Goal: Task Accomplishment & Management: Manage account settings

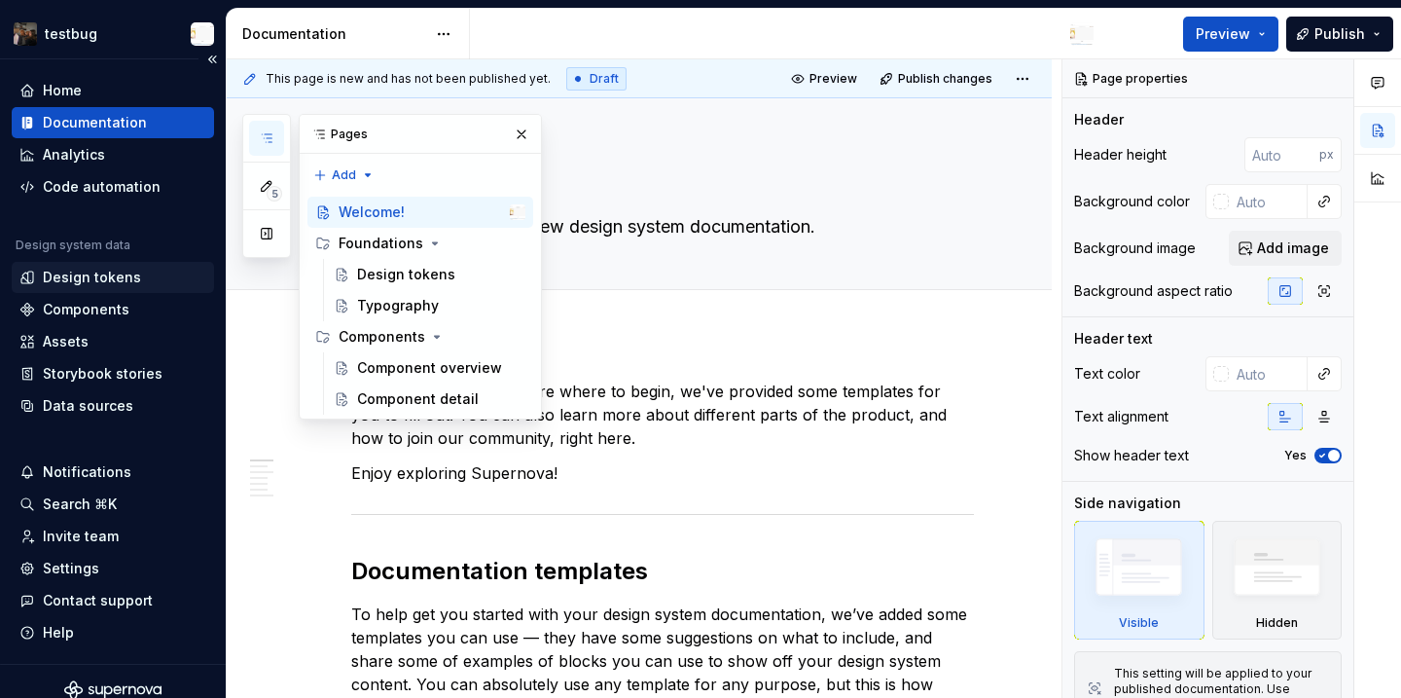
click at [122, 282] on div "Design tokens" at bounding box center [92, 277] width 98 height 19
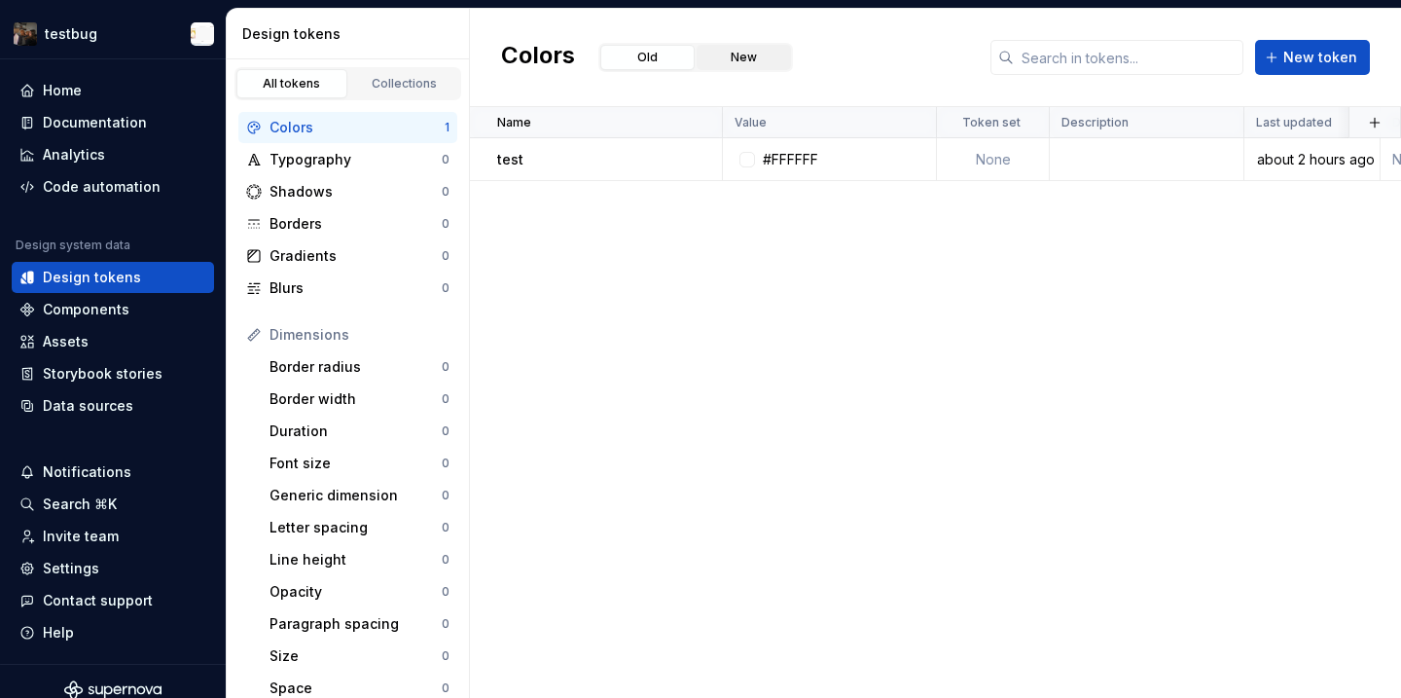
click at [742, 60] on button "New" at bounding box center [744, 57] width 94 height 25
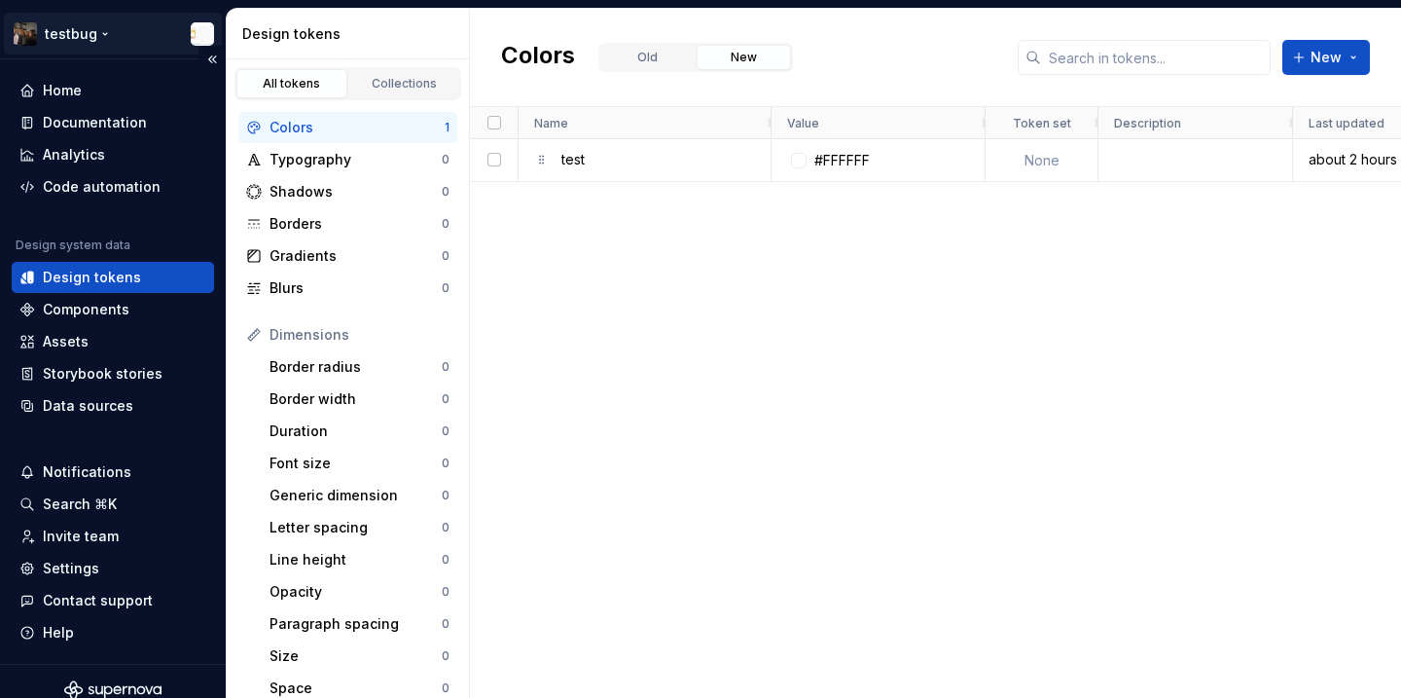
click at [98, 43] on html "testbug Home Documentation Analytics Code automation Design system data Design …" at bounding box center [700, 349] width 1401 height 698
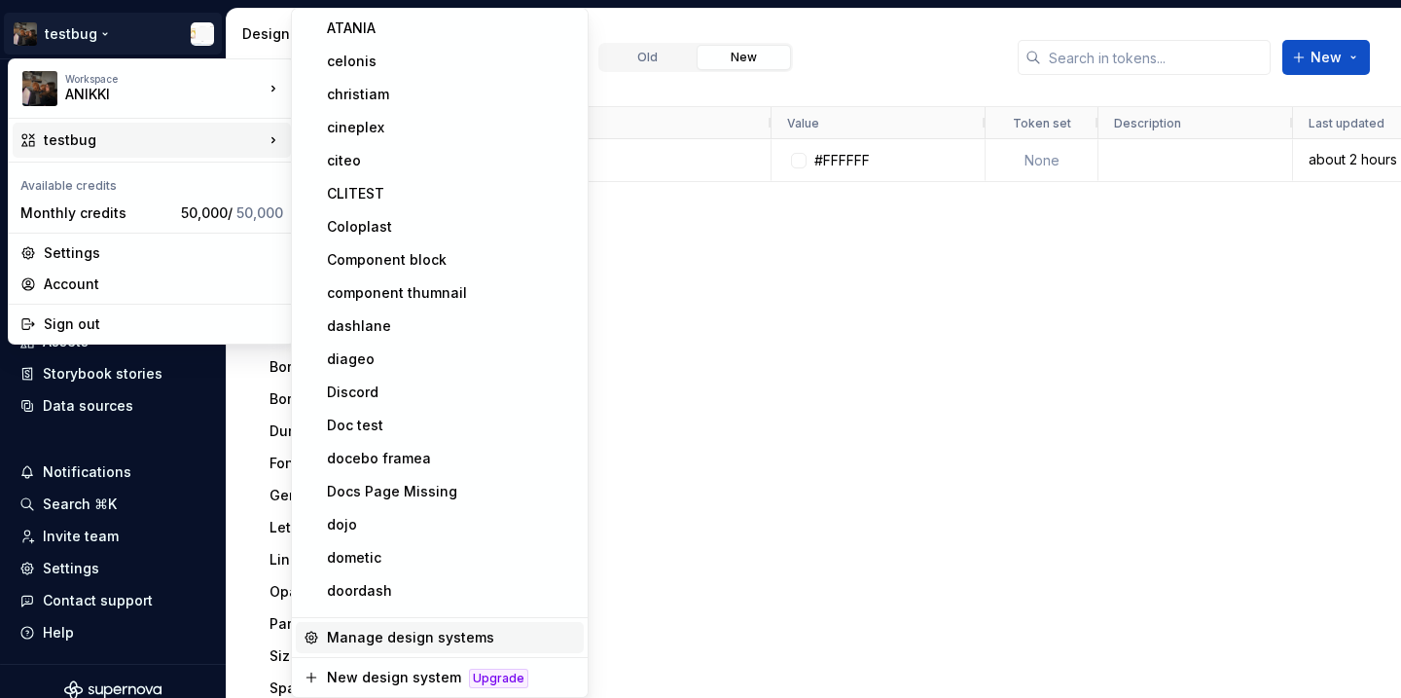
click at [404, 631] on div "Manage design systems" at bounding box center [451, 637] width 249 height 19
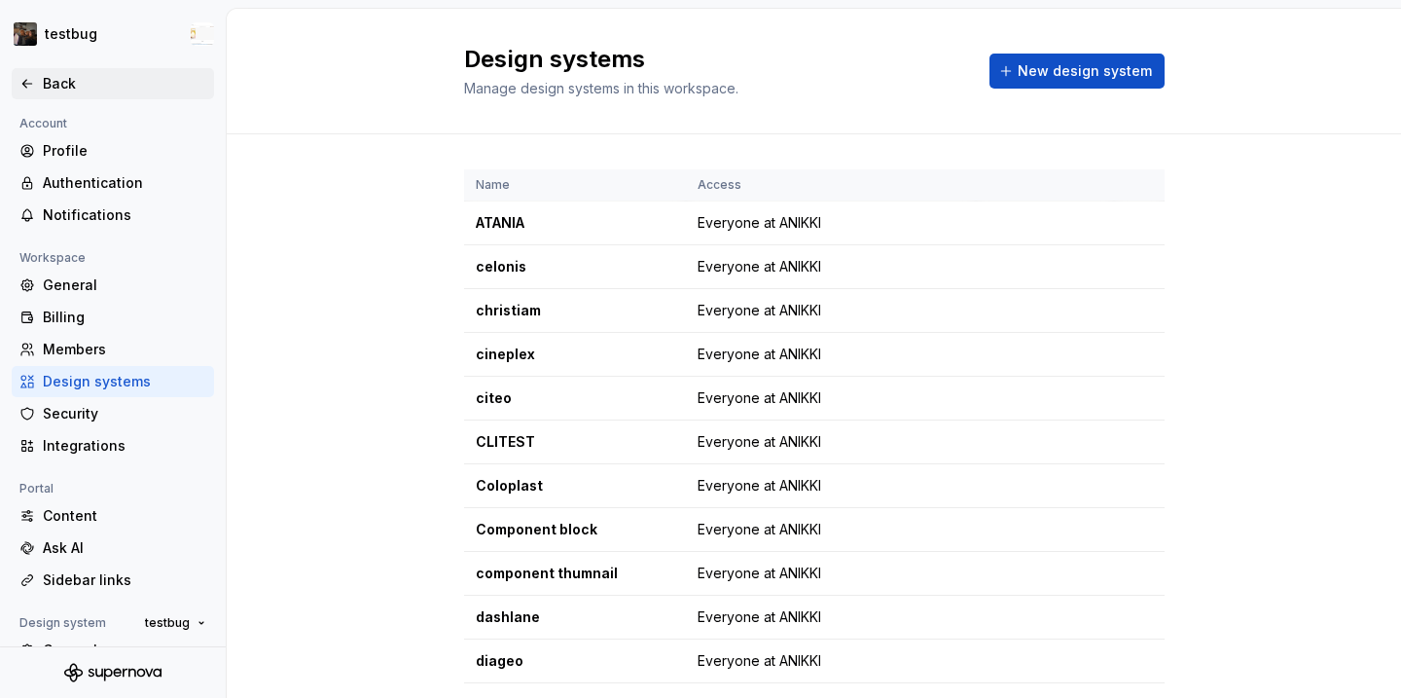
click at [52, 81] on div "Back" at bounding box center [124, 83] width 163 height 19
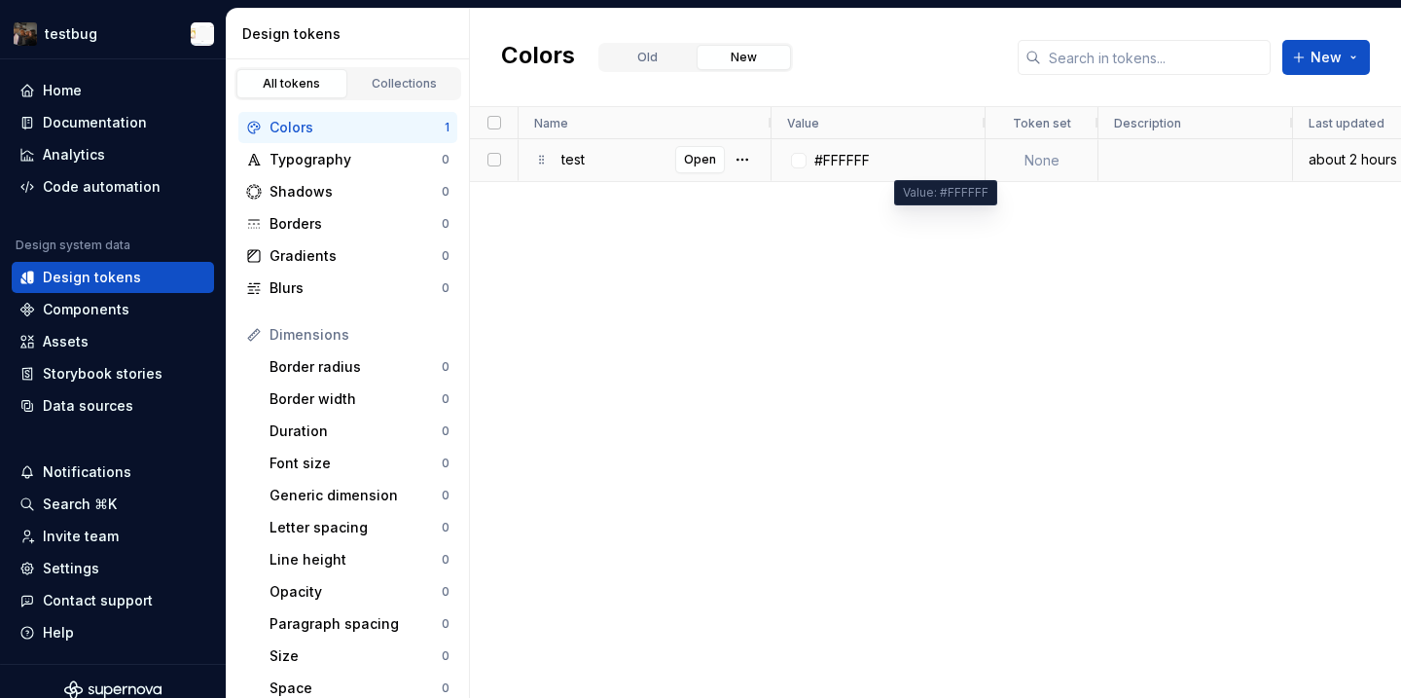
click at [894, 162] on div "#FFFFFF" at bounding box center [878, 160] width 183 height 40
click at [823, 151] on div "#FFFFFF" at bounding box center [841, 160] width 55 height 19
click at [764, 234] on div "test Open #FFFFFF None about 2 hours ago None" at bounding box center [935, 418] width 931 height 558
click at [675, 160] on div "test Open" at bounding box center [658, 159] width 195 height 38
click at [688, 162] on span "Open" at bounding box center [700, 160] width 32 height 16
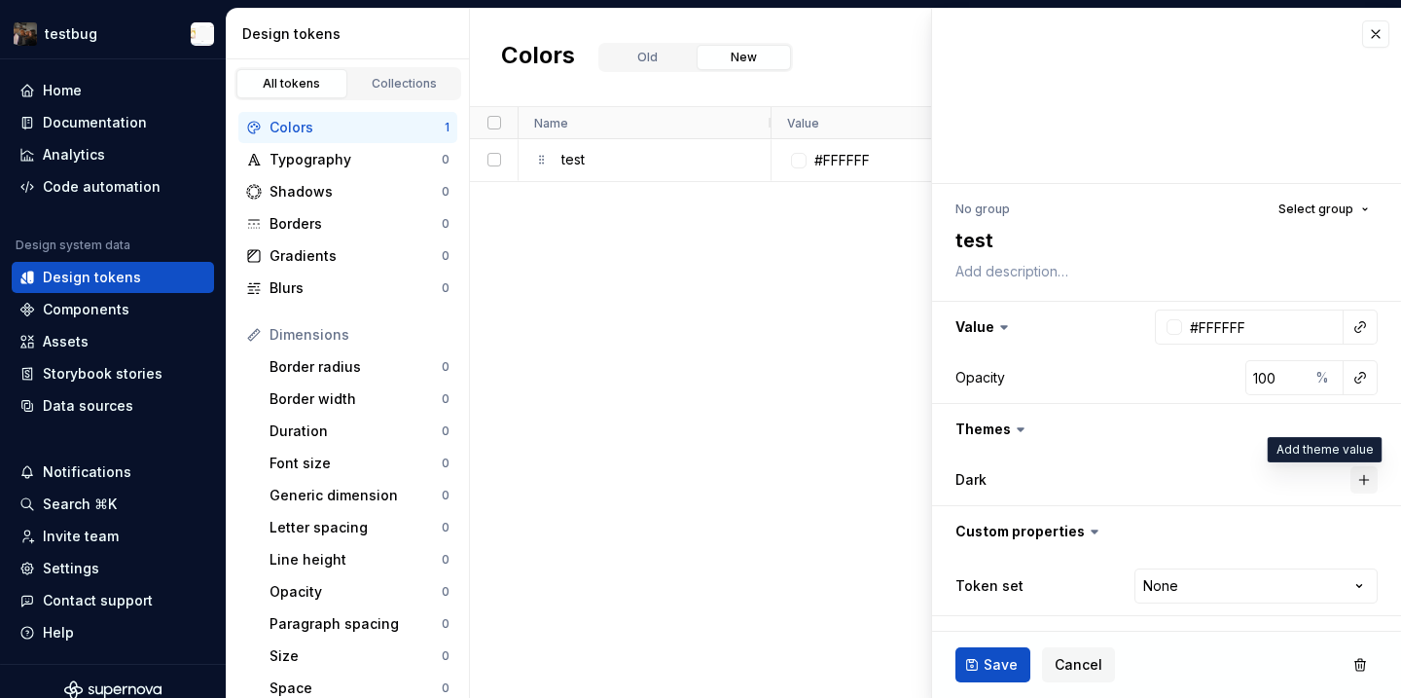
click at [1370, 479] on button "button" at bounding box center [1364, 479] width 27 height 27
click at [1309, 485] on button "#FFFFFF" at bounding box center [1270, 479] width 156 height 35
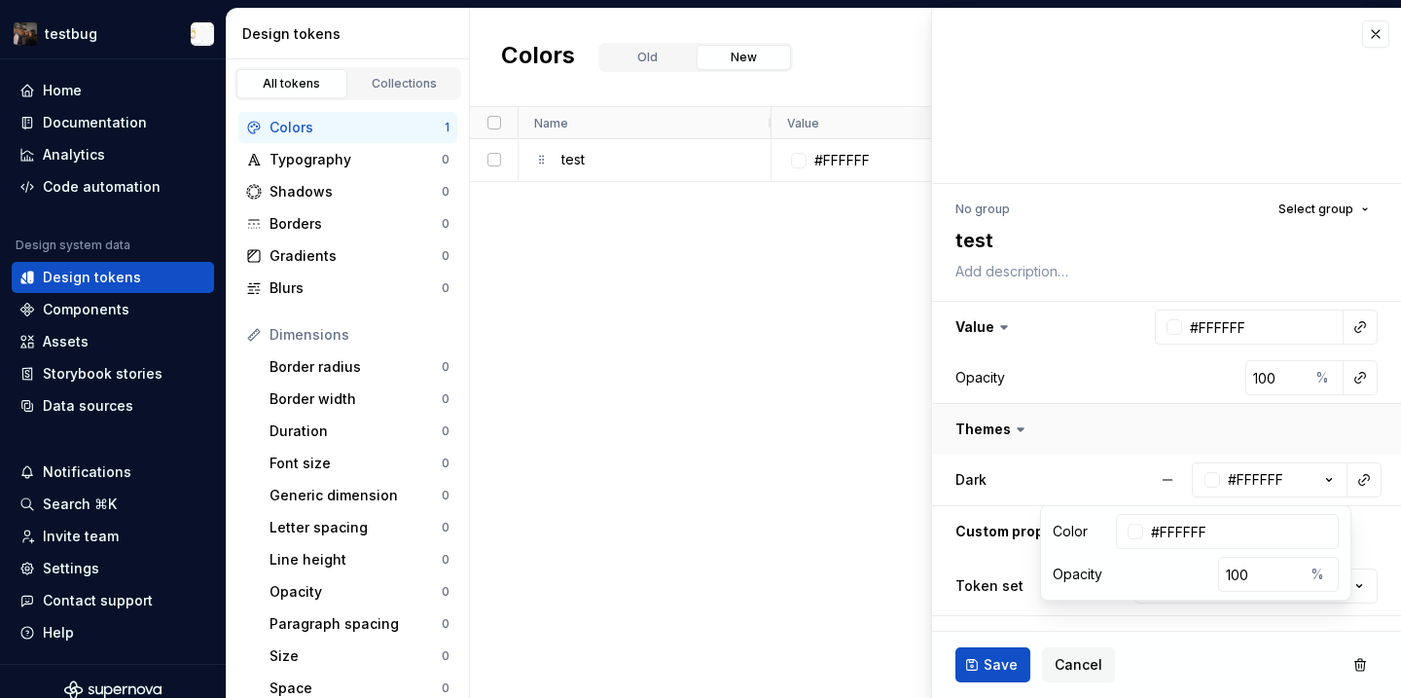
click at [1253, 446] on button "button" at bounding box center [1166, 429] width 469 height 51
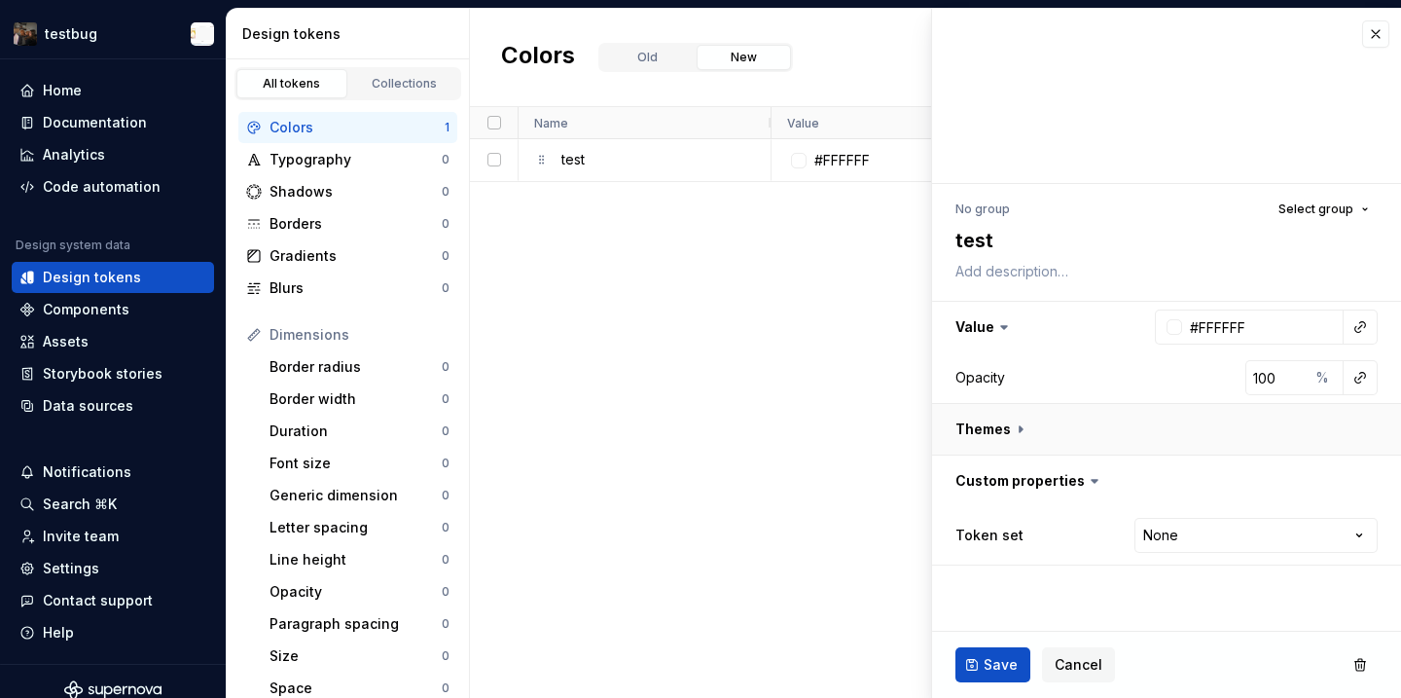
click at [1159, 421] on button "button" at bounding box center [1166, 429] width 469 height 51
click at [1175, 485] on button "button" at bounding box center [1167, 479] width 35 height 35
click at [1371, 474] on button "button" at bounding box center [1364, 479] width 27 height 27
click at [1166, 480] on button "button" at bounding box center [1167, 479] width 35 height 35
type textarea "*"
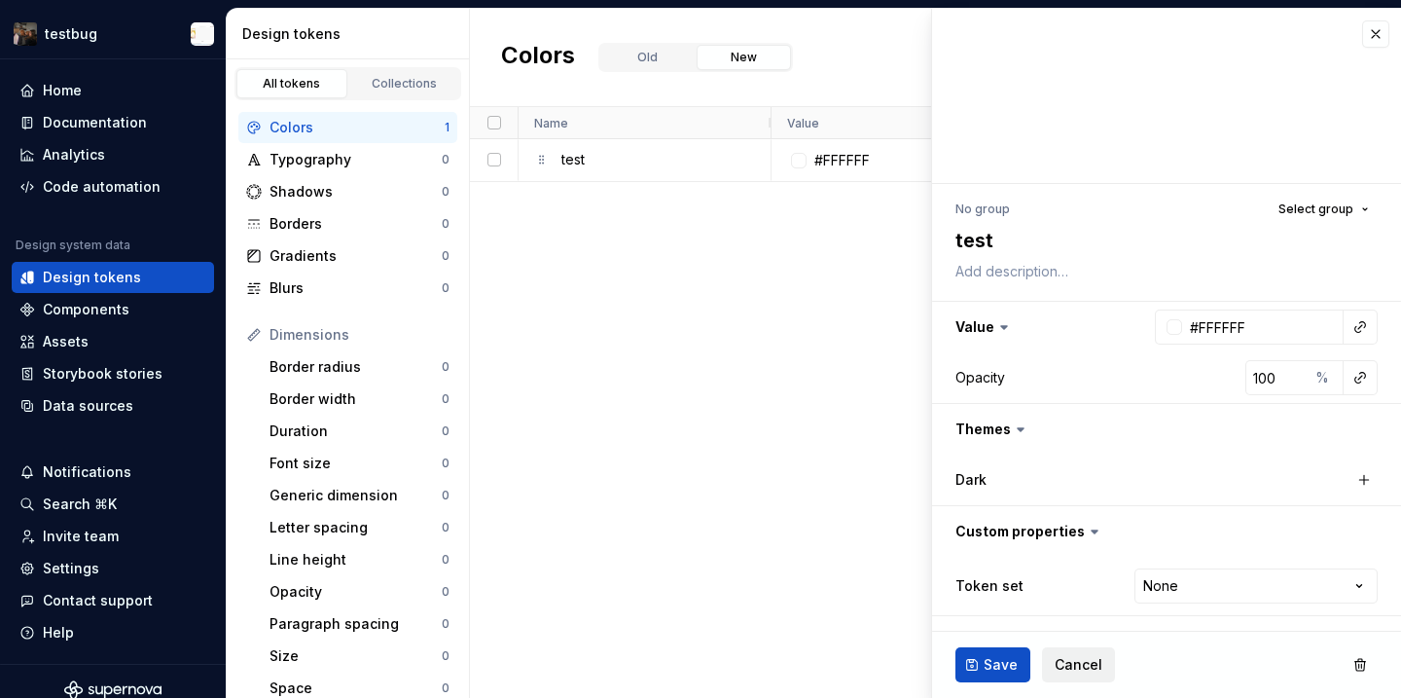
click at [1074, 647] on button "Cancel" at bounding box center [1078, 664] width 73 height 35
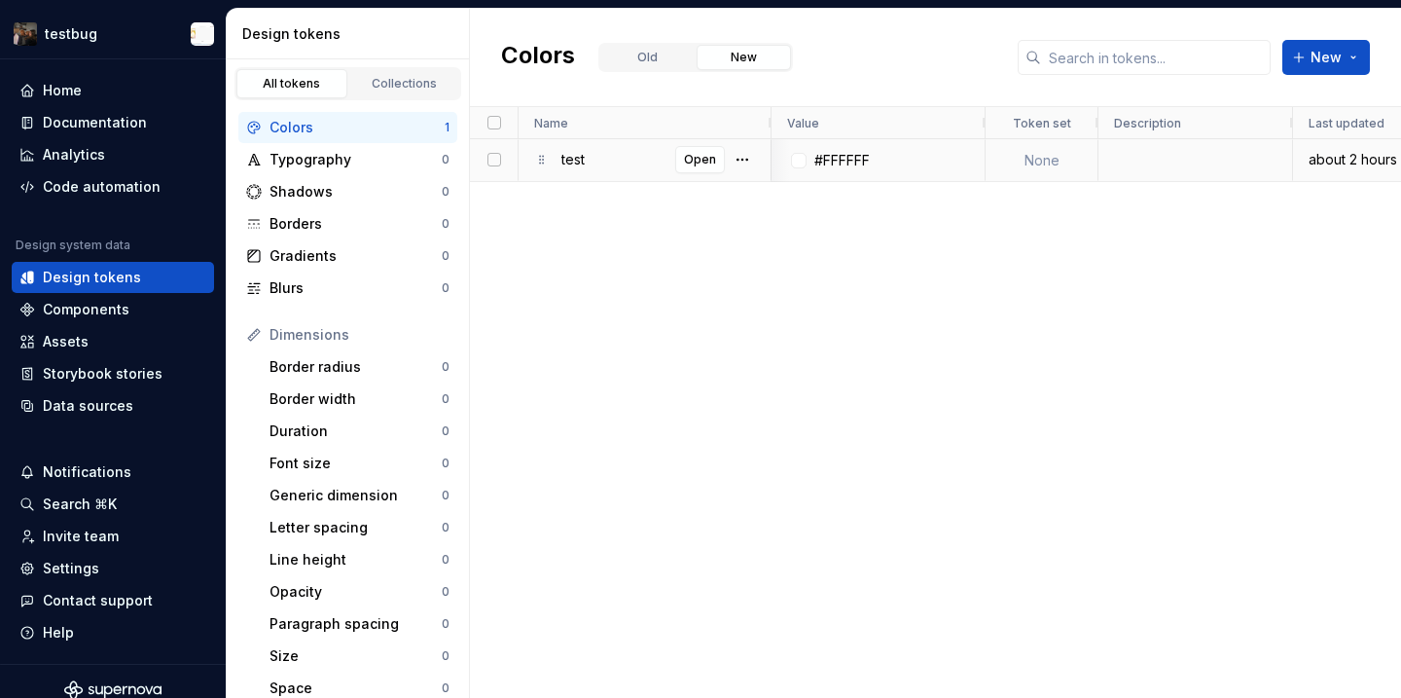
scroll to position [0, 242]
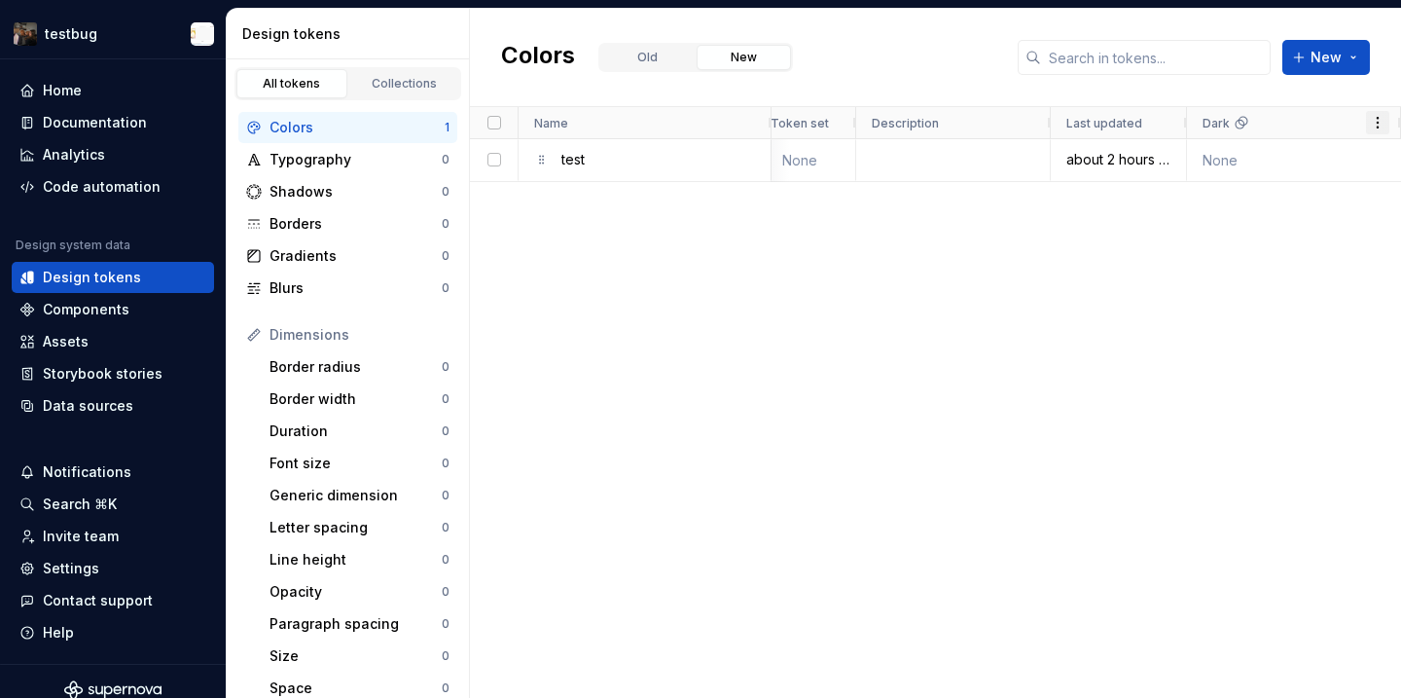
click at [1381, 127] on span at bounding box center [1378, 123] width 16 height 16
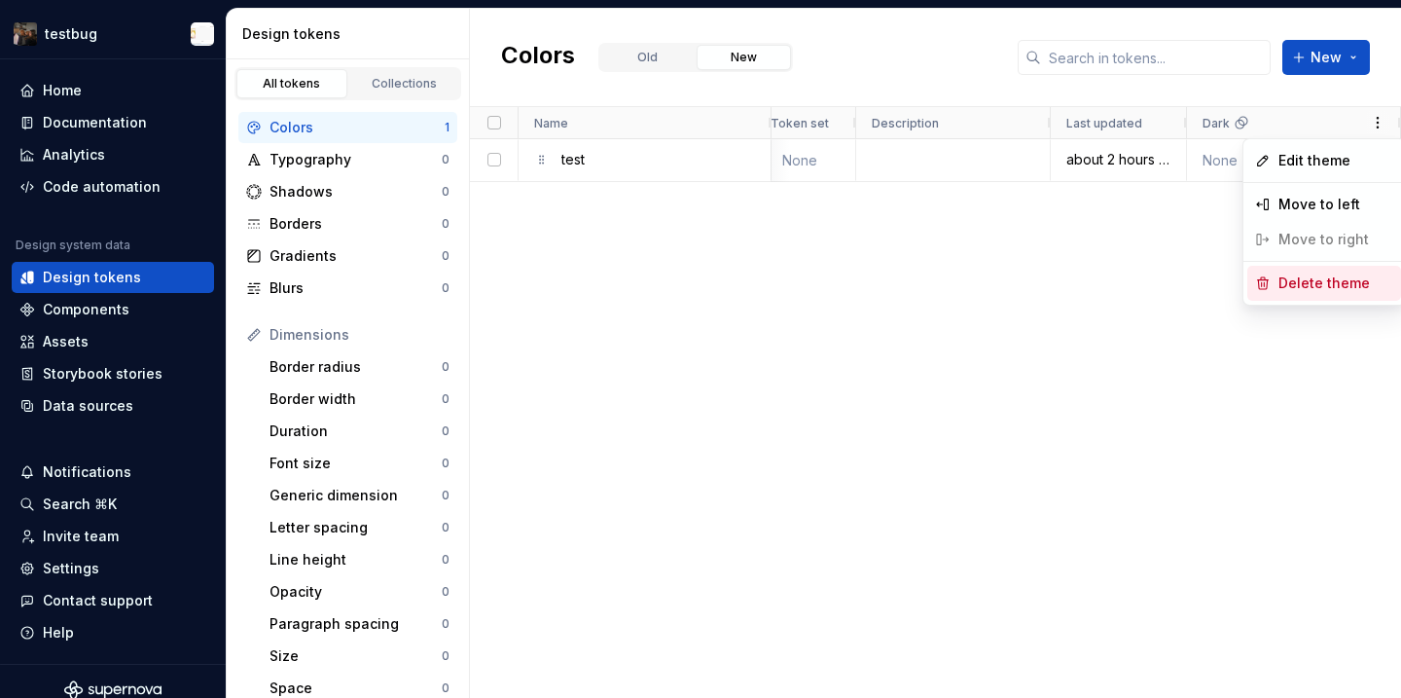
click at [1324, 287] on span "Delete theme" at bounding box center [1328, 283] width 115 height 35
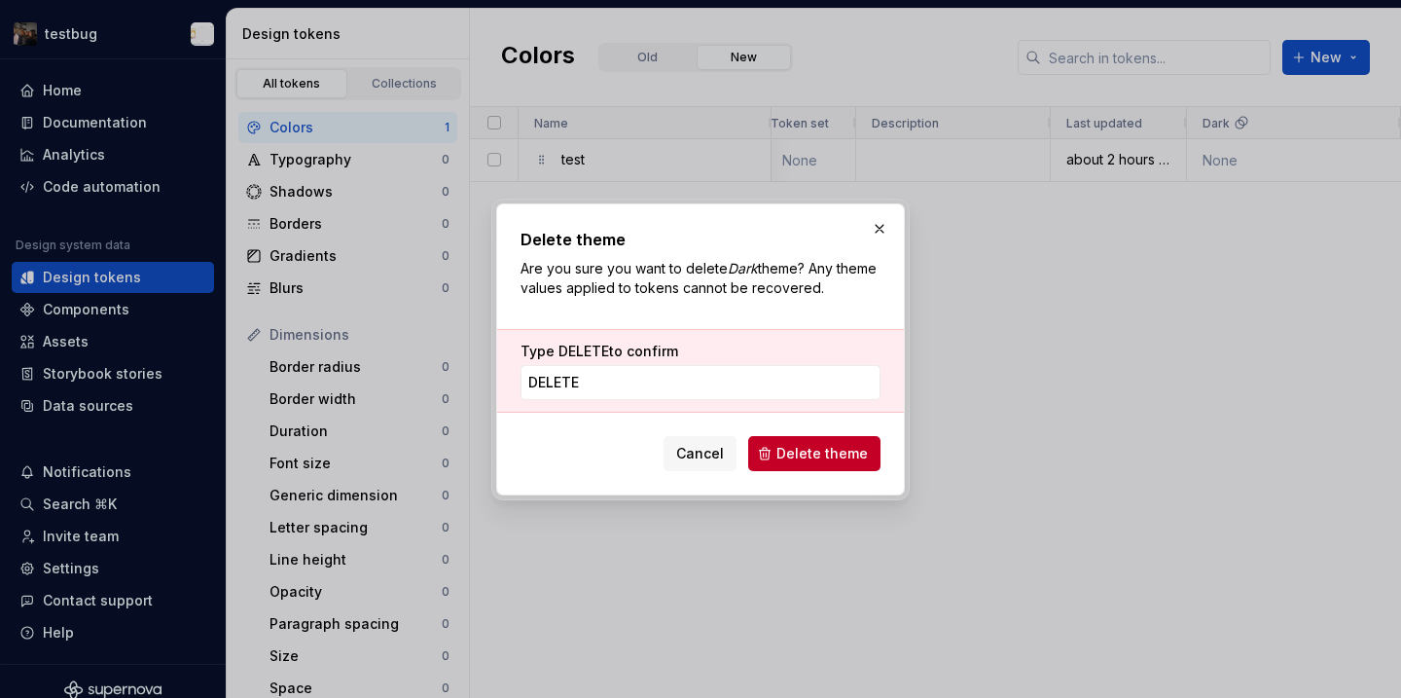
type input "DELETE"
click at [756, 356] on div "Type DELETE to confirm" at bounding box center [701, 351] width 360 height 19
click at [814, 453] on span "Delete theme" at bounding box center [821, 453] width 91 height 19
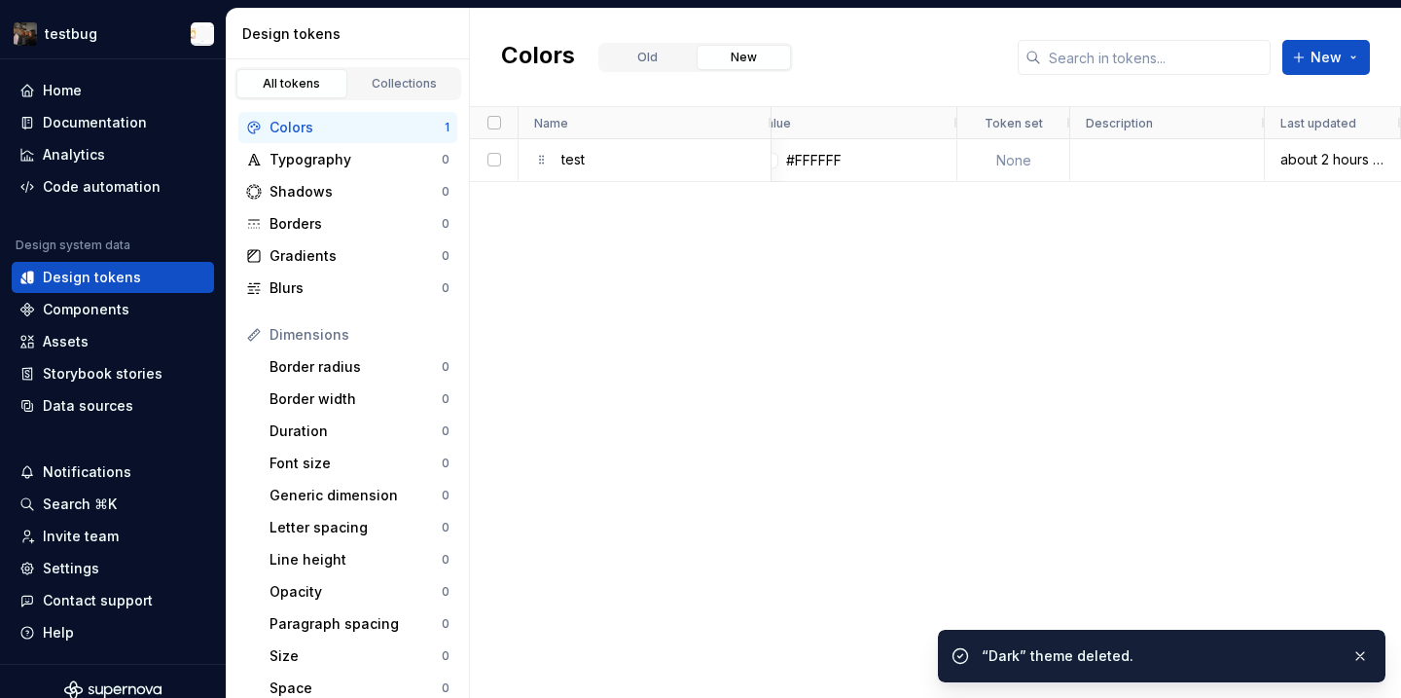
scroll to position [0, 28]
click at [1314, 57] on span "New" at bounding box center [1326, 57] width 31 height 19
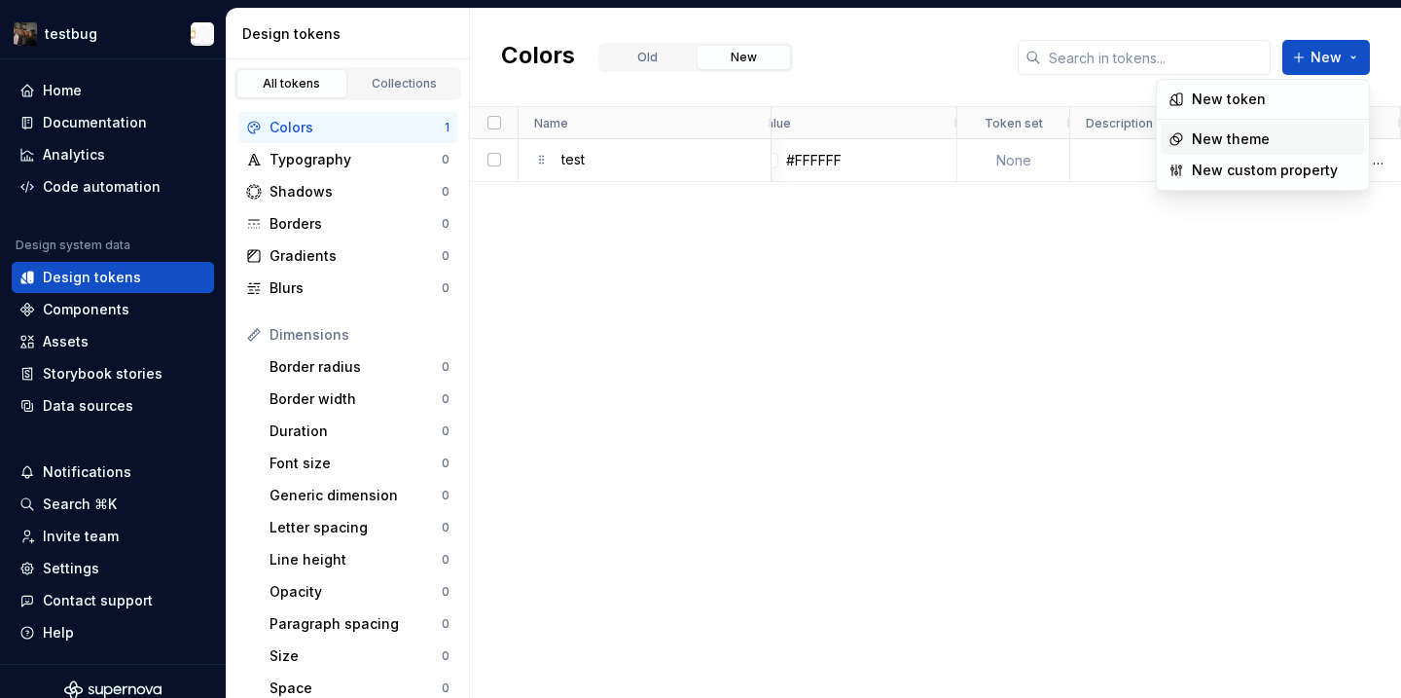
click at [1270, 138] on div "New theme" at bounding box center [1274, 138] width 165 height 19
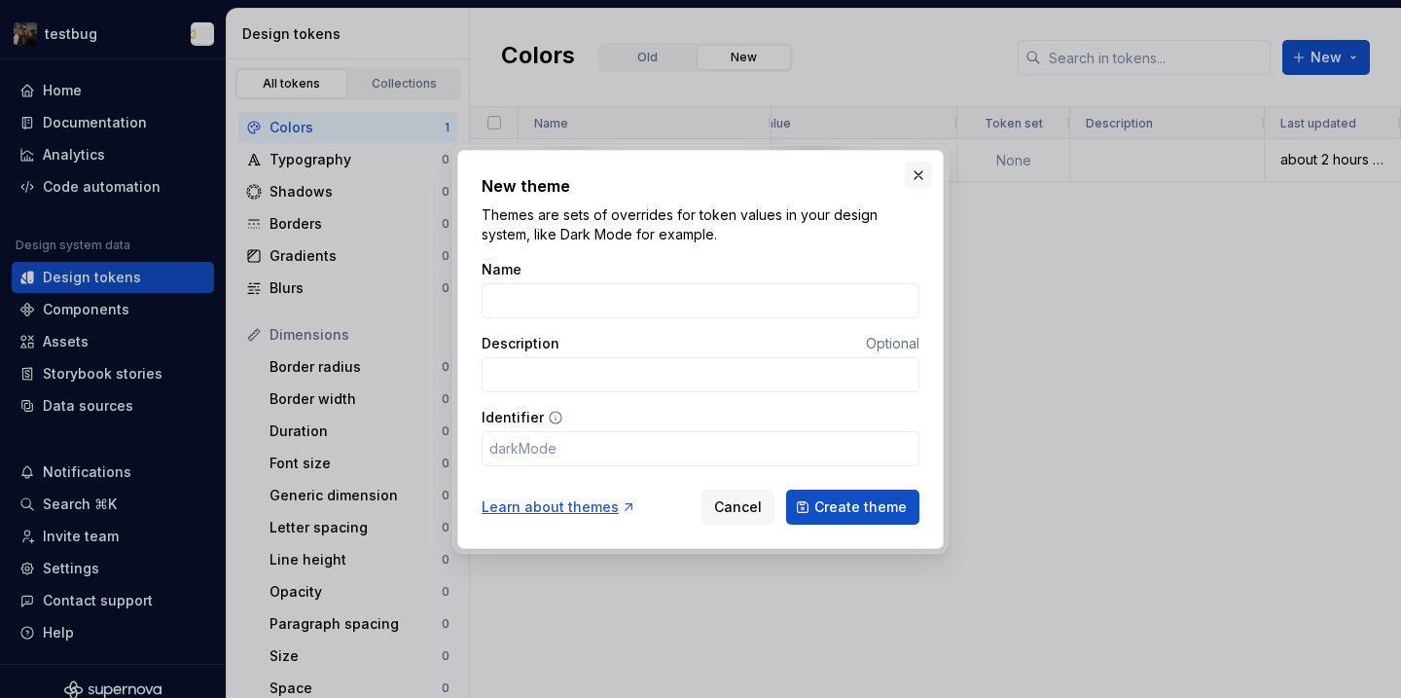
click at [915, 179] on button "button" at bounding box center [918, 175] width 27 height 27
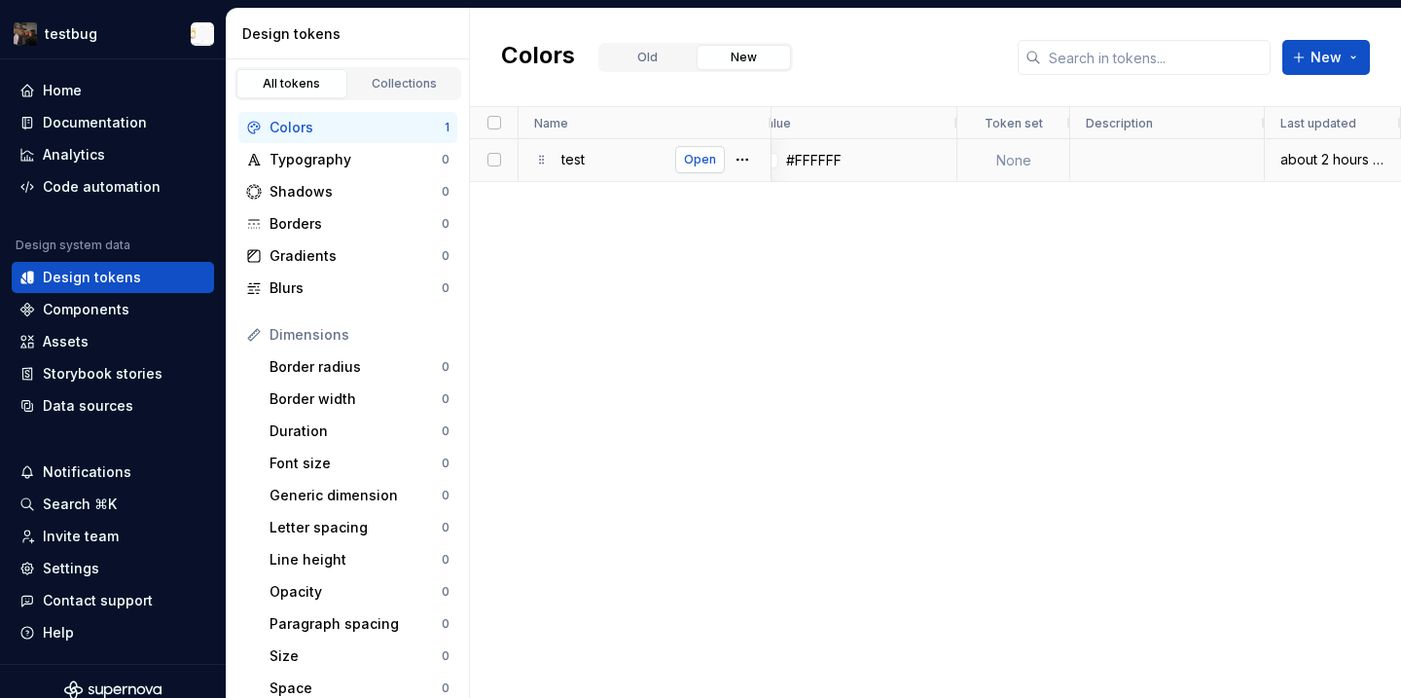
click at [682, 171] on button "Open" at bounding box center [700, 159] width 50 height 27
type textarea "*"
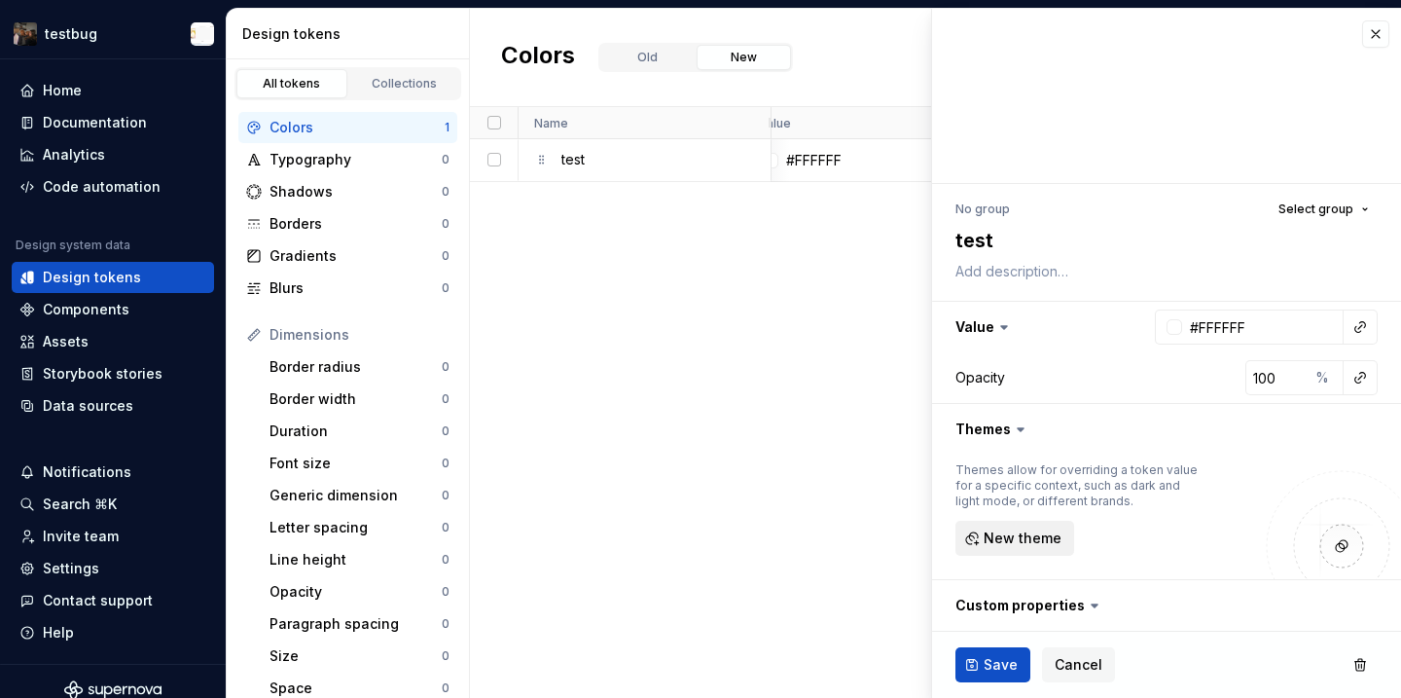
click at [1026, 550] on button "New theme" at bounding box center [1015, 538] width 119 height 35
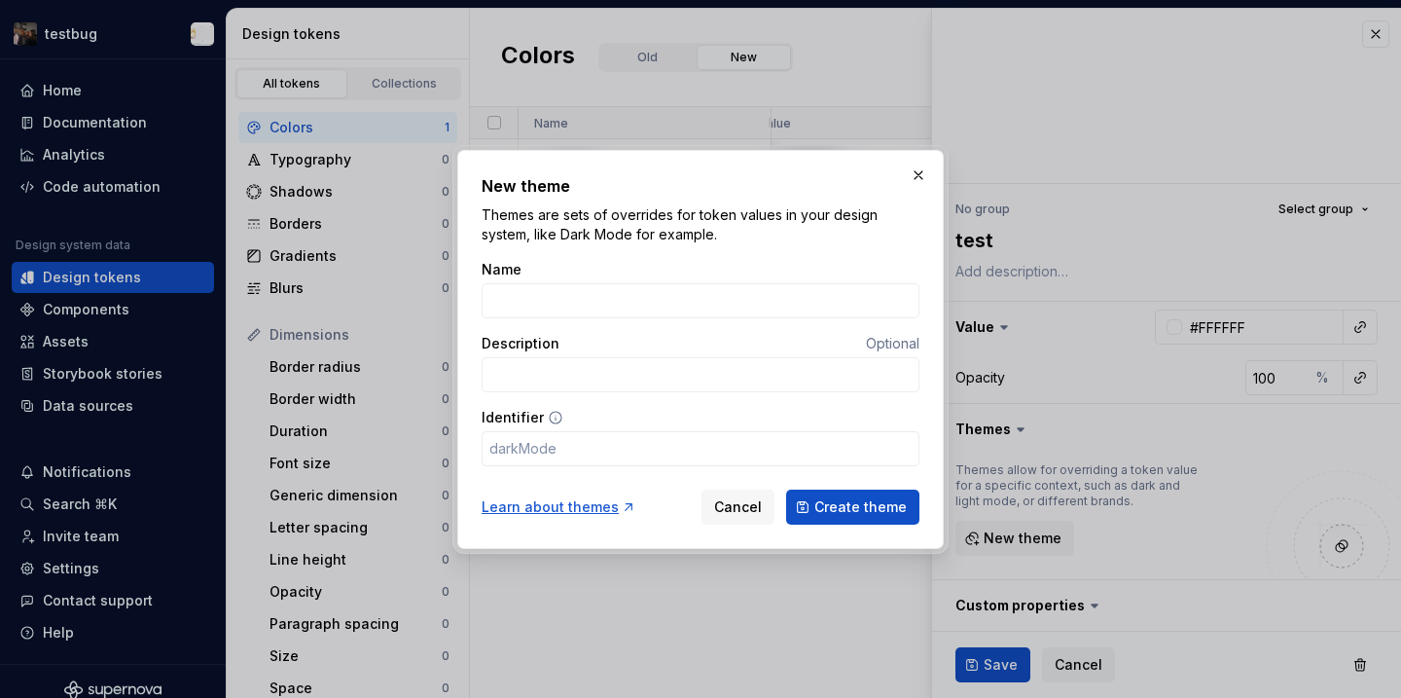
type input "T"
type input "t"
type input "TE"
type input "te"
type input "TES"
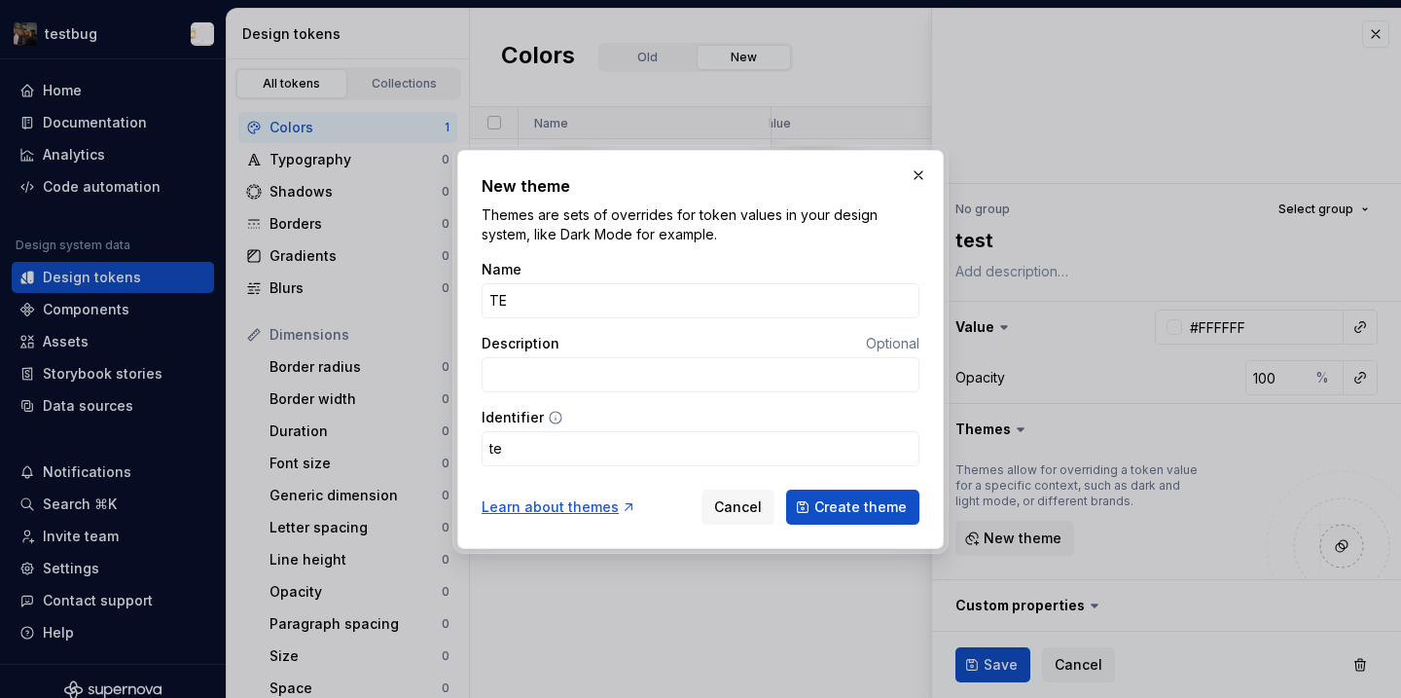
type input "tes"
type input "TEST"
type input "test"
type input "TEST"
click at [850, 504] on span "Create theme" at bounding box center [860, 506] width 92 height 19
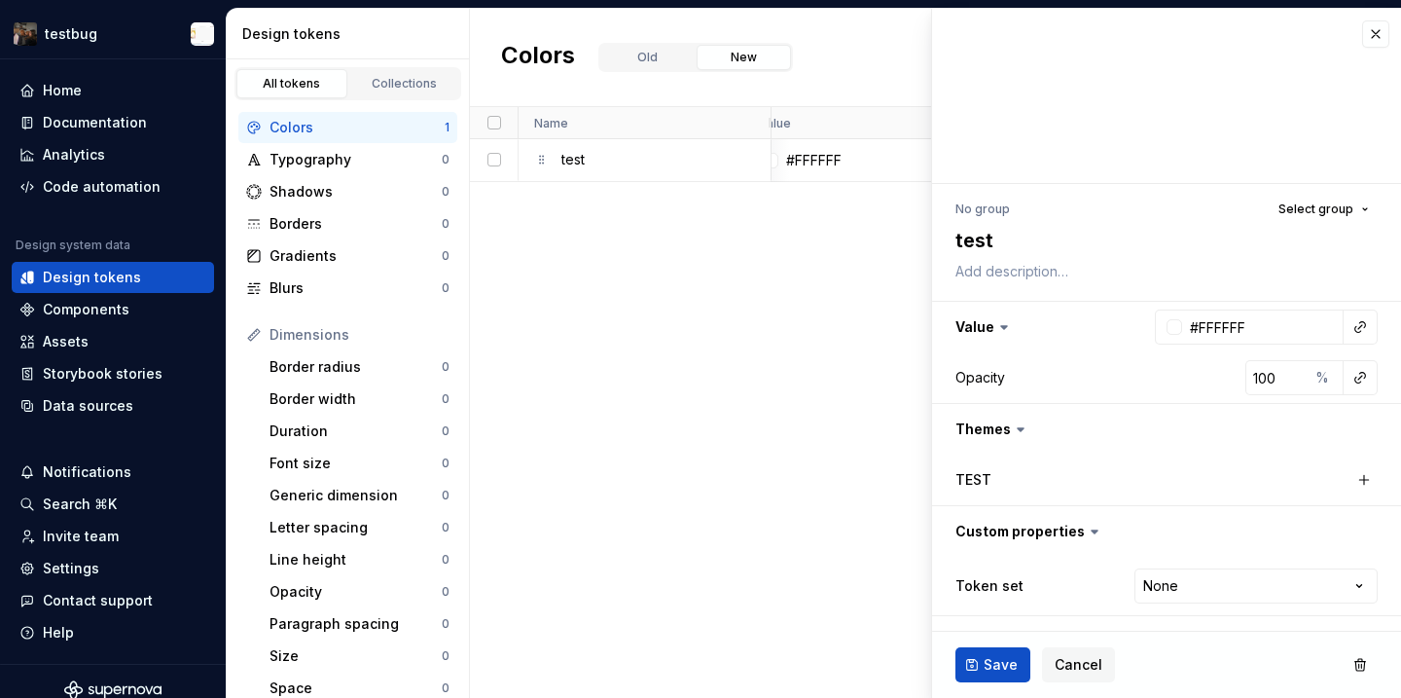
type textarea "*"
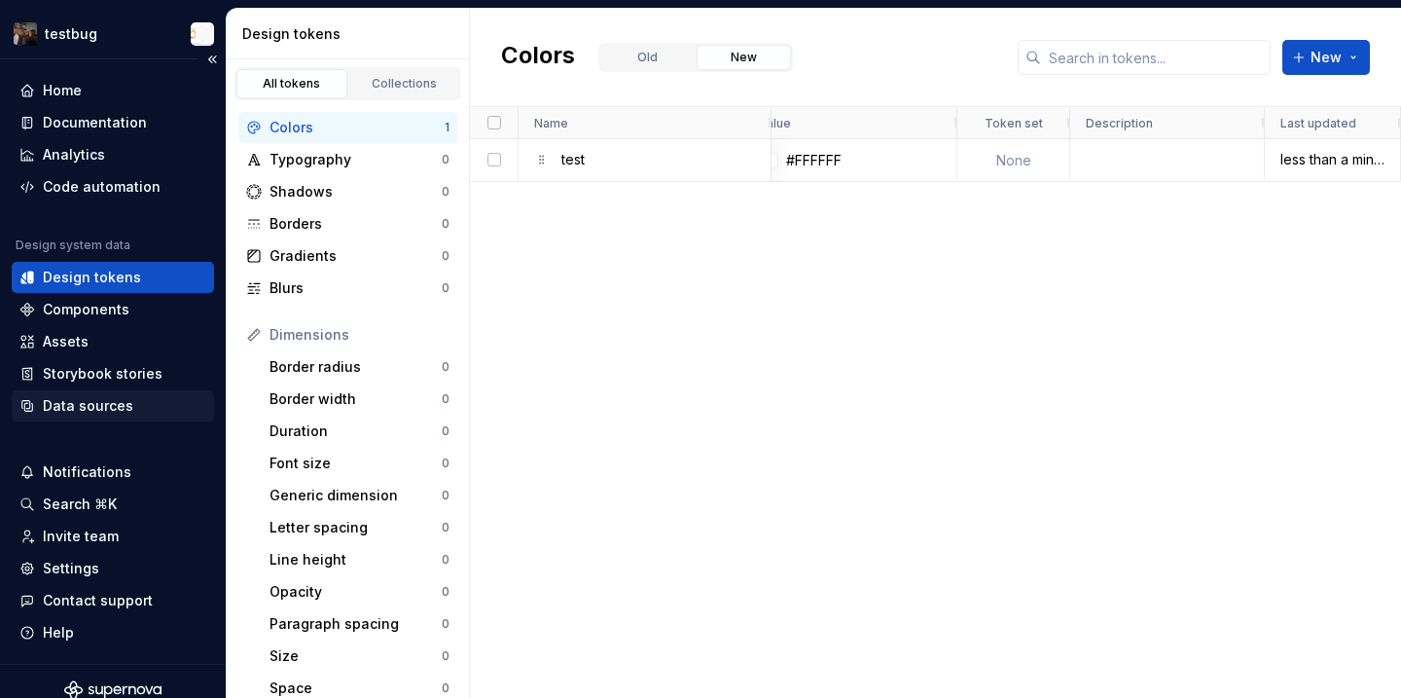
click at [106, 410] on div "Data sources" at bounding box center [88, 405] width 90 height 19
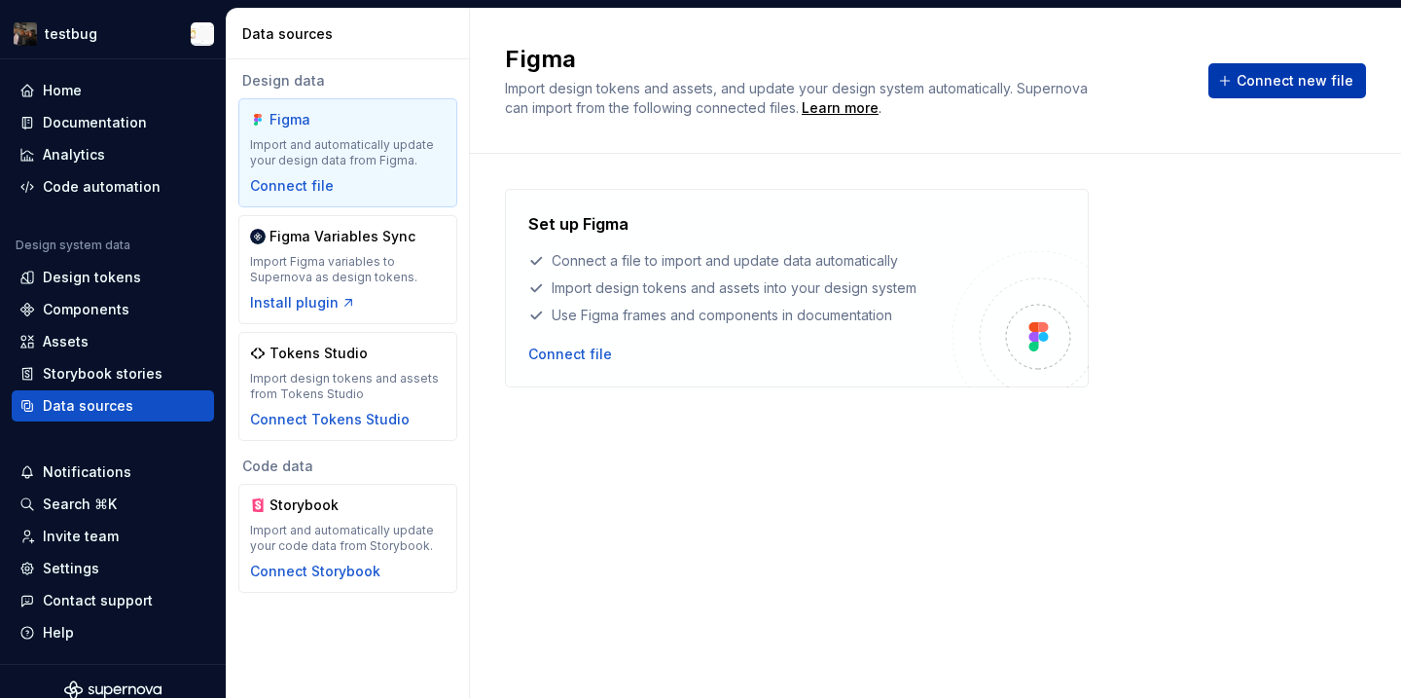
click at [1289, 66] on button "Connect new file" at bounding box center [1287, 80] width 158 height 35
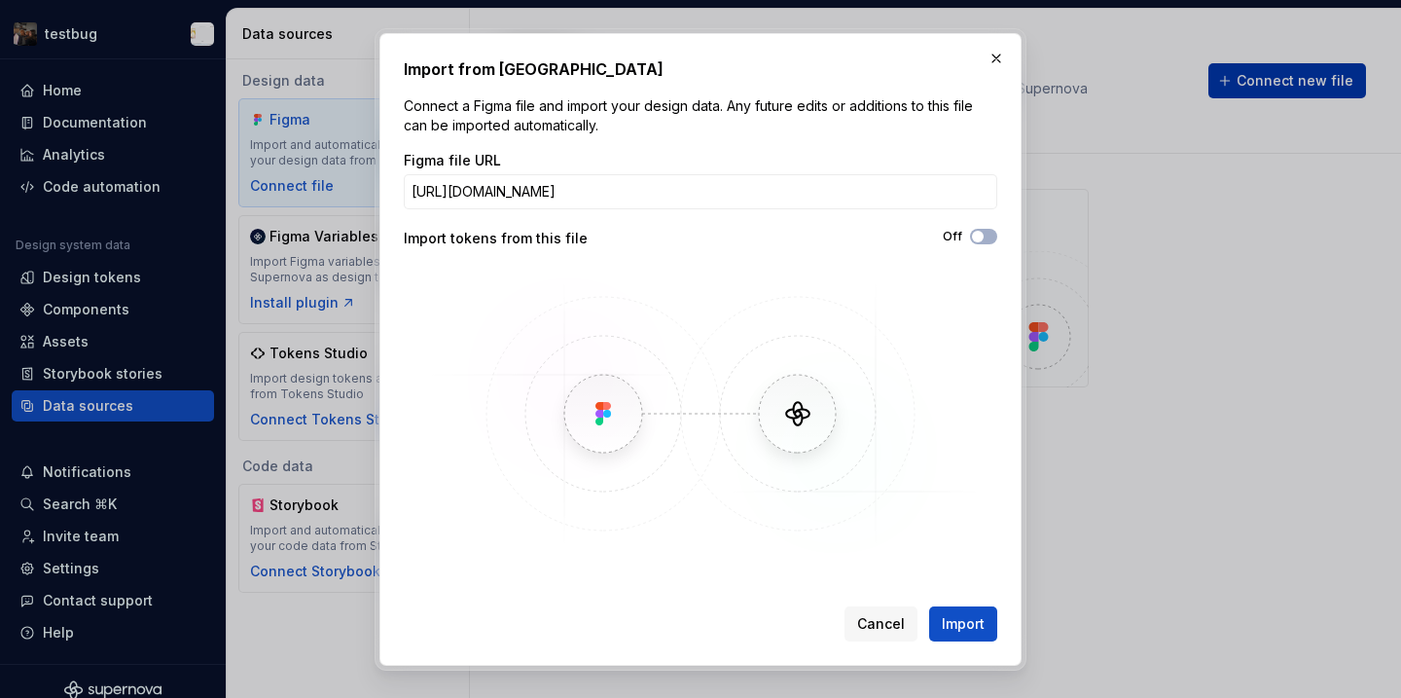
scroll to position [0, 259]
type input "https://www.figma.com/design/6b5vwhmXsxr8THzZ06QbZg/BLIPO-Foundations?node-id=1…"
click at [980, 240] on span "button" at bounding box center [978, 237] width 12 height 12
click at [962, 625] on span "Import" at bounding box center [963, 623] width 43 height 19
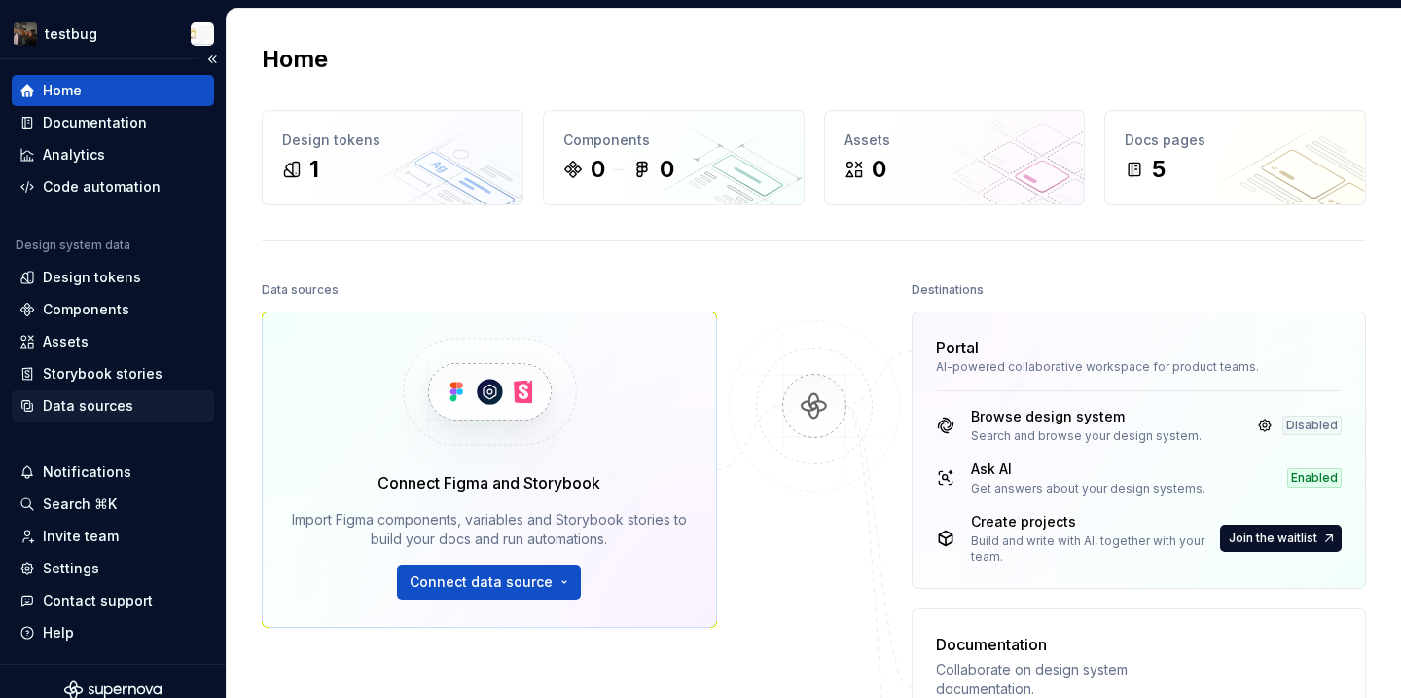
click at [134, 405] on div "Data sources" at bounding box center [112, 405] width 187 height 19
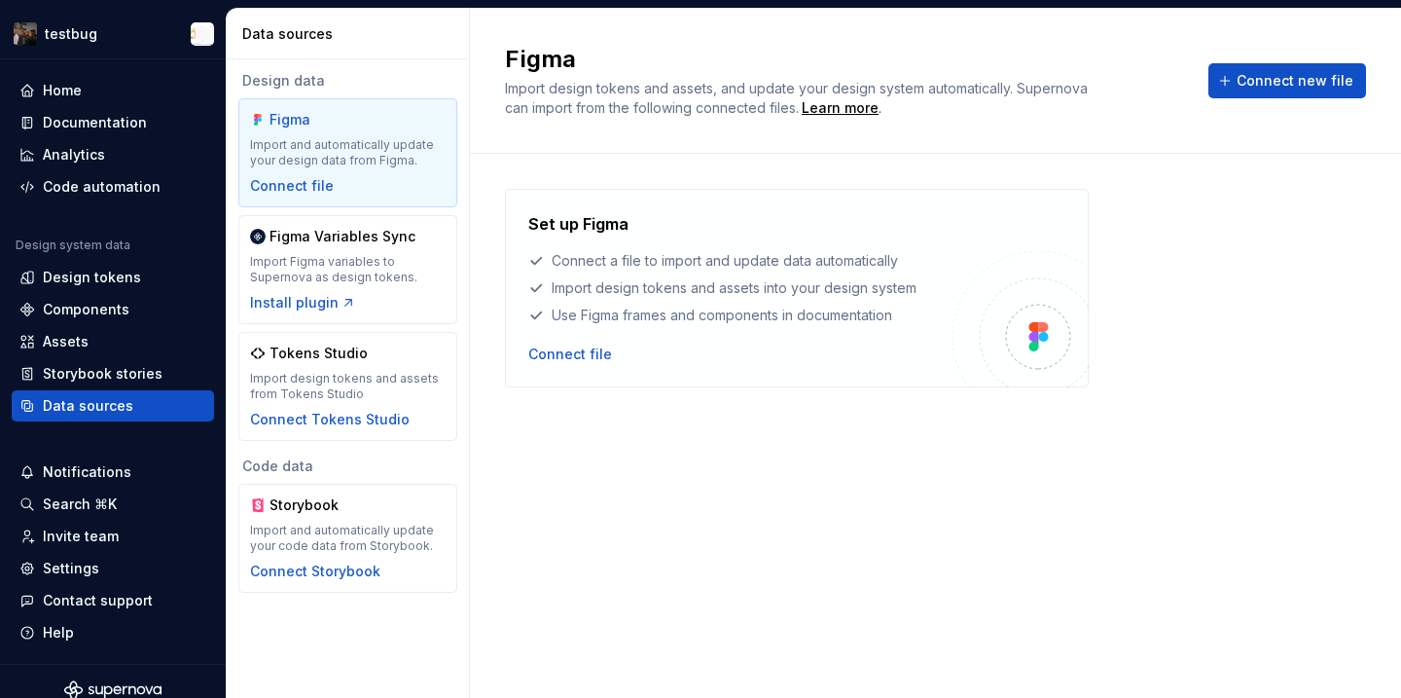
click at [611, 351] on div "Connect file" at bounding box center [740, 353] width 424 height 19
click at [586, 344] on div "Connect file" at bounding box center [570, 353] width 84 height 19
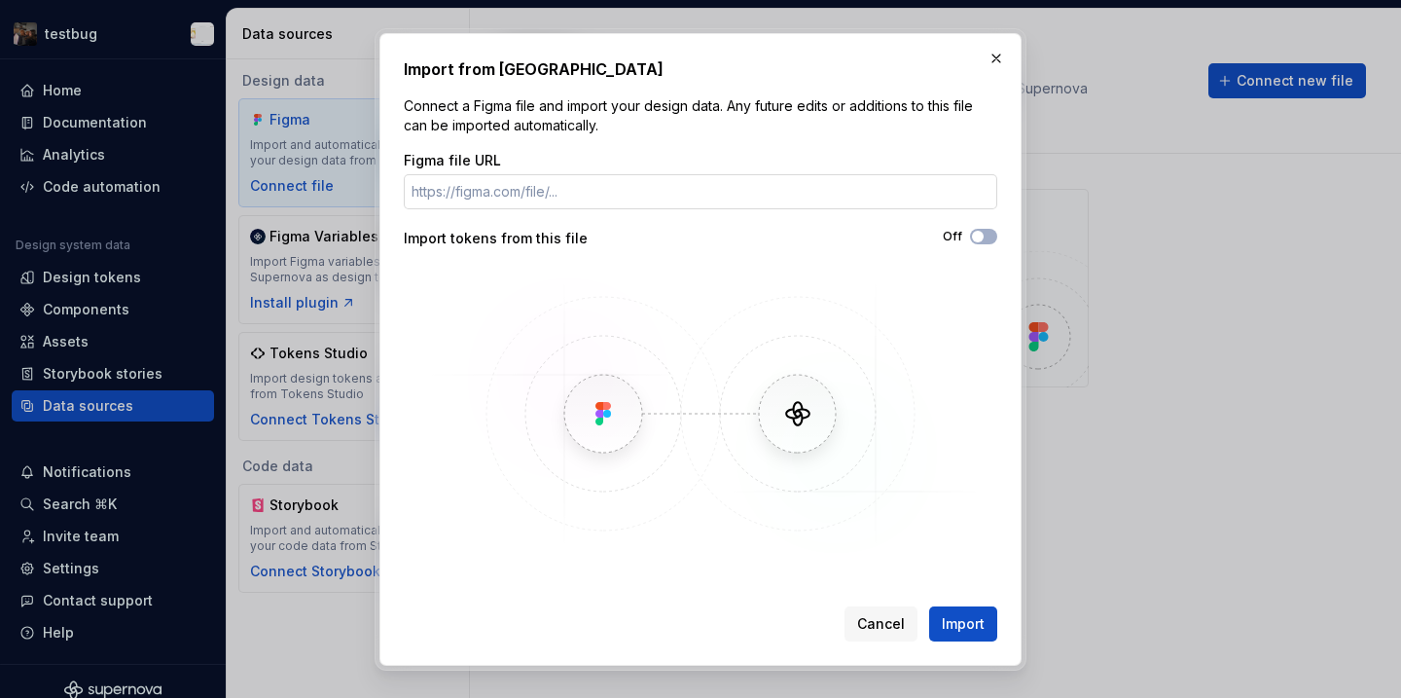
click at [575, 198] on input "Figma file URL" at bounding box center [701, 191] width 594 height 35
type input "https://www.figma.com/design/6b5vwhmXsxr8THzZ06QbZg/BLIPO-Foundations?node-id=1…"
click at [970, 234] on icon "button" at bounding box center [978, 237] width 16 height 12
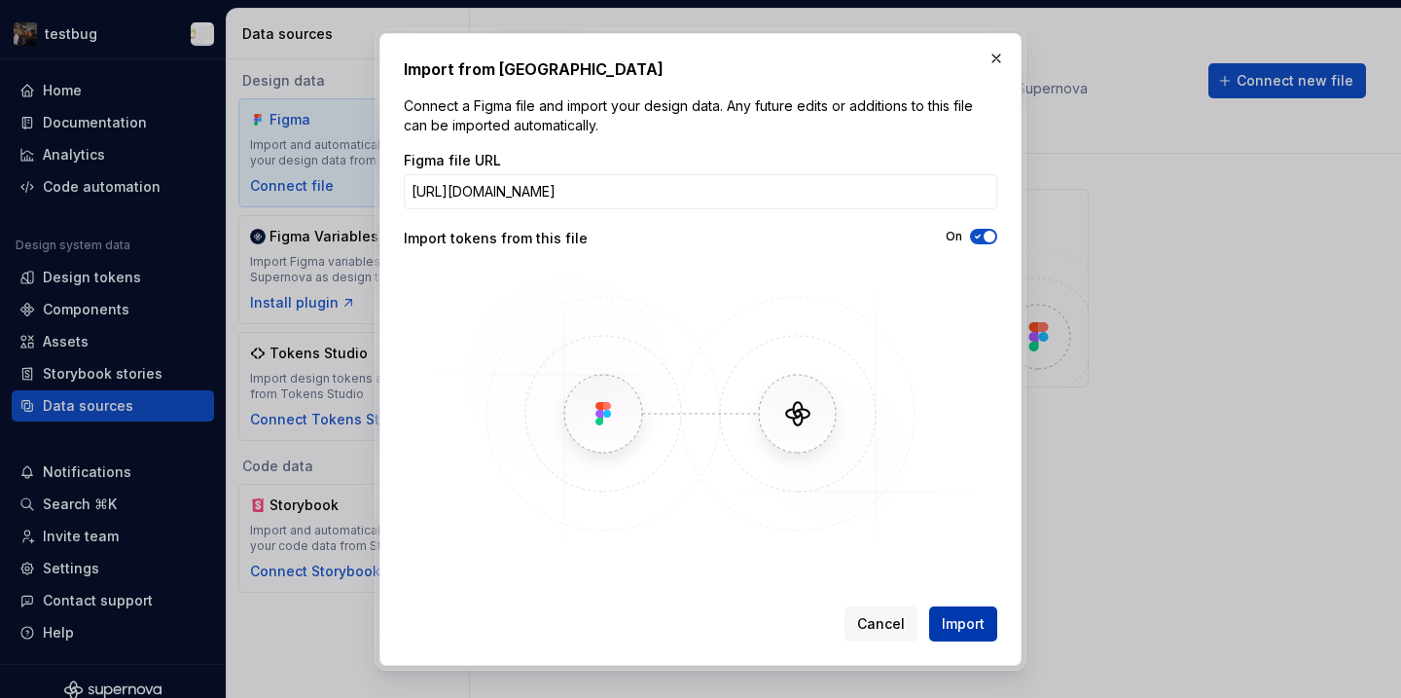
click at [972, 627] on span "Import" at bounding box center [963, 623] width 43 height 19
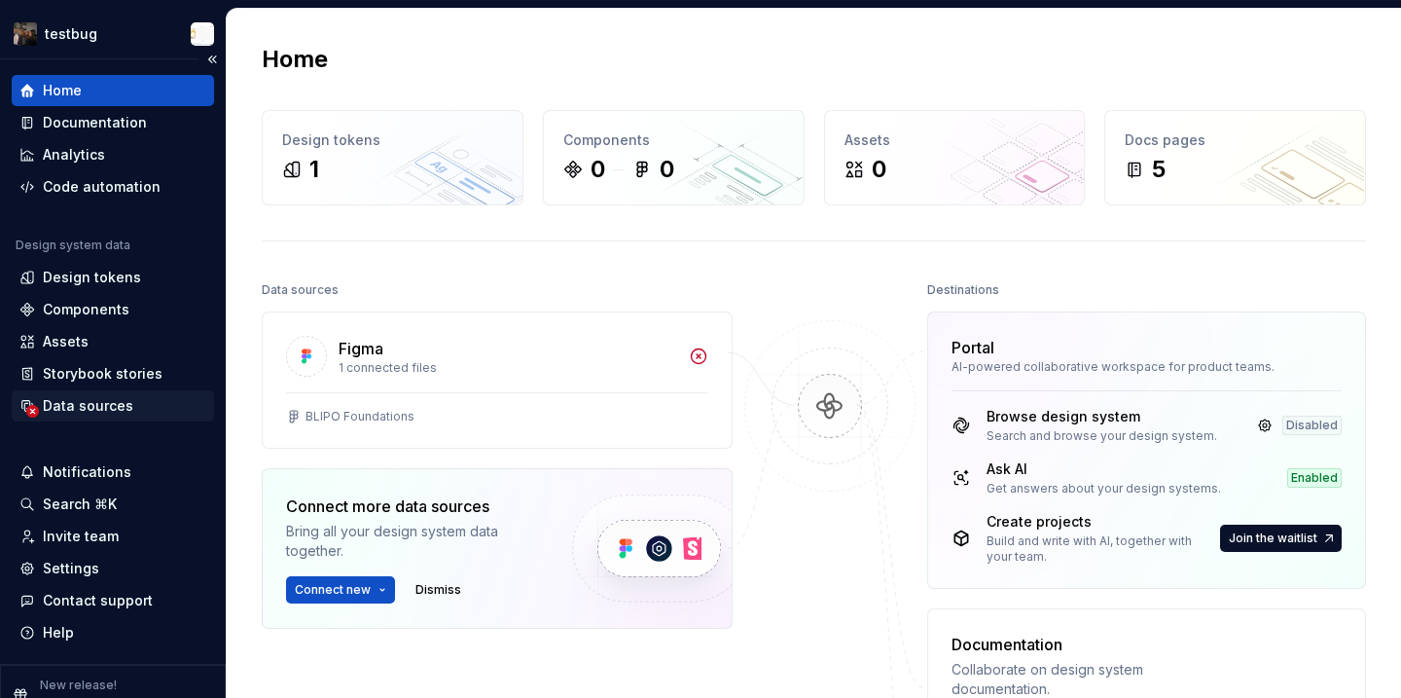
click at [118, 418] on div "Data sources" at bounding box center [113, 405] width 202 height 31
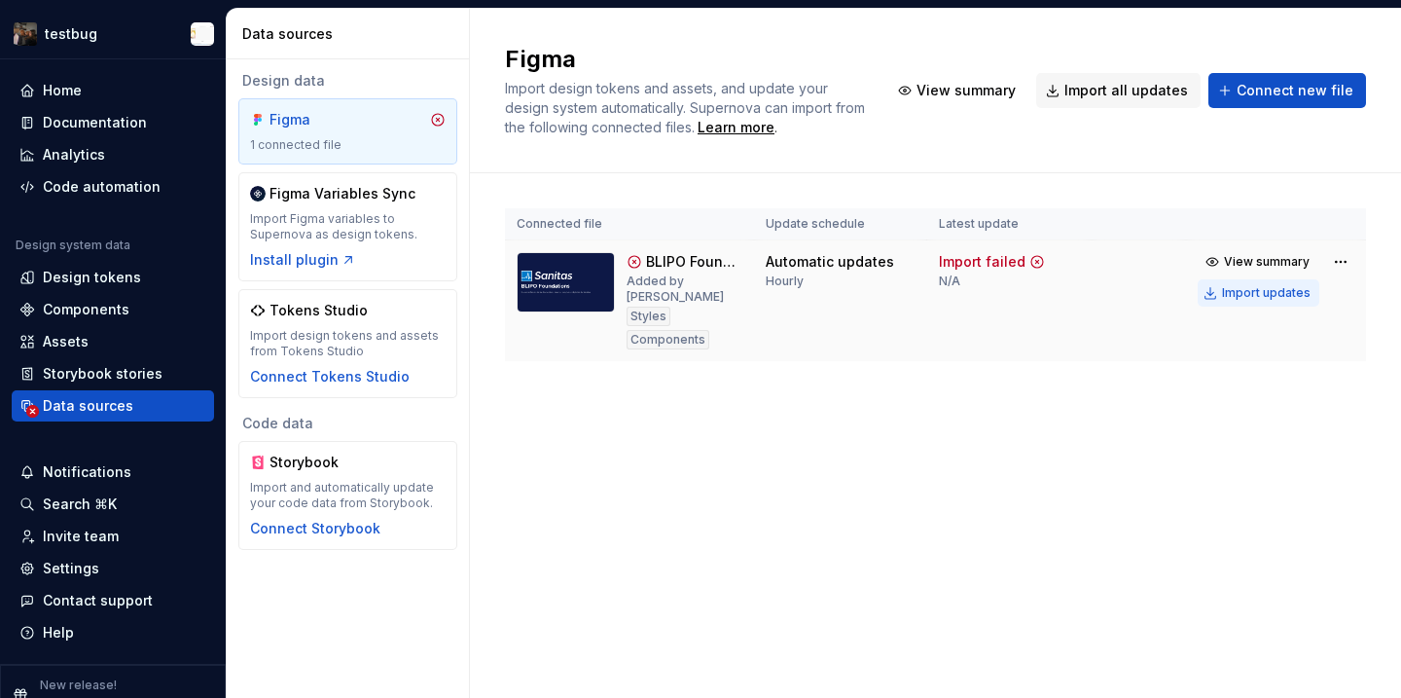
click at [1276, 293] on div "Import updates" at bounding box center [1266, 293] width 89 height 16
click at [1242, 294] on div "Import updates" at bounding box center [1266, 293] width 89 height 16
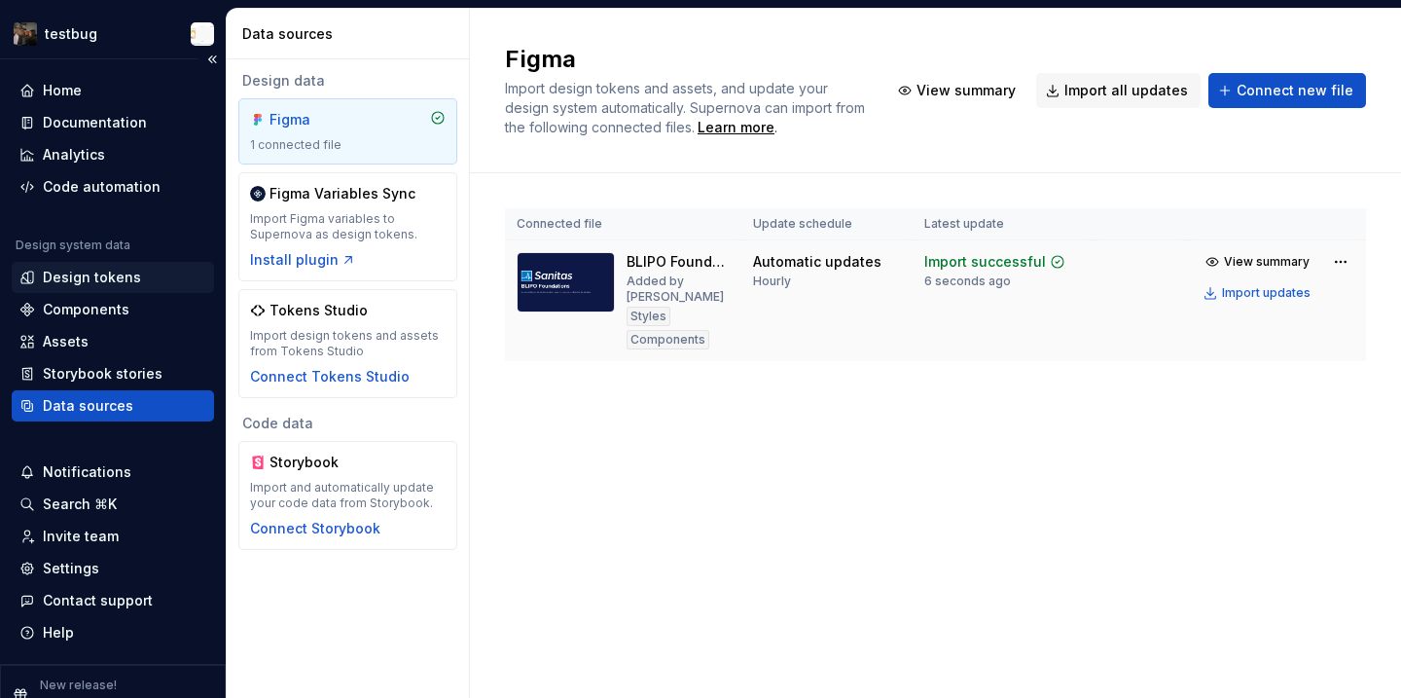
click at [60, 277] on div "Design tokens" at bounding box center [92, 277] width 98 height 19
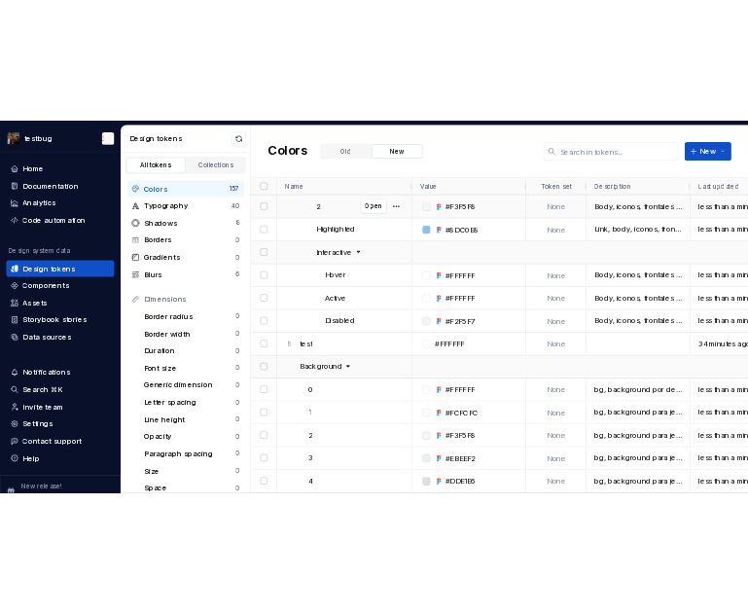
scroll to position [933, 0]
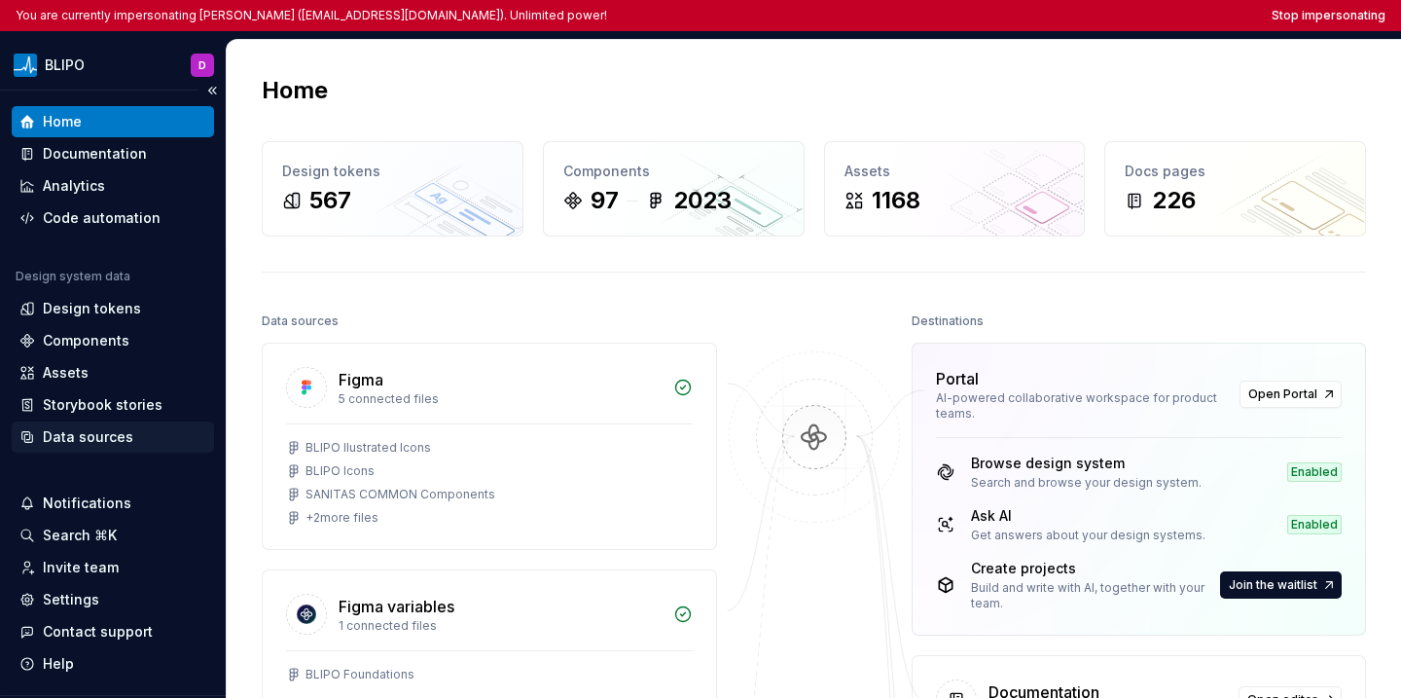
click at [88, 440] on div "Data sources" at bounding box center [88, 436] width 90 height 19
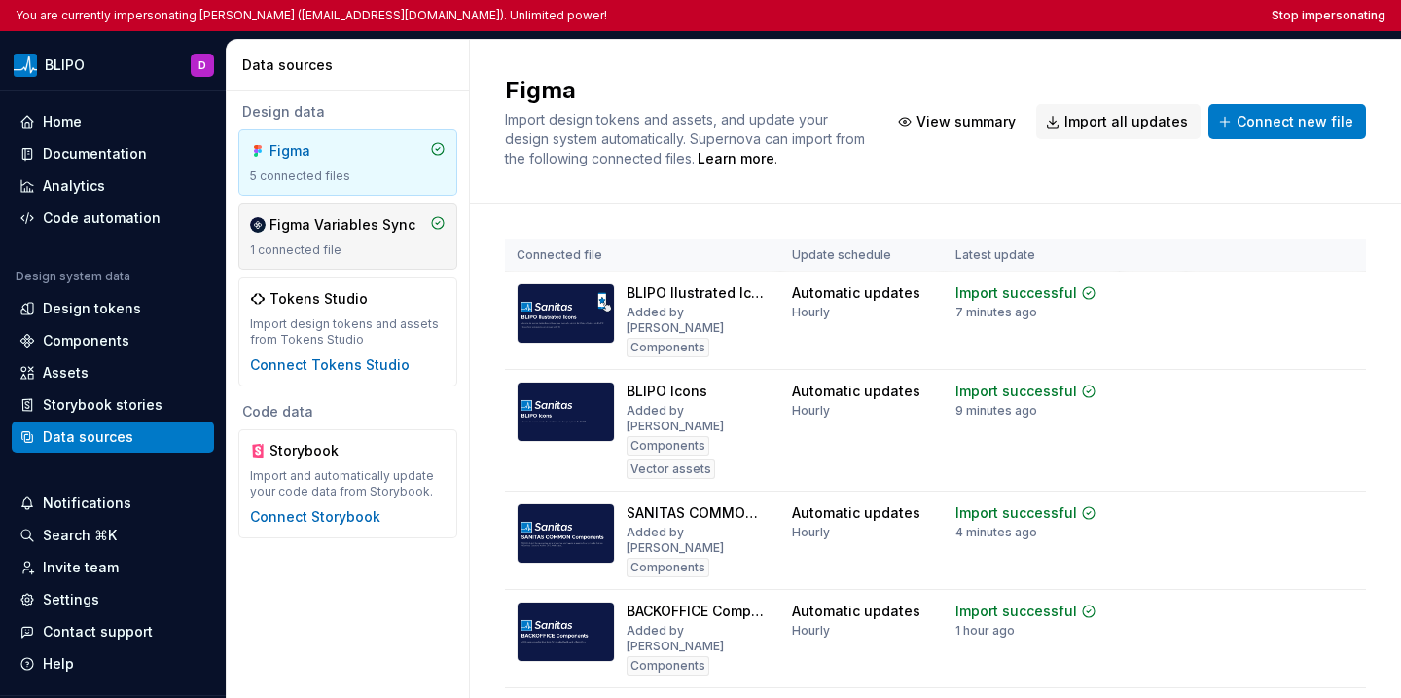
click at [351, 246] on div "1 connected file" at bounding box center [348, 250] width 196 height 16
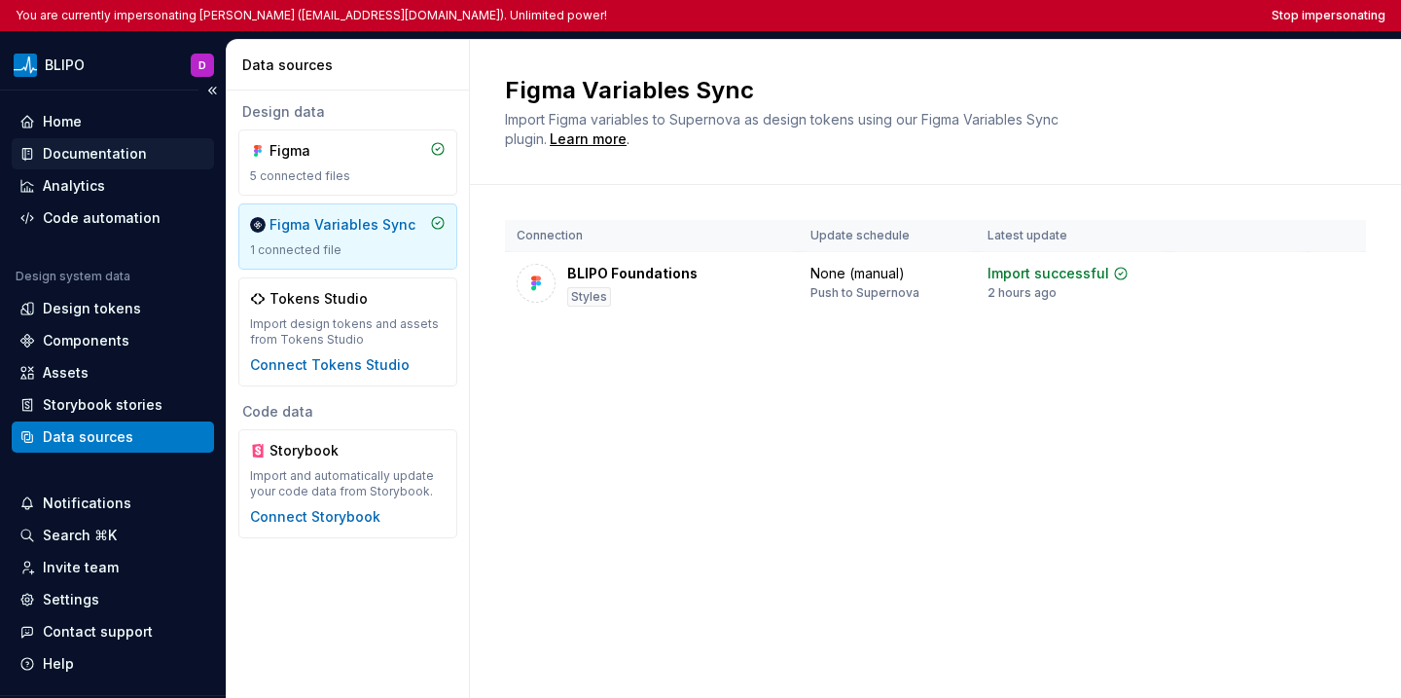
click at [108, 148] on div "Documentation" at bounding box center [95, 153] width 104 height 19
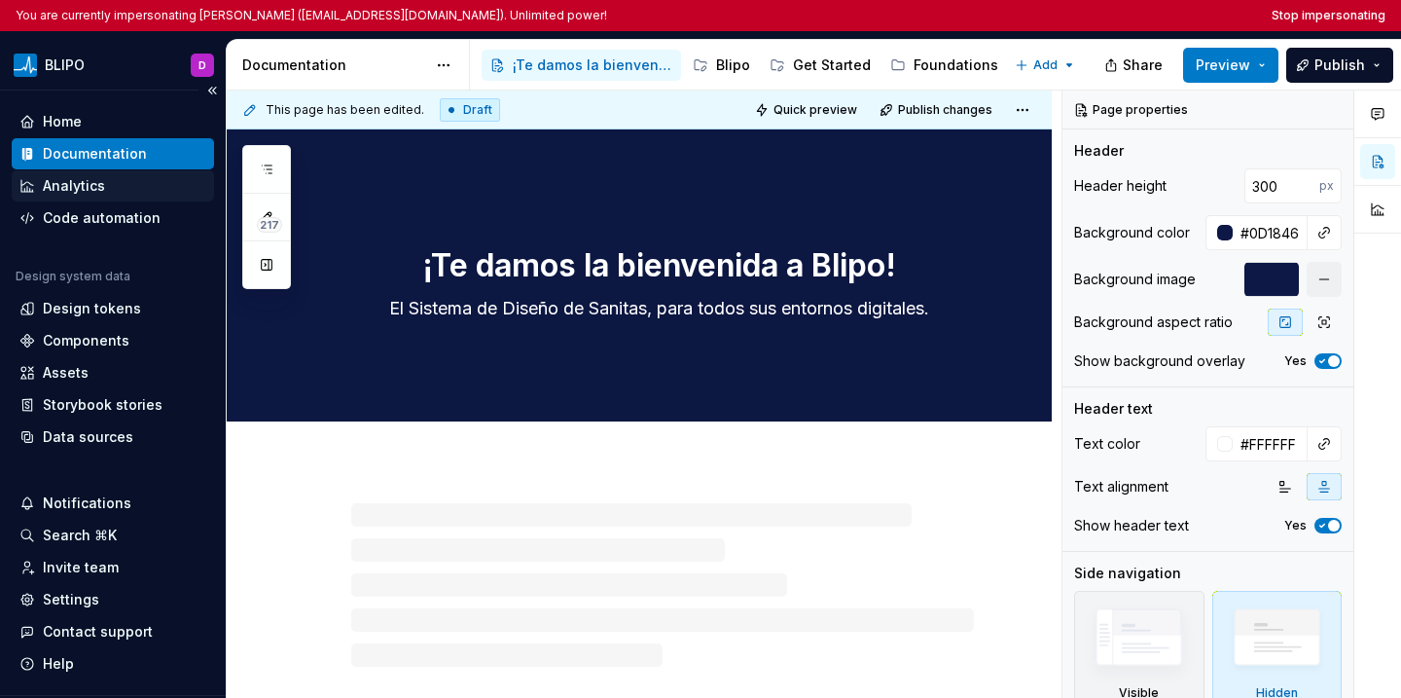
type textarea "*"
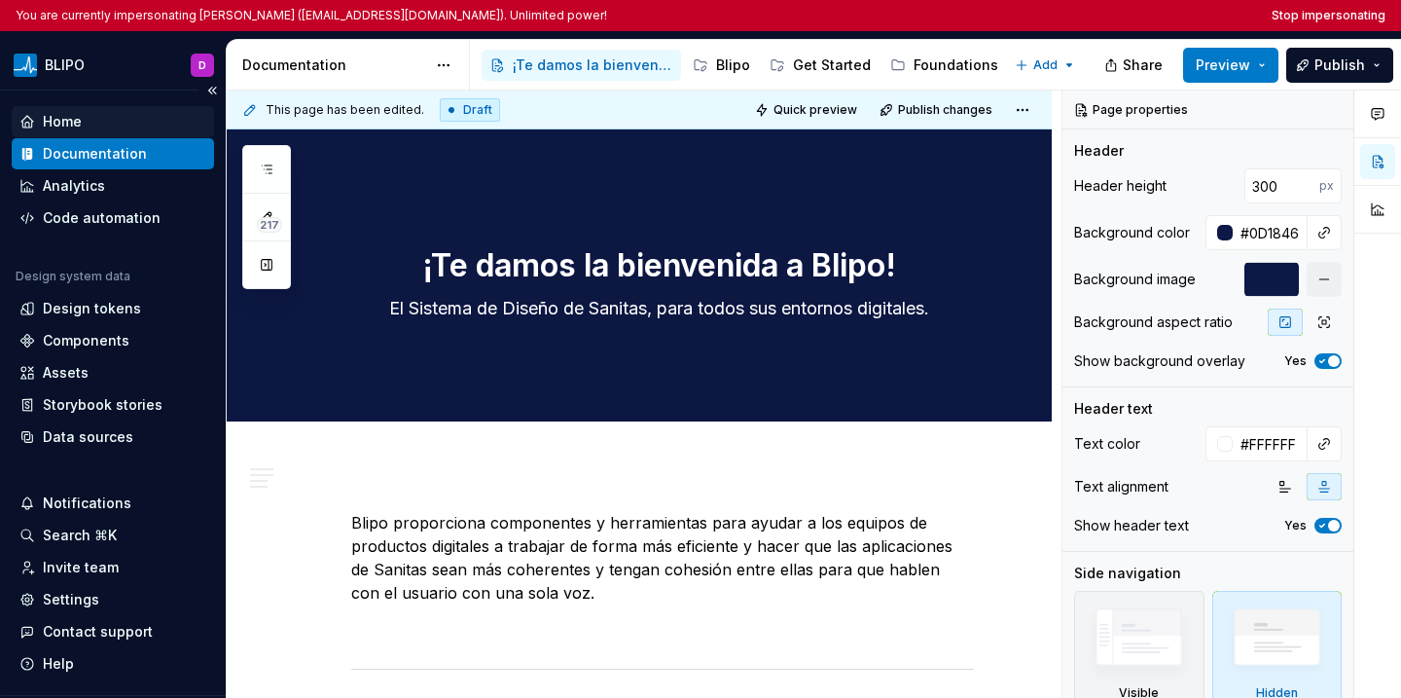
click at [89, 117] on div "Home" at bounding box center [112, 121] width 187 height 19
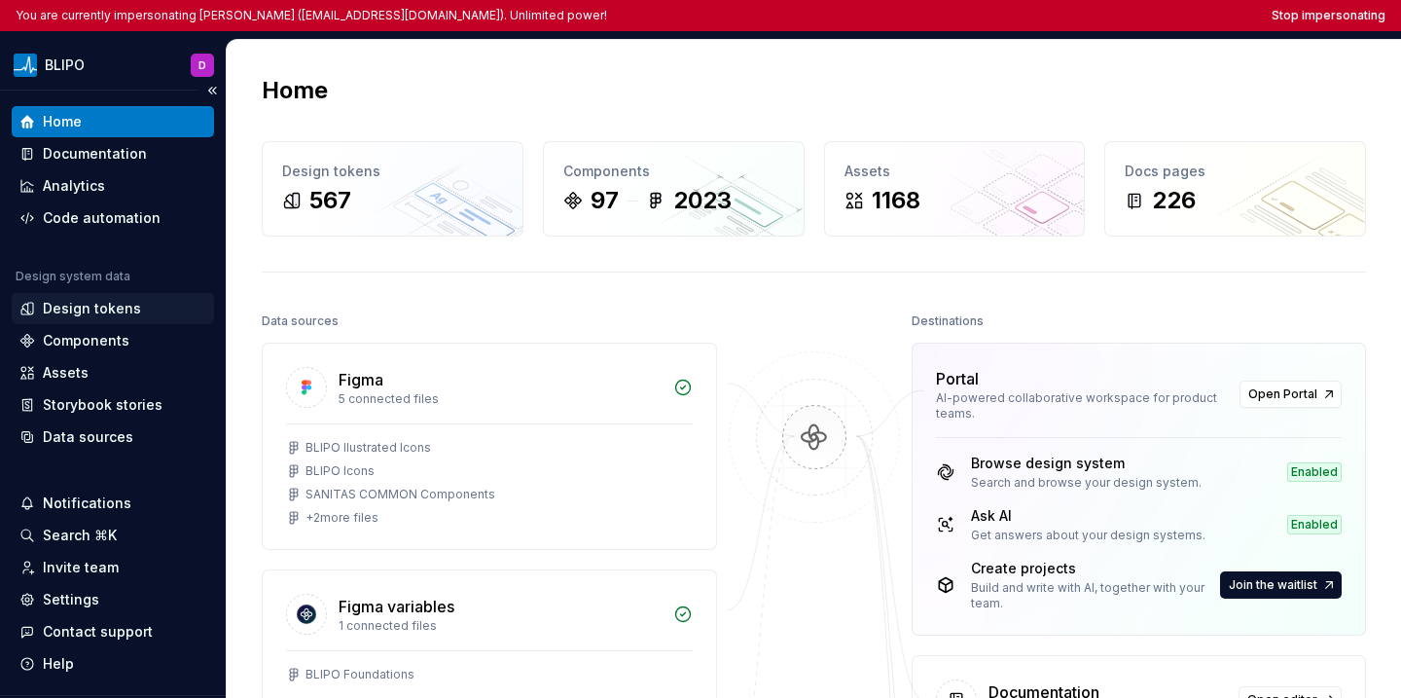
click at [104, 321] on div "Design tokens" at bounding box center [113, 308] width 202 height 31
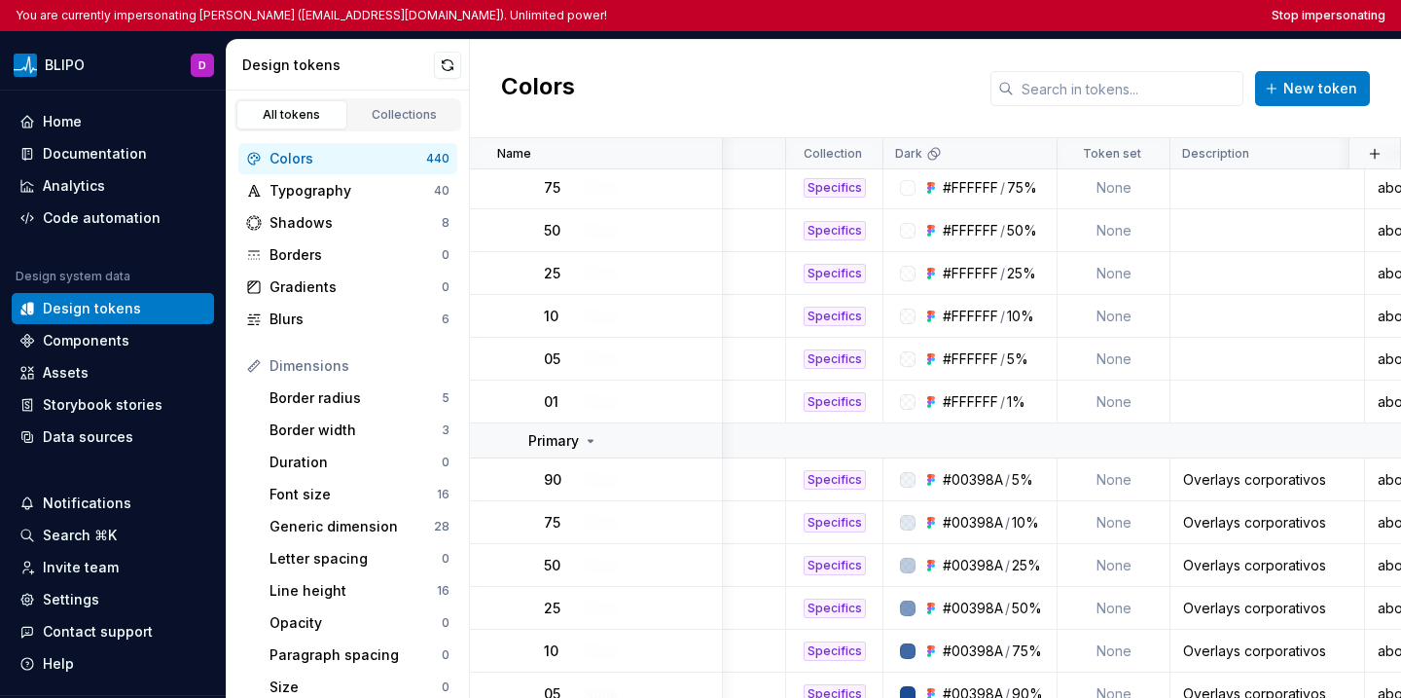
scroll to position [1948, 793]
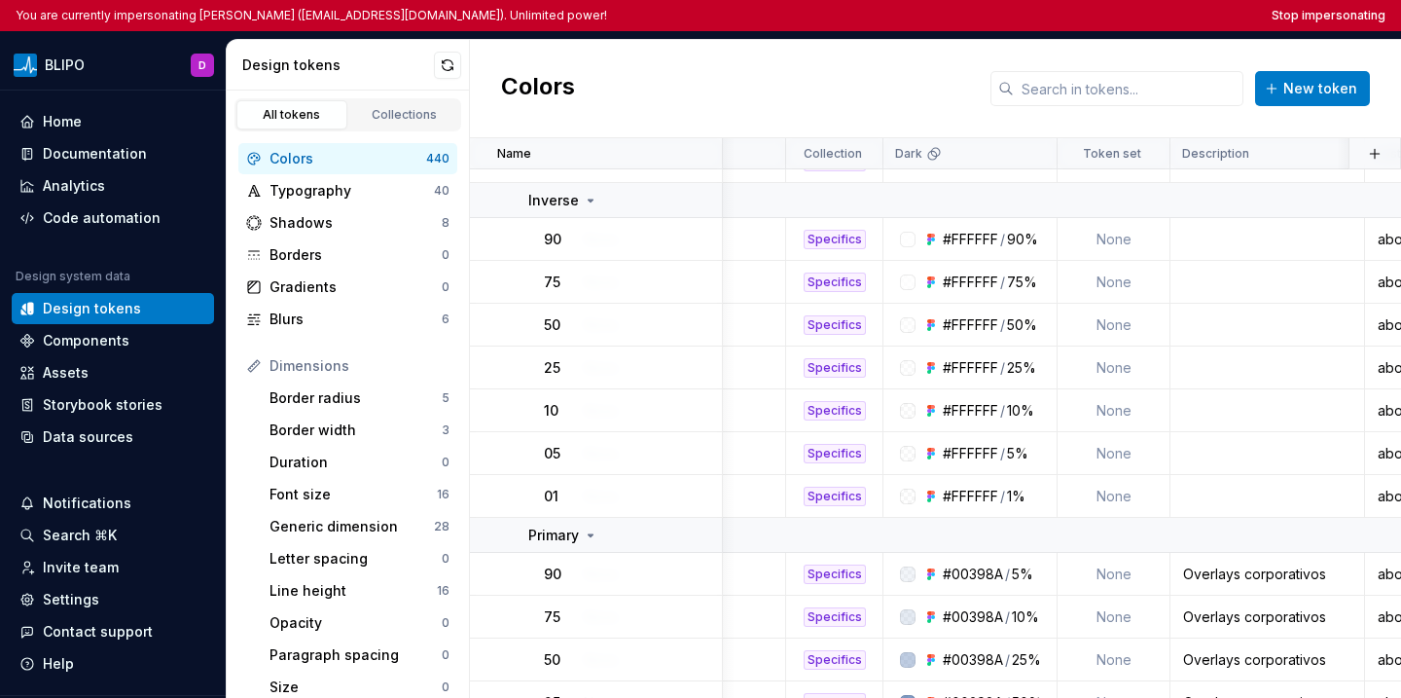
click at [747, 23] on div "You are currently impersonating Diego (dsanchezru@sanitas.es). Unlimited power!…" at bounding box center [700, 15] width 1401 height 31
click at [747, 19] on button "Stop impersonating" at bounding box center [1329, 16] width 114 height 16
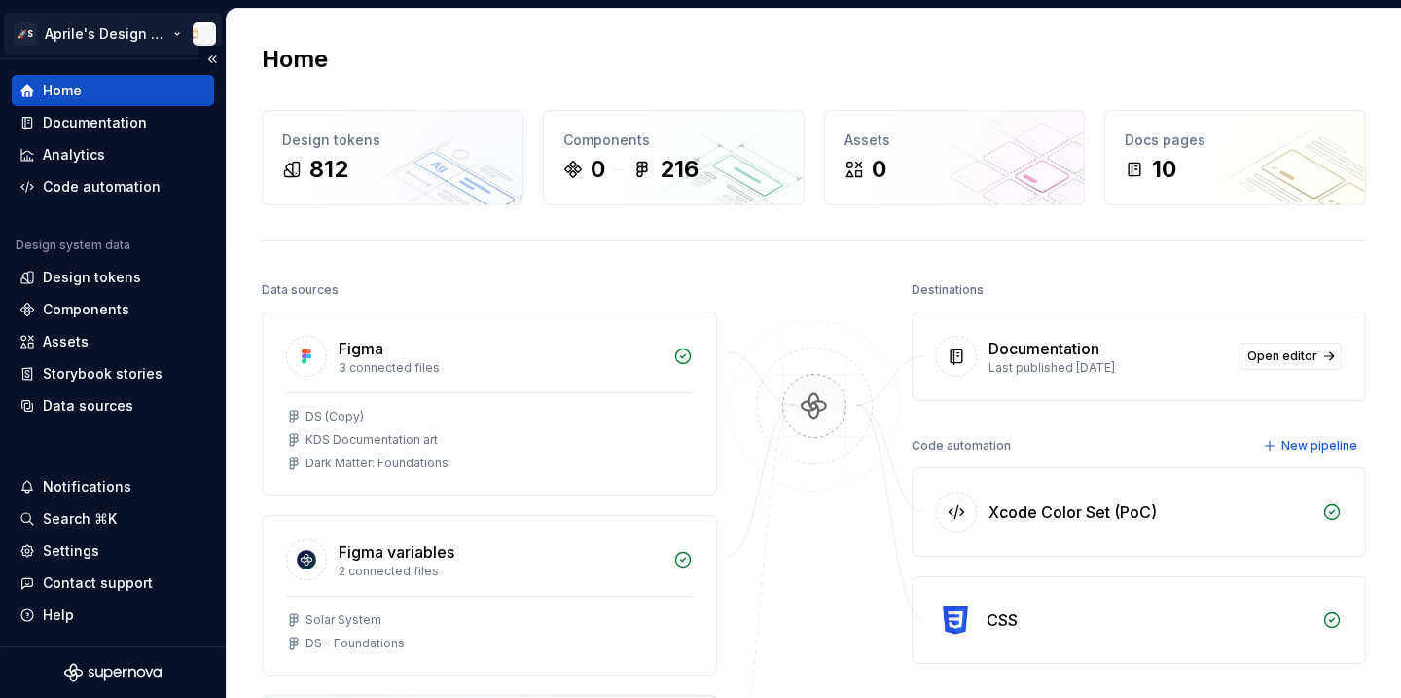
click at [133, 29] on html "🚀S Aprile's Design System Home Documentation Analytics Code automation Design s…" at bounding box center [700, 349] width 1401 height 698
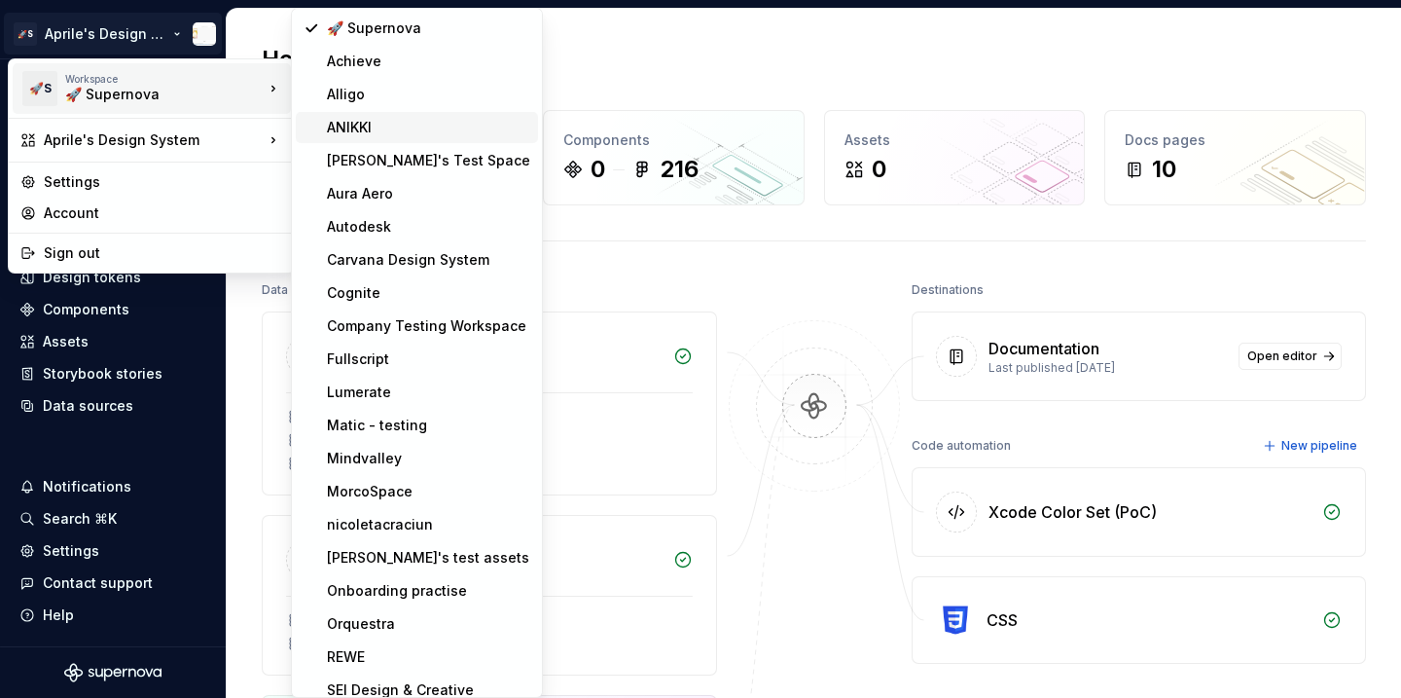
click at [328, 131] on div "ANIKKI" at bounding box center [428, 127] width 203 height 19
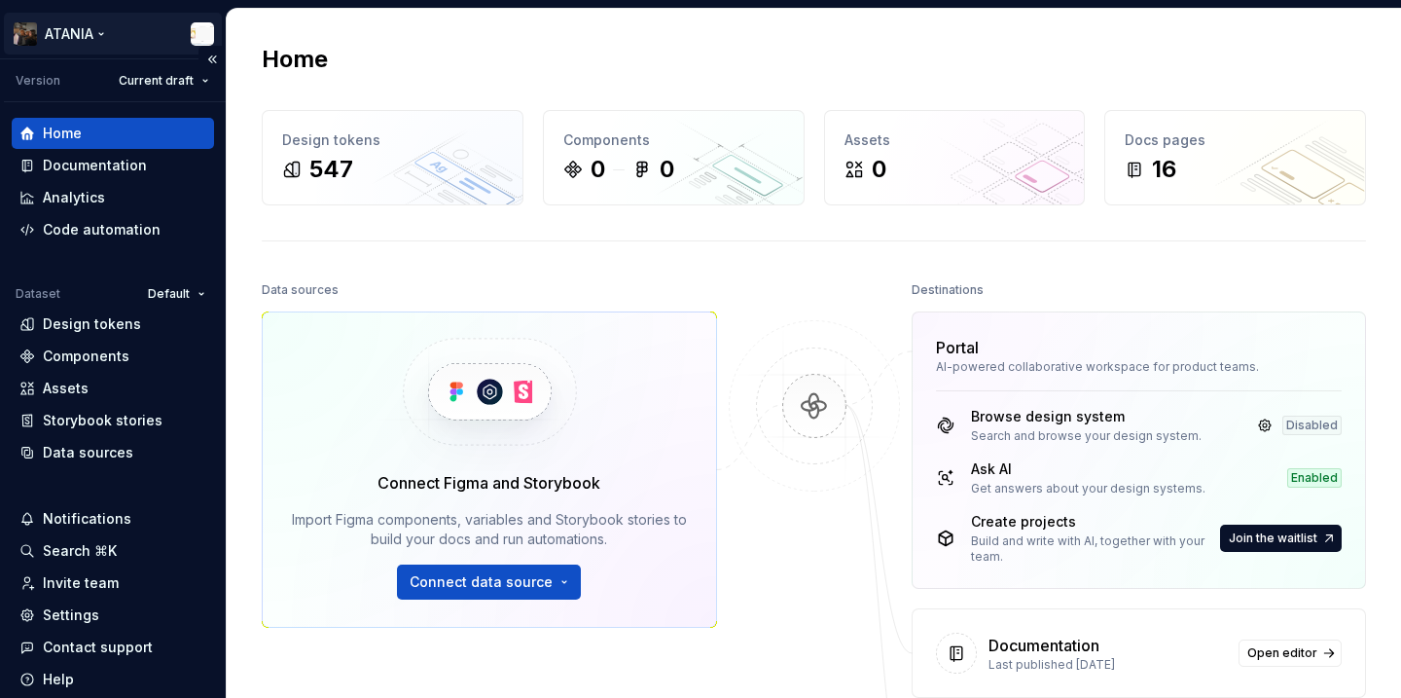
click at [74, 18] on html "ATANIA Version Current draft Home Documentation Analytics Code automation Datas…" at bounding box center [700, 349] width 1401 height 698
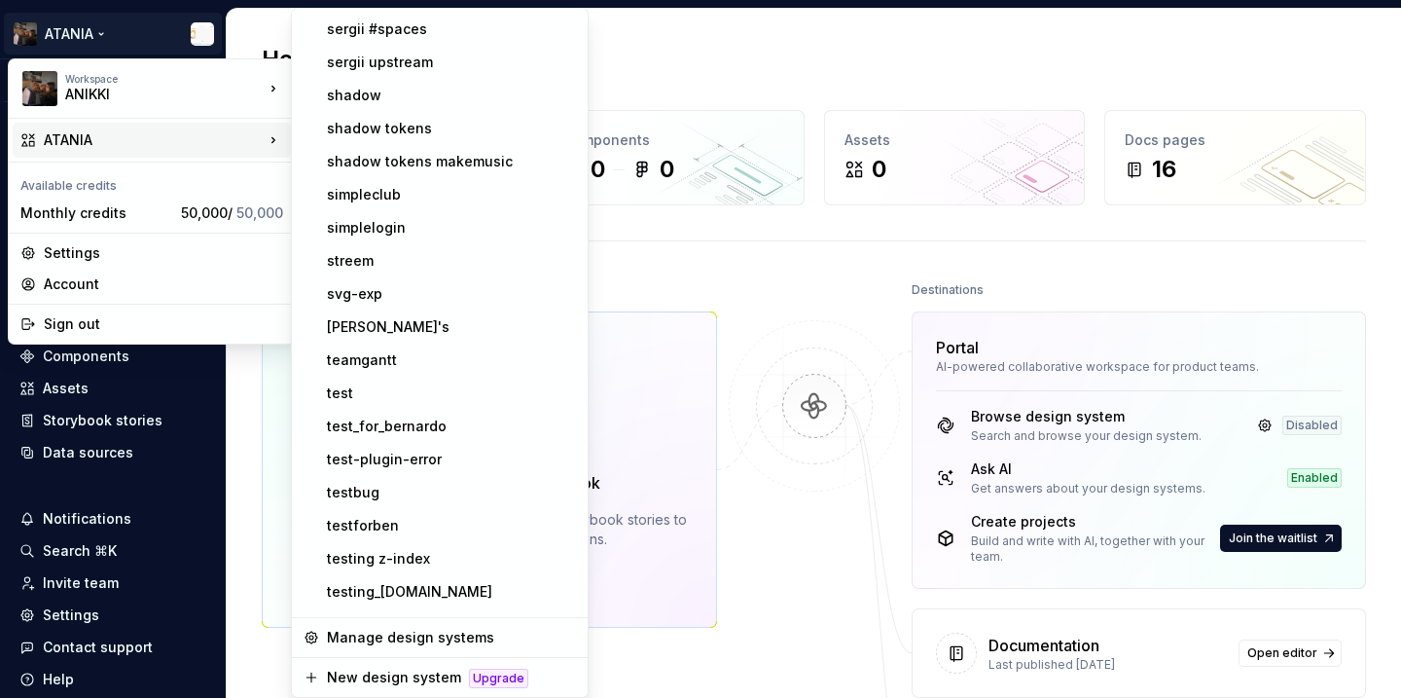
scroll to position [2728, 0]
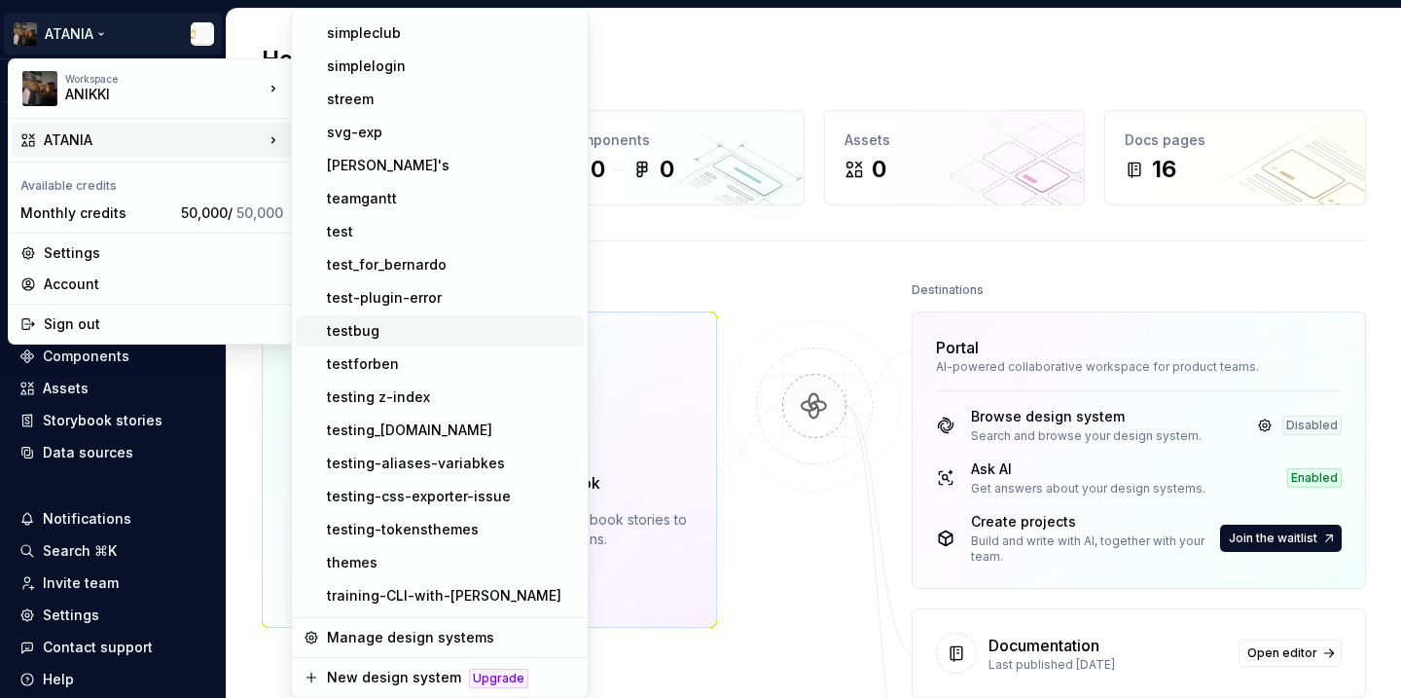
click at [395, 333] on div "testbug" at bounding box center [451, 330] width 249 height 19
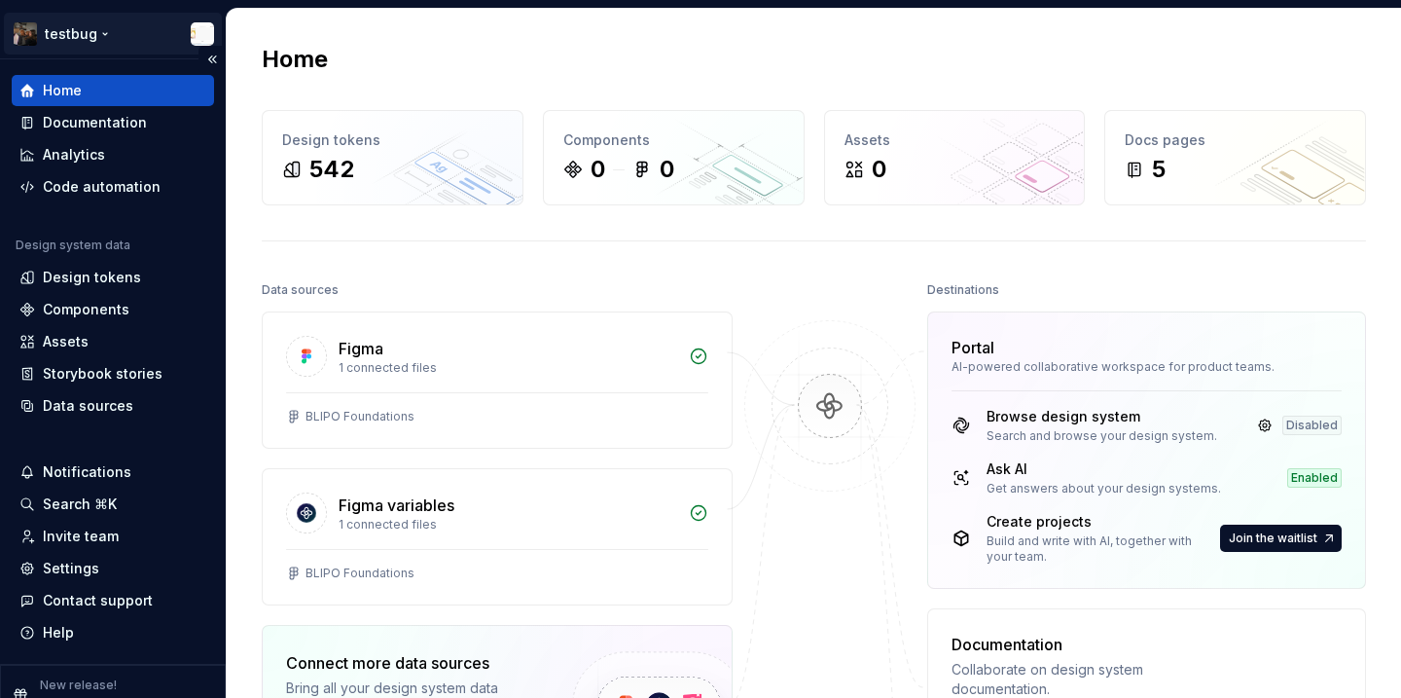
click at [113, 37] on html "testbug Home Documentation Analytics Code automation Design system data Design …" at bounding box center [700, 349] width 1401 height 698
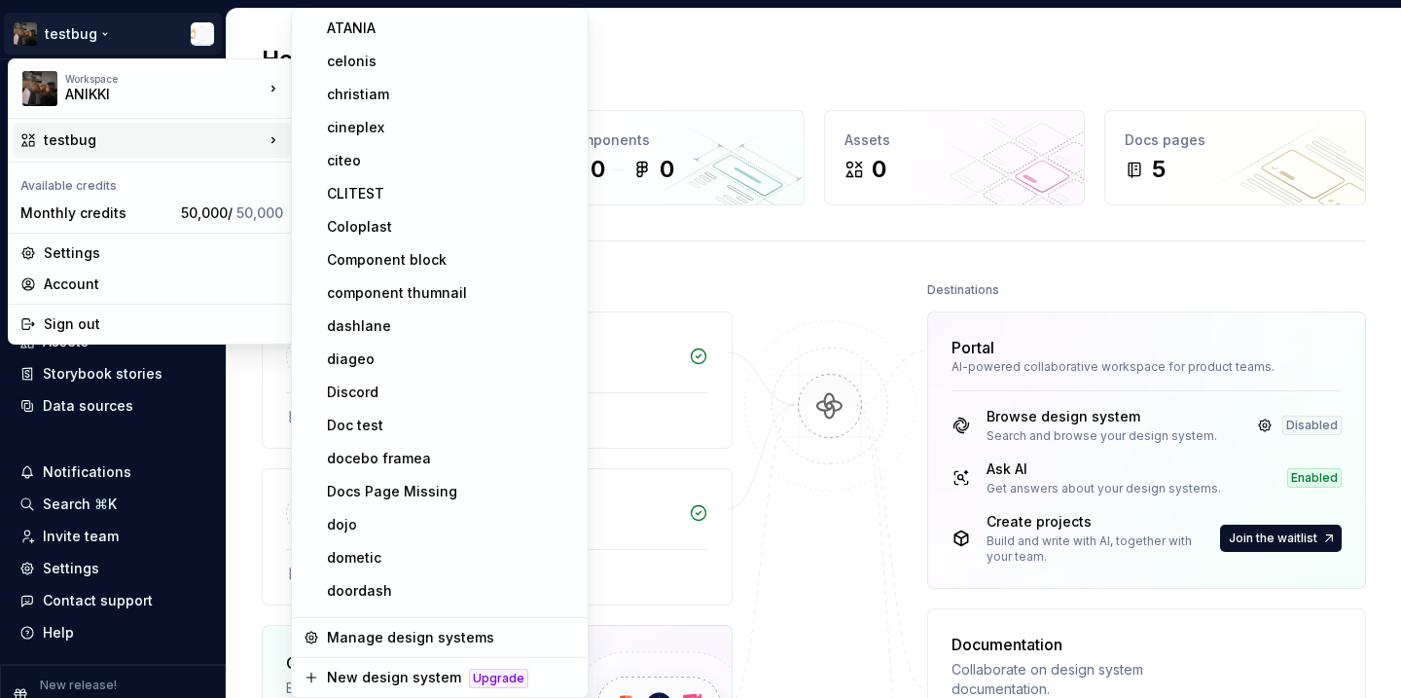
click at [639, 97] on html "testbug Home Documentation Analytics Code automation Design system data Design …" at bounding box center [700, 349] width 1401 height 698
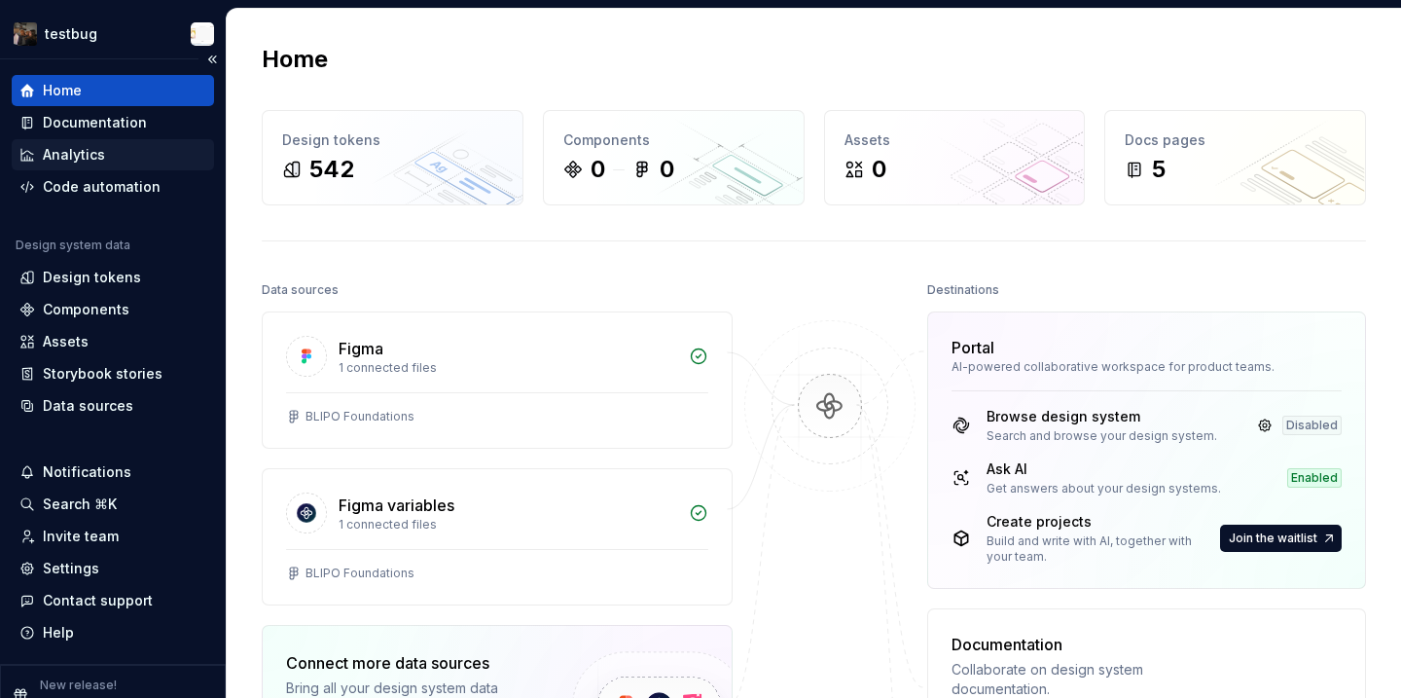
click at [162, 139] on div "Analytics" at bounding box center [113, 154] width 202 height 31
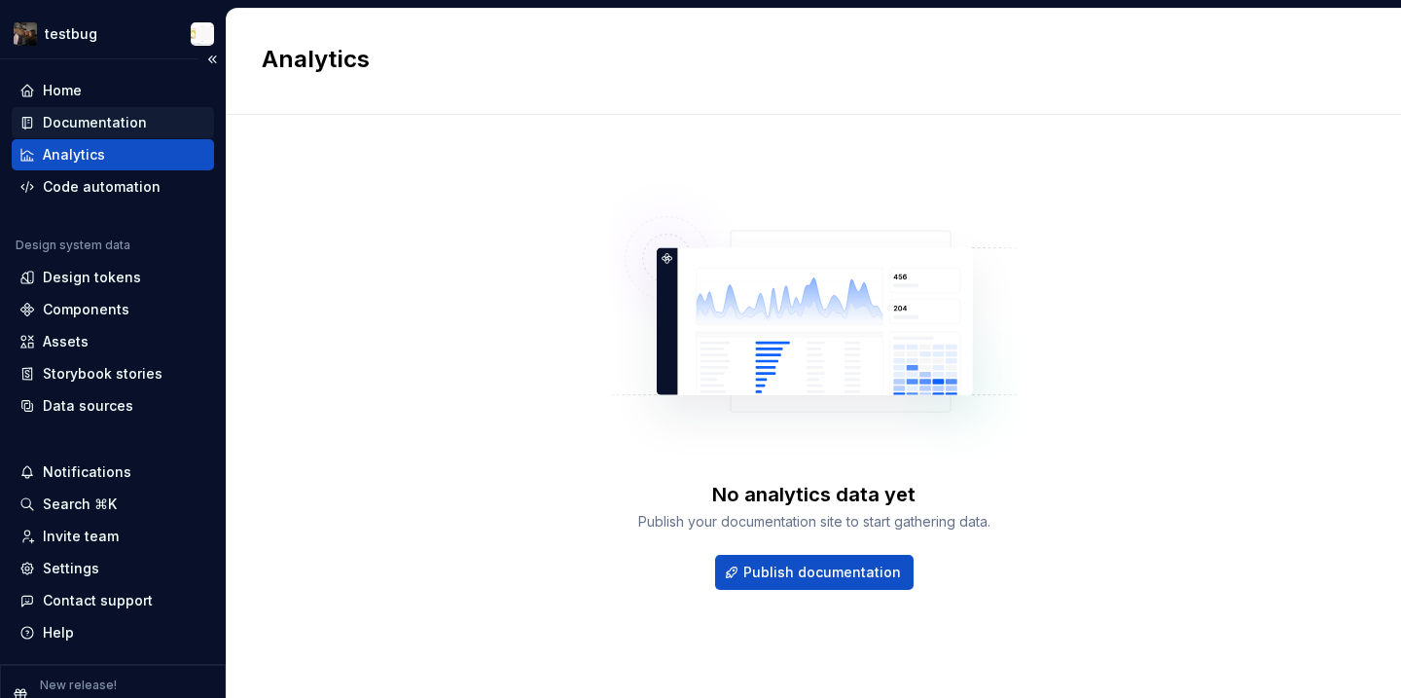
click at [146, 120] on div "Documentation" at bounding box center [112, 122] width 187 height 19
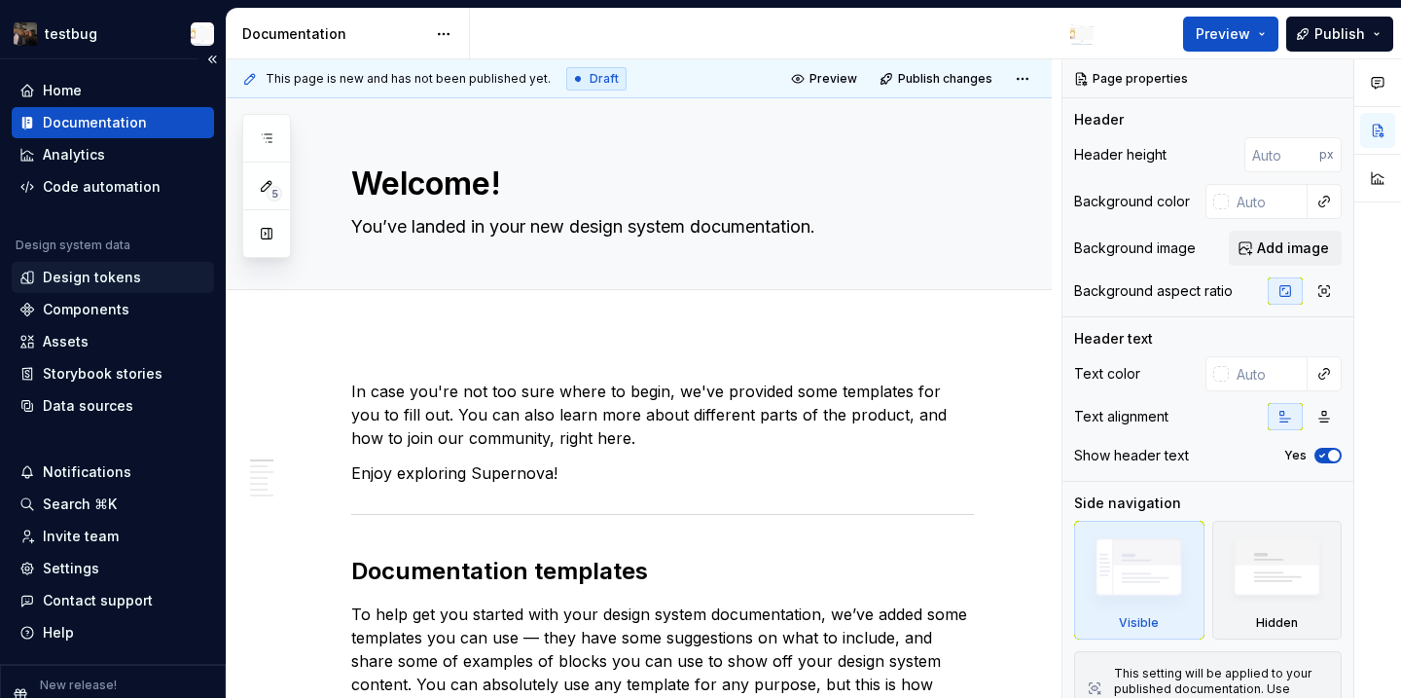
click at [138, 282] on div "Design tokens" at bounding box center [112, 277] width 187 height 19
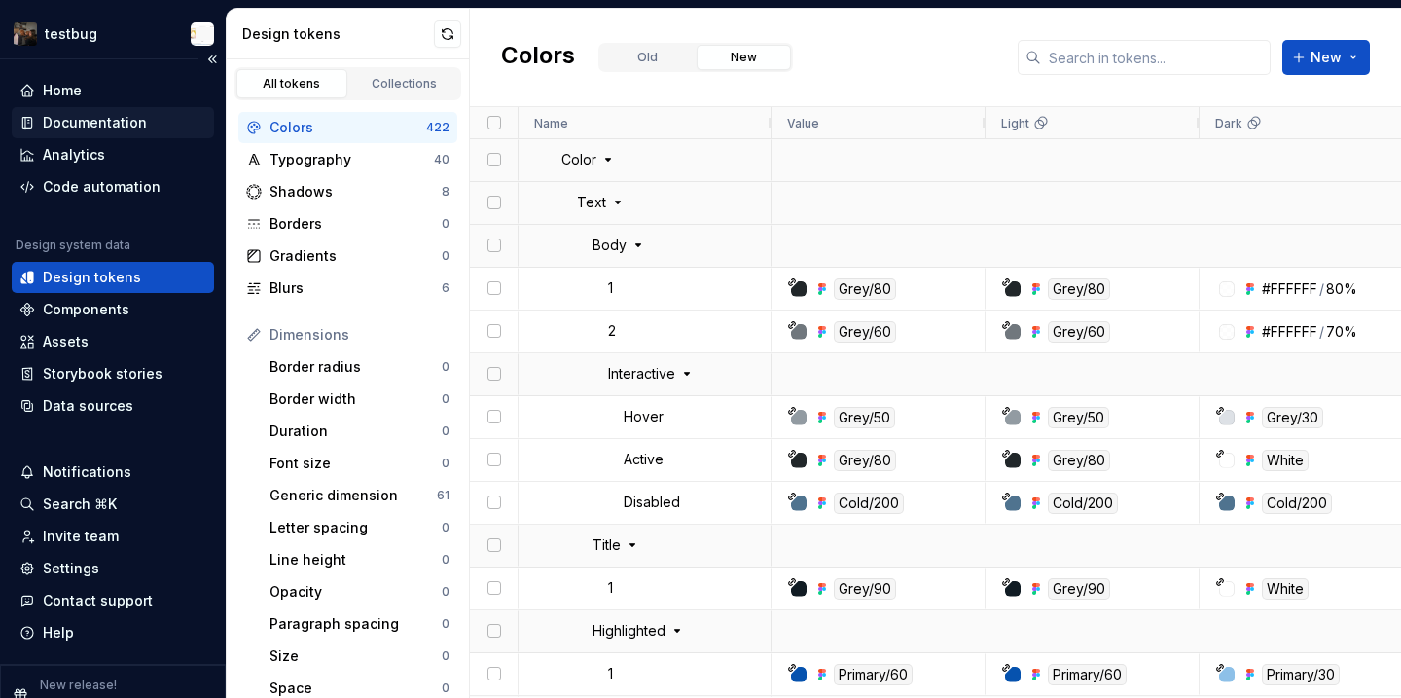
click at [102, 134] on div "Documentation" at bounding box center [113, 122] width 202 height 31
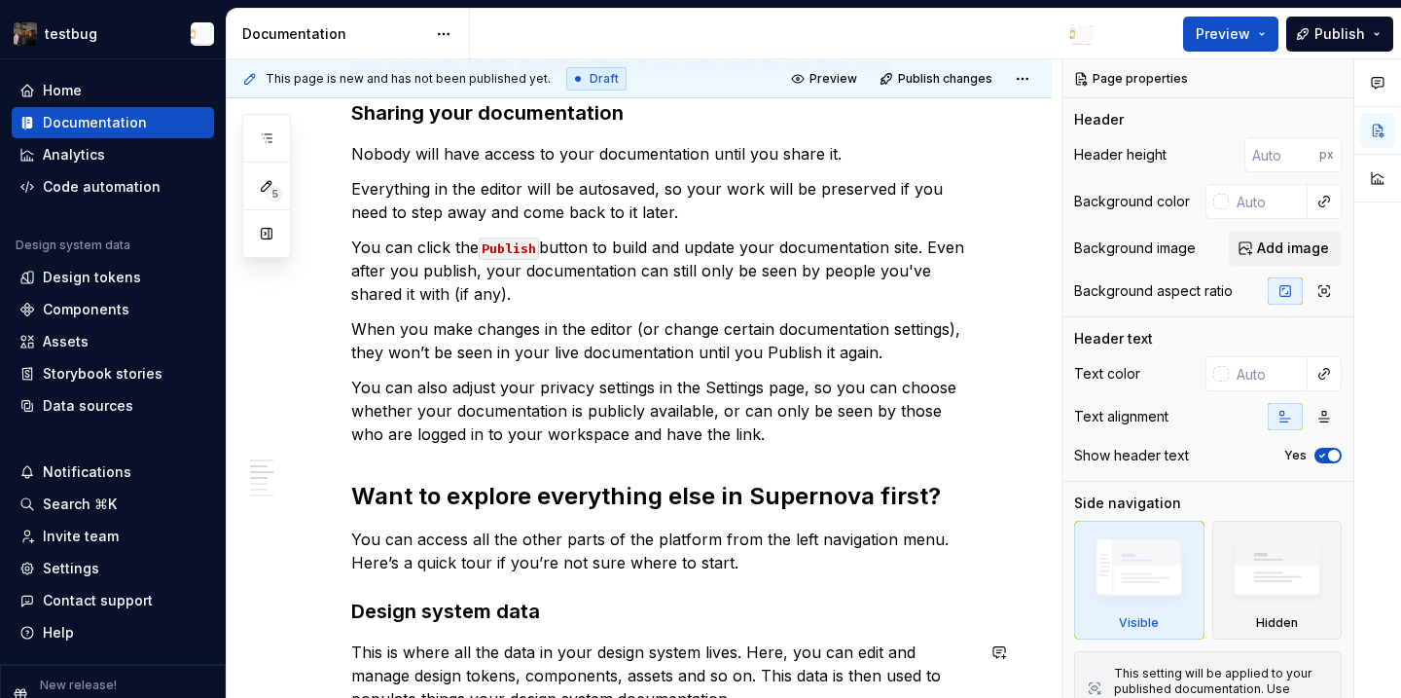
scroll to position [1675, 0]
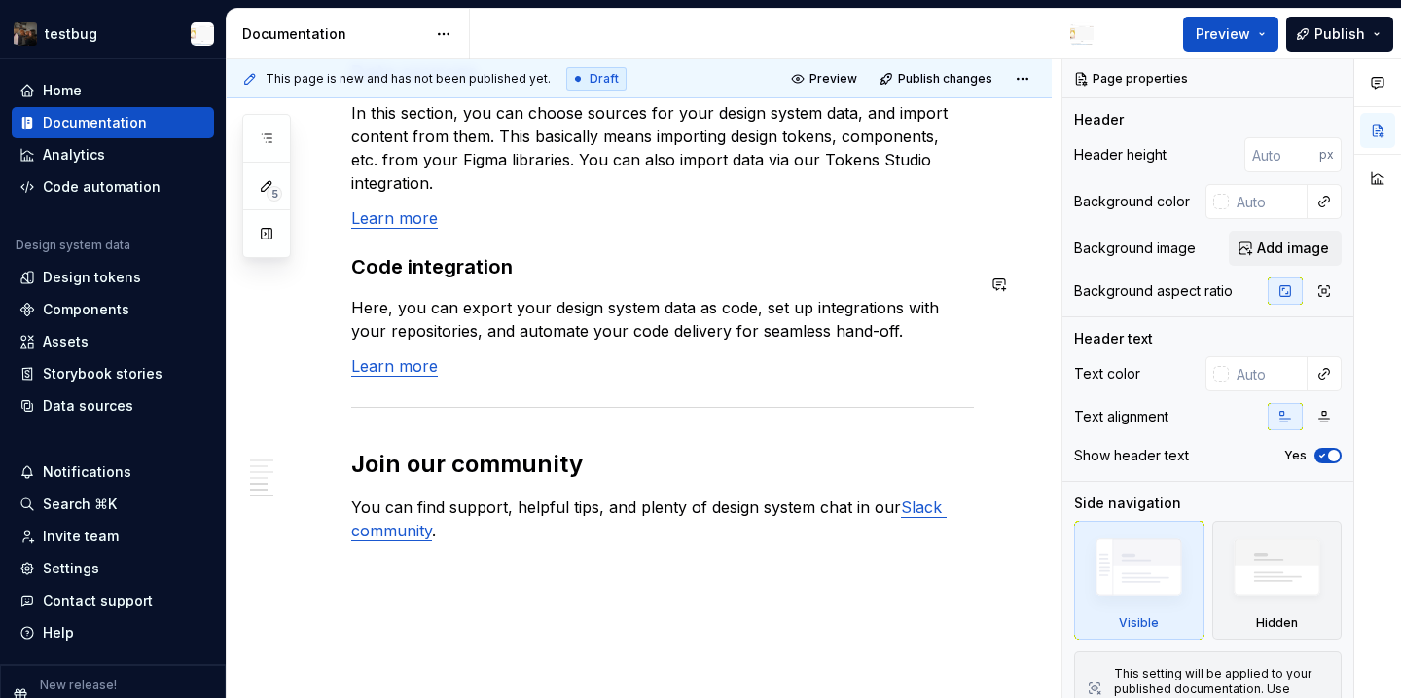
type textarea "*"
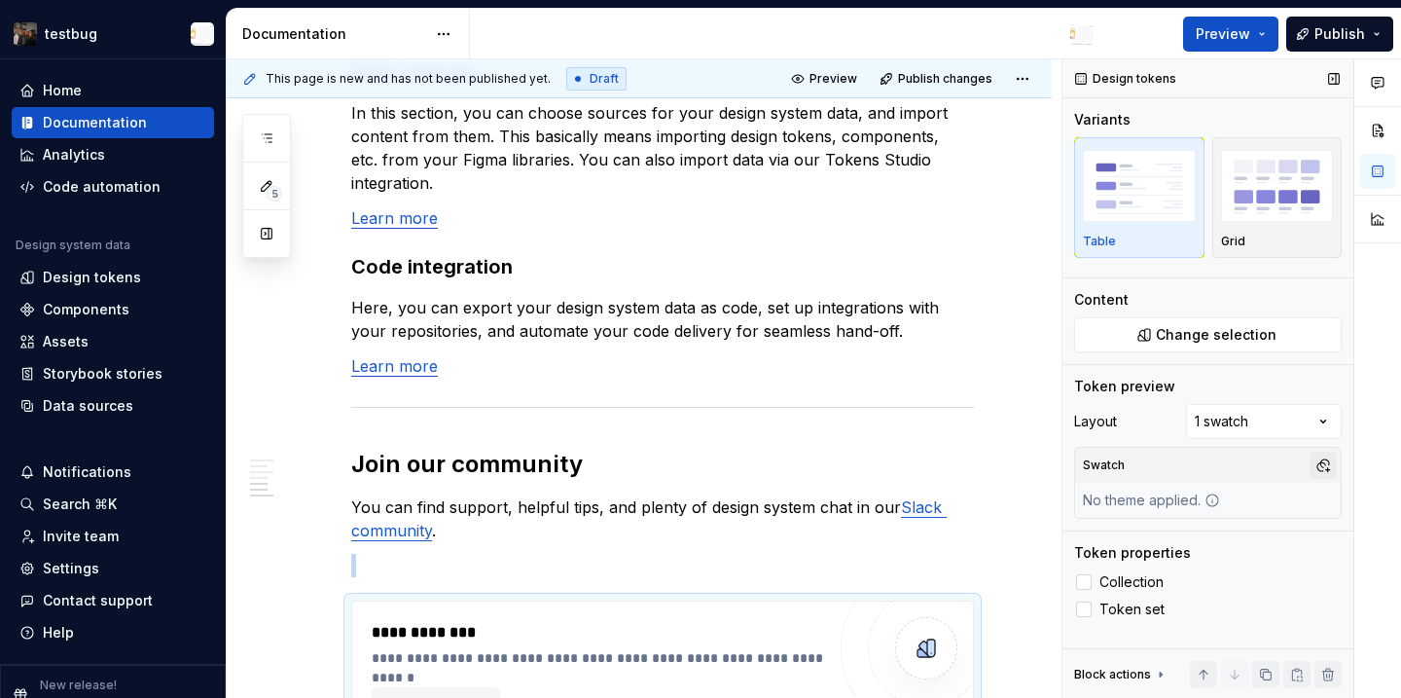
click at [1313, 471] on button "button" at bounding box center [1323, 464] width 27 height 27
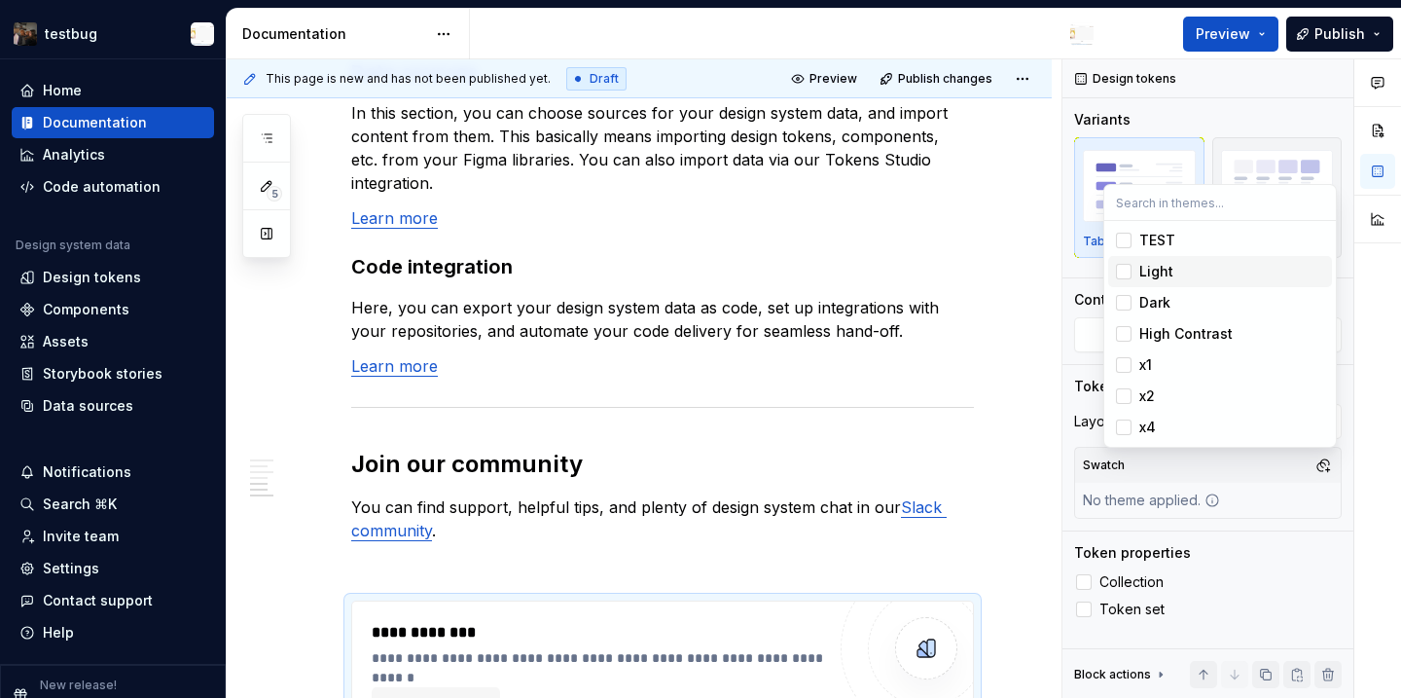
click at [1148, 273] on div "Light" at bounding box center [1156, 271] width 34 height 19
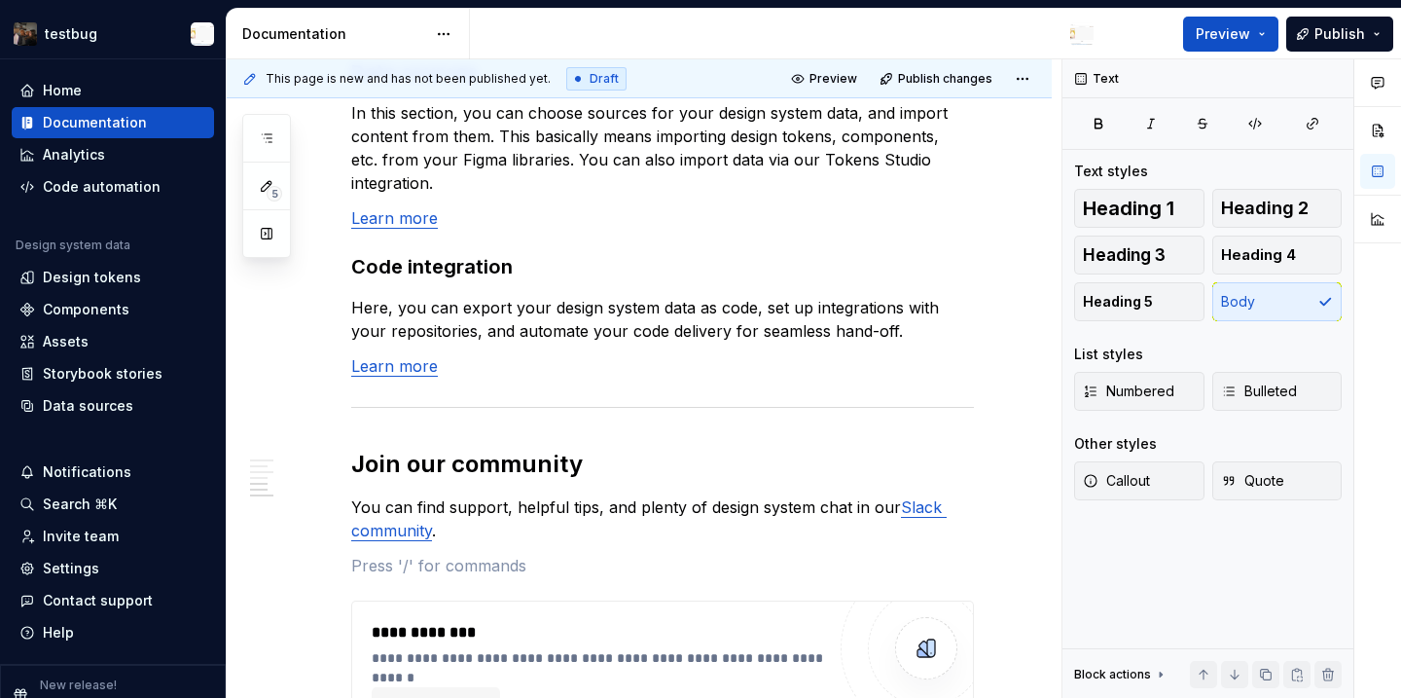
click at [809, 528] on html "testbug Home Documentation Analytics Code automation Design system data Design …" at bounding box center [700, 349] width 1401 height 698
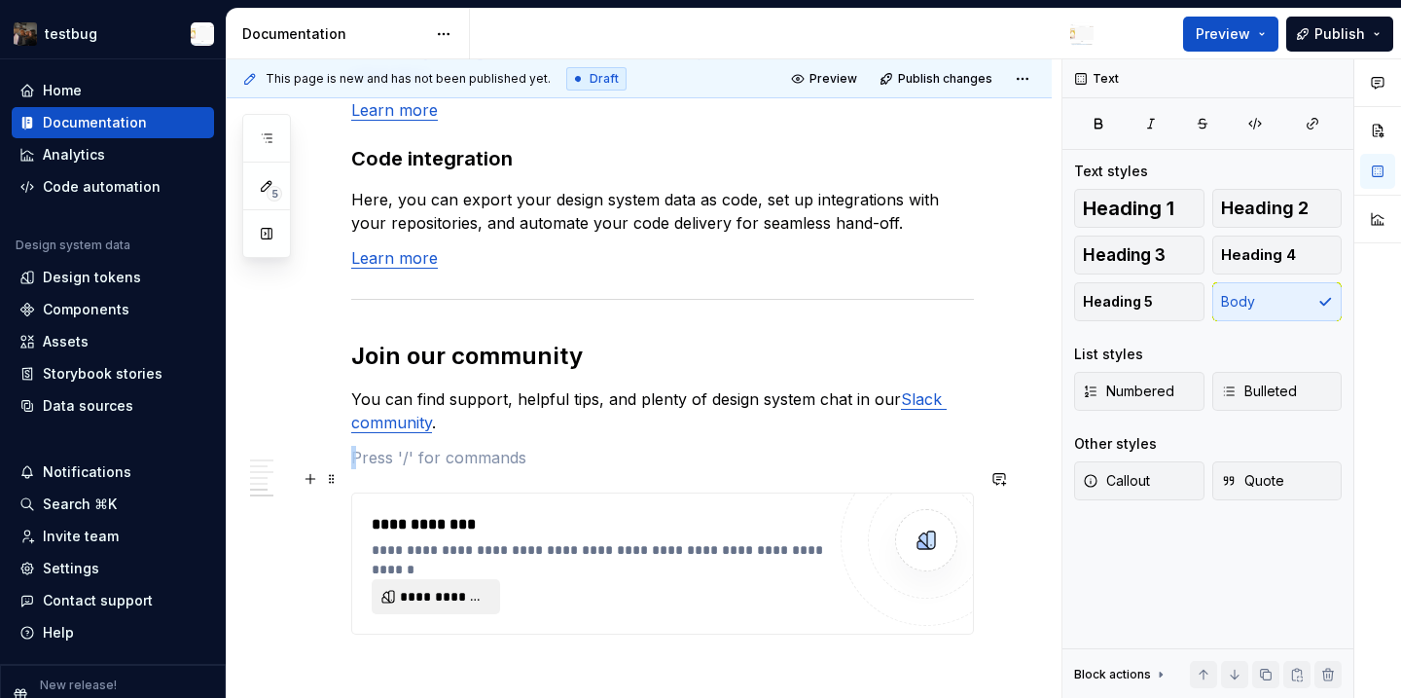
click at [433, 579] on button "**********" at bounding box center [436, 596] width 128 height 35
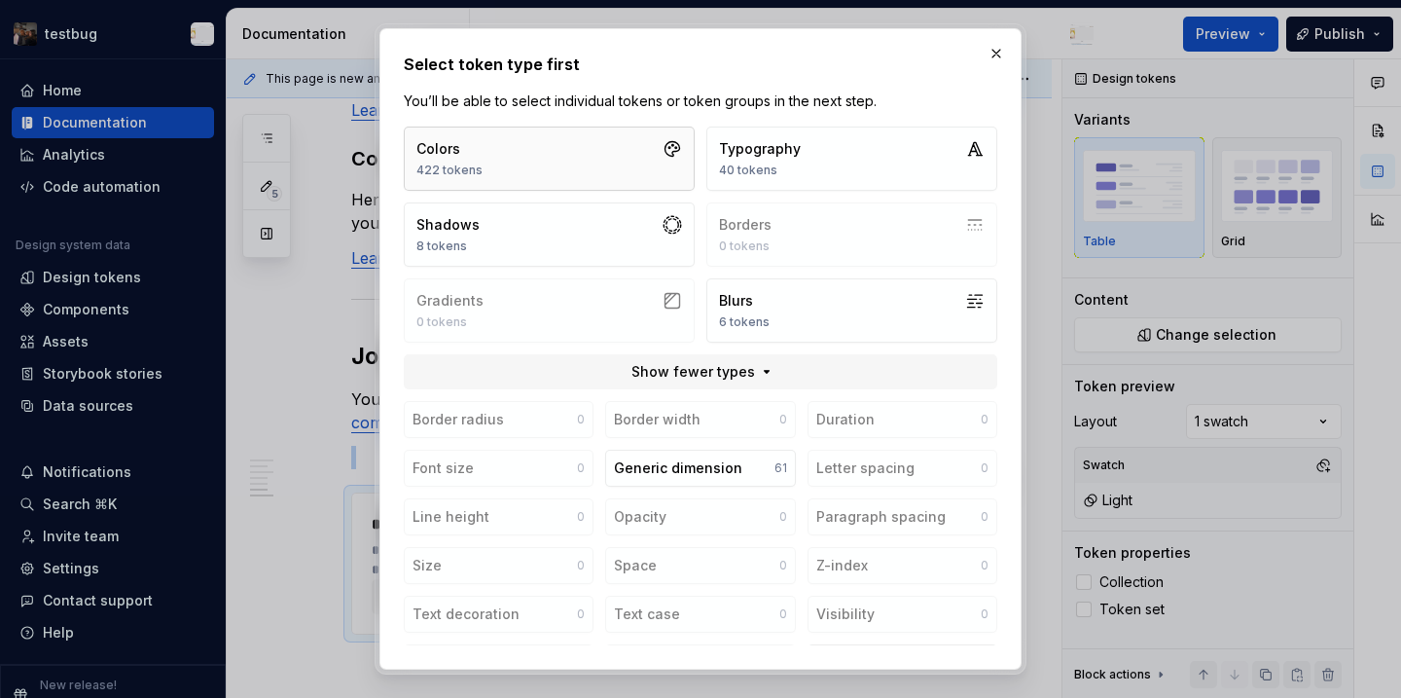
click at [565, 175] on button "Colors 422 tokens" at bounding box center [549, 158] width 291 height 64
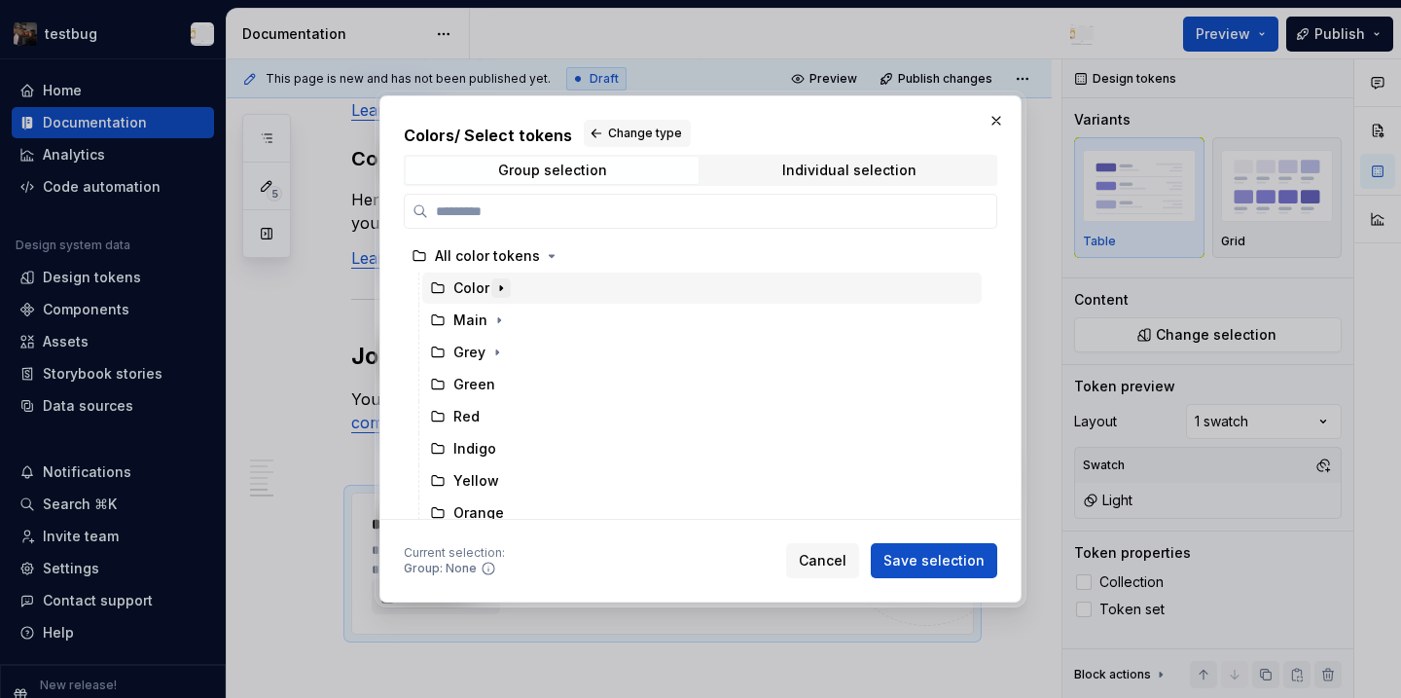
click at [501, 290] on icon "button" at bounding box center [501, 288] width 16 height 16
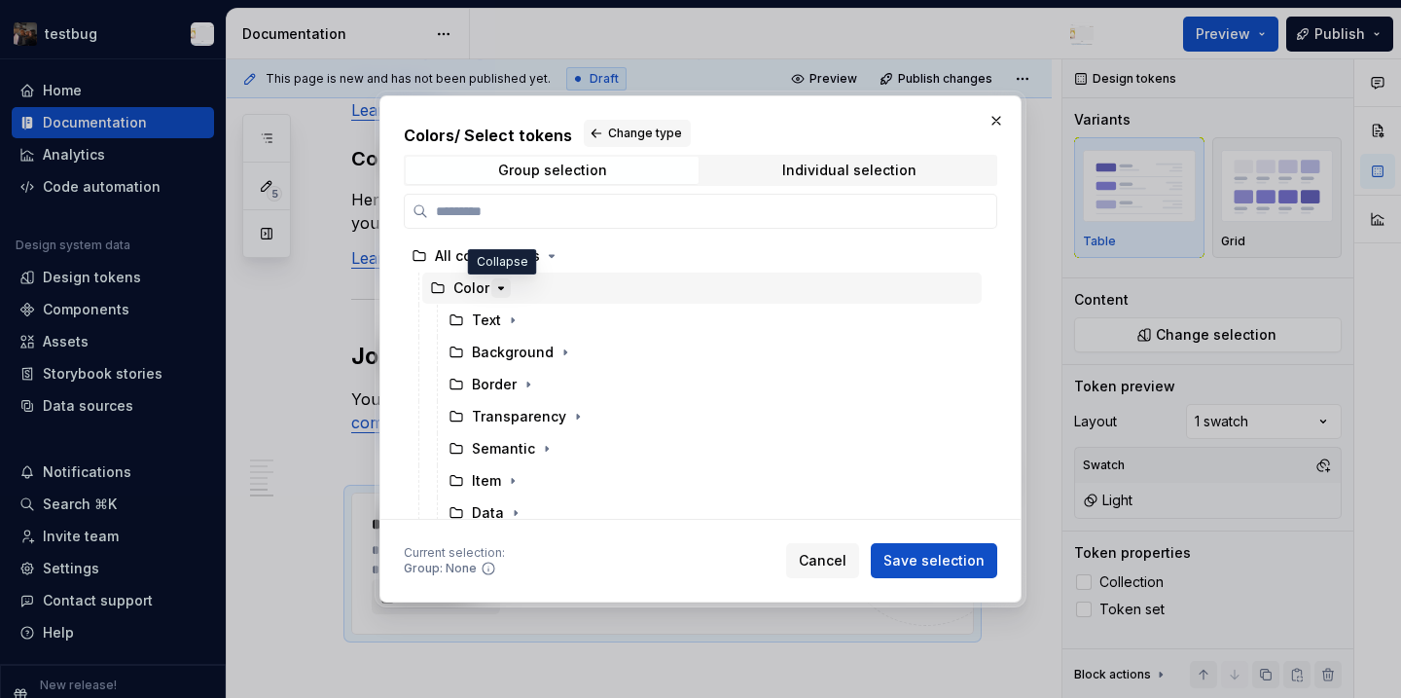
click at [496, 284] on icon "button" at bounding box center [501, 288] width 16 height 16
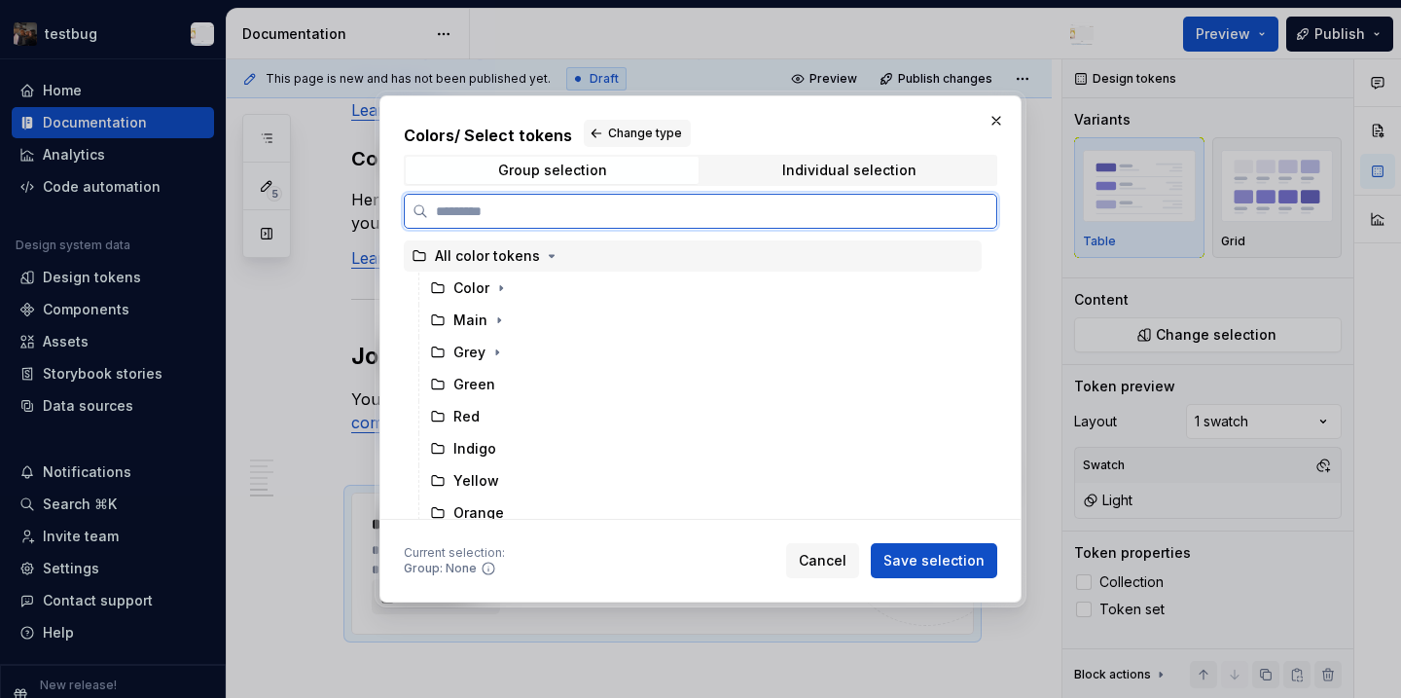
click at [484, 264] on div "All color tokens" at bounding box center [487, 255] width 105 height 19
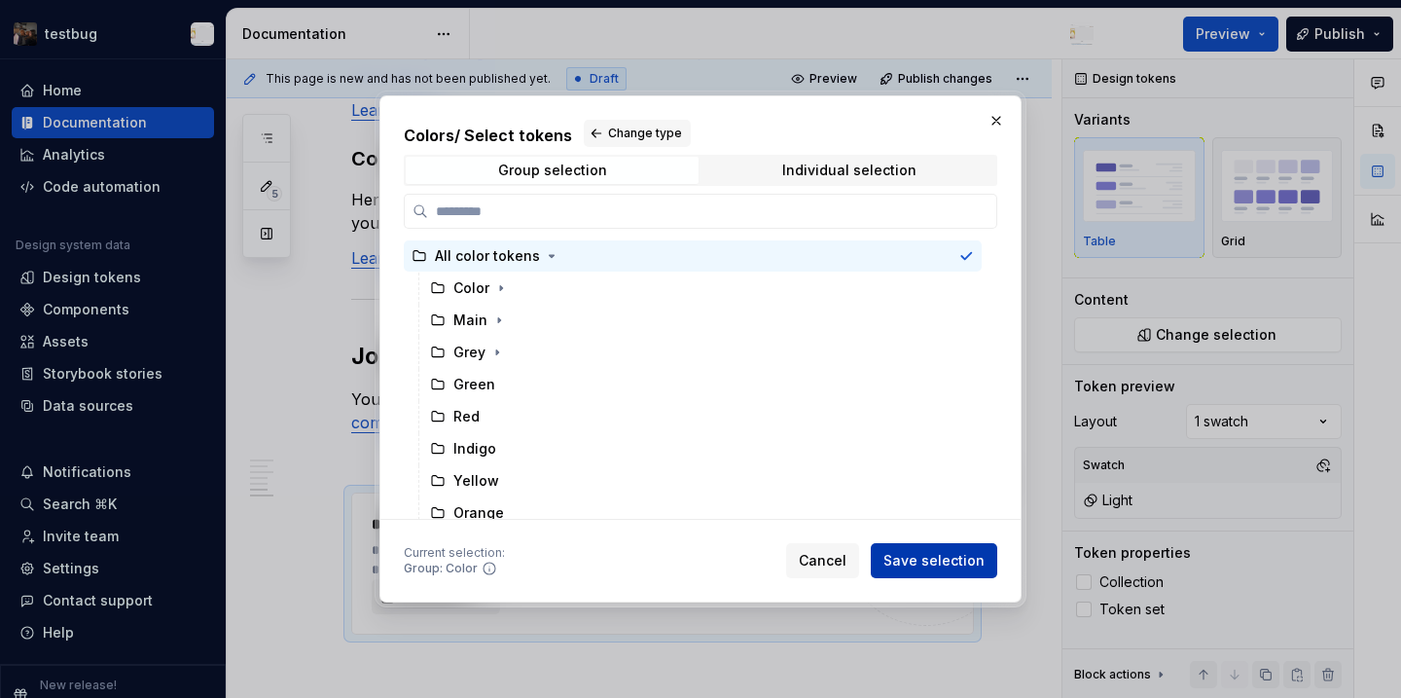
click at [939, 559] on span "Save selection" at bounding box center [934, 560] width 101 height 19
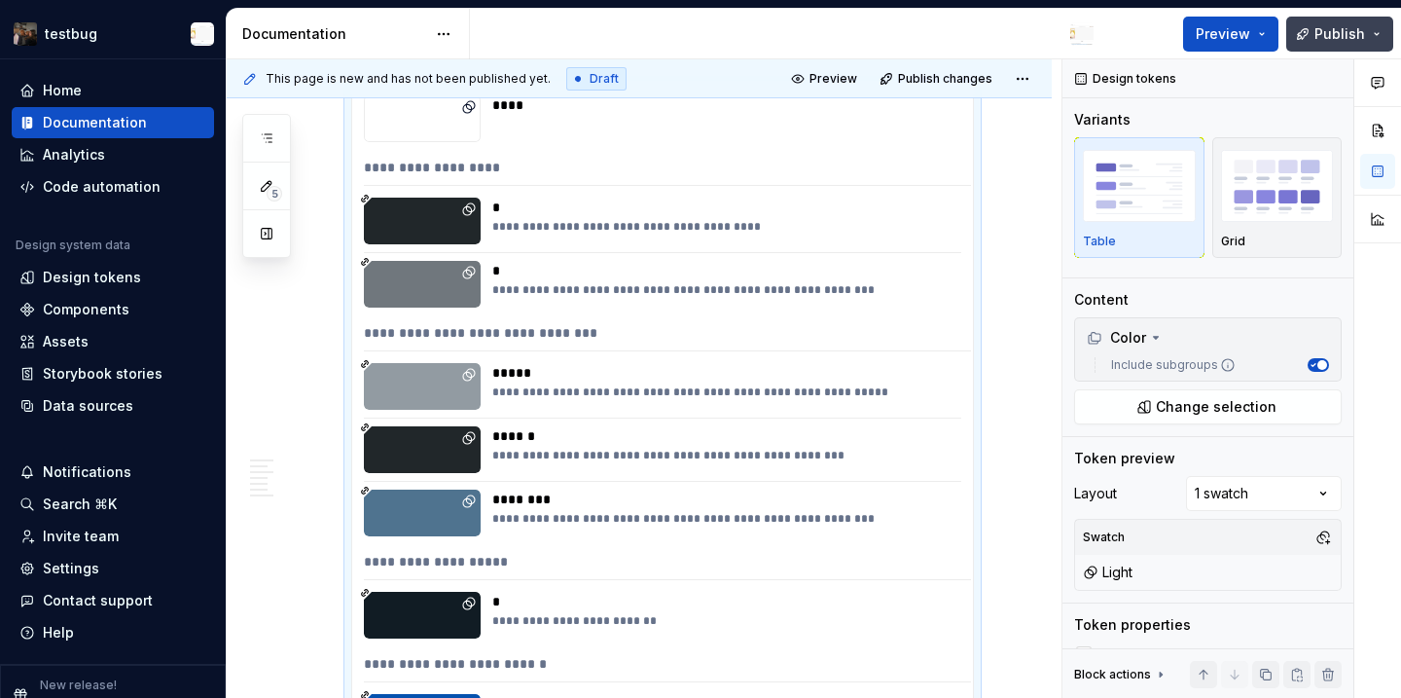
click at [1320, 47] on button "Publish" at bounding box center [1339, 34] width 107 height 35
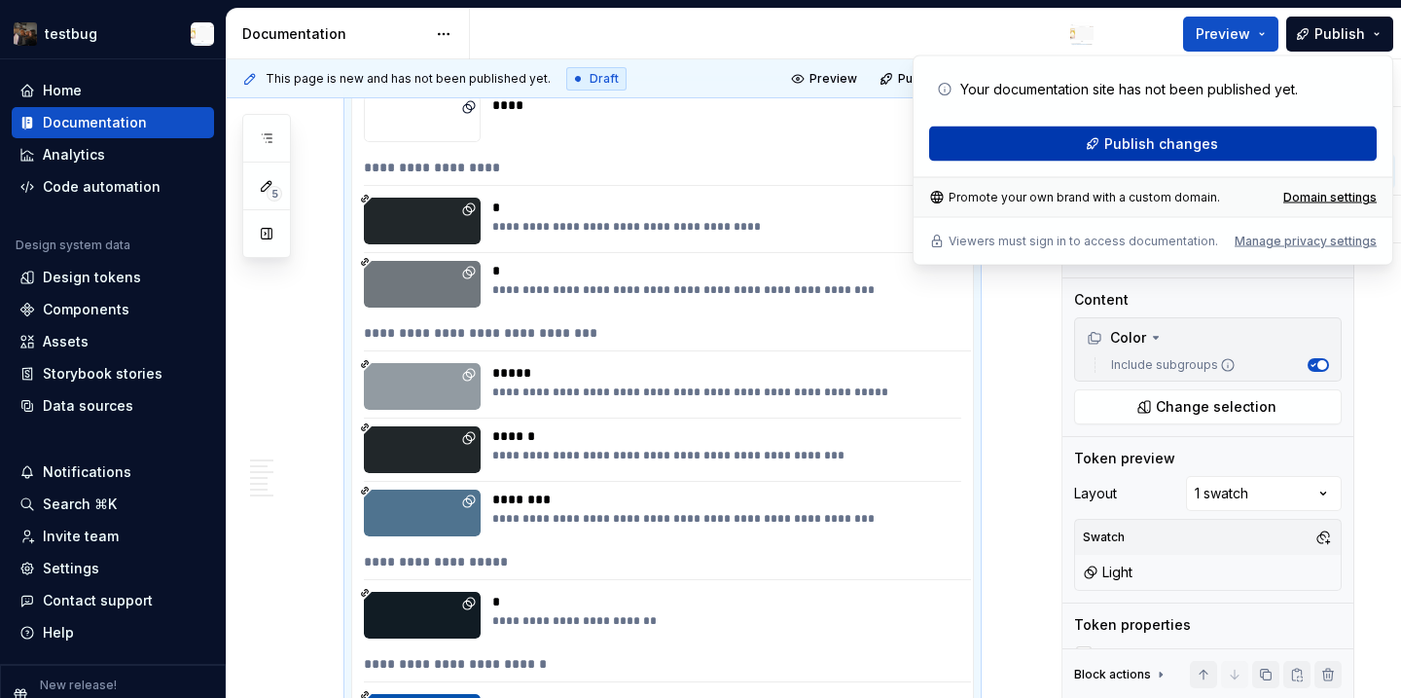
click at [1189, 138] on span "Publish changes" at bounding box center [1161, 143] width 114 height 19
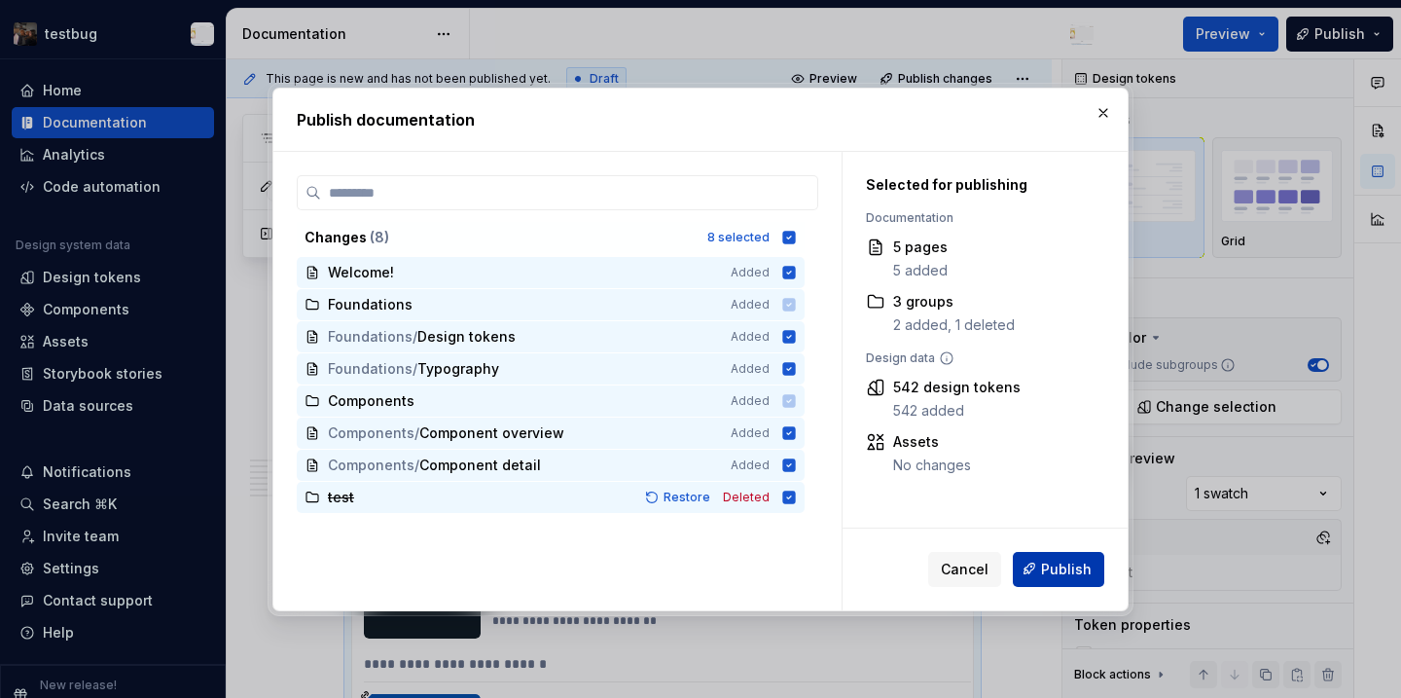
click at [1085, 563] on span "Publish" at bounding box center [1066, 568] width 51 height 19
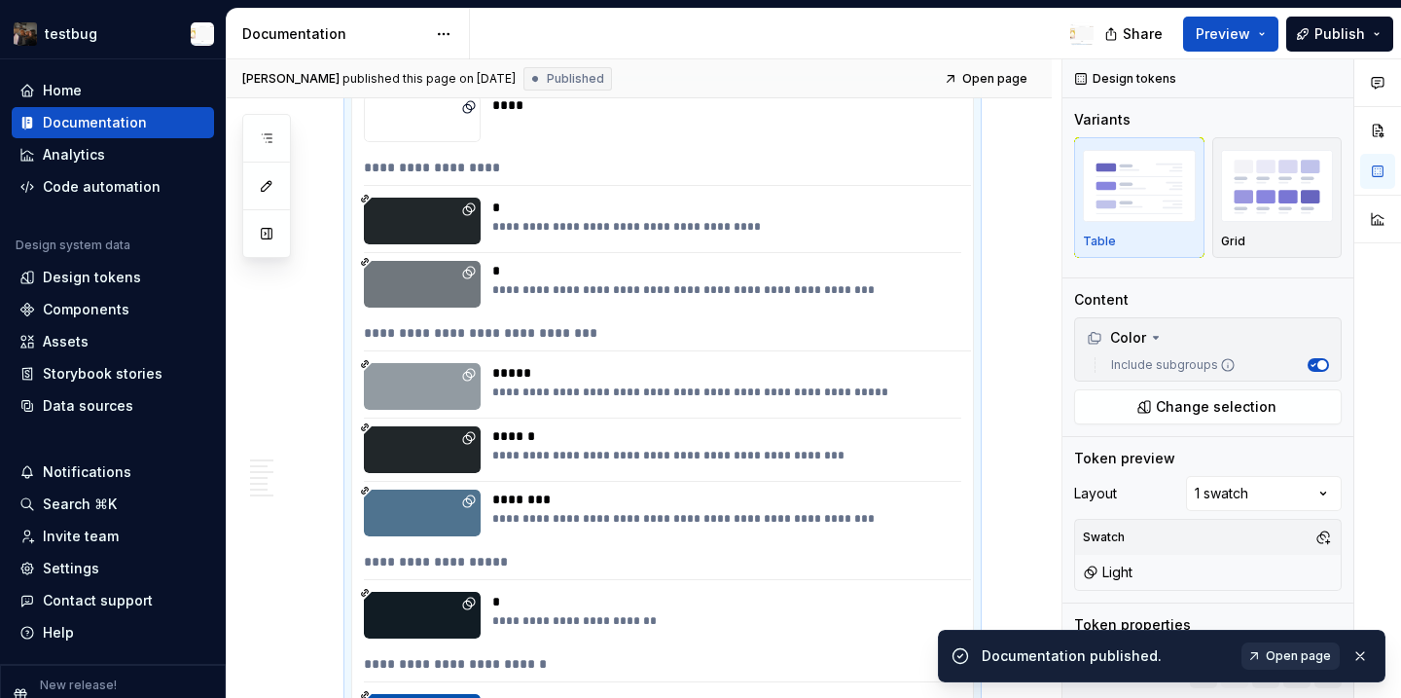
click at [1284, 663] on span "Open page" at bounding box center [1298, 656] width 65 height 16
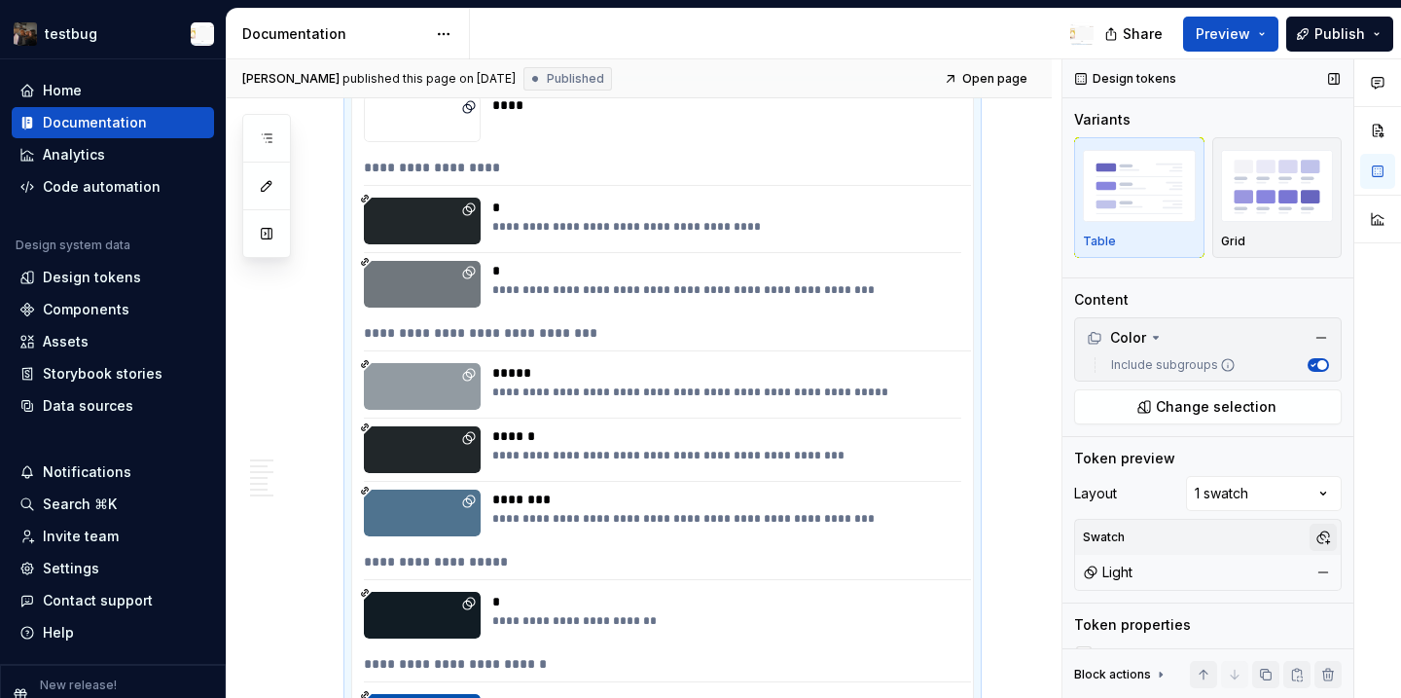
click at [1331, 535] on button "button" at bounding box center [1323, 536] width 27 height 27
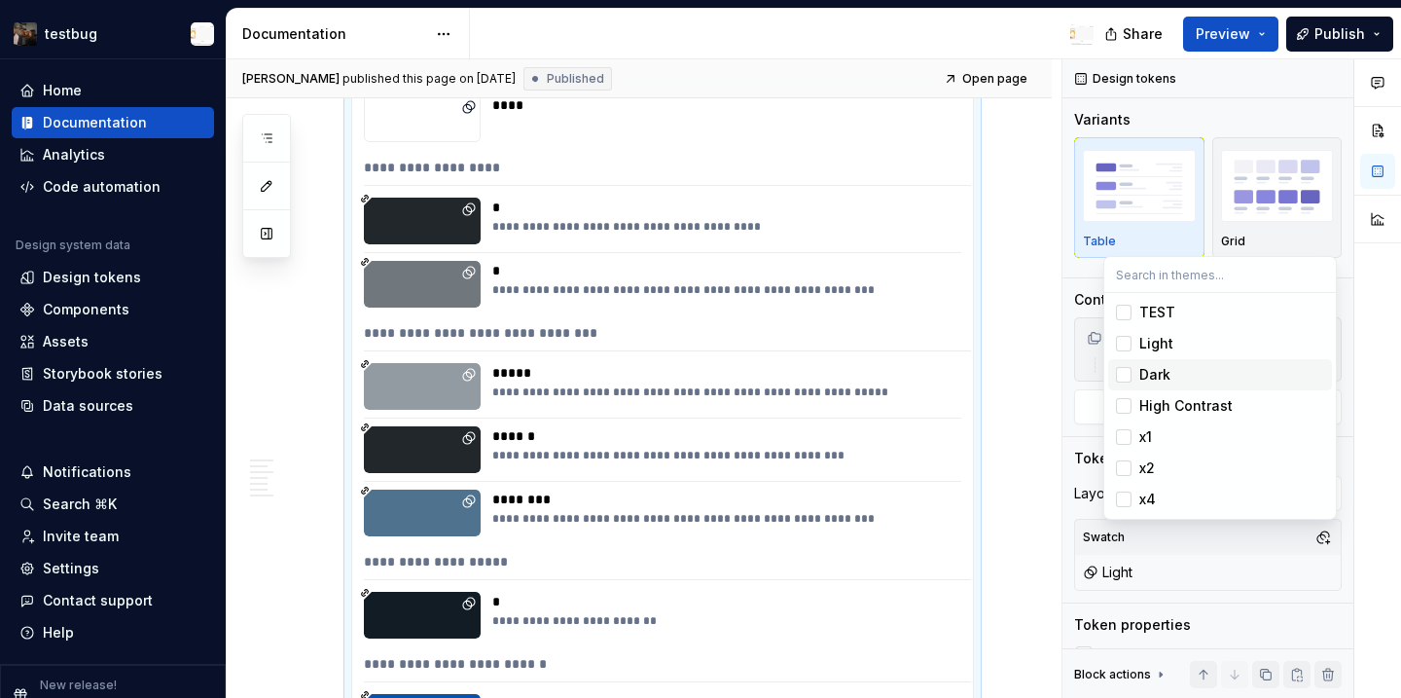
click at [1182, 374] on div "Dark" at bounding box center [1231, 374] width 185 height 19
click at [1111, 378] on span "Dark" at bounding box center [1220, 374] width 224 height 31
click at [1126, 375] on div "Suggestions" at bounding box center [1124, 375] width 16 height 16
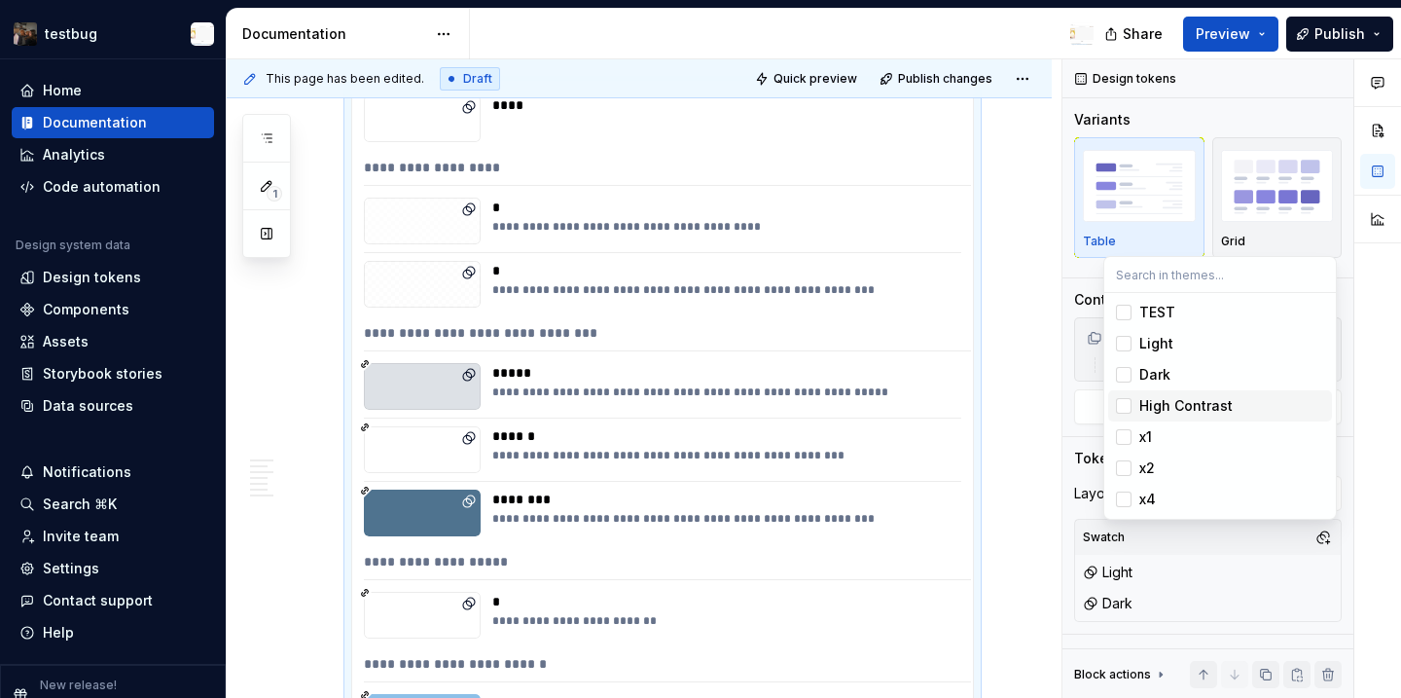
click at [1040, 498] on html "testbug Home Documentation Analytics Code automation Design system data Design …" at bounding box center [700, 349] width 1401 height 698
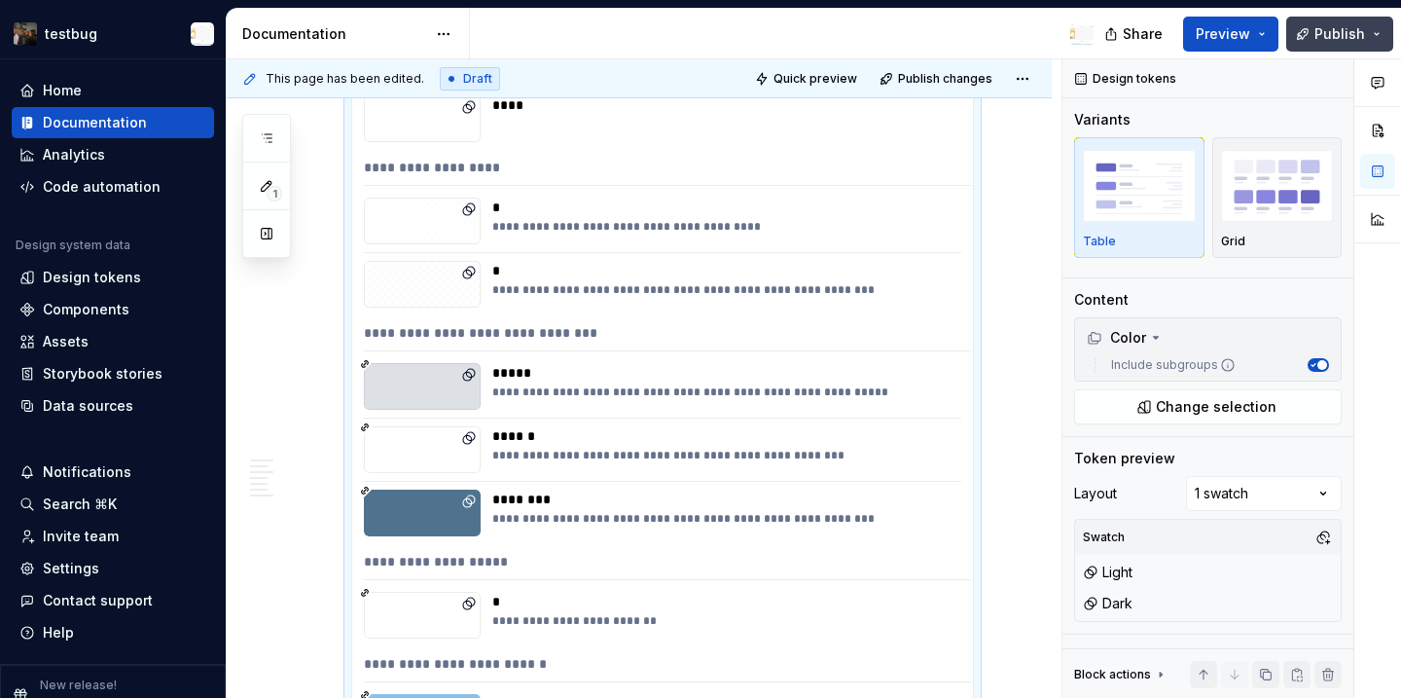
click at [1306, 25] on button "Publish" at bounding box center [1339, 34] width 107 height 35
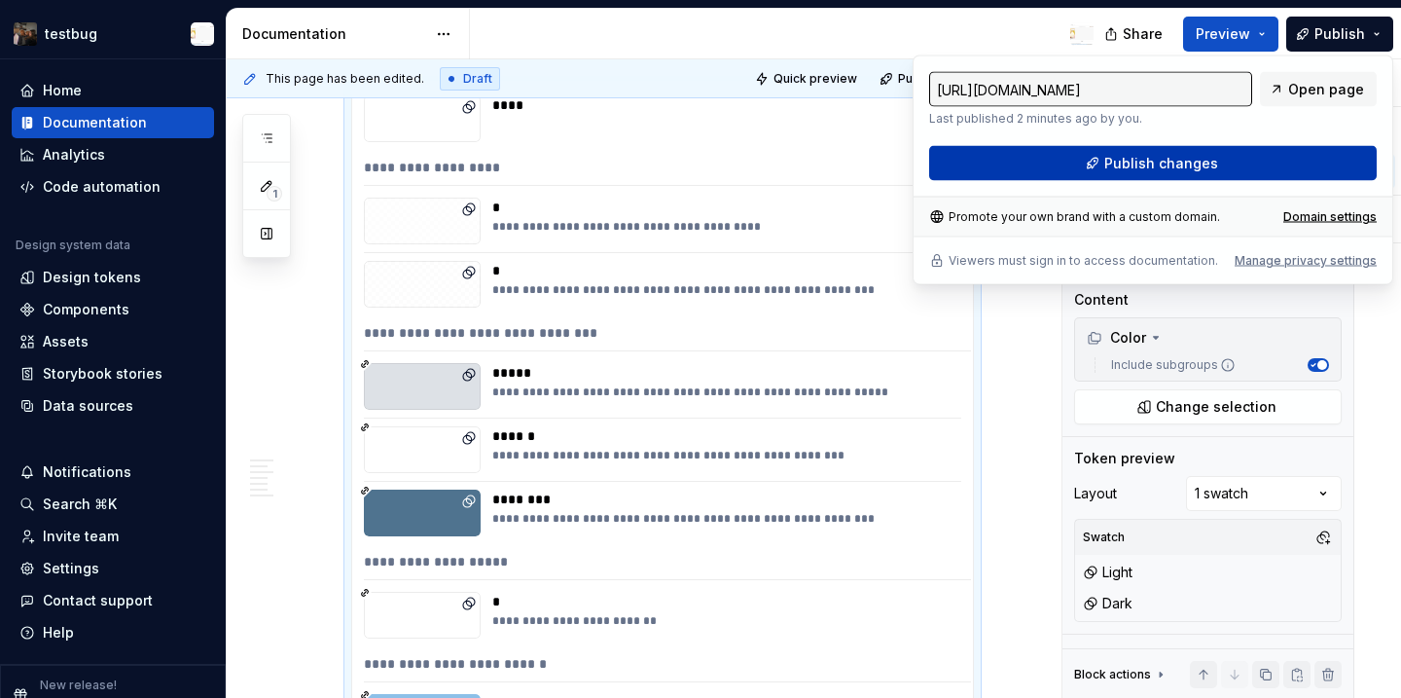
click at [1195, 162] on span "Publish changes" at bounding box center [1161, 163] width 114 height 19
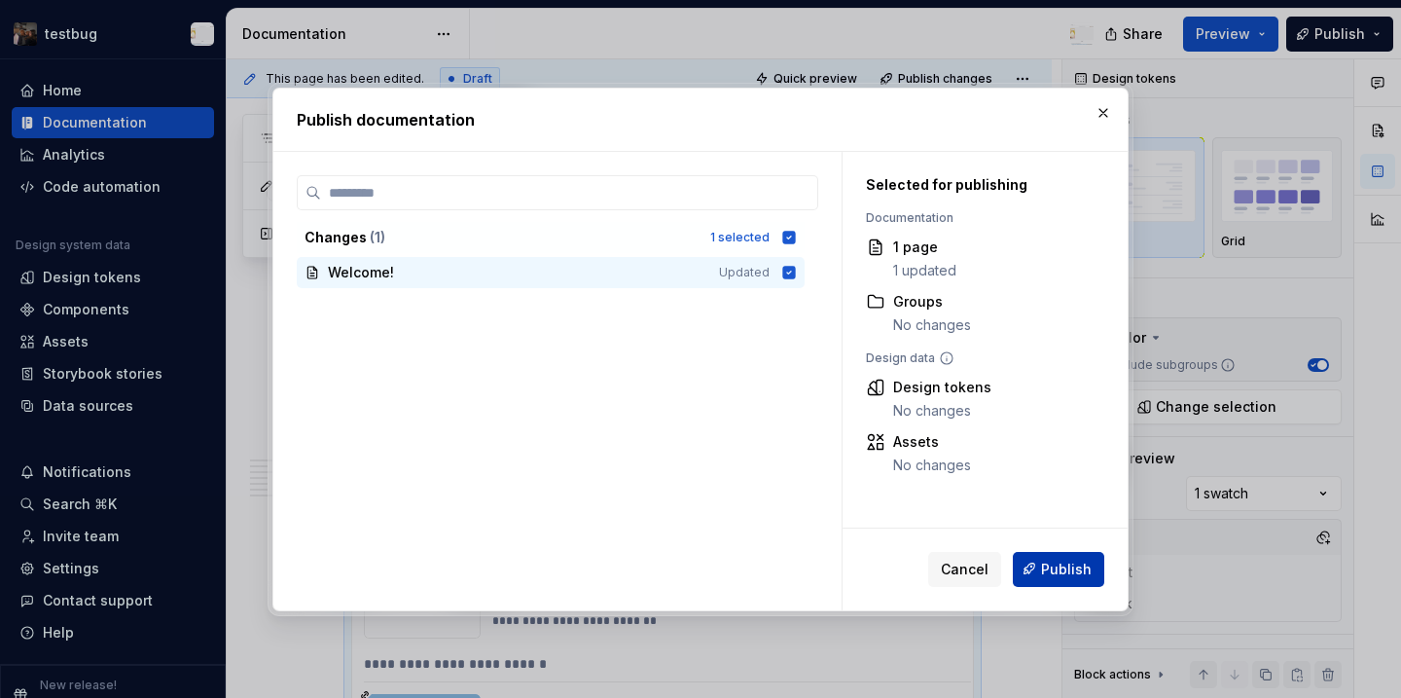
click at [1052, 574] on span "Publish" at bounding box center [1066, 568] width 51 height 19
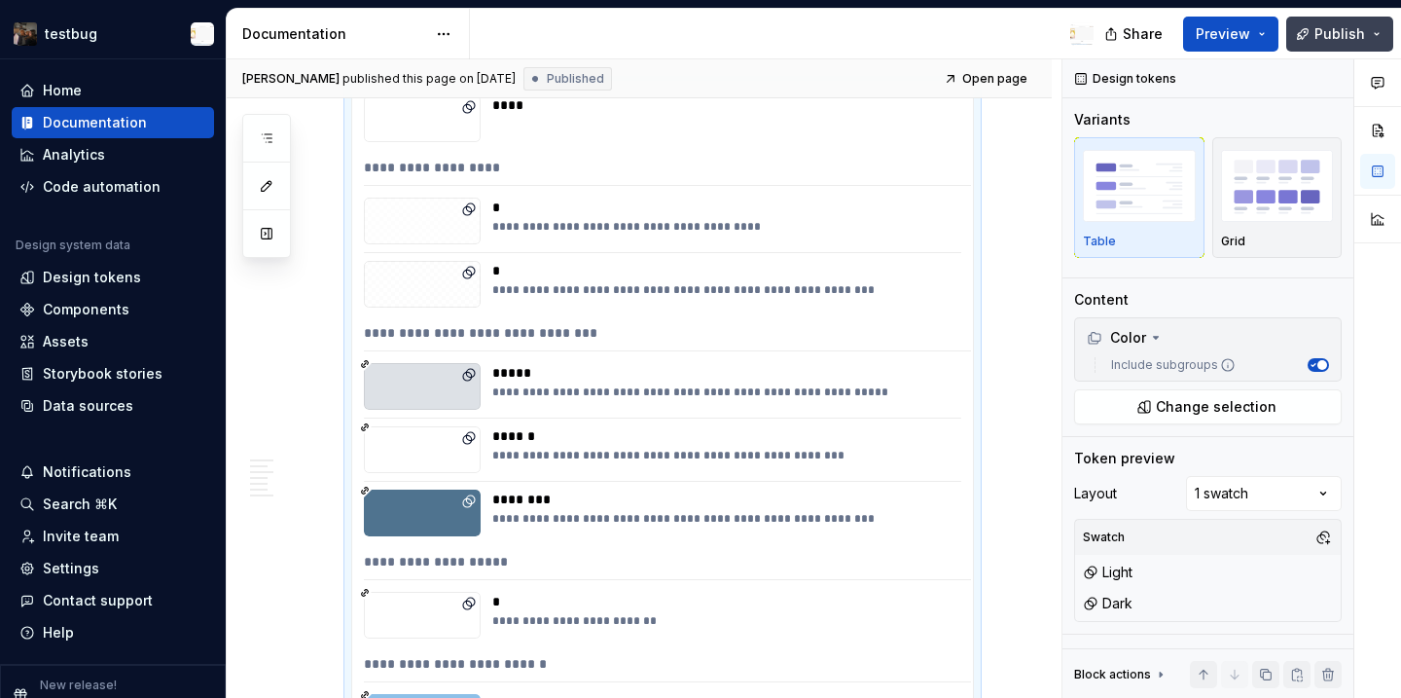
click at [1363, 37] on span "Publish" at bounding box center [1340, 33] width 51 height 19
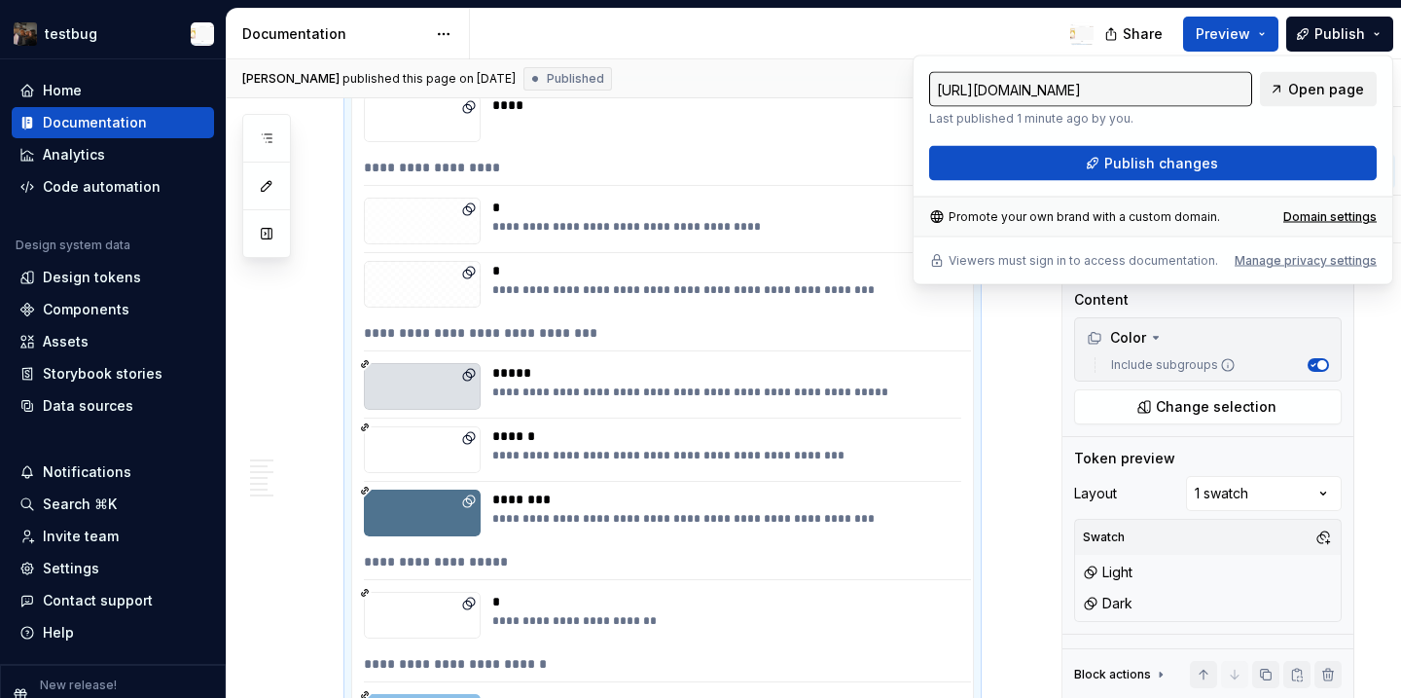
click at [1314, 96] on span "Open page" at bounding box center [1326, 89] width 76 height 19
click at [84, 86] on div "Home" at bounding box center [112, 90] width 187 height 19
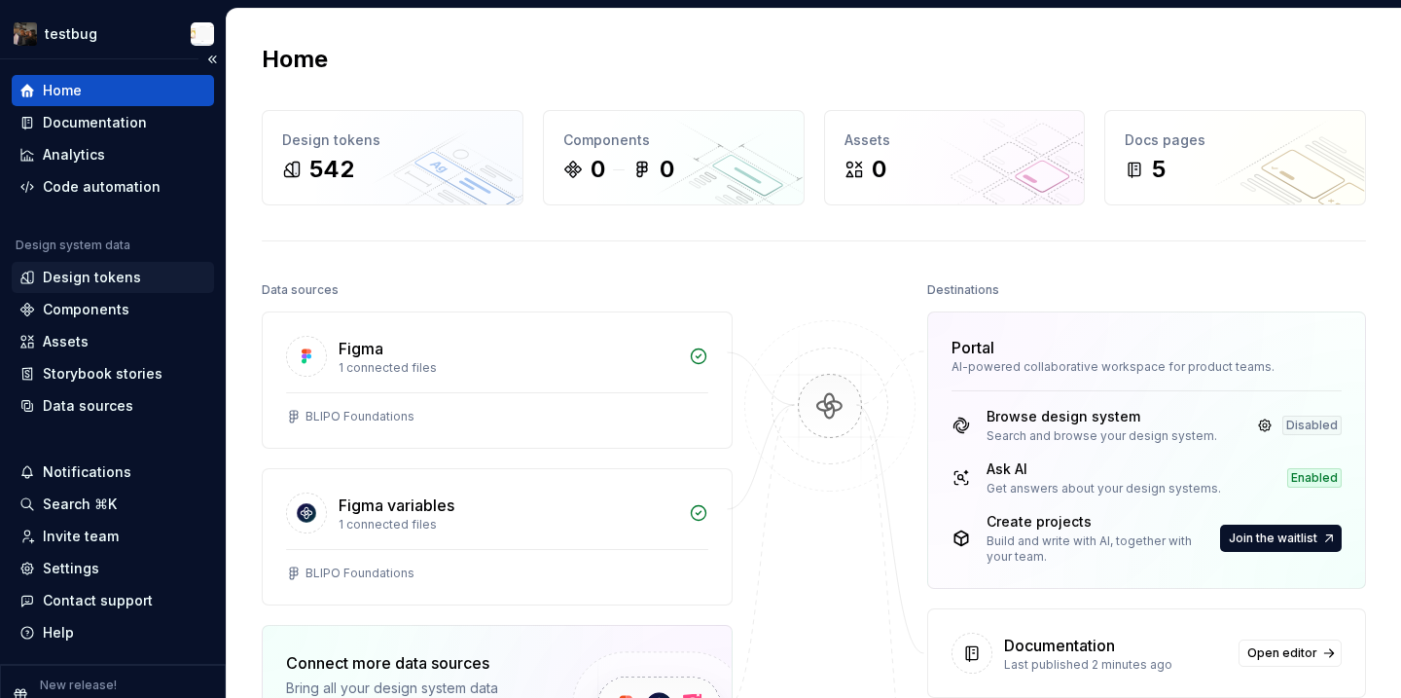
click at [107, 280] on div "Design tokens" at bounding box center [92, 277] width 98 height 19
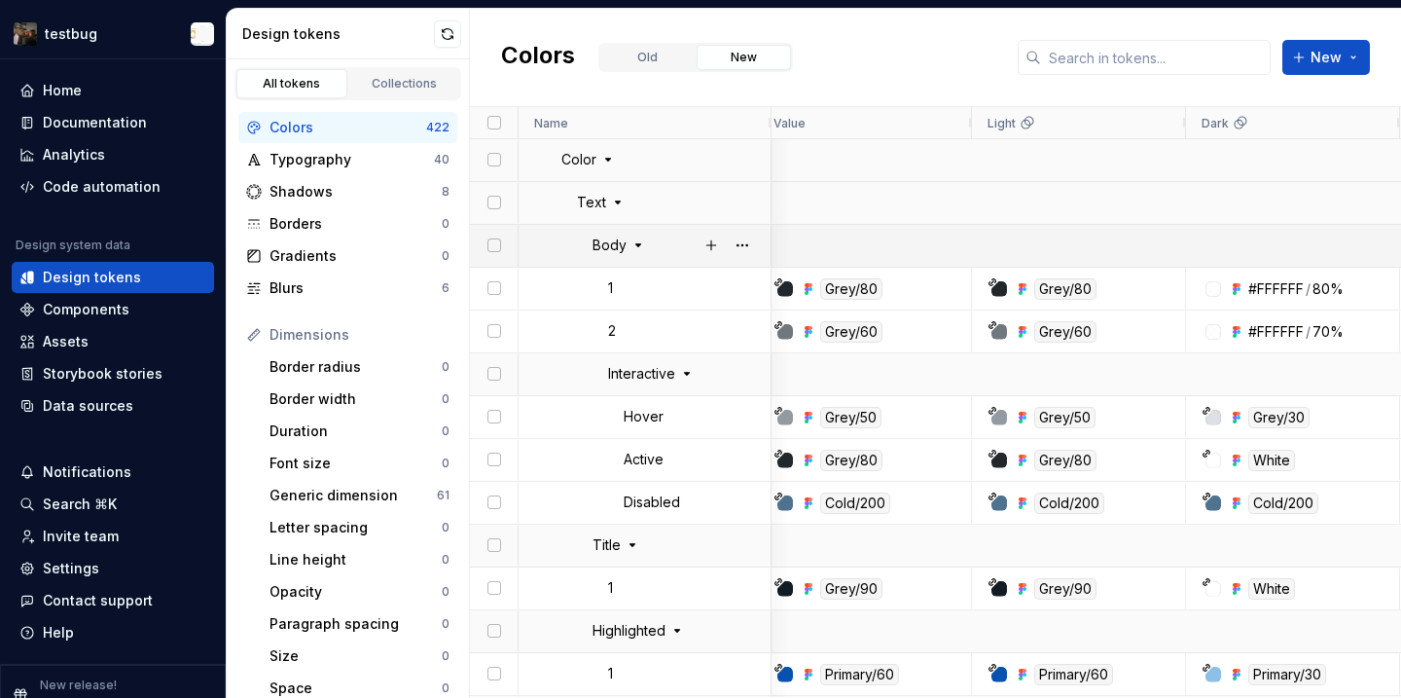
scroll to position [0, 20]
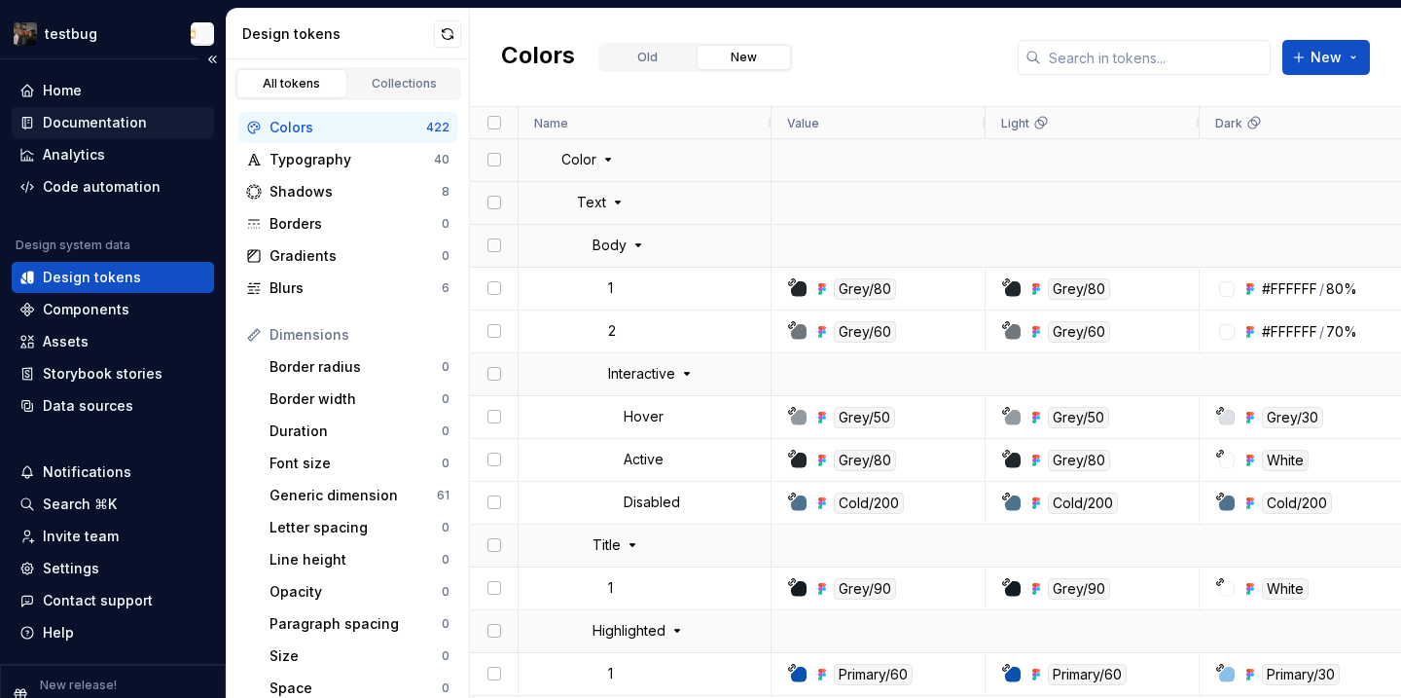
click at [107, 126] on div "Documentation" at bounding box center [95, 122] width 104 height 19
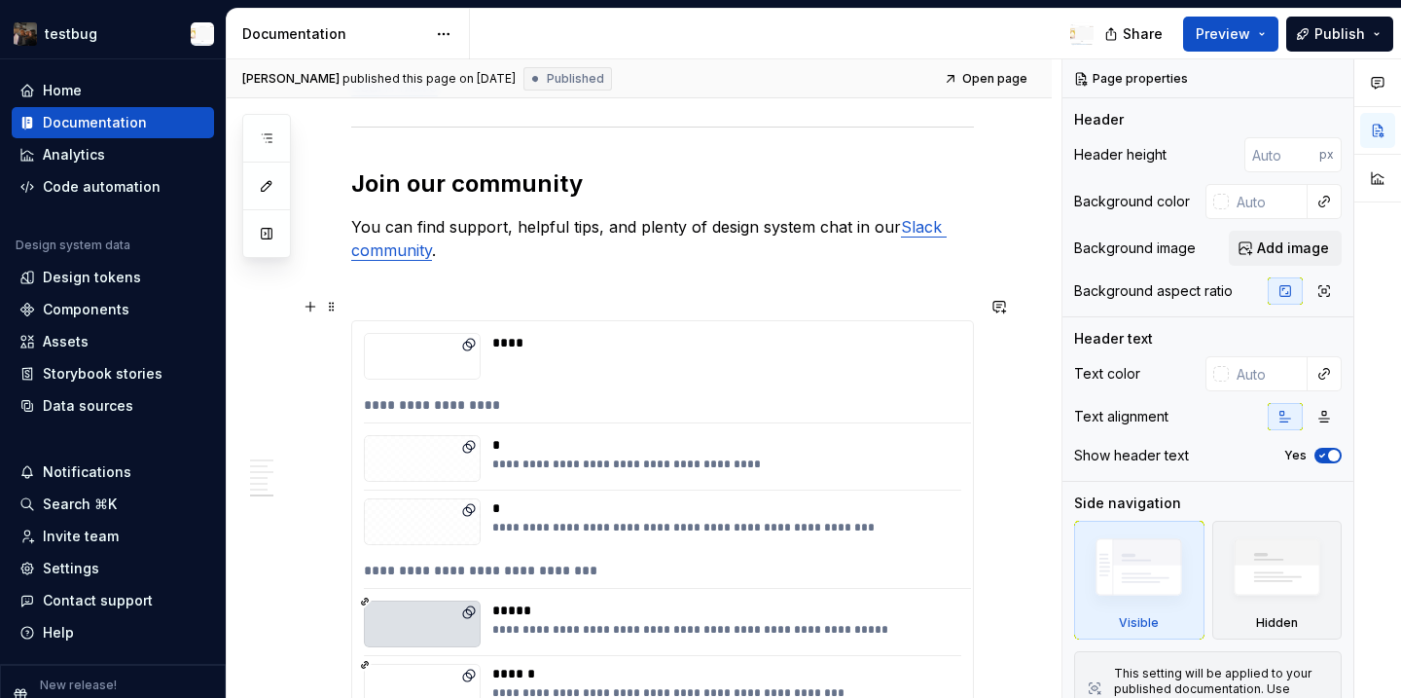
click at [624, 352] on div "****" at bounding box center [720, 356] width 457 height 47
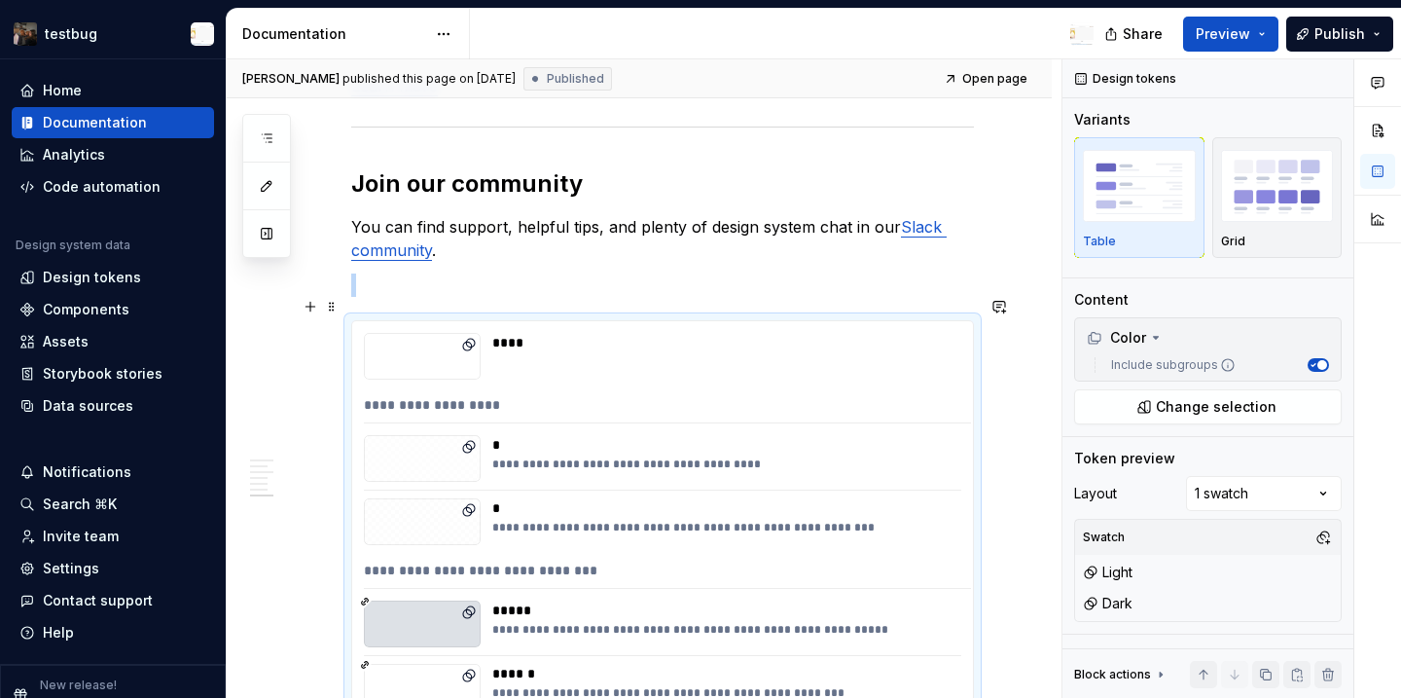
click at [624, 352] on div "****" at bounding box center [720, 356] width 457 height 47
click at [1197, 418] on button "Change selection" at bounding box center [1208, 406] width 268 height 35
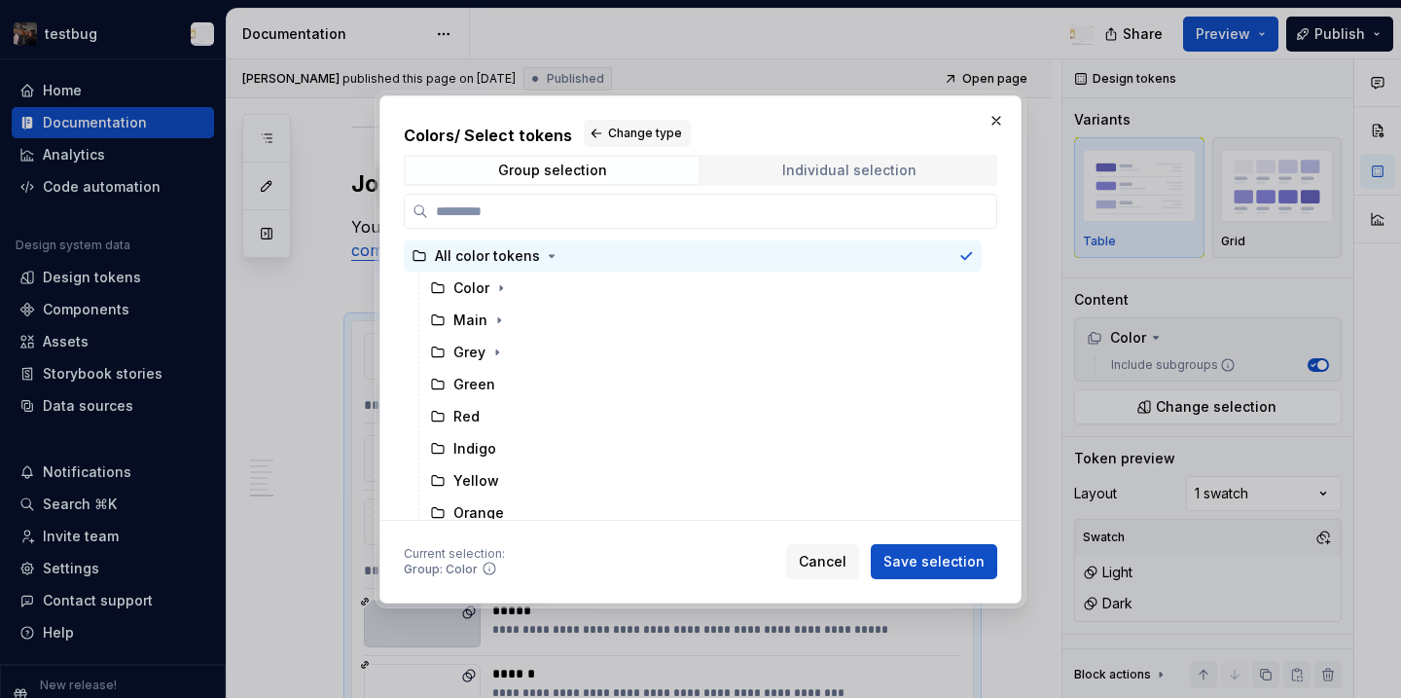
click at [858, 163] on div "Individual selection" at bounding box center [849, 170] width 134 height 16
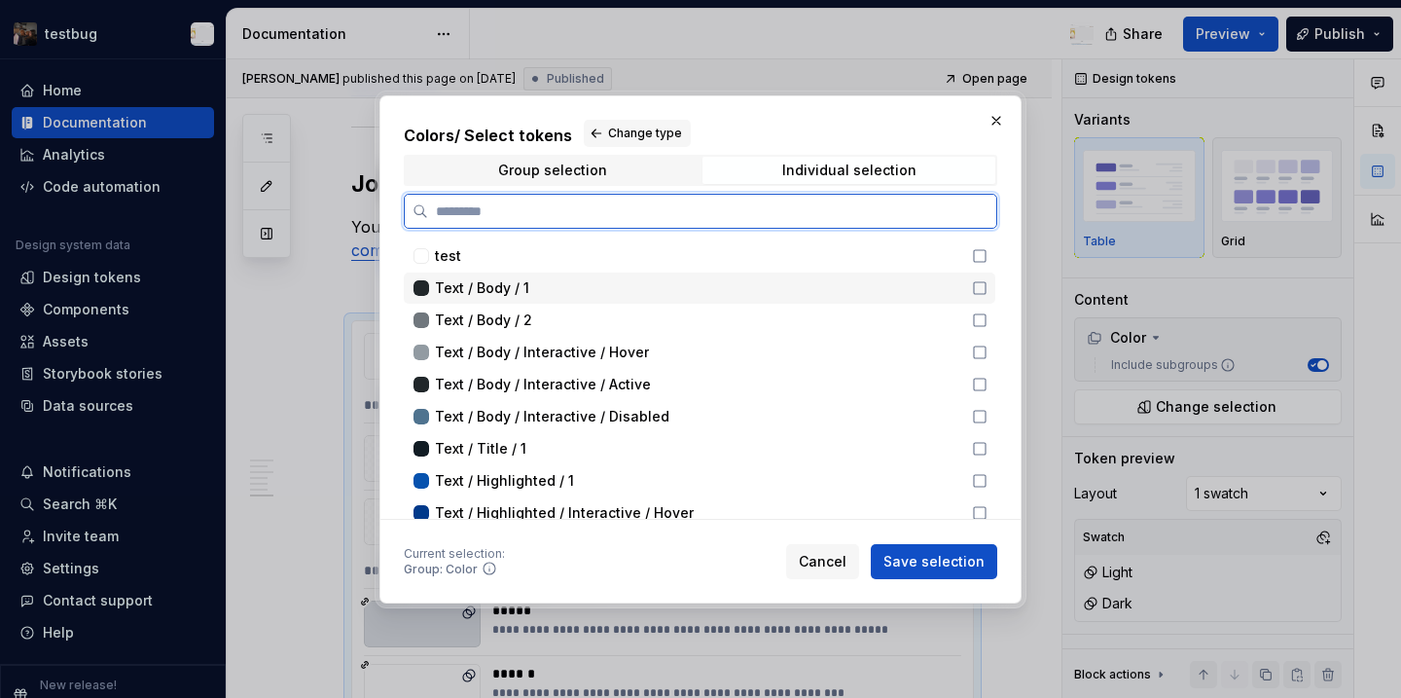
click at [546, 281] on div "Text / Body / 1" at bounding box center [697, 287] width 525 height 19
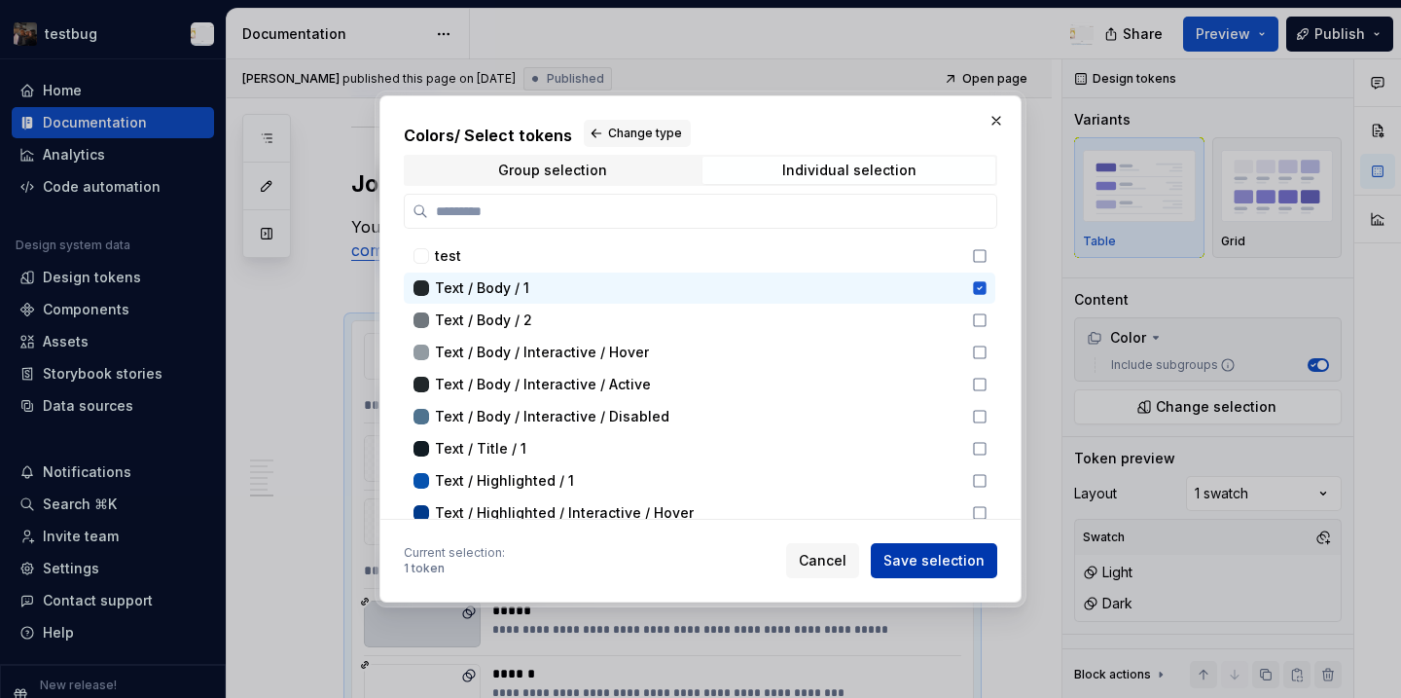
click at [922, 566] on span "Save selection" at bounding box center [934, 560] width 101 height 19
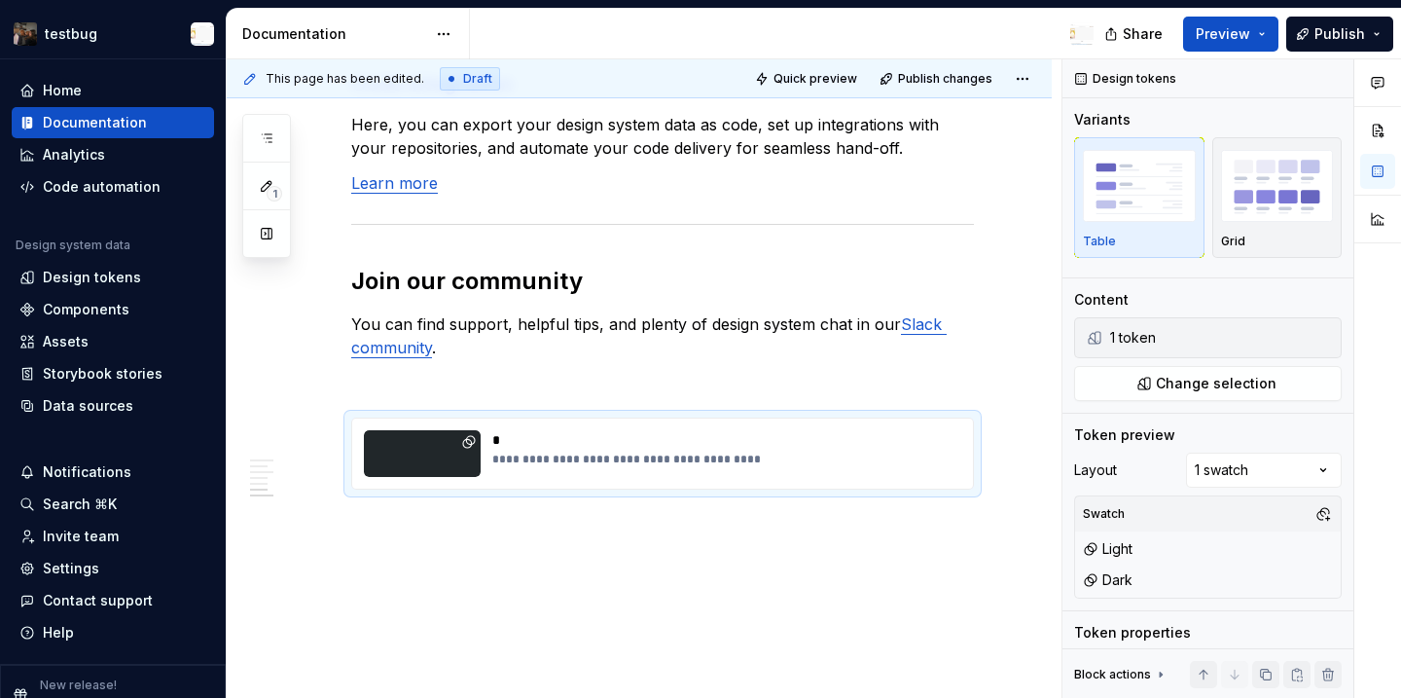
click at [1332, 37] on span "Publish" at bounding box center [1340, 33] width 51 height 19
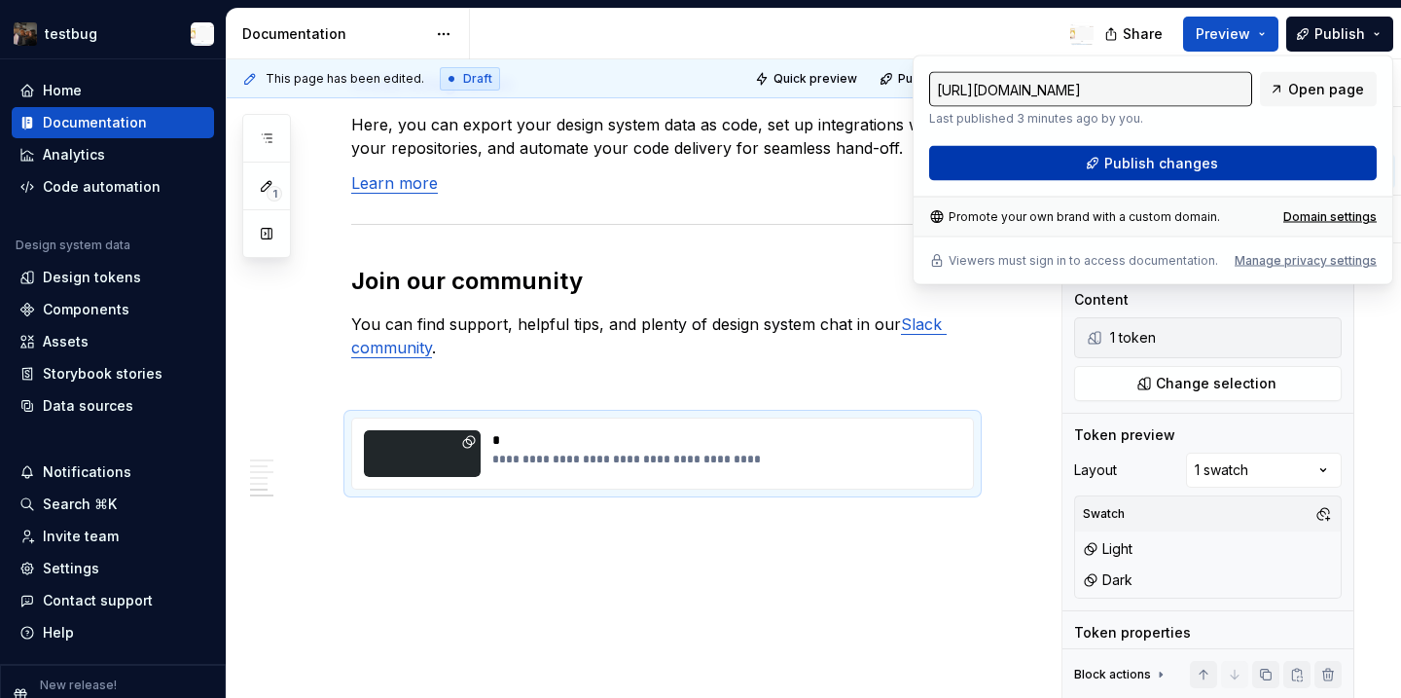
click at [1238, 150] on button "Publish changes" at bounding box center [1153, 163] width 448 height 35
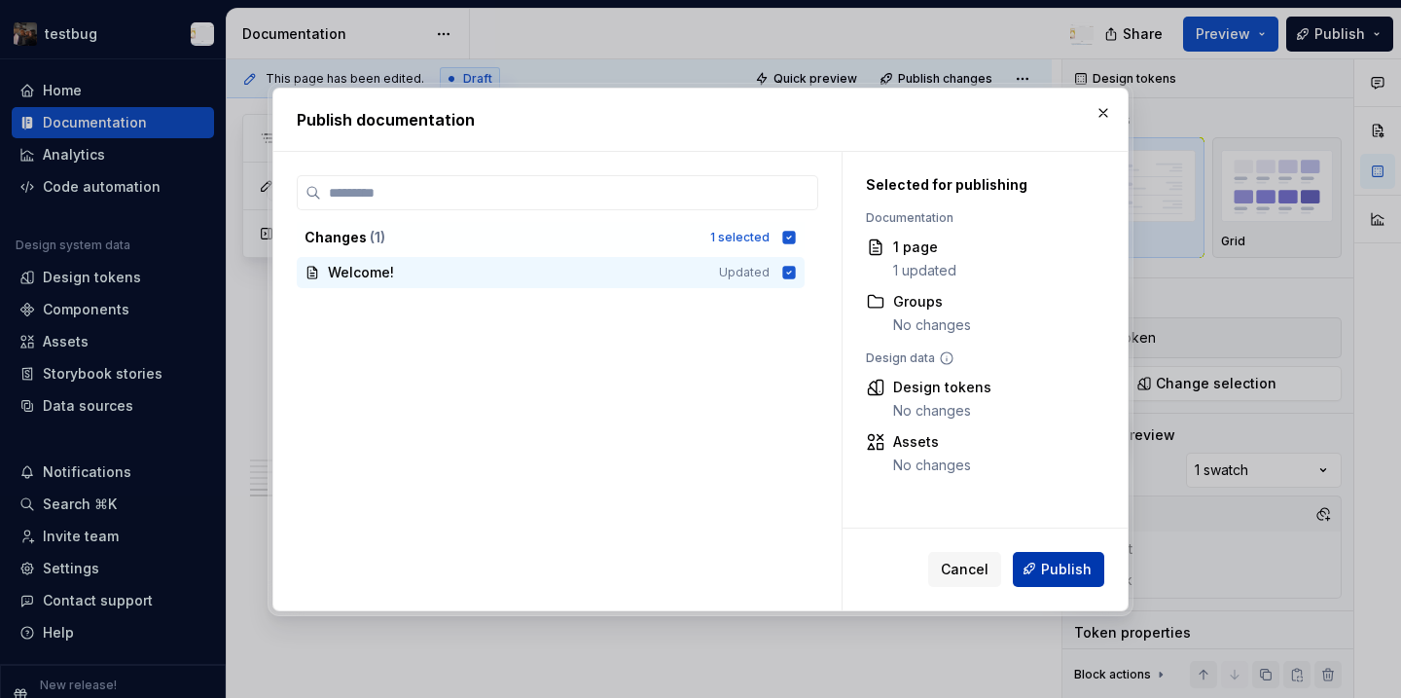
click at [1056, 575] on span "Publish" at bounding box center [1066, 568] width 51 height 19
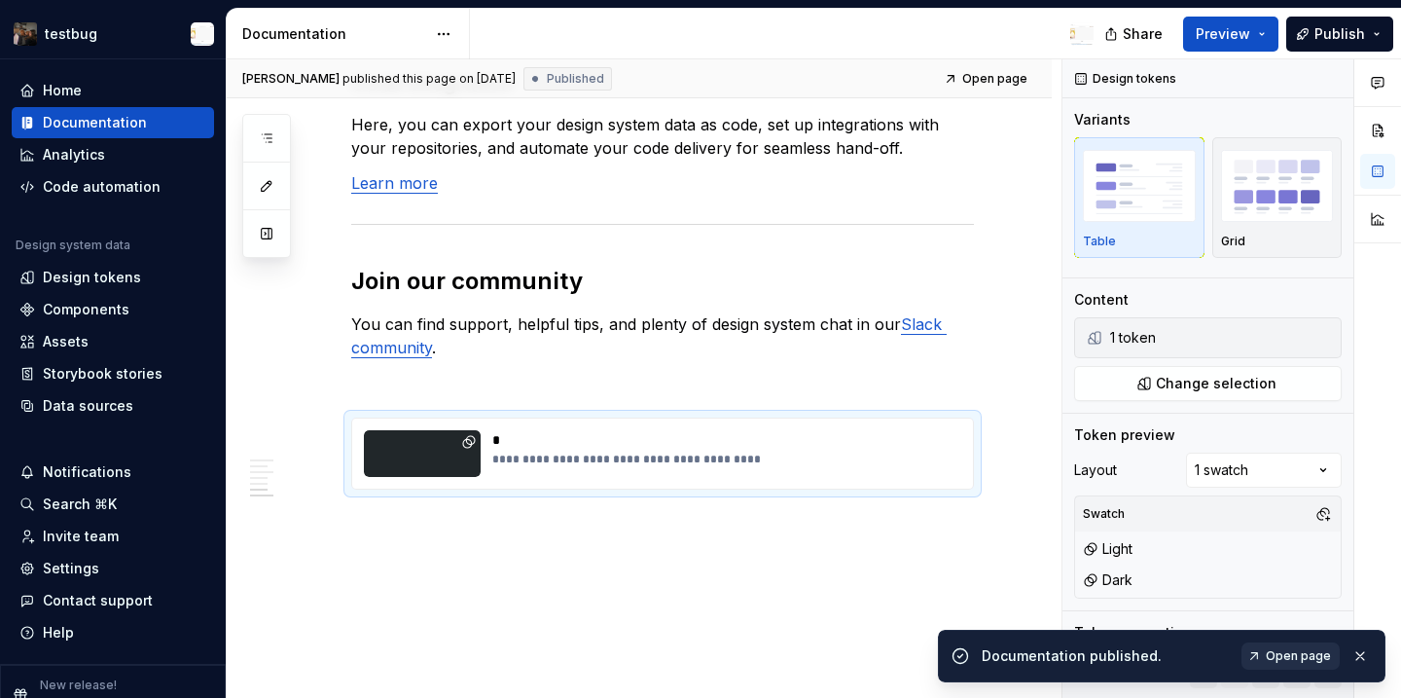
click at [1267, 644] on link "Open page" at bounding box center [1291, 655] width 98 height 27
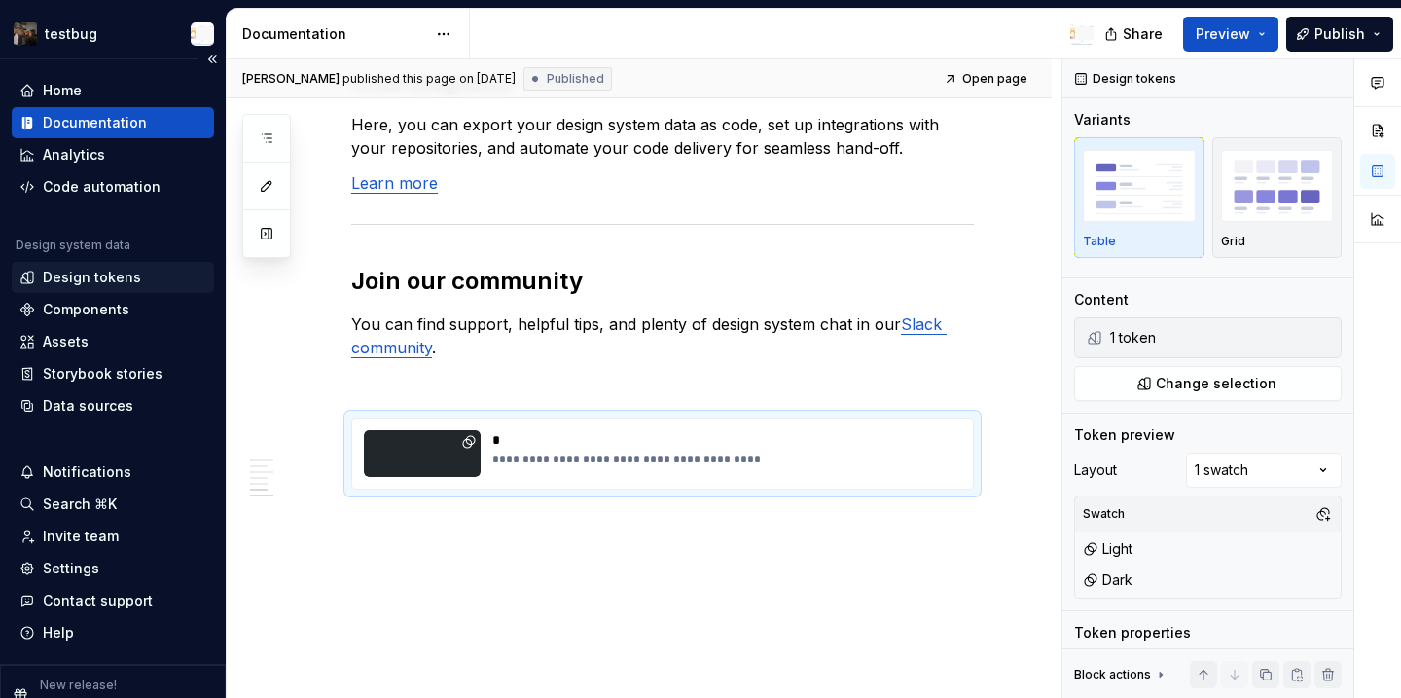
click at [123, 287] on div "Design tokens" at bounding box center [113, 277] width 202 height 31
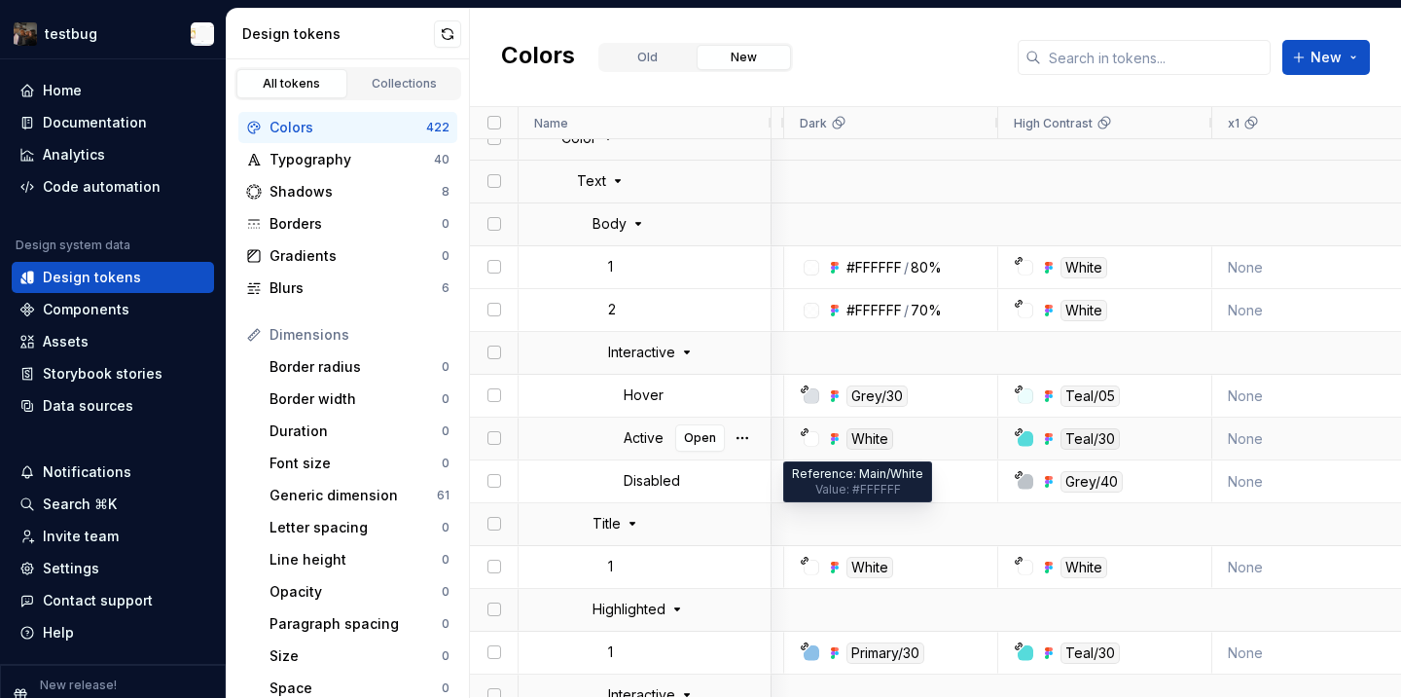
scroll to position [0, 670]
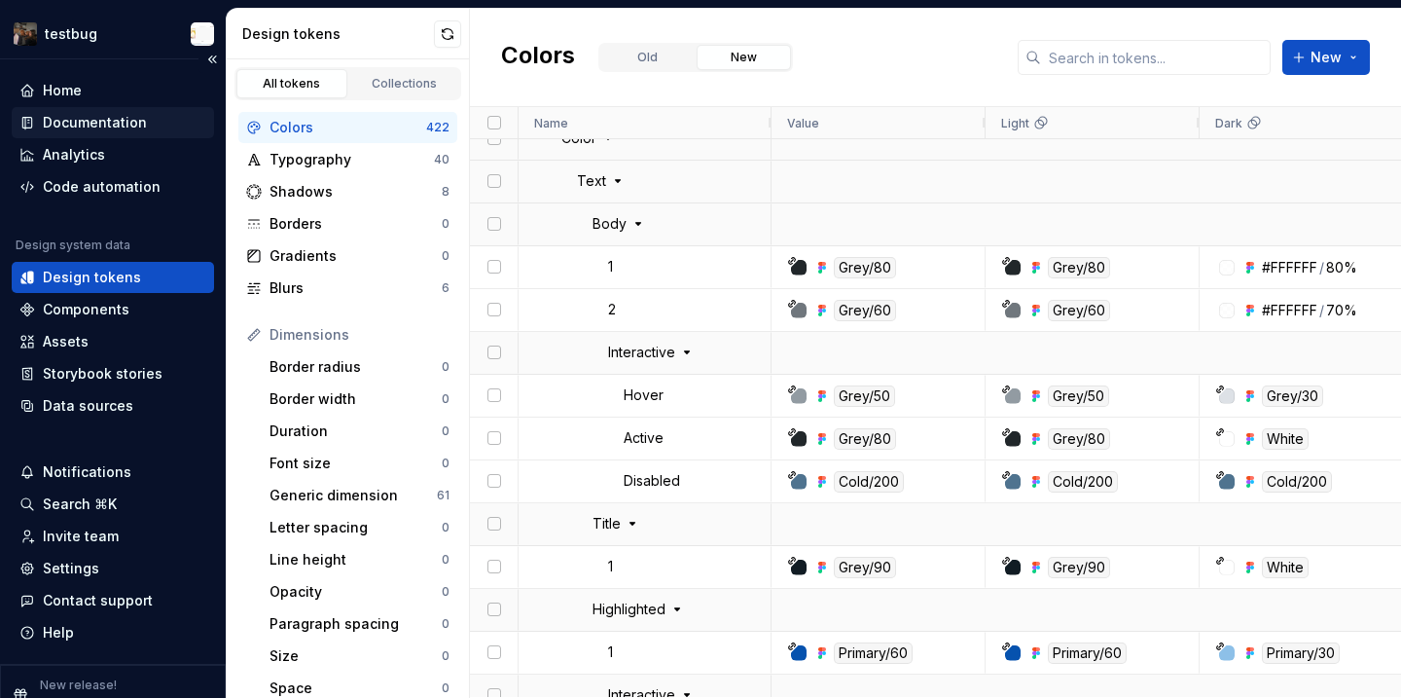
click at [75, 126] on div "Documentation" at bounding box center [95, 122] width 104 height 19
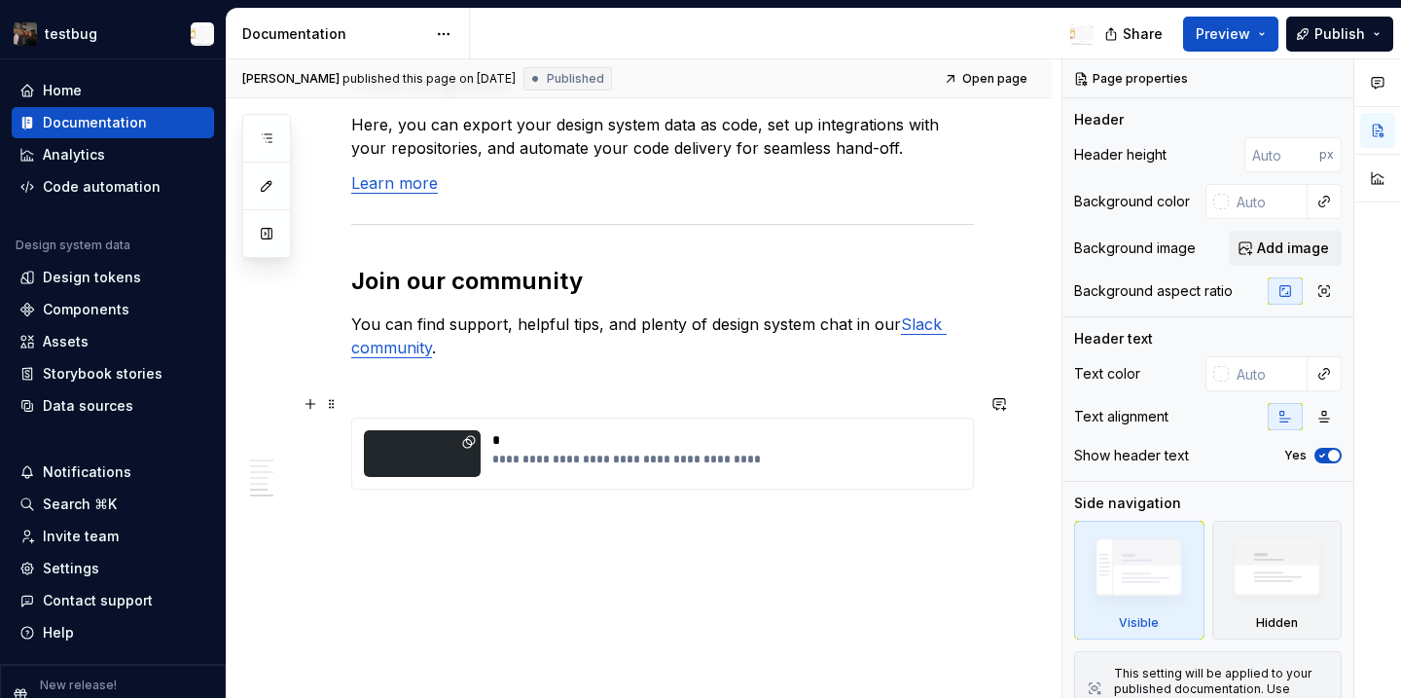
click at [709, 430] on div "*" at bounding box center [725, 439] width 467 height 19
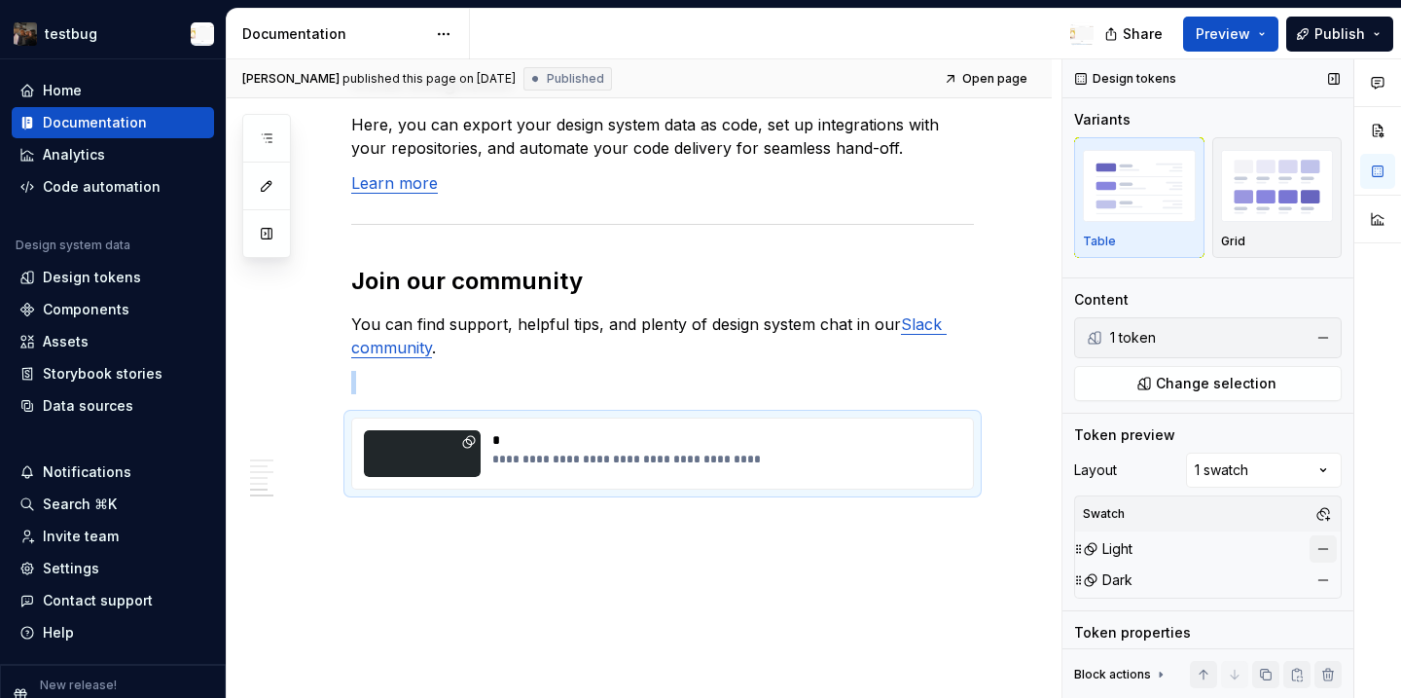
click at [1326, 544] on button "button" at bounding box center [1323, 548] width 27 height 27
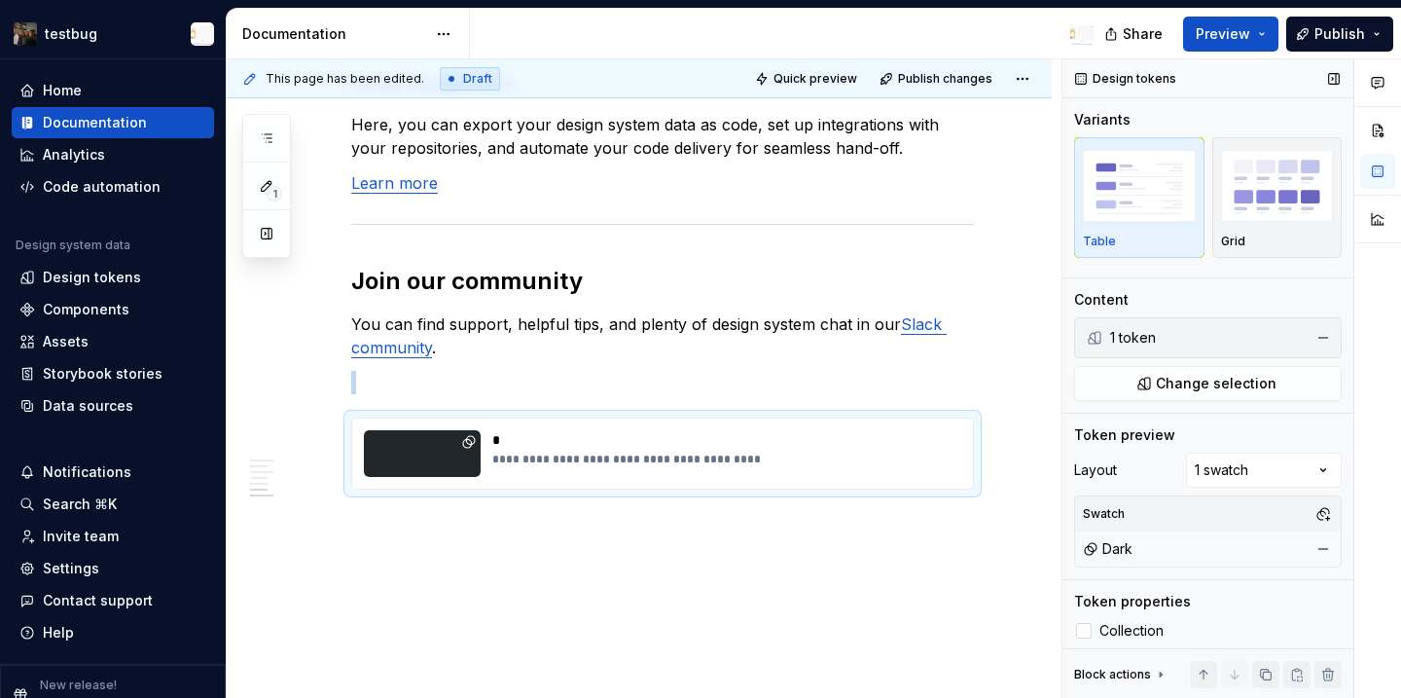
click at [1326, 544] on button "button" at bounding box center [1323, 548] width 27 height 27
click at [1320, 519] on button "button" at bounding box center [1323, 513] width 27 height 27
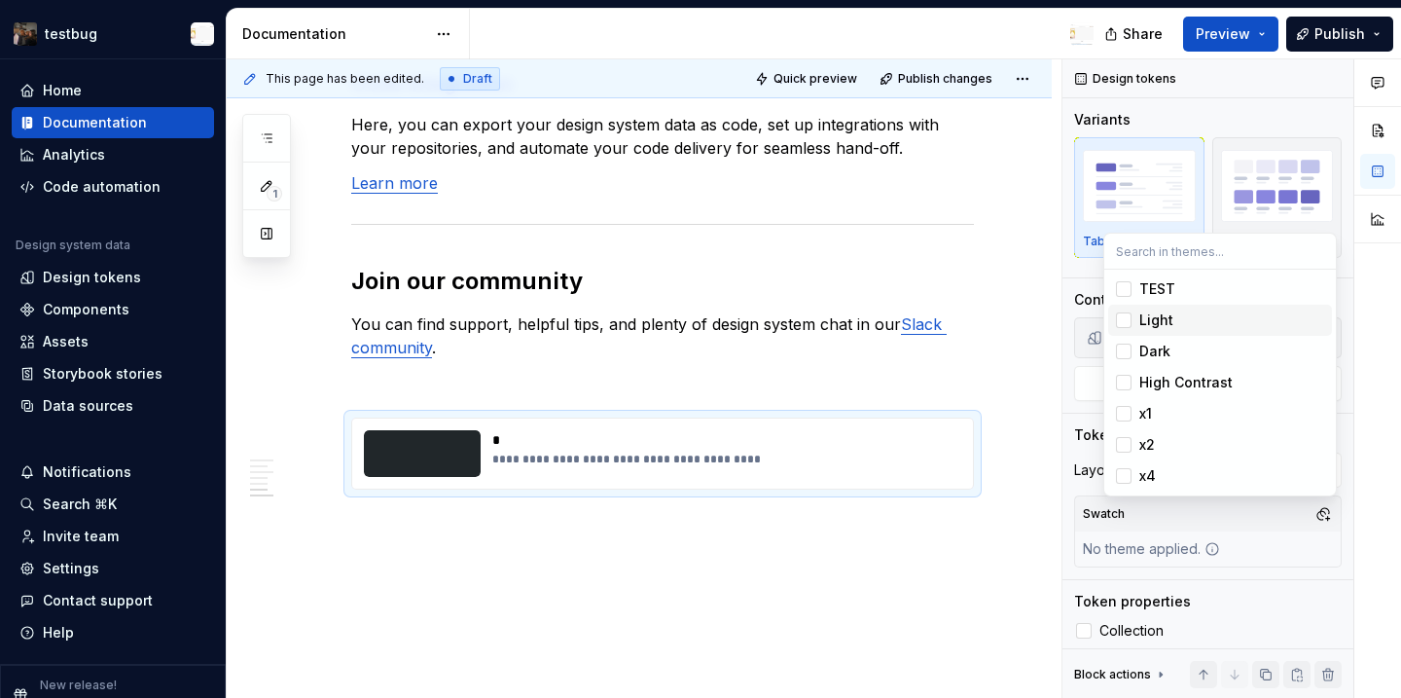
click at [1161, 324] on div "Light" at bounding box center [1156, 319] width 34 height 19
click at [1309, 49] on html "testbug Home Documentation Analytics Code automation Design system data Design …" at bounding box center [700, 349] width 1401 height 698
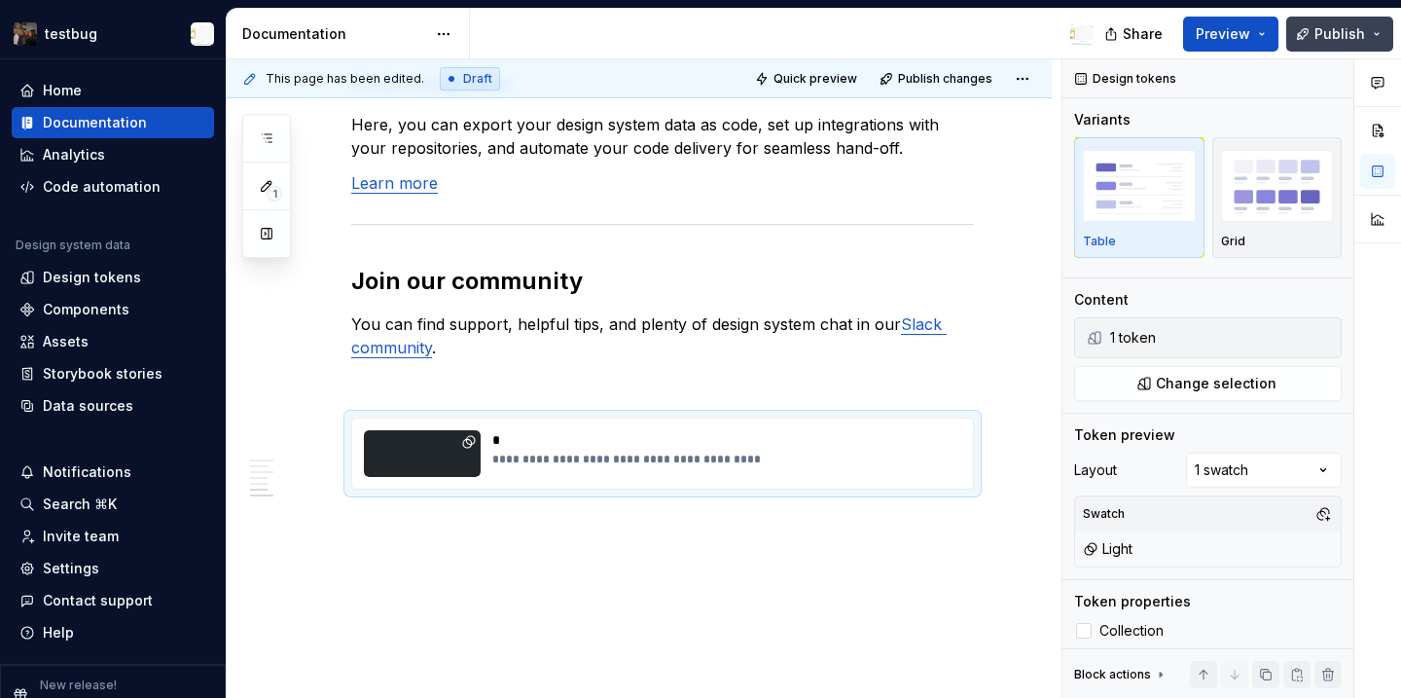
click at [1298, 39] on button "Publish" at bounding box center [1339, 34] width 107 height 35
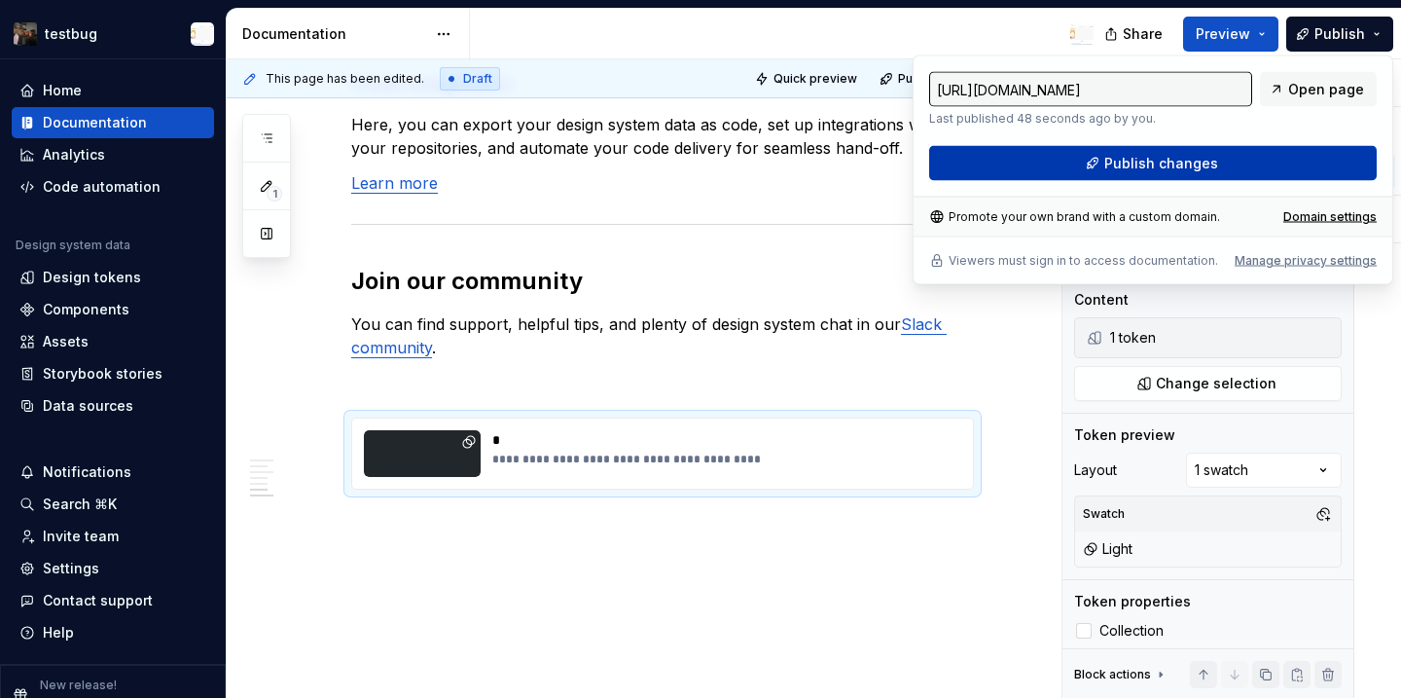
click at [1235, 170] on button "Publish changes" at bounding box center [1153, 163] width 448 height 35
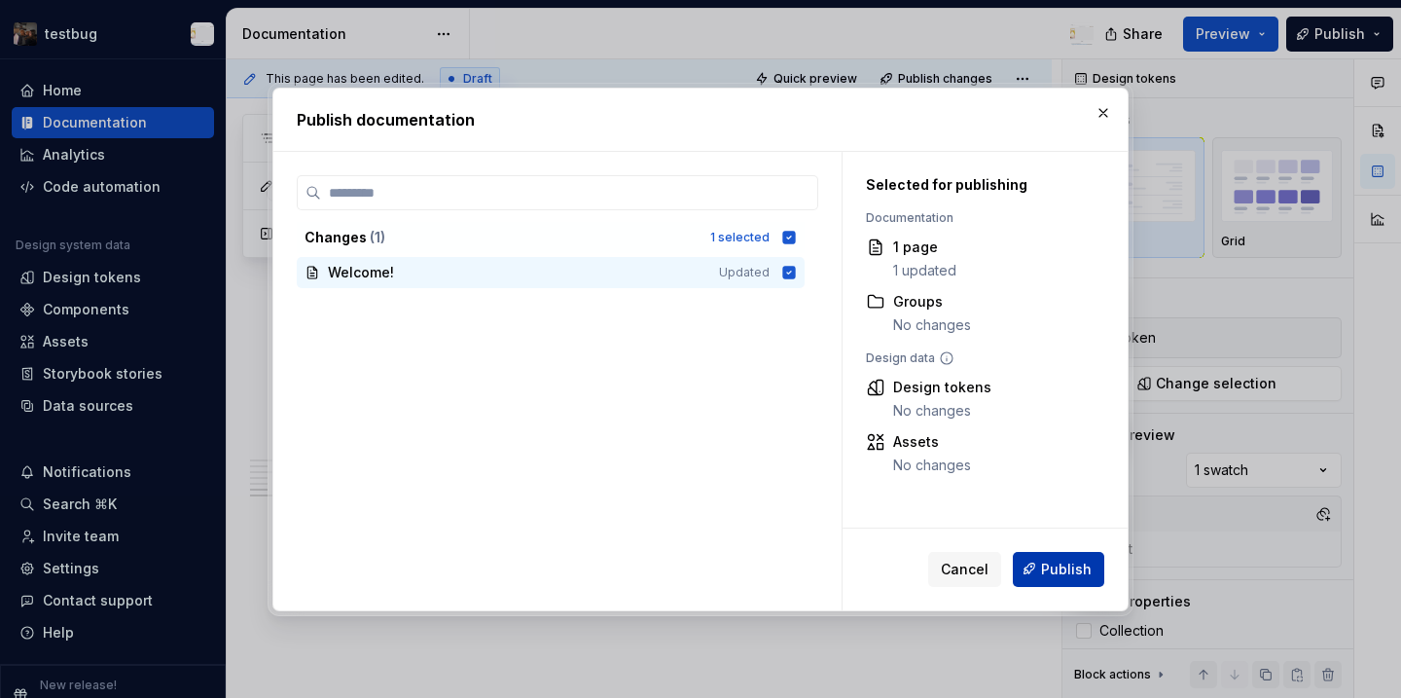
click at [1051, 568] on span "Publish" at bounding box center [1066, 568] width 51 height 19
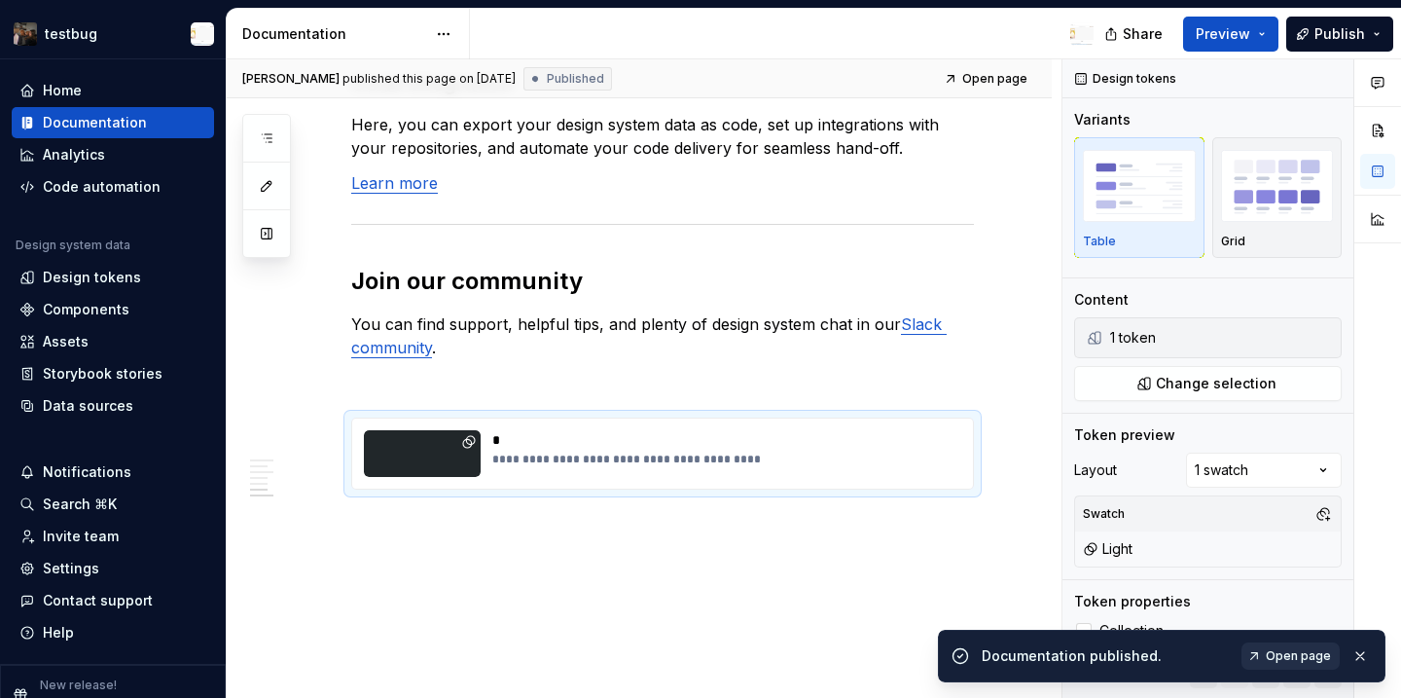
click at [1310, 650] on span "Open page" at bounding box center [1298, 656] width 65 height 16
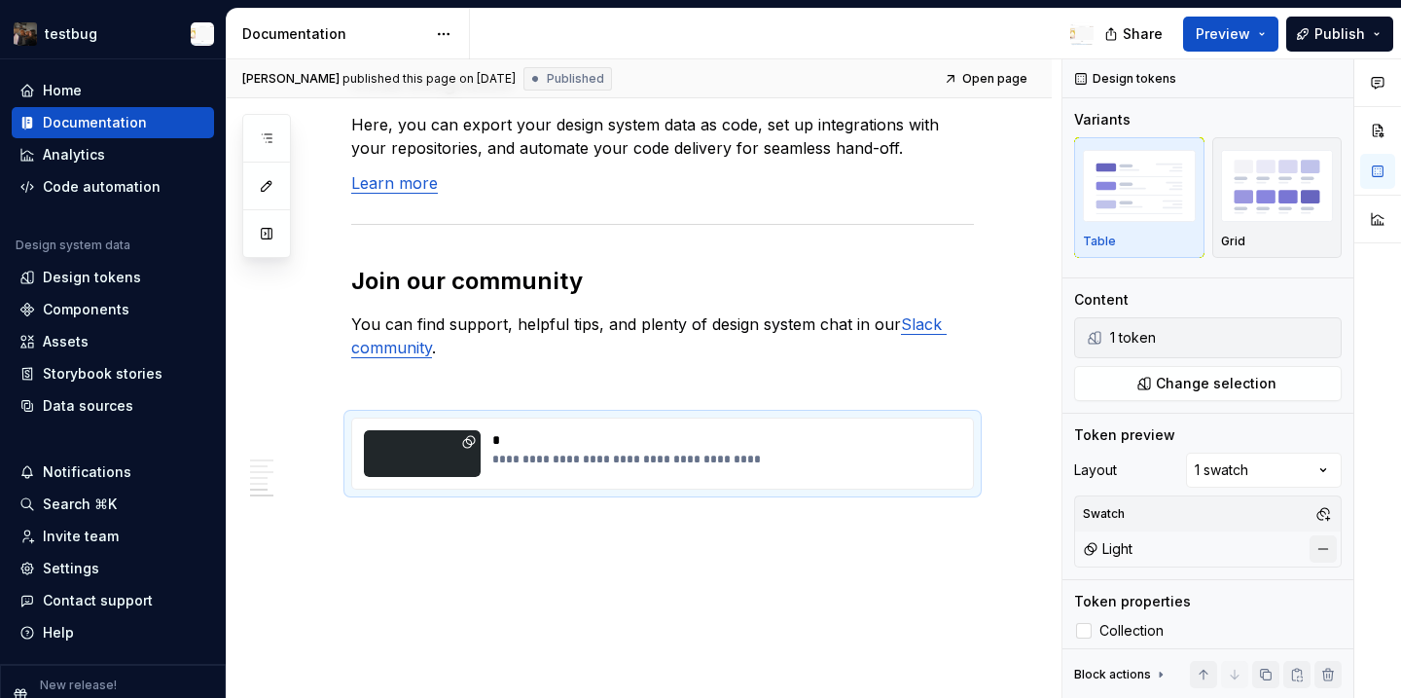
click at [1321, 544] on button "button" at bounding box center [1323, 548] width 27 height 27
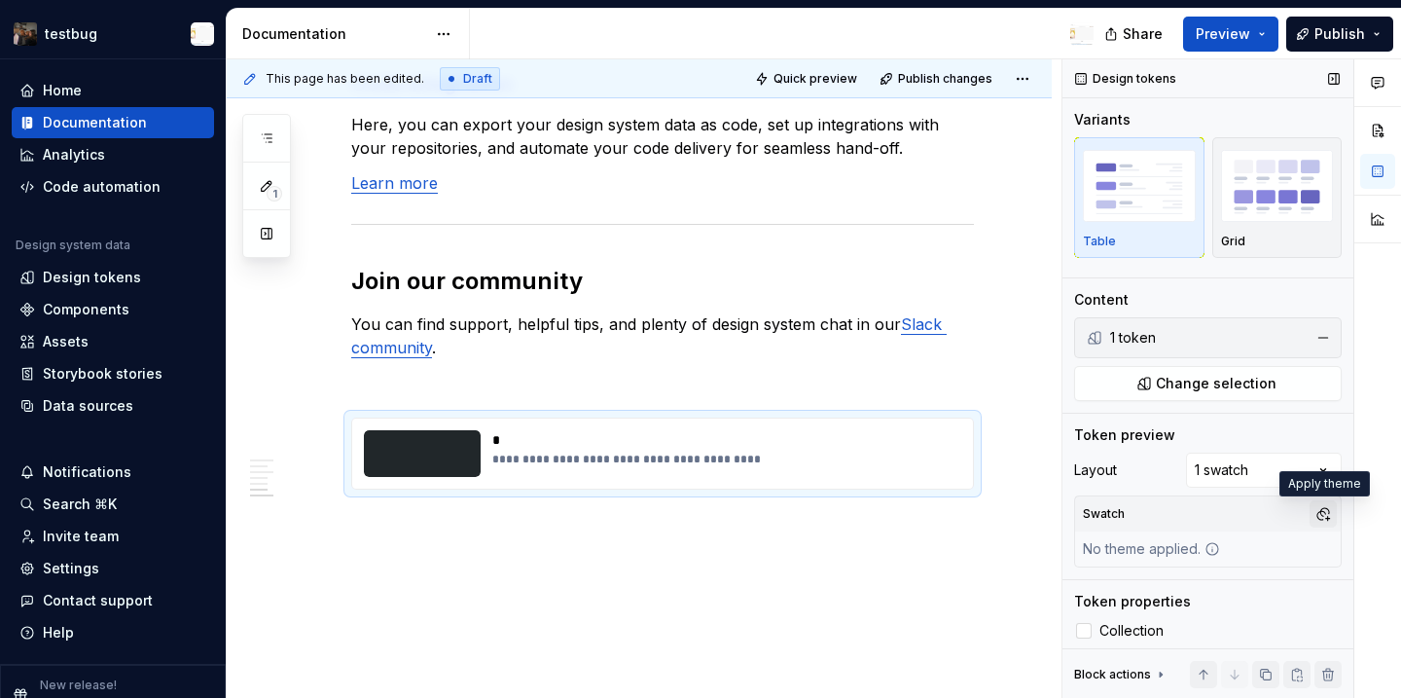
click at [1318, 511] on button "button" at bounding box center [1323, 513] width 27 height 27
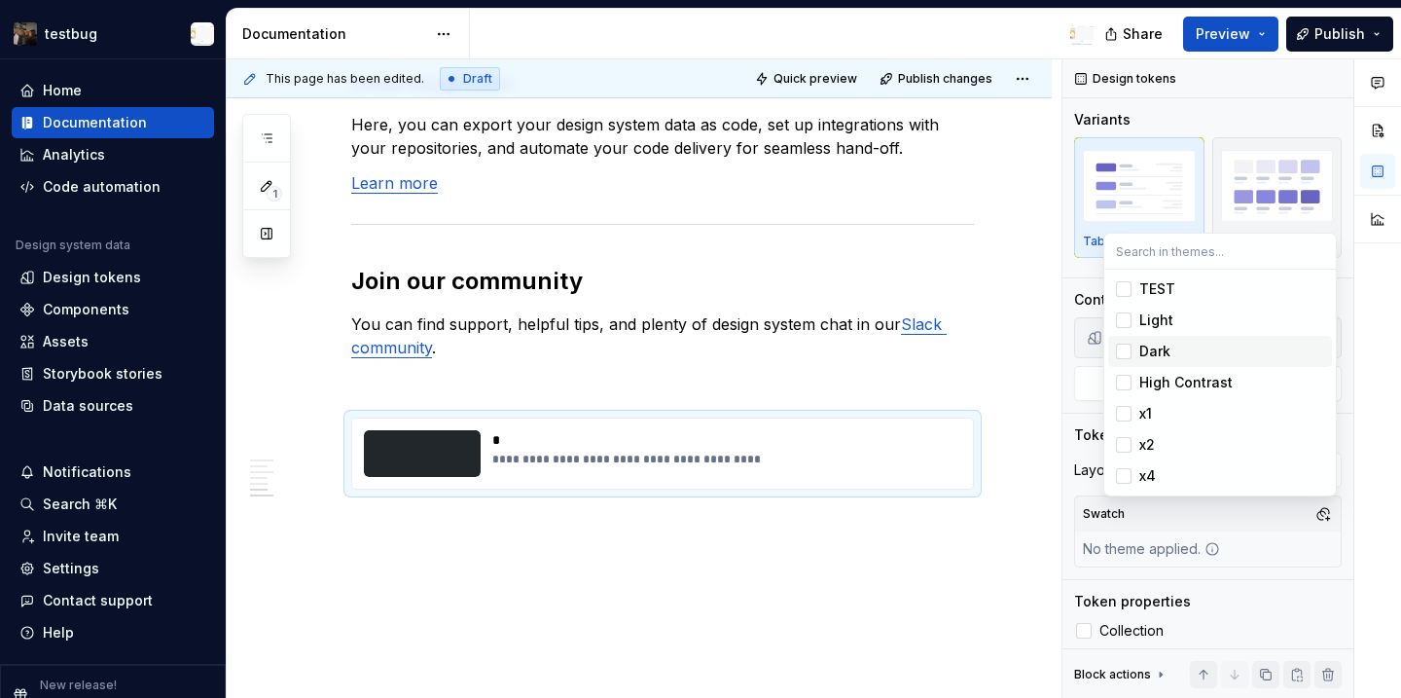
click at [1182, 349] on div "Dark" at bounding box center [1231, 351] width 185 height 19
click at [926, 570] on html "testbug Home Documentation Analytics Code automation Design system data Design …" at bounding box center [700, 349] width 1401 height 698
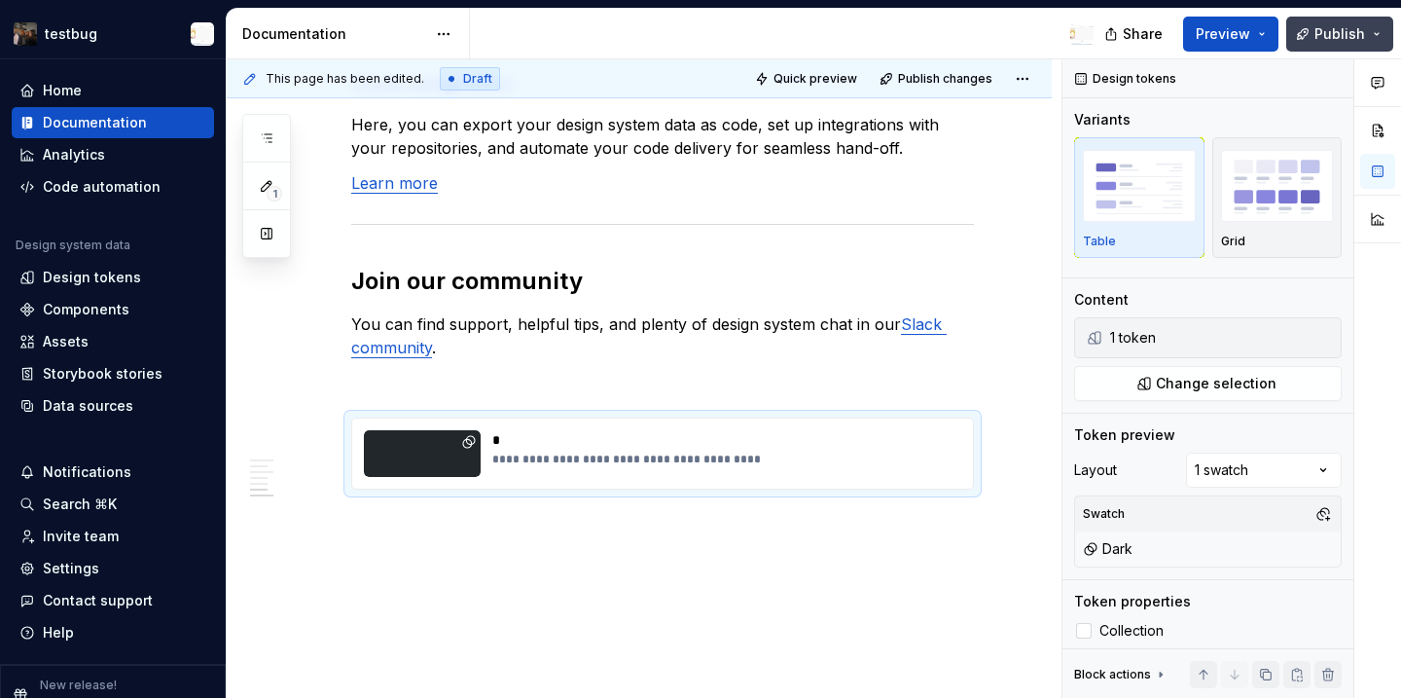
click at [1313, 47] on button "Publish" at bounding box center [1339, 34] width 107 height 35
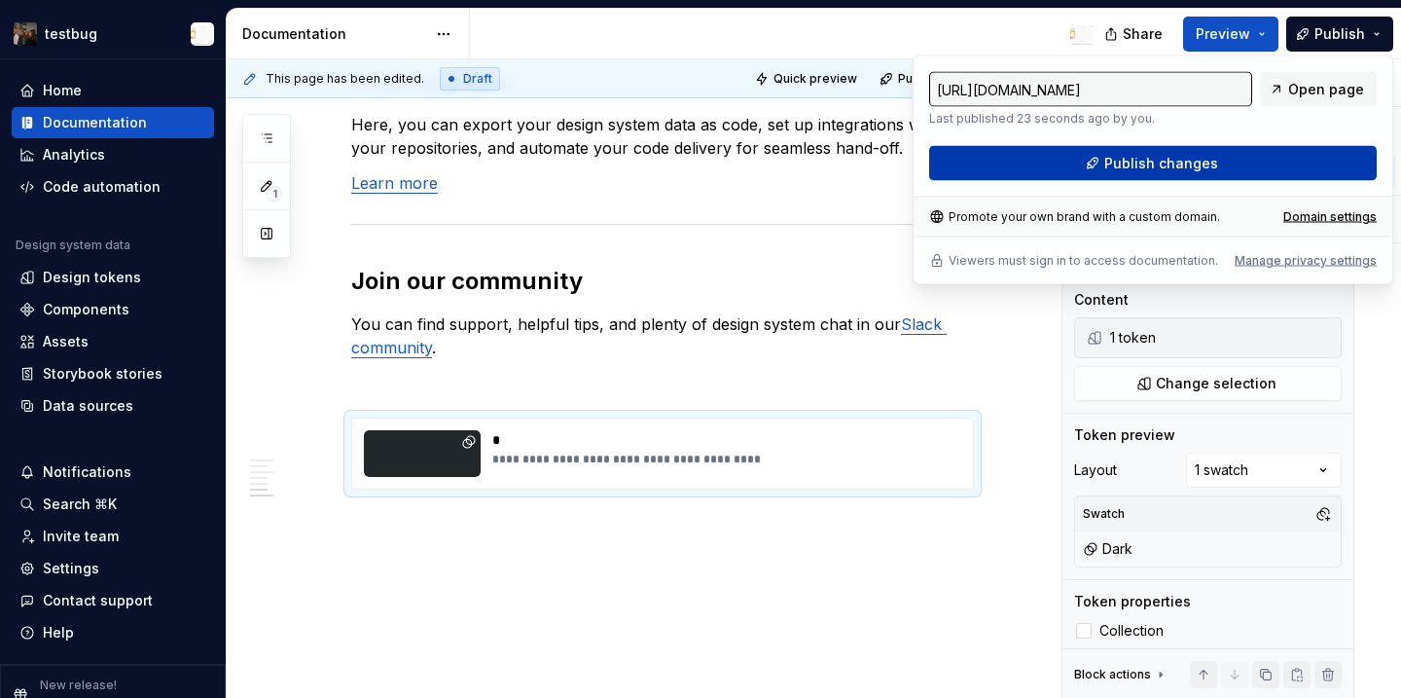
click at [1247, 168] on button "Publish changes" at bounding box center [1153, 163] width 448 height 35
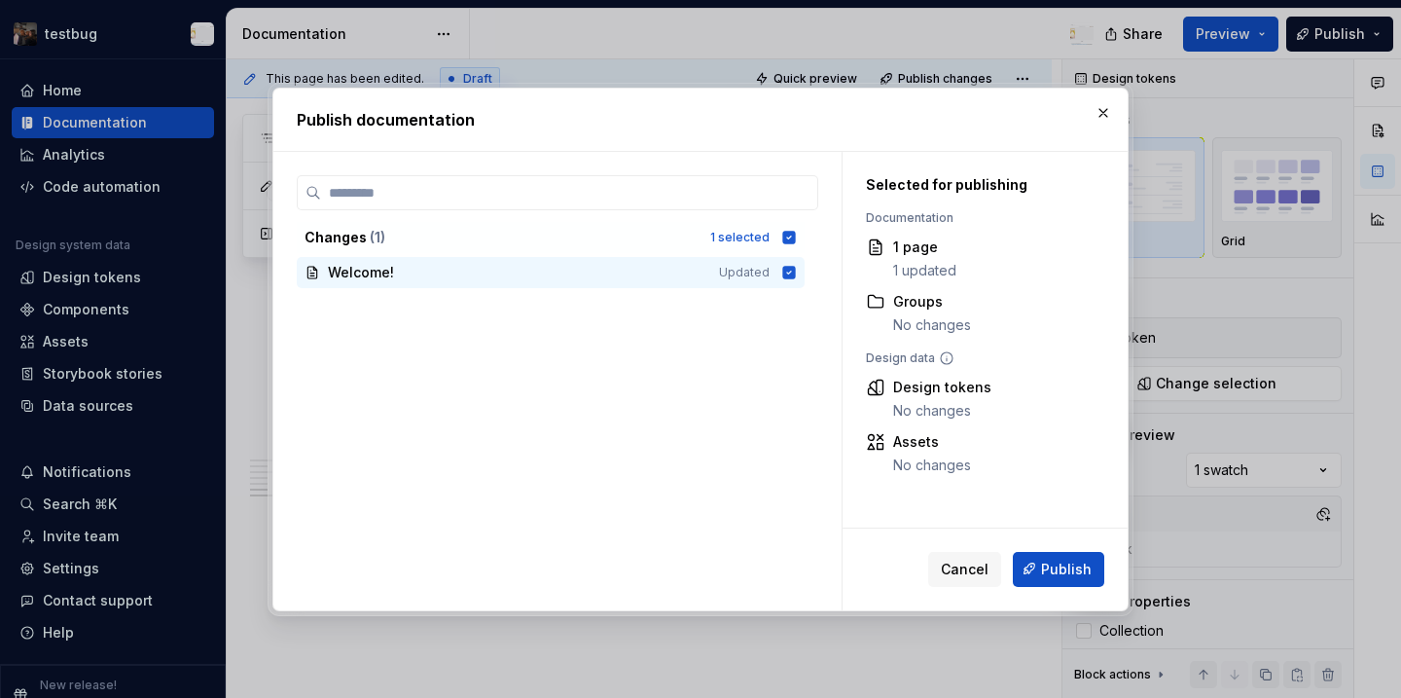
click at [1079, 592] on div "Cancel Publish" at bounding box center [985, 568] width 285 height 82
click at [1048, 574] on span "Publish" at bounding box center [1066, 568] width 51 height 19
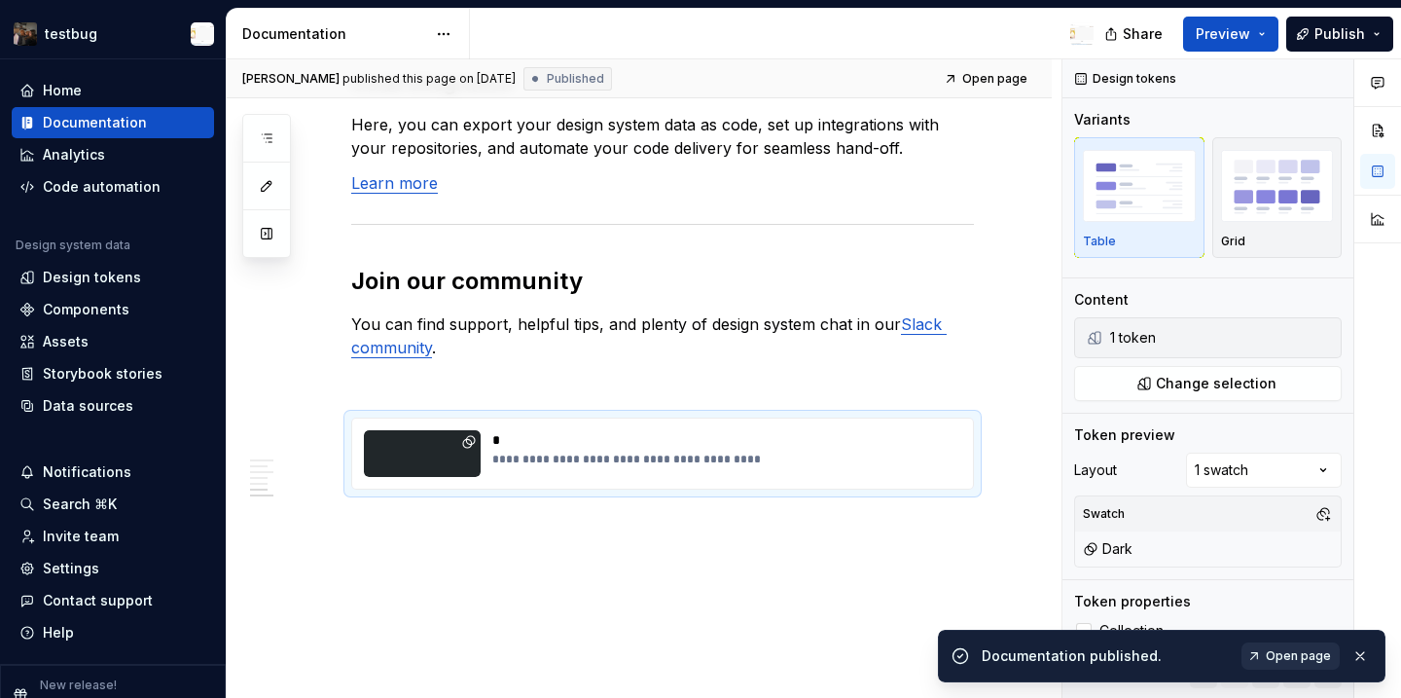
click at [1280, 662] on span "Open page" at bounding box center [1298, 656] width 65 height 16
click at [109, 87] on div "Home" at bounding box center [112, 90] width 187 height 19
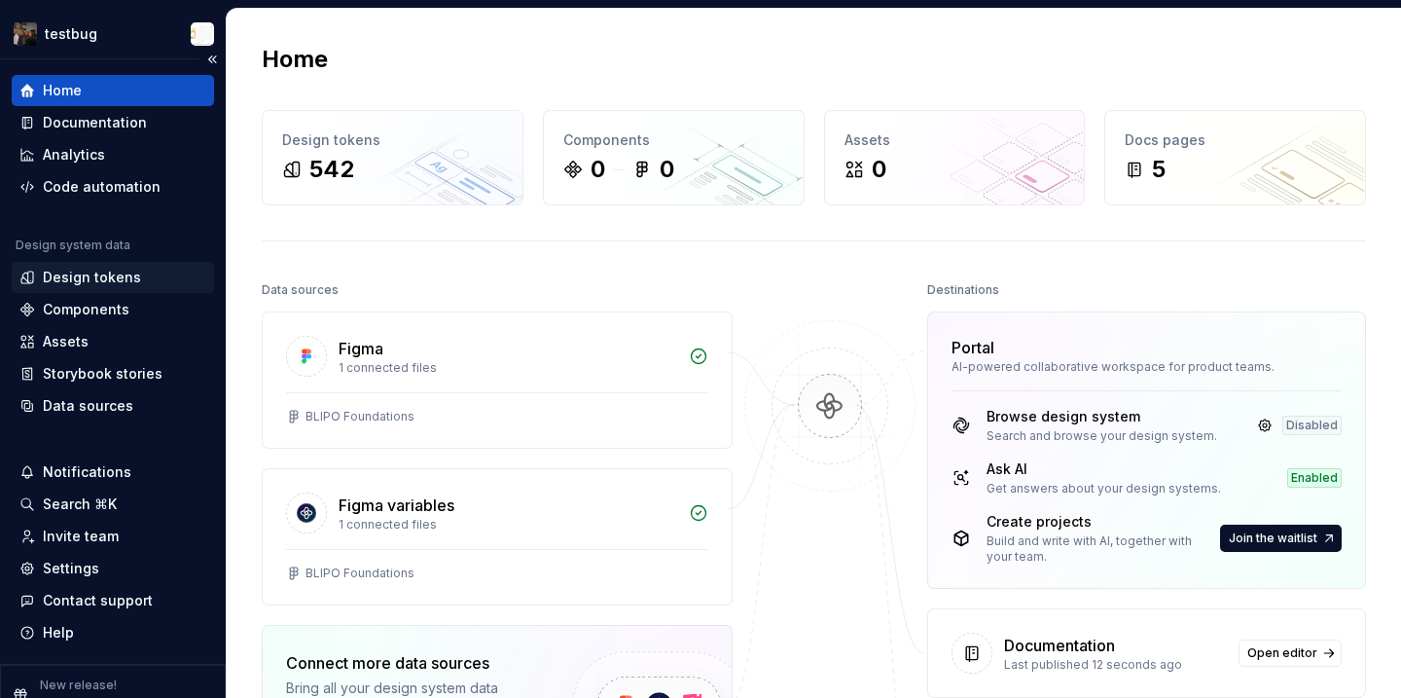
click at [105, 265] on div "Design tokens" at bounding box center [113, 277] width 202 height 31
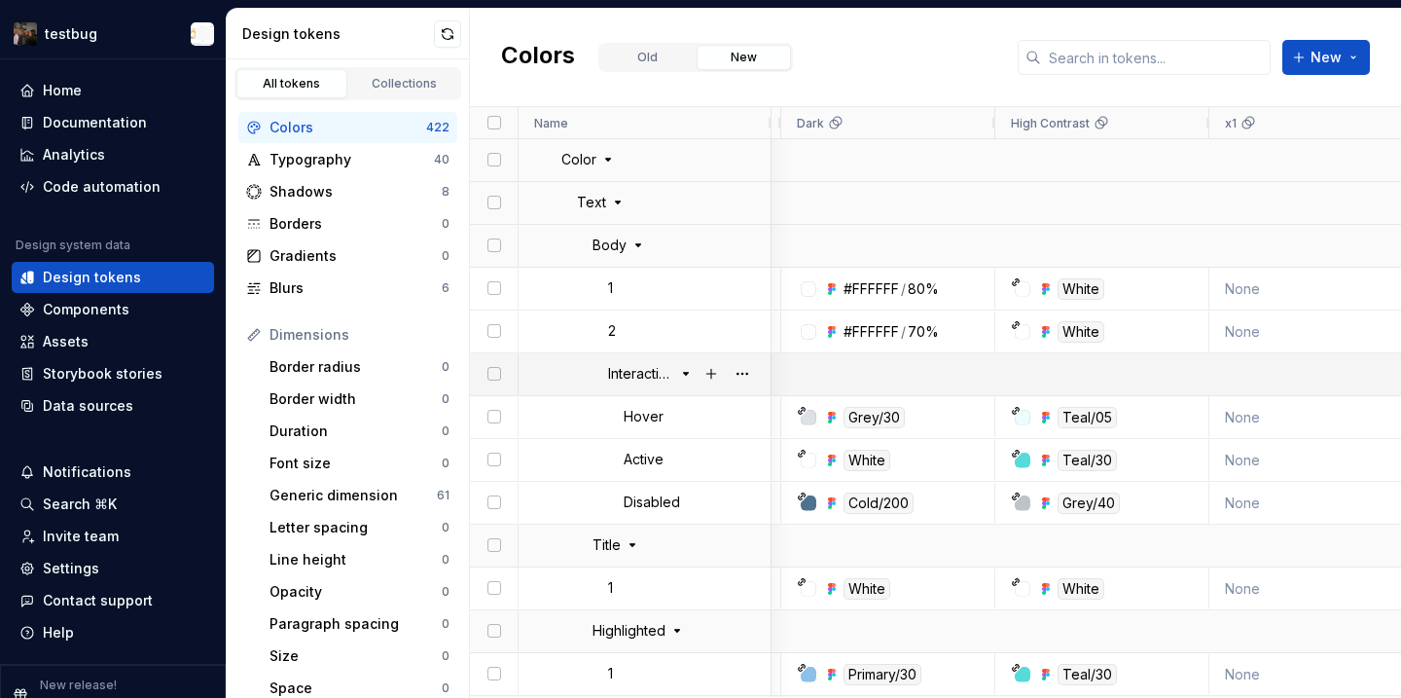
scroll to position [0, 16]
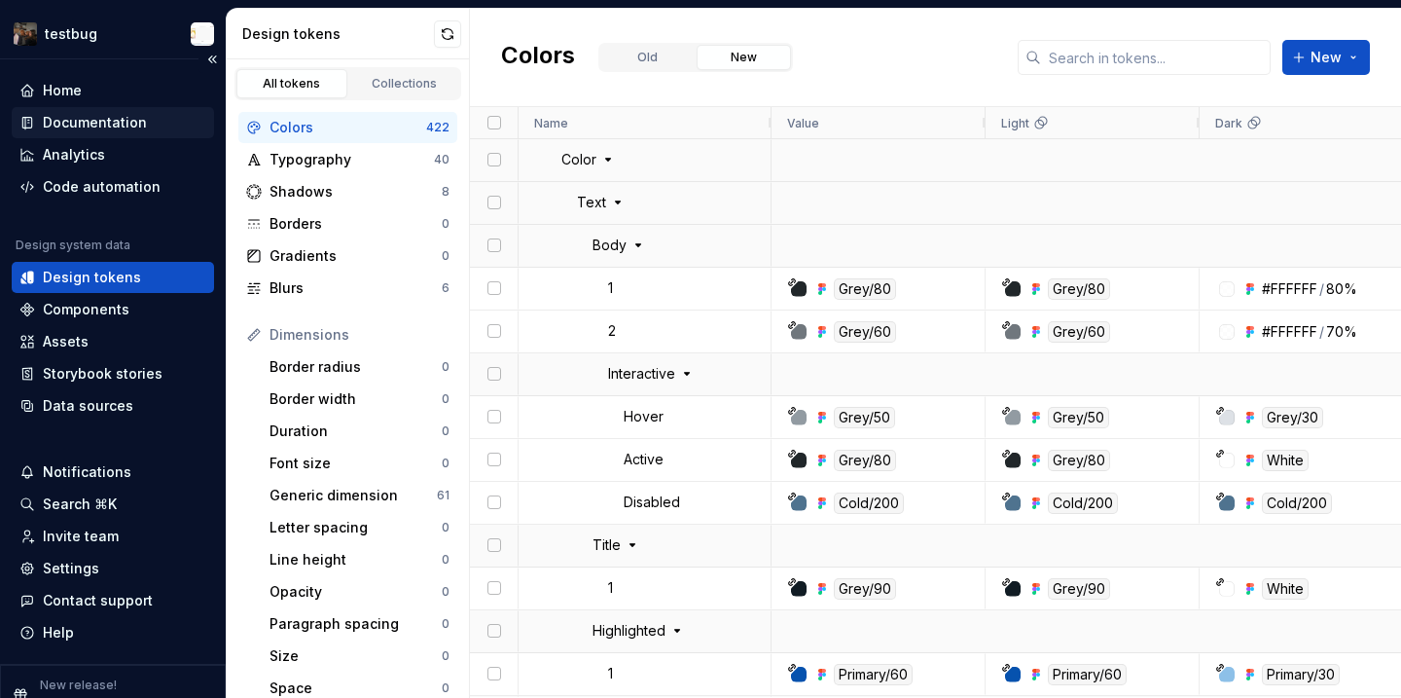
click at [81, 126] on div "Documentation" at bounding box center [95, 122] width 104 height 19
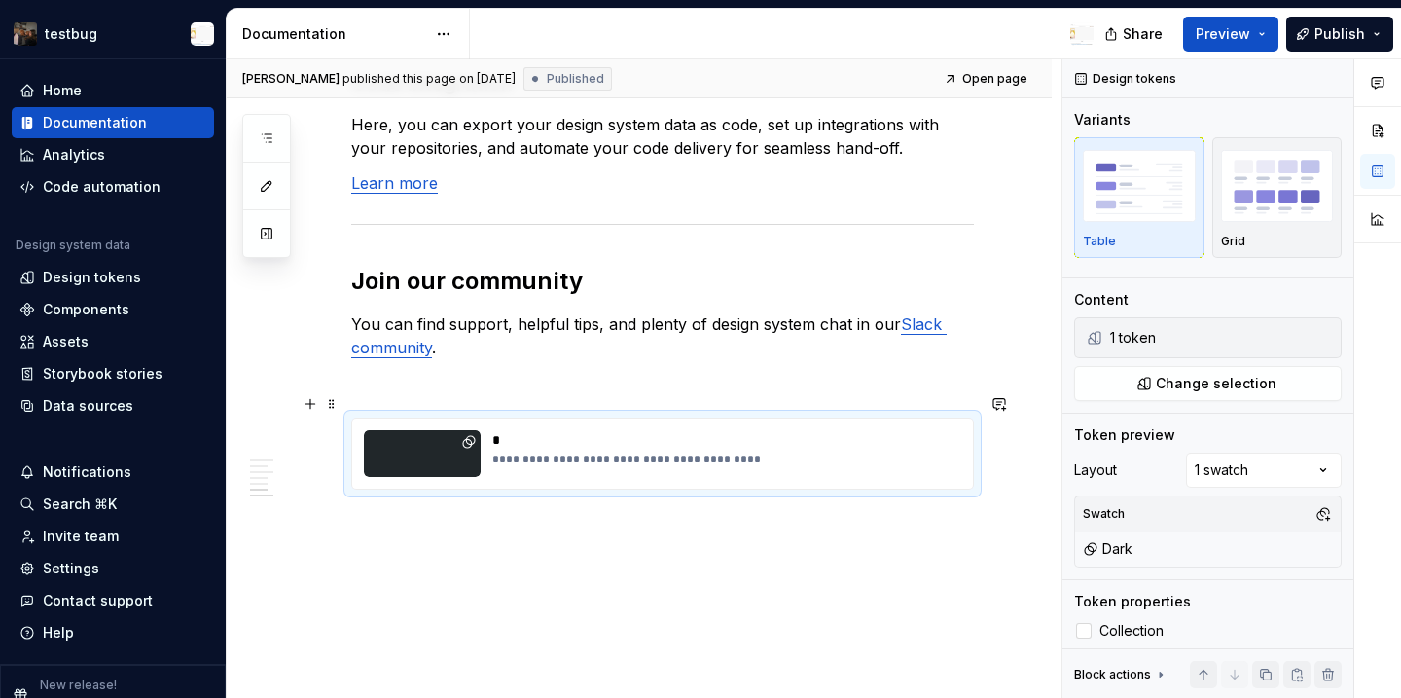
click at [633, 451] on div "**********" at bounding box center [725, 459] width 467 height 16
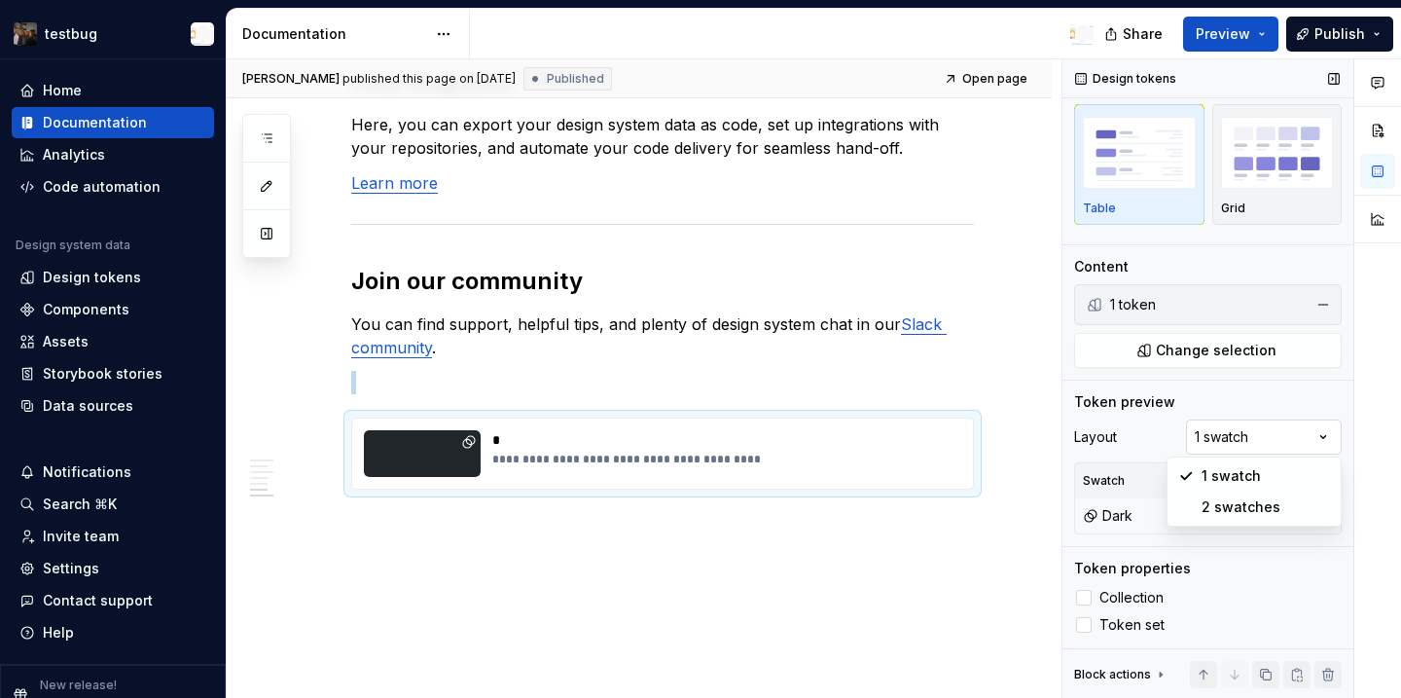
click at [1299, 436] on div "Comments Open comments No comments yet Select ‘Comment’ from the block context …" at bounding box center [1232, 378] width 339 height 639
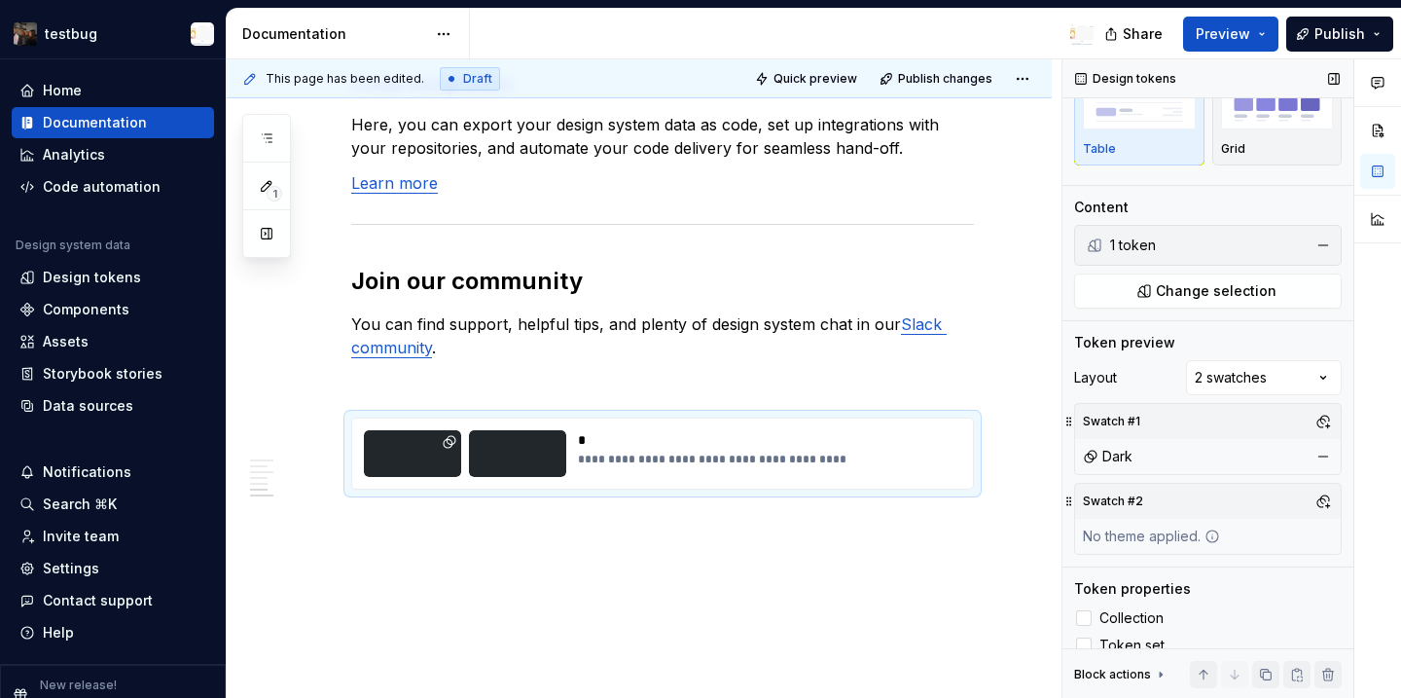
click at [1134, 522] on div "No theme applied." at bounding box center [1151, 536] width 153 height 35
click at [1324, 501] on button "button" at bounding box center [1323, 500] width 27 height 27
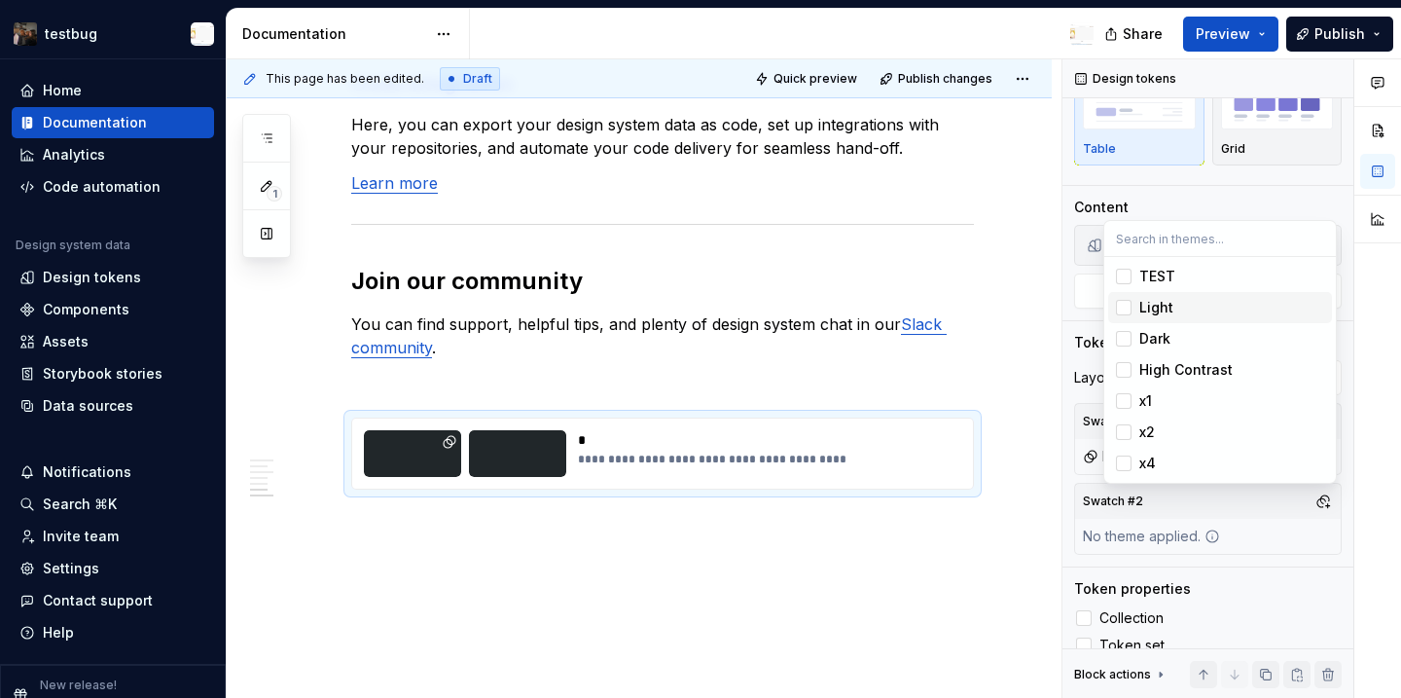
click at [1190, 307] on div "Light" at bounding box center [1231, 307] width 185 height 19
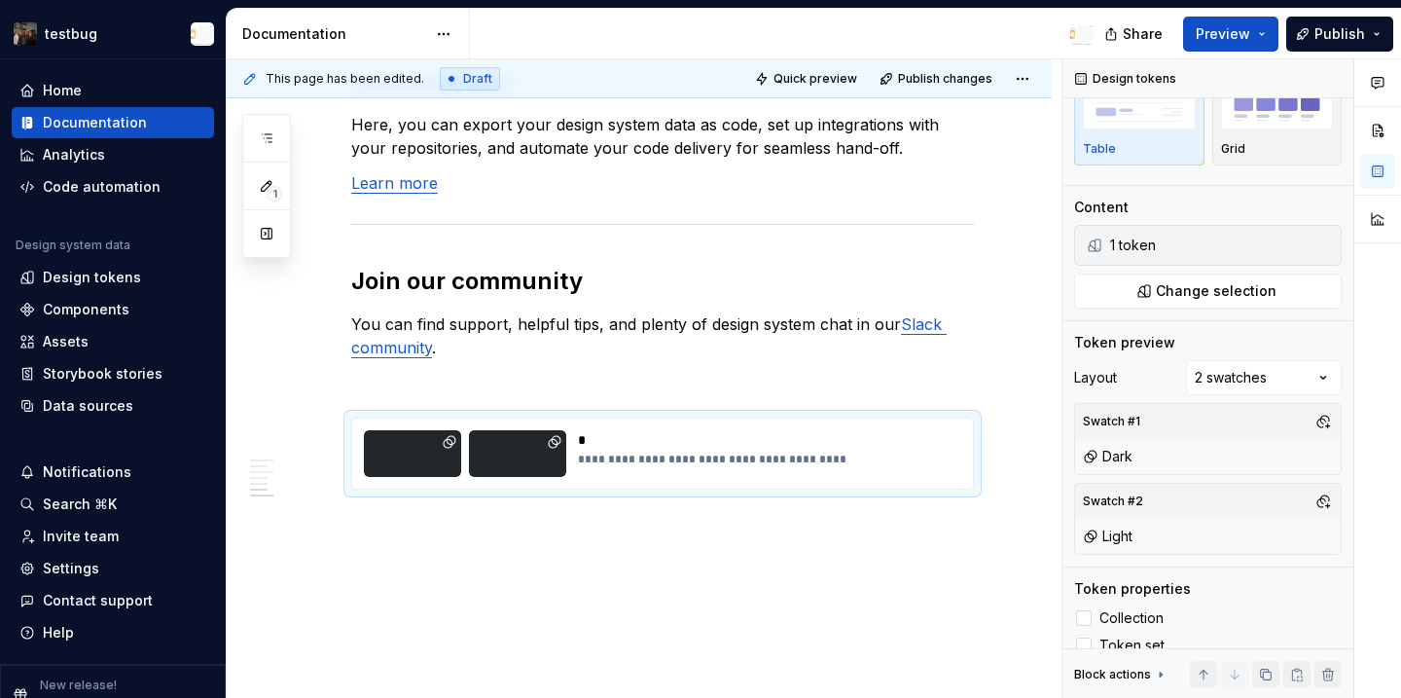
click at [872, 551] on html "testbug Home Documentation Analytics Code automation Design system data Design …" at bounding box center [700, 349] width 1401 height 698
click at [1307, 27] on button "Publish" at bounding box center [1339, 34] width 107 height 35
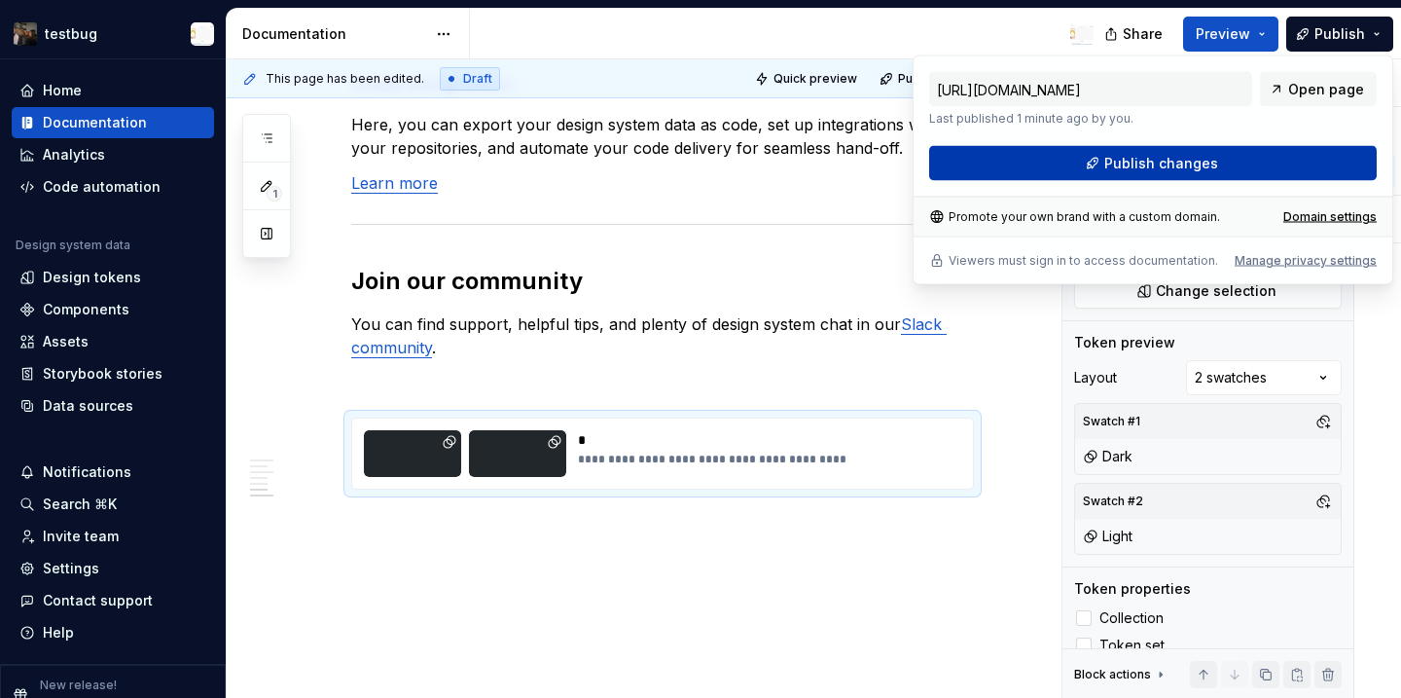
click at [1140, 175] on button "Publish changes" at bounding box center [1153, 163] width 448 height 35
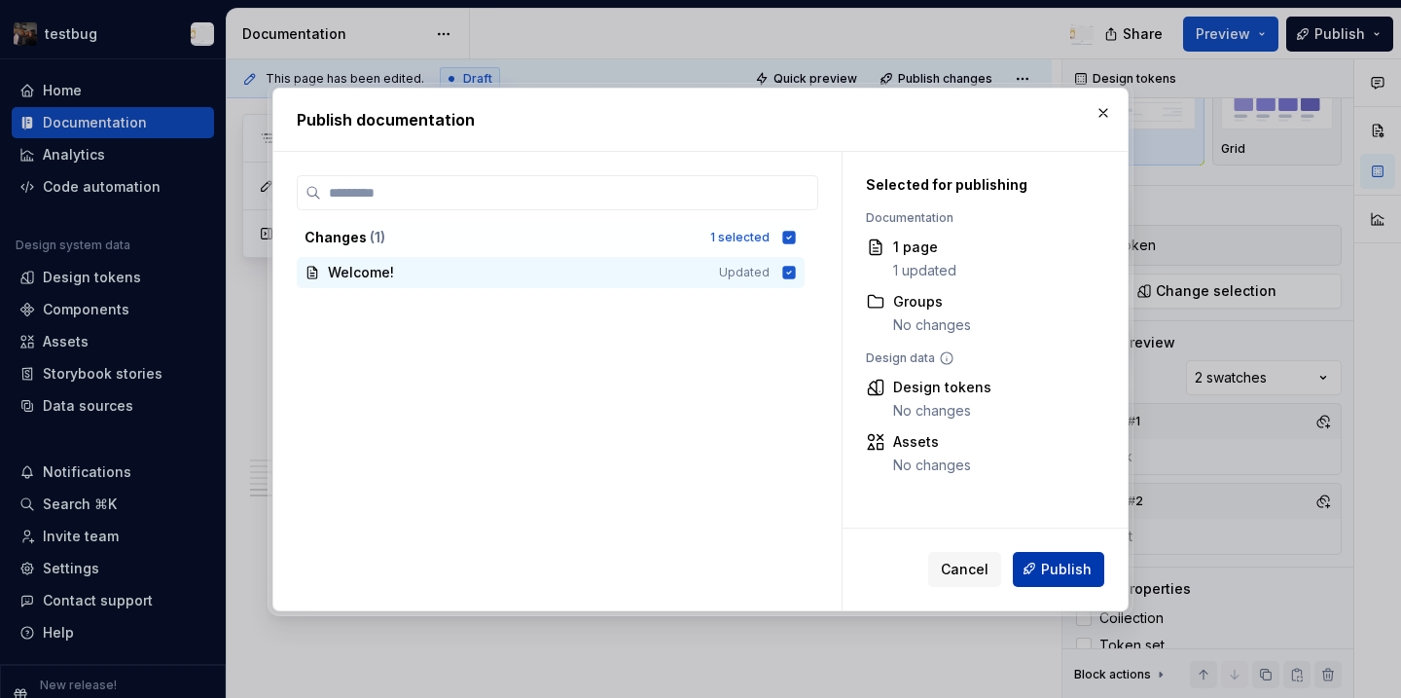
click at [1041, 574] on button "Publish" at bounding box center [1058, 568] width 91 height 35
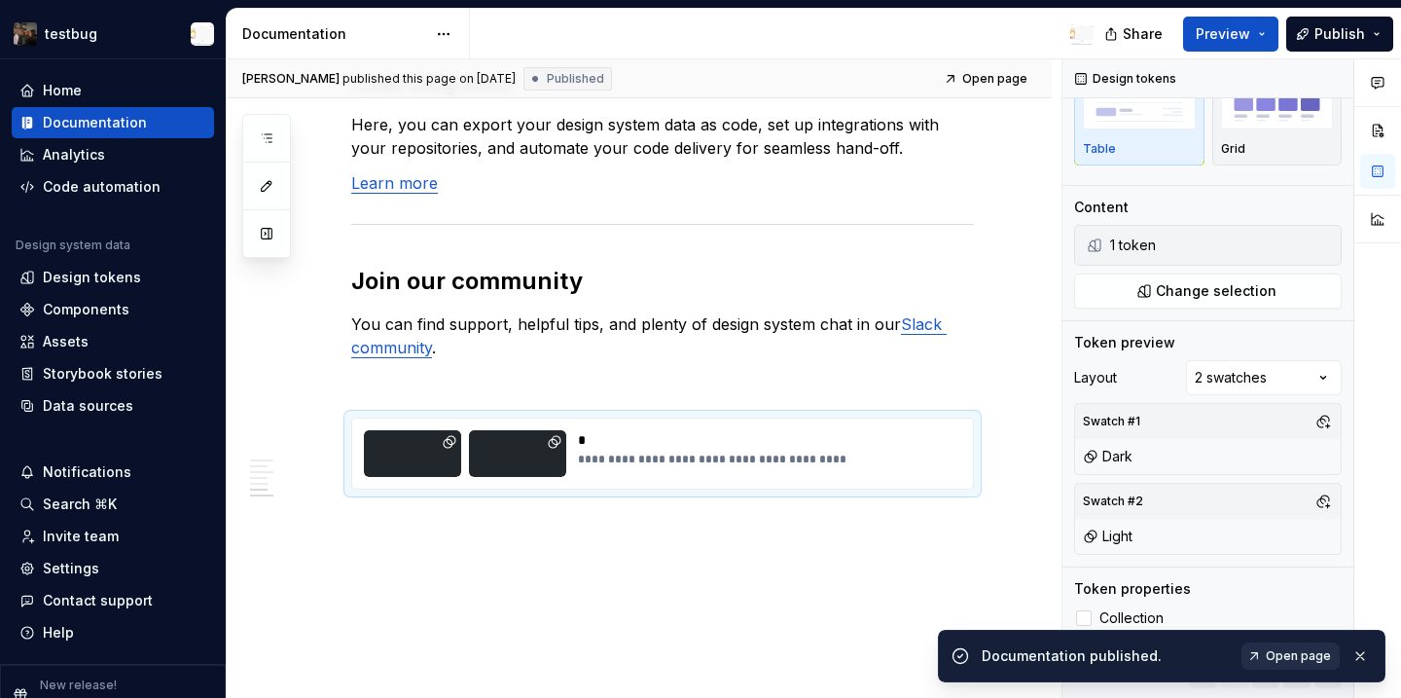
click at [1272, 653] on span "Open page" at bounding box center [1298, 656] width 65 height 16
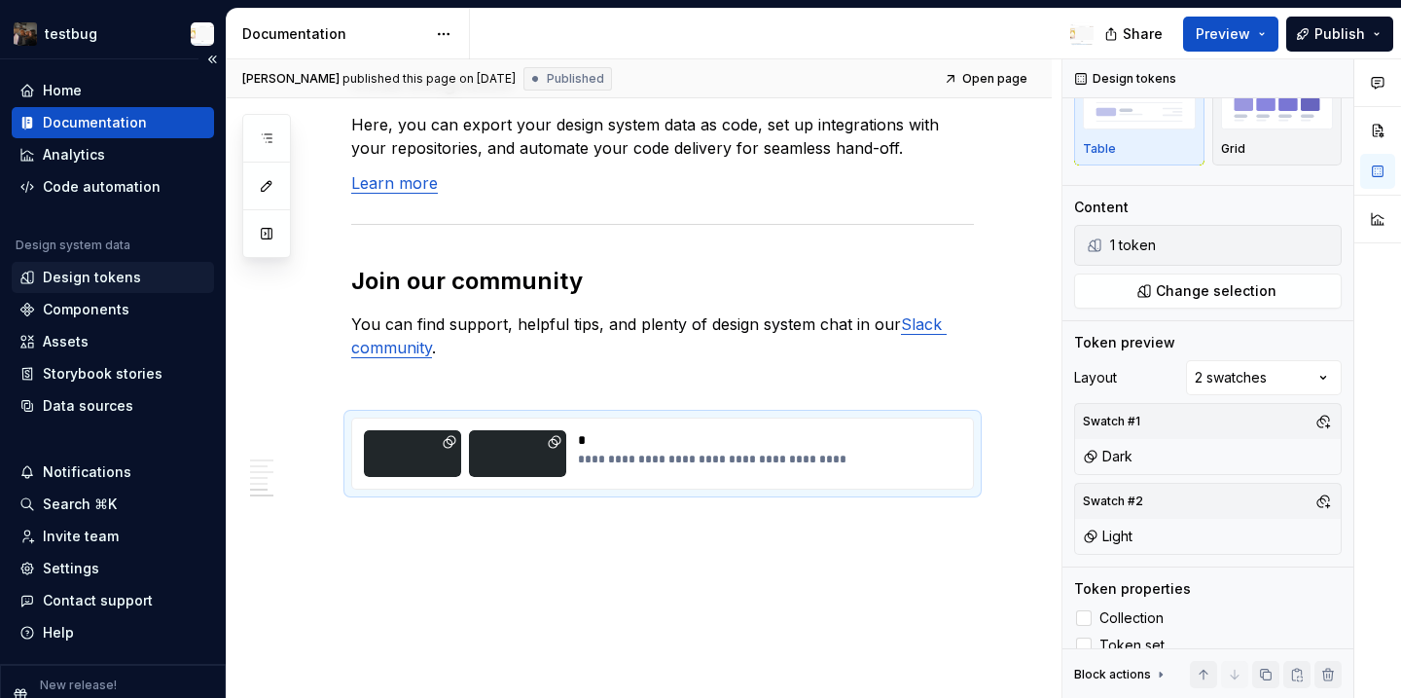
click at [115, 282] on div "Design tokens" at bounding box center [92, 277] width 98 height 19
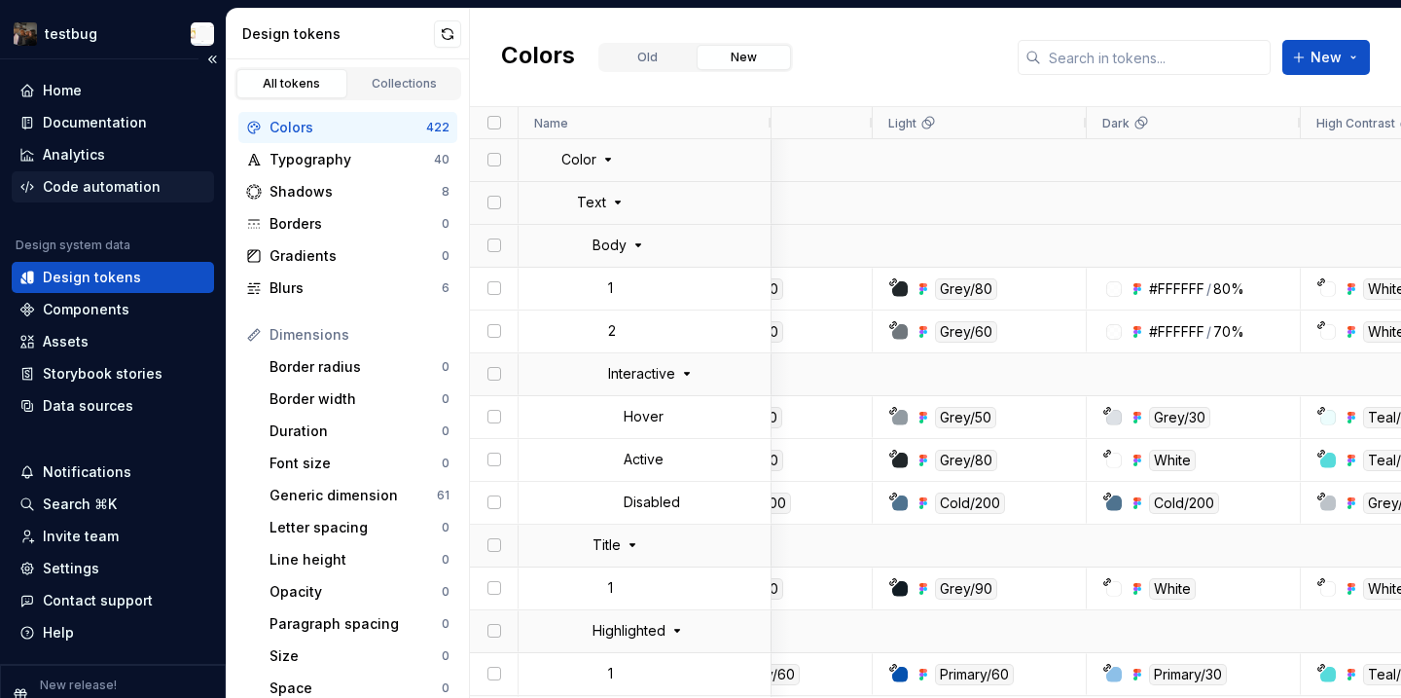
click at [111, 200] on div "Code automation" at bounding box center [113, 186] width 202 height 31
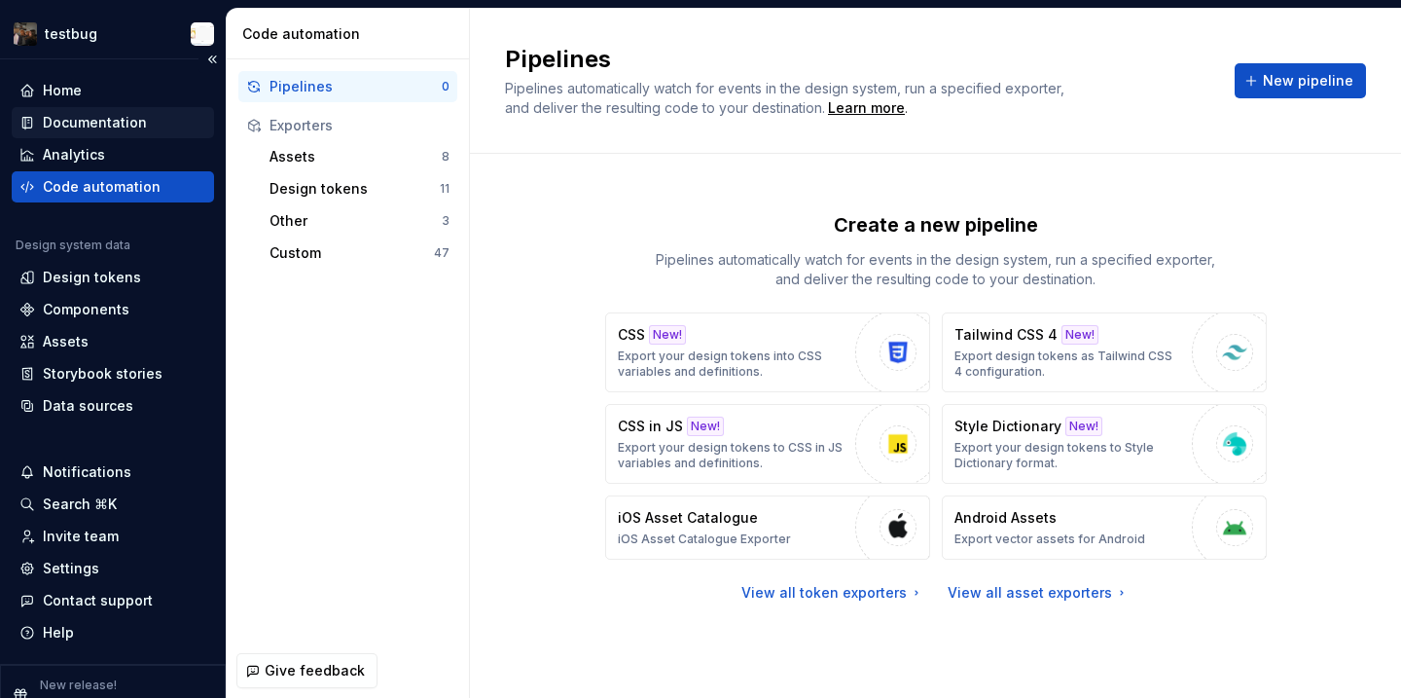
click at [105, 127] on div "Documentation" at bounding box center [95, 122] width 104 height 19
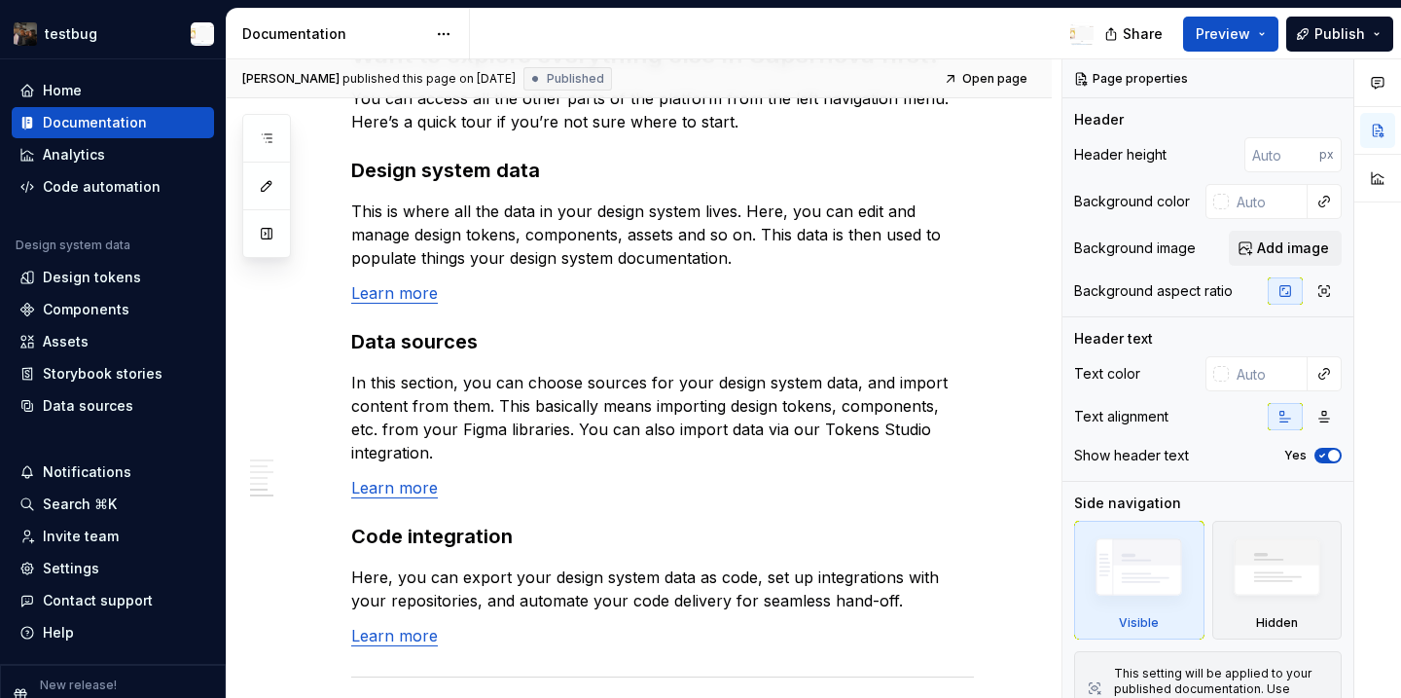
scroll to position [1857, 0]
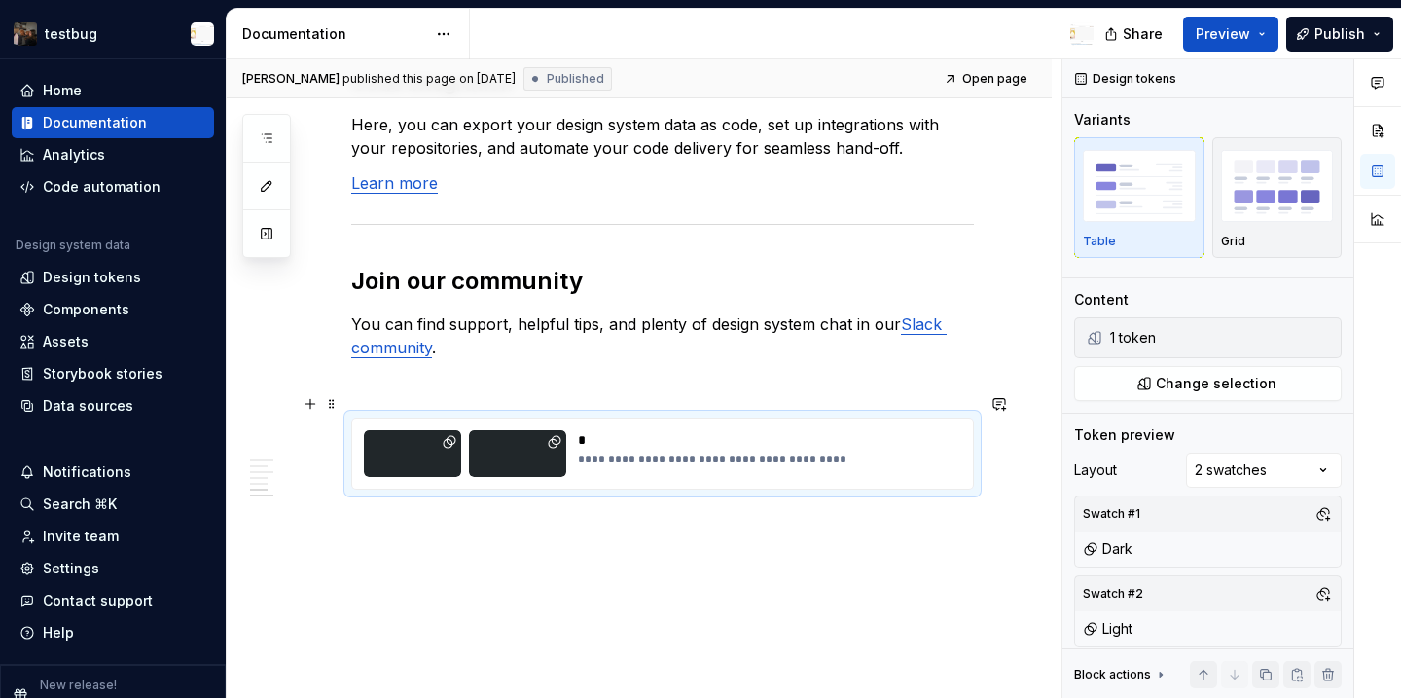
click at [532, 451] on div at bounding box center [517, 453] width 97 height 47
click at [1321, 542] on button "button" at bounding box center [1323, 548] width 27 height 27
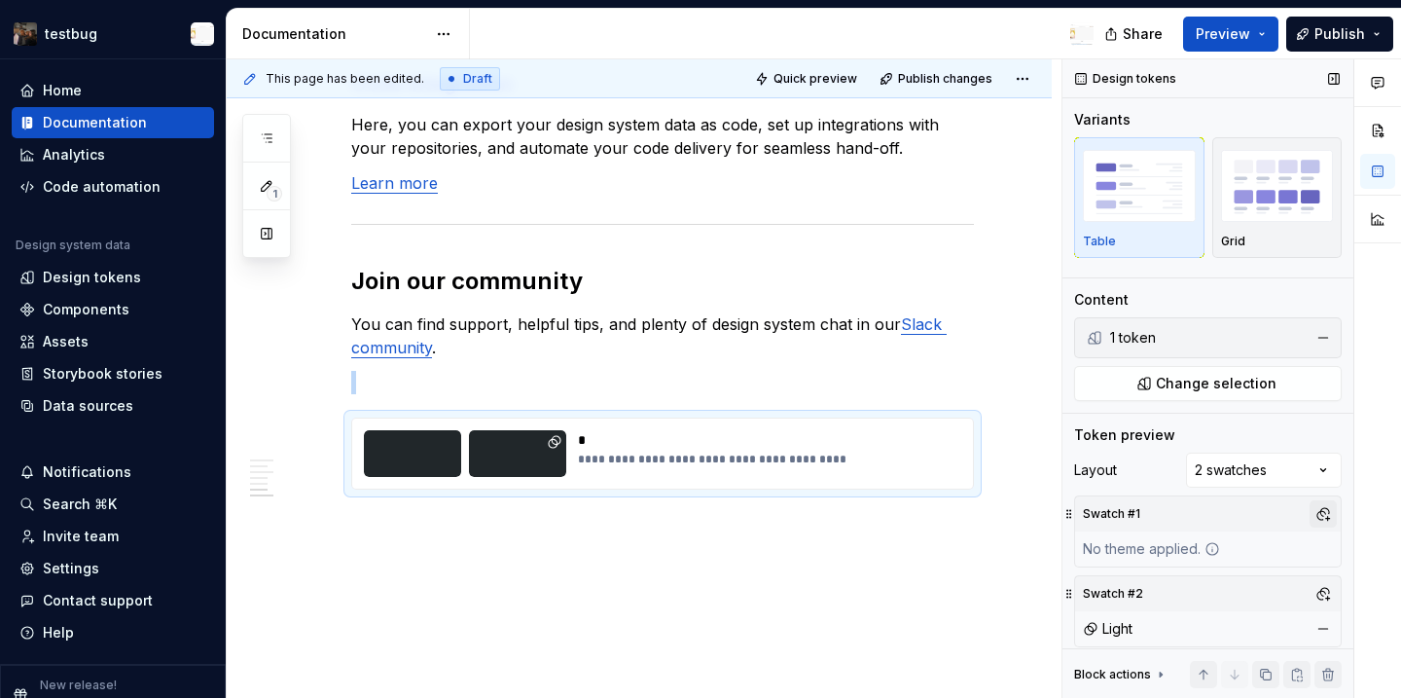
click at [1321, 517] on button "button" at bounding box center [1323, 513] width 27 height 27
click at [866, 665] on html "testbug Home Documentation Analytics Code automation Design system data Design …" at bounding box center [700, 349] width 1401 height 698
click at [104, 96] on div "Home" at bounding box center [112, 90] width 187 height 19
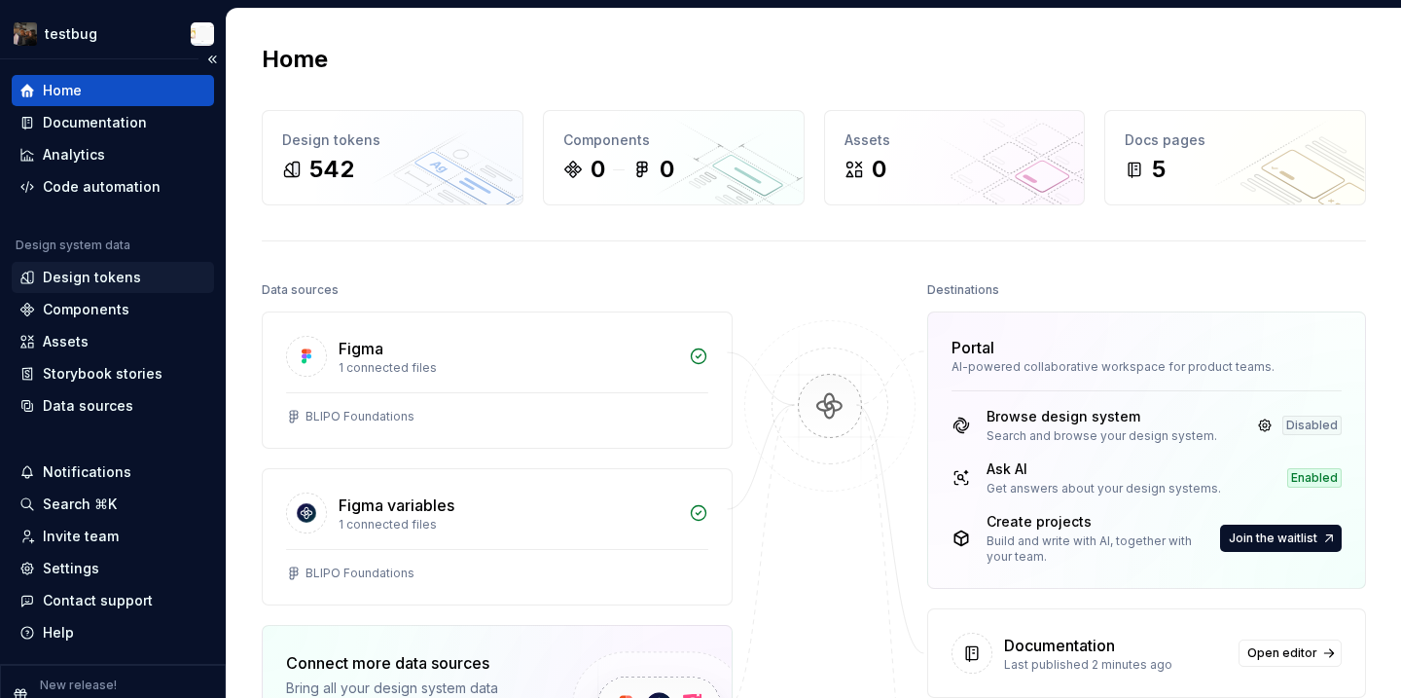
click at [100, 282] on div "Design tokens" at bounding box center [92, 277] width 98 height 19
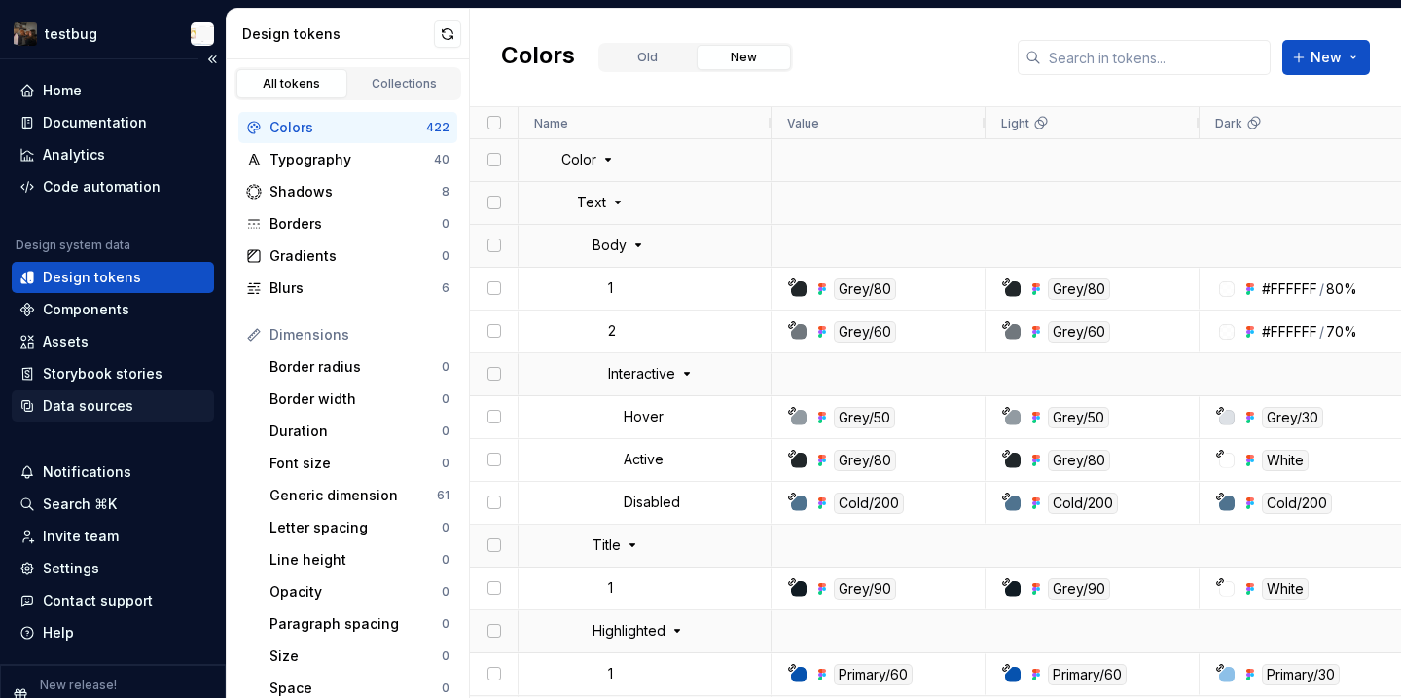
click at [121, 399] on div "Data sources" at bounding box center [88, 405] width 90 height 19
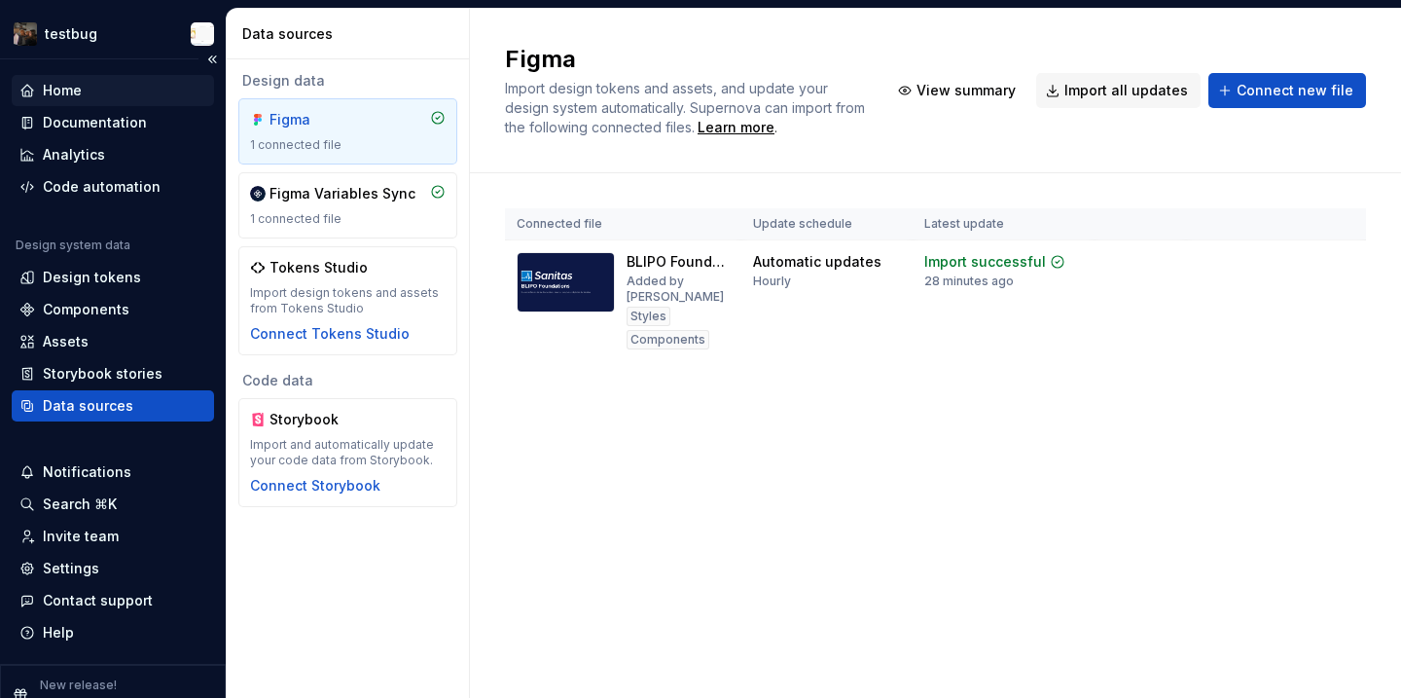
click at [91, 104] on div "Home" at bounding box center [113, 90] width 202 height 31
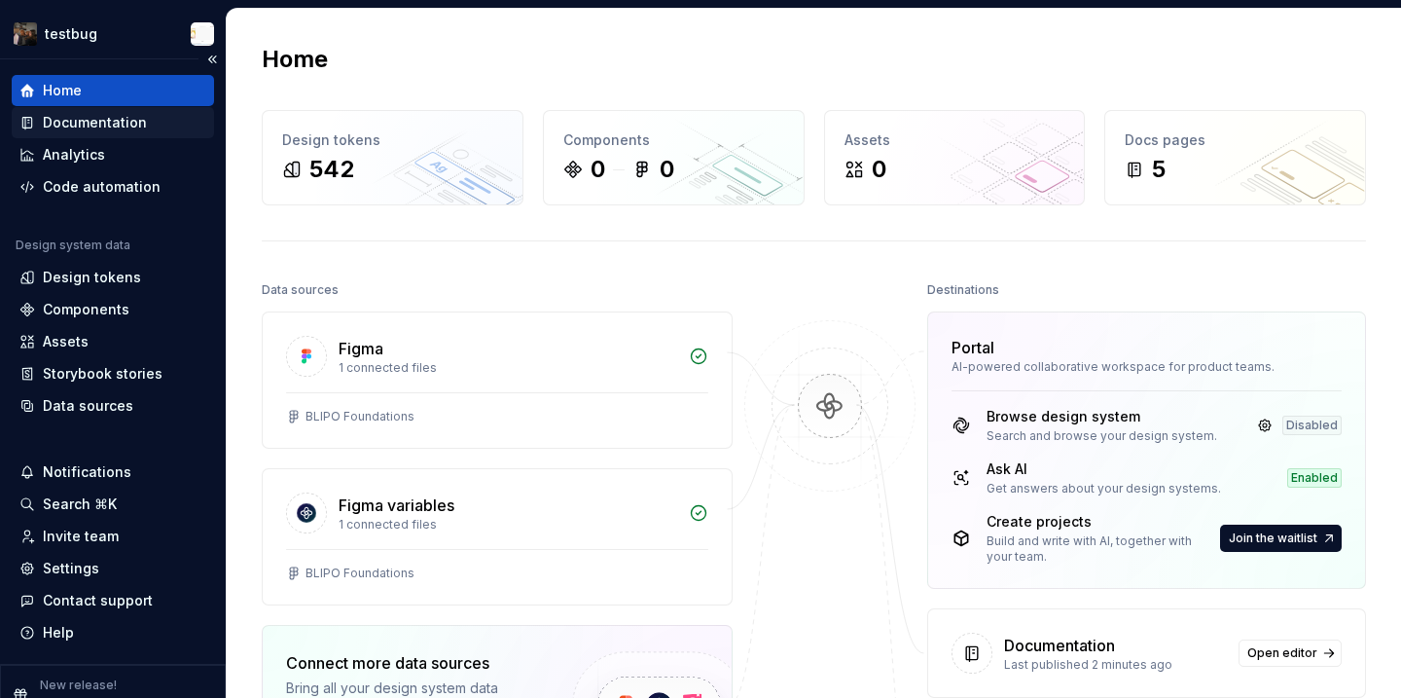
click at [92, 116] on div "Documentation" at bounding box center [95, 122] width 104 height 19
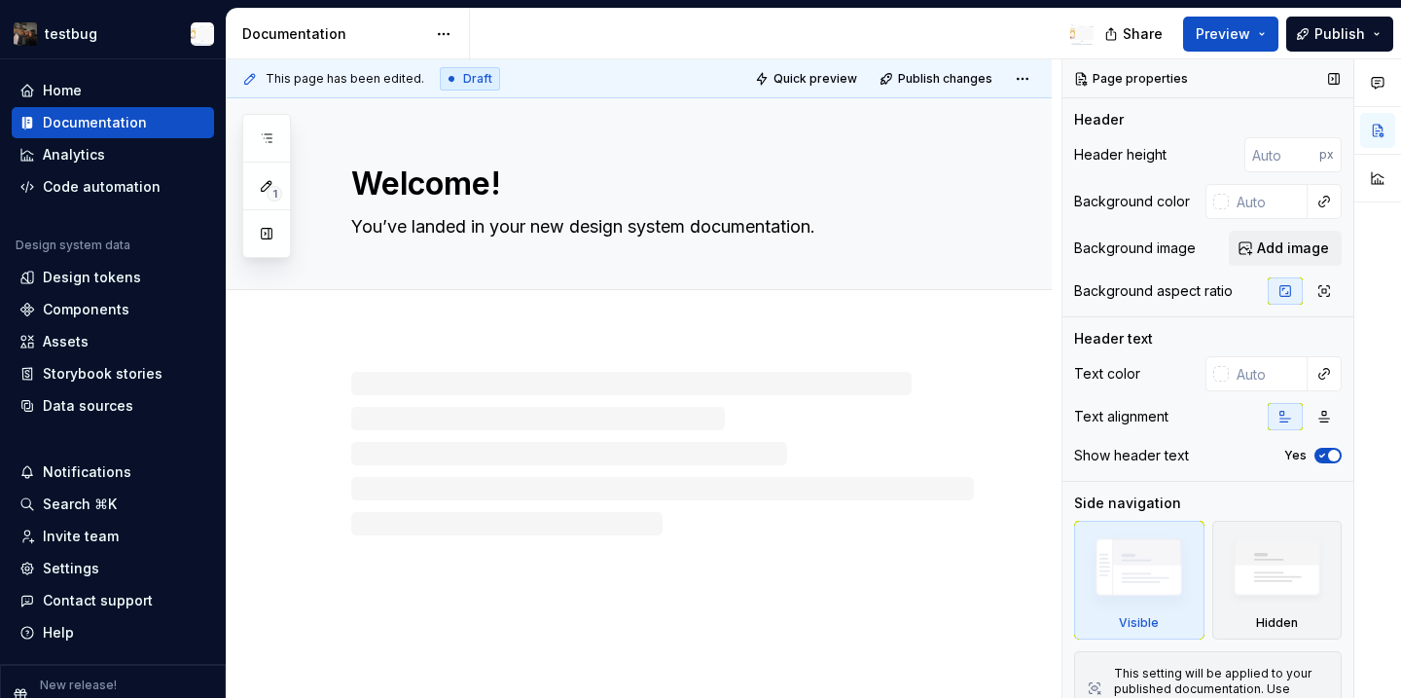
type textarea "*"
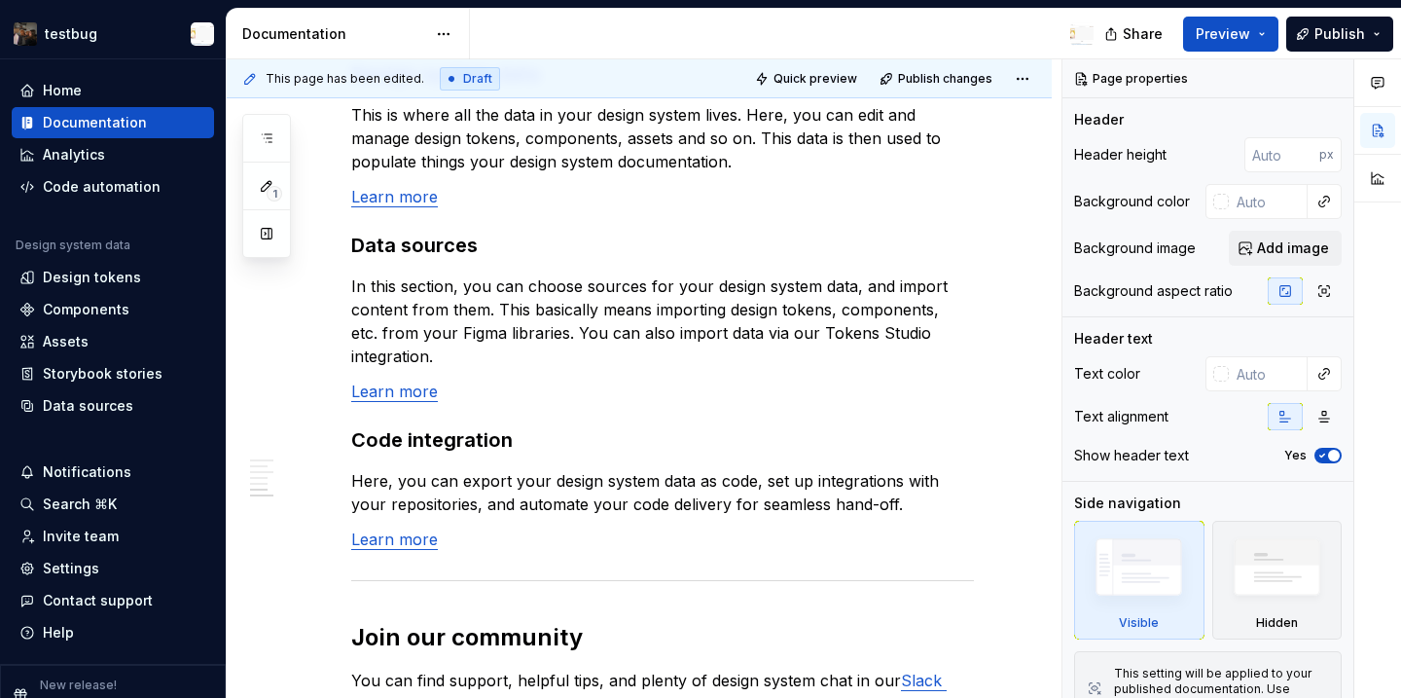
scroll to position [1857, 0]
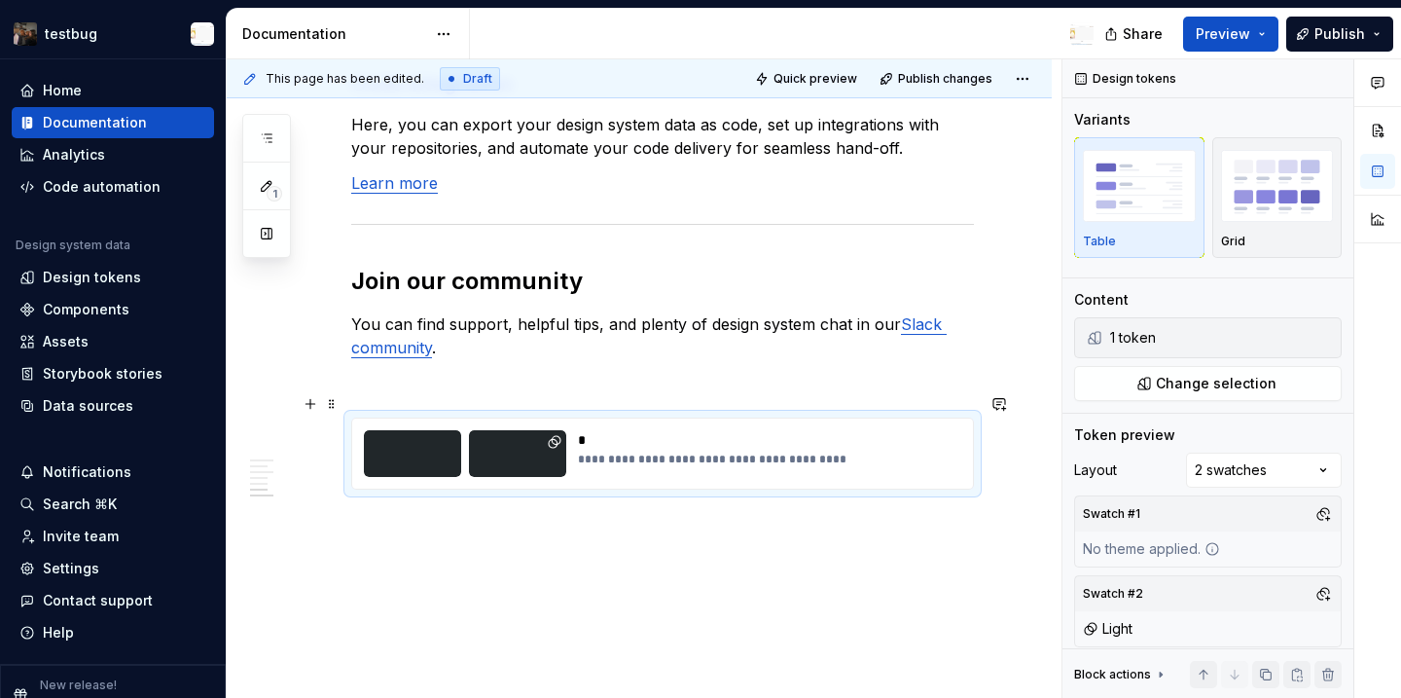
click at [707, 430] on div "**********" at bounding box center [764, 453] width 372 height 47
click at [1305, 342] on li "1 token" at bounding box center [1208, 337] width 258 height 31
click at [1306, 484] on div "Comments Open comments No comments yet Select ‘Comment’ from the block context …" at bounding box center [1232, 378] width 339 height 639
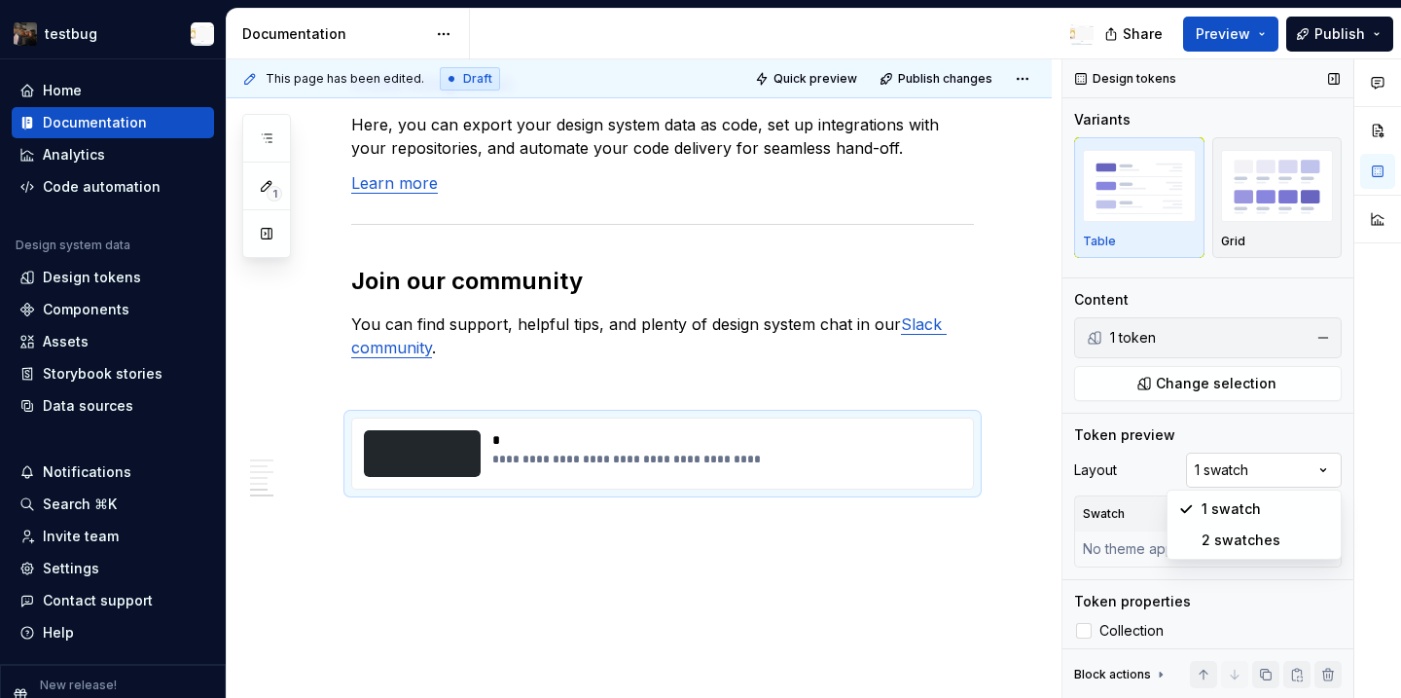
click at [1278, 456] on div "Comments Open comments No comments yet Select ‘Comment’ from the block context …" at bounding box center [1232, 378] width 339 height 639
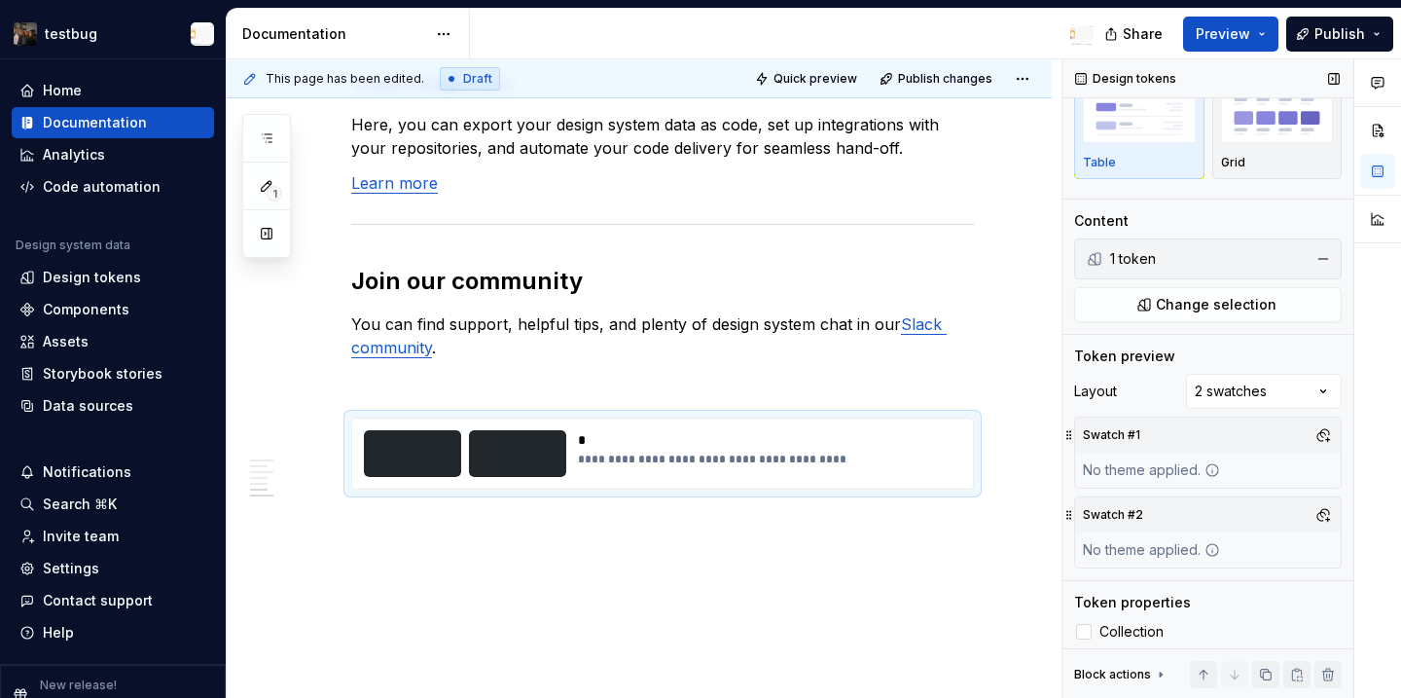
scroll to position [80, 0]
click at [1327, 447] on button "button" at bounding box center [1323, 433] width 27 height 27
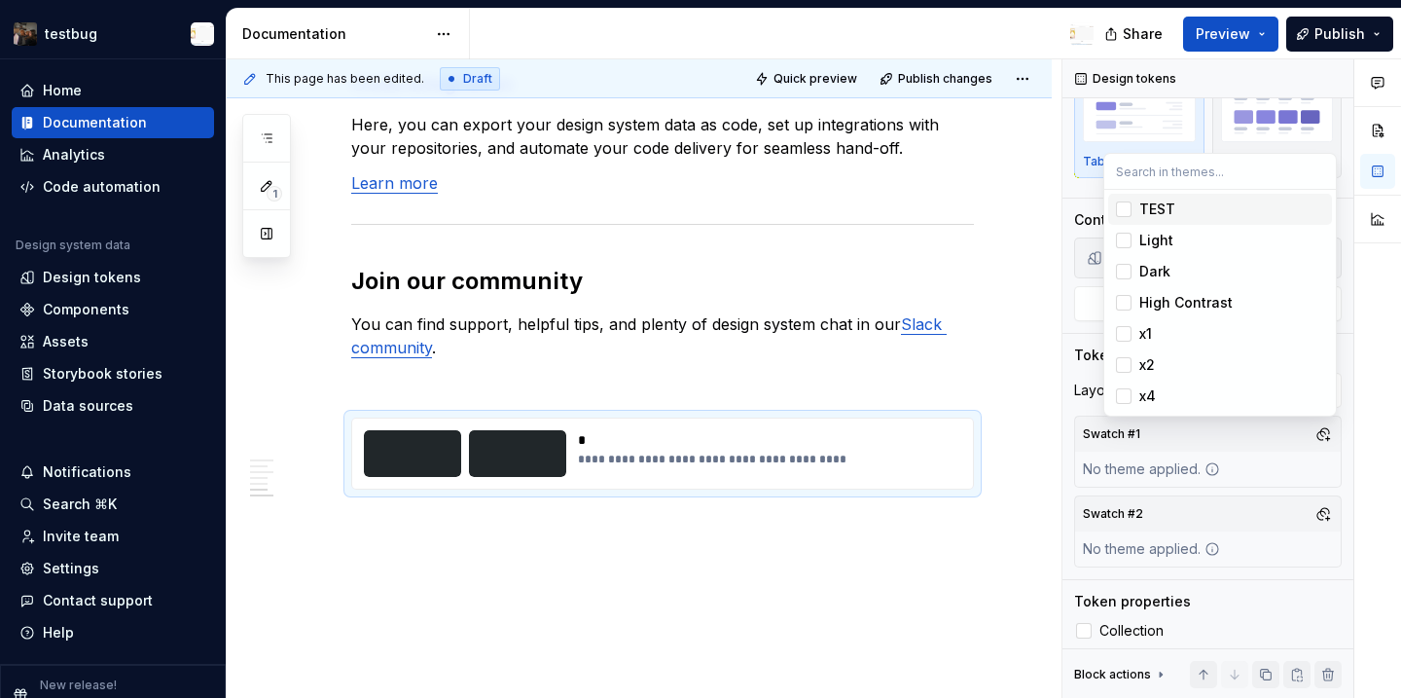
click at [1327, 433] on div "Comments Open comments No comments yet Select ‘Comment’ from the block context …" at bounding box center [1232, 378] width 339 height 639
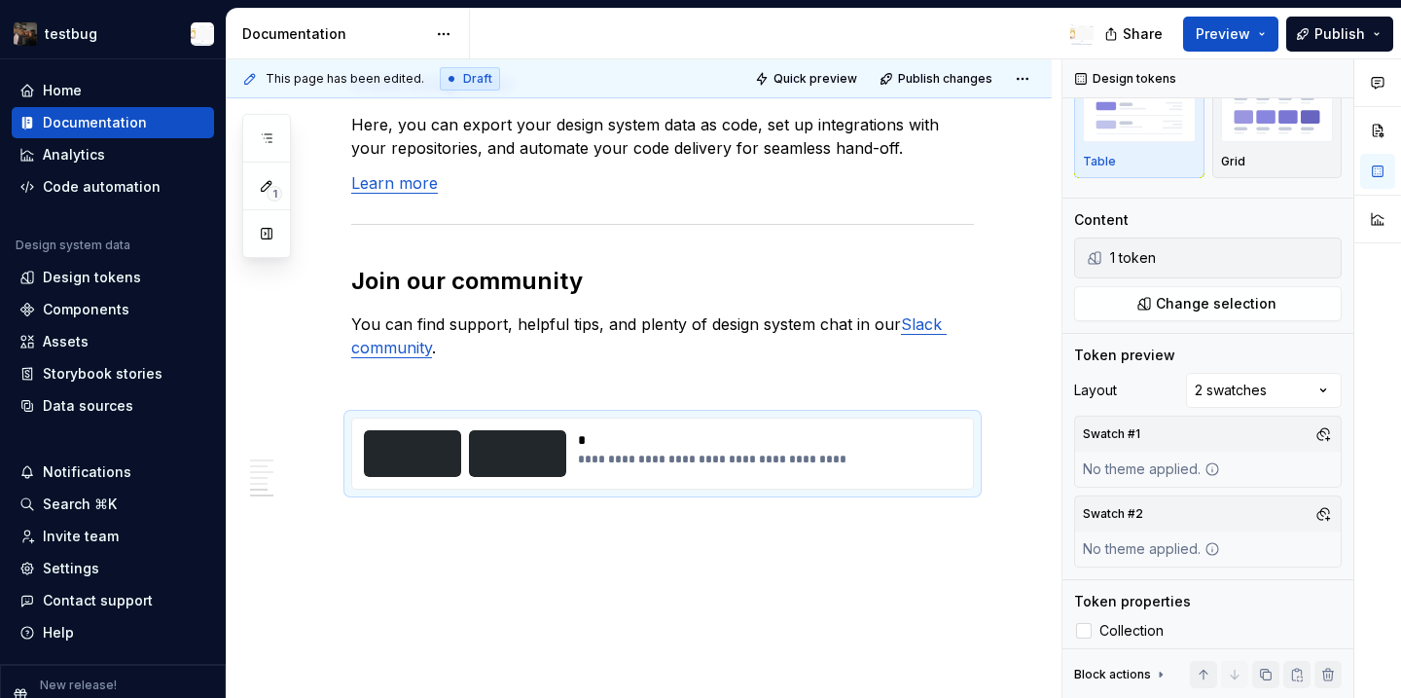
click at [1327, 433] on button "button" at bounding box center [1323, 433] width 27 height 27
type input "va"
click at [1160, 376] on div "Comments Open comments No comments yet Select ‘Comment’ from the block context …" at bounding box center [1232, 378] width 339 height 639
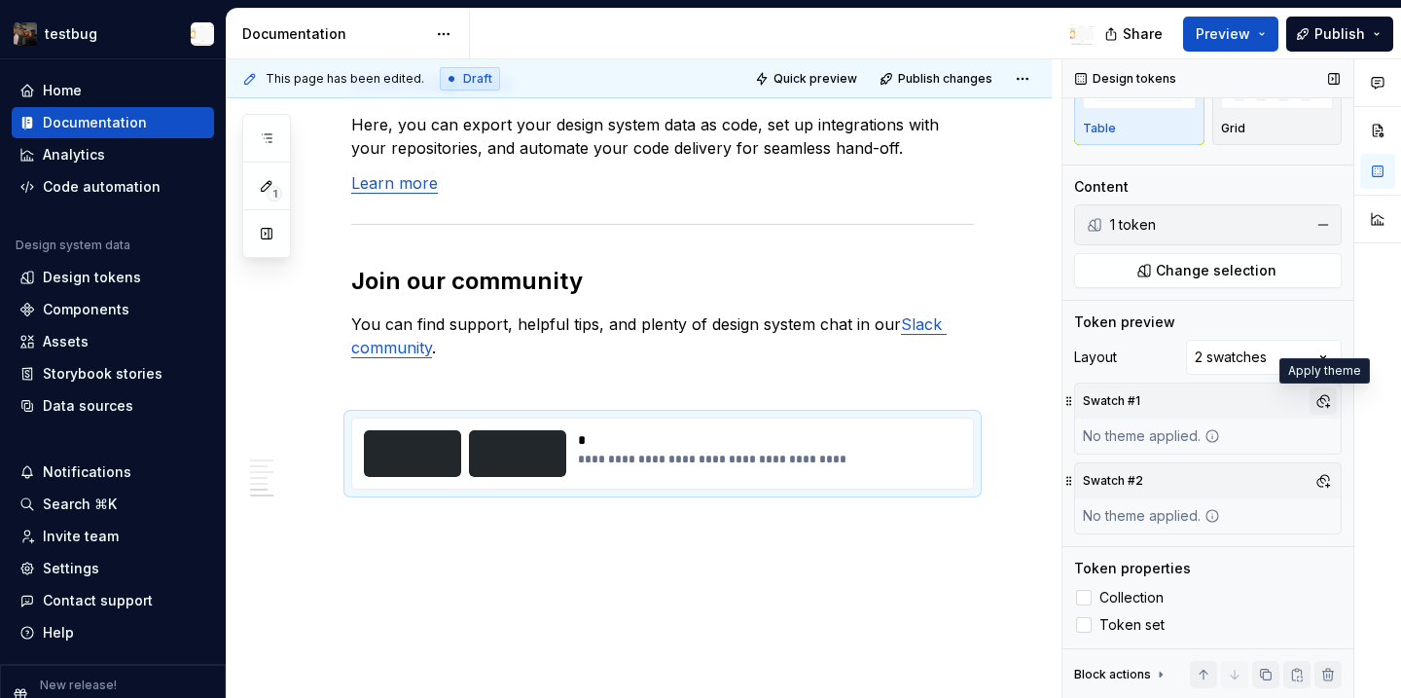
click at [1326, 408] on button "button" at bounding box center [1323, 400] width 27 height 27
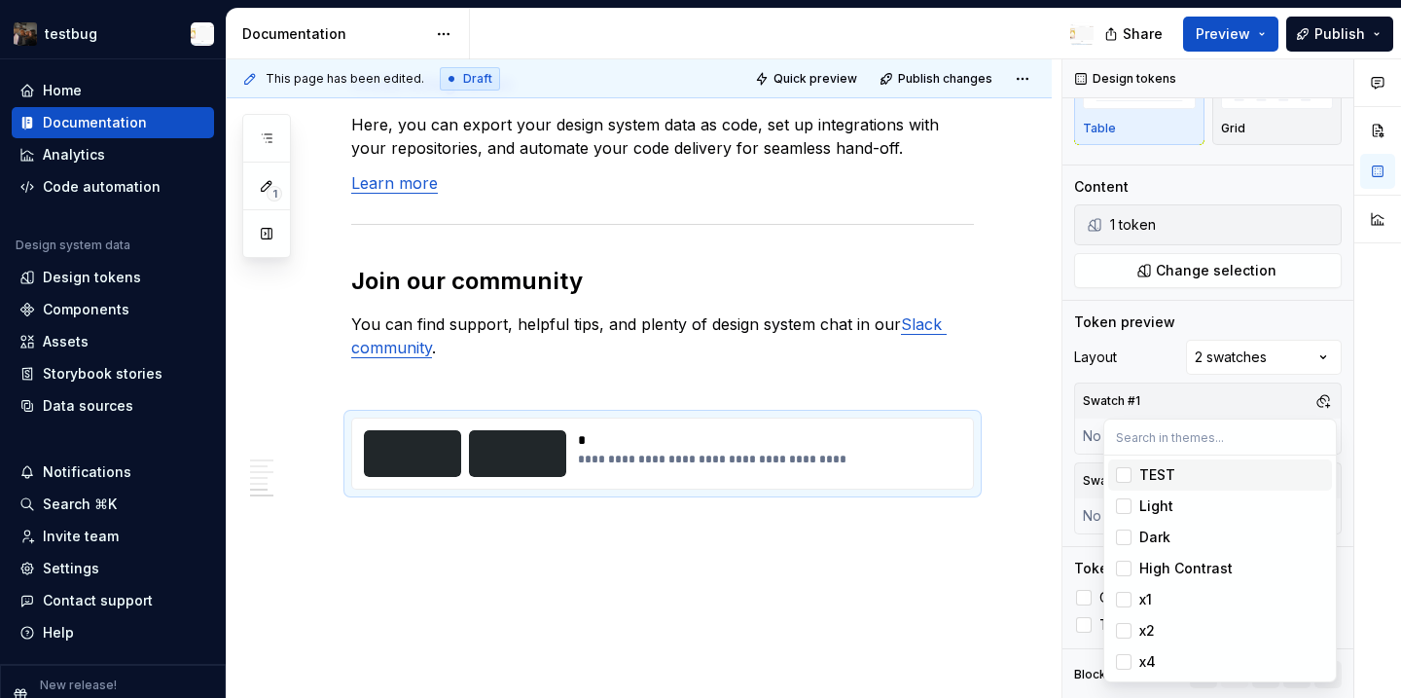
click at [1231, 483] on div "TEST" at bounding box center [1231, 474] width 185 height 19
click at [1231, 509] on div "Light" at bounding box center [1231, 505] width 185 height 19
click at [1227, 542] on div "Dark" at bounding box center [1231, 536] width 185 height 19
click at [1220, 575] on div "High Contrast" at bounding box center [1185, 568] width 93 height 19
click at [1214, 597] on div "x1" at bounding box center [1231, 599] width 185 height 19
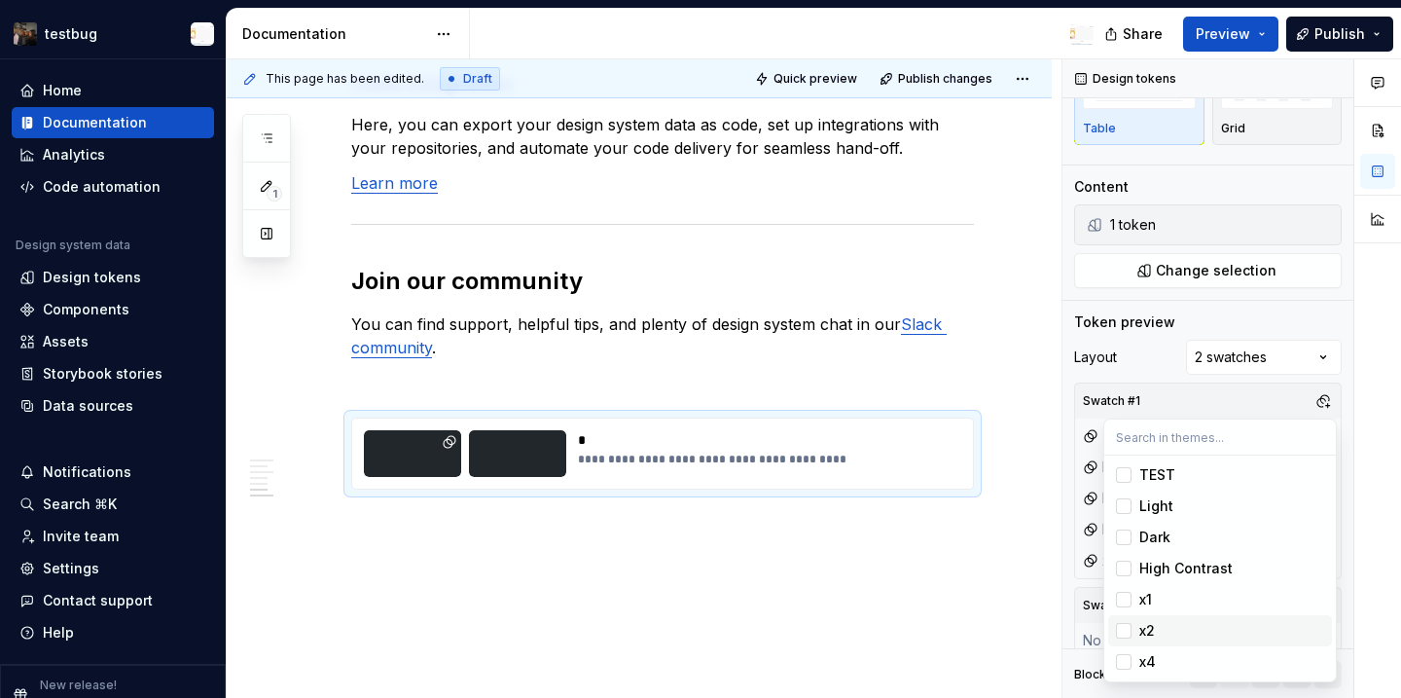
click at [1208, 624] on div "x2" at bounding box center [1231, 630] width 185 height 19
click at [1203, 652] on div "x4" at bounding box center [1231, 661] width 185 height 19
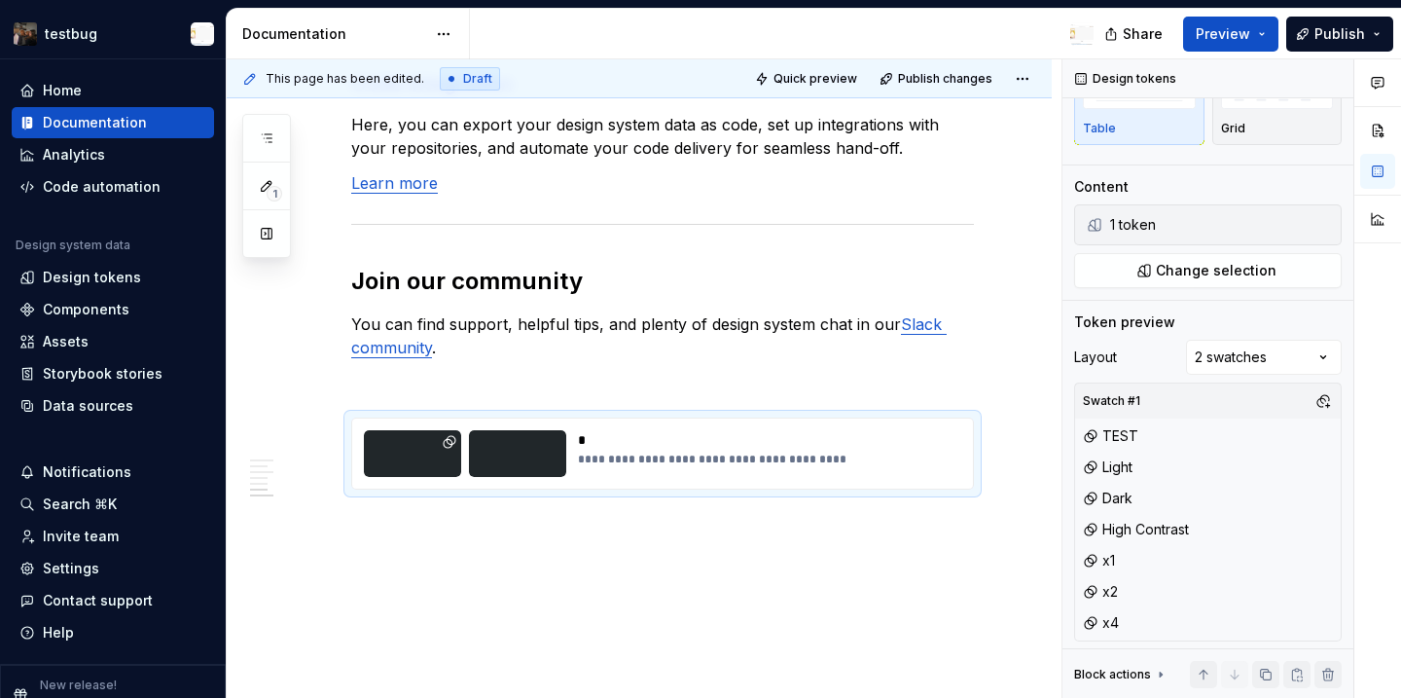
click at [997, 550] on html "testbug Home Documentation Analytics Code automation Design system data Design …" at bounding box center [700, 349] width 1401 height 698
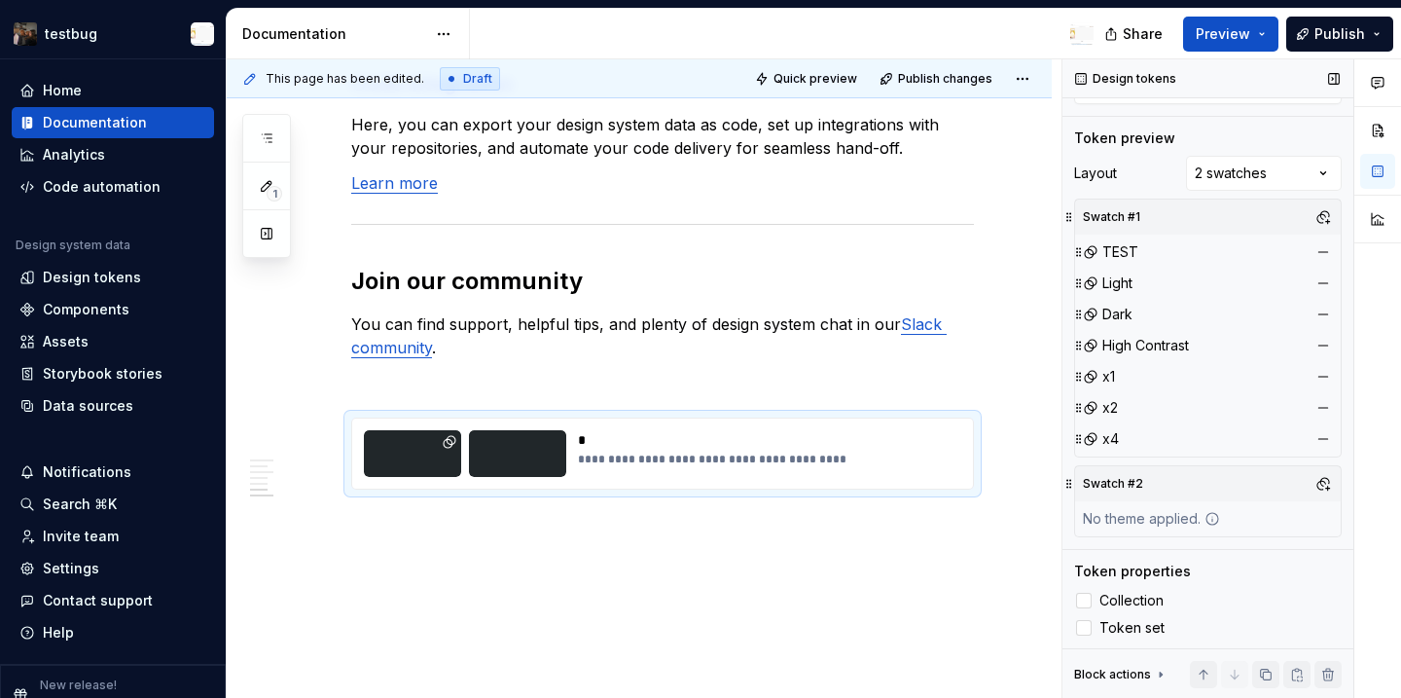
scroll to position [300, 0]
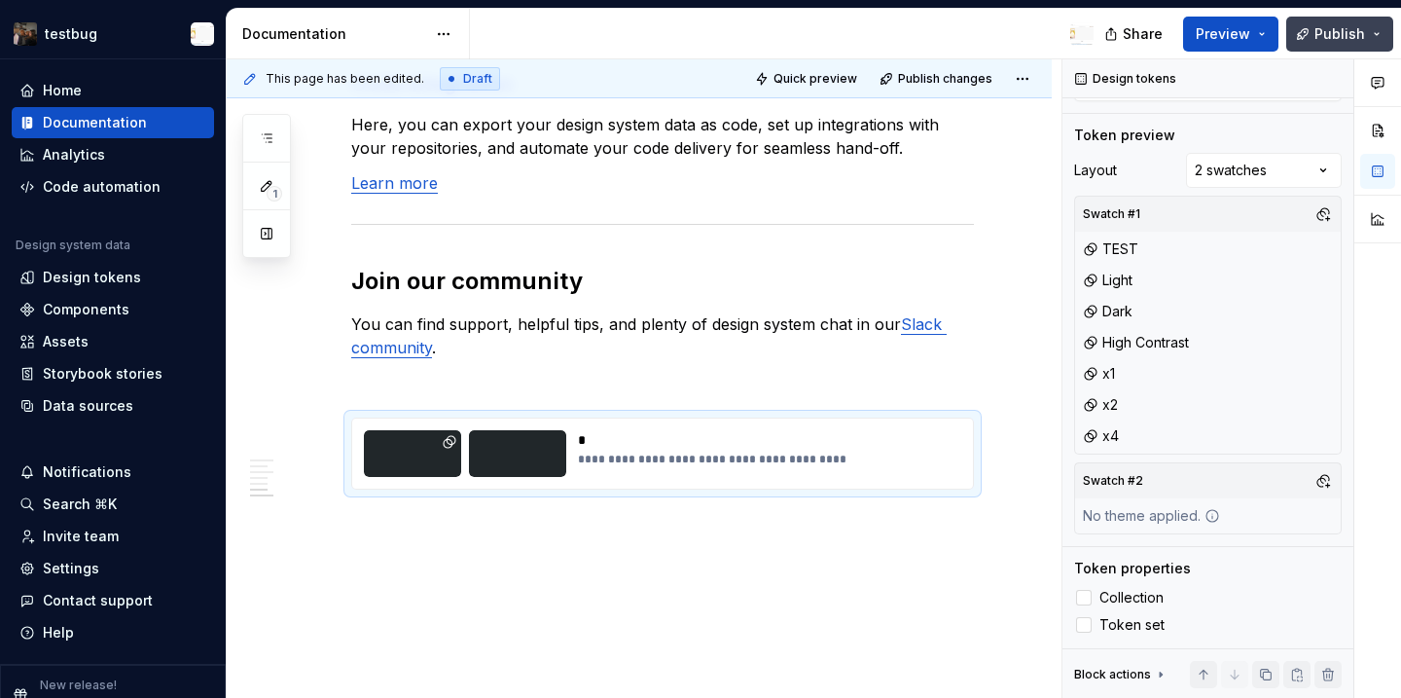
click at [1335, 44] on button "Publish" at bounding box center [1339, 34] width 107 height 35
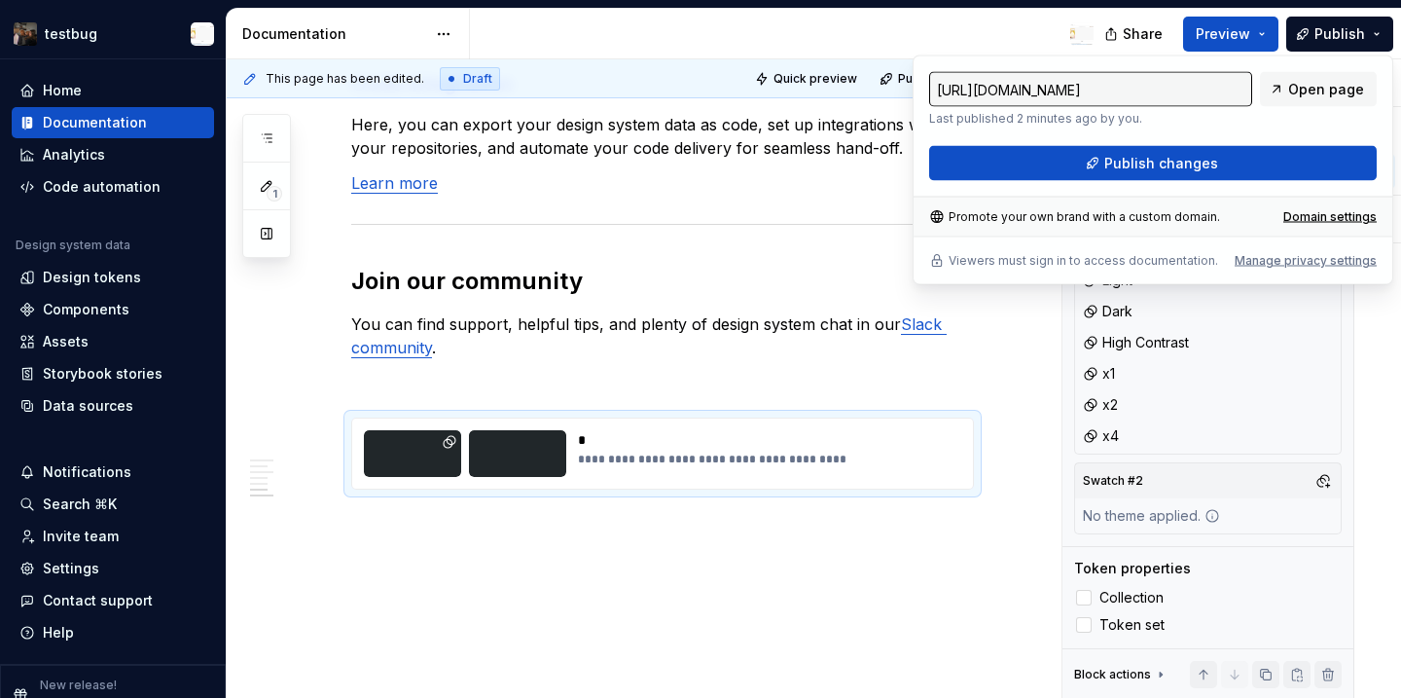
click at [1297, 140] on div "https://ytterbic-indigo-camel.supernova-docs.io/latest/welcome-gK5FzgWJ Last pu…" at bounding box center [1153, 126] width 448 height 109
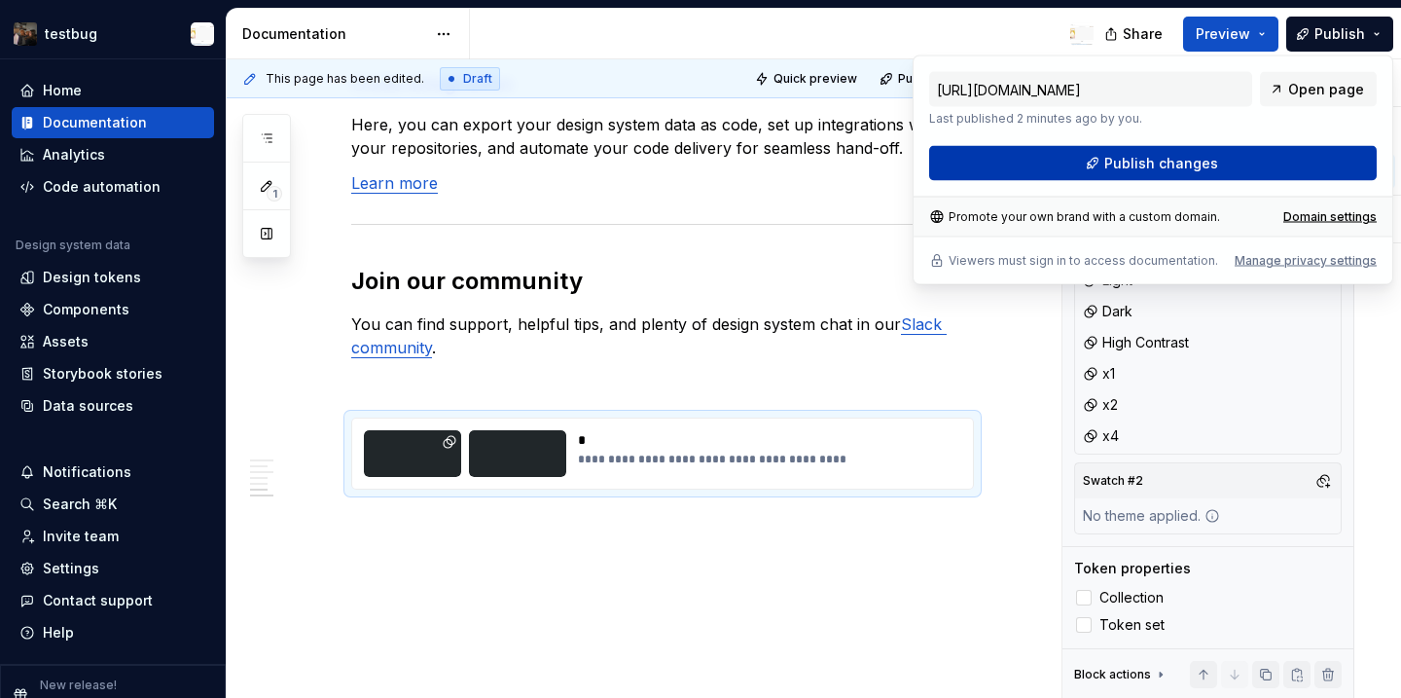
click at [1296, 168] on button "Publish changes" at bounding box center [1153, 163] width 448 height 35
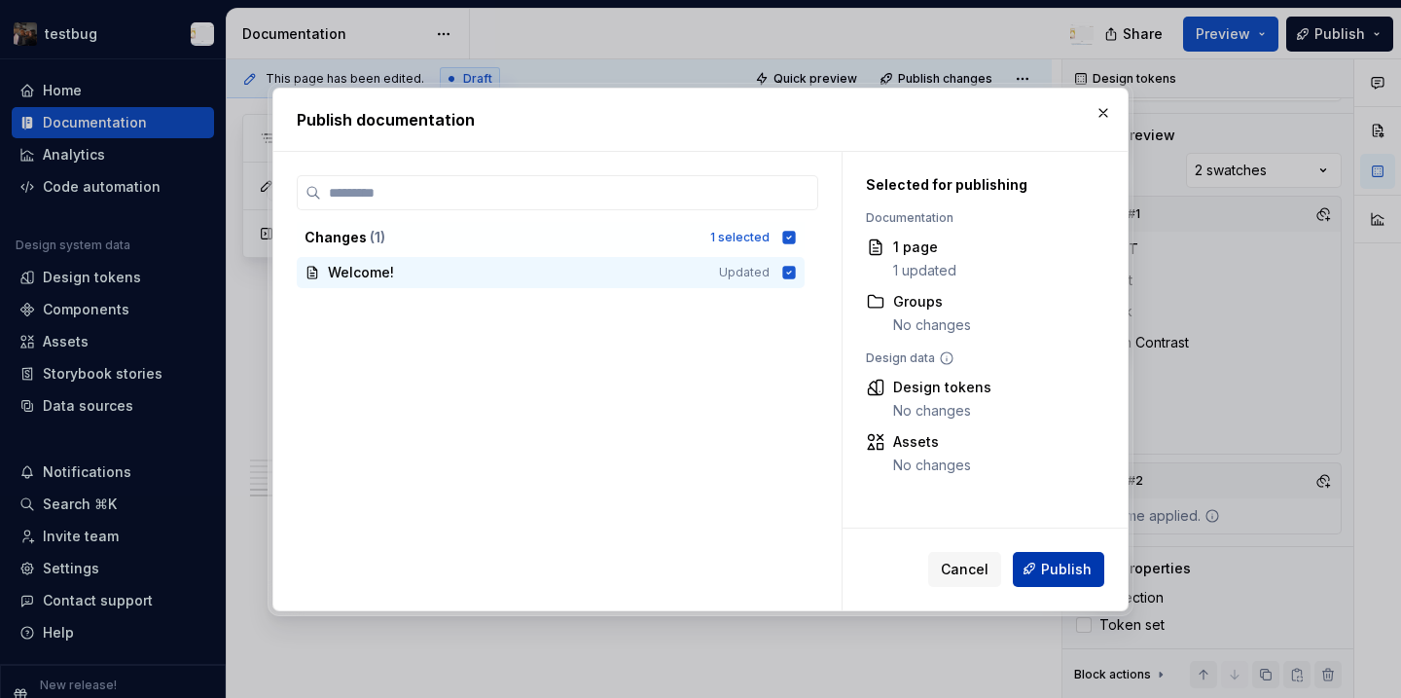
click at [1071, 577] on span "Publish" at bounding box center [1066, 568] width 51 height 19
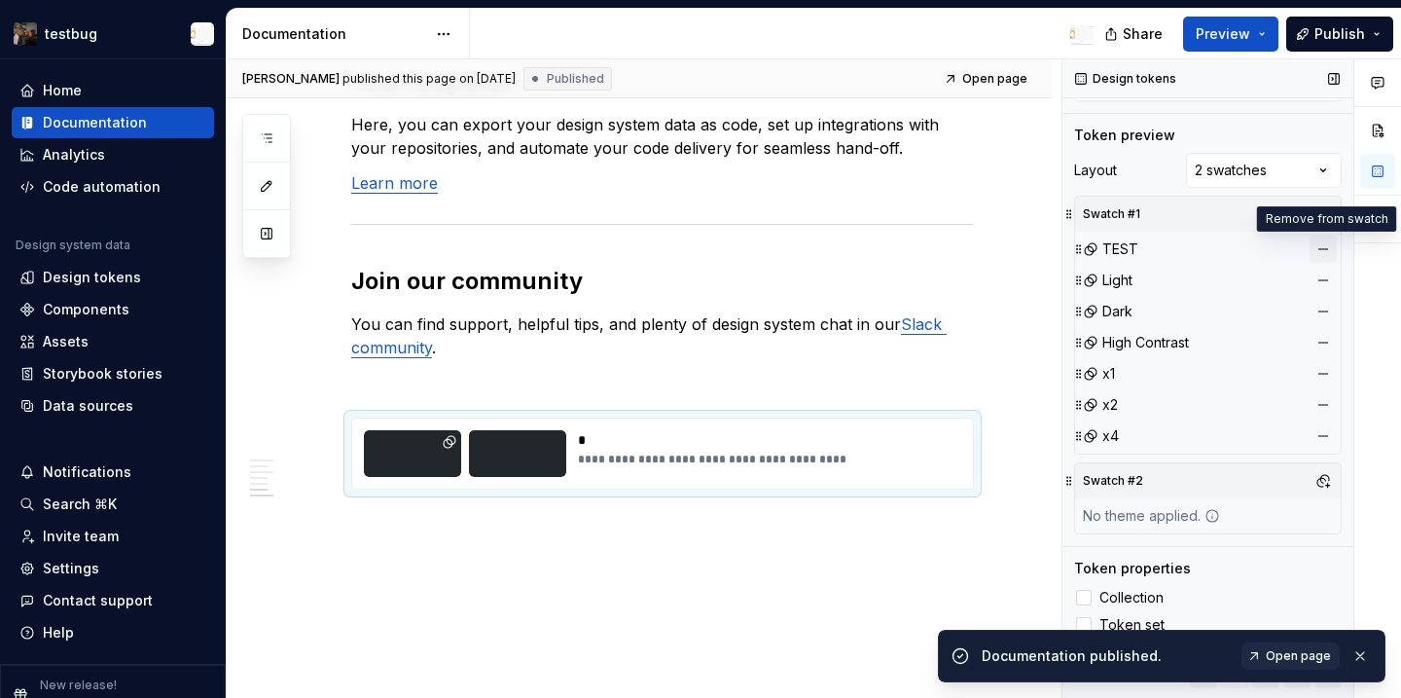
click at [1326, 250] on button "button" at bounding box center [1323, 248] width 27 height 27
click at [1326, 228] on button "button" at bounding box center [1323, 213] width 27 height 27
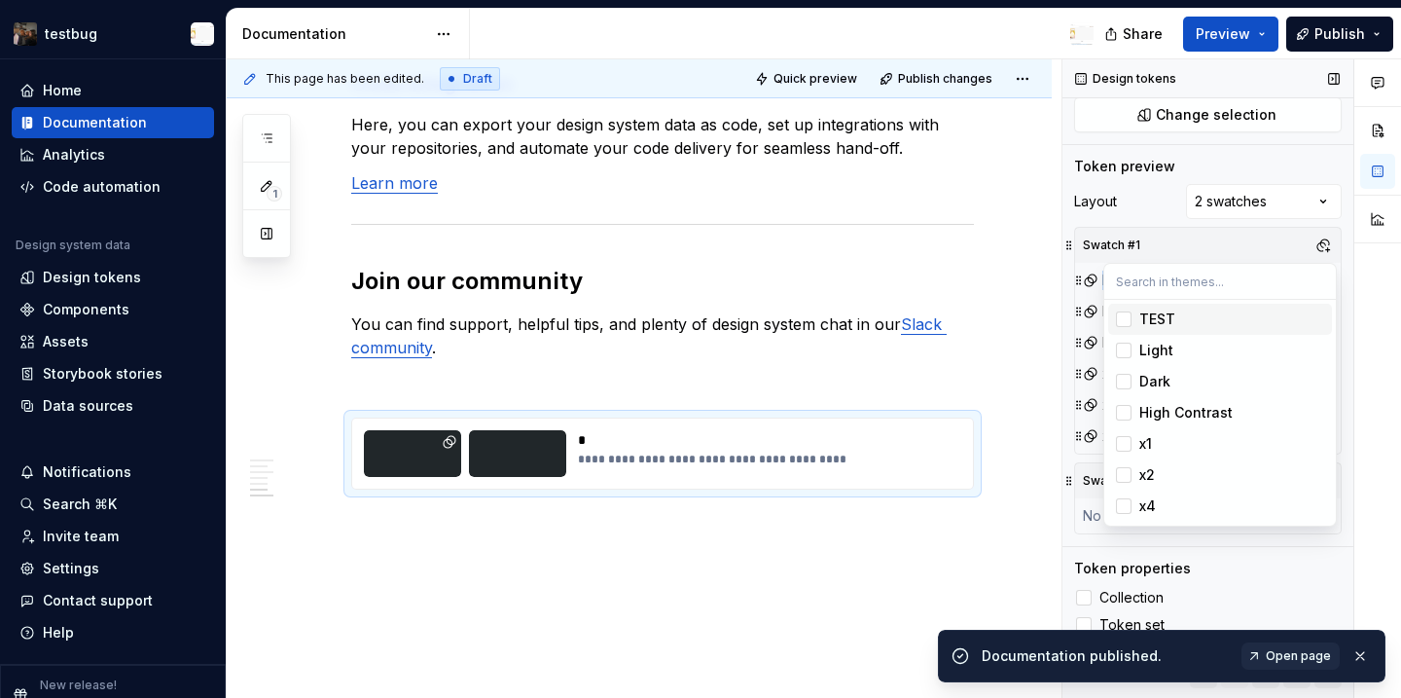
click at [1326, 250] on div "Comments Open comments No comments yet Select ‘Comment’ from the block context …" at bounding box center [1232, 378] width 339 height 639
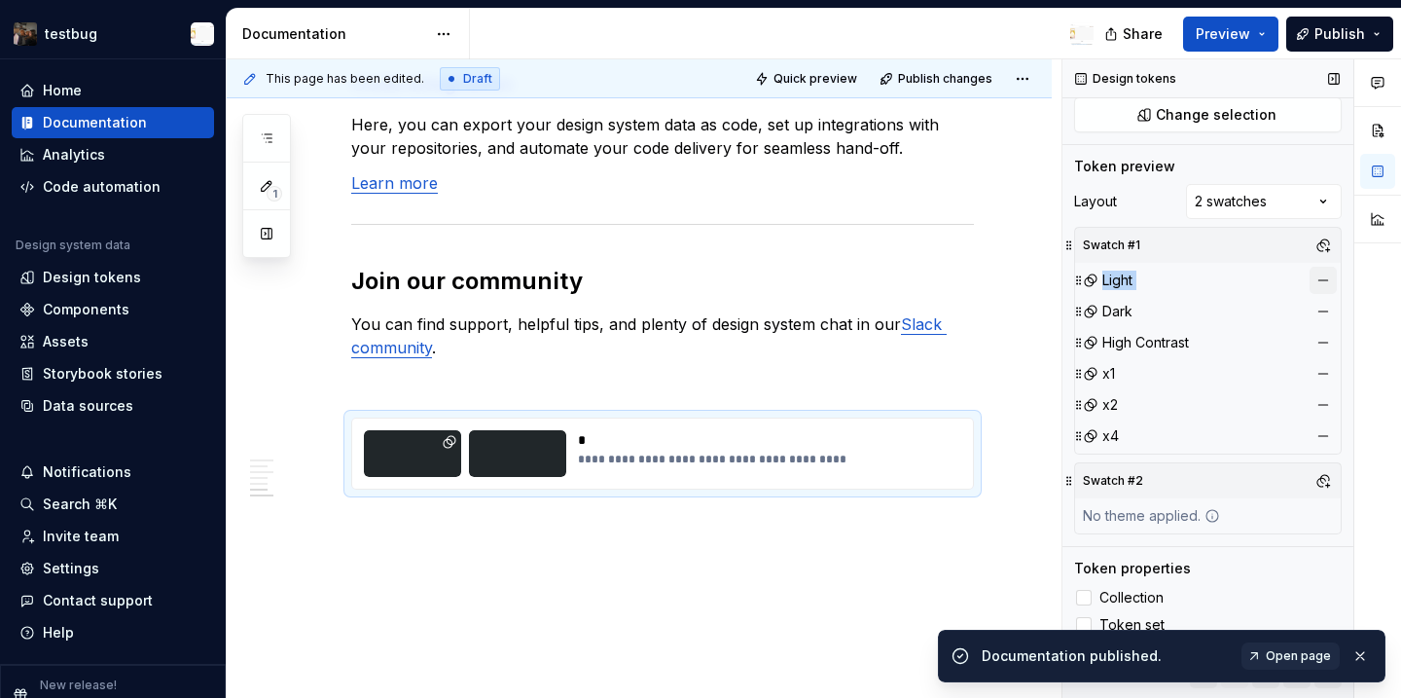
click at [1326, 278] on button "button" at bounding box center [1323, 280] width 27 height 27
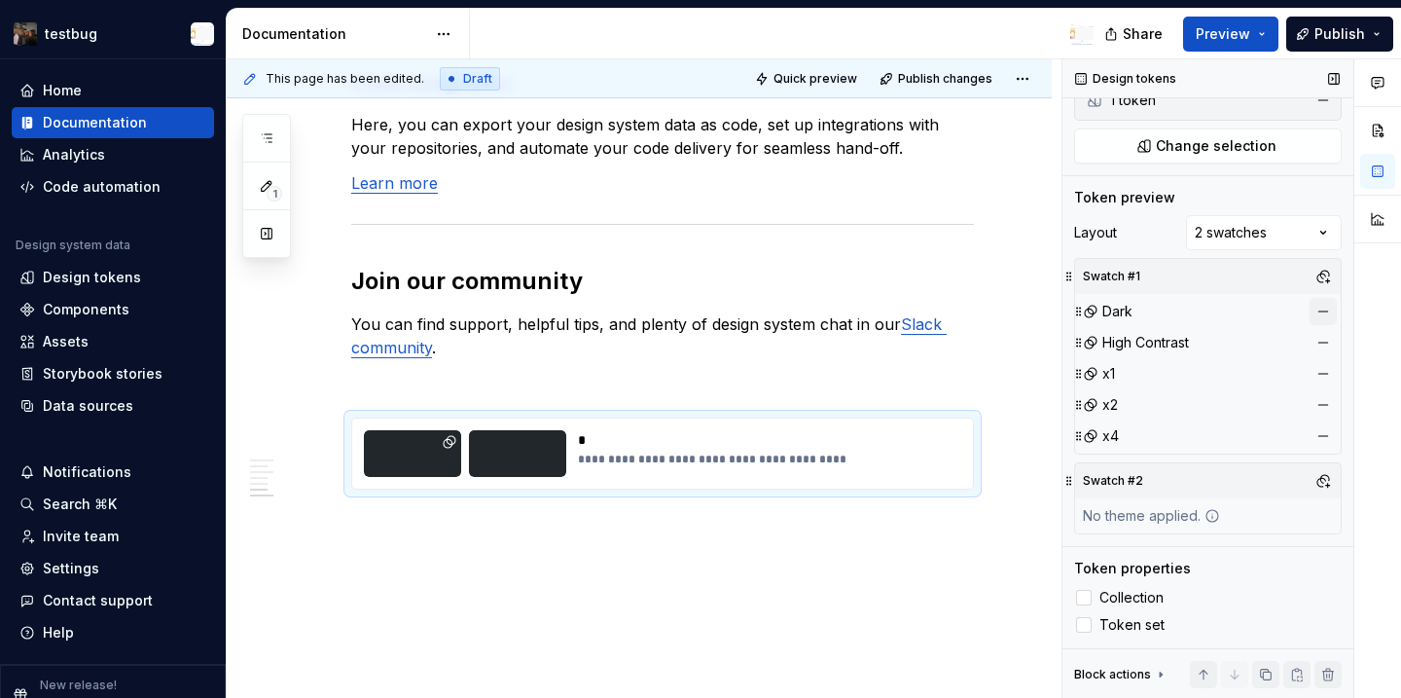
click at [1328, 307] on button "button" at bounding box center [1323, 311] width 27 height 27
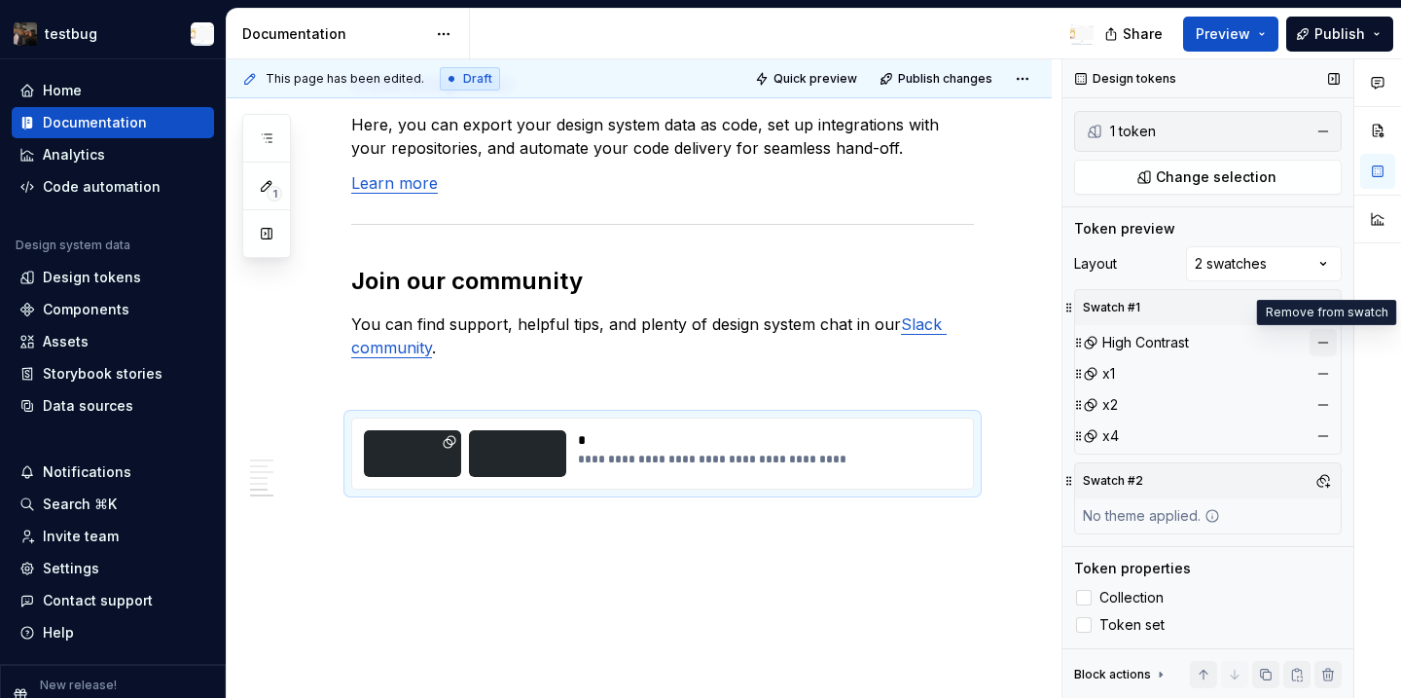
click at [1324, 337] on button "button" at bounding box center [1323, 342] width 27 height 27
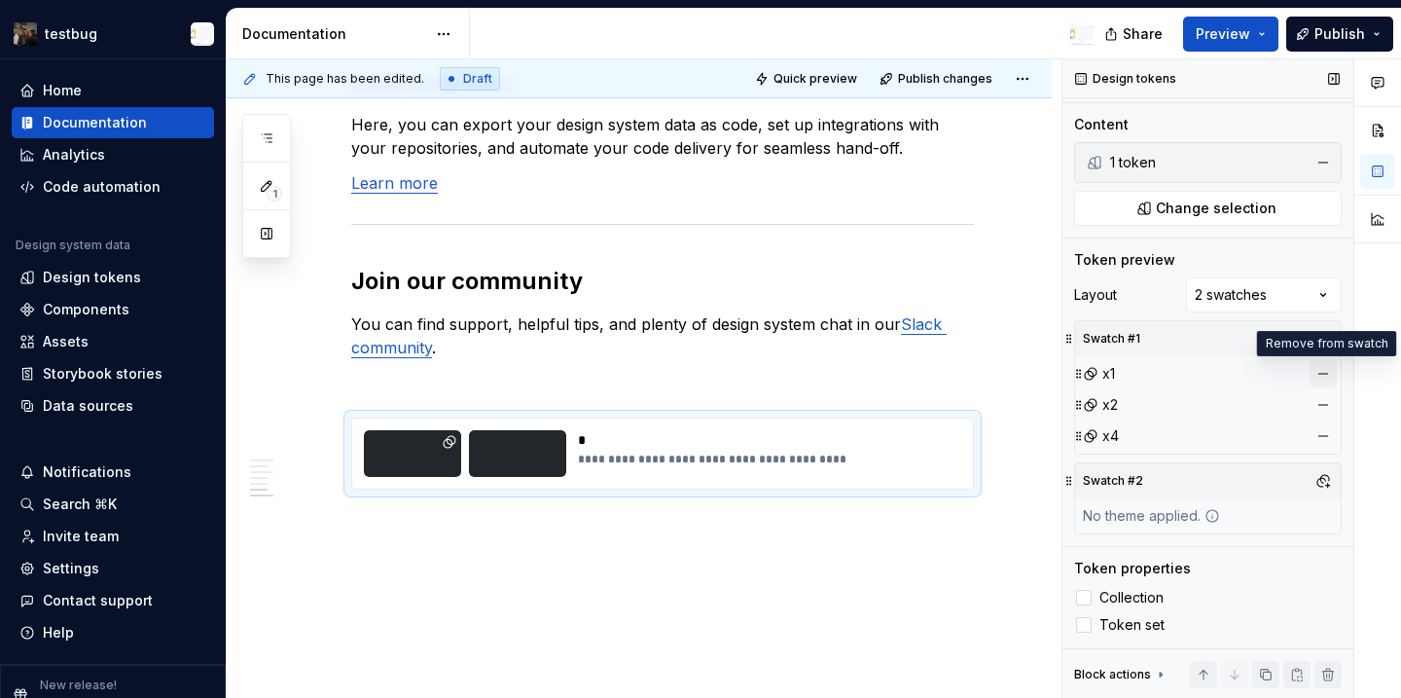
click at [1323, 368] on button "button" at bounding box center [1323, 373] width 27 height 27
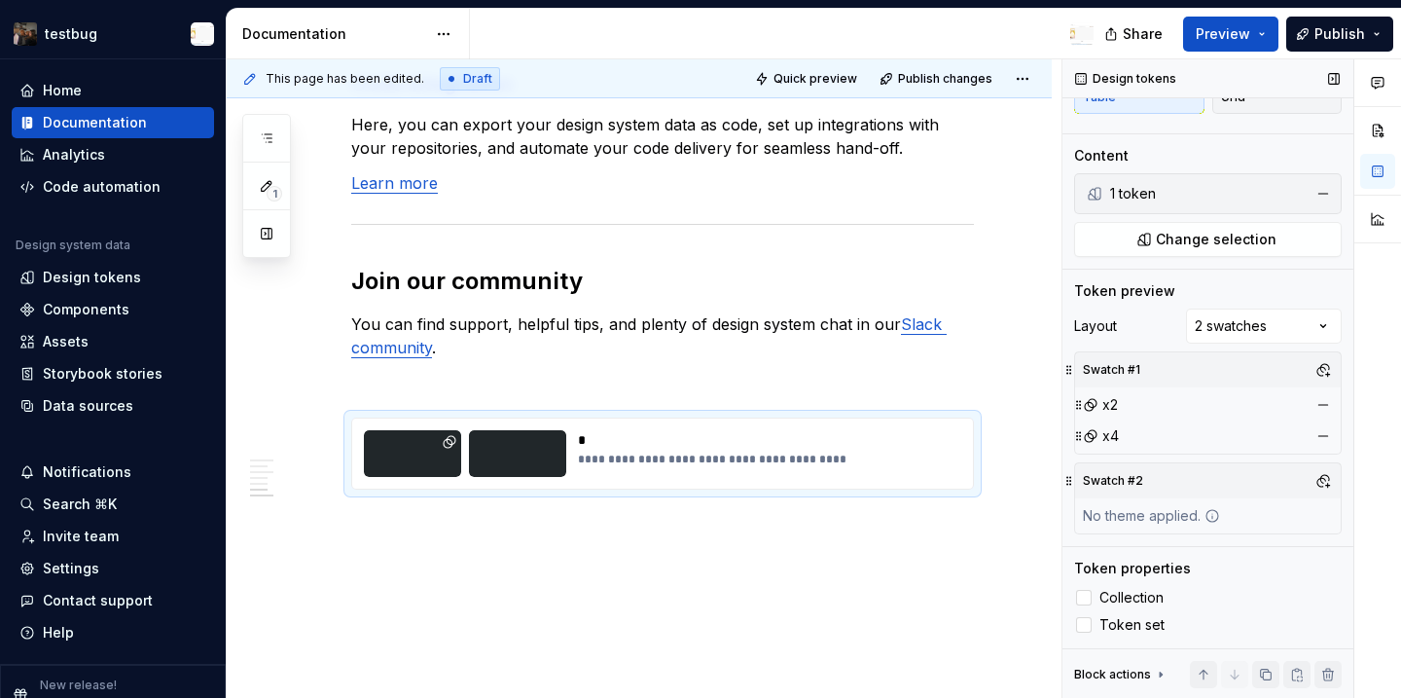
click at [1322, 384] on div "Swatch #1" at bounding box center [1208, 369] width 266 height 35
click at [1322, 404] on button "button" at bounding box center [1323, 404] width 27 height 27
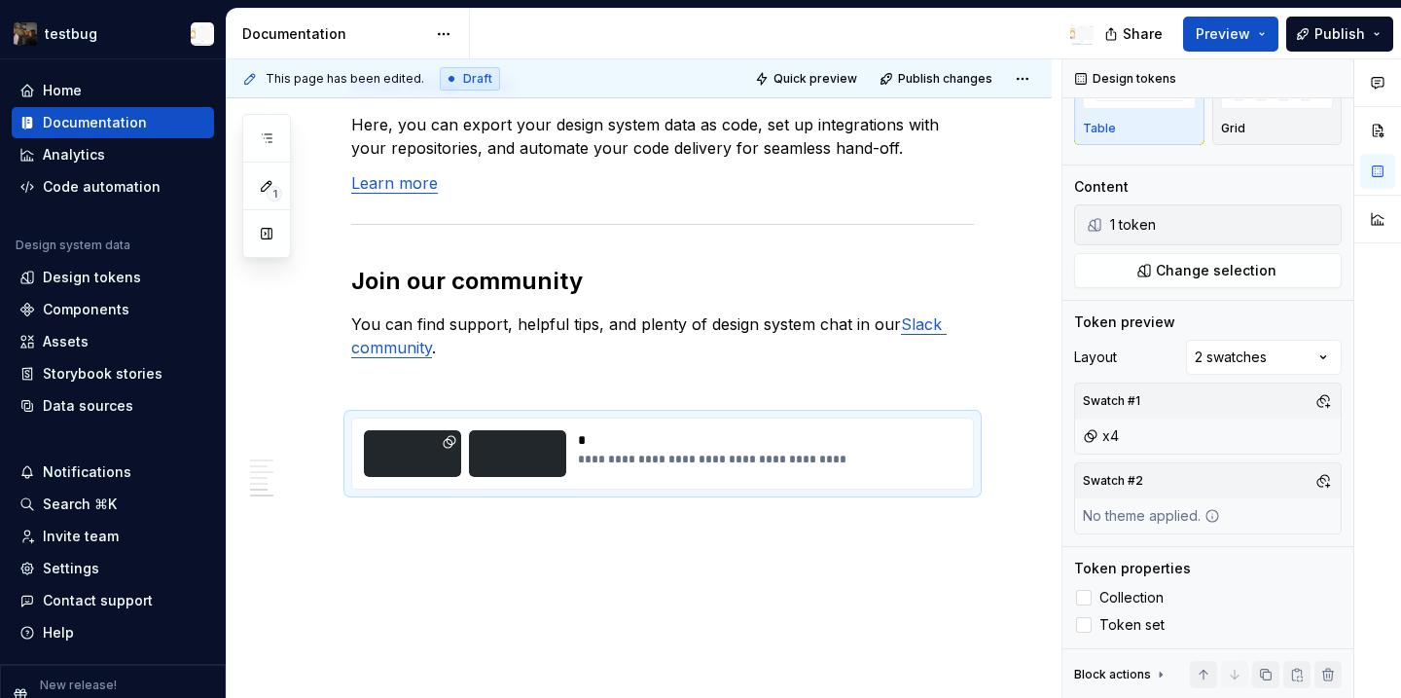
scroll to position [113, 0]
click at [1322, 430] on button "button" at bounding box center [1323, 435] width 27 height 27
click at [1200, 436] on div "No theme applied." at bounding box center [1151, 435] width 153 height 35
click at [1222, 492] on div "Swatch #2" at bounding box center [1208, 480] width 266 height 35
click at [1325, 477] on button "button" at bounding box center [1323, 480] width 27 height 27
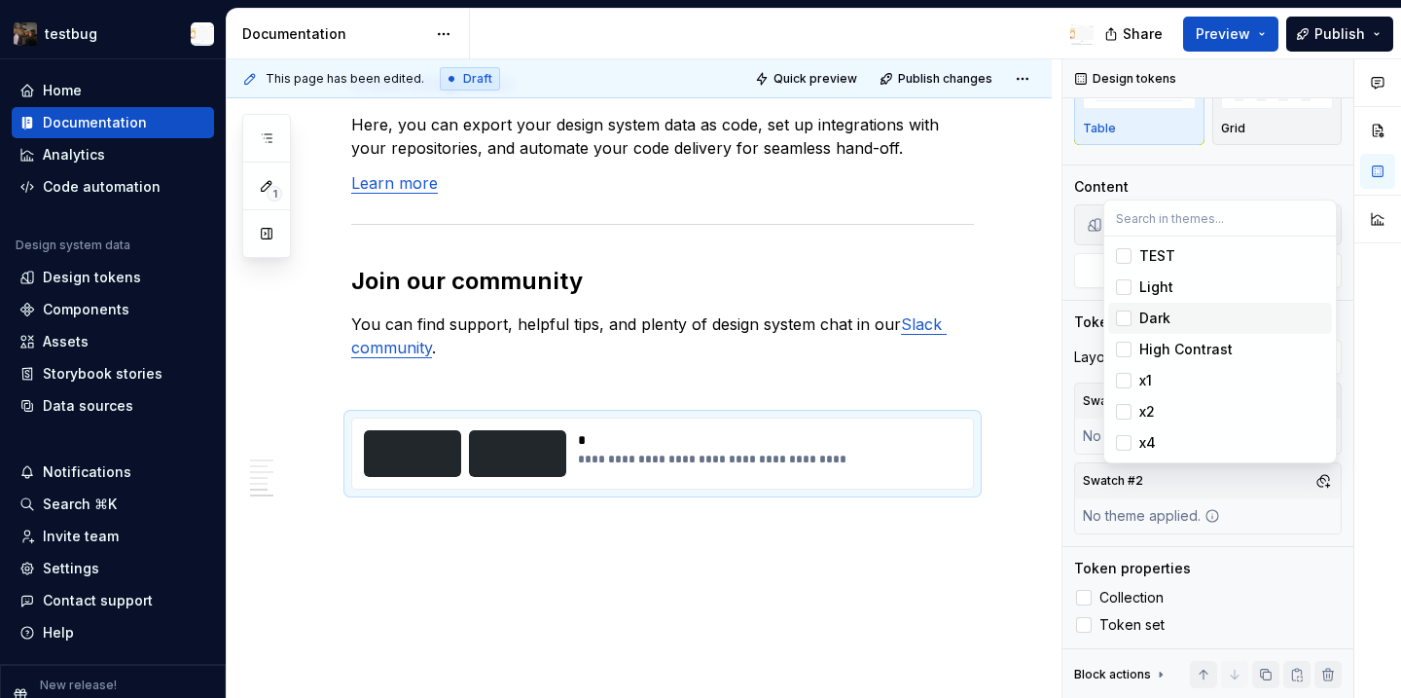
click at [1168, 305] on span "Dark" at bounding box center [1220, 318] width 224 height 31
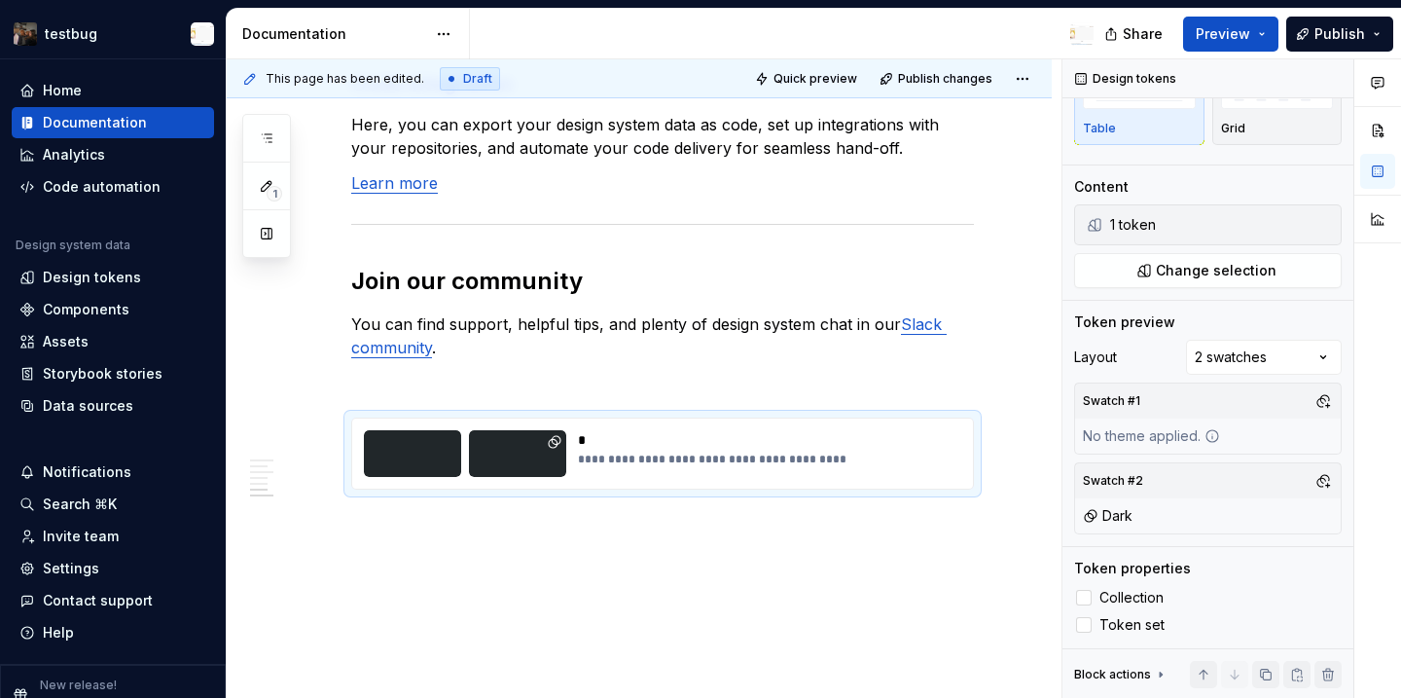
click at [845, 548] on html "testbug Home Documentation Analytics Code automation Design system data Design …" at bounding box center [700, 349] width 1401 height 698
click at [1313, 61] on div "Design tokens" at bounding box center [1208, 78] width 291 height 39
click at [1312, 35] on button "Publish" at bounding box center [1339, 34] width 107 height 35
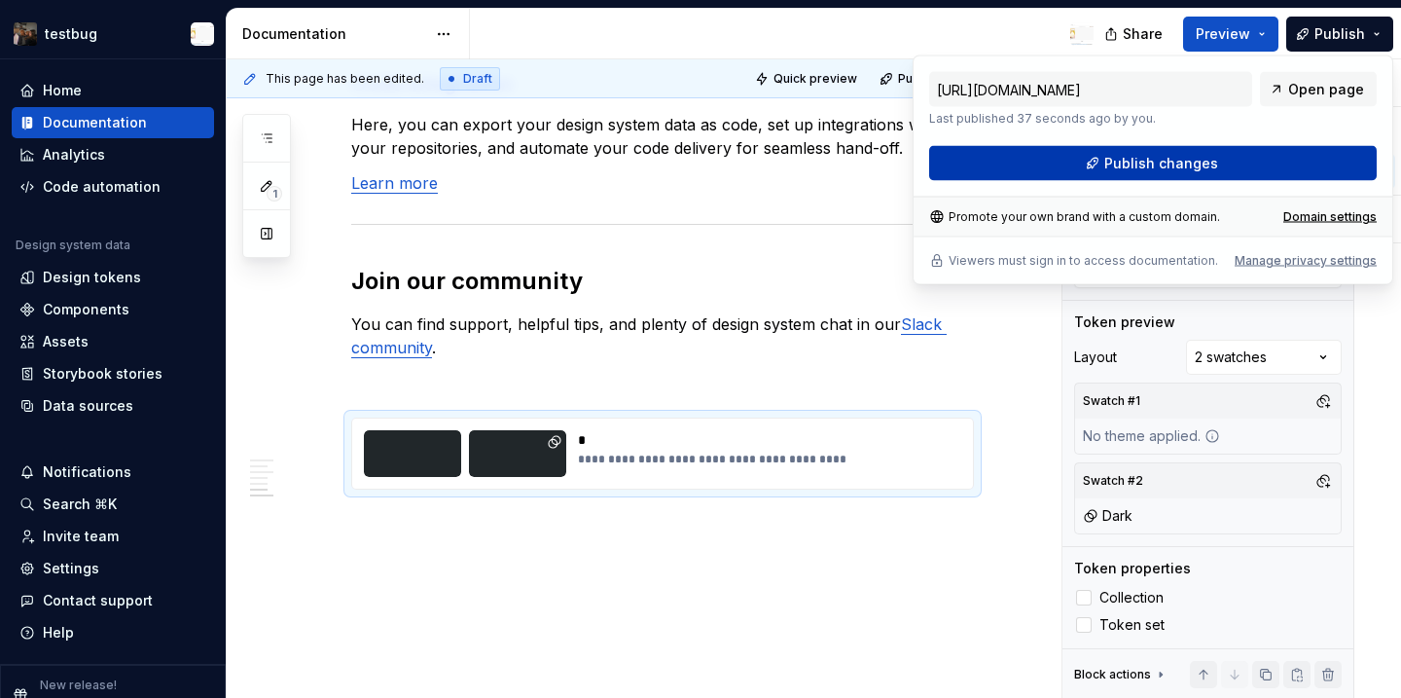
click at [1254, 162] on button "Publish changes" at bounding box center [1153, 163] width 448 height 35
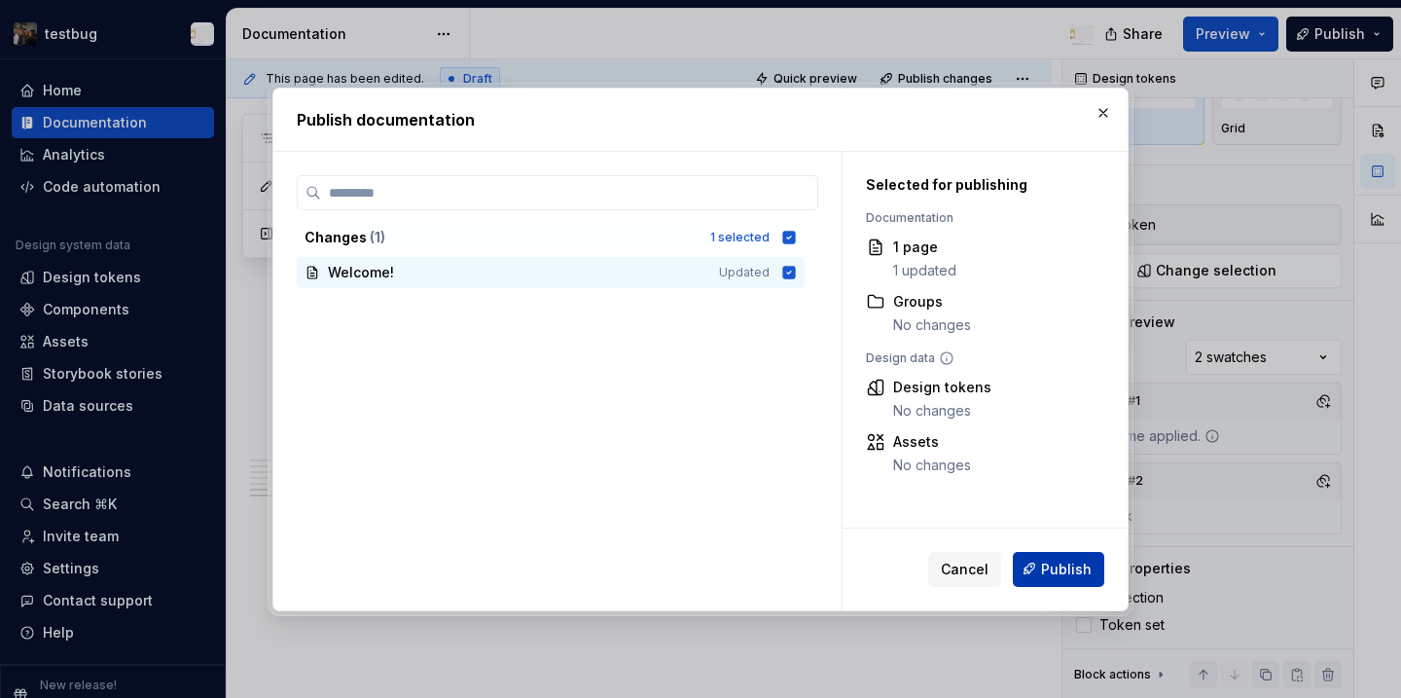
click at [1061, 579] on button "Publish" at bounding box center [1058, 568] width 91 height 35
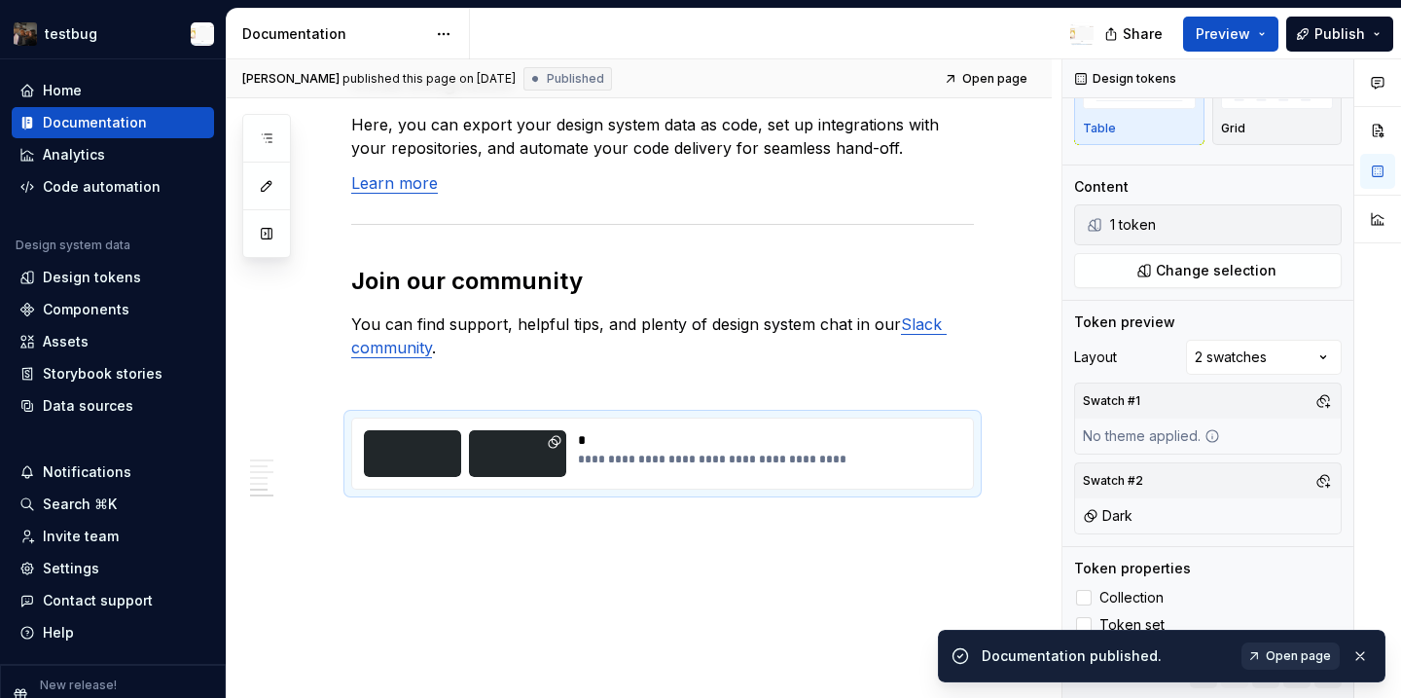
click at [1271, 663] on span "Open page" at bounding box center [1298, 656] width 65 height 16
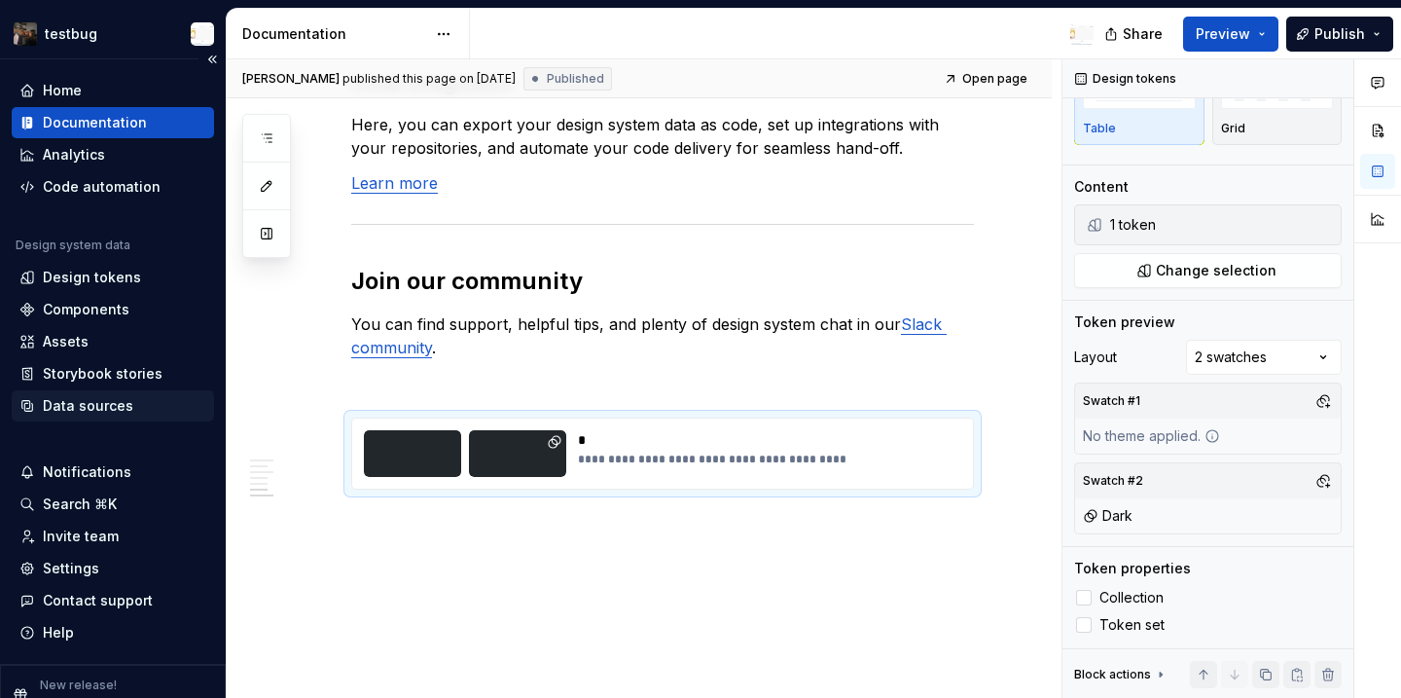
click at [106, 407] on div "Data sources" at bounding box center [88, 405] width 90 height 19
click at [105, 280] on div "Design tokens" at bounding box center [92, 277] width 98 height 19
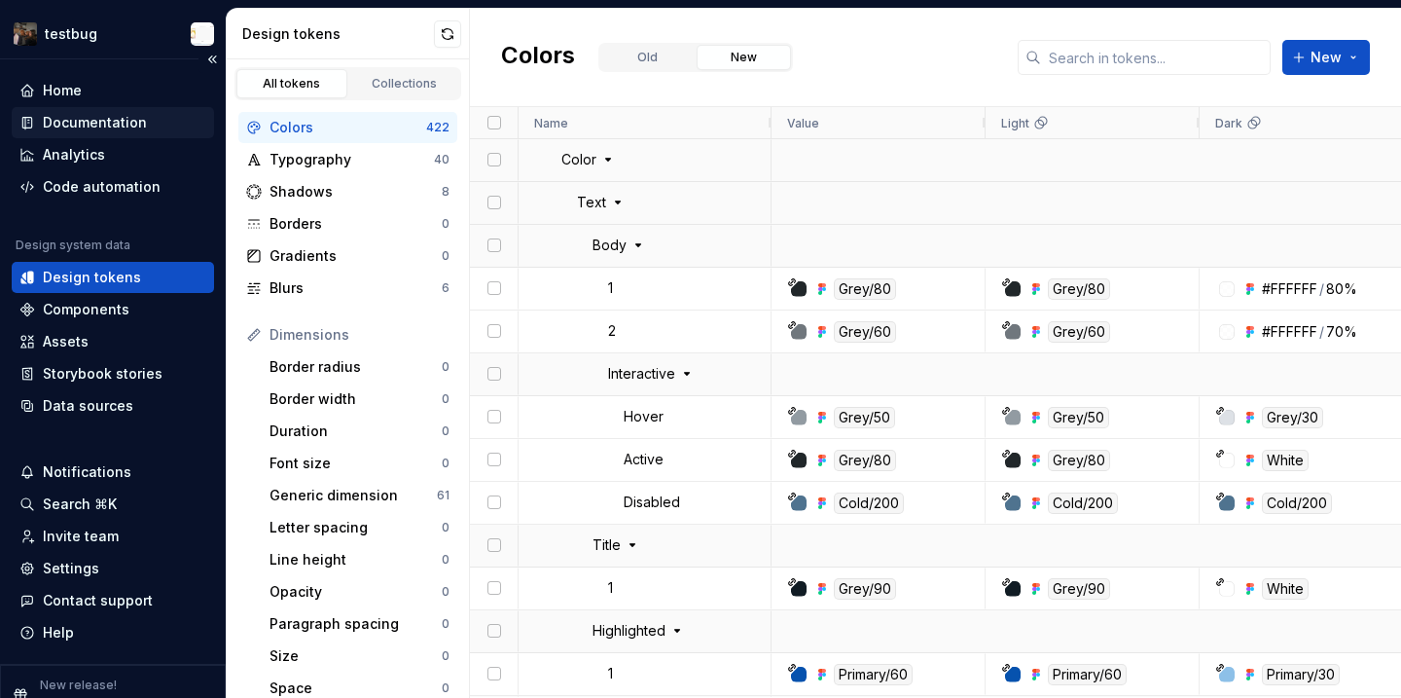
click at [77, 123] on div "Documentation" at bounding box center [95, 122] width 104 height 19
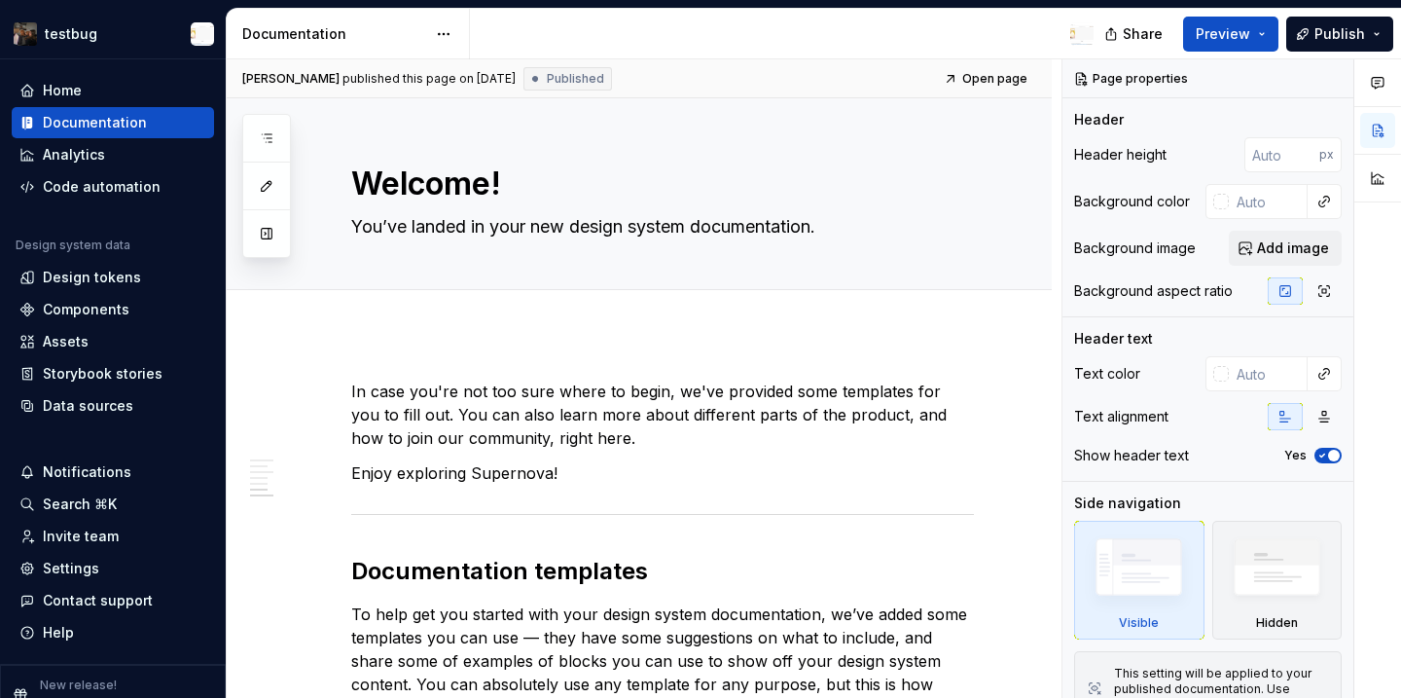
scroll to position [1857, 0]
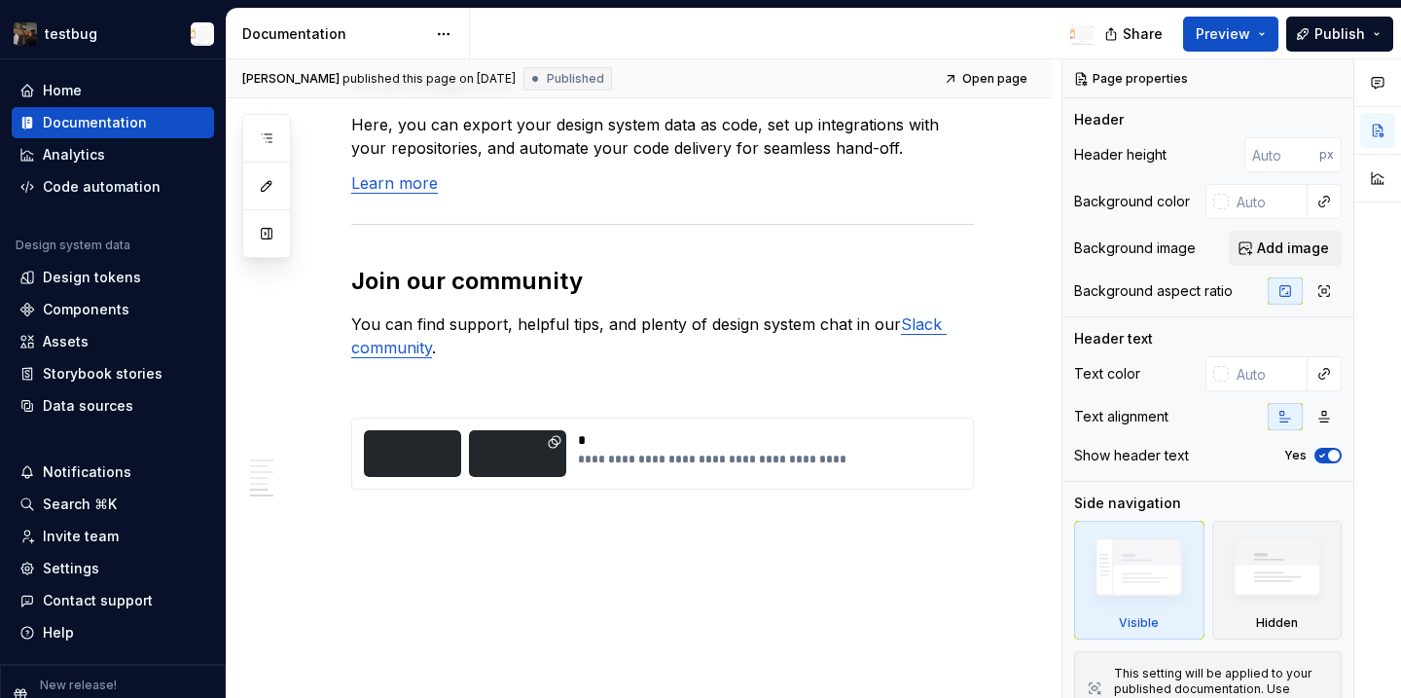
click at [518, 444] on div at bounding box center [517, 453] width 97 height 47
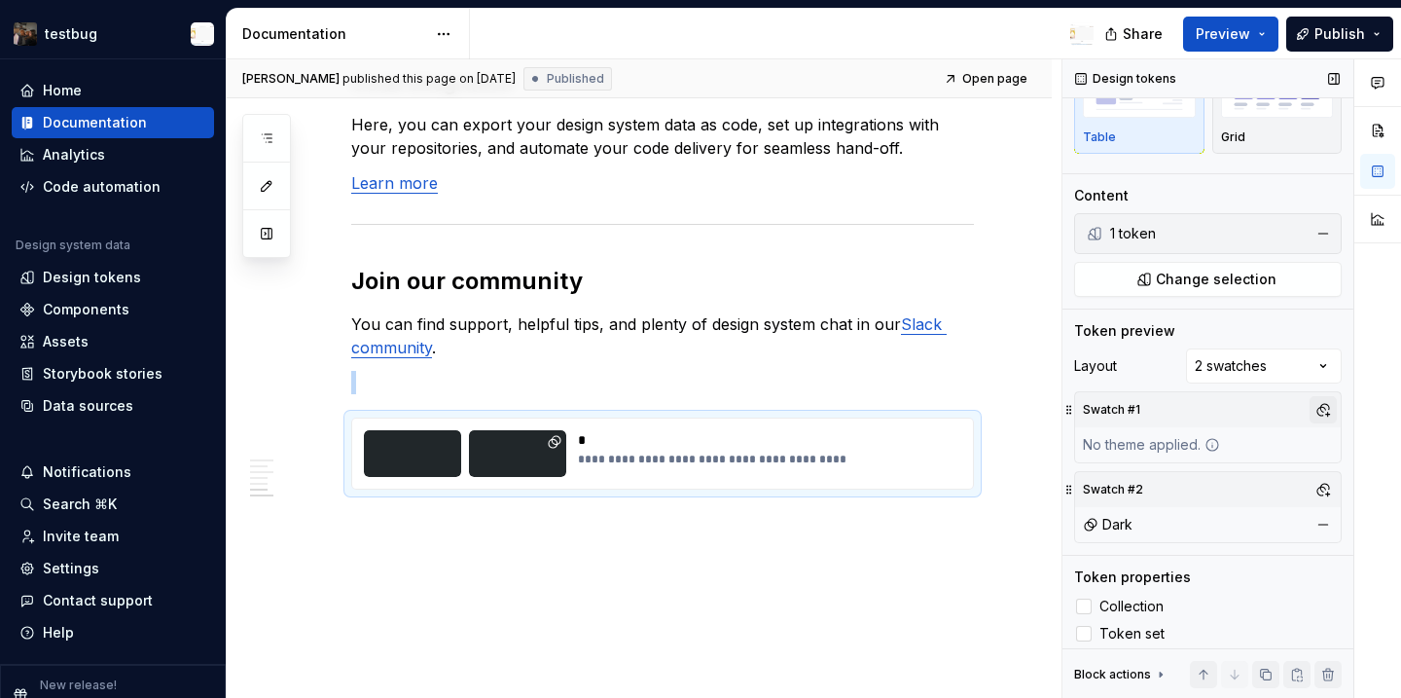
scroll to position [113, 0]
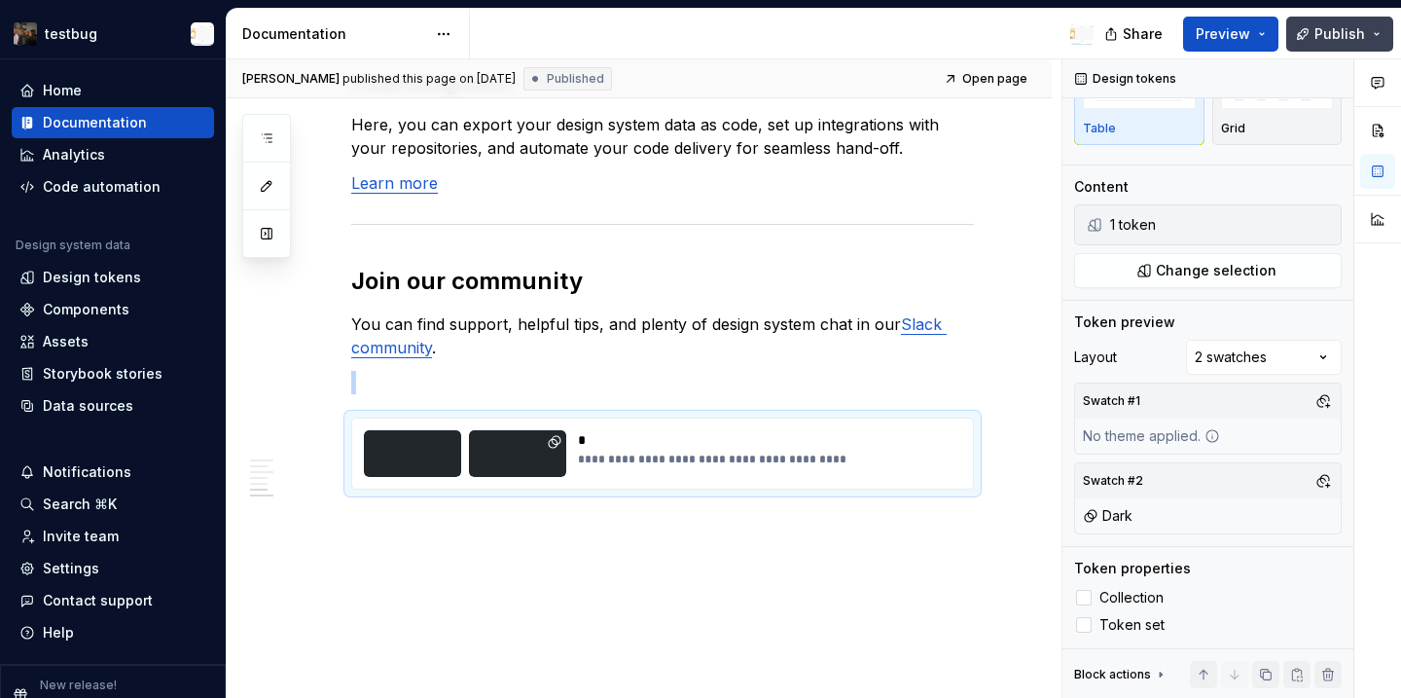
click at [1370, 28] on button "Publish" at bounding box center [1339, 34] width 107 height 35
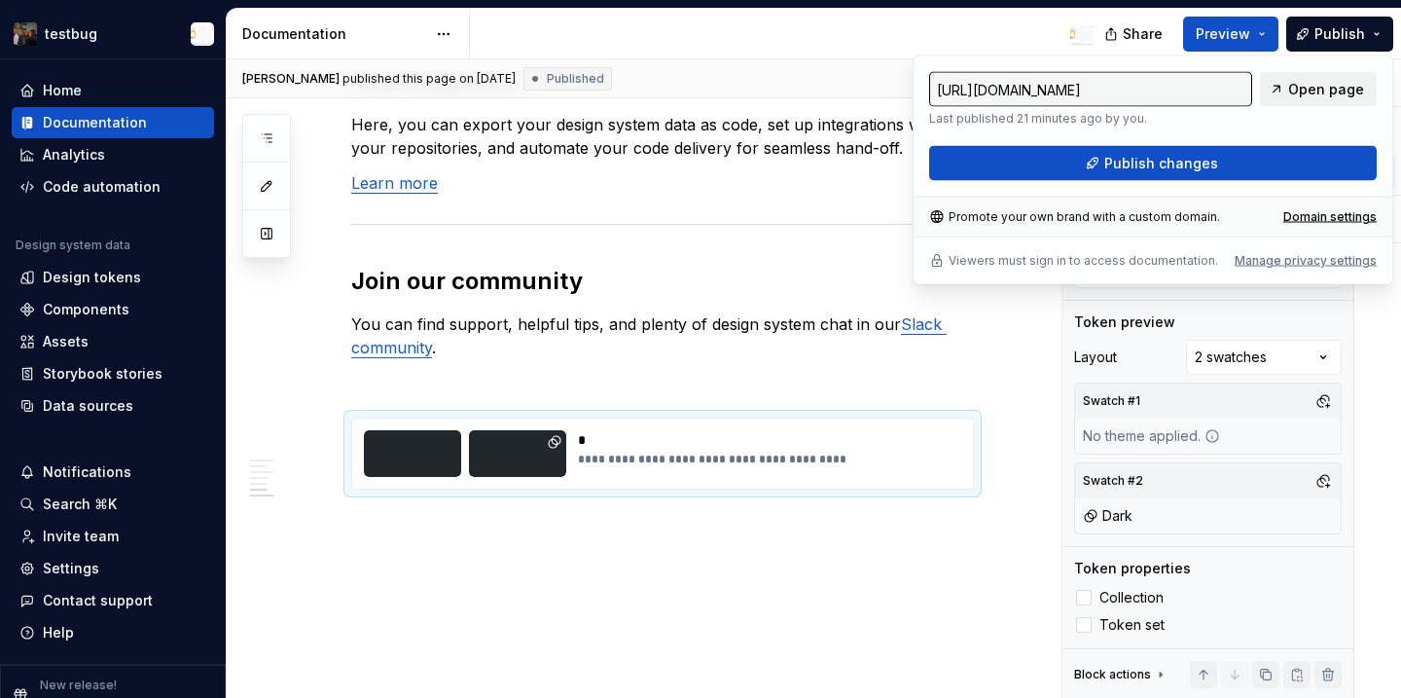
click at [1313, 93] on span "Open page" at bounding box center [1326, 89] width 76 height 19
type textarea "*"
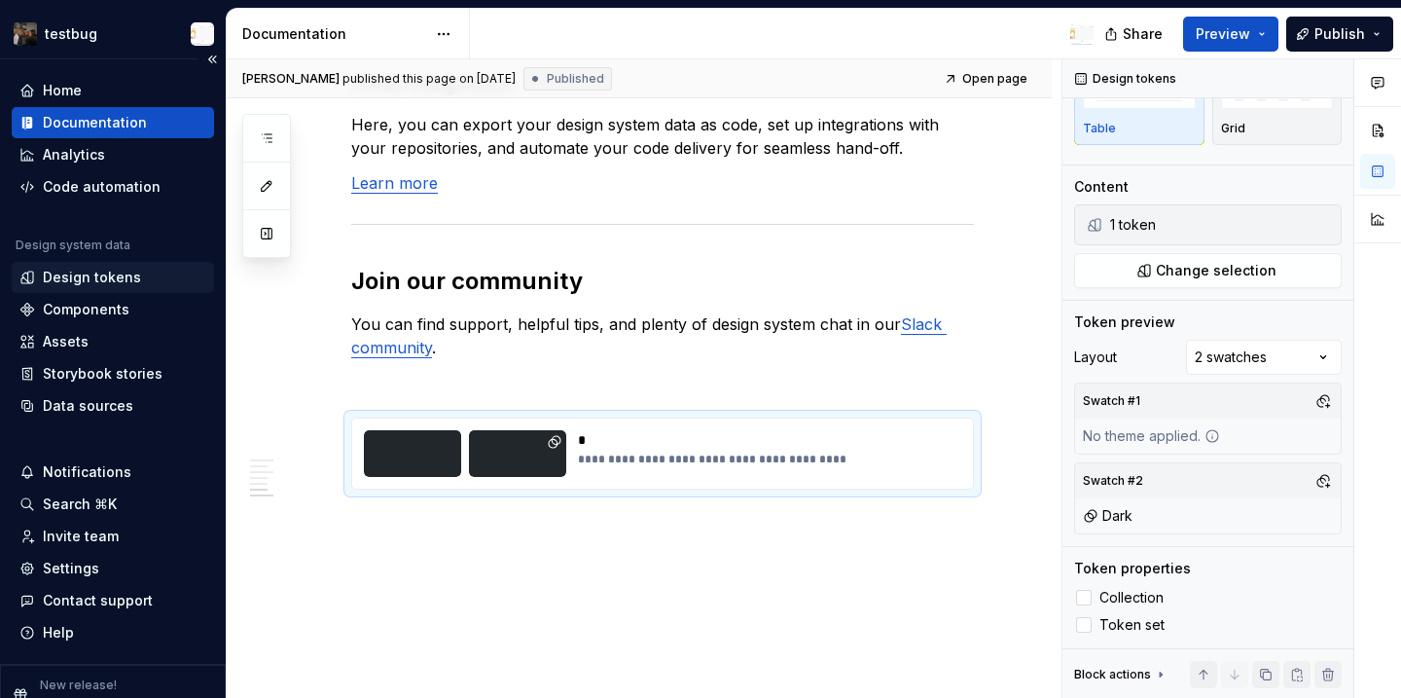
click at [103, 285] on div "Design tokens" at bounding box center [92, 277] width 98 height 19
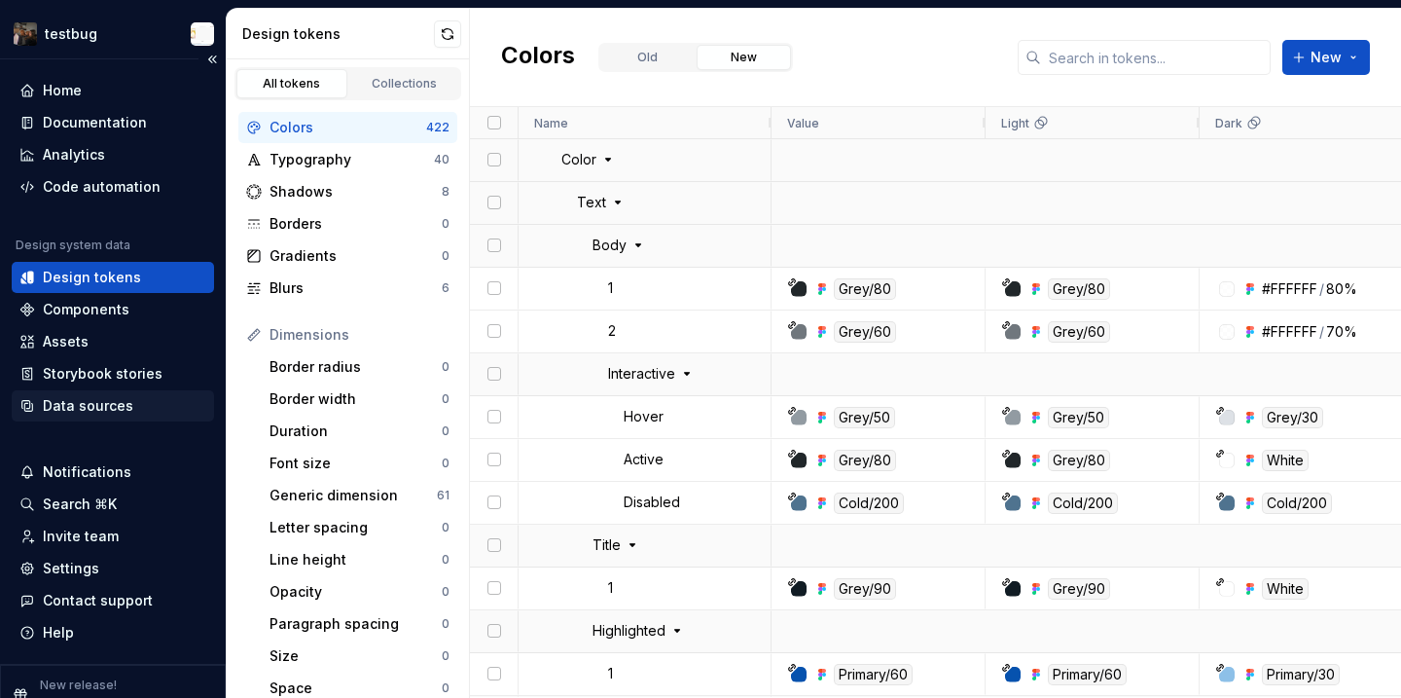
click at [105, 406] on div "Data sources" at bounding box center [88, 405] width 90 height 19
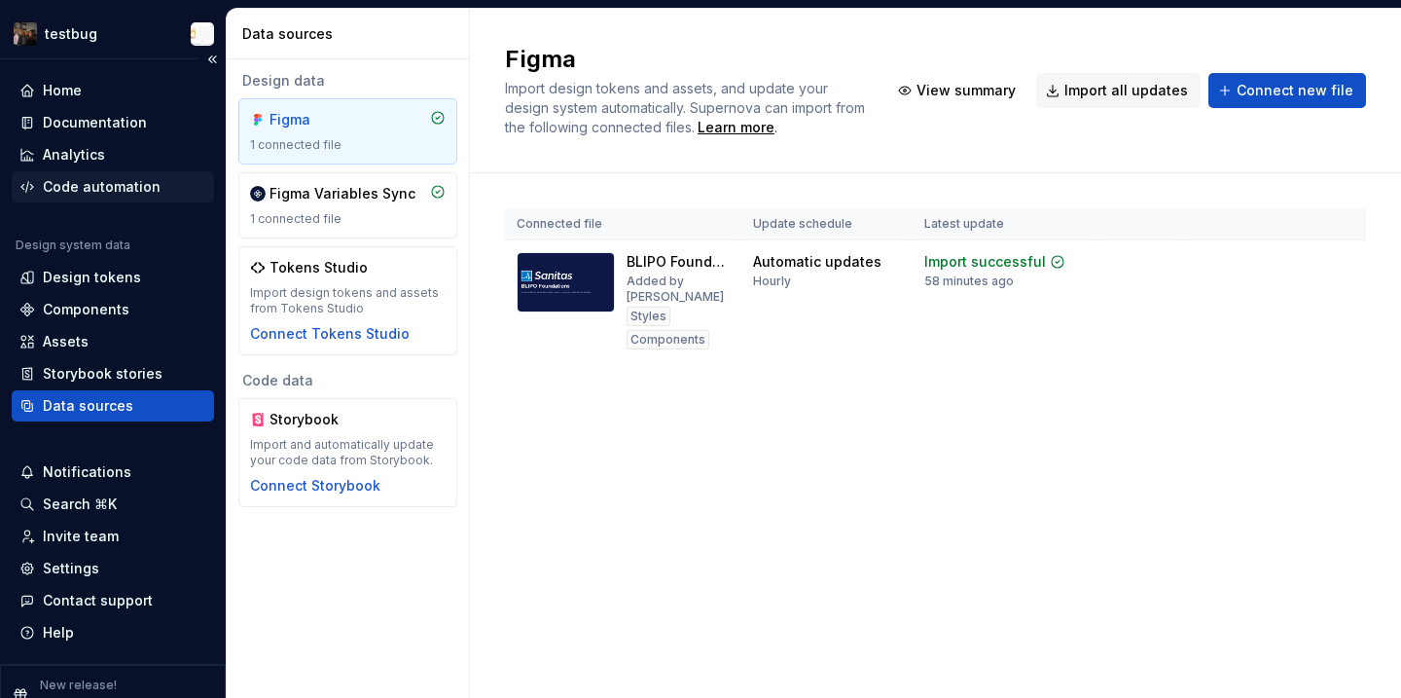
click at [120, 188] on div "Code automation" at bounding box center [102, 186] width 118 height 19
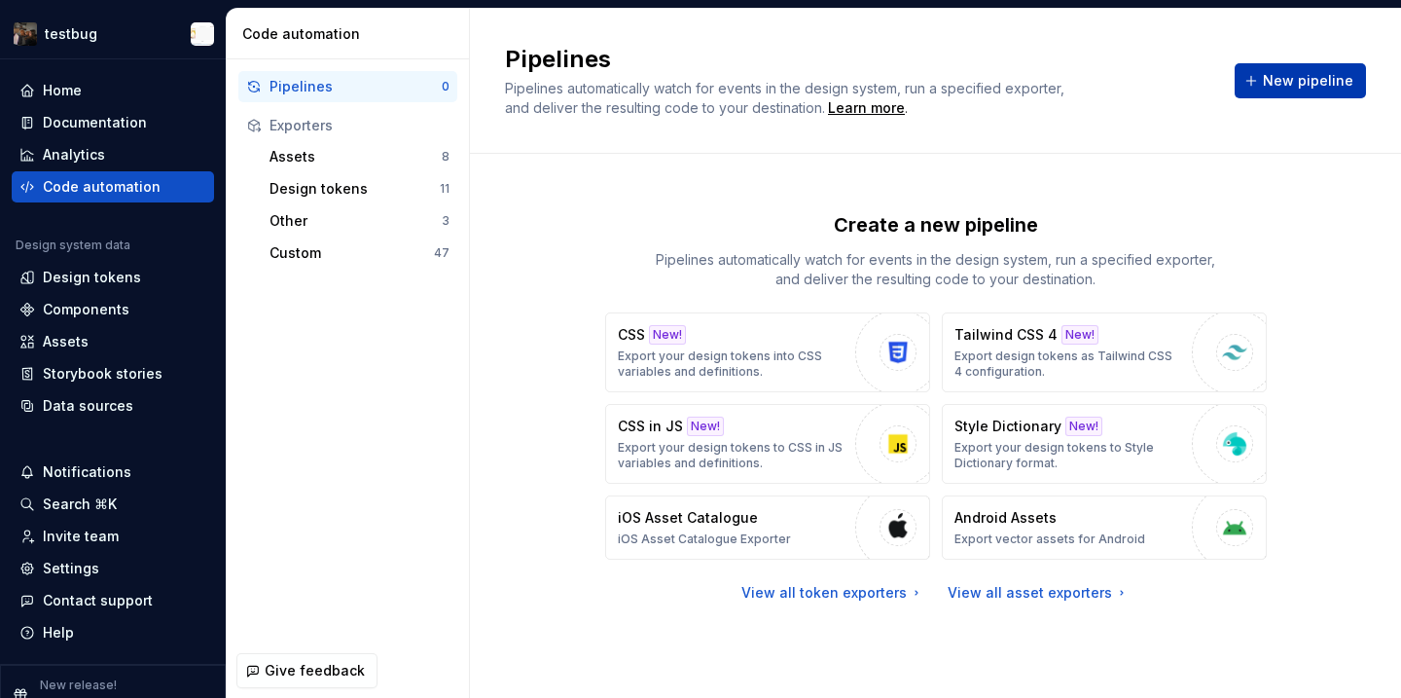
click at [1331, 66] on button "New pipeline" at bounding box center [1300, 80] width 131 height 35
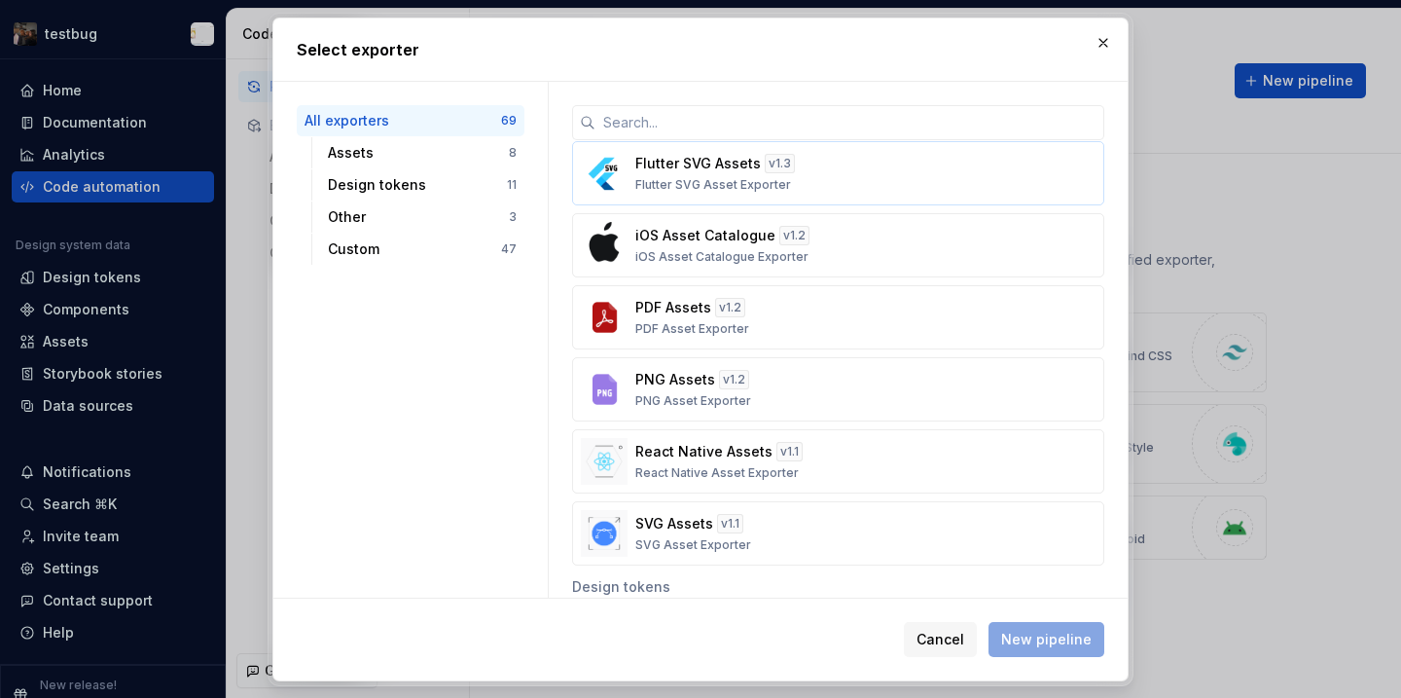
scroll to position [195, 0]
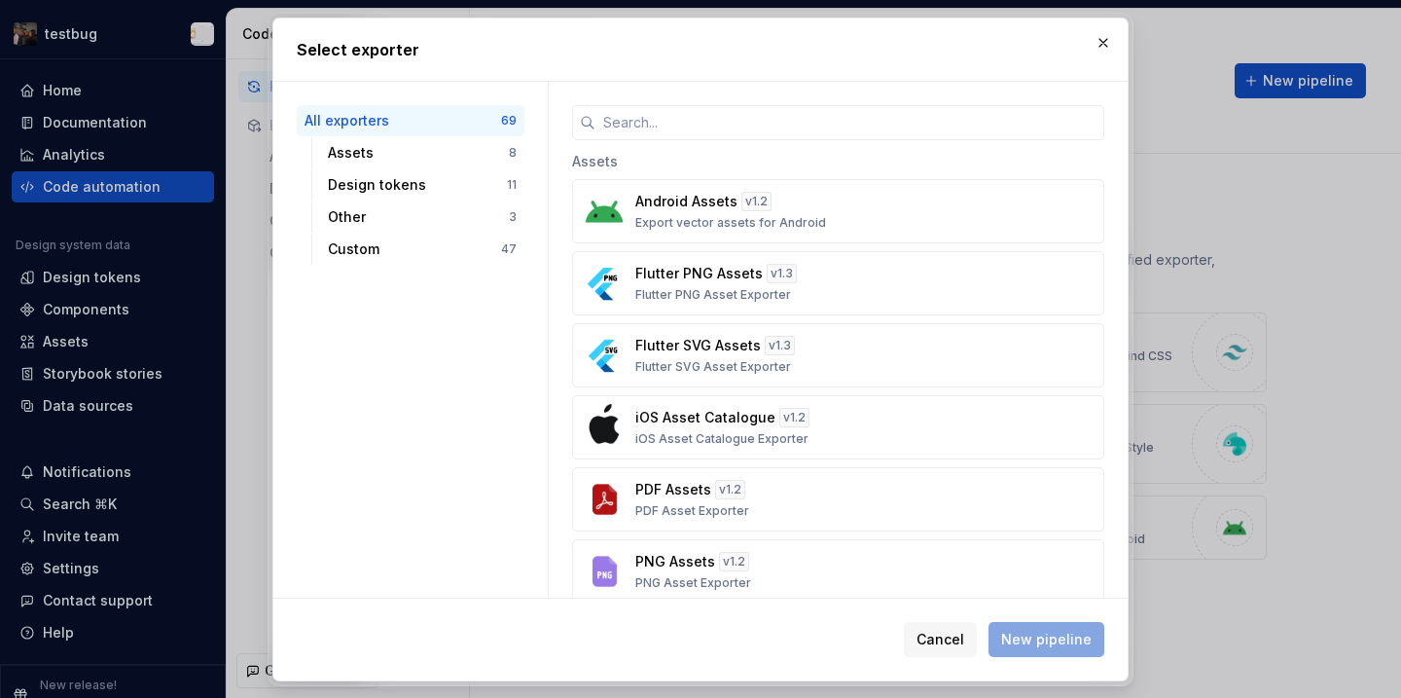
scroll to position [385, 0]
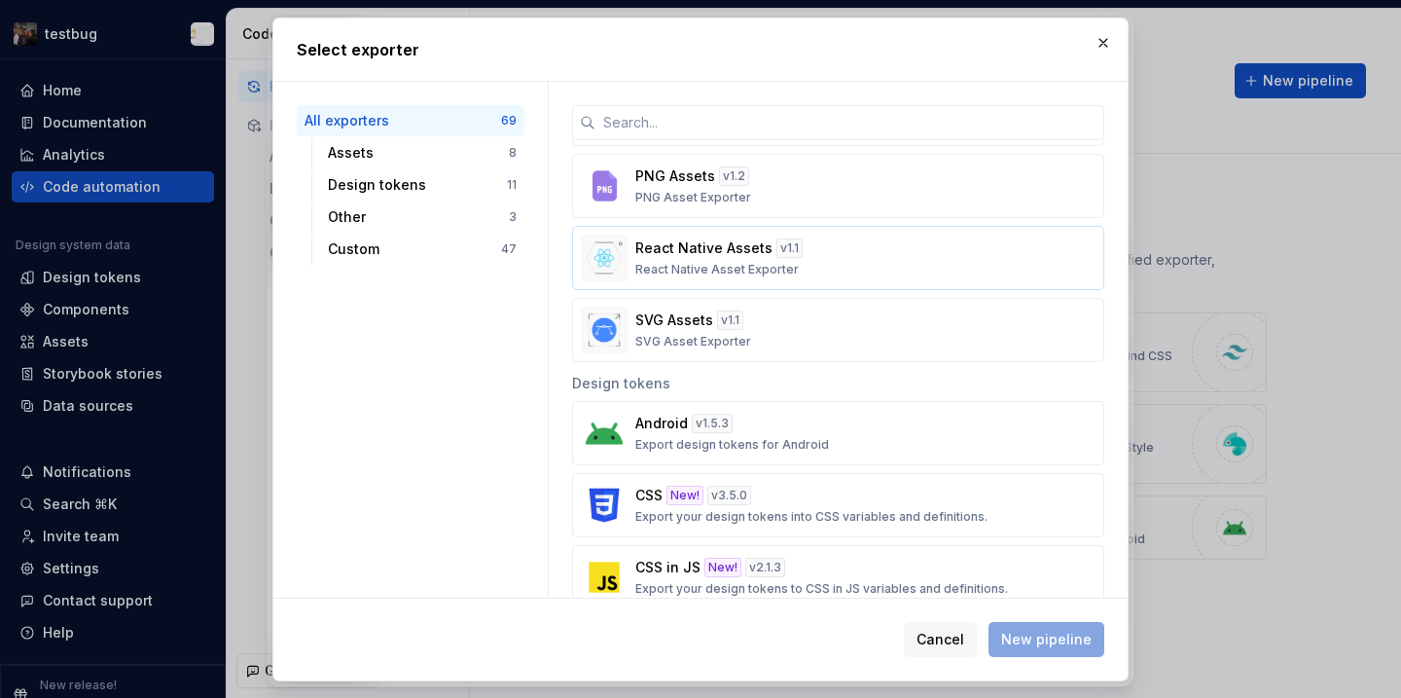
click at [721, 250] on p "React Native Assets" at bounding box center [703, 247] width 137 height 19
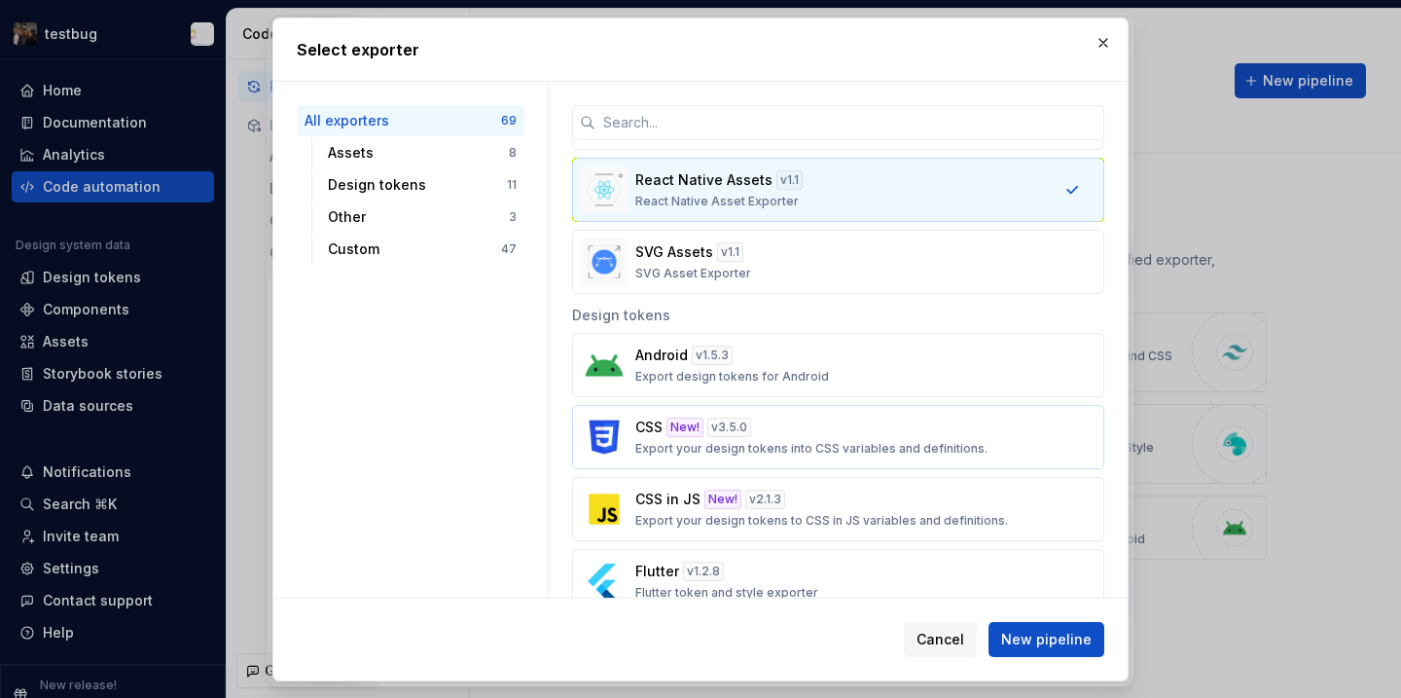
scroll to position [455, 0]
click at [722, 389] on button "Android v 1.5.3 Export design tokens for Android" at bounding box center [838, 363] width 532 height 64
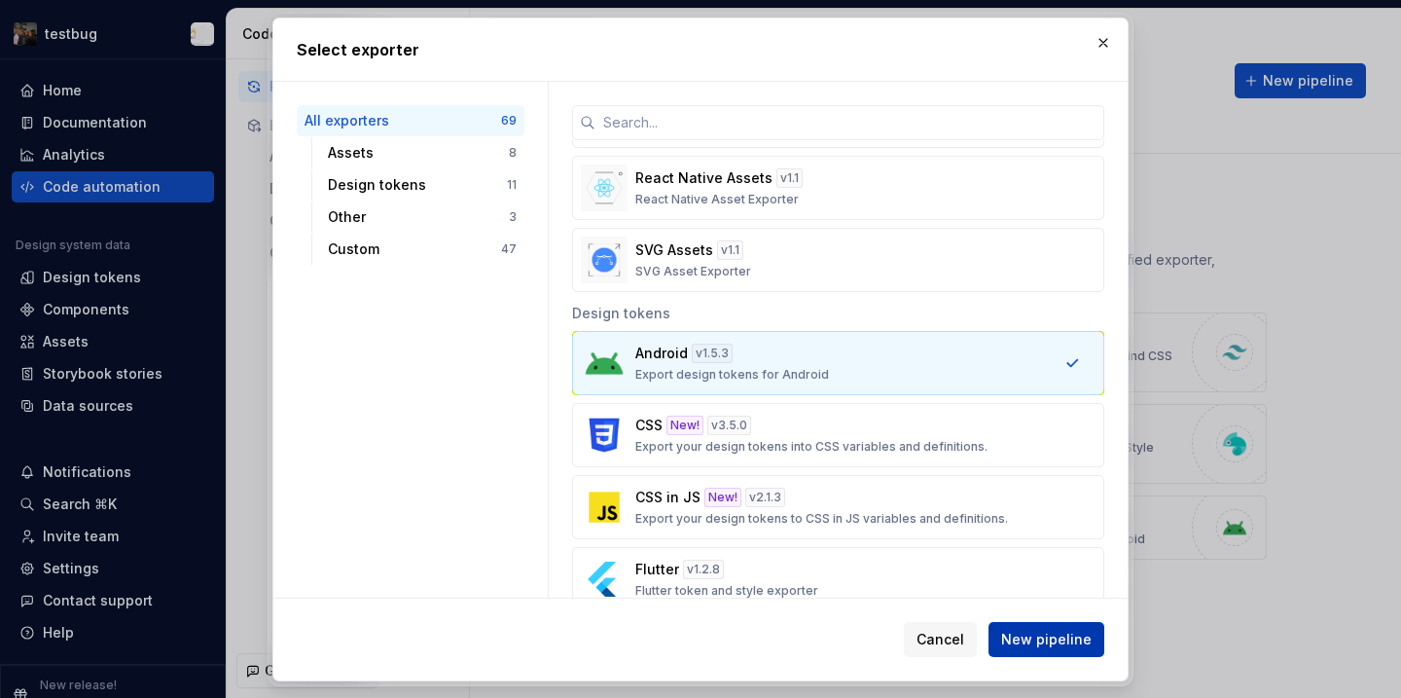
click at [1038, 632] on span "New pipeline" at bounding box center [1046, 639] width 90 height 19
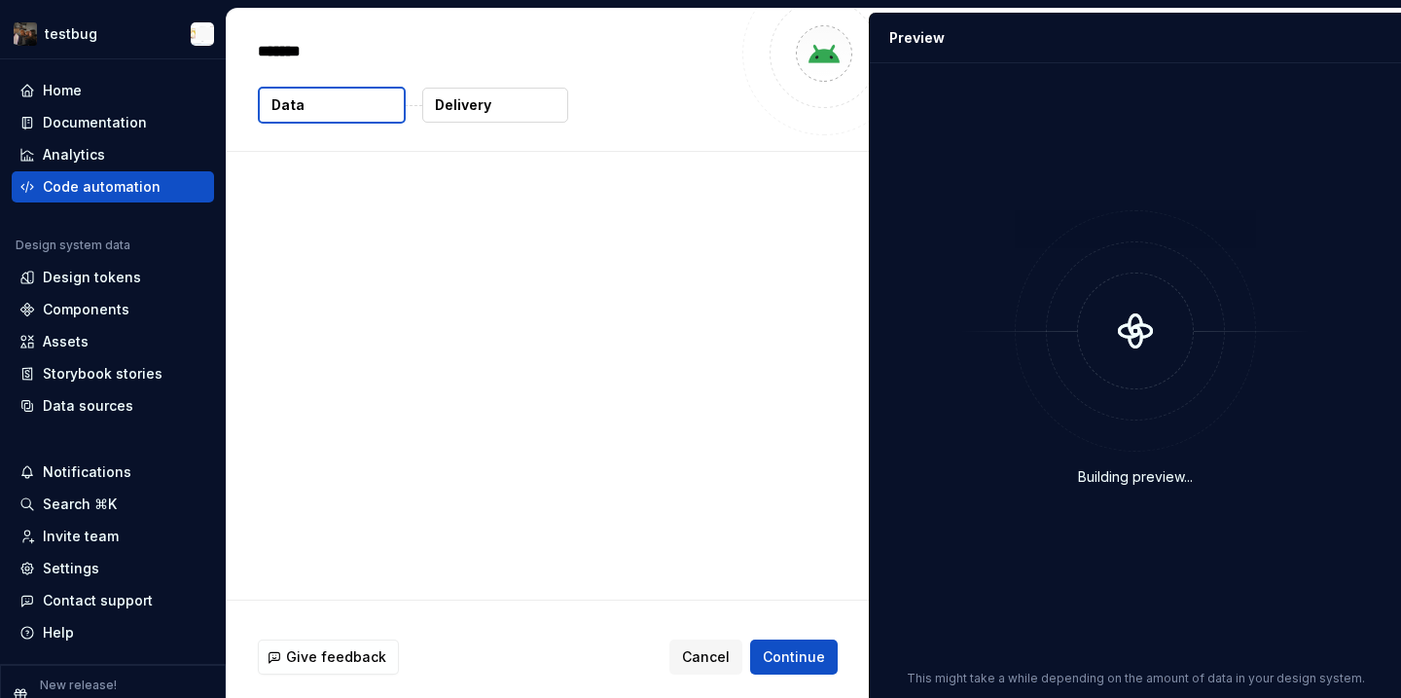
type textarea "*"
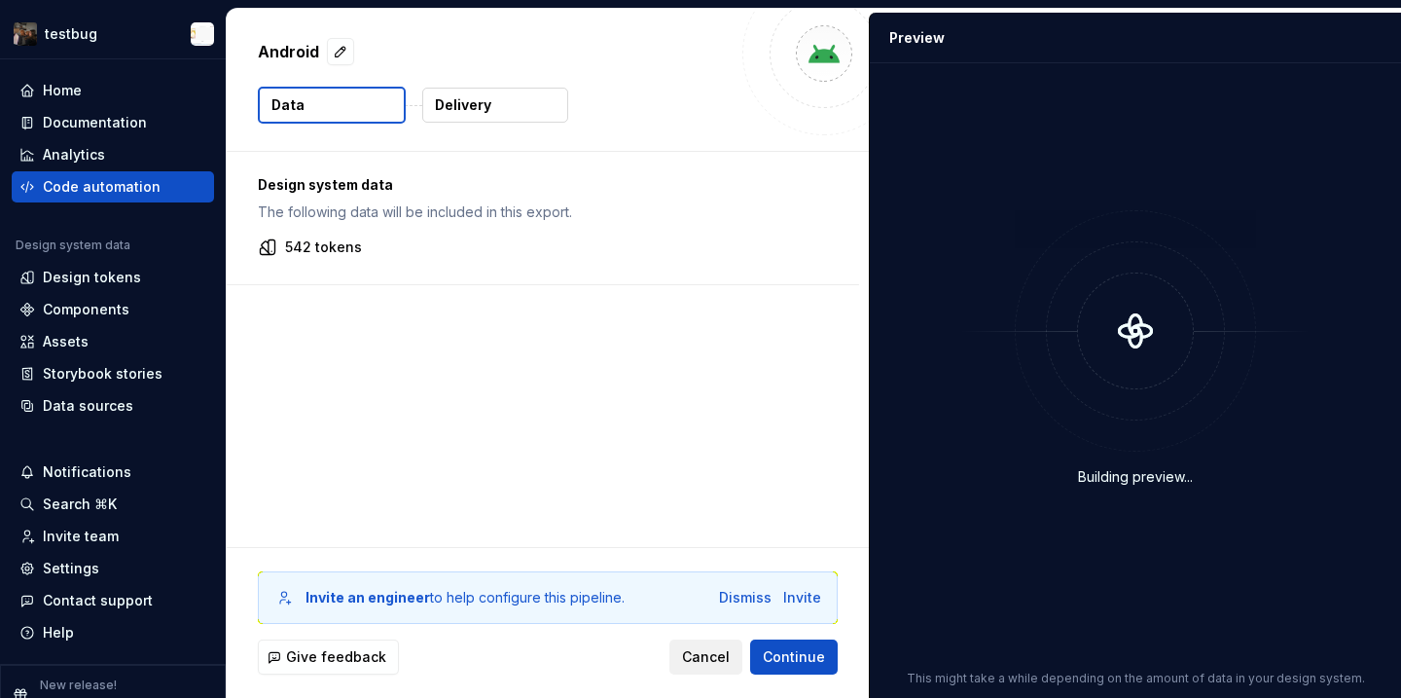
click at [710, 648] on span "Cancel" at bounding box center [706, 656] width 48 height 19
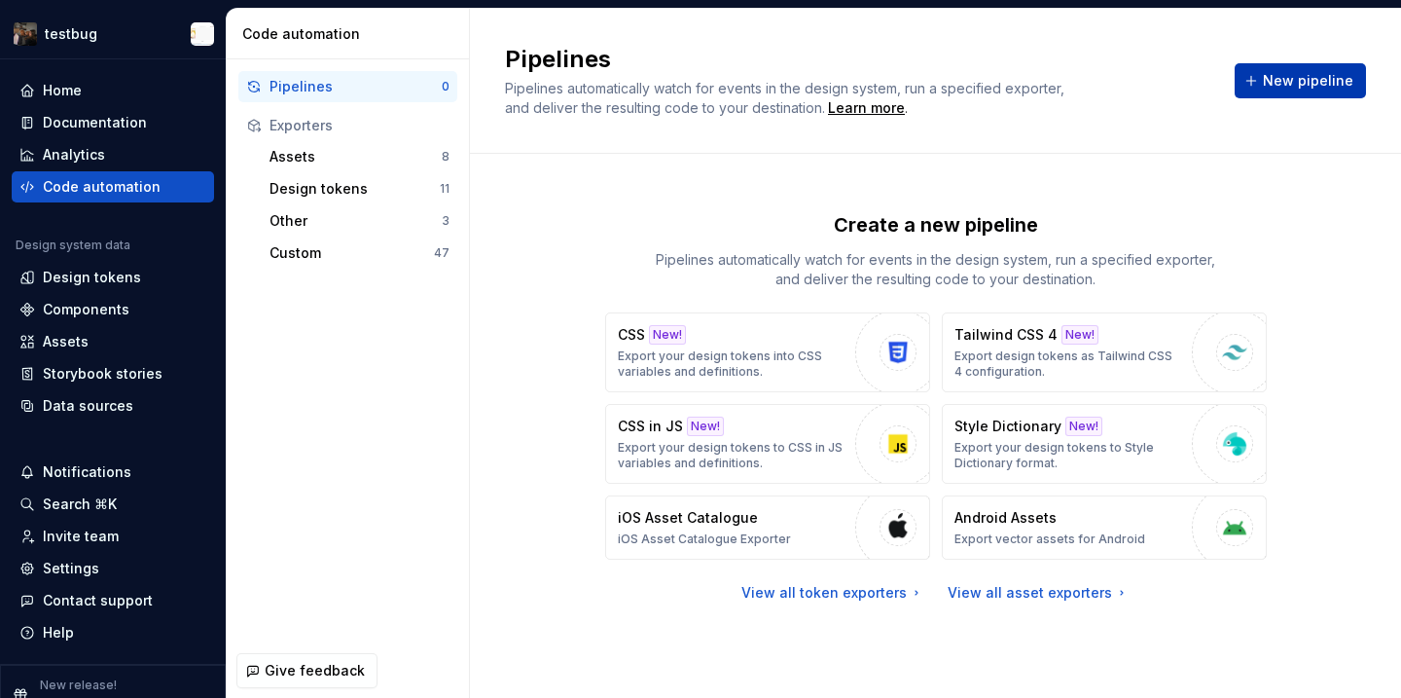
click at [1280, 85] on span "New pipeline" at bounding box center [1308, 80] width 90 height 19
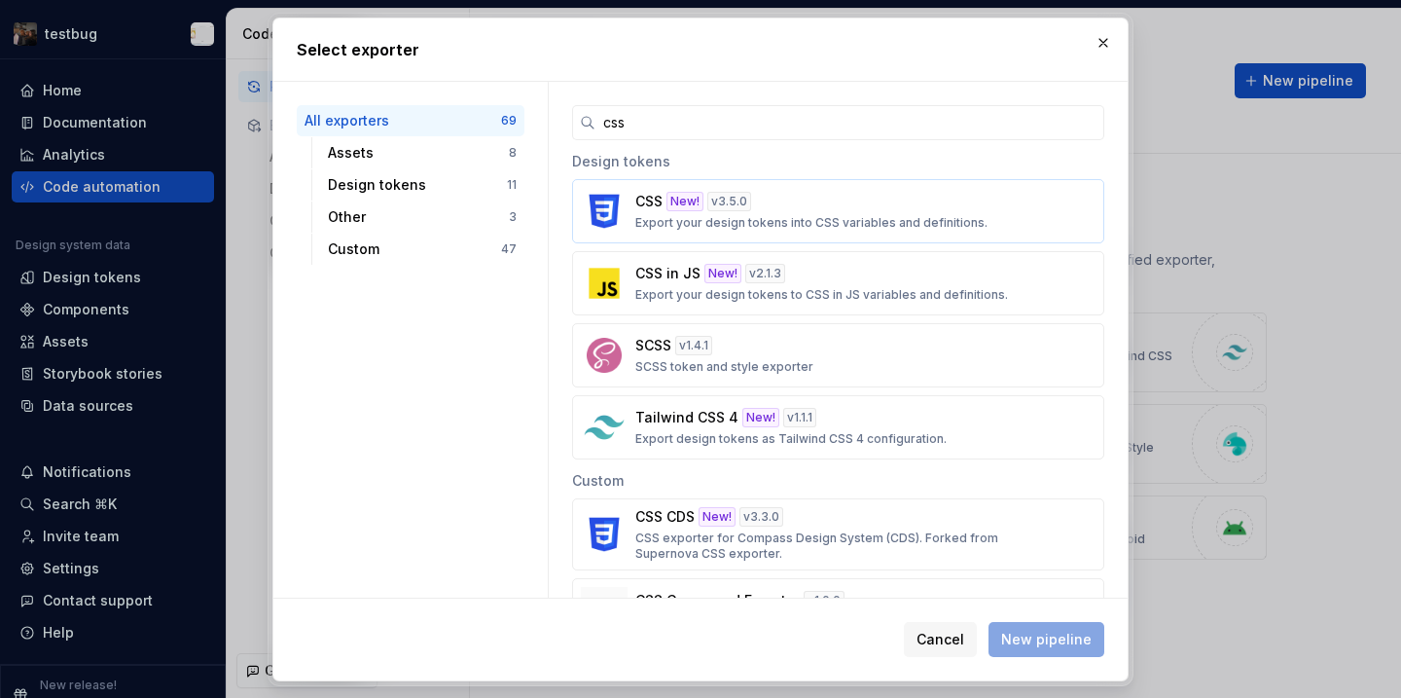
type input "css"
click at [732, 222] on p "Export your design tokens into CSS variables and definitions." at bounding box center [811, 223] width 352 height 16
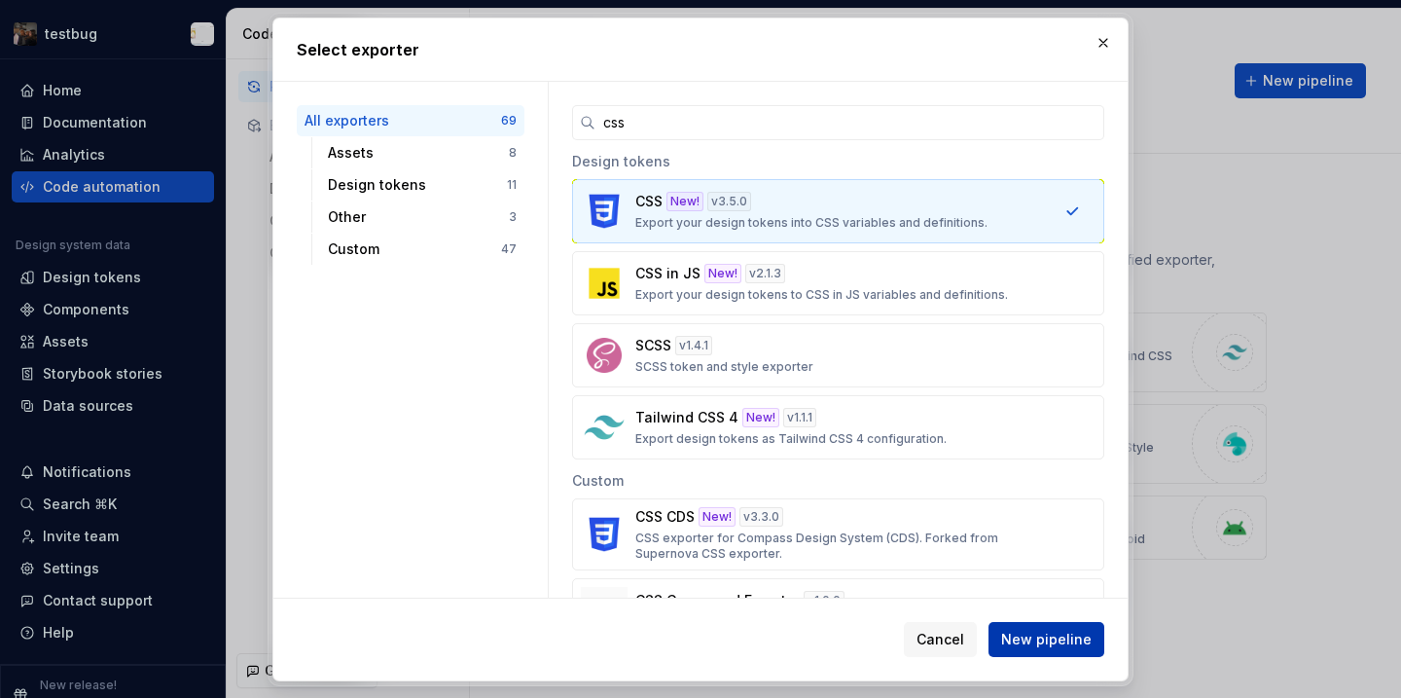
click at [1037, 644] on span "New pipeline" at bounding box center [1046, 639] width 90 height 19
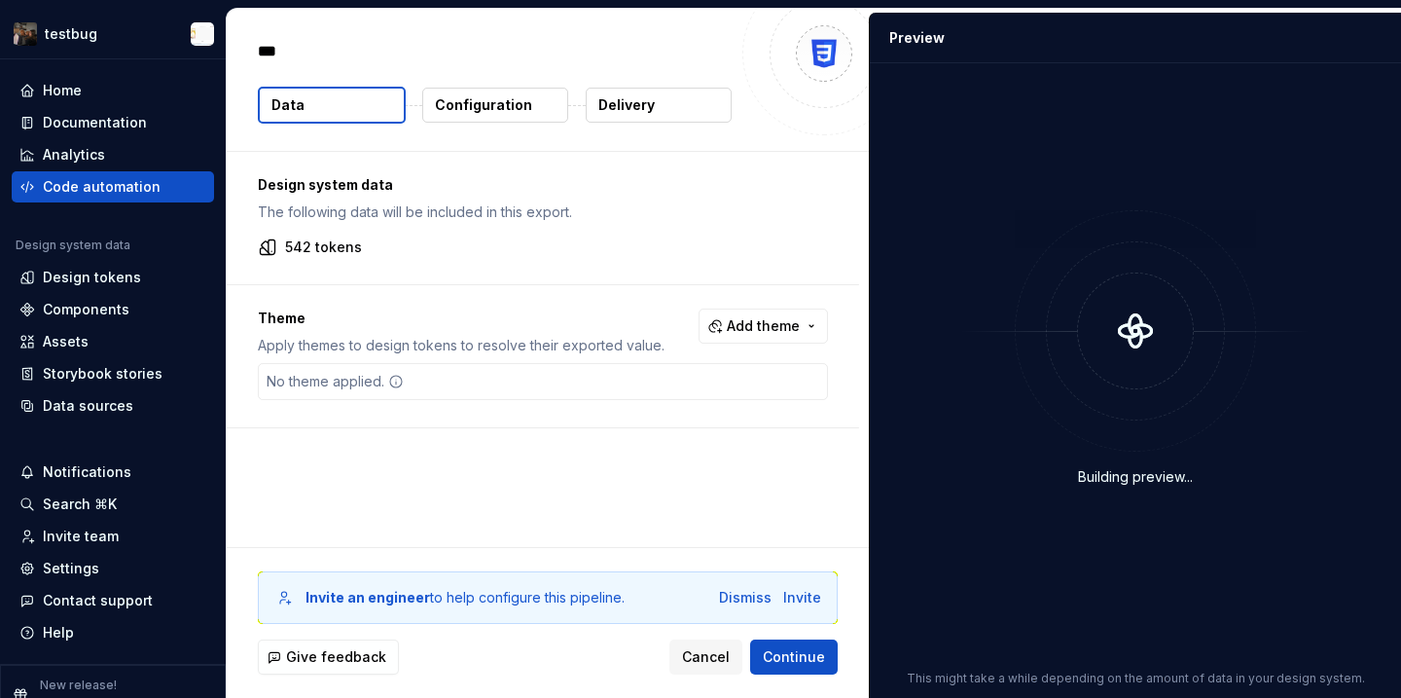
click at [539, 381] on div "No theme applied." at bounding box center [543, 381] width 570 height 37
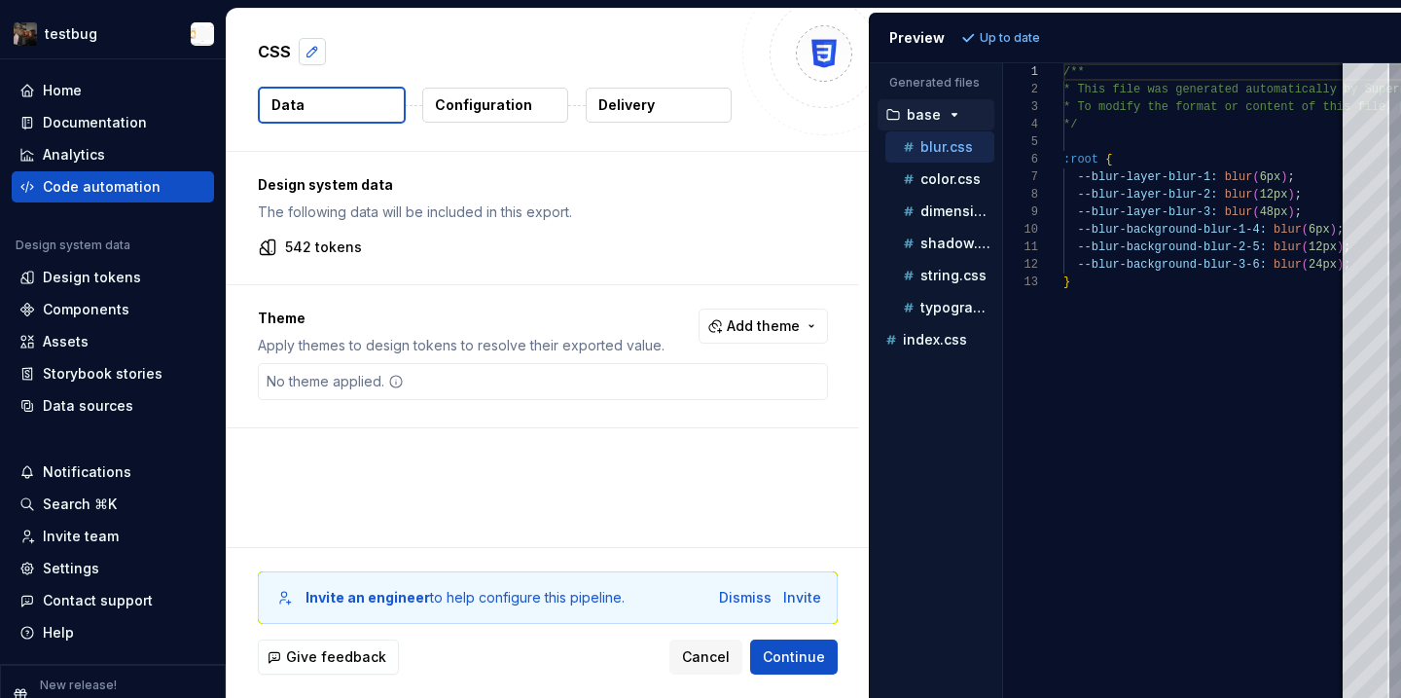
click at [309, 41] on button "button" at bounding box center [312, 51] width 27 height 27
type textarea "*"
click at [129, 189] on div "Code automation" at bounding box center [102, 186] width 118 height 19
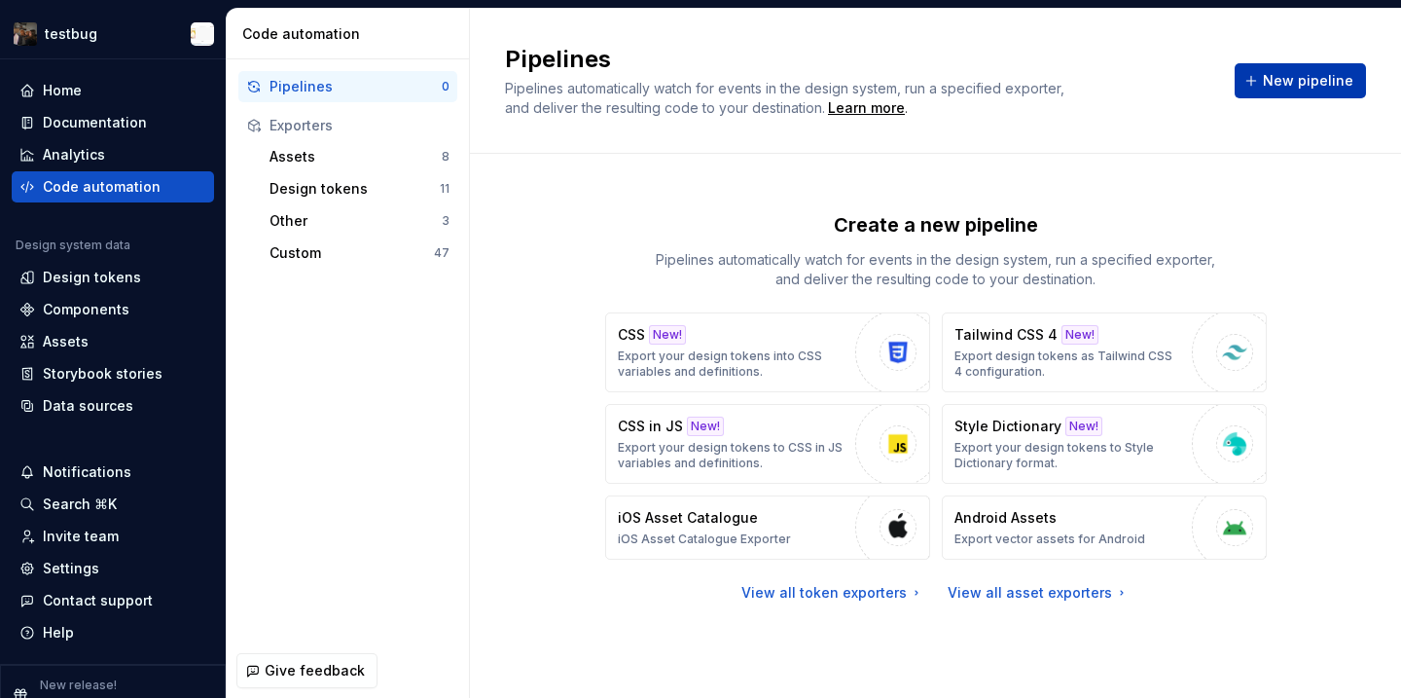
click at [1296, 76] on span "New pipeline" at bounding box center [1308, 80] width 90 height 19
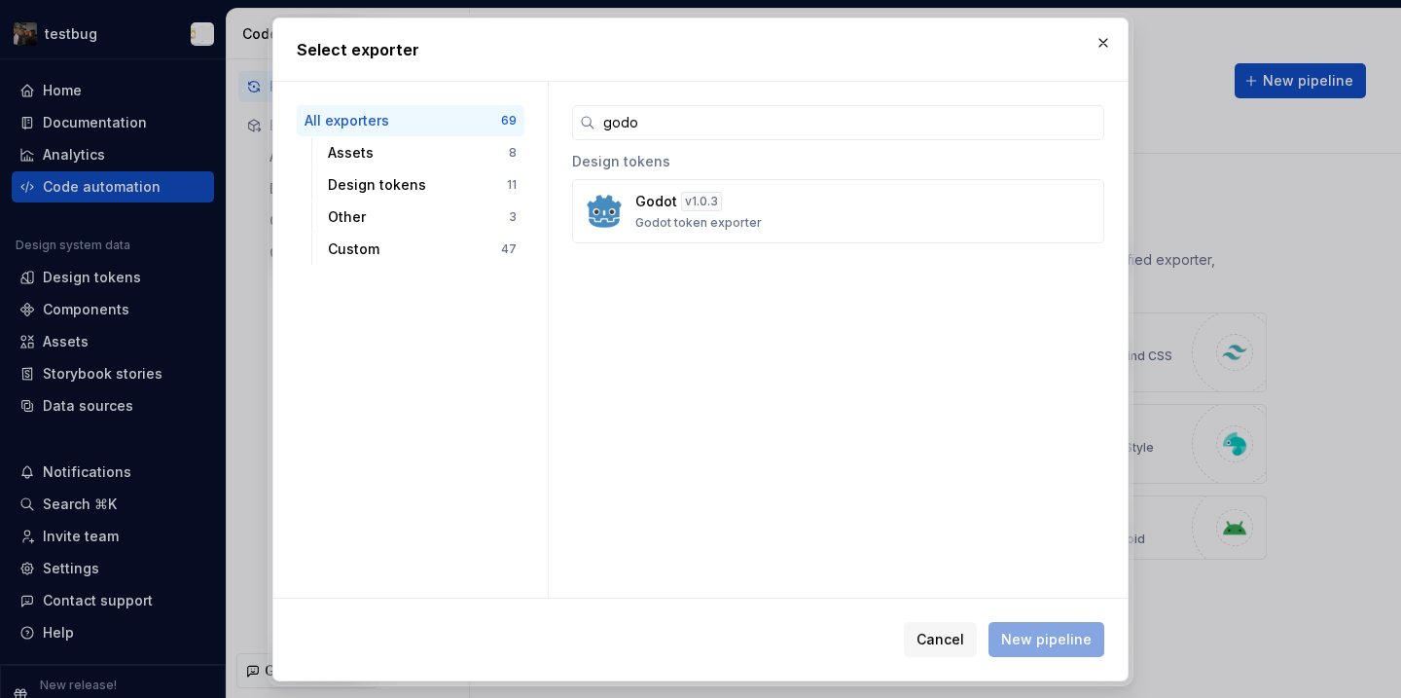
type input "godo"
click at [757, 176] on div "Design tokens" at bounding box center [838, 159] width 532 height 39
click at [759, 223] on div "Godot v 1.0.3 Godot token exporter" at bounding box center [832, 211] width 394 height 39
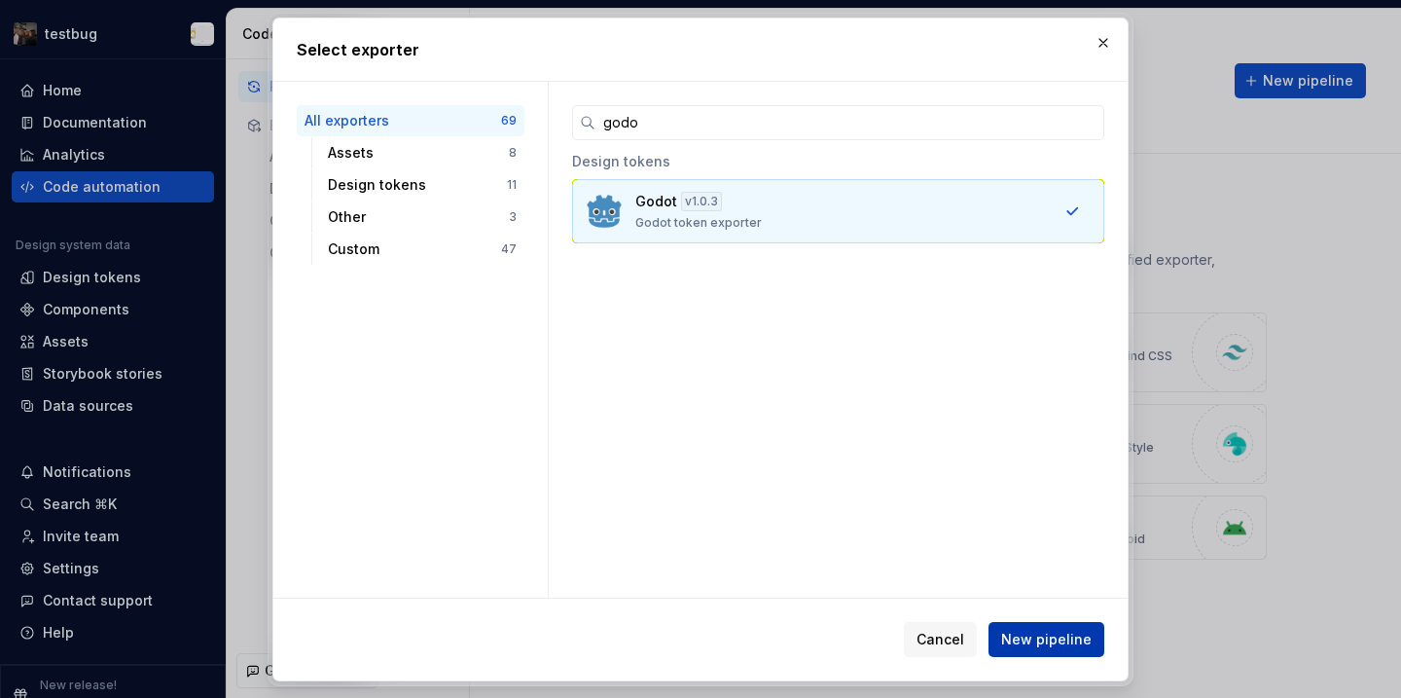
click at [1031, 628] on button "New pipeline" at bounding box center [1047, 639] width 116 height 35
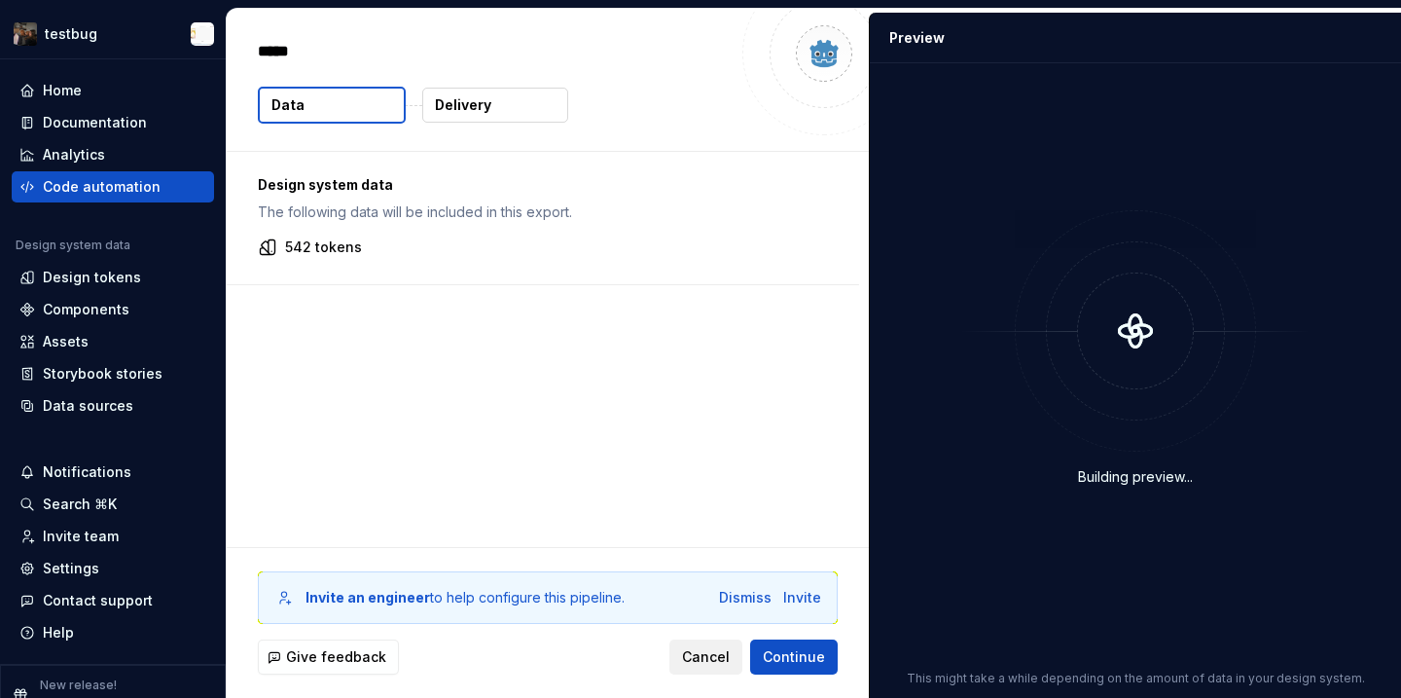
click at [727, 664] on span "Cancel" at bounding box center [706, 656] width 48 height 19
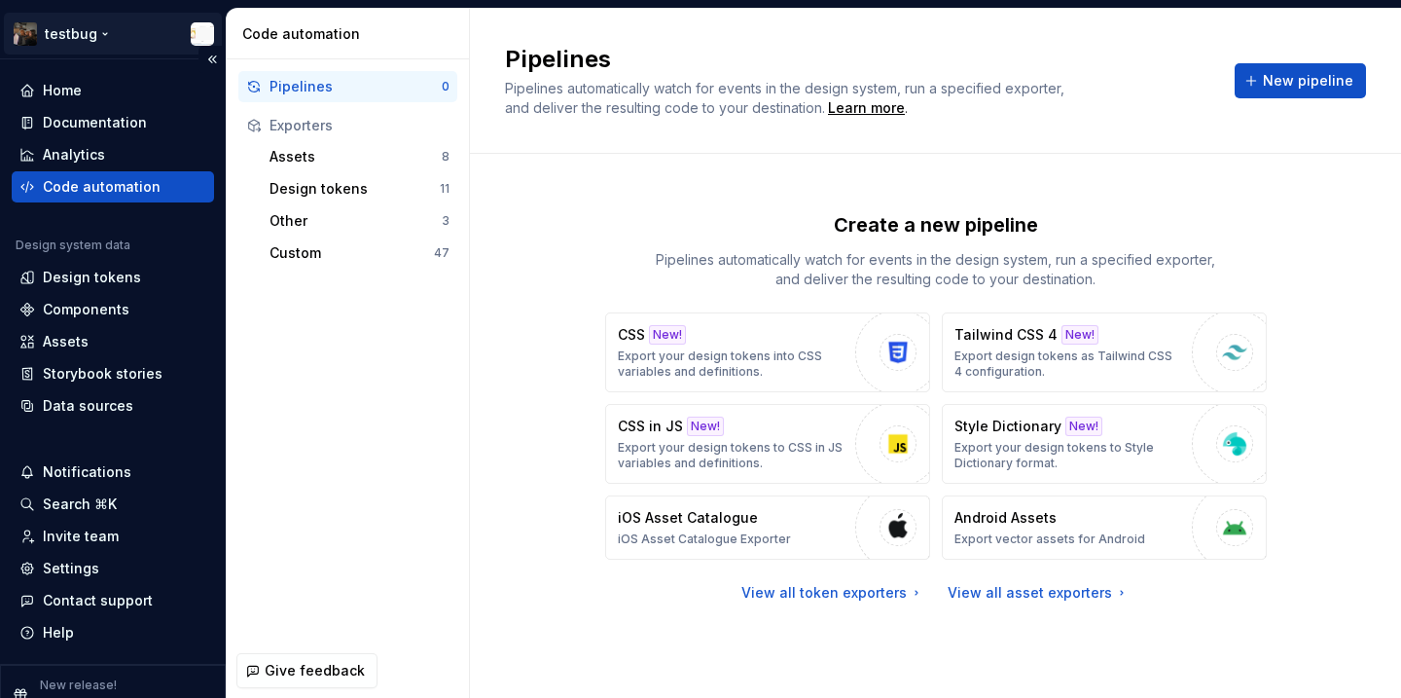
click at [75, 54] on div "testbug" at bounding box center [113, 34] width 226 height 51
click at [71, 40] on html "testbug Home Documentation Analytics Code automation Design system data Design …" at bounding box center [700, 349] width 1401 height 698
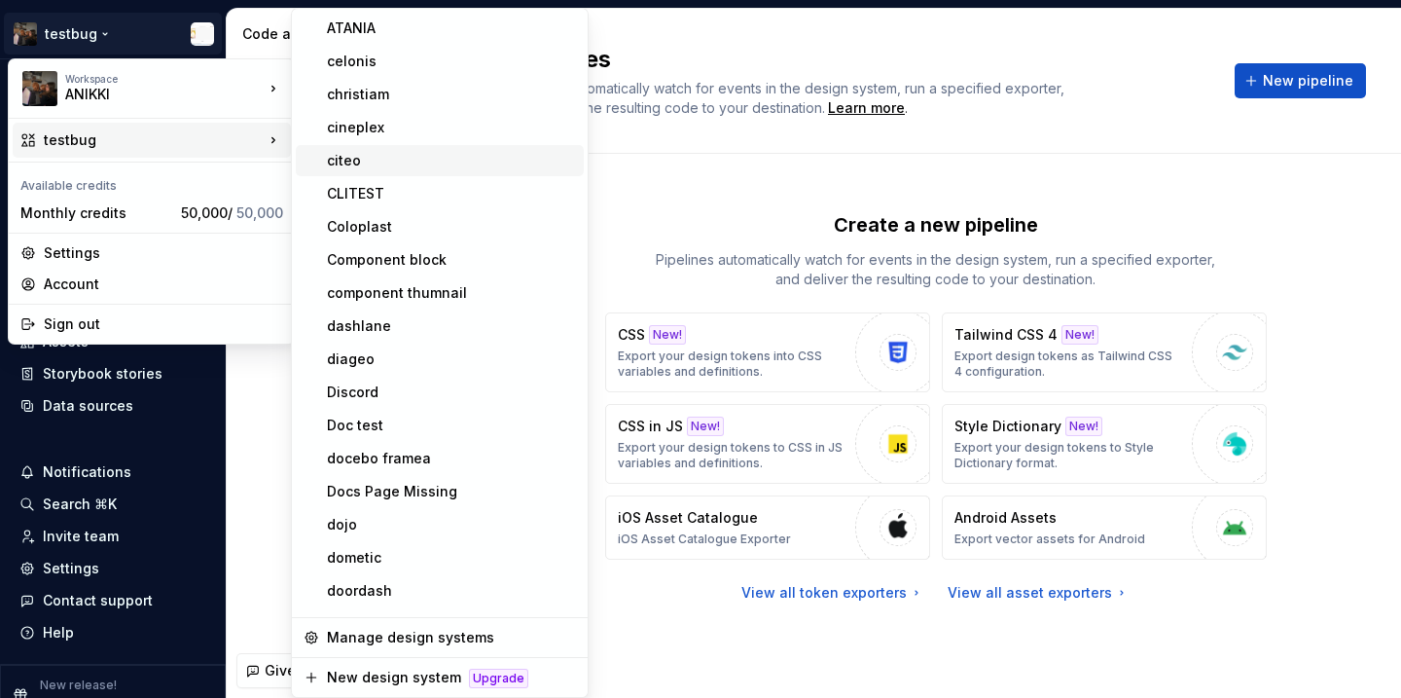
click at [320, 168] on div "citeo" at bounding box center [440, 160] width 288 height 31
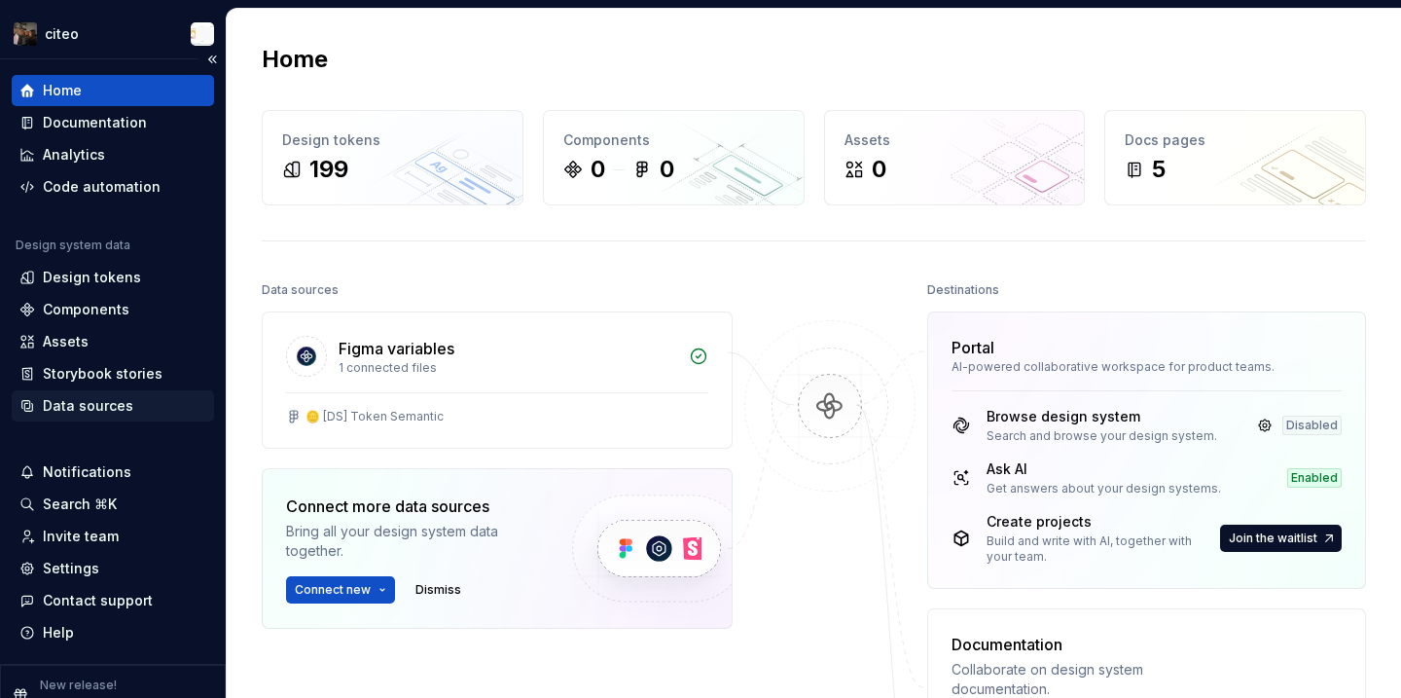
click at [151, 402] on div "Data sources" at bounding box center [112, 405] width 187 height 19
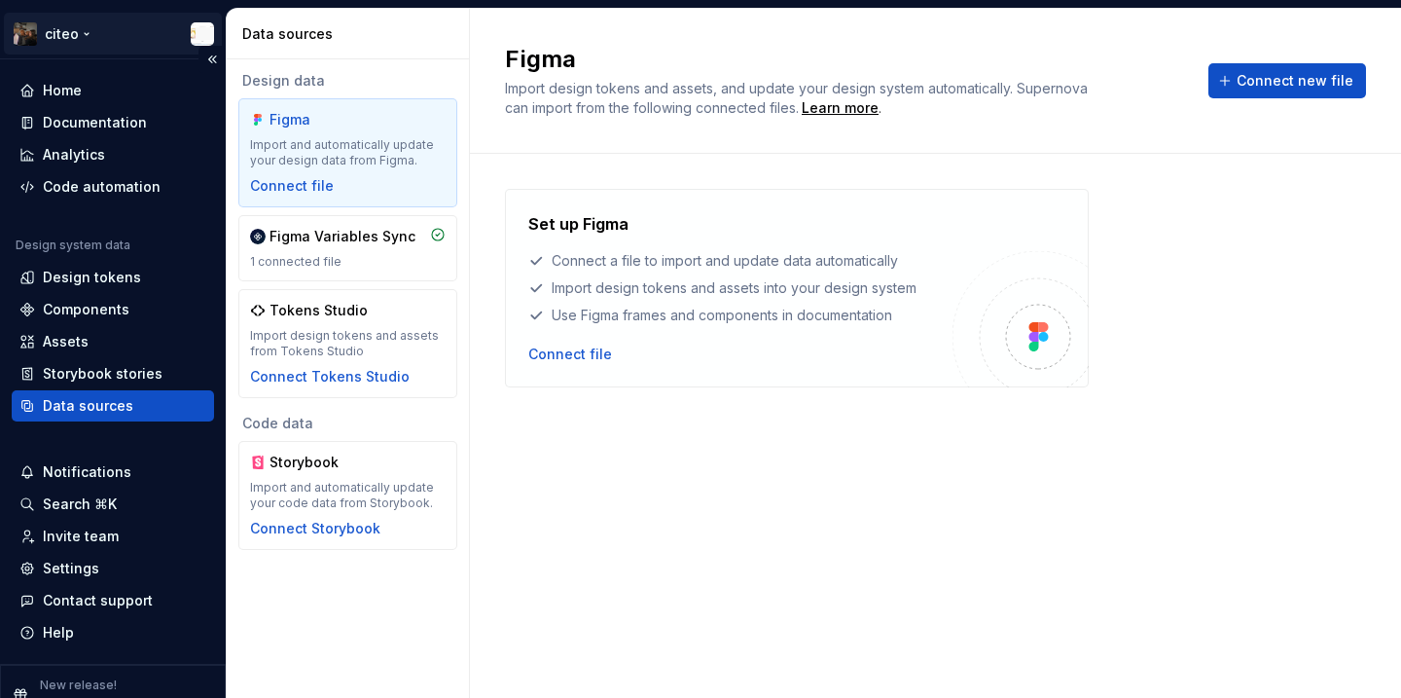
click at [67, 23] on html "citeo Home Documentation Analytics Code automation Design system data Design to…" at bounding box center [700, 349] width 1401 height 698
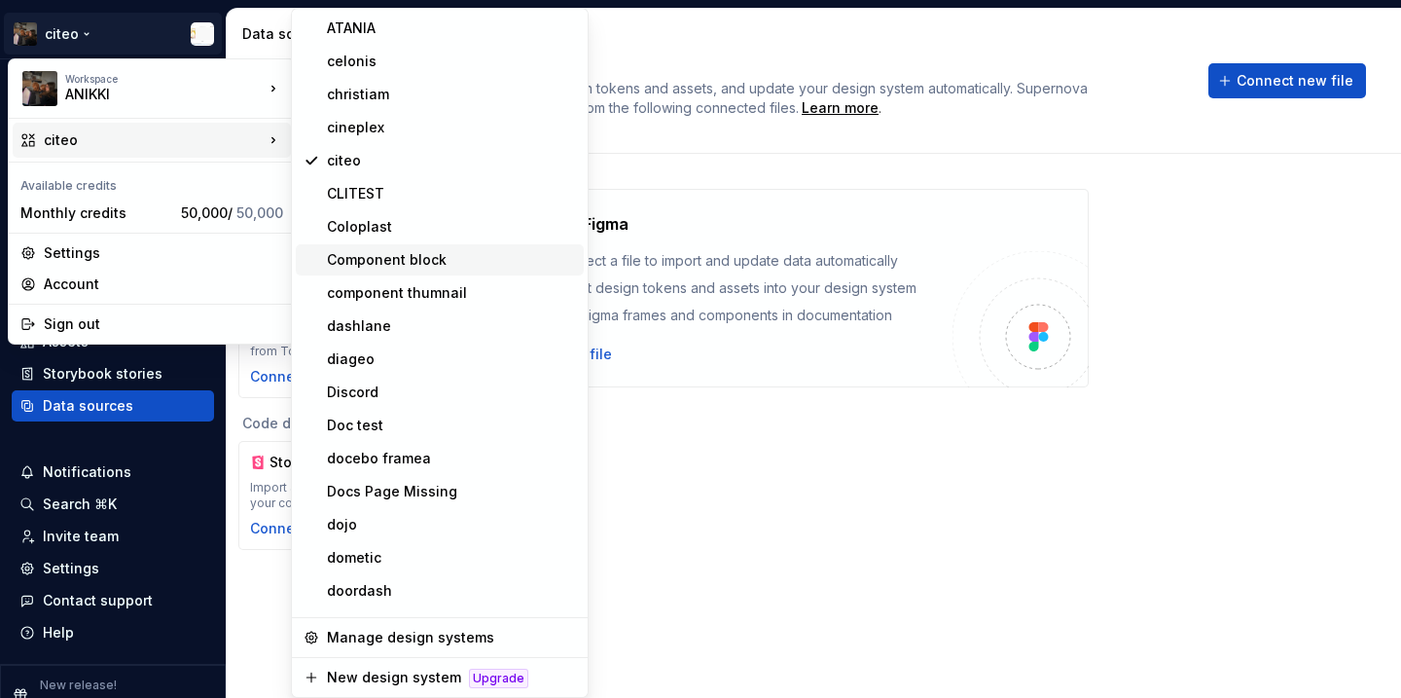
click at [442, 269] on div "Component block" at bounding box center [451, 259] width 249 height 19
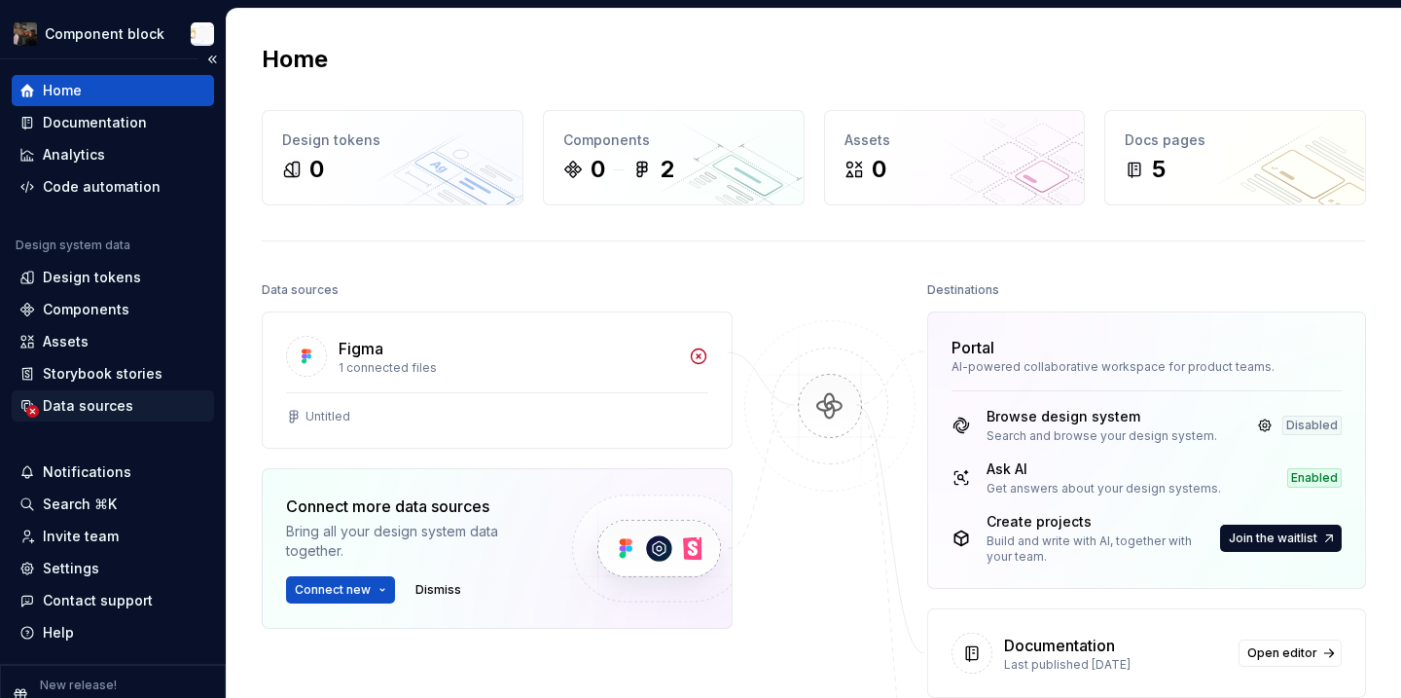
click at [116, 393] on div "Data sources" at bounding box center [113, 405] width 202 height 31
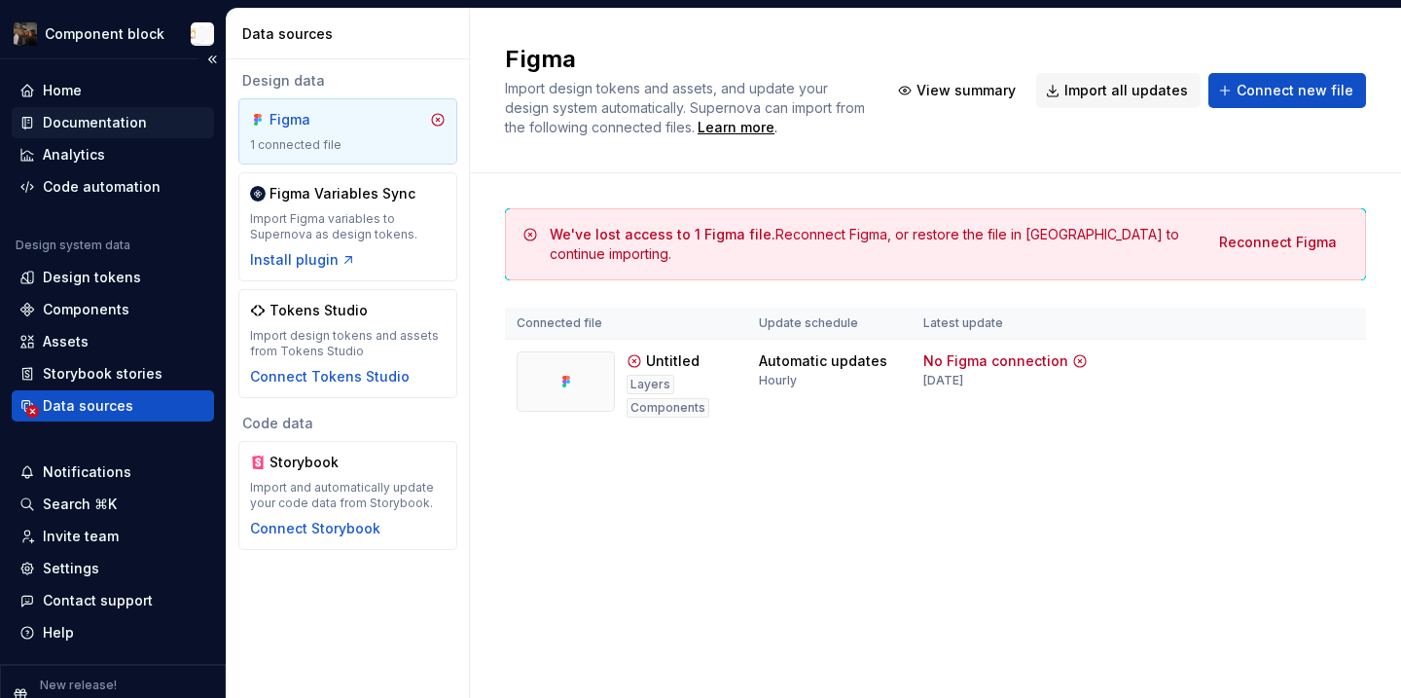
click at [109, 117] on div "Documentation" at bounding box center [95, 122] width 104 height 19
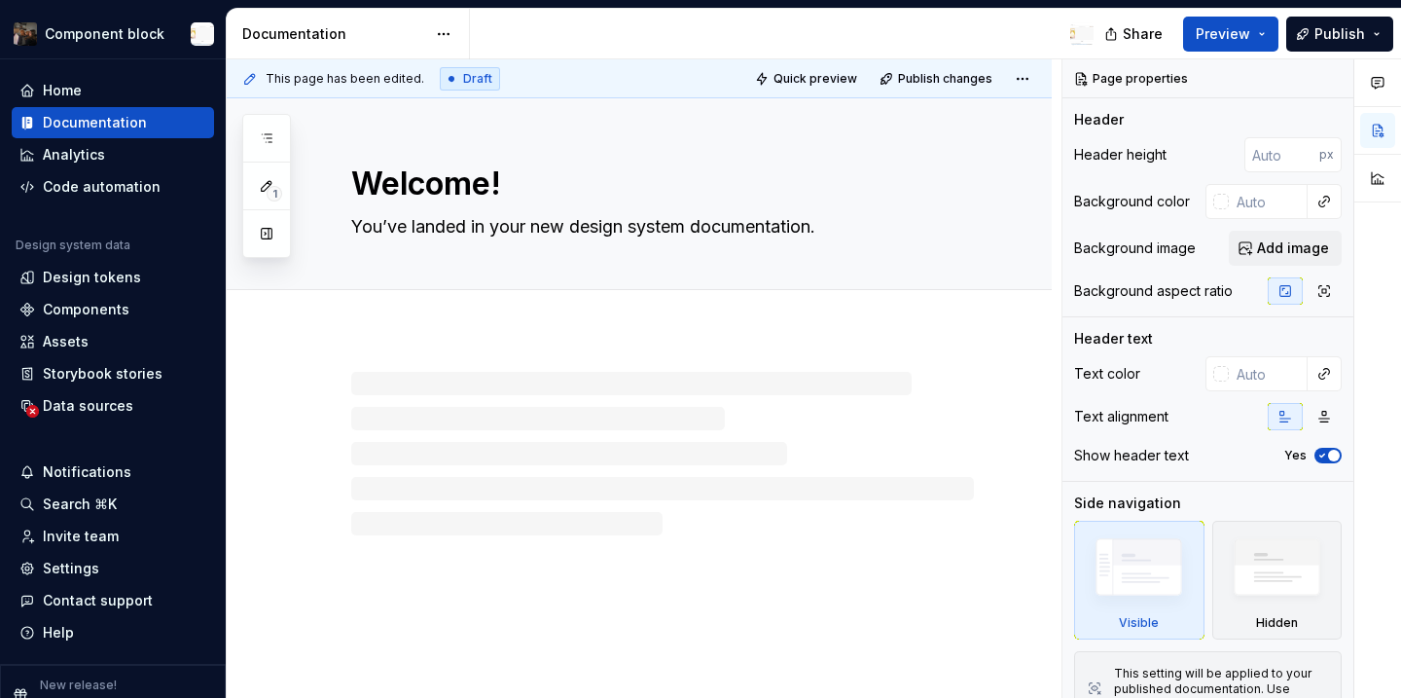
type textarea "*"
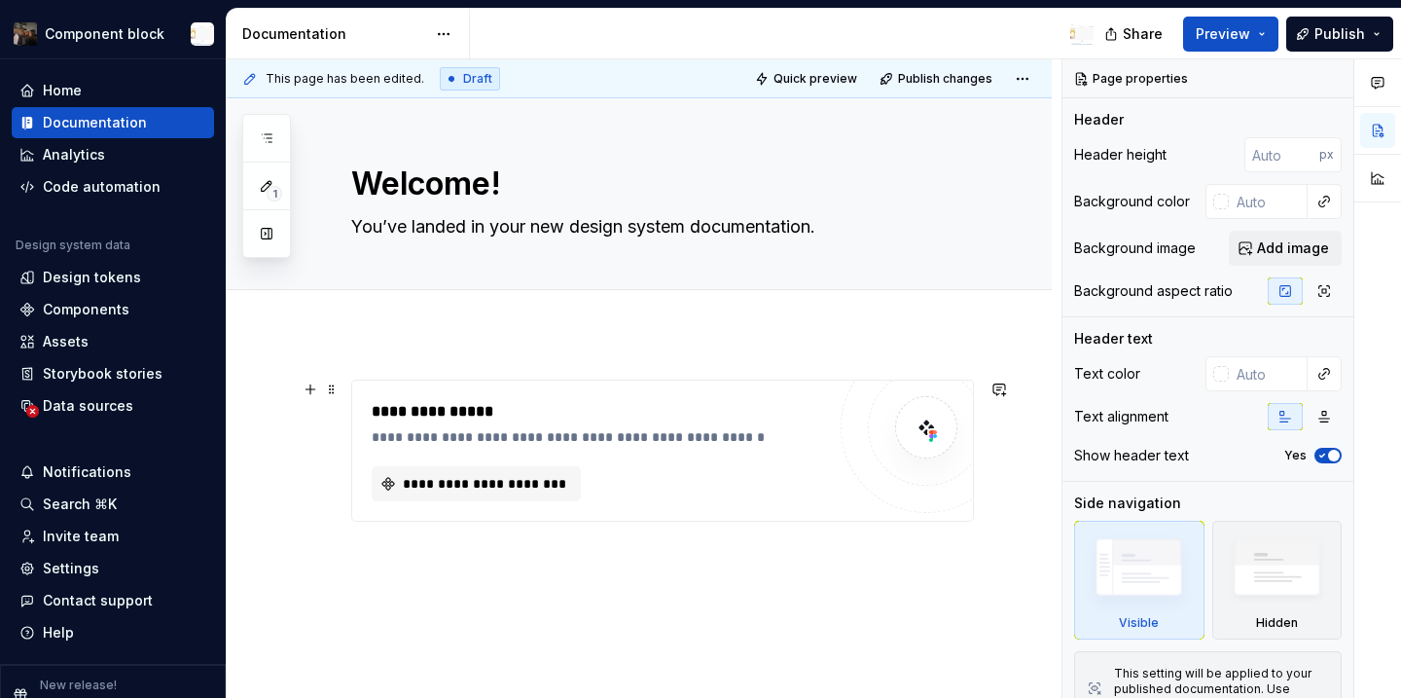
scroll to position [55, 0]
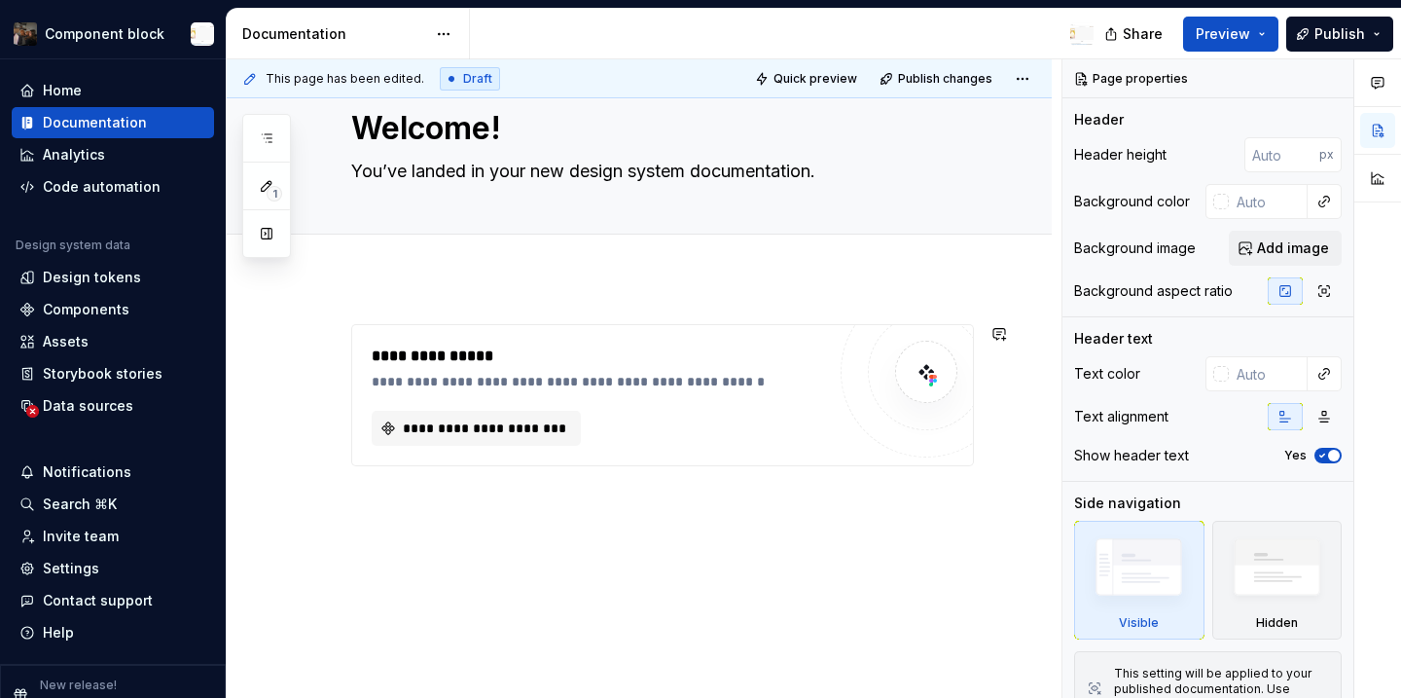
click at [545, 517] on div "**********" at bounding box center [639, 487] width 825 height 421
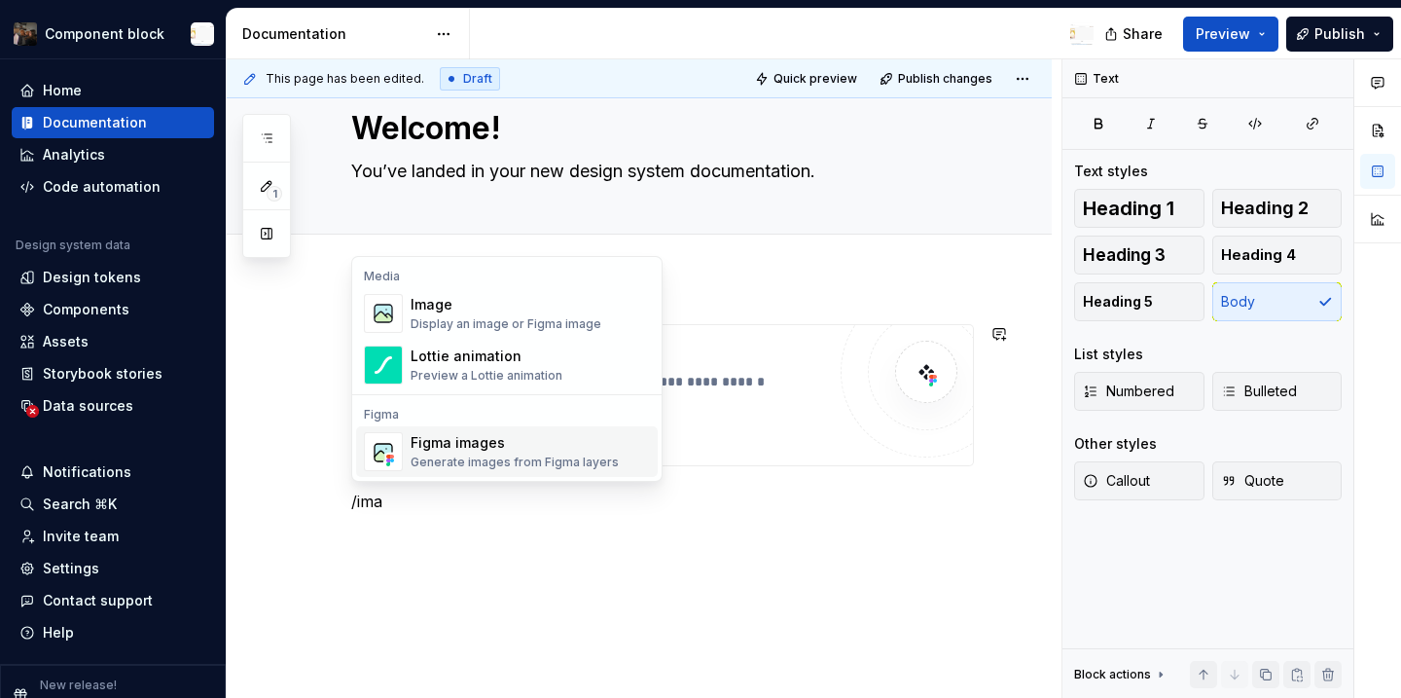
click at [608, 437] on div "Figma images" at bounding box center [515, 442] width 208 height 19
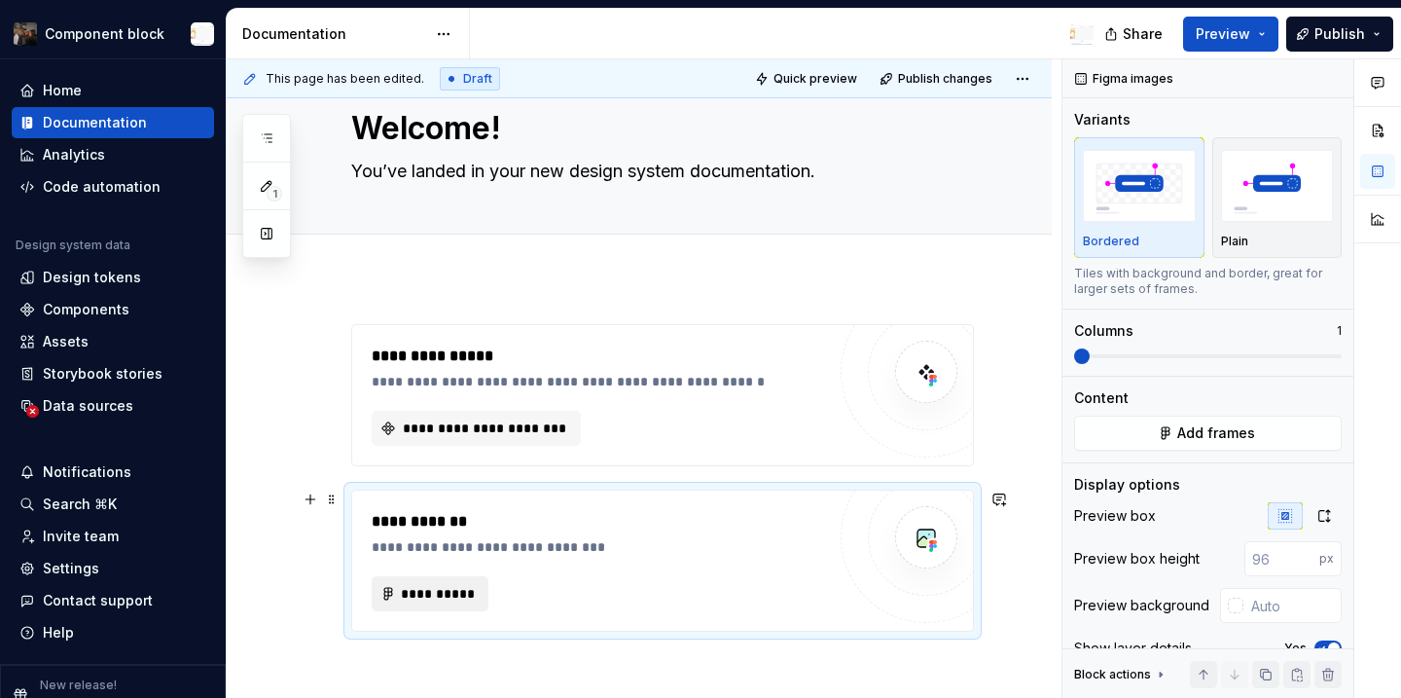
click at [426, 589] on span "**********" at bounding box center [438, 593] width 76 height 19
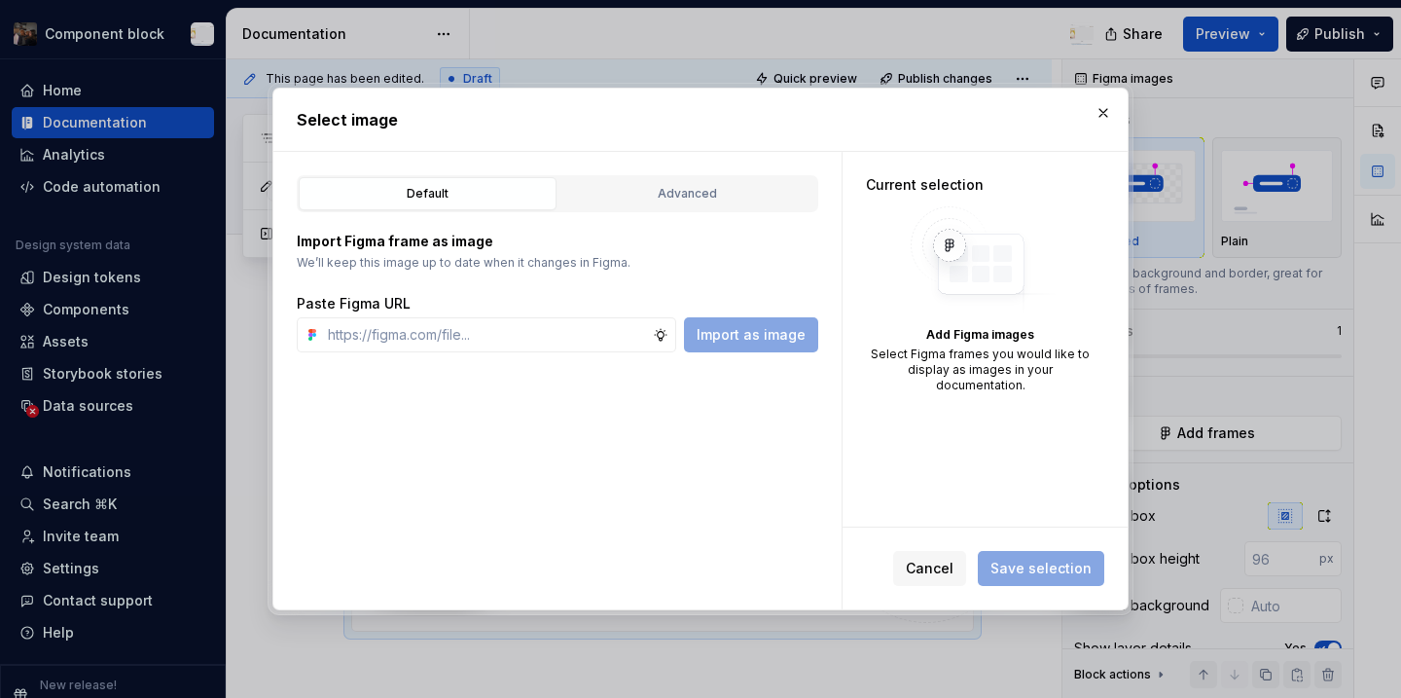
click at [612, 215] on div "Import Figma frame as image We’ll keep this image up to date when it changes in…" at bounding box center [558, 282] width 522 height 140
click at [612, 199] on div "Advanced" at bounding box center [687, 193] width 244 height 19
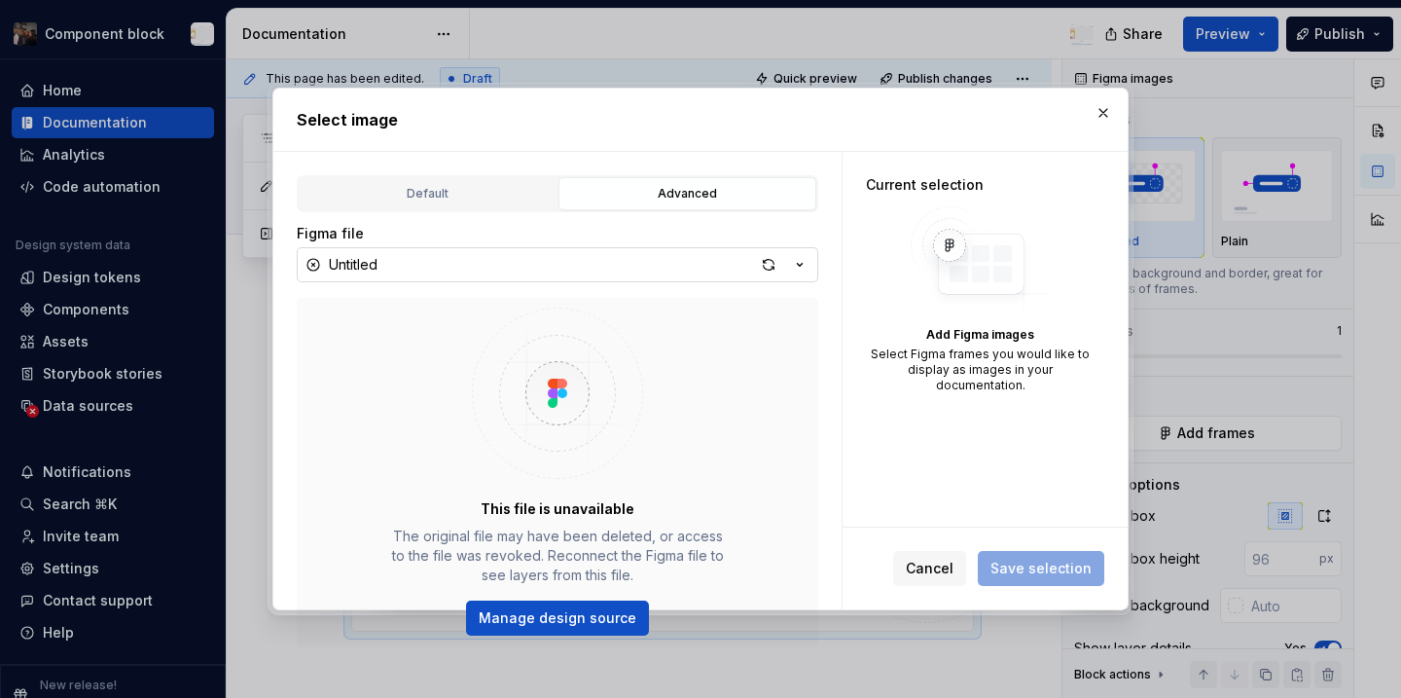
click at [554, 258] on button "Untitled" at bounding box center [558, 264] width 522 height 35
click at [531, 414] on div "Select image Default Advanced Import Figma frame as image We’ll keep this image…" at bounding box center [700, 349] width 1401 height 698
click at [355, 394] on div "This file is unavailable The original file may have been deleted, or access to …" at bounding box center [558, 472] width 522 height 349
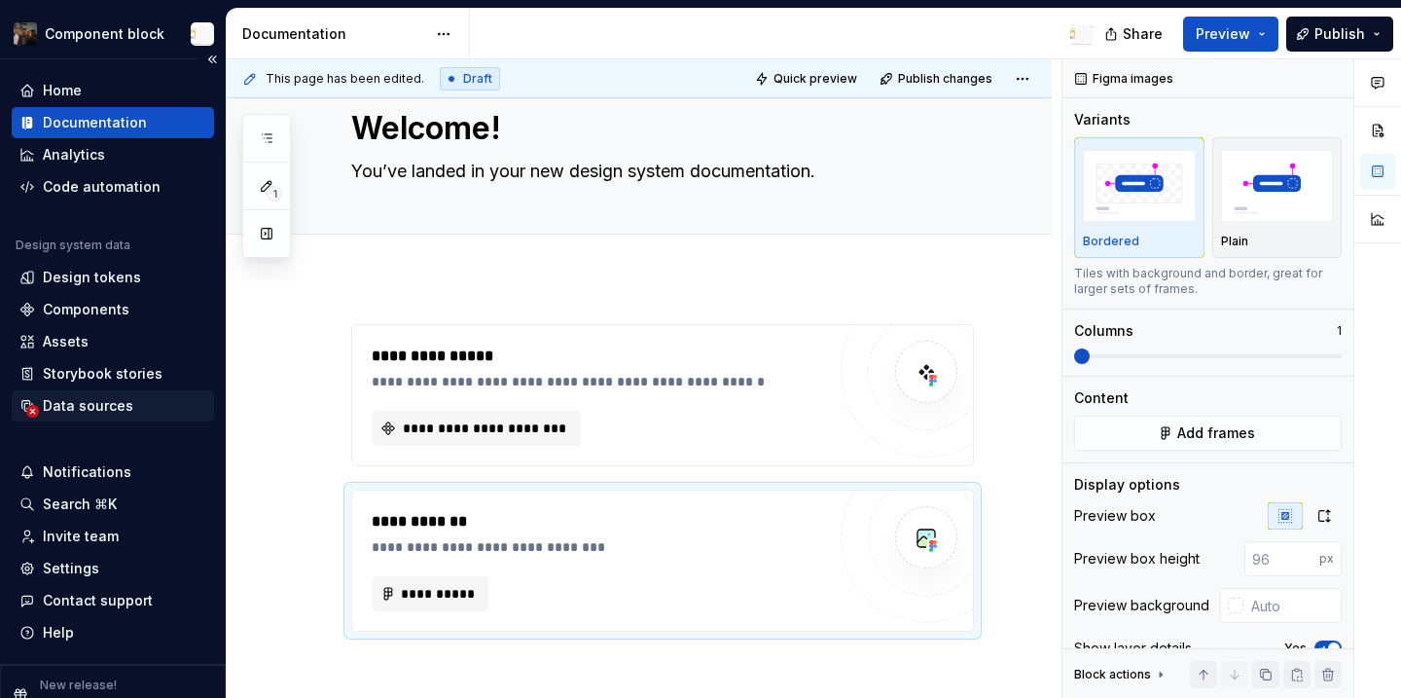
click at [99, 420] on div "Home Documentation Analytics Code automation Design system data Design tokens C…" at bounding box center [113, 361] width 226 height 604
click at [99, 420] on div "Data sources" at bounding box center [113, 405] width 202 height 31
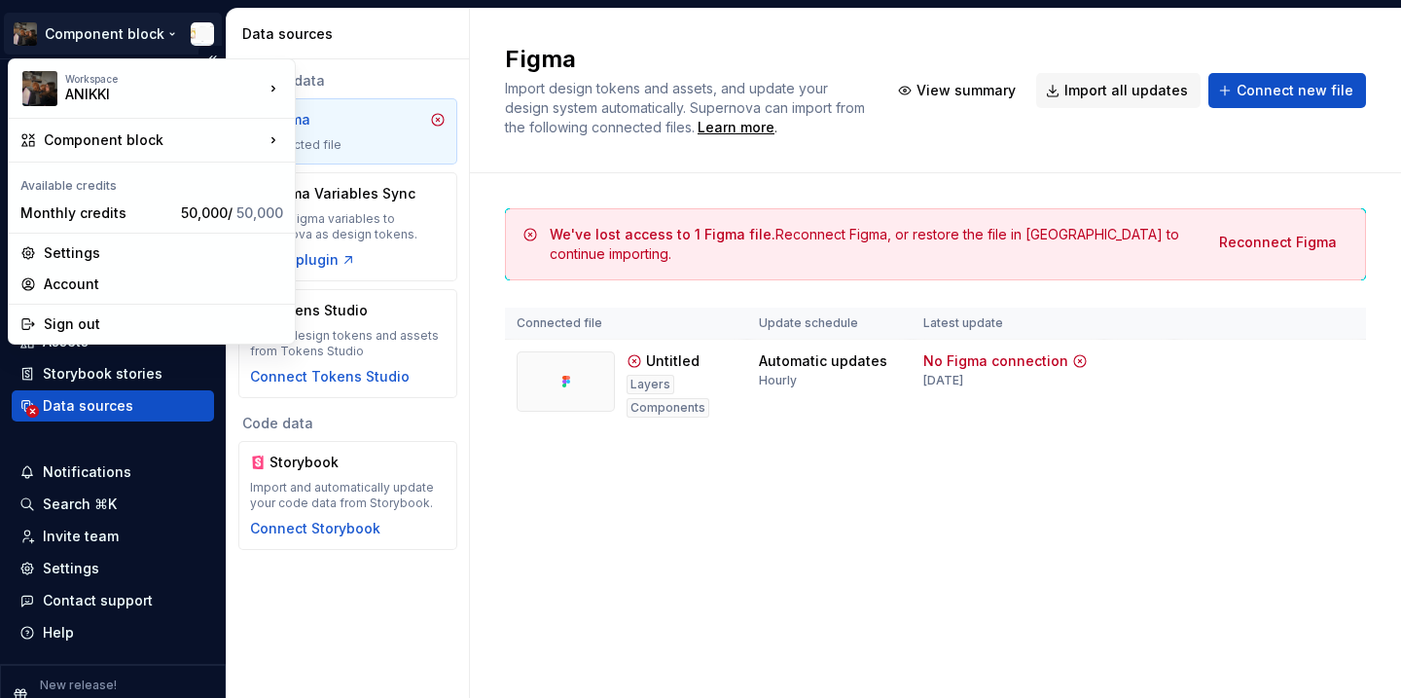
click at [109, 41] on html "Component block Home Documentation Analytics Code automation Design system data…" at bounding box center [700, 349] width 1401 height 698
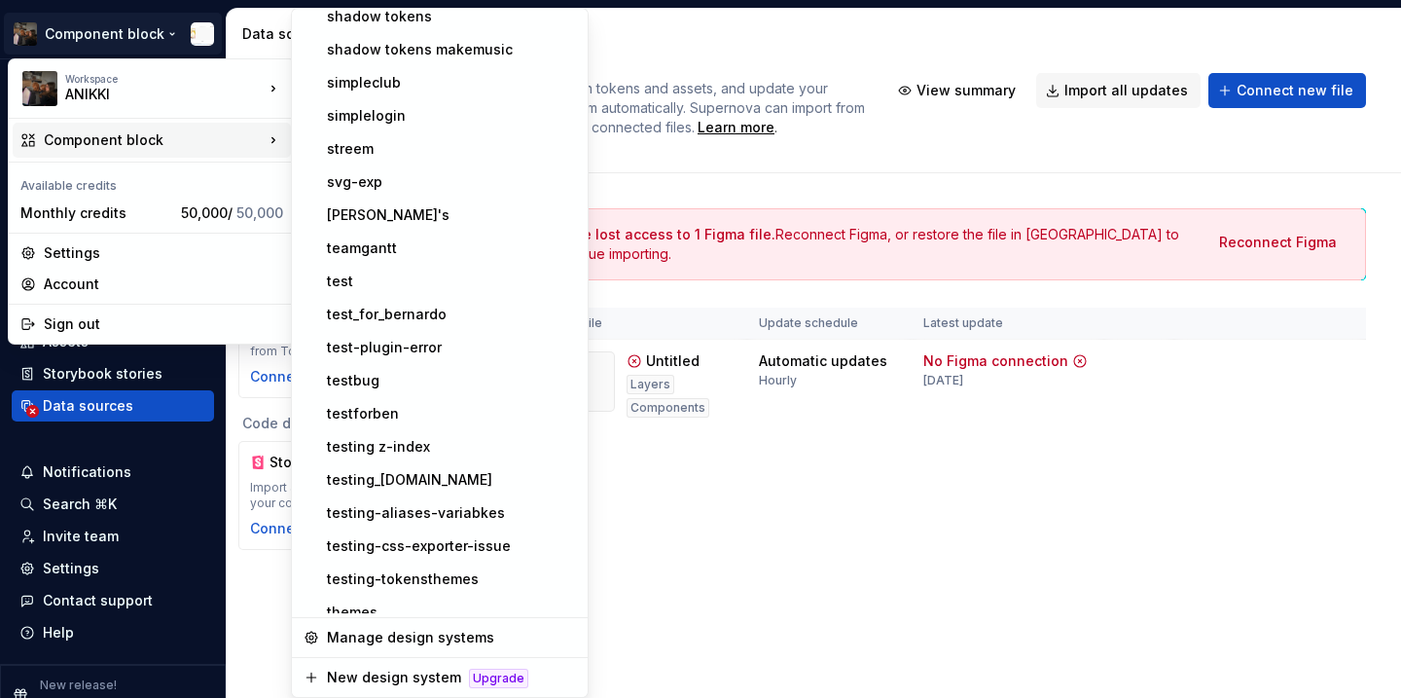
scroll to position [2728, 0]
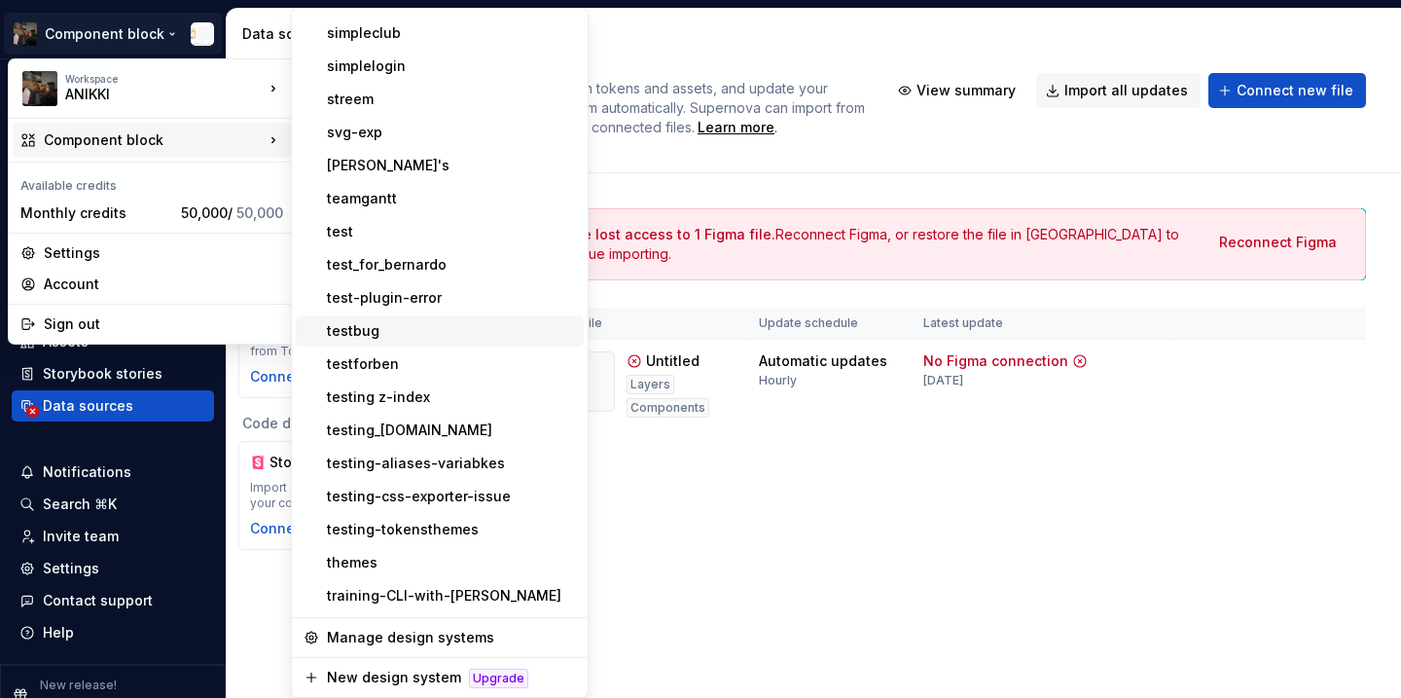
click at [357, 337] on div "testbug" at bounding box center [451, 330] width 249 height 19
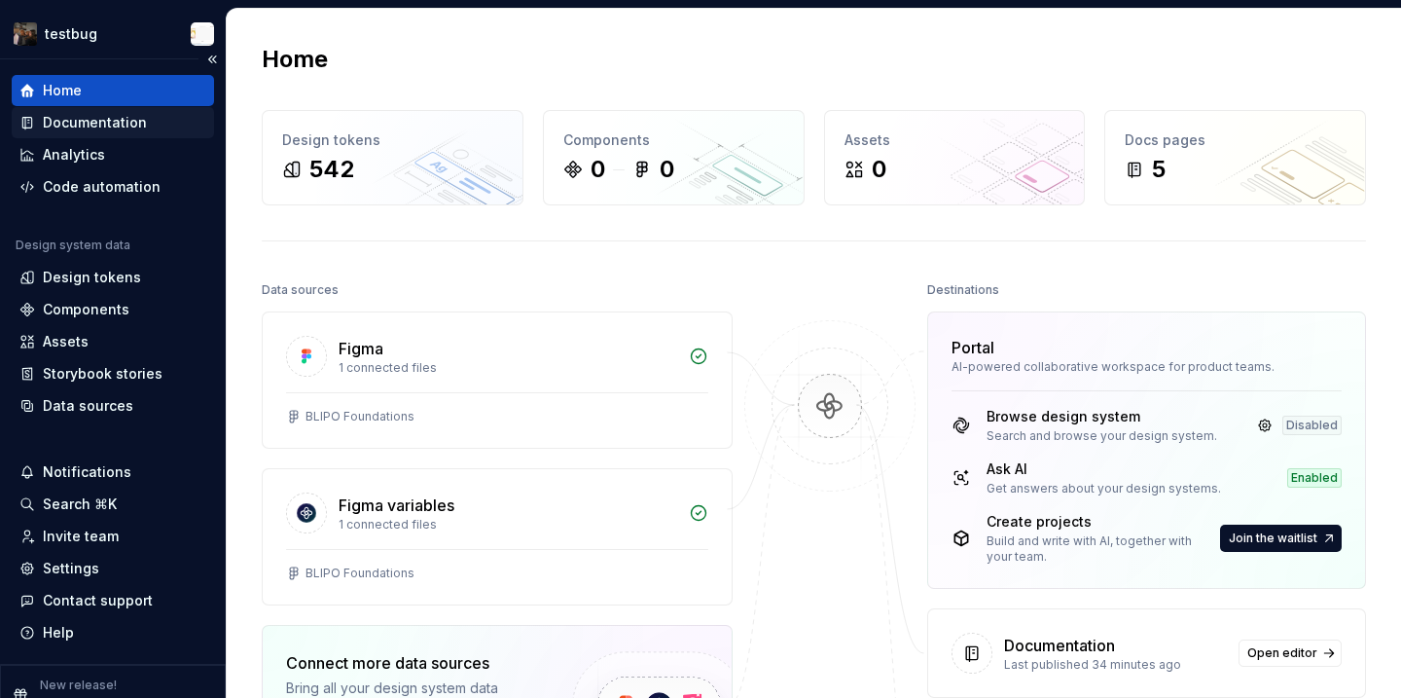
click at [159, 122] on div "Documentation" at bounding box center [112, 122] width 187 height 19
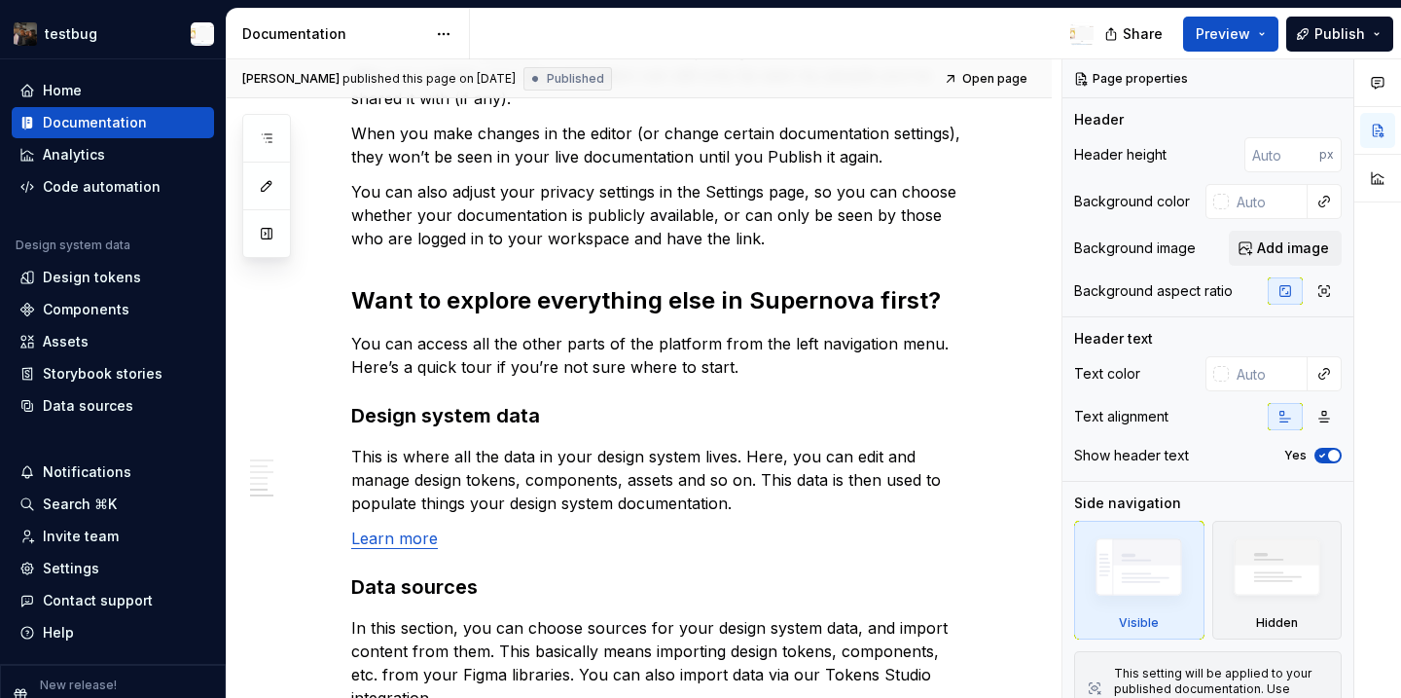
scroll to position [1857, 0]
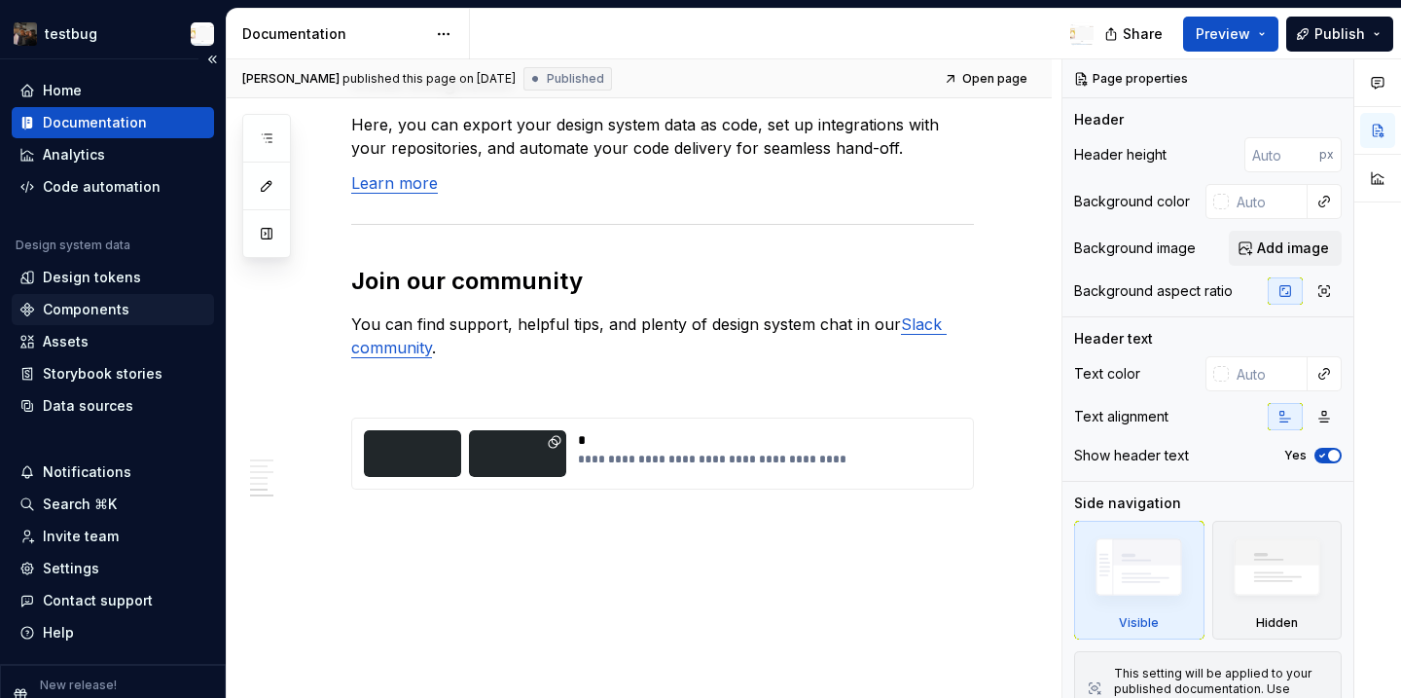
click at [116, 307] on div "Components" at bounding box center [86, 309] width 87 height 19
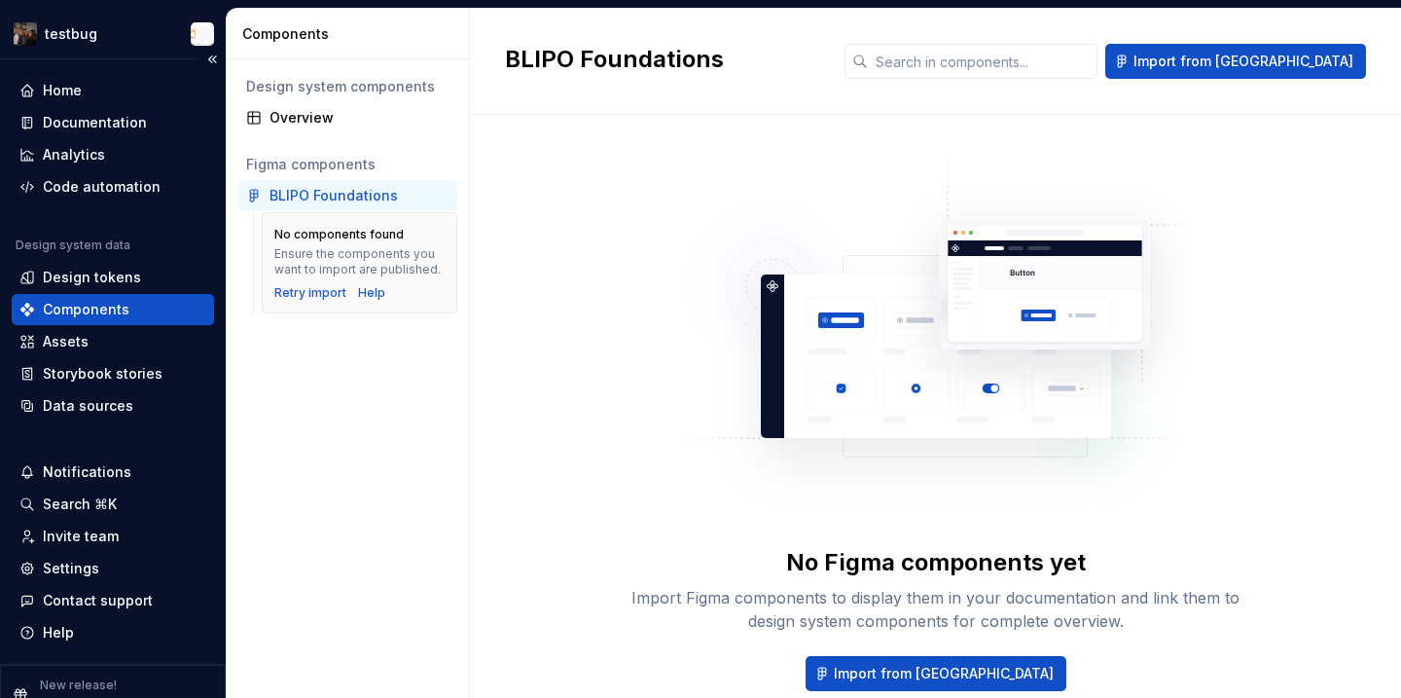
click at [90, 60] on div "Home Documentation Analytics Code automation Design system data Design tokens C…" at bounding box center [113, 361] width 226 height 604
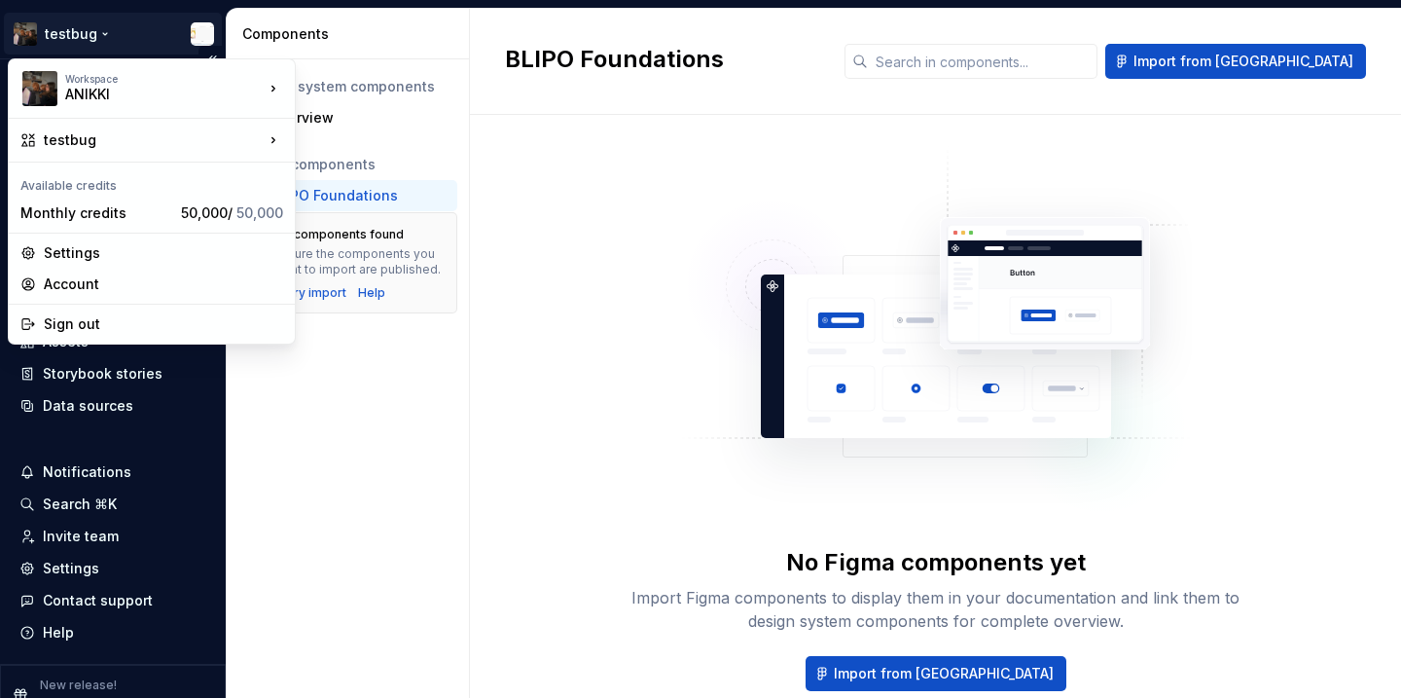
click at [82, 38] on html "testbug Home Documentation Analytics Code automation Design system data Design …" at bounding box center [700, 349] width 1401 height 698
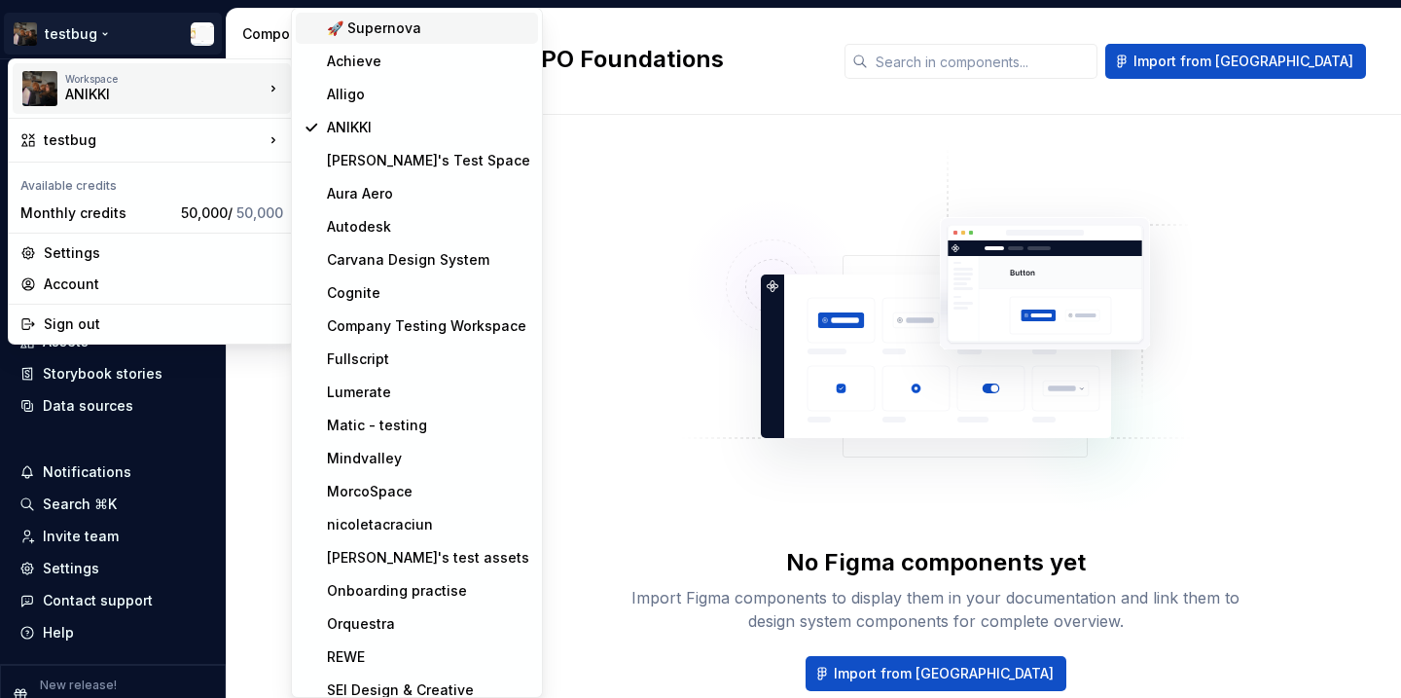
click at [340, 37] on div "🚀 Supernova" at bounding box center [428, 27] width 203 height 19
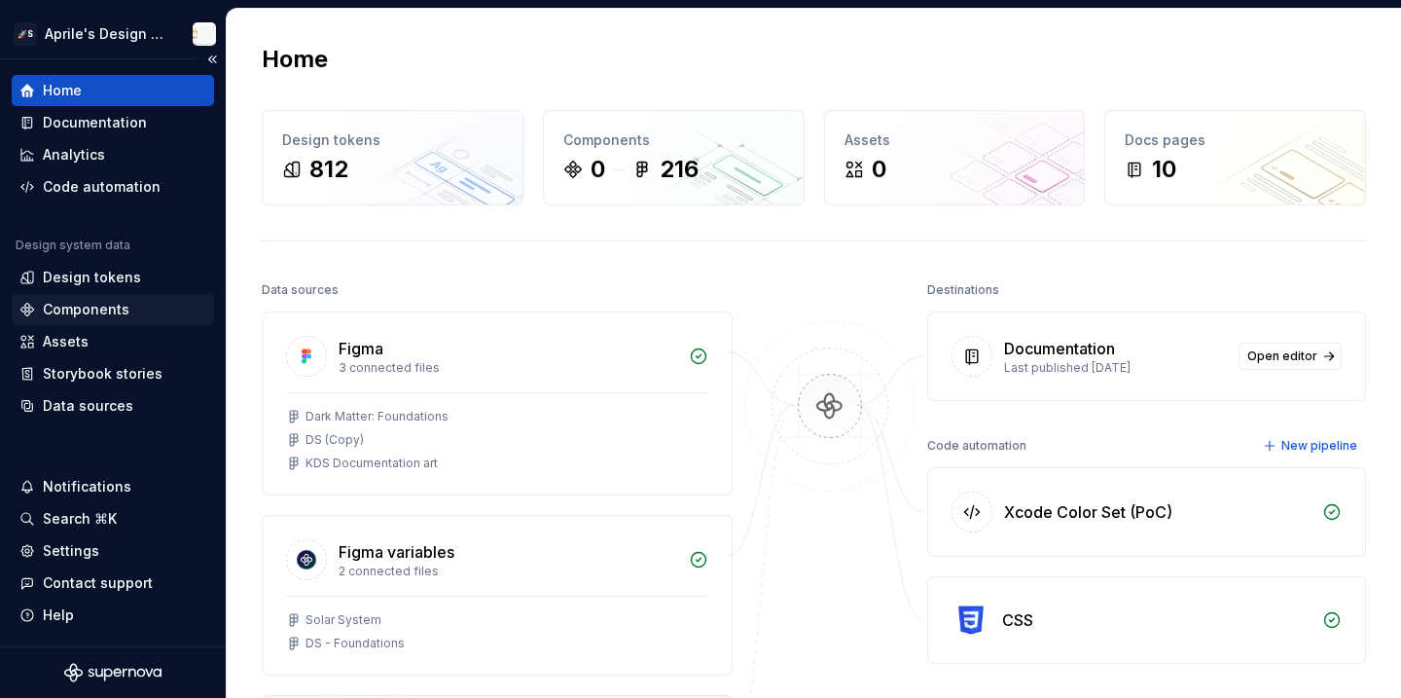
click at [107, 308] on div "Components" at bounding box center [86, 309] width 87 height 19
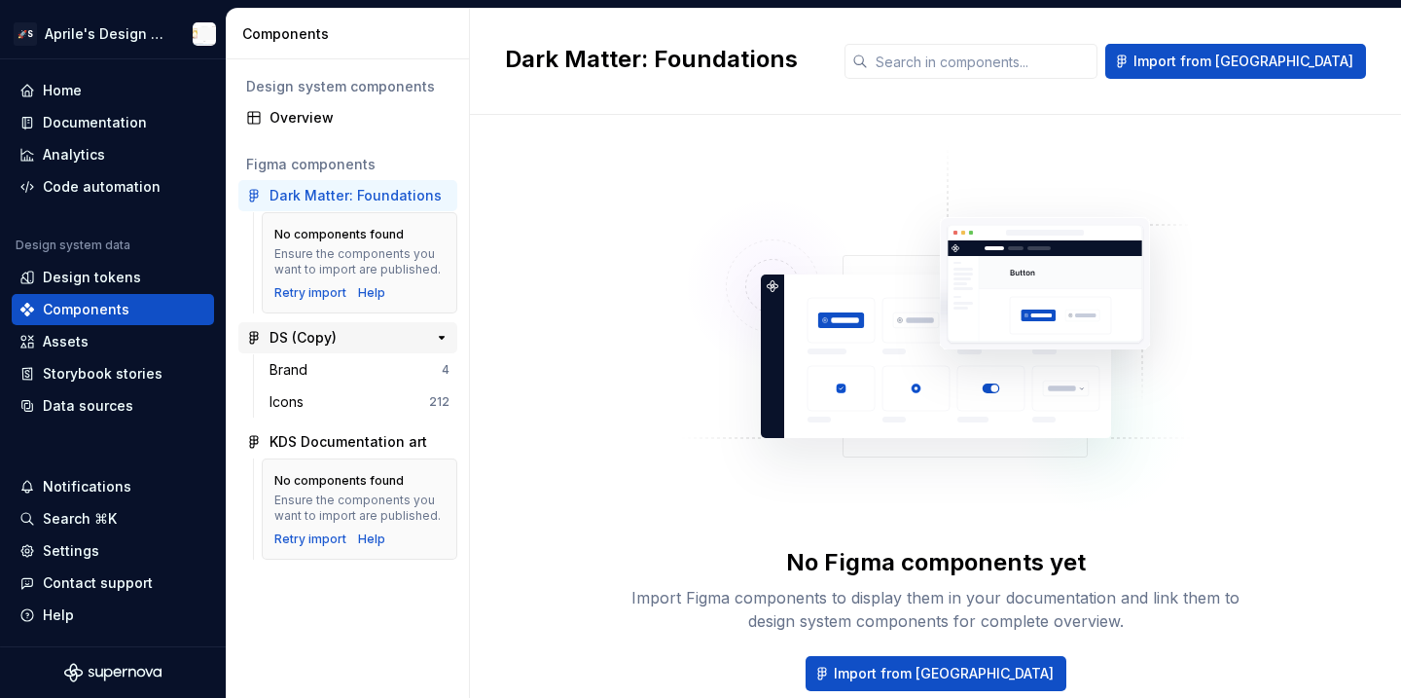
click at [328, 340] on div "DS (Copy)" at bounding box center [303, 337] width 67 height 19
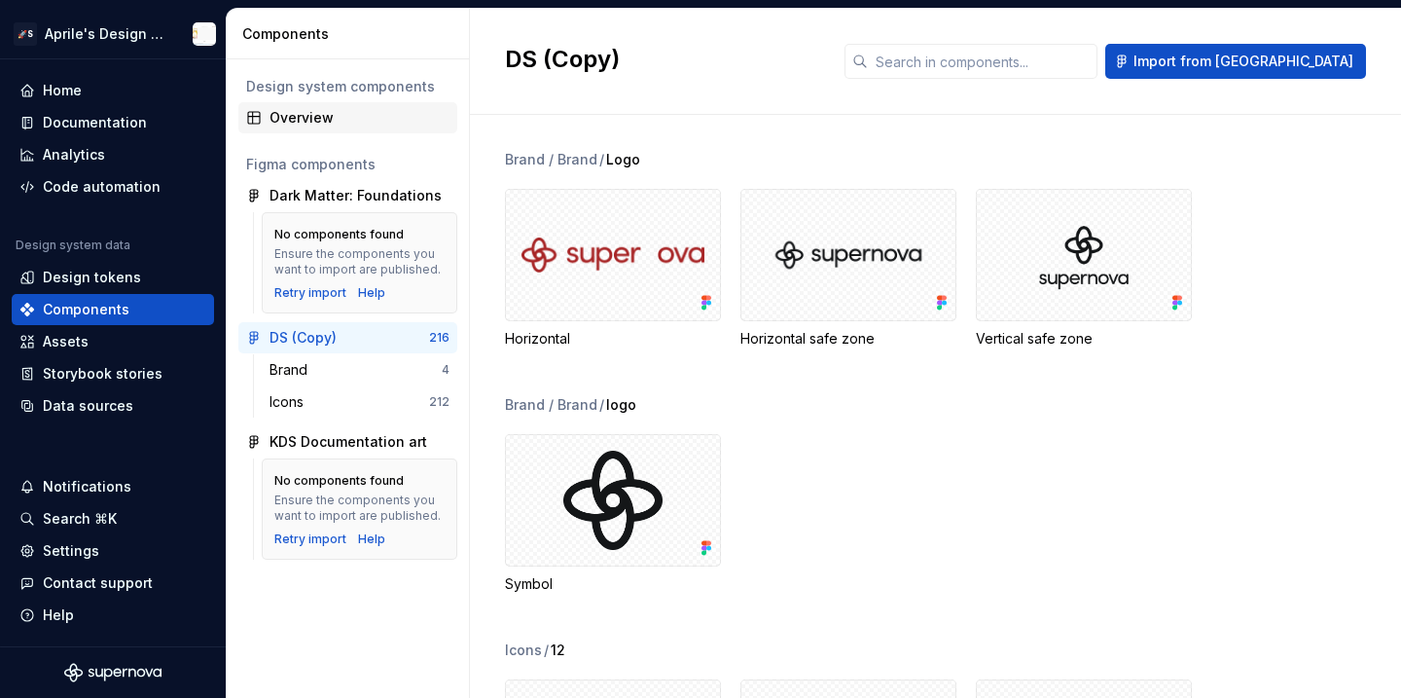
click at [349, 123] on div "Overview" at bounding box center [360, 117] width 180 height 19
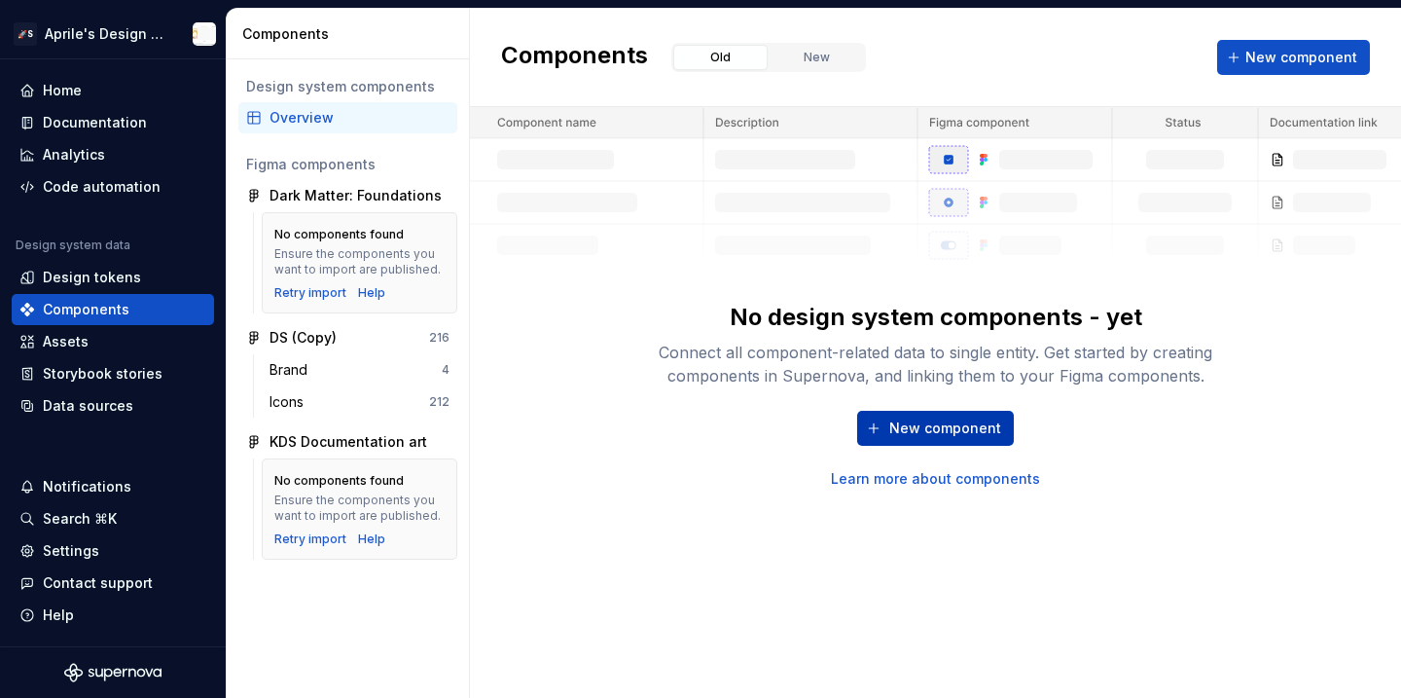
click at [971, 419] on span "New component" at bounding box center [945, 427] width 112 height 19
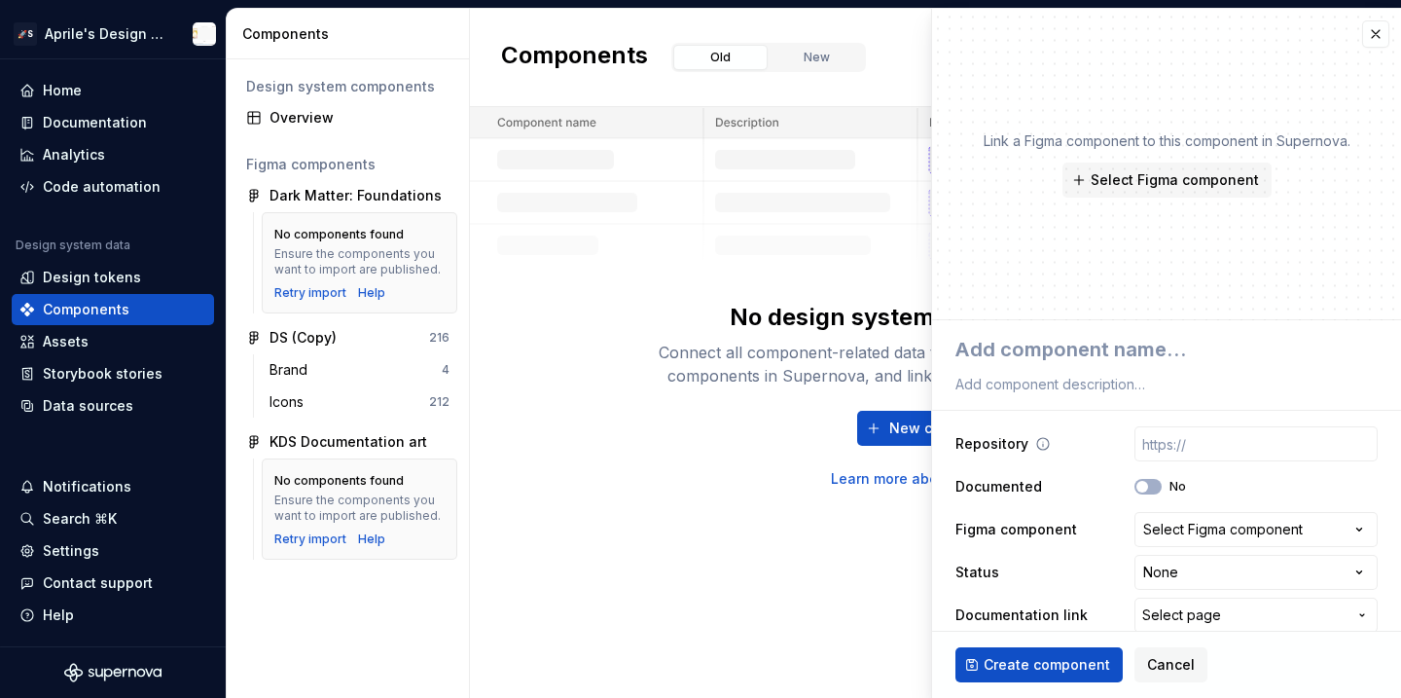
type textarea "*"
click at [1187, 523] on div "Select Figma component" at bounding box center [1223, 529] width 160 height 19
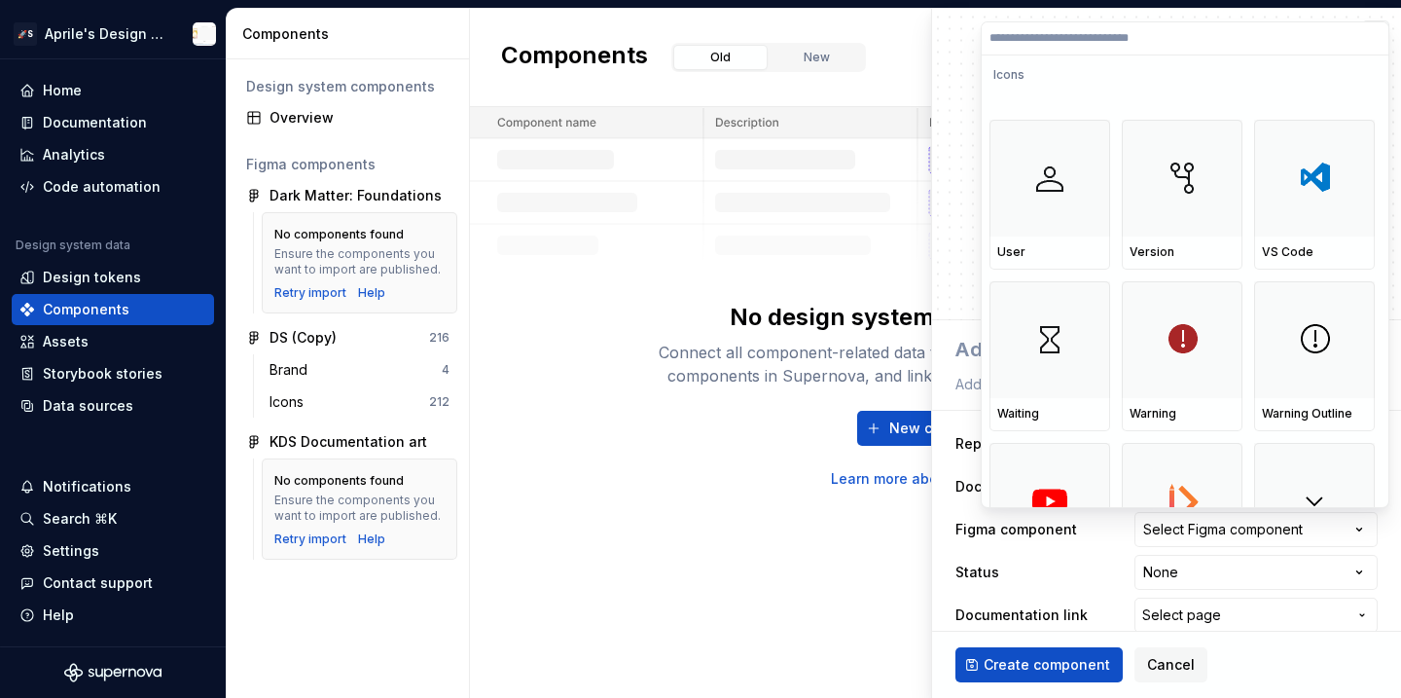
scroll to position [10603, 0]
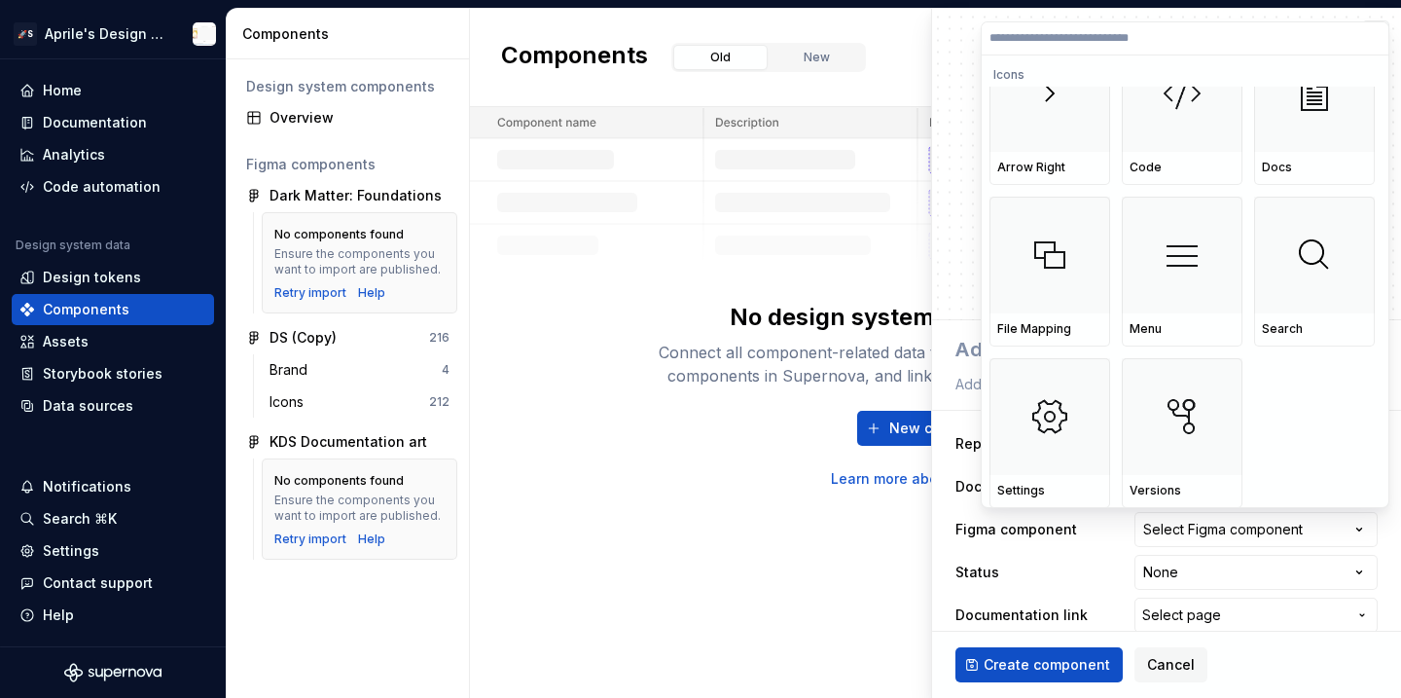
click at [1066, 33] on input "search" at bounding box center [1185, 38] width 407 height 16
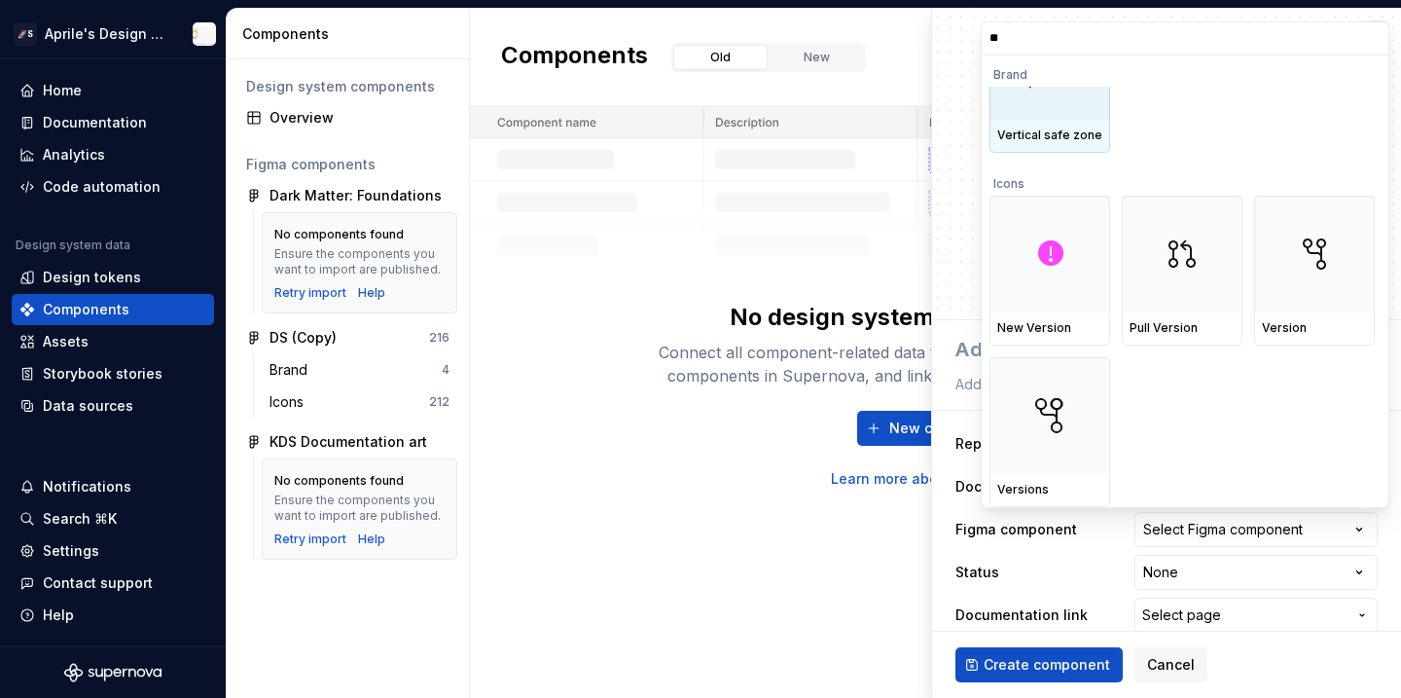
scroll to position [0, 0]
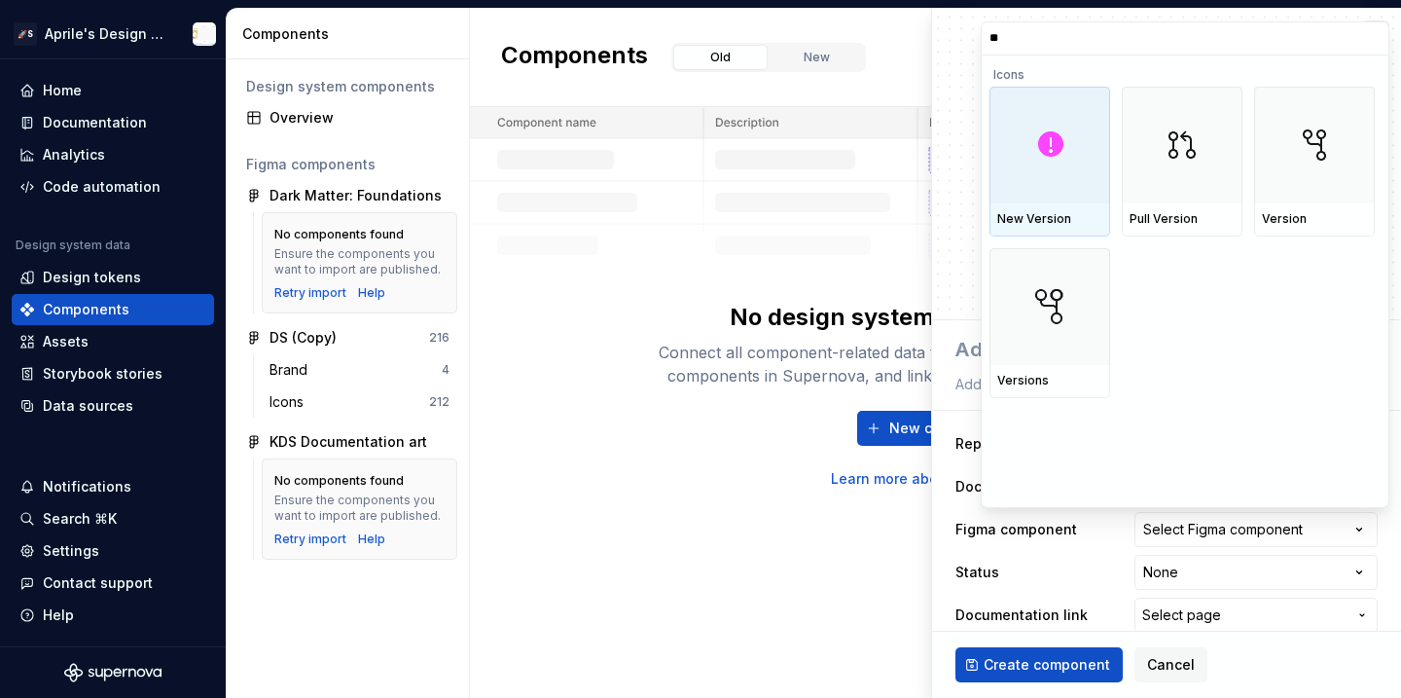
type input "*"
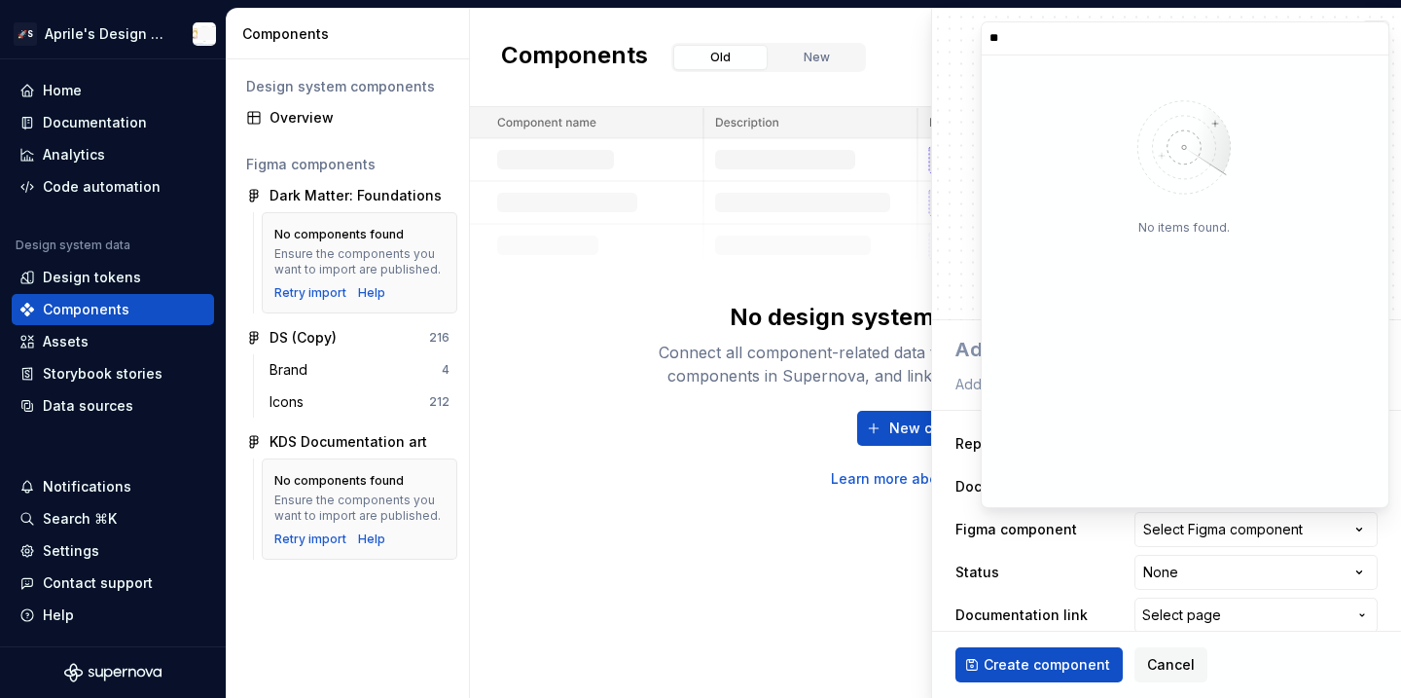
type input "**"
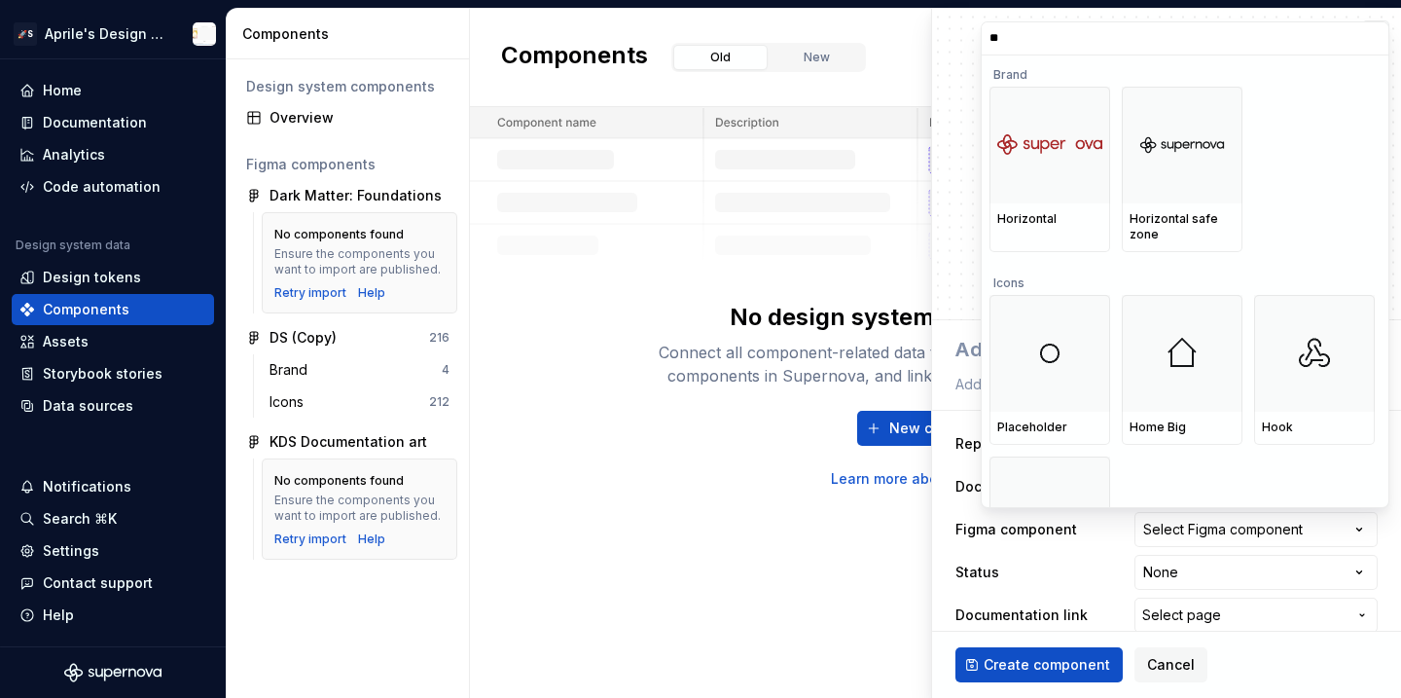
click at [113, 43] on html "**********" at bounding box center [700, 349] width 1401 height 698
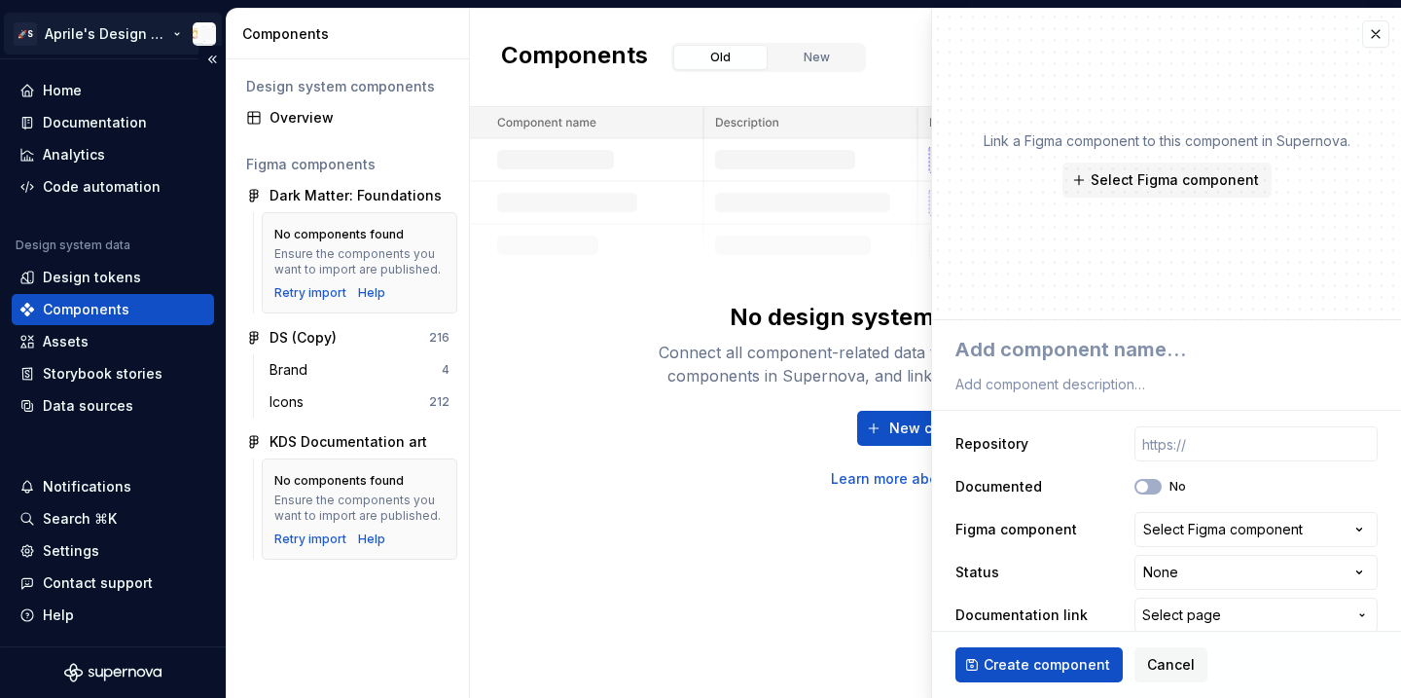
click at [110, 39] on html "**********" at bounding box center [700, 349] width 1401 height 698
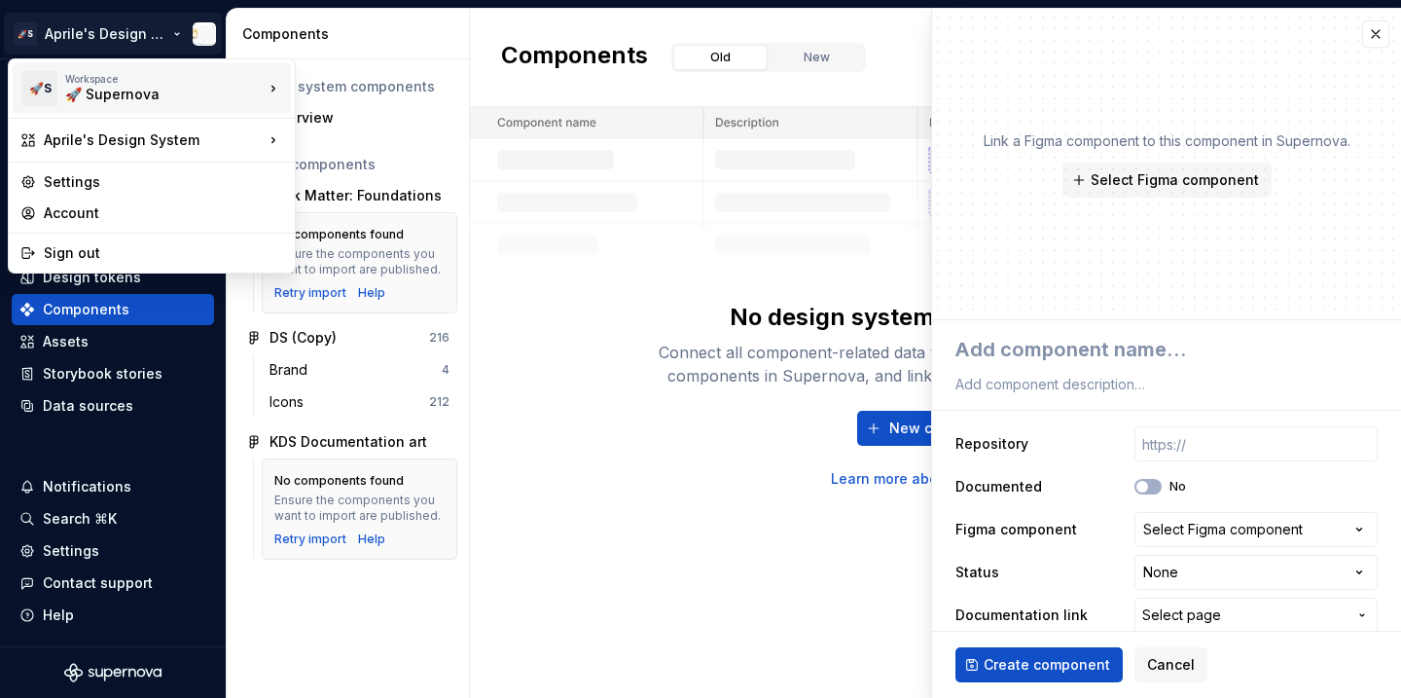
type textarea "*"
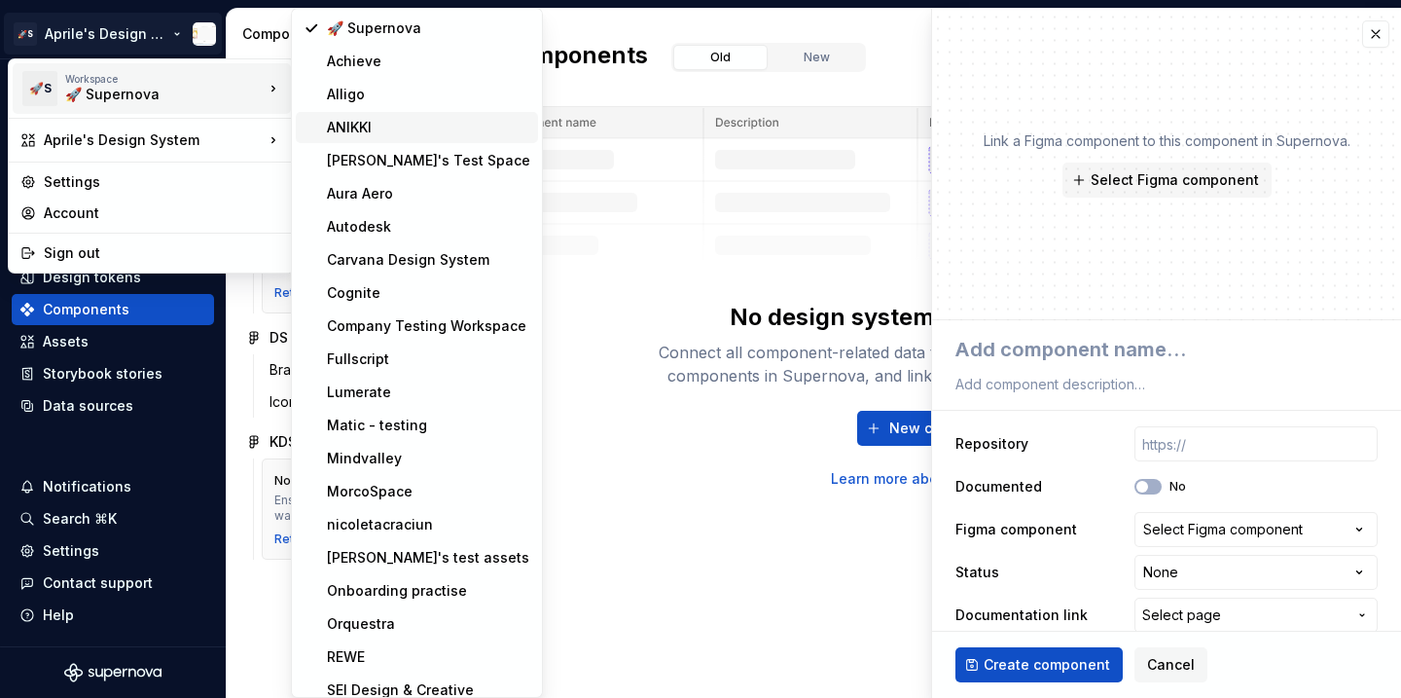
click at [368, 122] on div "ANIKKI" at bounding box center [428, 127] width 203 height 19
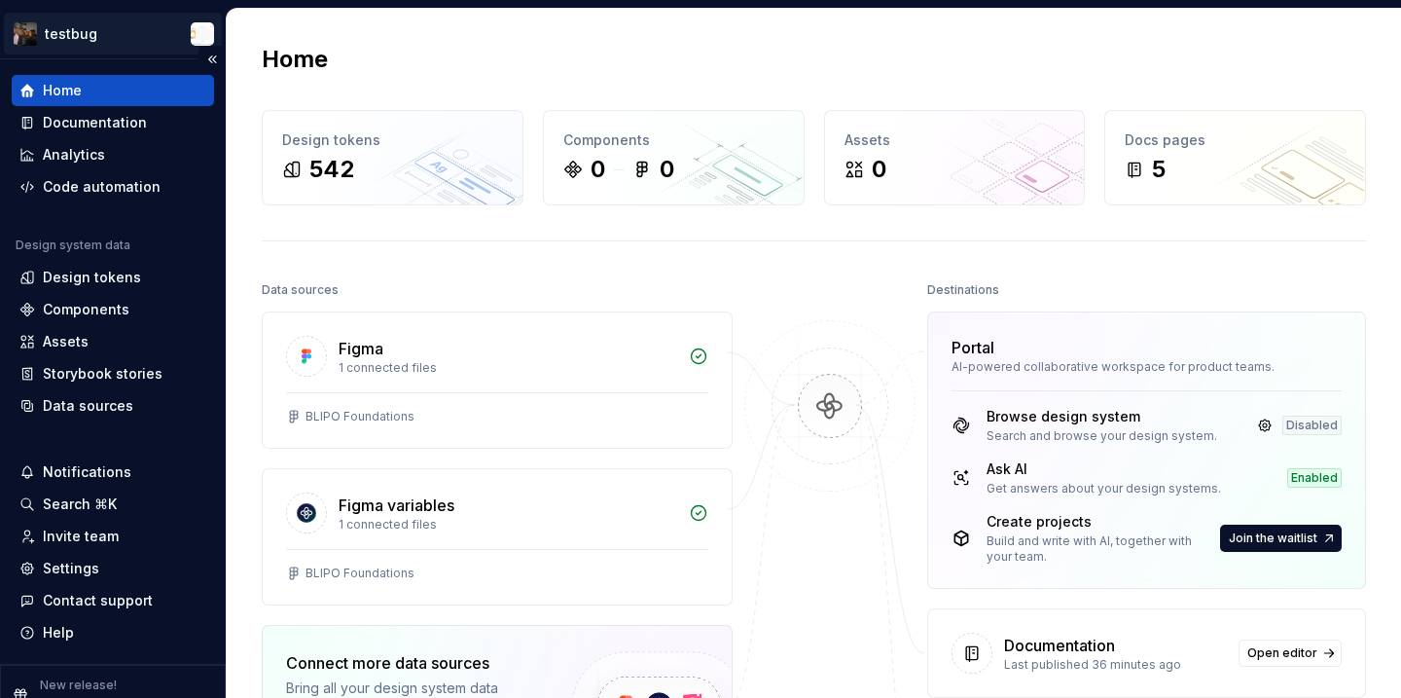
click at [88, 46] on html "testbug Home Documentation Analytics Code automation Design system data Design …" at bounding box center [700, 349] width 1401 height 698
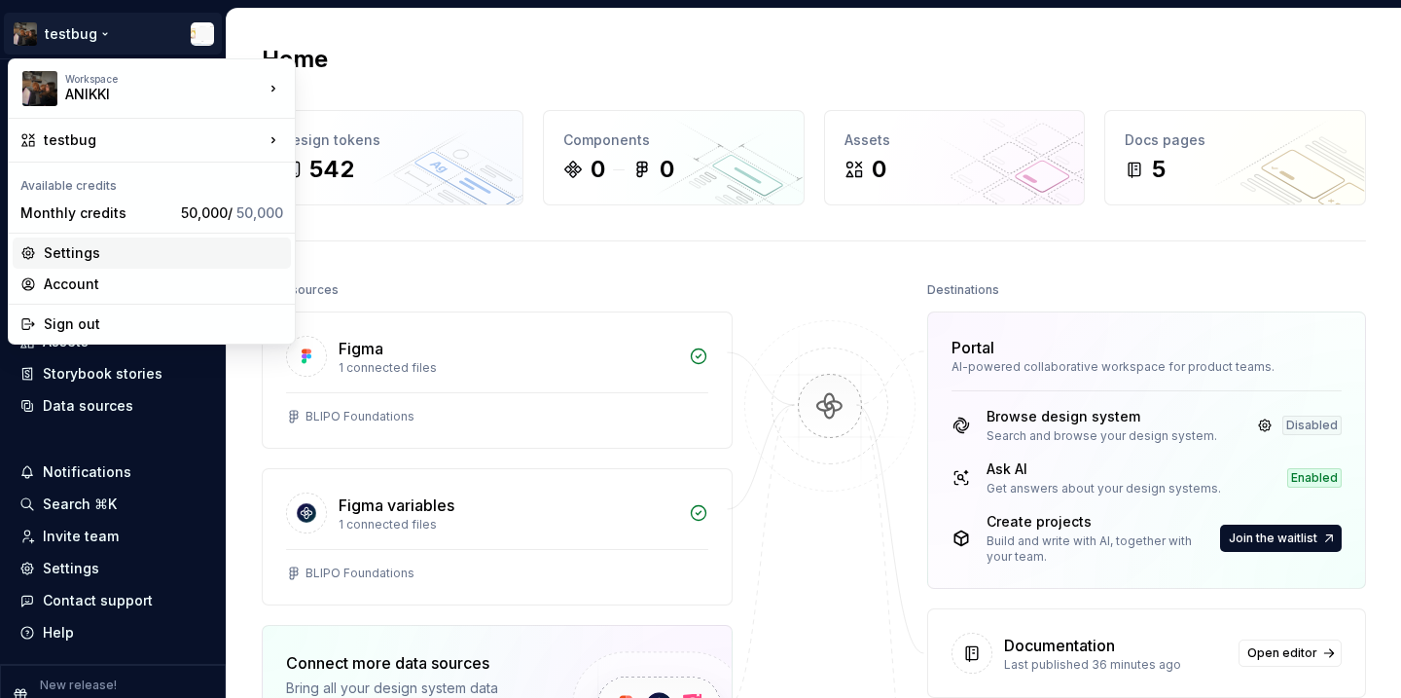
click at [86, 259] on div "Settings" at bounding box center [163, 252] width 239 height 19
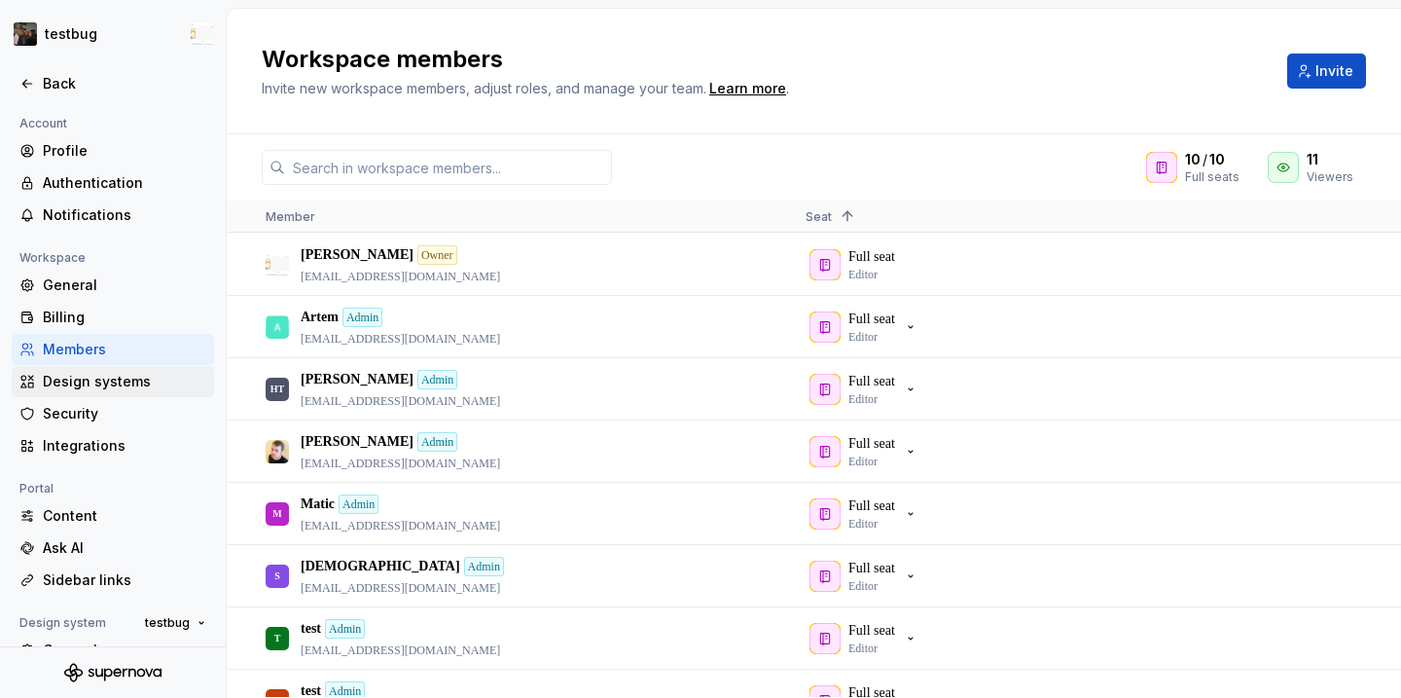
click at [144, 381] on div "Design systems" at bounding box center [124, 381] width 163 height 19
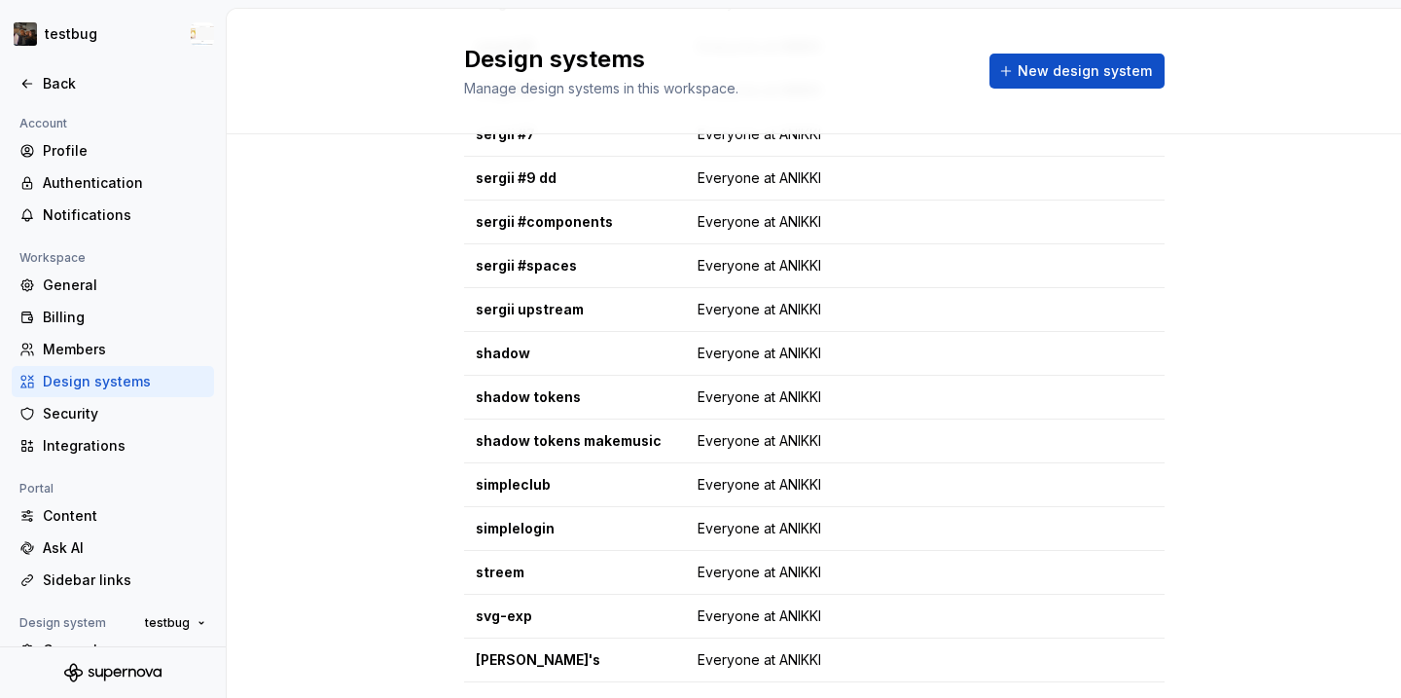
scroll to position [3975, 0]
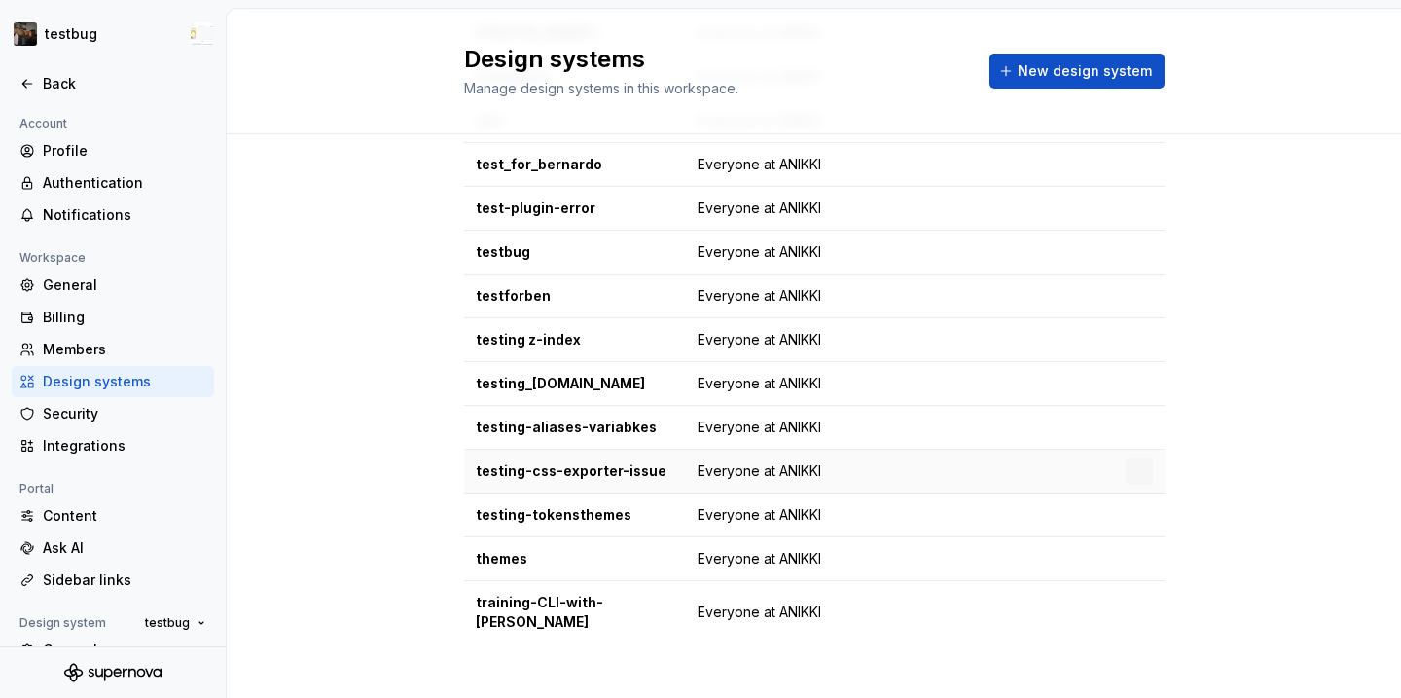
click at [1070, 473] on td at bounding box center [1042, 472] width 143 height 44
click at [1145, 465] on html "testbug Back Account Profile Authentication Notifications Workspace General Bil…" at bounding box center [700, 349] width 1401 height 698
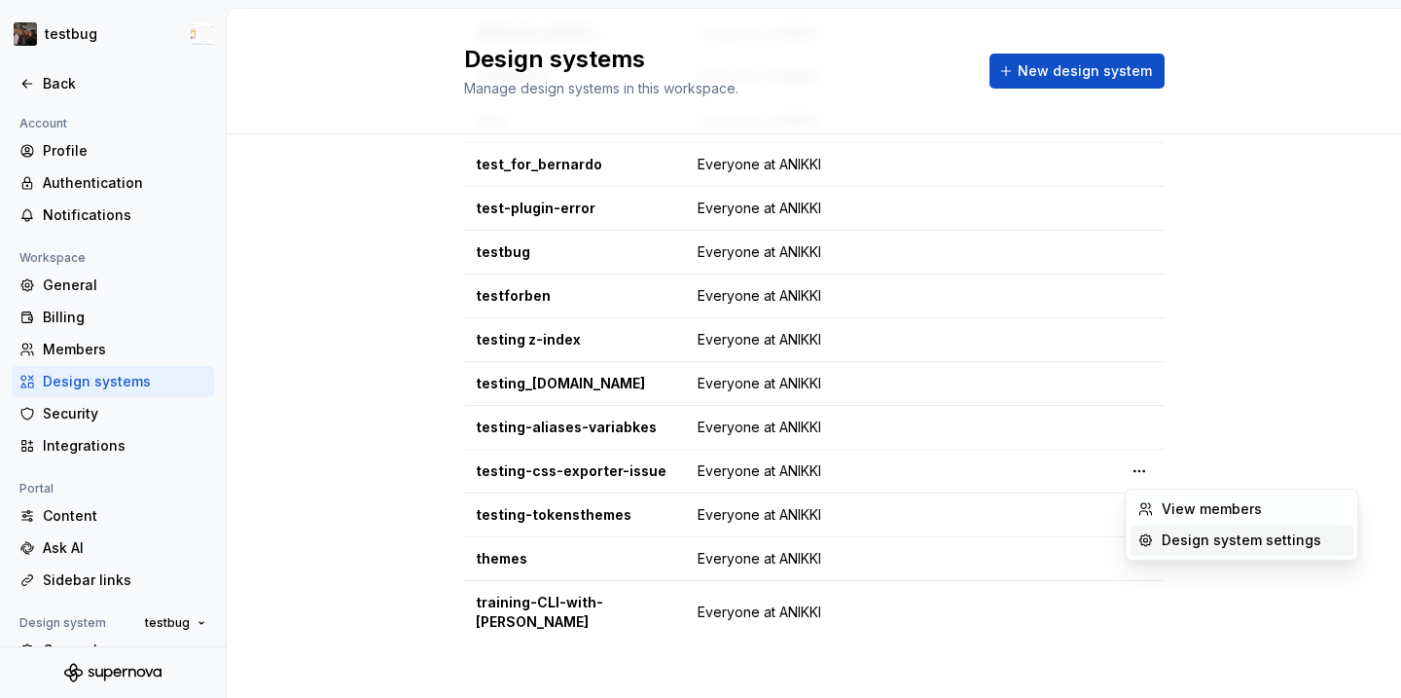
click at [1185, 543] on div "Design system settings" at bounding box center [1254, 539] width 185 height 19
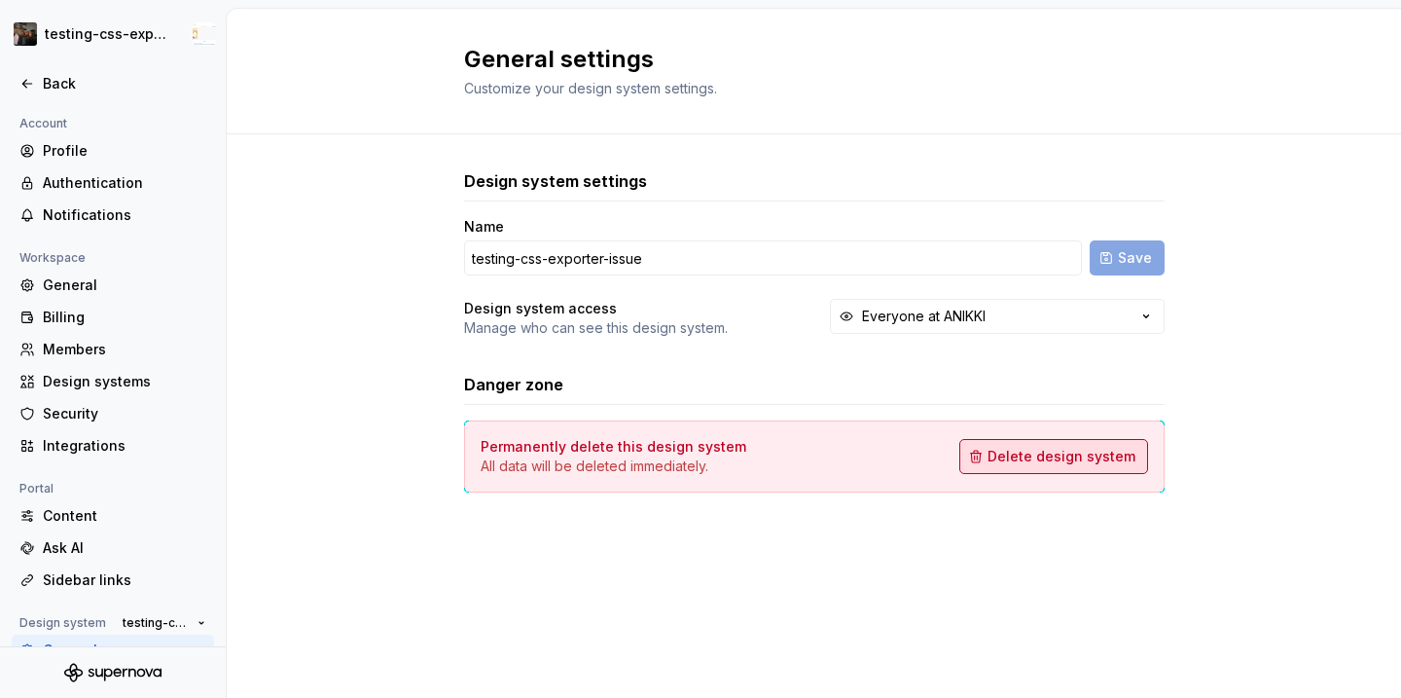
click at [1041, 469] on button "Delete design system" at bounding box center [1053, 456] width 189 height 35
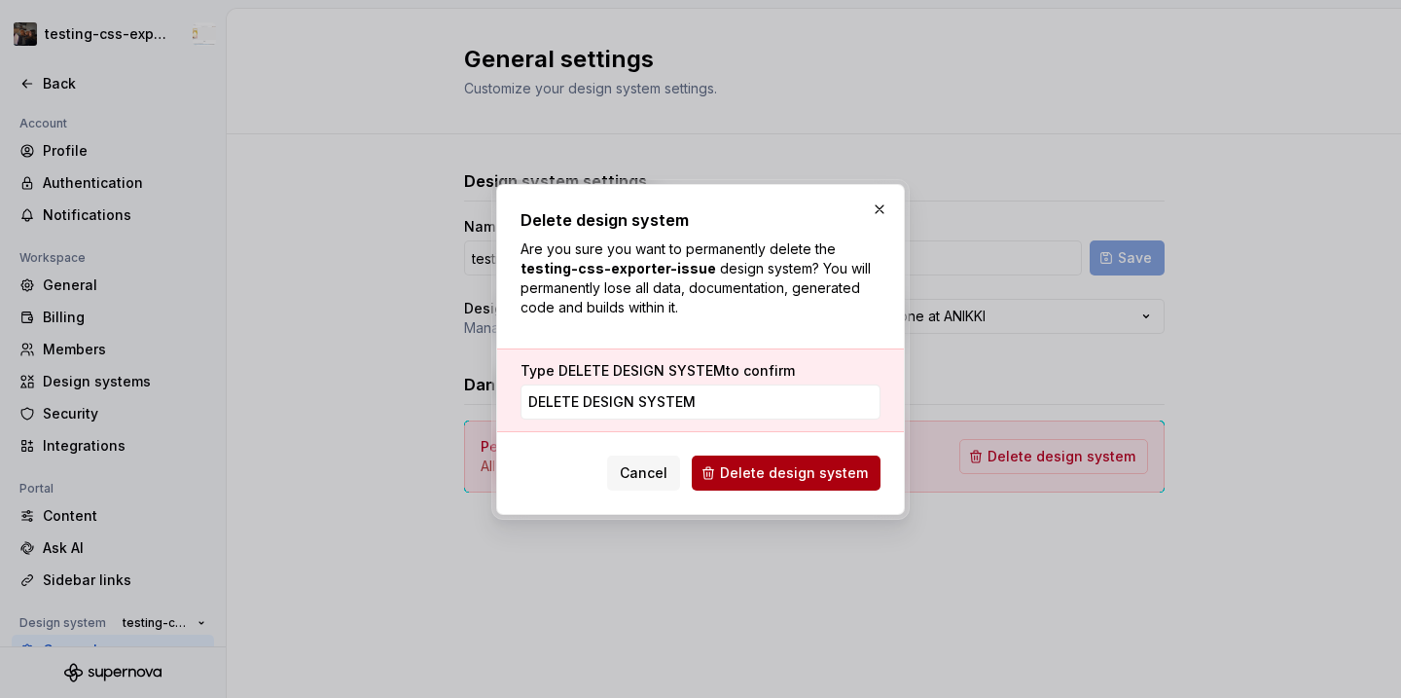
type input "DELETE DESIGN SYSTEM"
click at [862, 479] on span "Delete design system" at bounding box center [794, 472] width 148 height 19
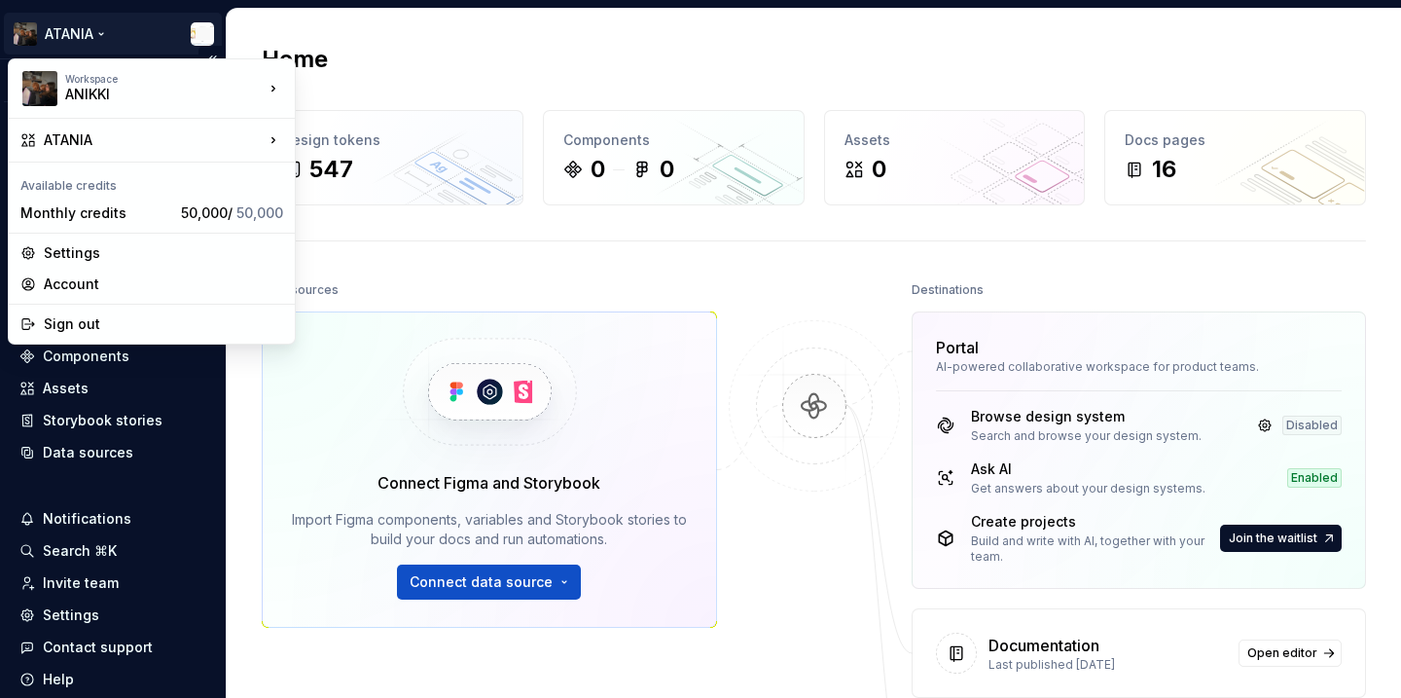
click at [78, 35] on html "ATANIA Version Current draft Home Documentation Analytics Code automation Datas…" at bounding box center [700, 349] width 1401 height 698
click at [126, 247] on div "Settings" at bounding box center [163, 252] width 239 height 19
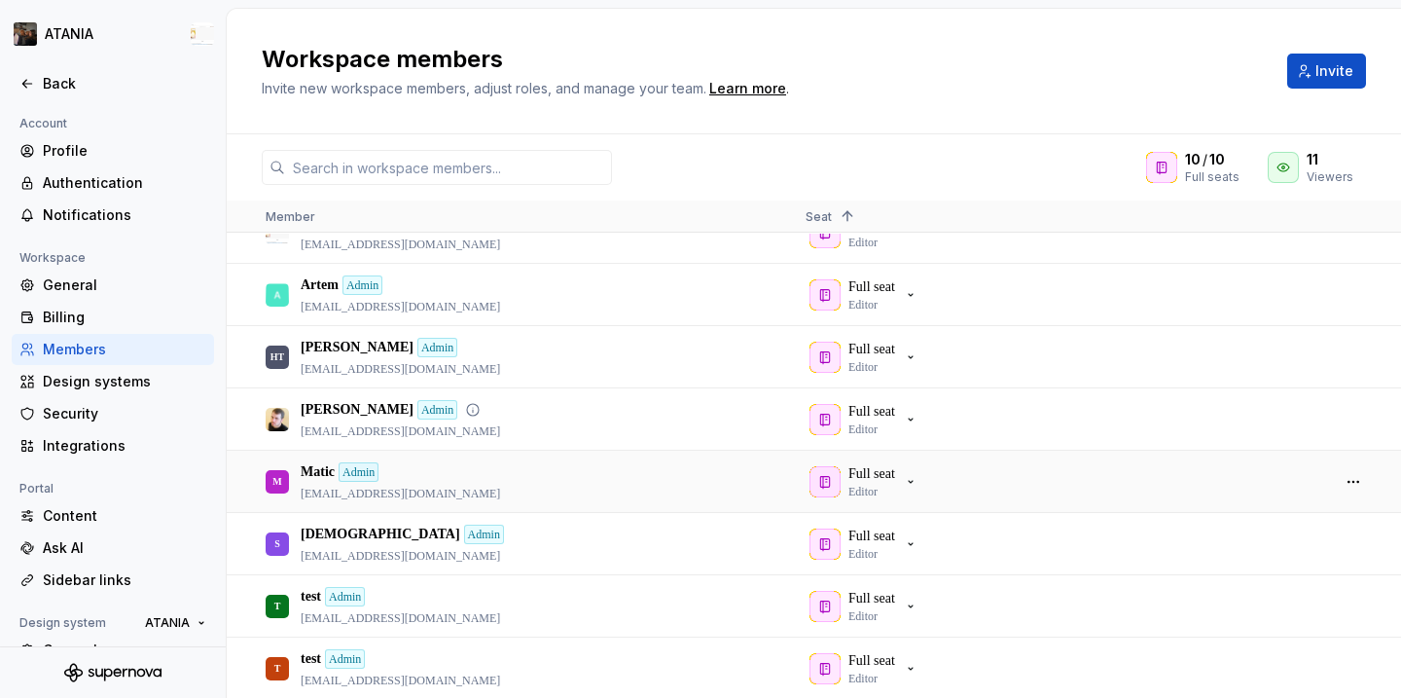
scroll to position [35, 0]
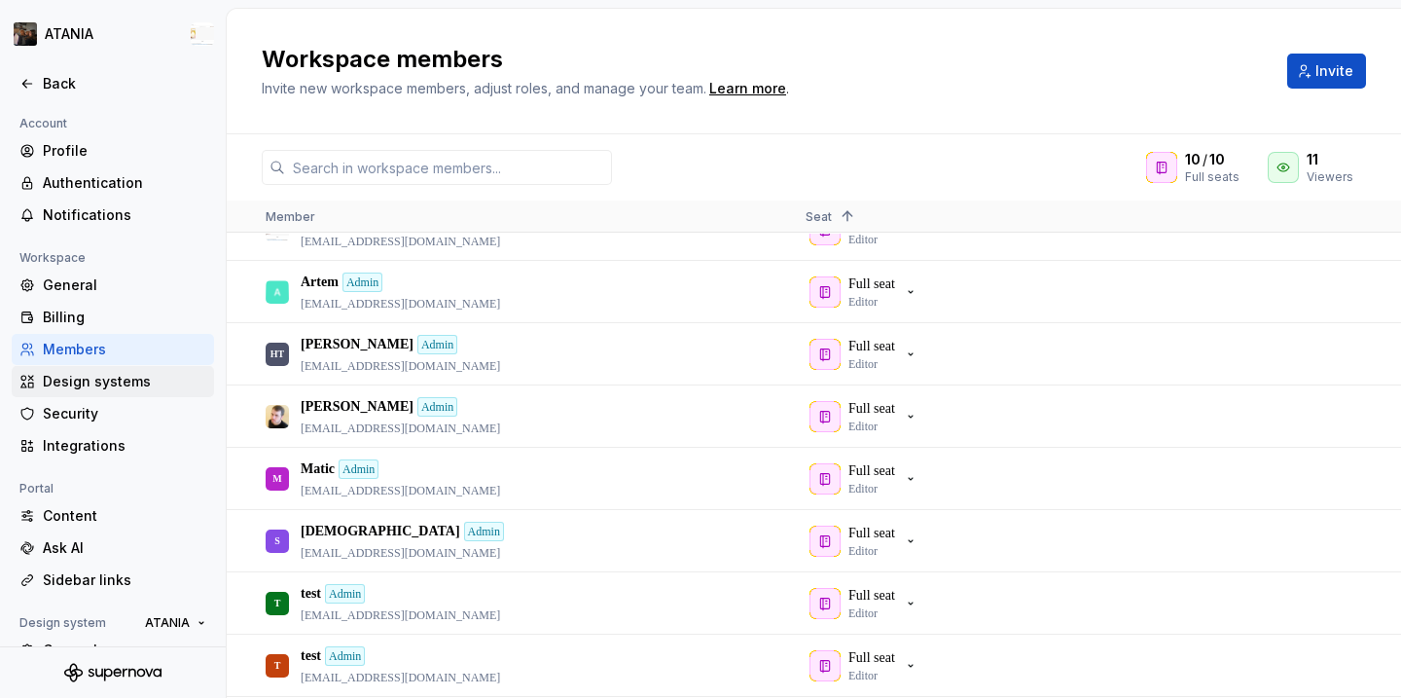
click at [155, 386] on div "Design systems" at bounding box center [124, 381] width 163 height 19
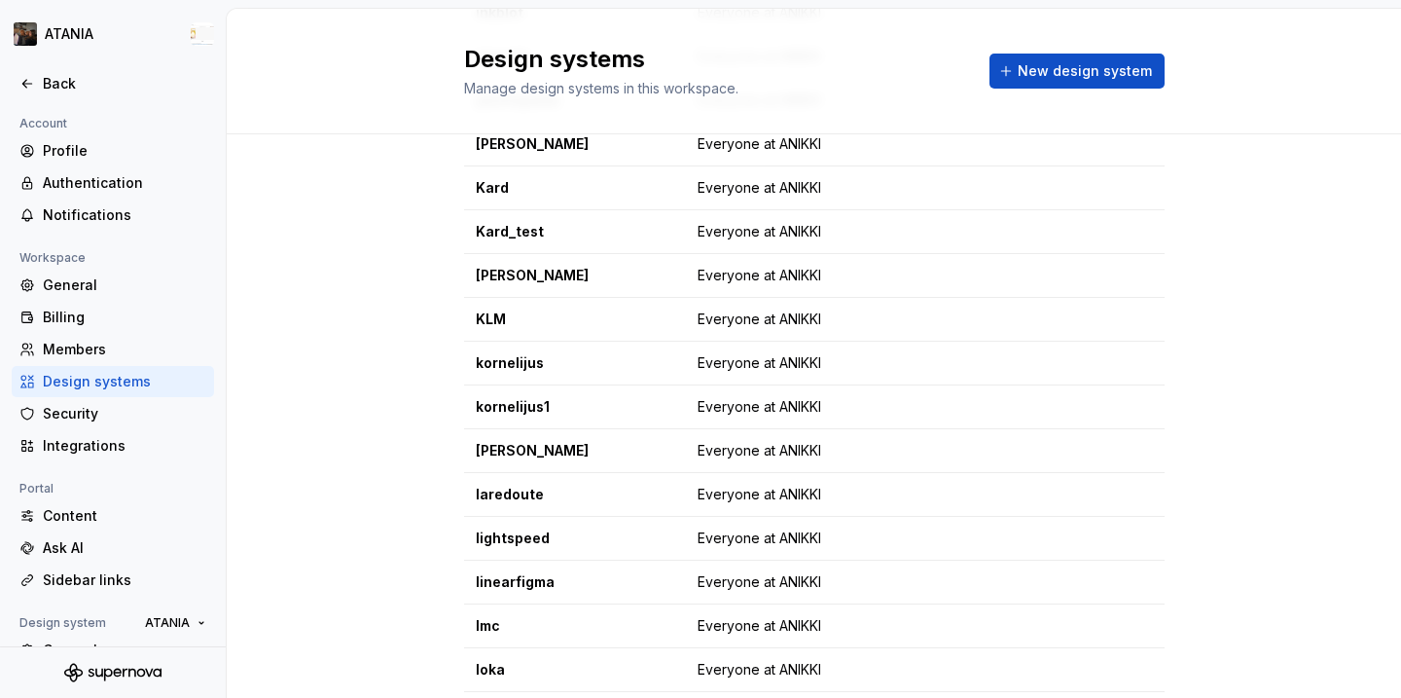
scroll to position [2121, 0]
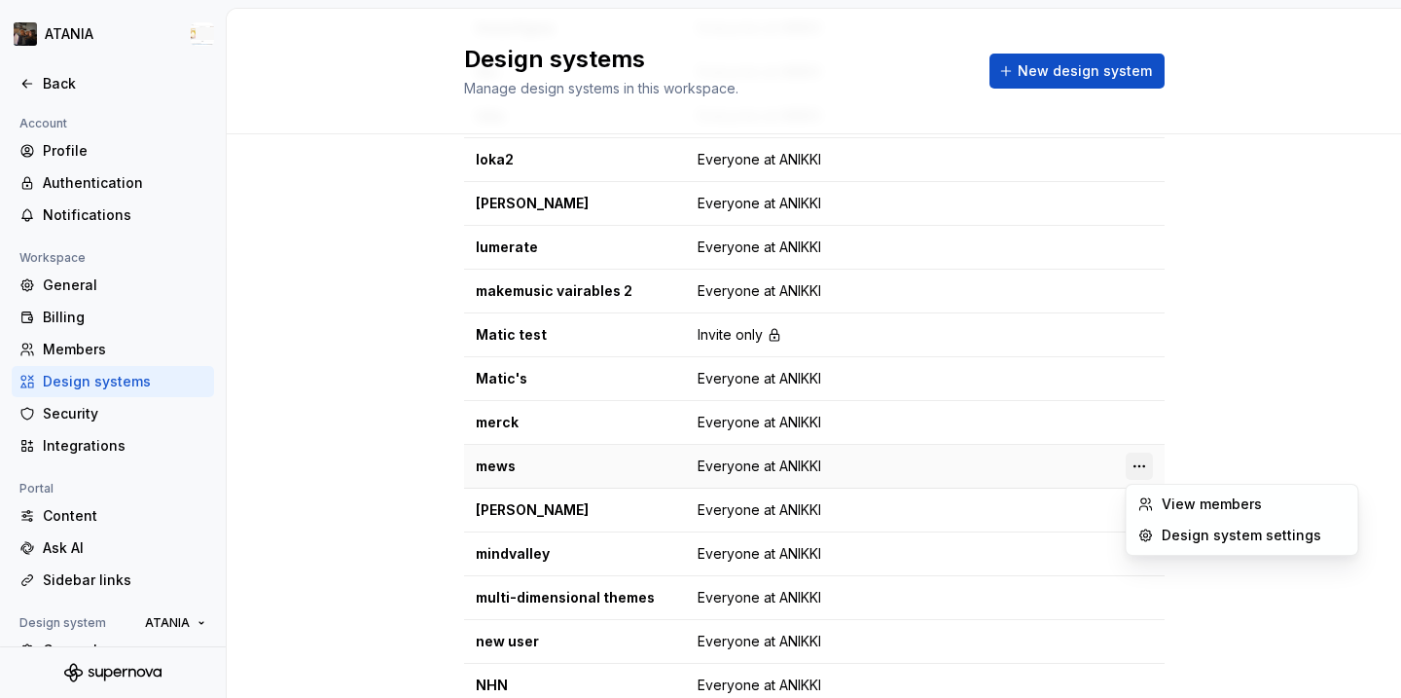
click at [1140, 470] on html "ATANIA Back Account Profile Authentication Notifications Workspace General Bill…" at bounding box center [700, 349] width 1401 height 698
click at [1159, 538] on div "Design system settings" at bounding box center [1243, 535] width 224 height 31
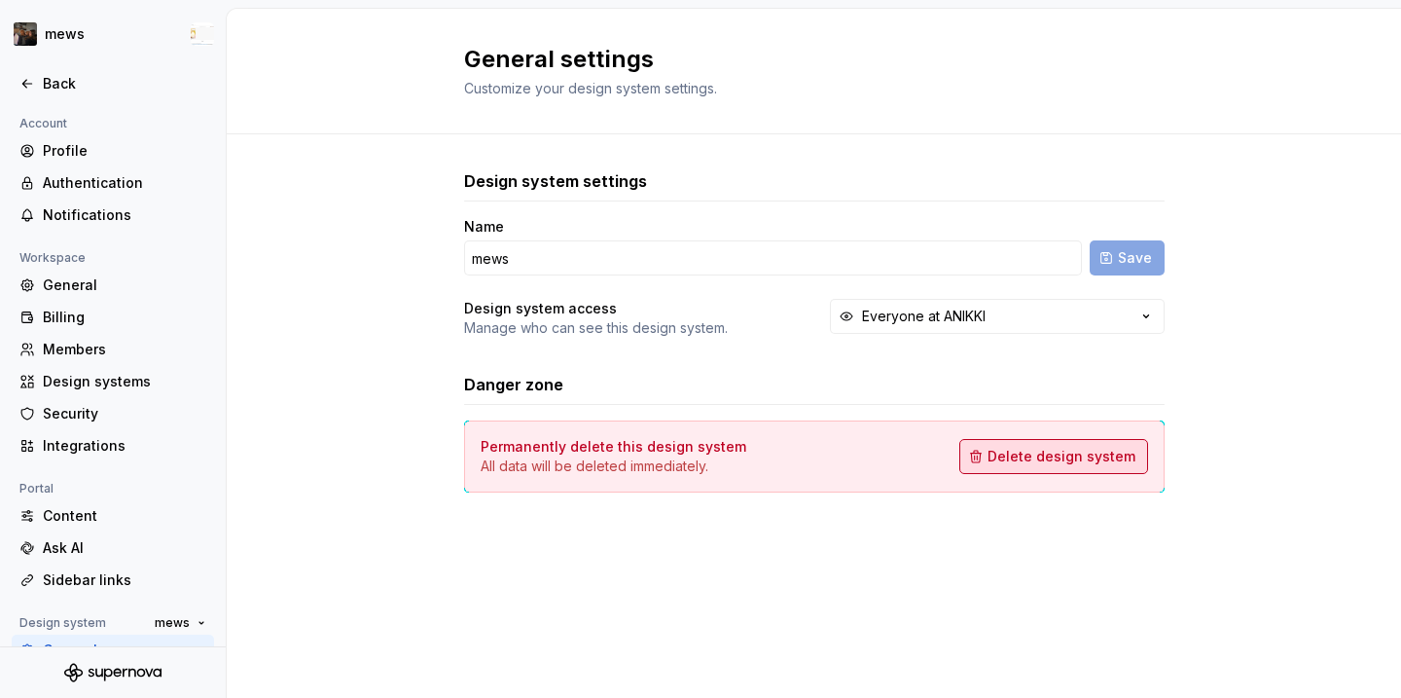
click at [1038, 444] on button "Delete design system" at bounding box center [1053, 456] width 189 height 35
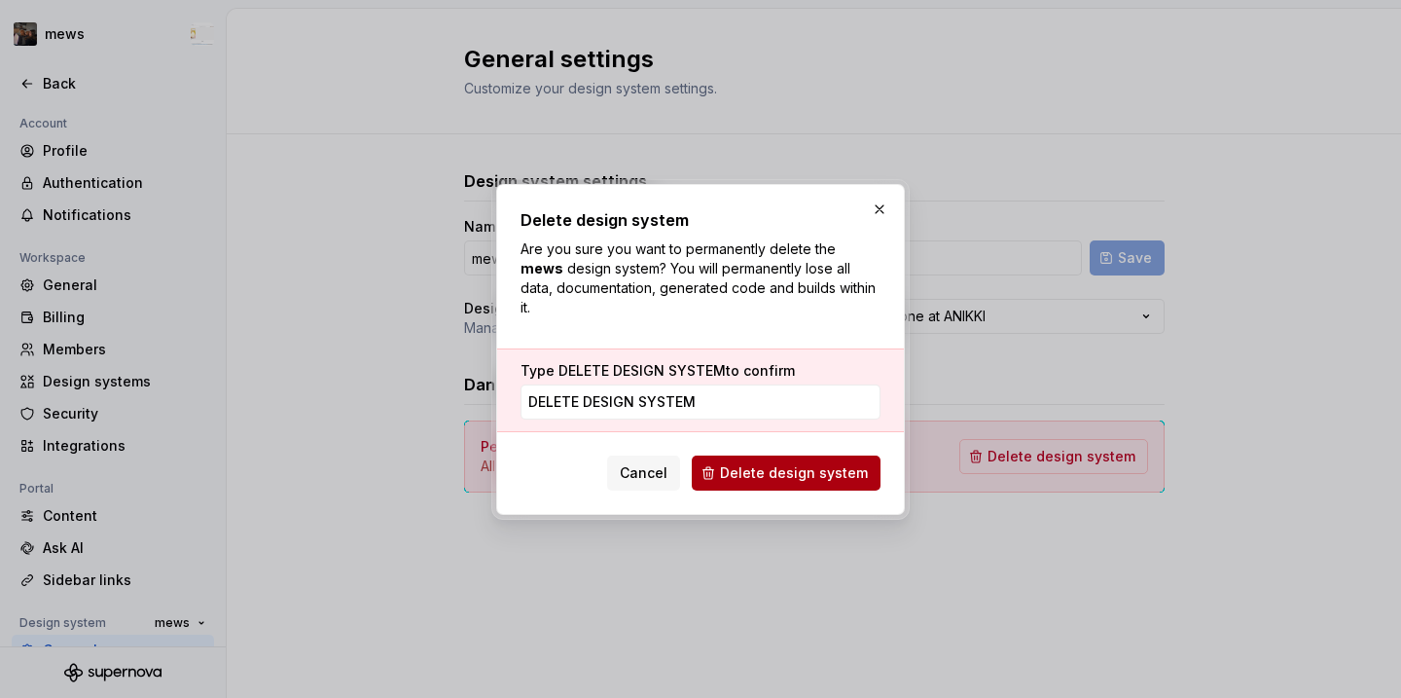
type input "delete design system"
click at [867, 477] on button "Delete design system" at bounding box center [786, 472] width 189 height 35
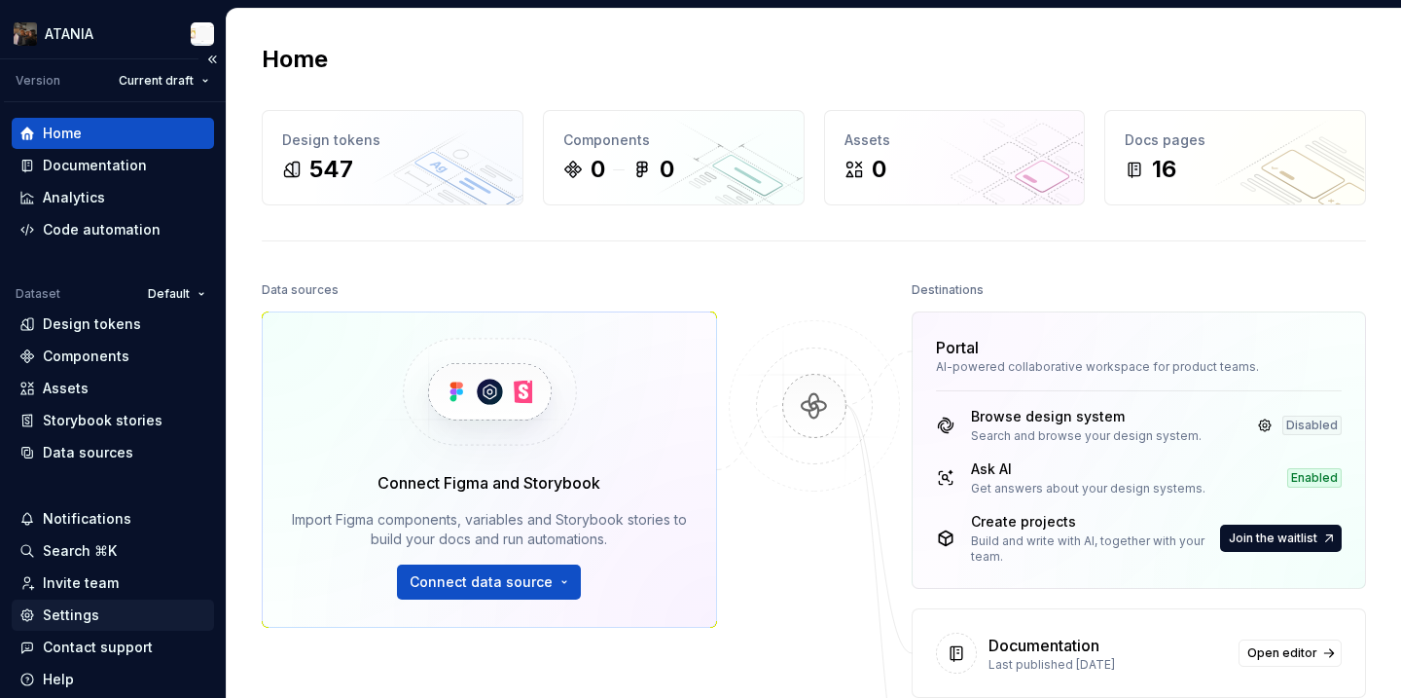
click at [107, 618] on div "Settings" at bounding box center [112, 614] width 187 height 19
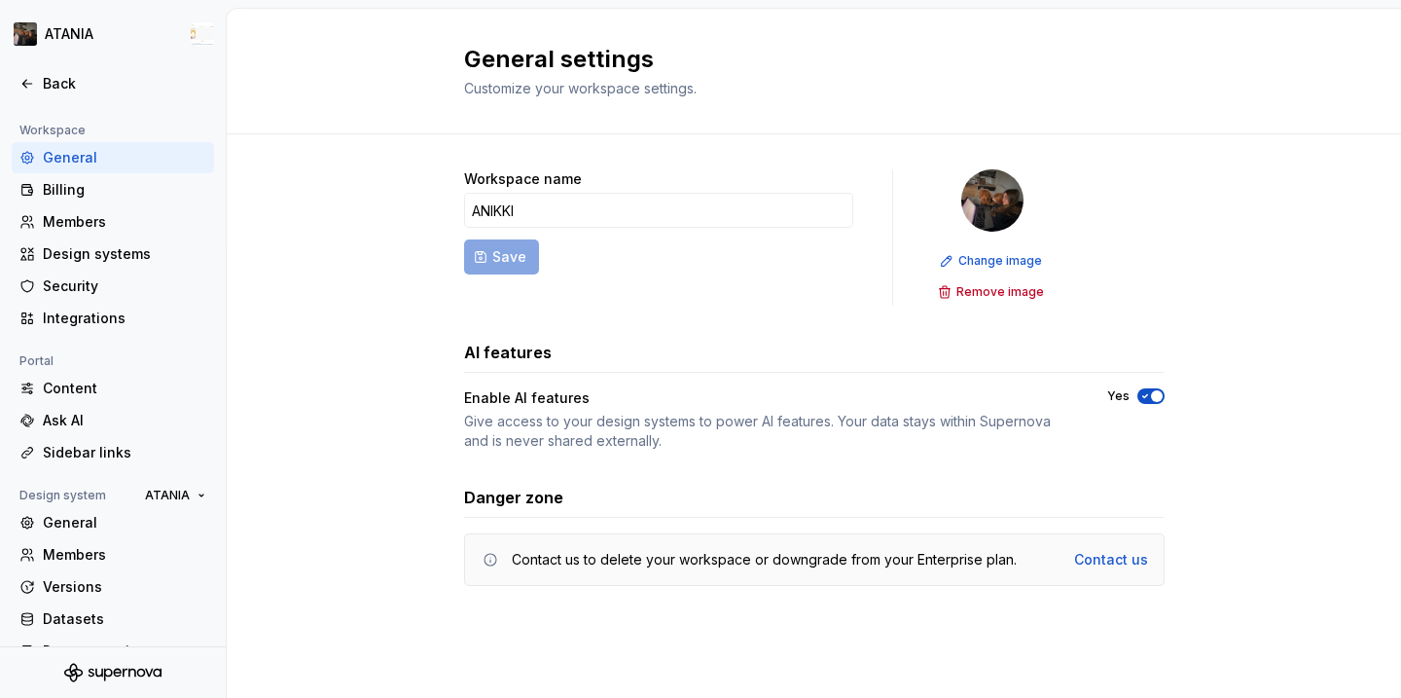
scroll to position [159, 0]
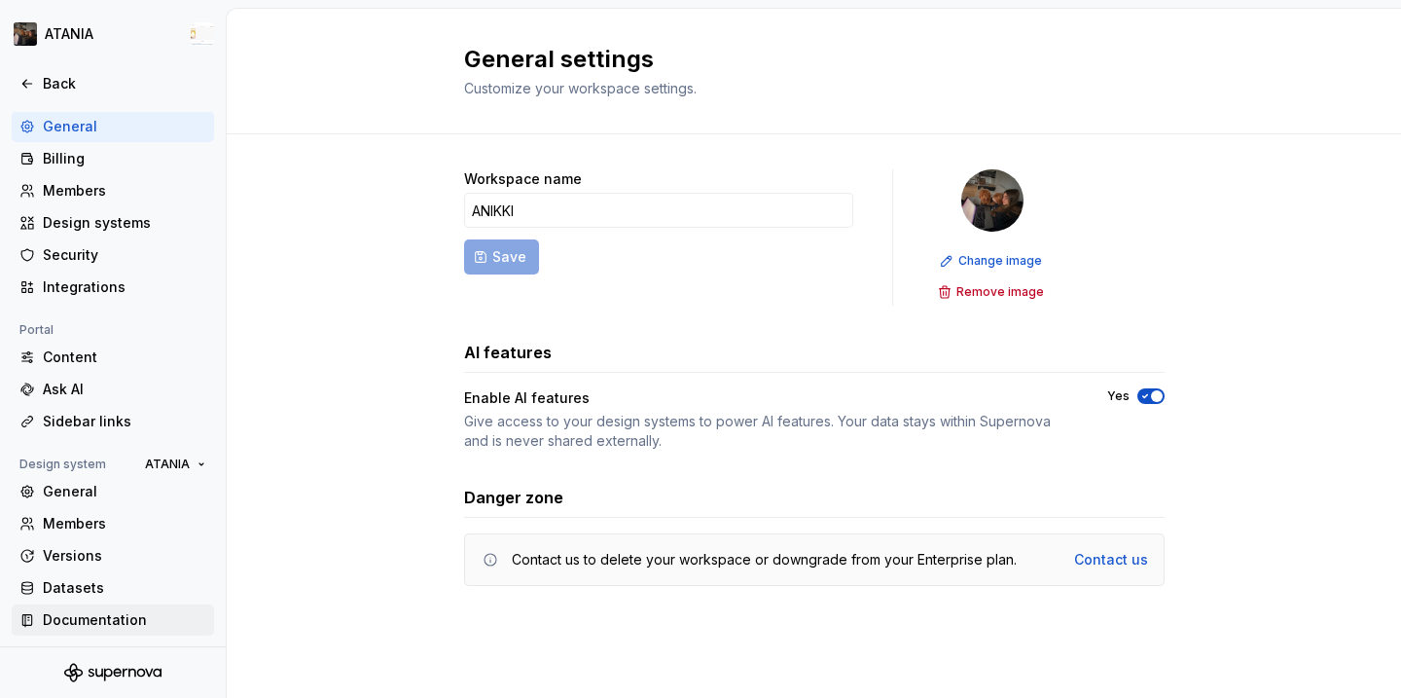
click at [121, 610] on div "Documentation" at bounding box center [124, 619] width 163 height 19
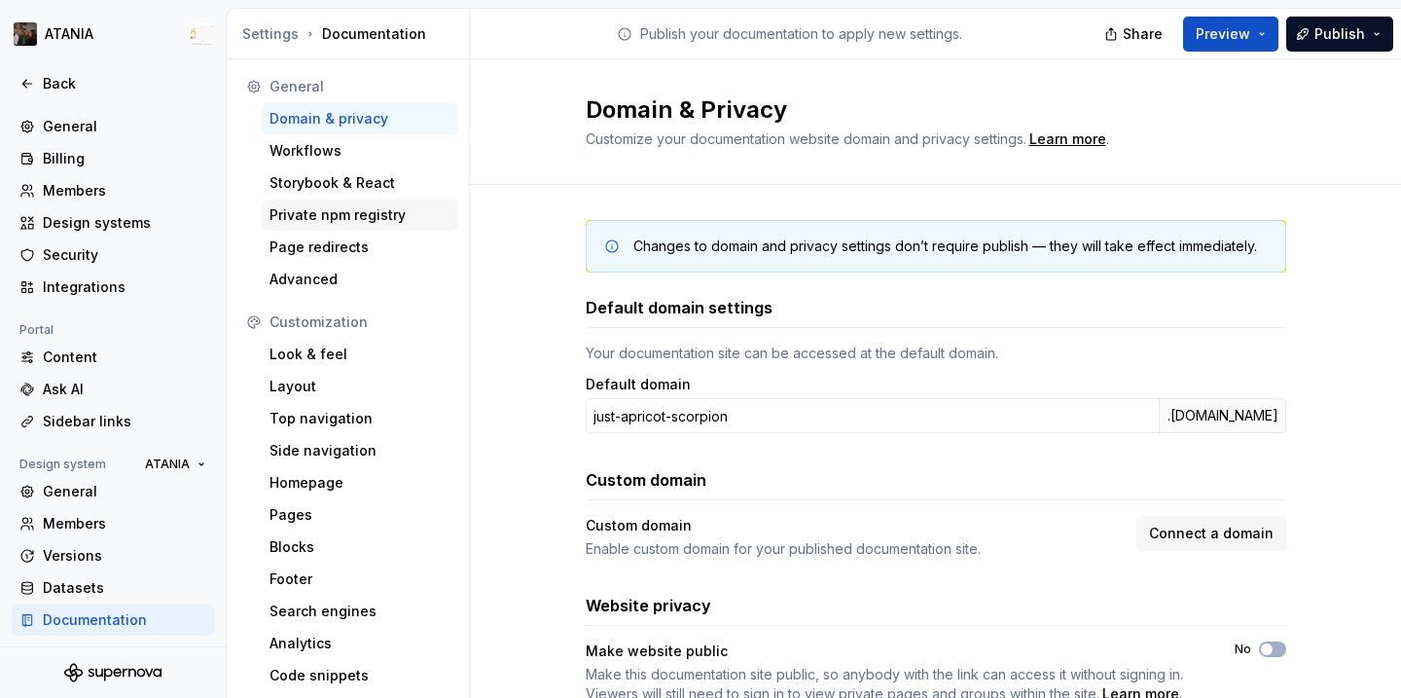
click at [353, 214] on div "Private npm registry" at bounding box center [360, 214] width 180 height 19
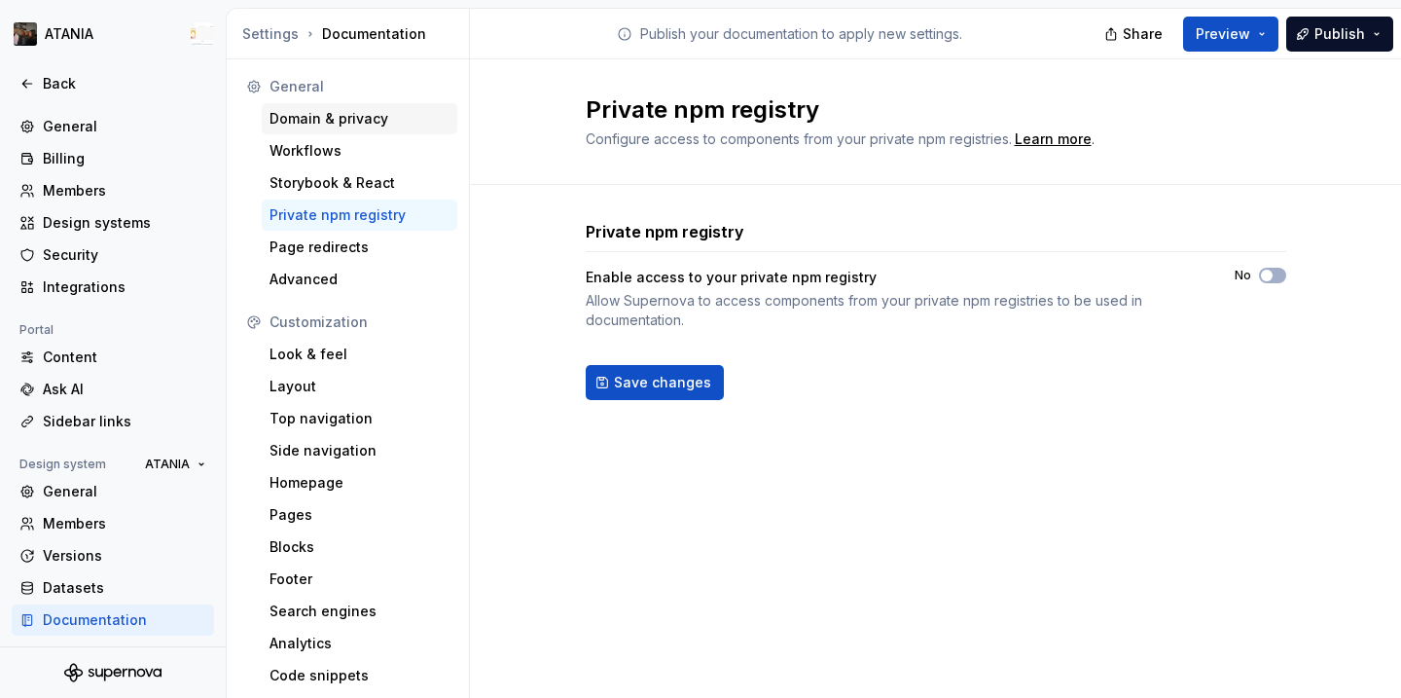
click at [351, 123] on div "Domain & privacy" at bounding box center [360, 118] width 180 height 19
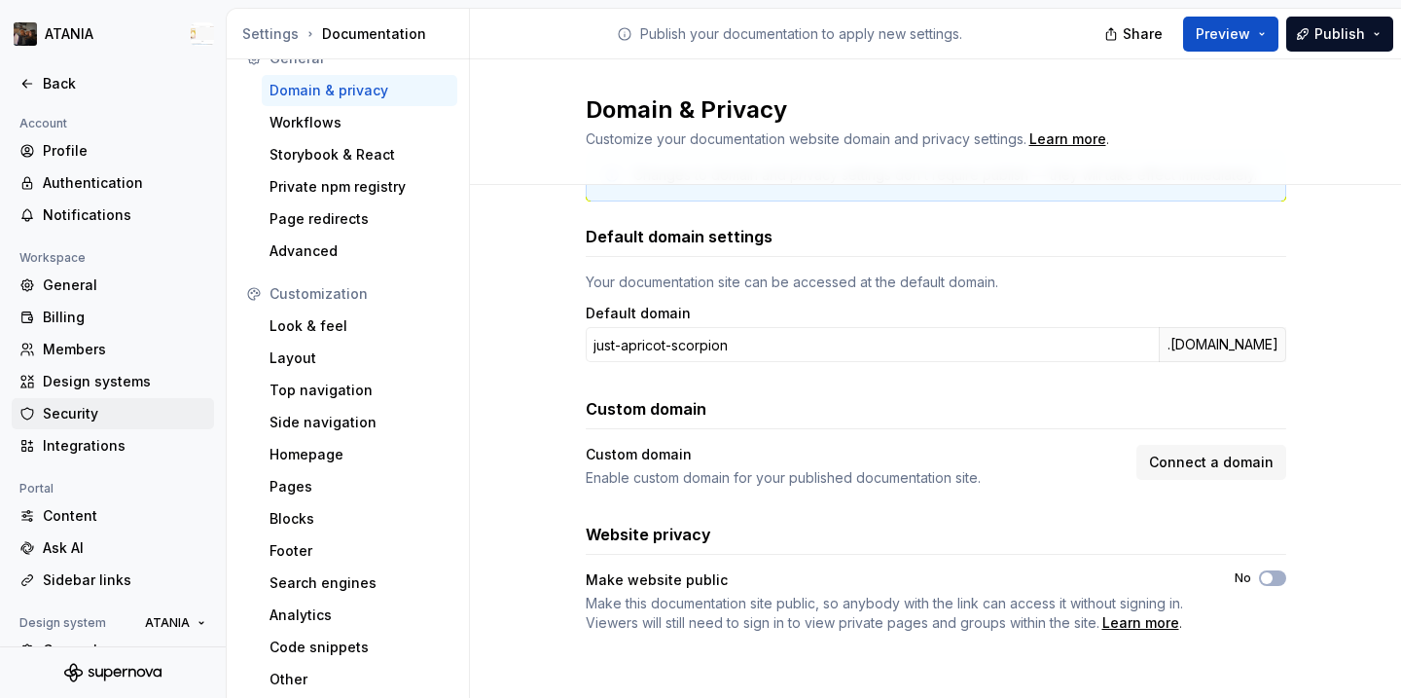
click at [93, 415] on div "Security" at bounding box center [124, 413] width 163 height 19
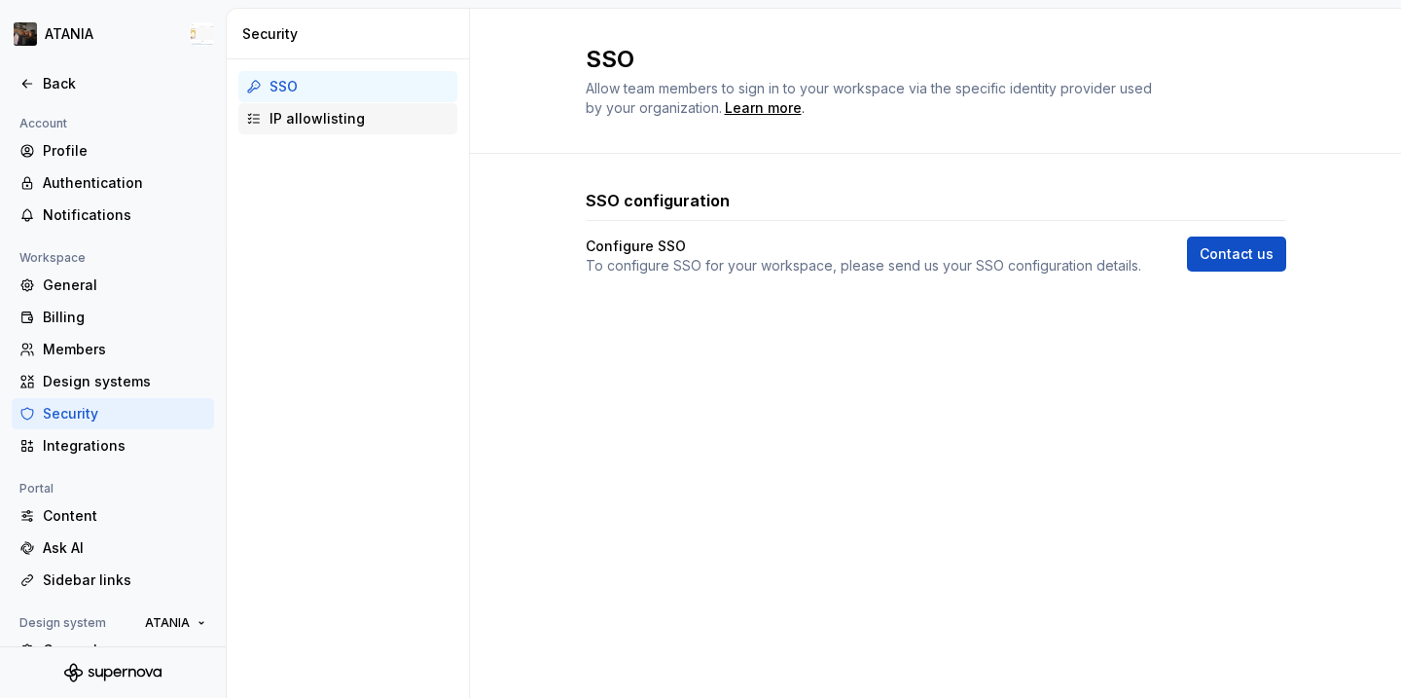
click at [377, 123] on div "IP allowlisting" at bounding box center [360, 118] width 180 height 19
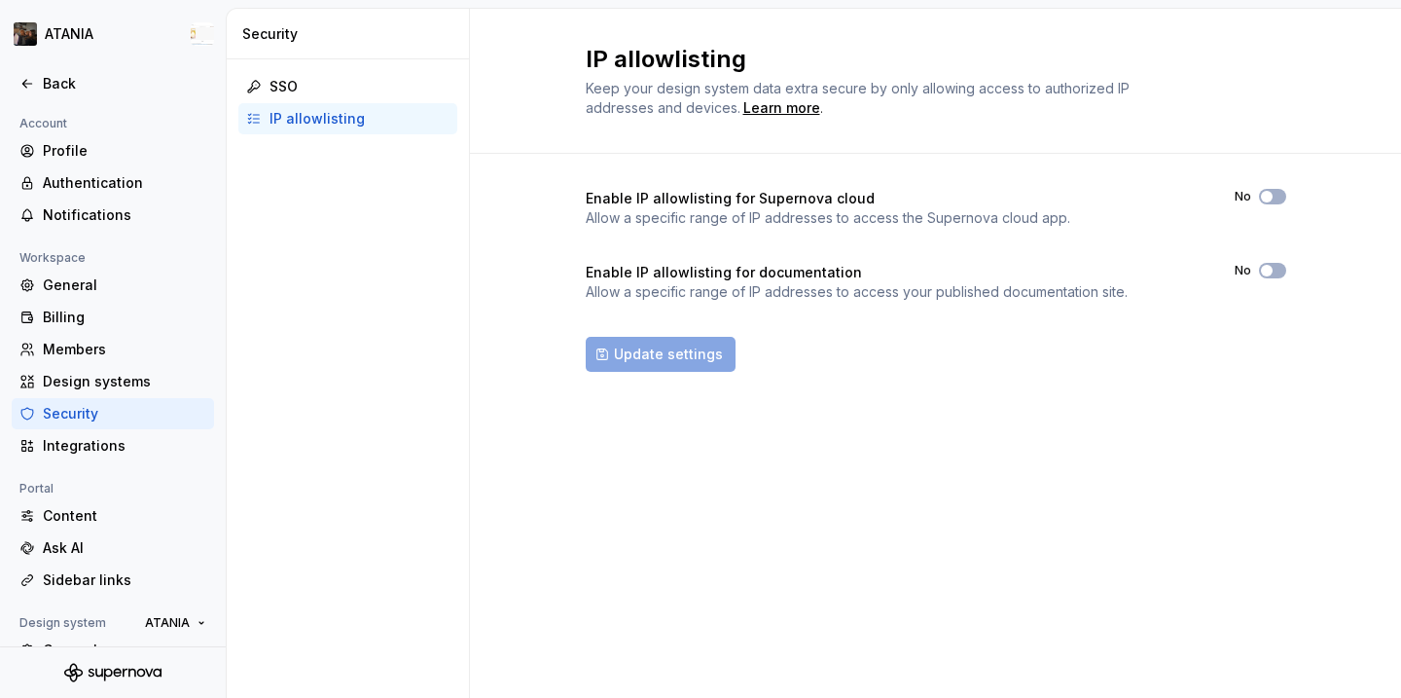
click at [680, 353] on div "Update settings" at bounding box center [936, 354] width 701 height 35
click at [1272, 200] on icon "button" at bounding box center [1267, 197] width 16 height 12
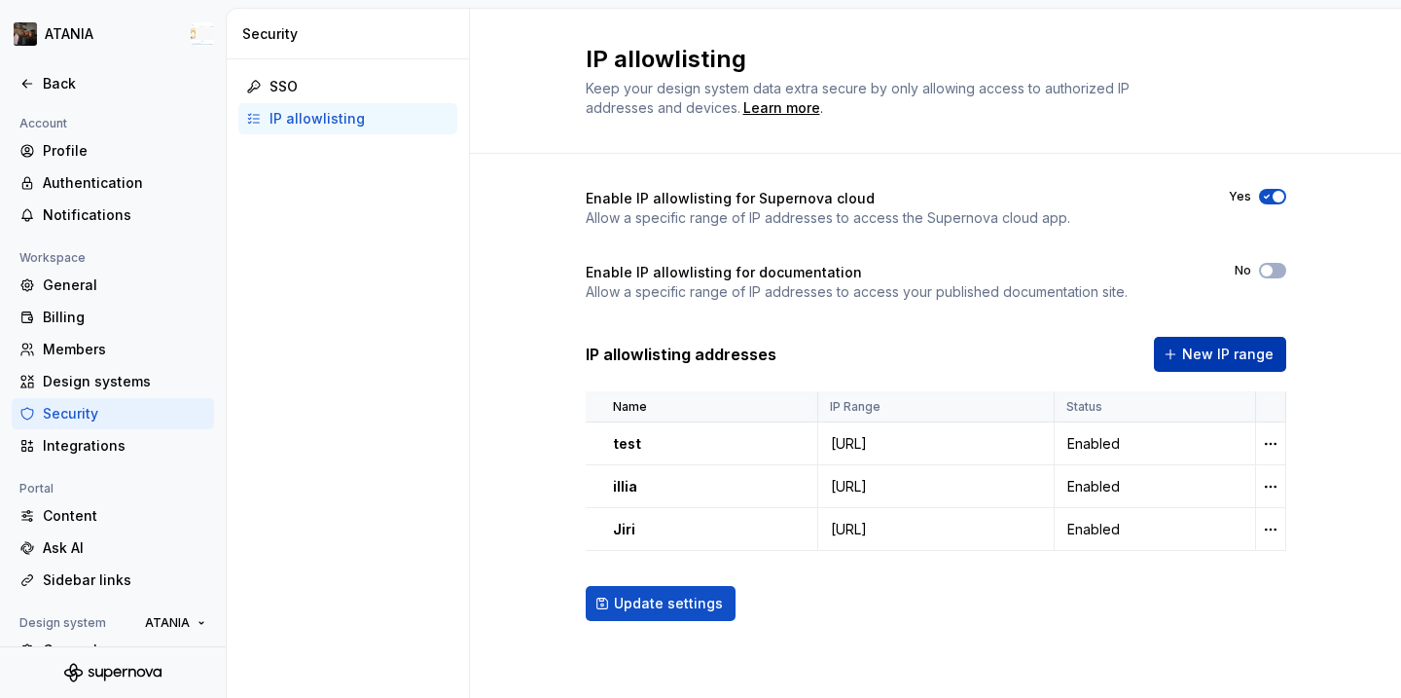
click at [1226, 344] on span "New IP range" at bounding box center [1227, 353] width 91 height 19
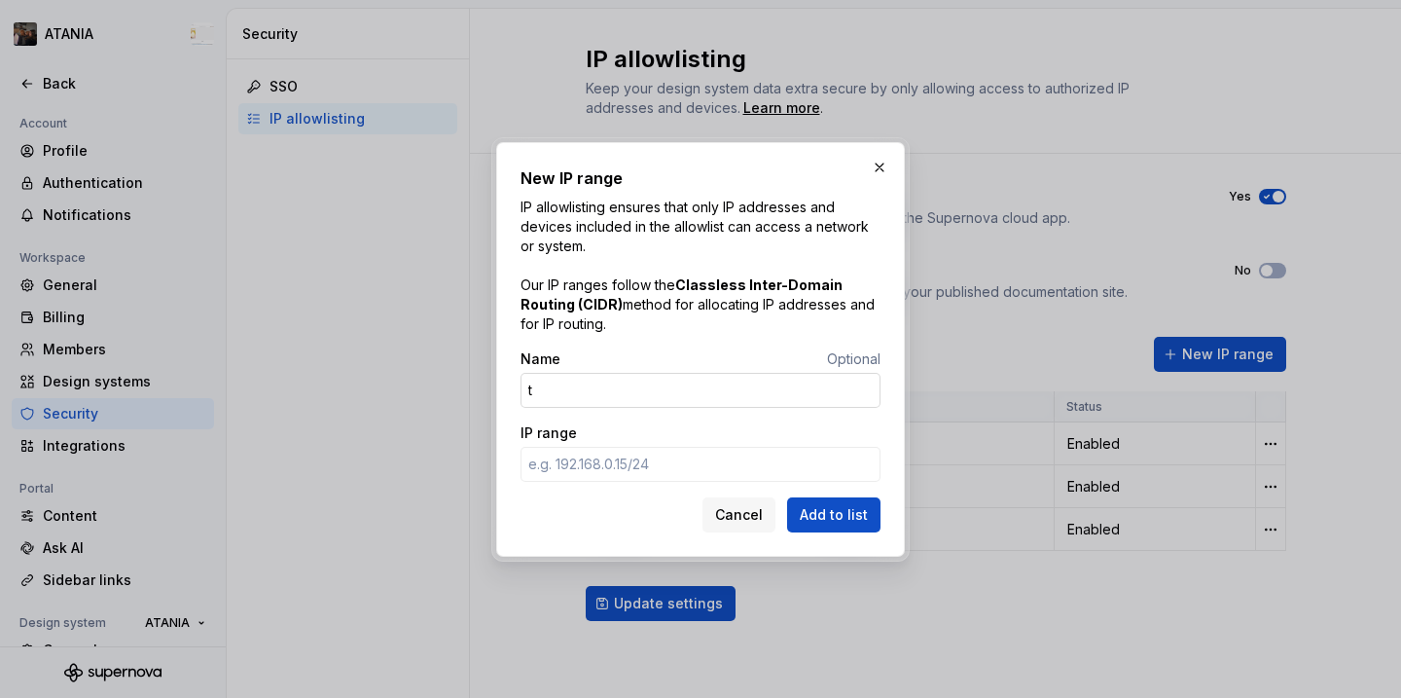
click at [603, 390] on input "t" at bounding box center [701, 390] width 360 height 35
type input "test"
click at [649, 479] on input "IP range" at bounding box center [701, 464] width 360 height 35
type input "159.110.132.244"
click at [854, 523] on button "Add to list" at bounding box center [833, 514] width 93 height 35
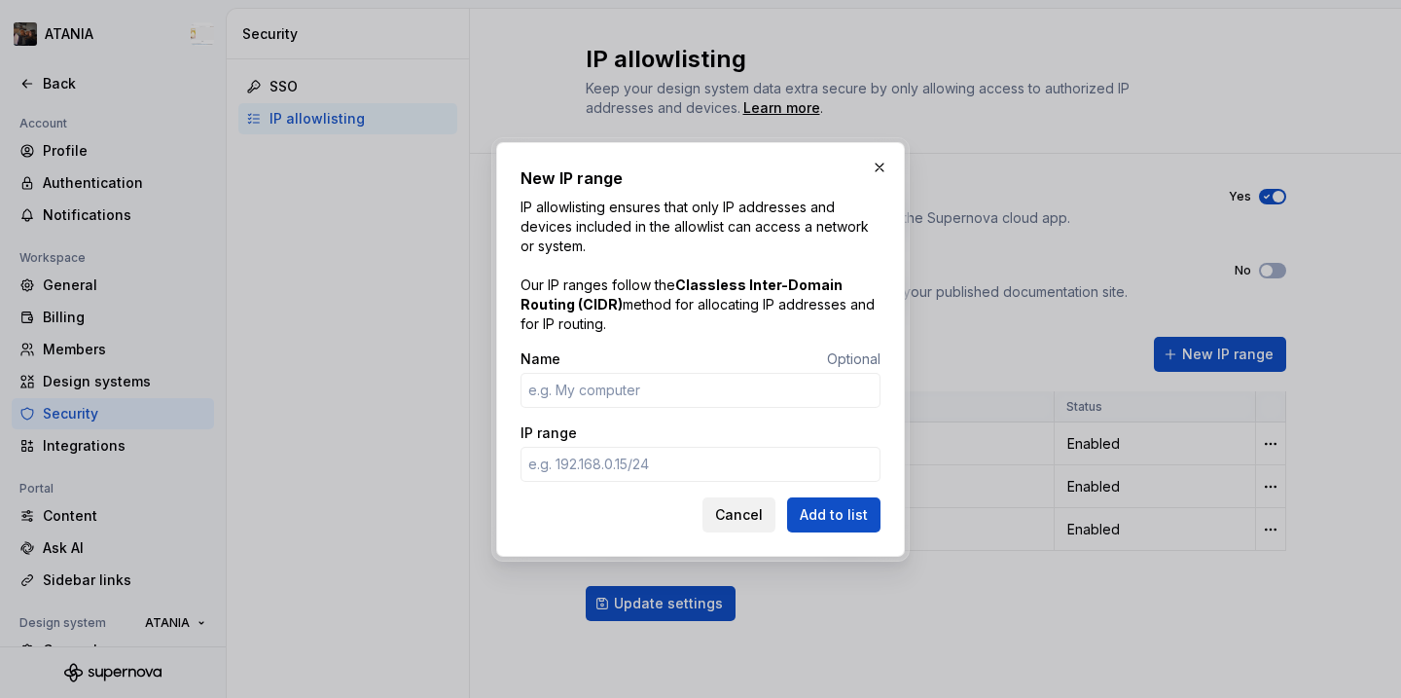
click at [768, 519] on button "Cancel" at bounding box center [739, 514] width 73 height 35
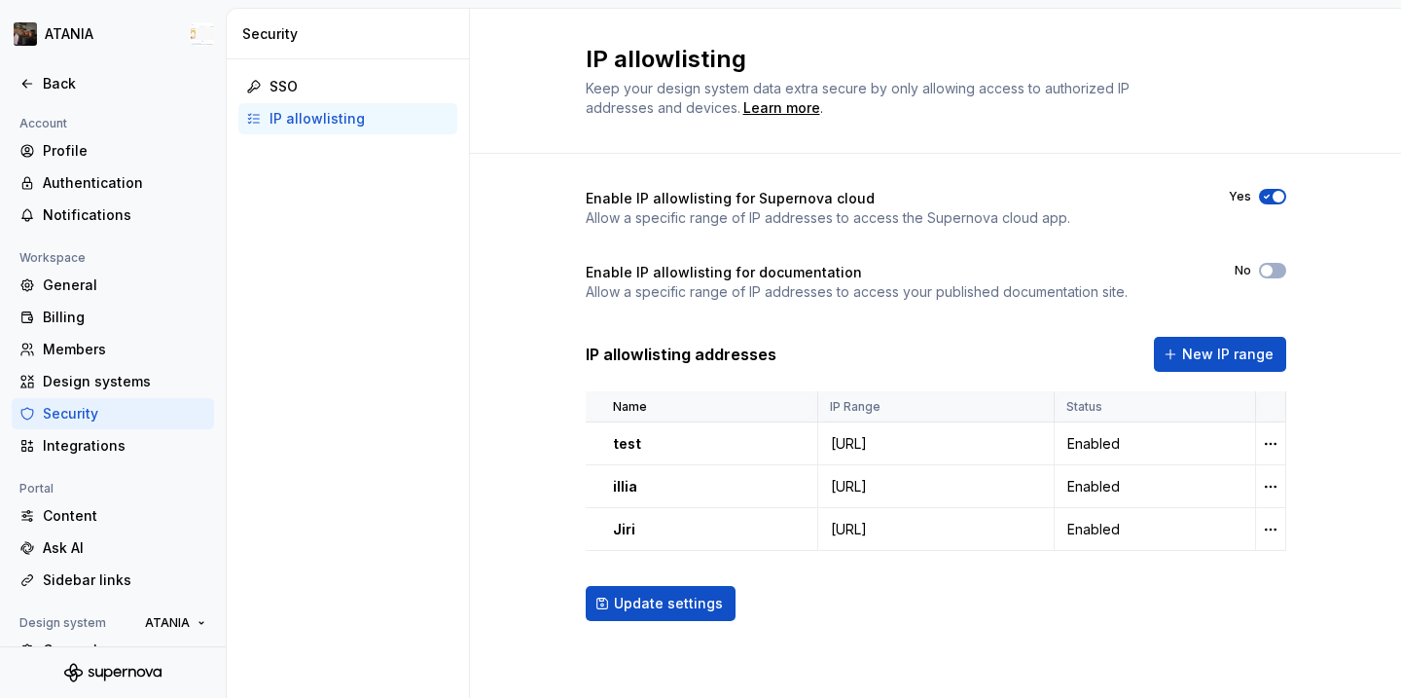
click at [1272, 189] on button "Yes" at bounding box center [1272, 197] width 27 height 16
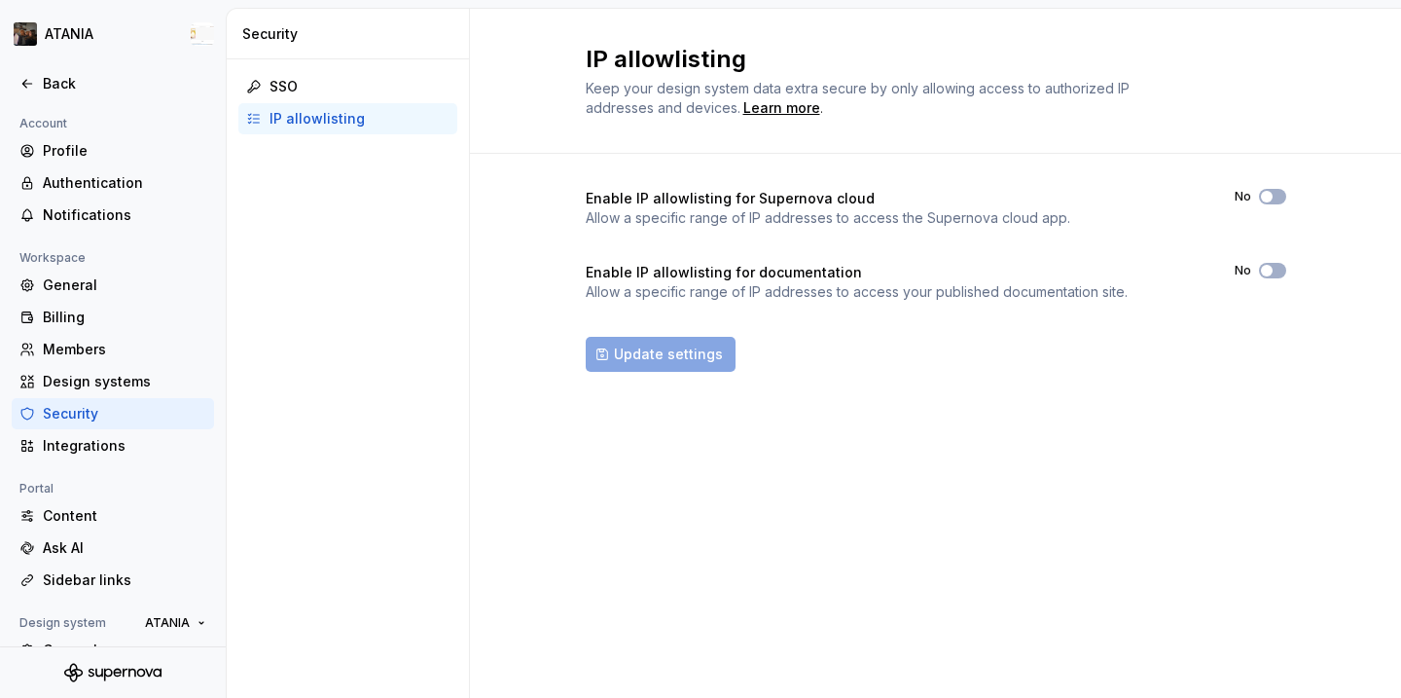
click at [1275, 258] on div "Enable IP allowlisting for Supernova cloud Allow a specific range of IP address…" at bounding box center [936, 280] width 701 height 183
click at [1273, 272] on icon "button" at bounding box center [1267, 271] width 16 height 12
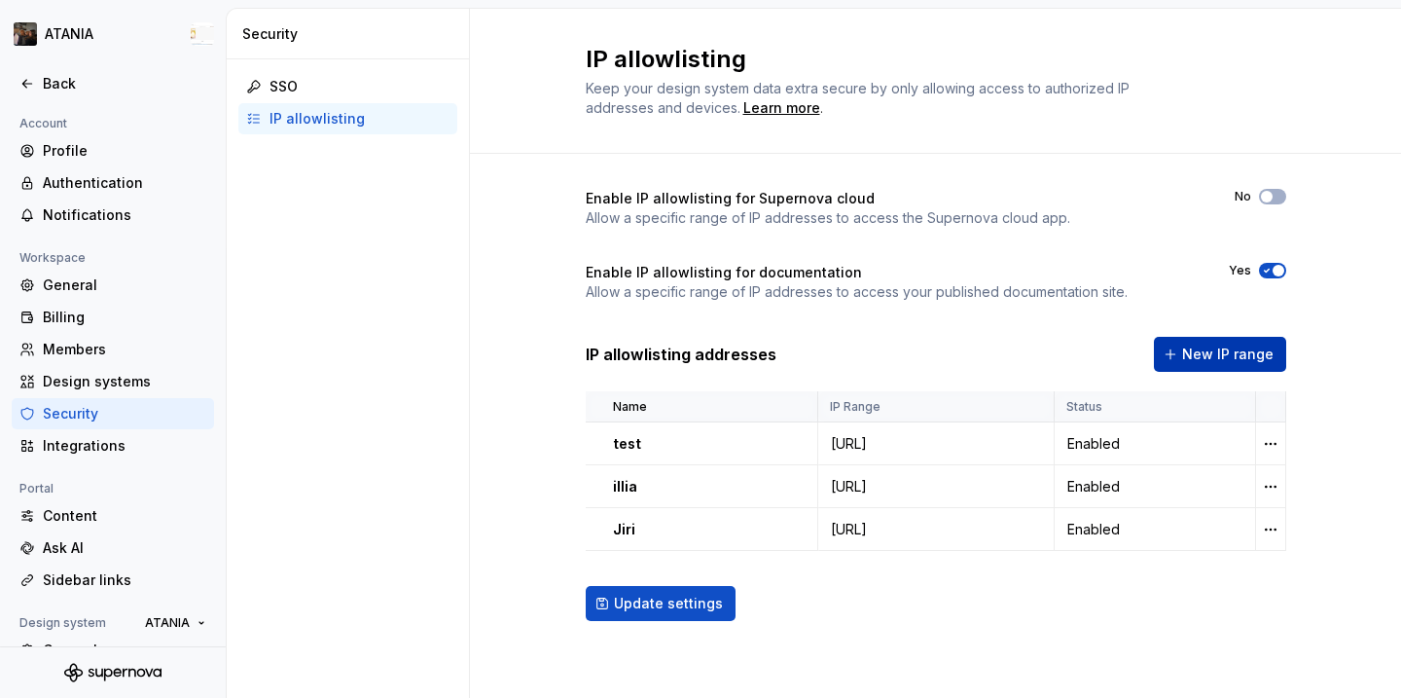
click at [1227, 355] on span "New IP range" at bounding box center [1227, 353] width 91 height 19
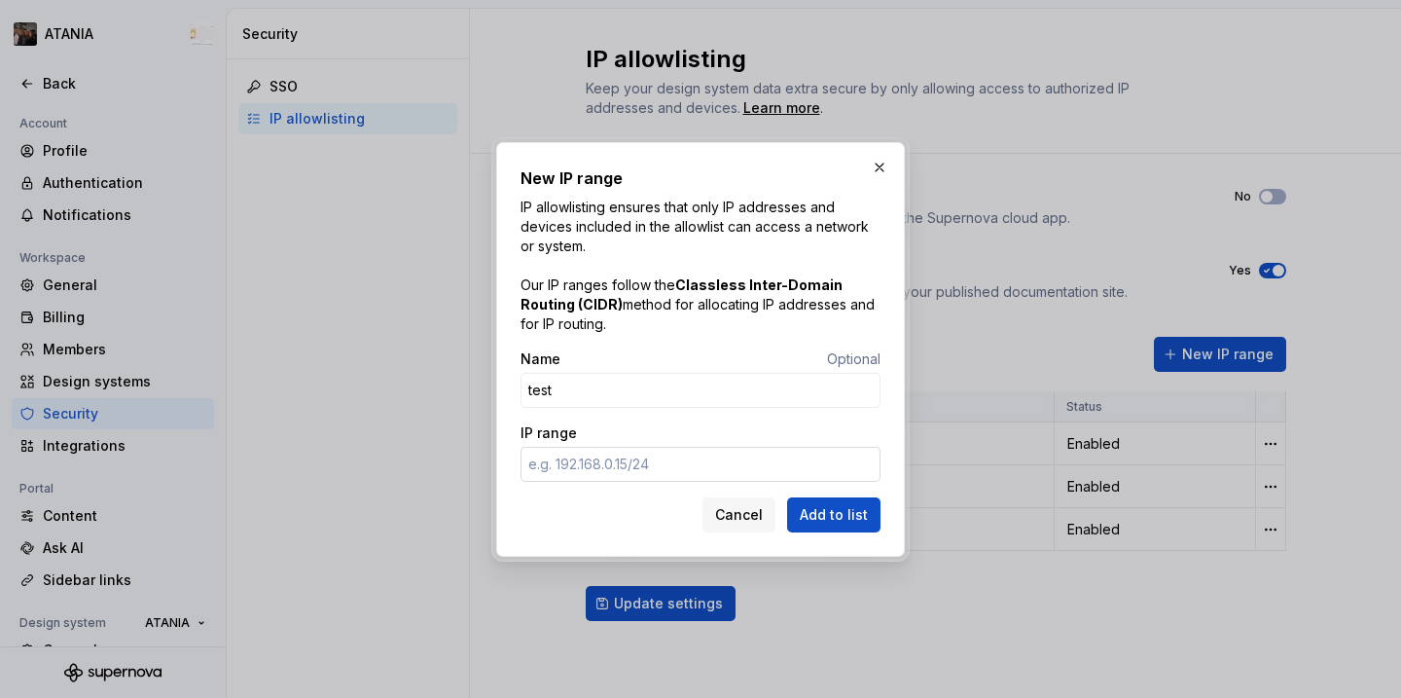
type input "test"
click at [561, 465] on input "IP range" at bounding box center [701, 464] width 360 height 35
type input "159.110.132.244"
click at [831, 519] on span "Add to list" at bounding box center [834, 514] width 68 height 19
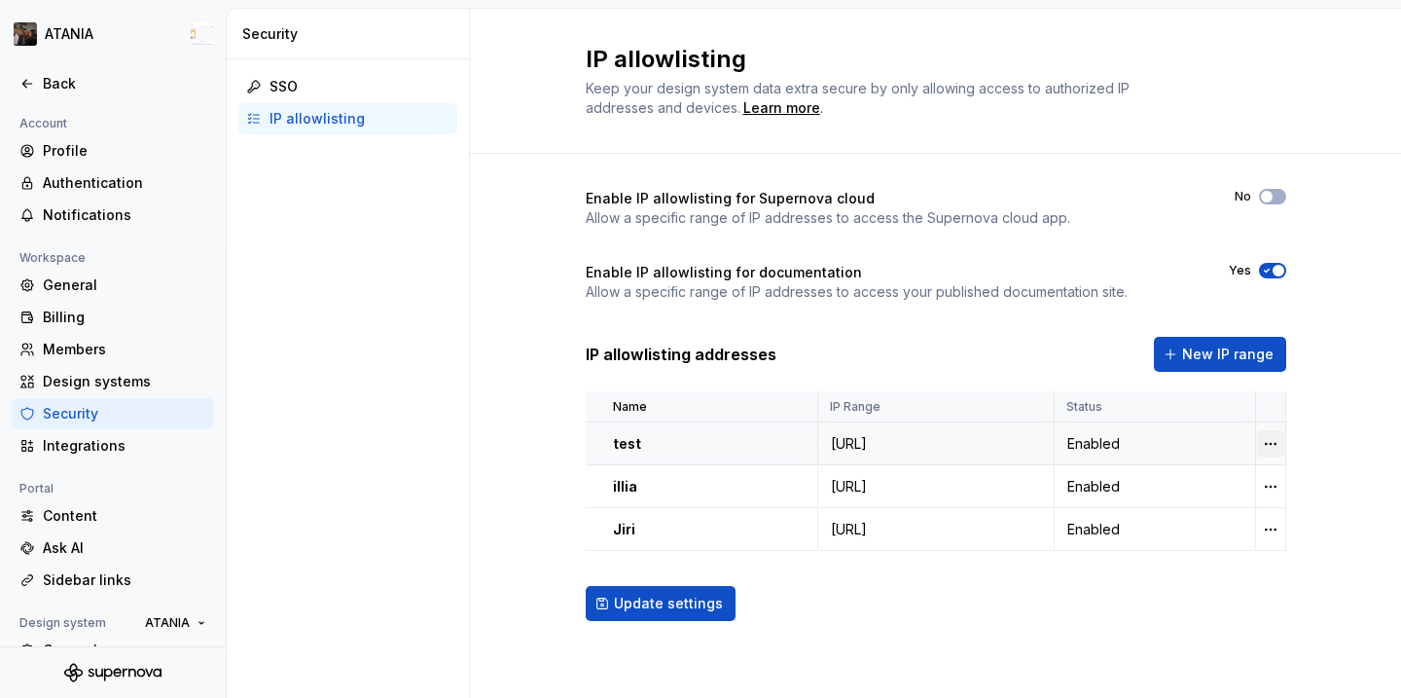
click at [1278, 451] on html "ATANIA Back Account Profile Authentication Notifications Workspace General Bill…" at bounding box center [700, 349] width 1401 height 698
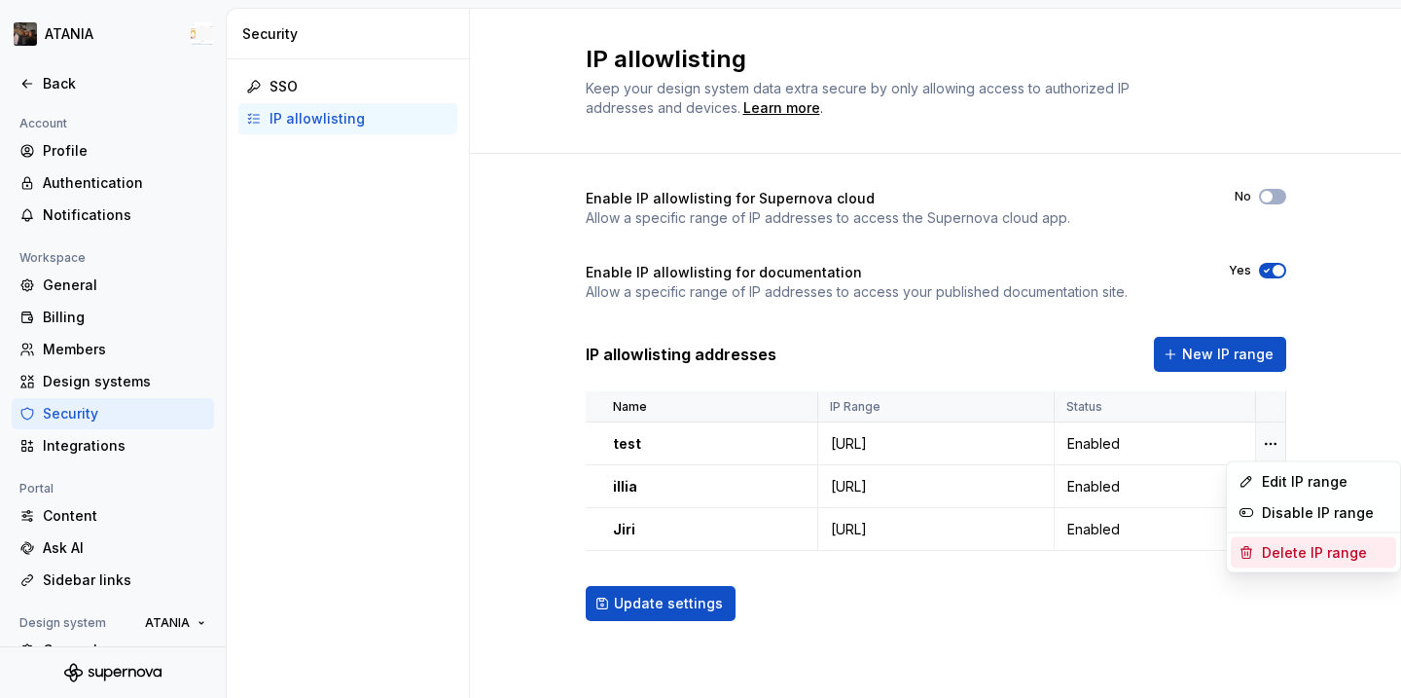
click at [1283, 544] on div "Delete IP range" at bounding box center [1325, 552] width 126 height 19
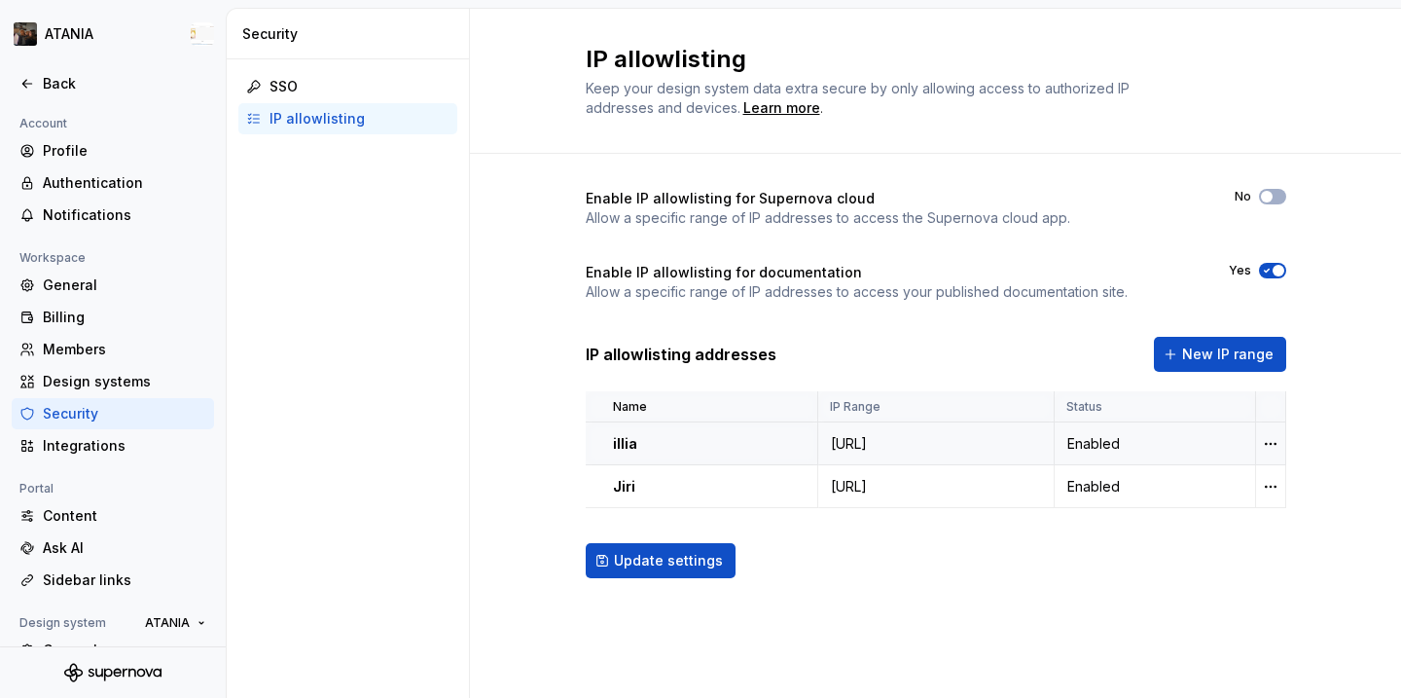
click at [1254, 443] on td "Enabled" at bounding box center [1155, 443] width 201 height 43
click at [1267, 443] on html "ATANIA Back Account Profile Authentication Notifications Workspace General Bill…" at bounding box center [700, 349] width 1401 height 698
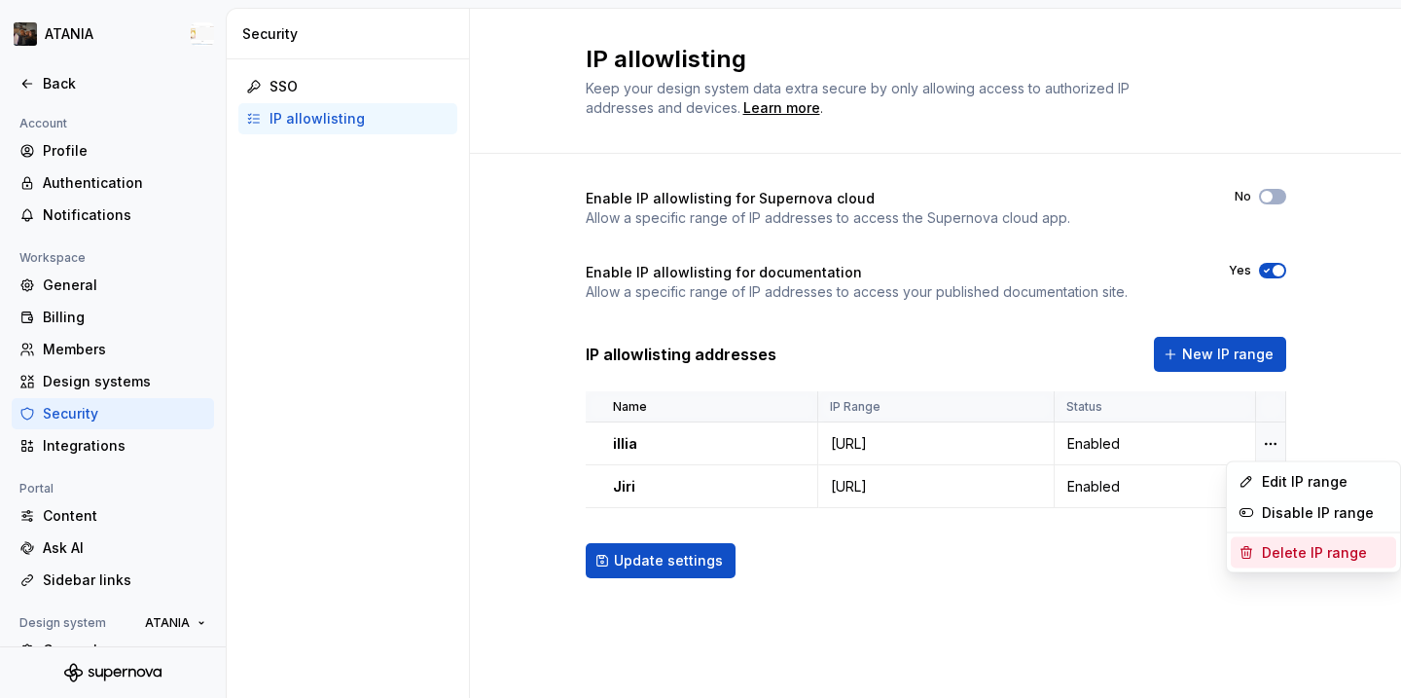
click at [1260, 553] on div "Delete IP range" at bounding box center [1313, 552] width 165 height 31
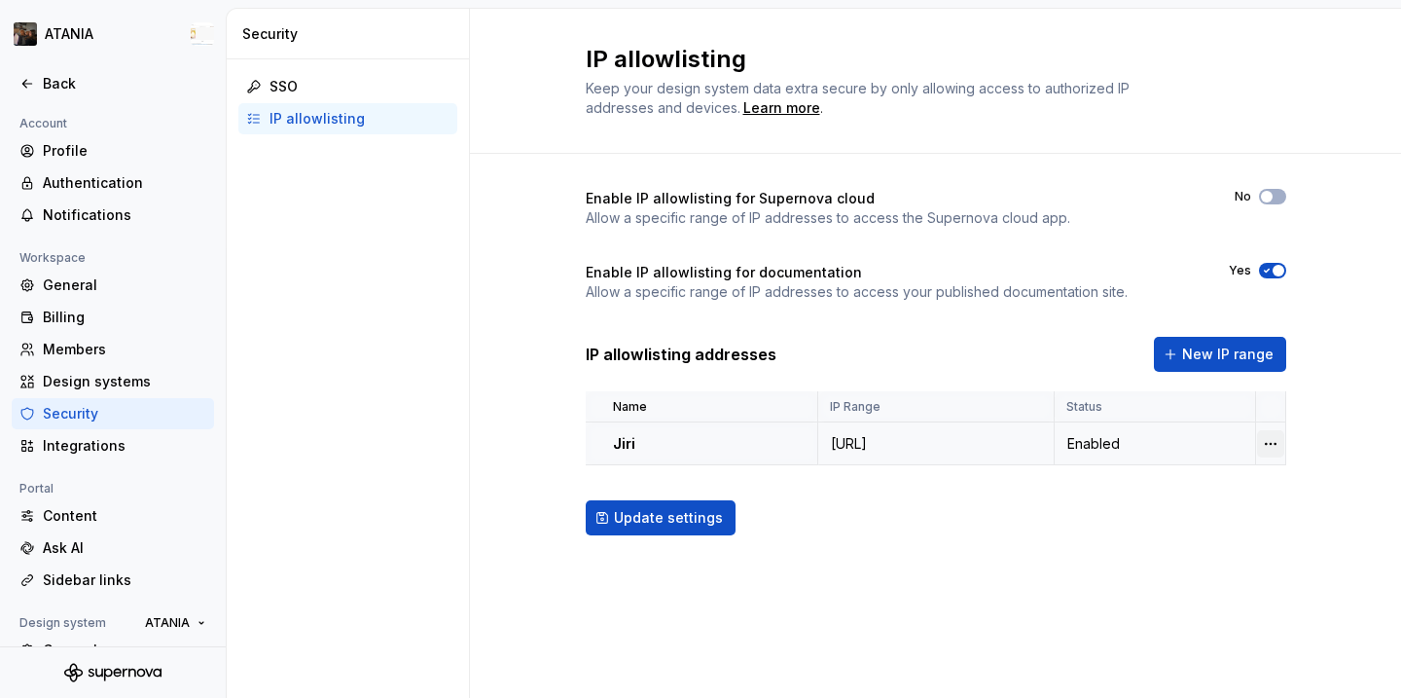
click at [1257, 450] on html "ATANIA Back Account Profile Authentication Notifications Workspace General Bill…" at bounding box center [700, 349] width 1401 height 698
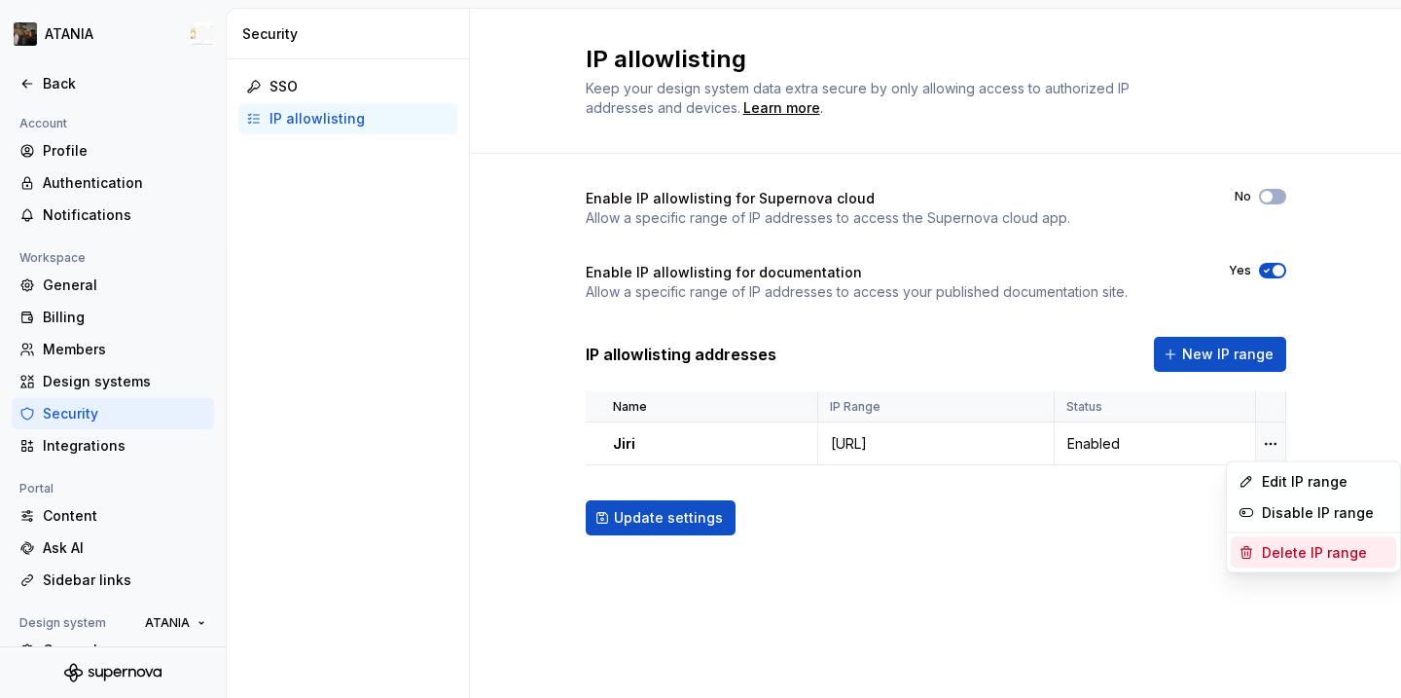
click at [1275, 557] on div "Delete IP range" at bounding box center [1325, 552] width 126 height 19
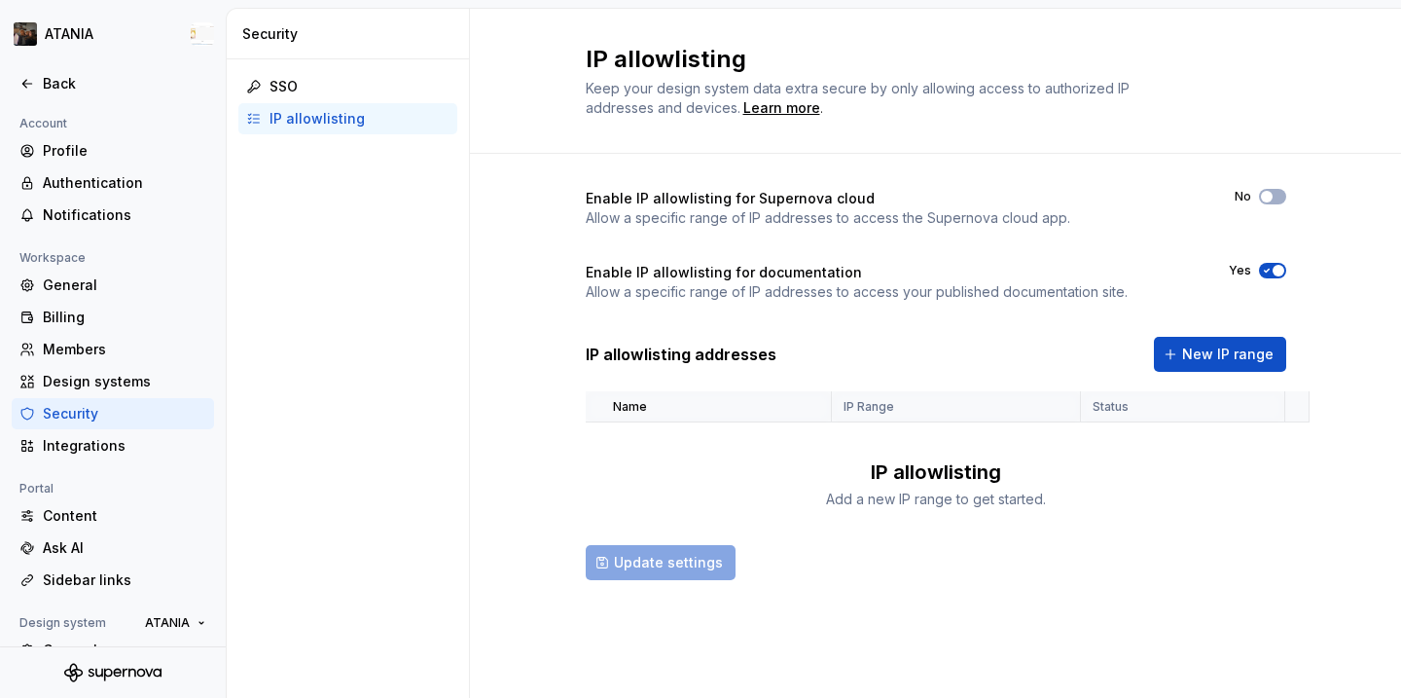
click at [1270, 275] on icon "button" at bounding box center [1267, 271] width 16 height 12
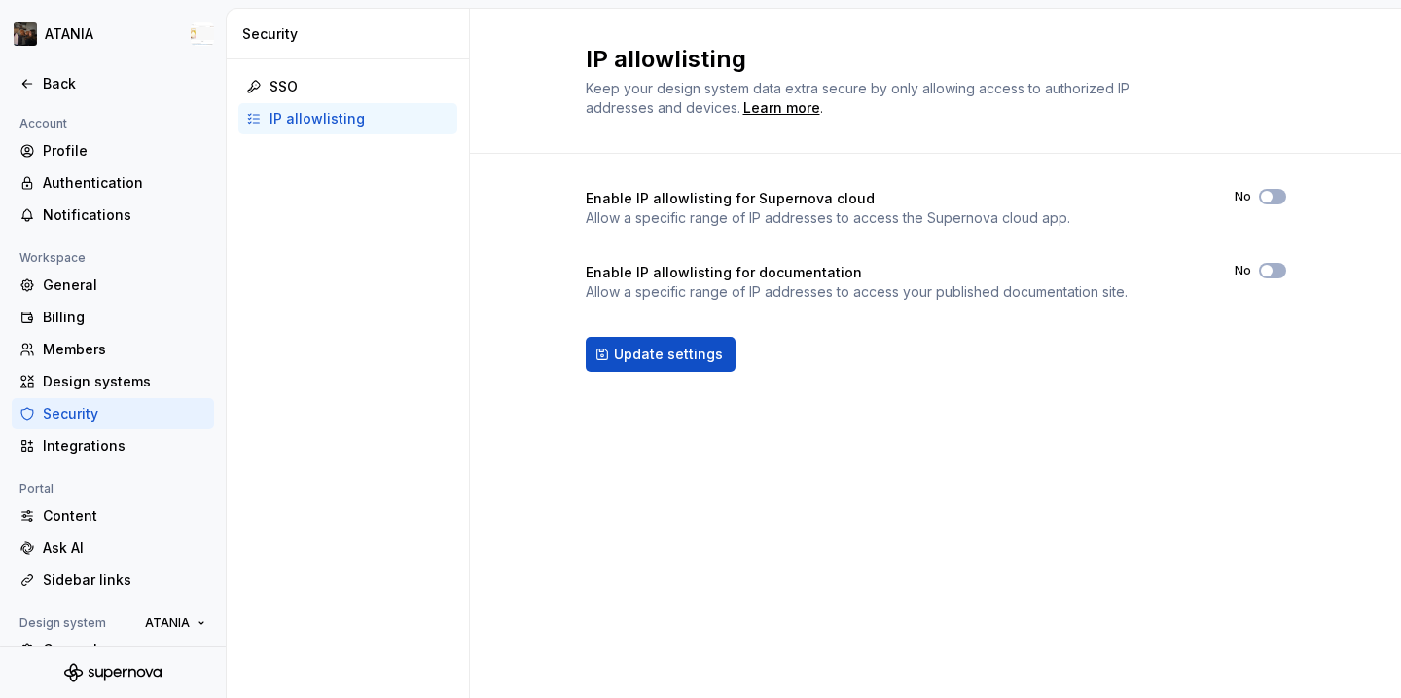
click at [1256, 275] on div "No" at bounding box center [1261, 271] width 52 height 16
click at [1268, 270] on span "button" at bounding box center [1267, 271] width 12 height 12
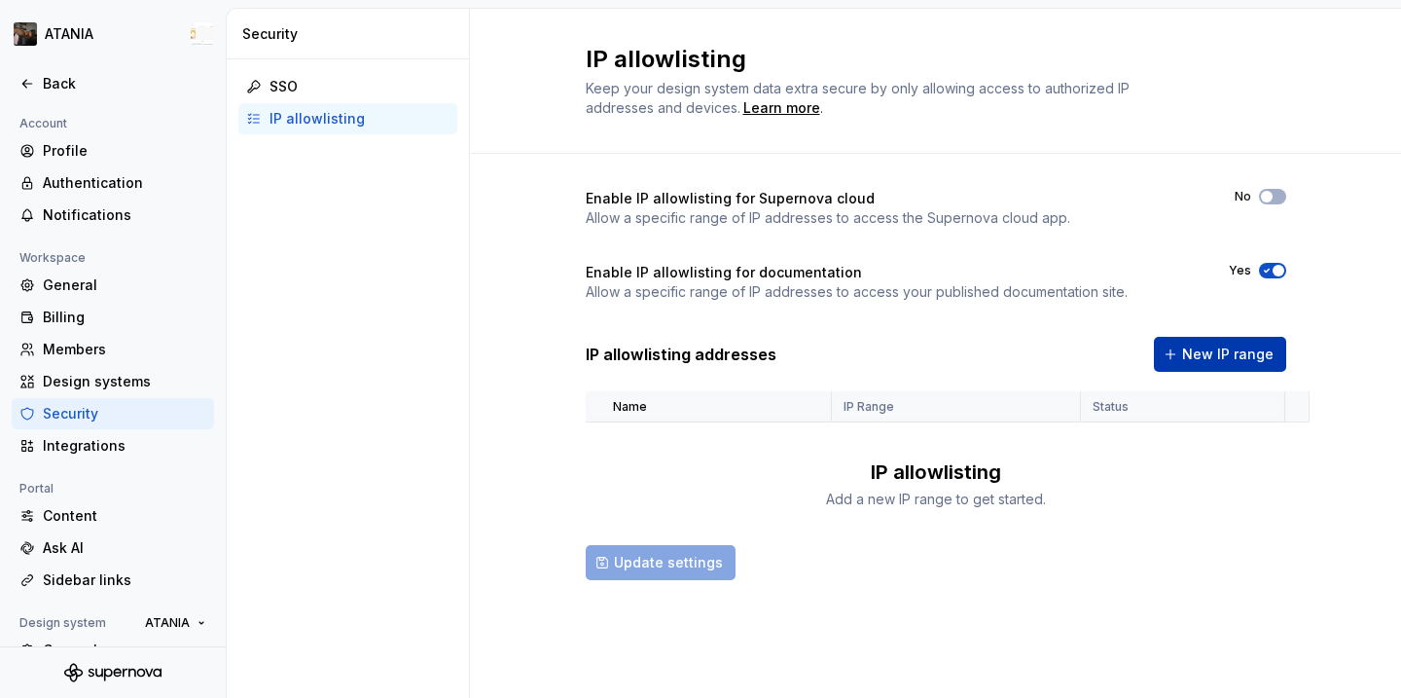
click at [1235, 343] on button "New IP range" at bounding box center [1220, 354] width 132 height 35
click at [1267, 271] on icon "button" at bounding box center [1267, 271] width 16 height 12
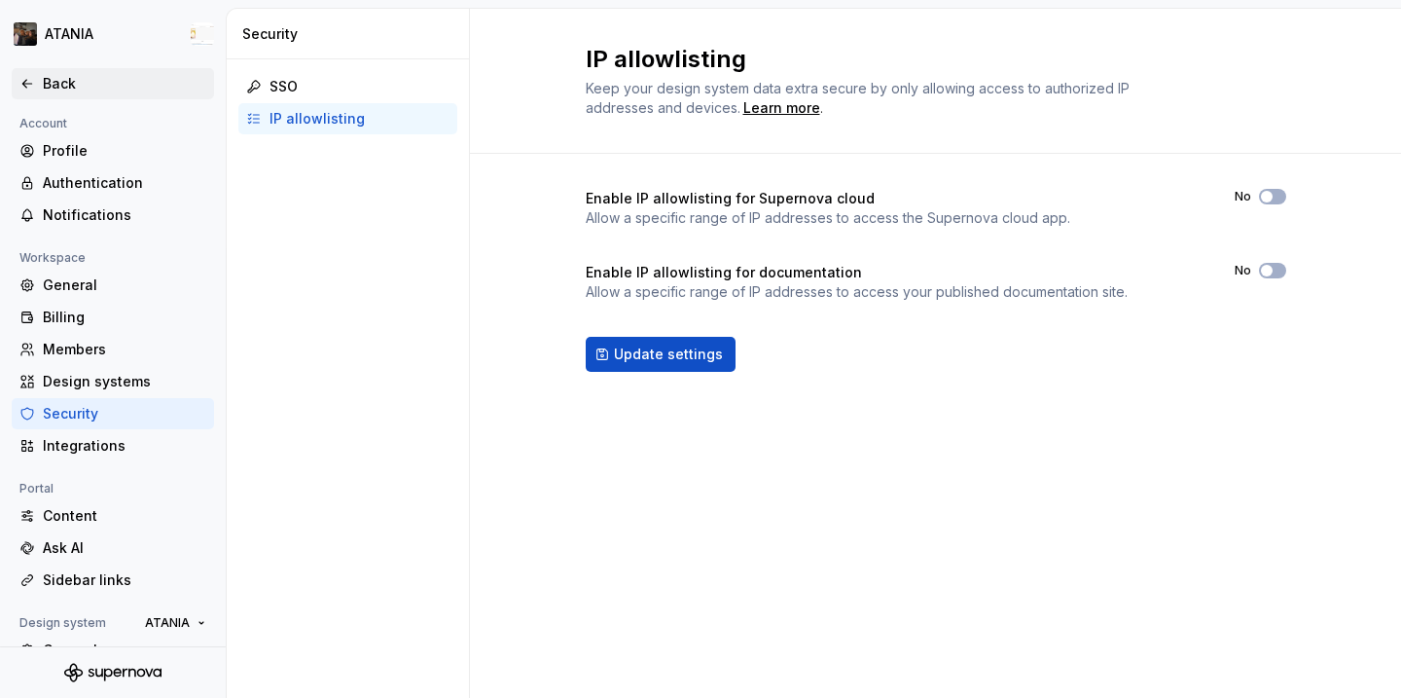
click at [54, 81] on div "Back" at bounding box center [124, 83] width 163 height 19
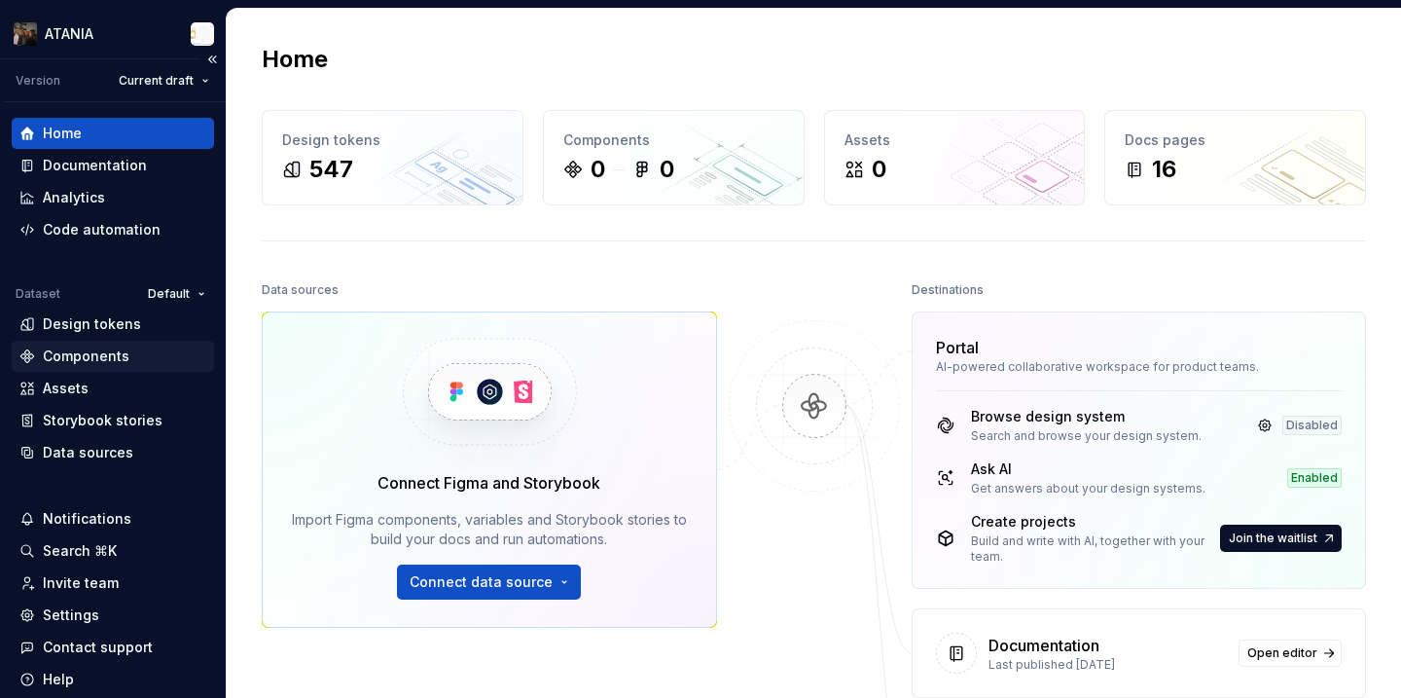
click at [94, 353] on div "Components" at bounding box center [86, 355] width 87 height 19
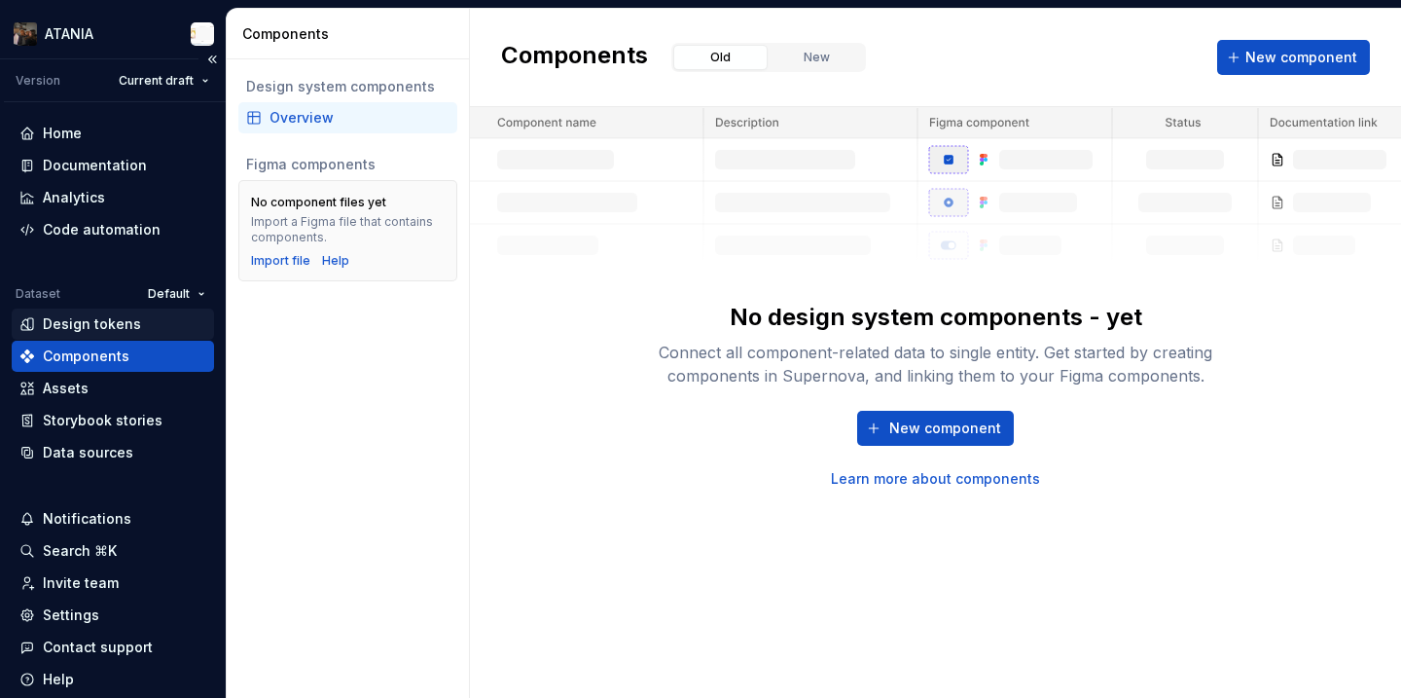
click at [106, 333] on div "Design tokens" at bounding box center [92, 323] width 98 height 19
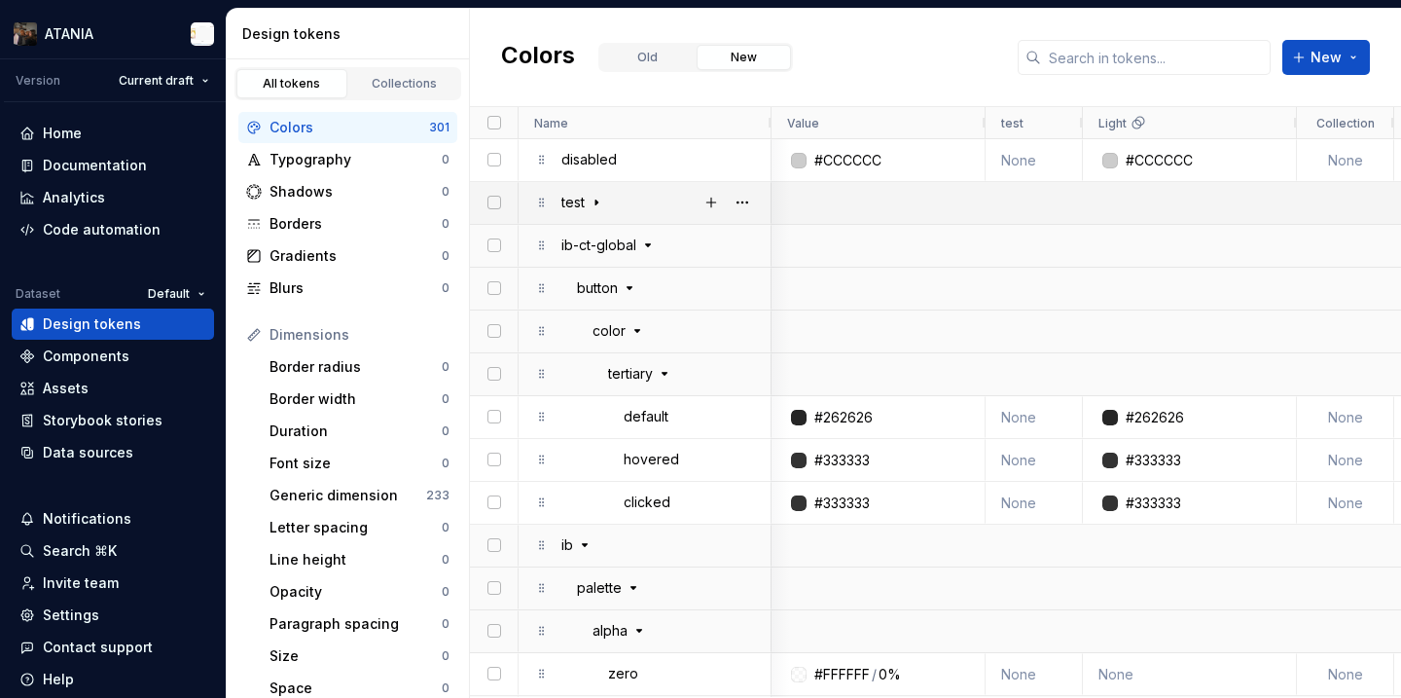
scroll to position [0, 651]
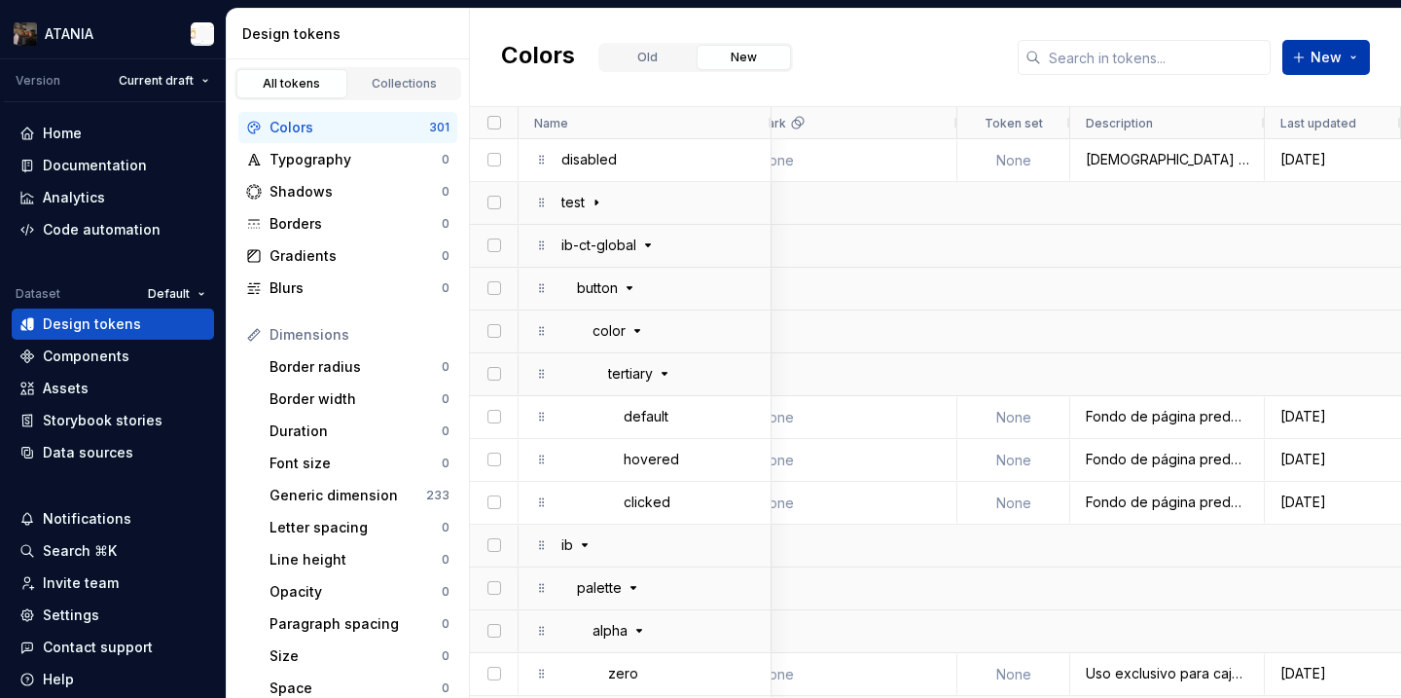
click at [1304, 67] on button "New" at bounding box center [1326, 57] width 88 height 35
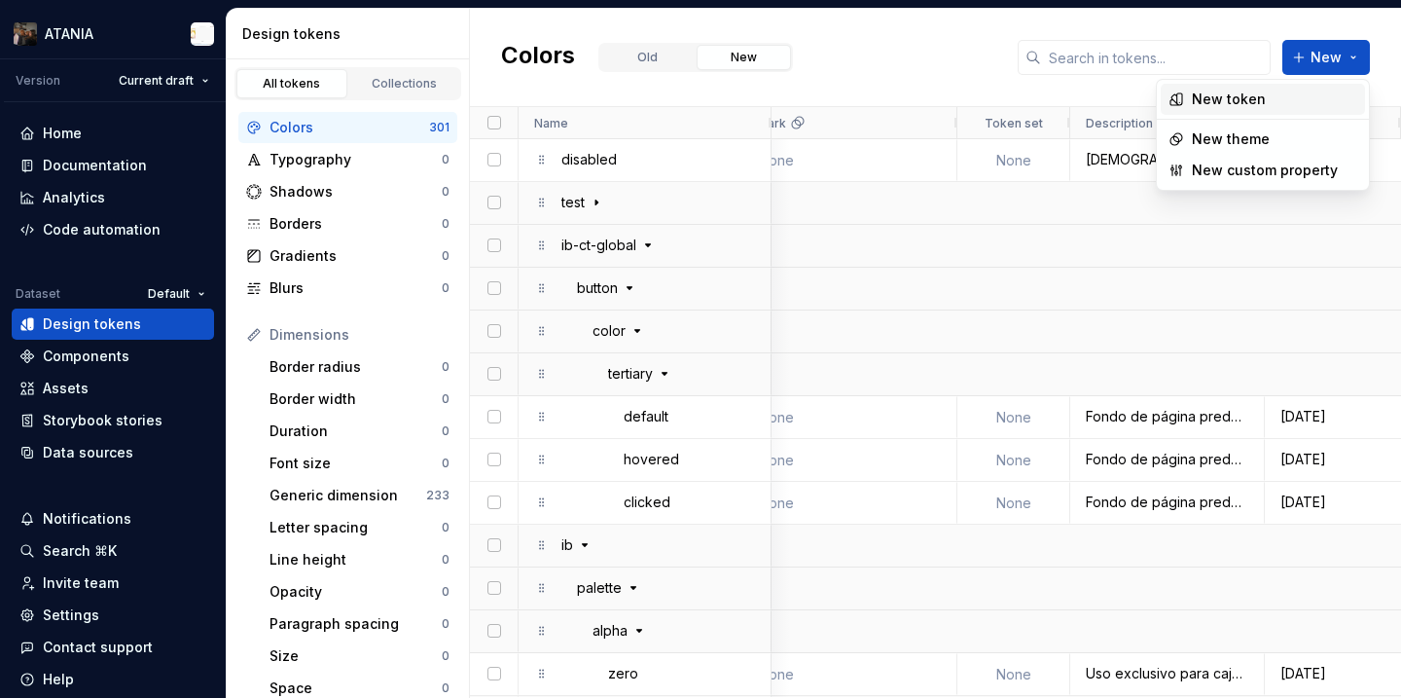
click at [1249, 101] on div "New token" at bounding box center [1229, 99] width 74 height 19
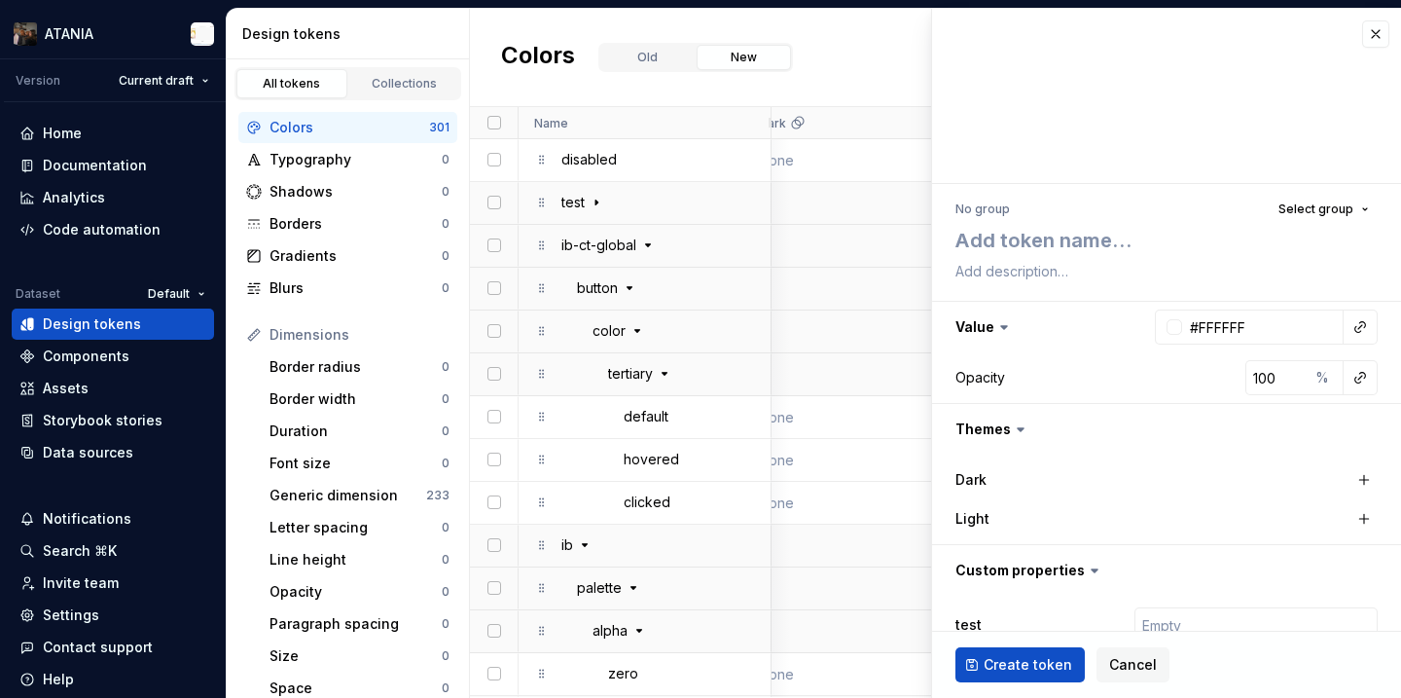
type textarea "*"
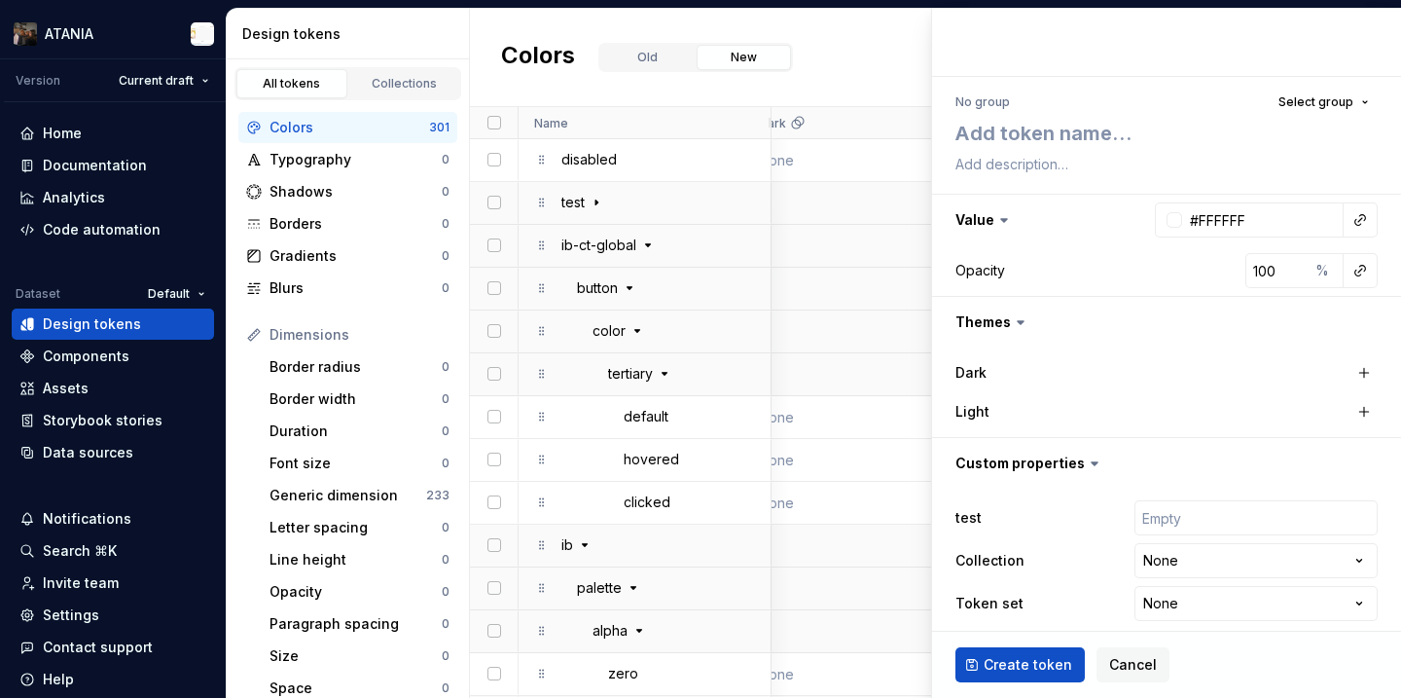
scroll to position [122, 0]
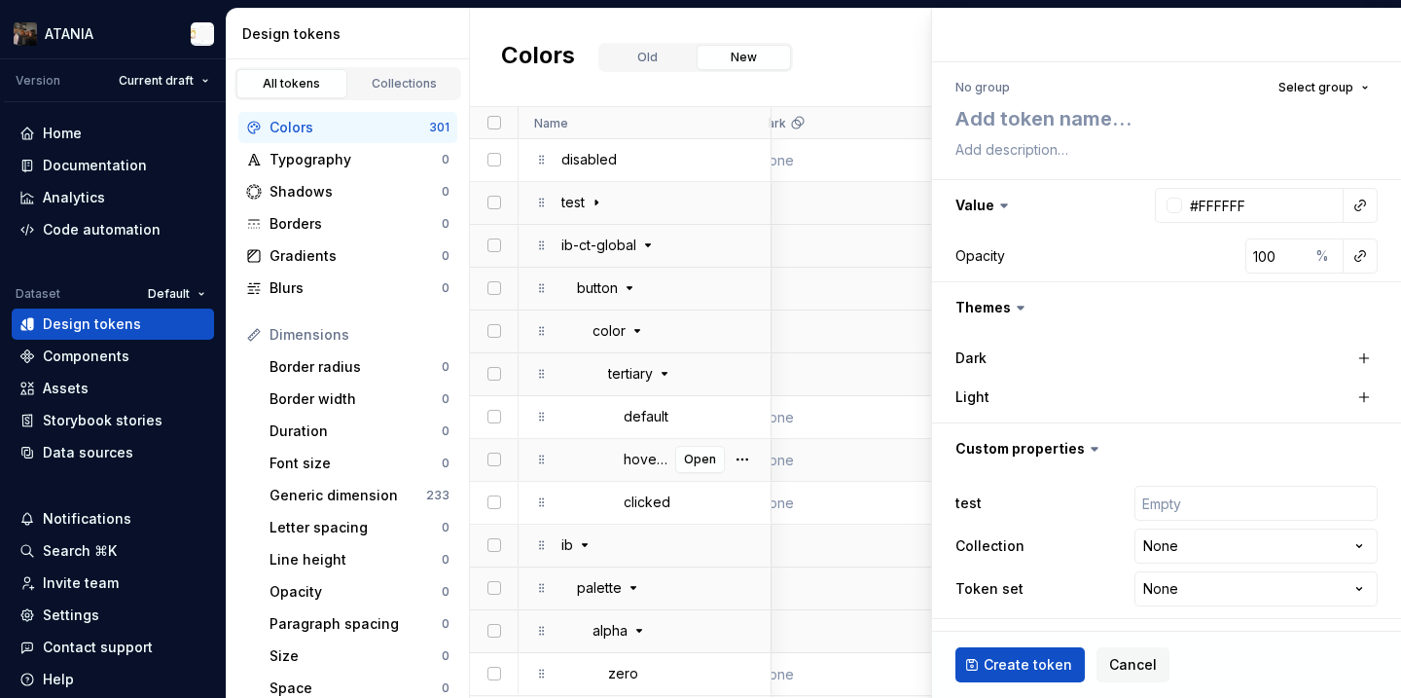
click at [823, 397] on div "None" at bounding box center [850, 417] width 183 height 40
click at [72, 37] on html "ATANIA Version Current draft Home Documentation Analytics Code automation Datas…" at bounding box center [700, 349] width 1401 height 698
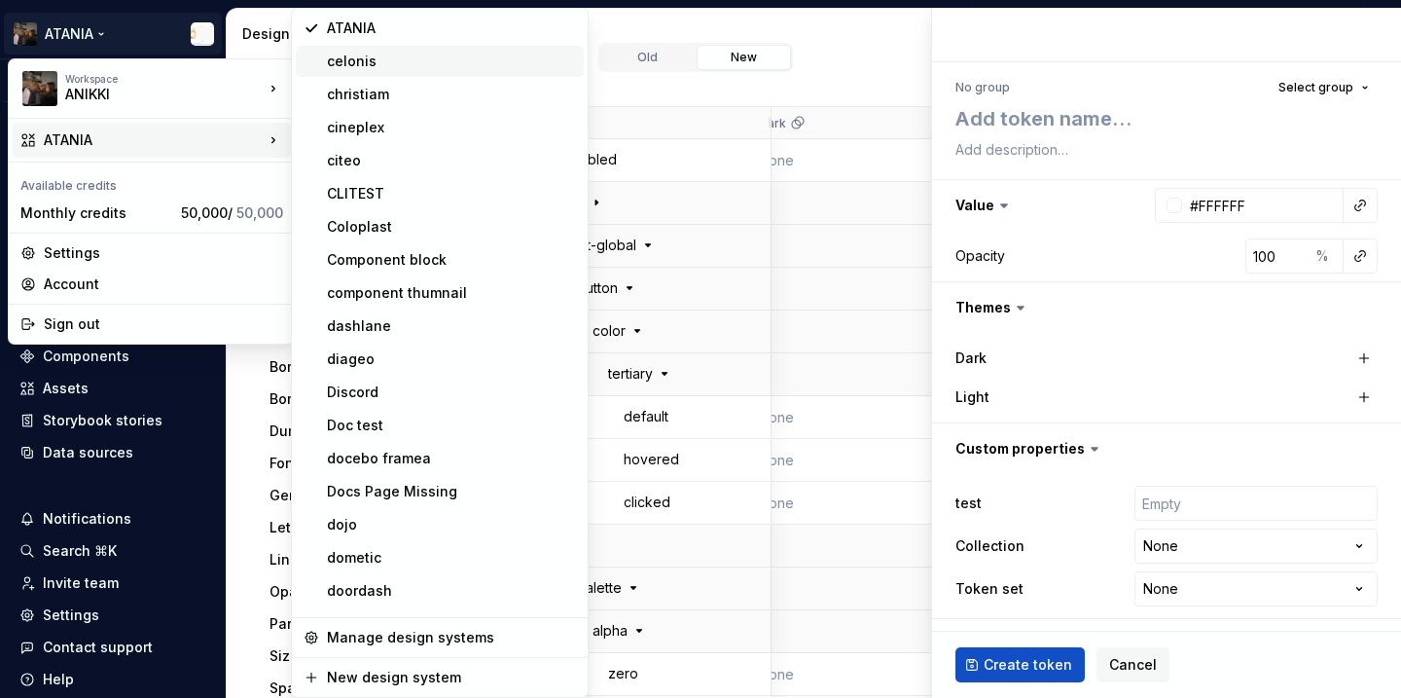
click at [365, 71] on div "celonis" at bounding box center [440, 61] width 288 height 31
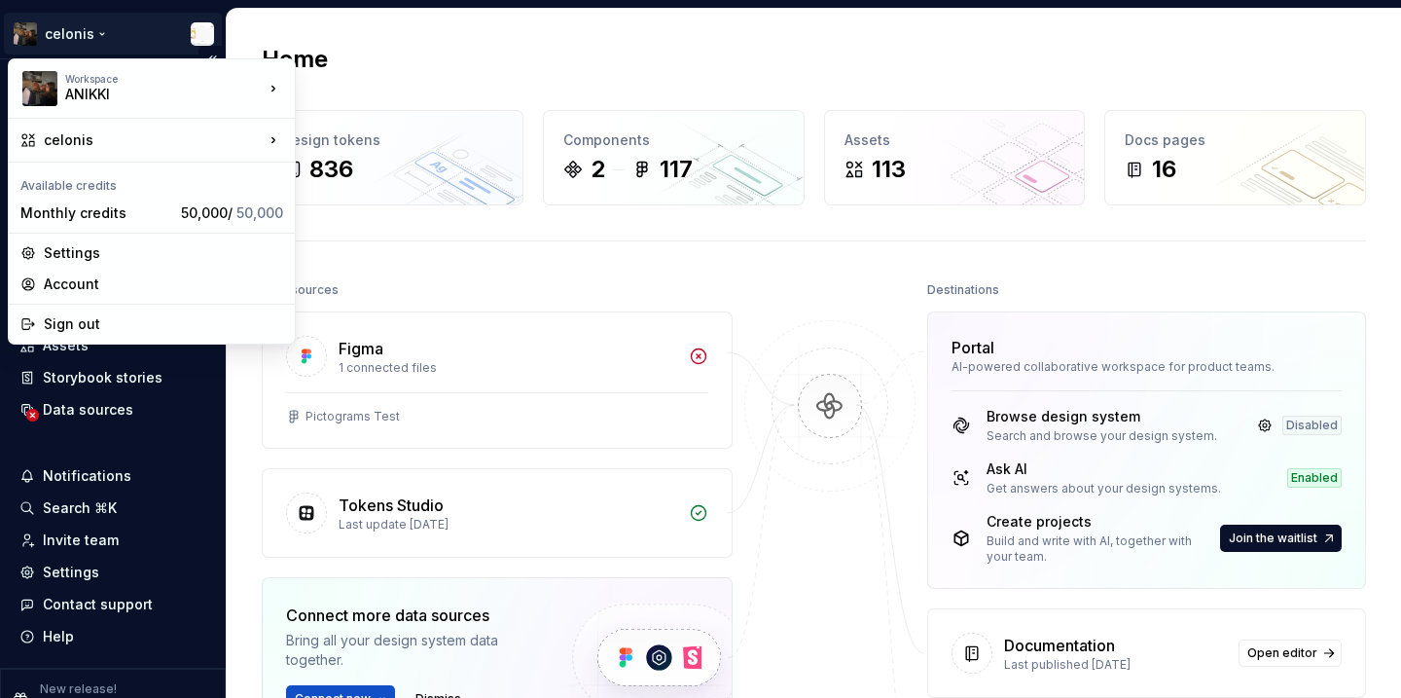
click at [76, 33] on html "celonis Home Documentation Analytics Code automation Dataset Coloplast Design t…" at bounding box center [700, 349] width 1401 height 698
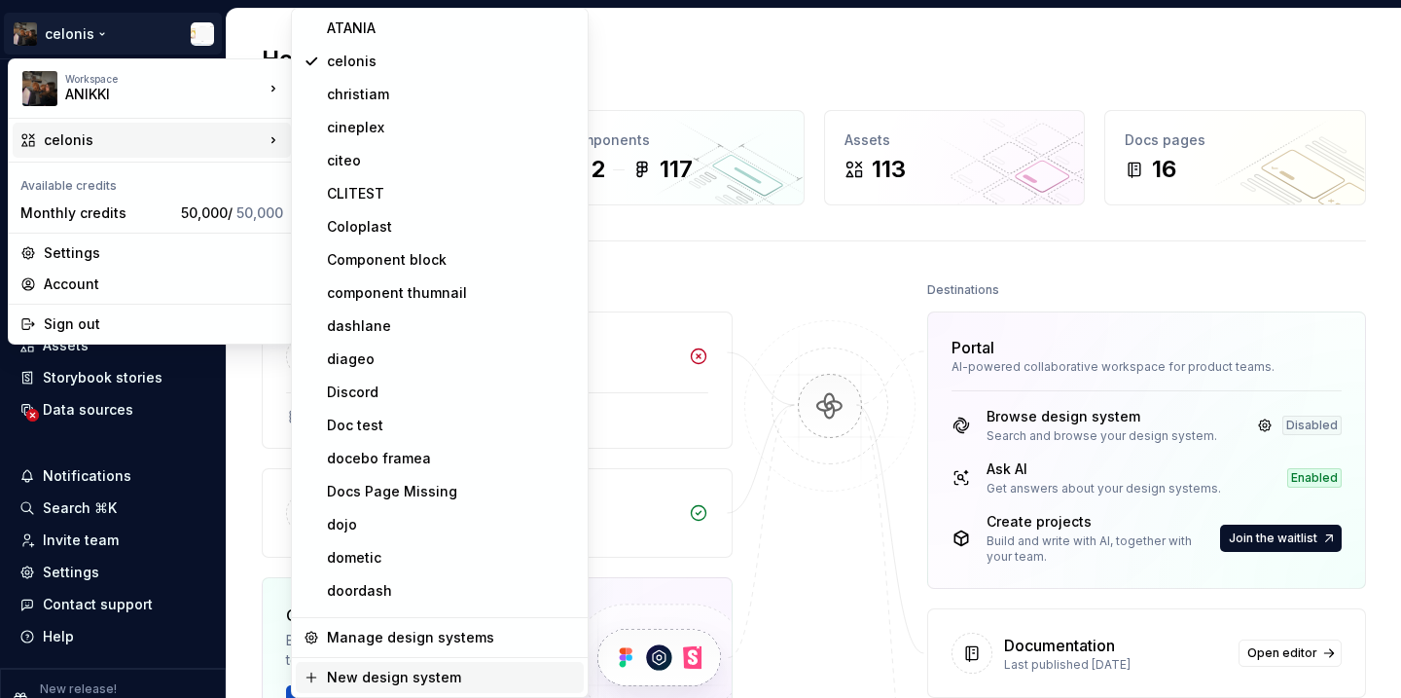
click at [399, 669] on div "New design system" at bounding box center [451, 676] width 249 height 19
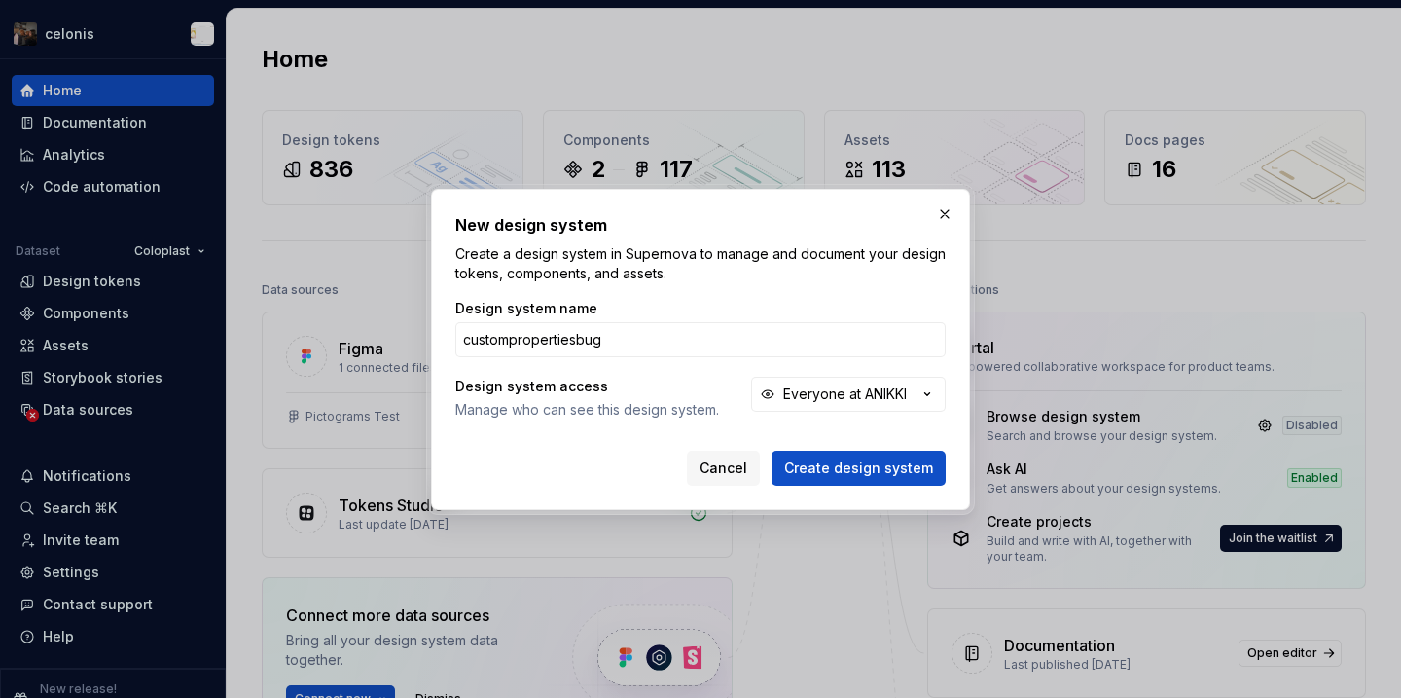
type input "custompropertiesbug"
click at [772, 451] on button "Create design system" at bounding box center [859, 468] width 174 height 35
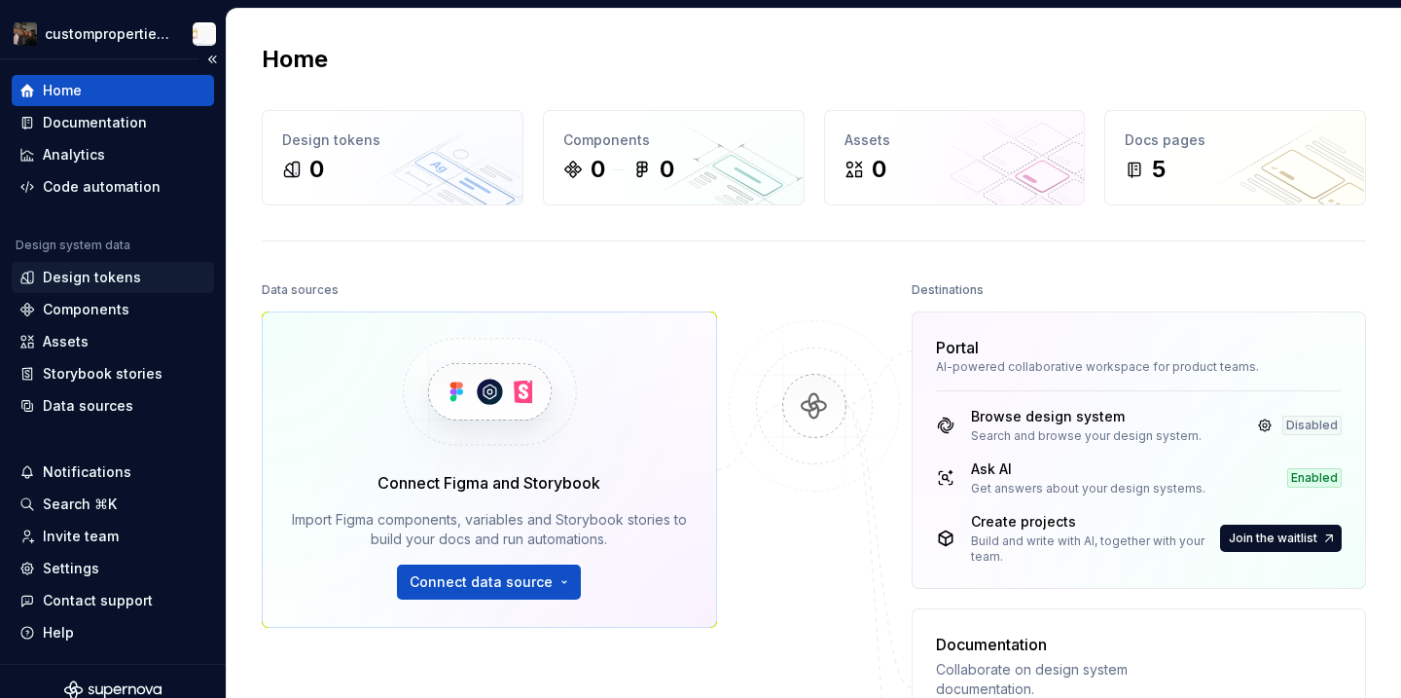
click at [126, 289] on div "Design tokens" at bounding box center [113, 277] width 202 height 31
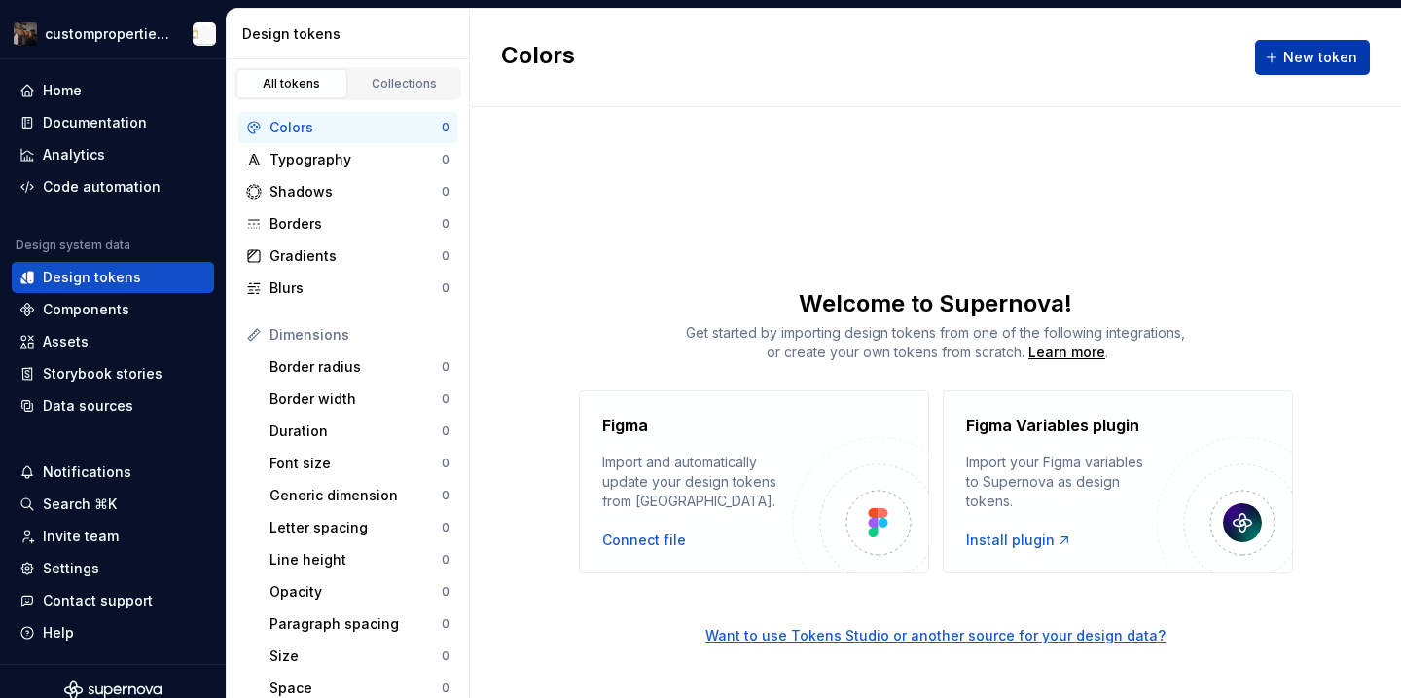
click at [1311, 62] on span "New token" at bounding box center [1320, 57] width 74 height 19
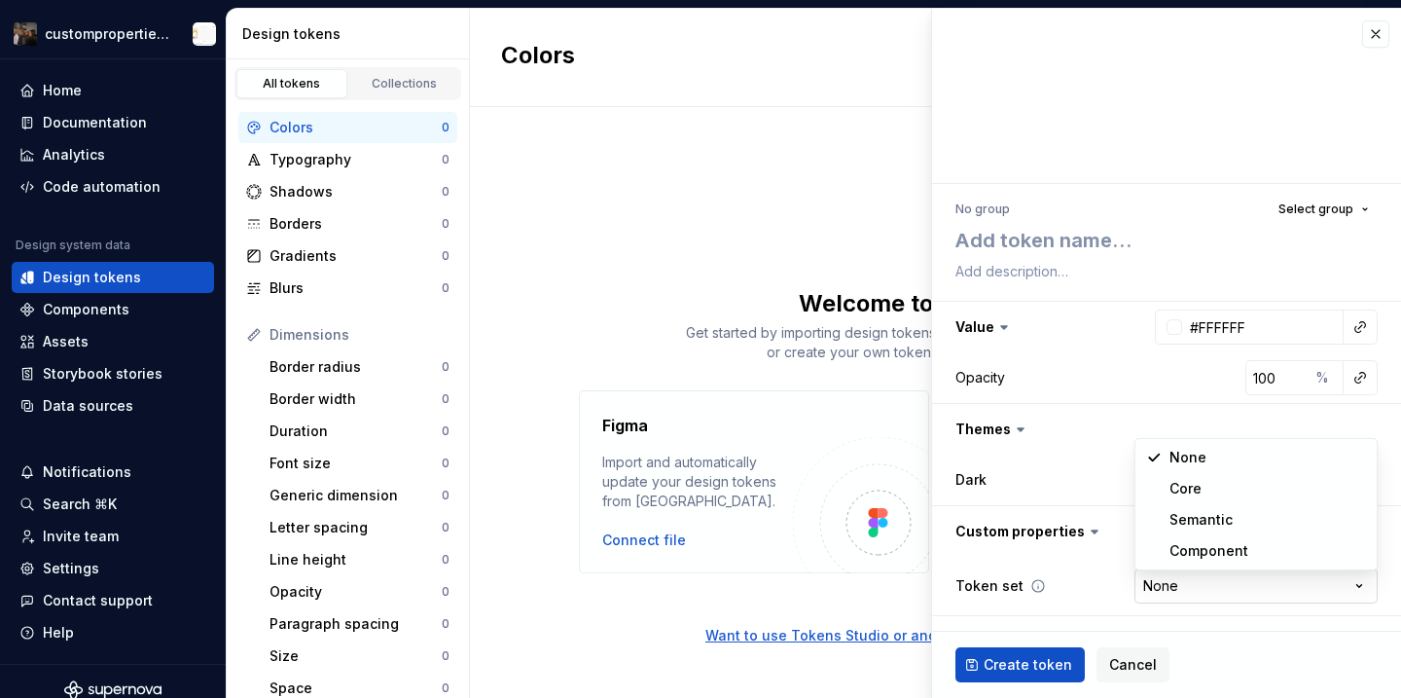
click at [1269, 591] on html "custompropertiesbug Home Documentation Analytics Code automation Design system …" at bounding box center [700, 349] width 1401 height 698
click at [779, 483] on div "Import and automatically update your design tokens from Figma." at bounding box center [697, 481] width 191 height 58
click at [1370, 33] on button "button" at bounding box center [1375, 33] width 27 height 27
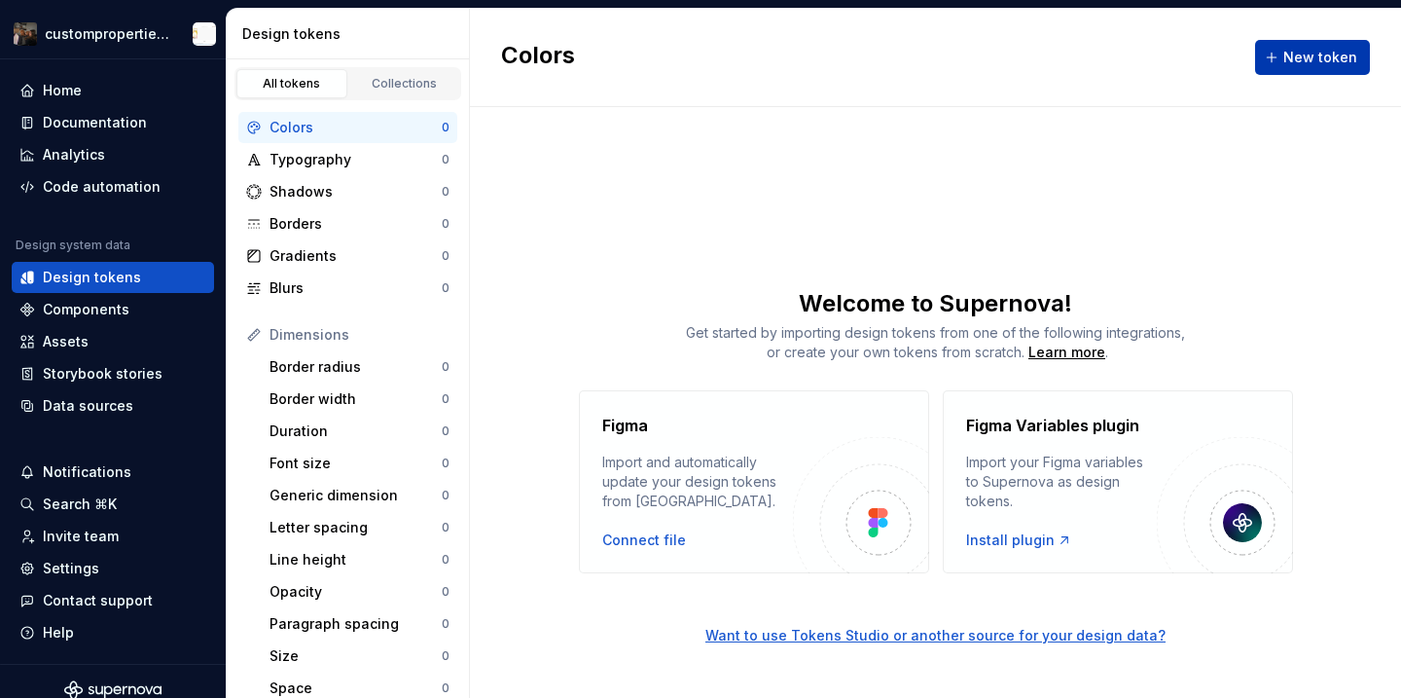
click at [1340, 55] on span "New token" at bounding box center [1320, 57] width 74 height 19
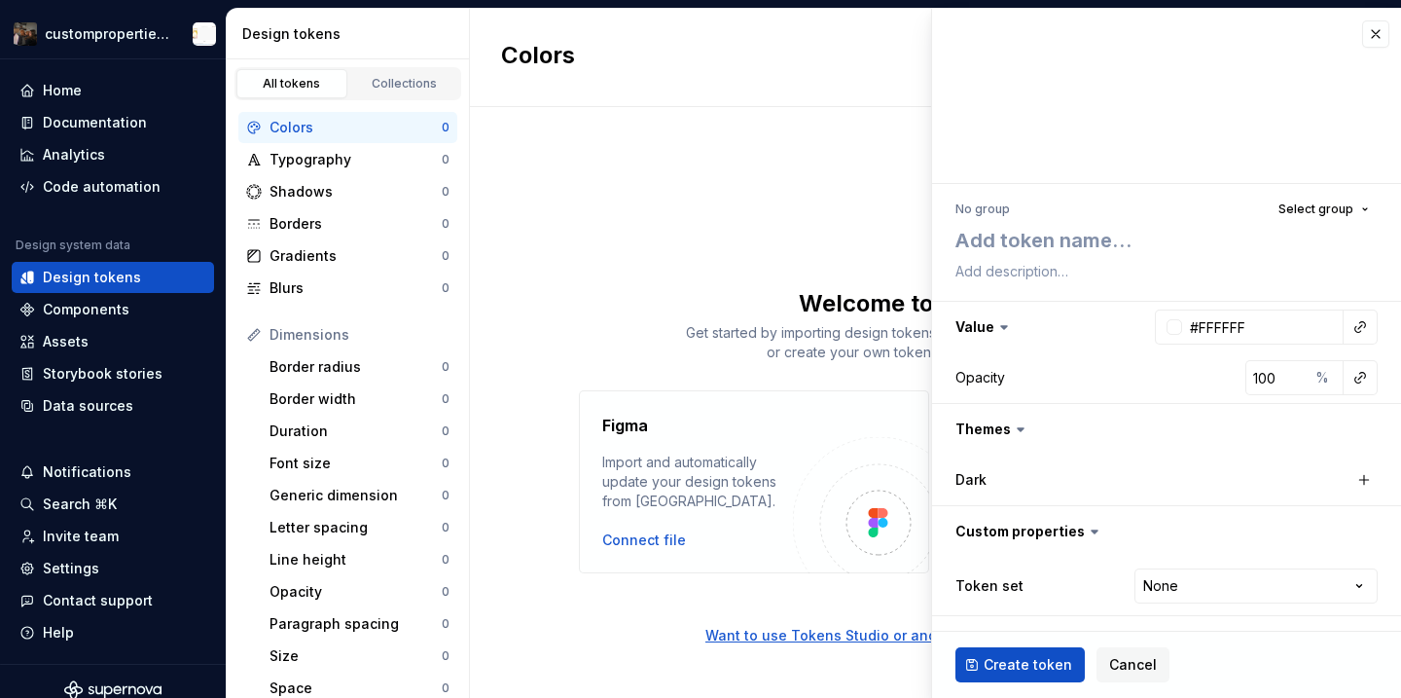
type textarea "*"
type textarea "t"
type textarea "*"
type textarea "tes"
type textarea "*"
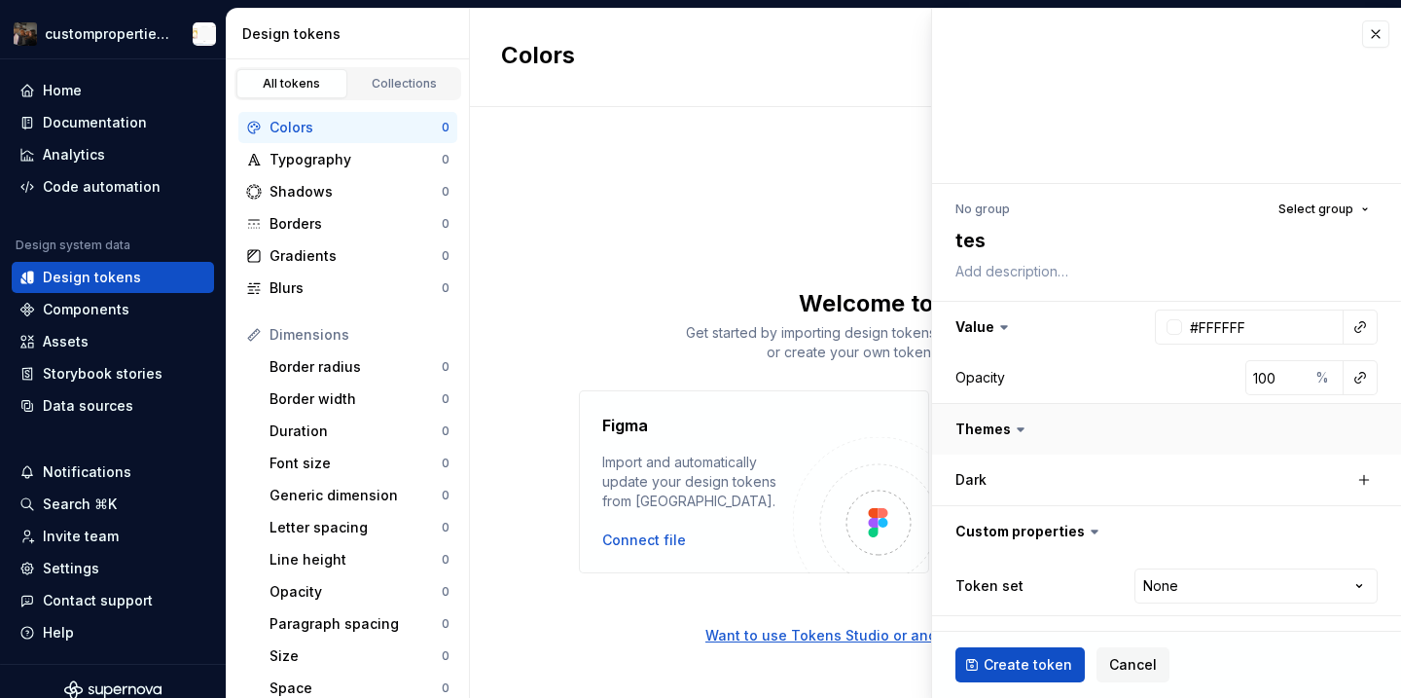
type textarea "test"
type textarea "*"
type textarea "test"
click at [997, 655] on span "Create token" at bounding box center [1028, 664] width 89 height 19
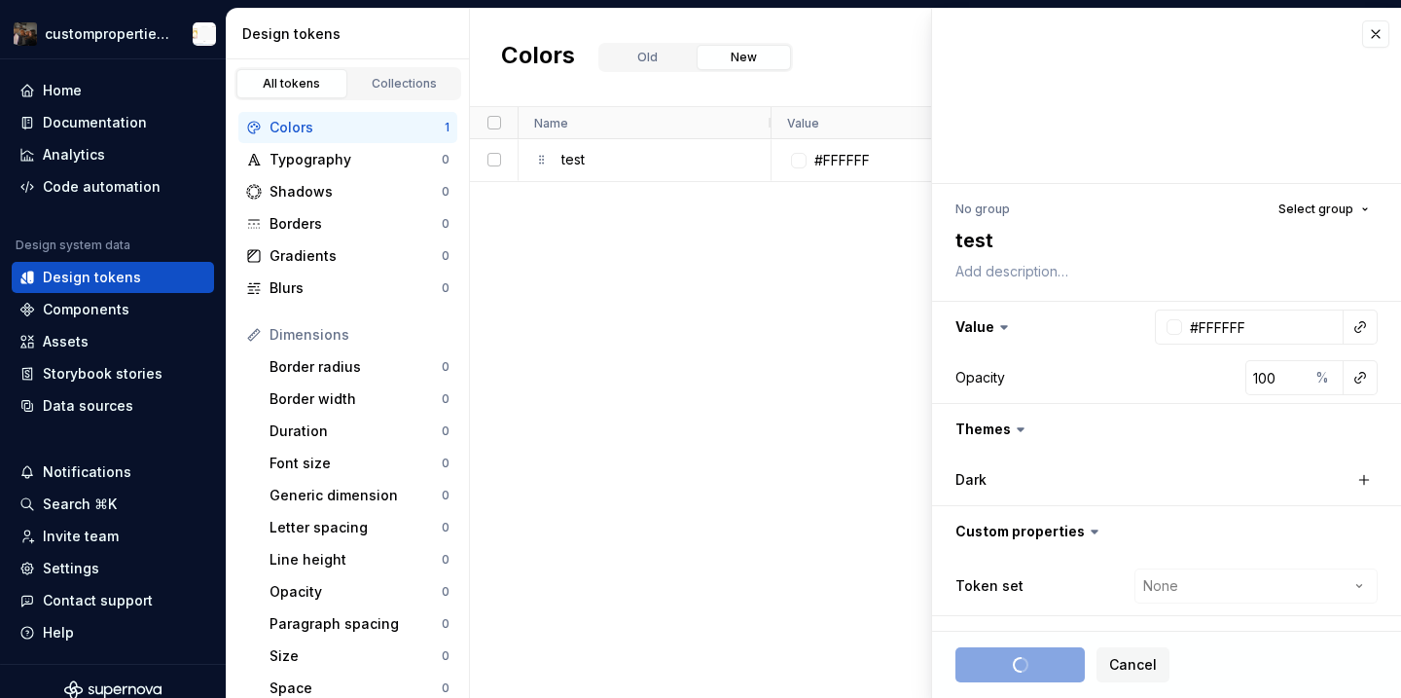
type textarea "*"
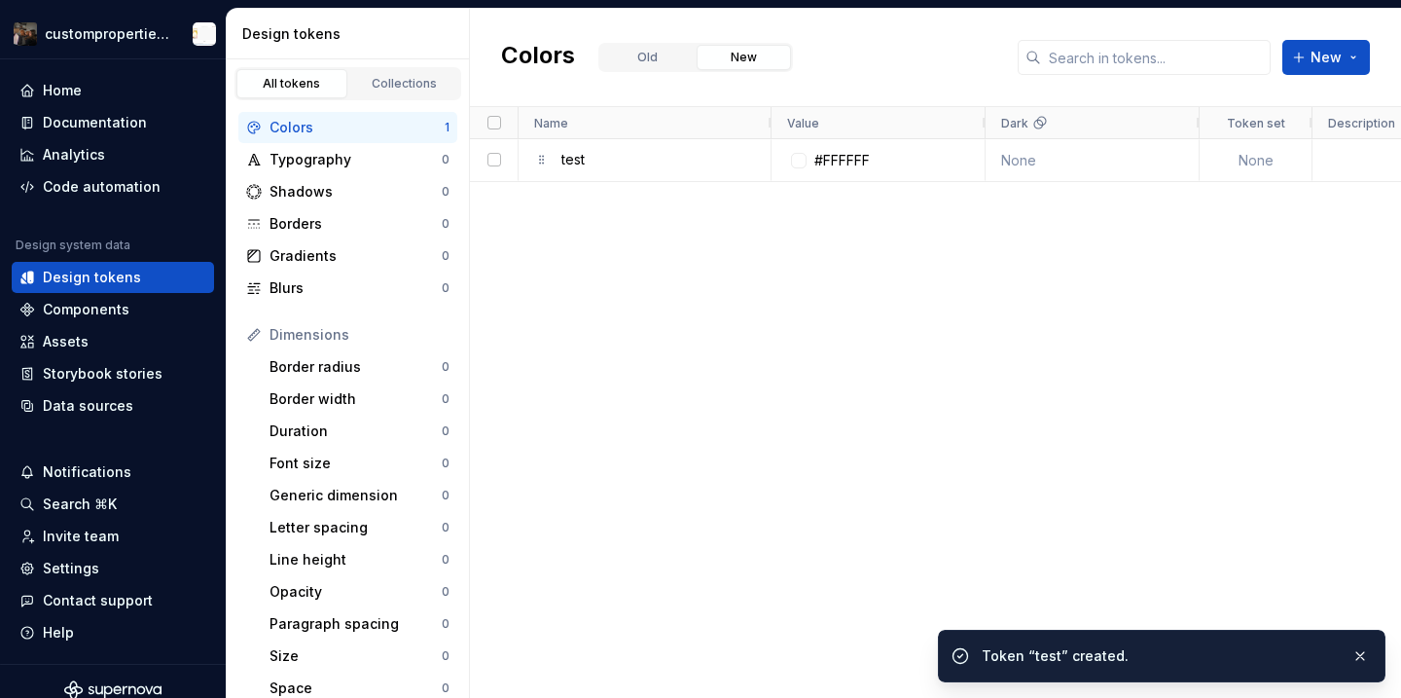
click at [814, 361] on div "#FFFFFF None None less than a minute ago" at bounding box center [1087, 418] width 630 height 558
click at [1287, 123] on span at bounding box center [1289, 123] width 16 height 16
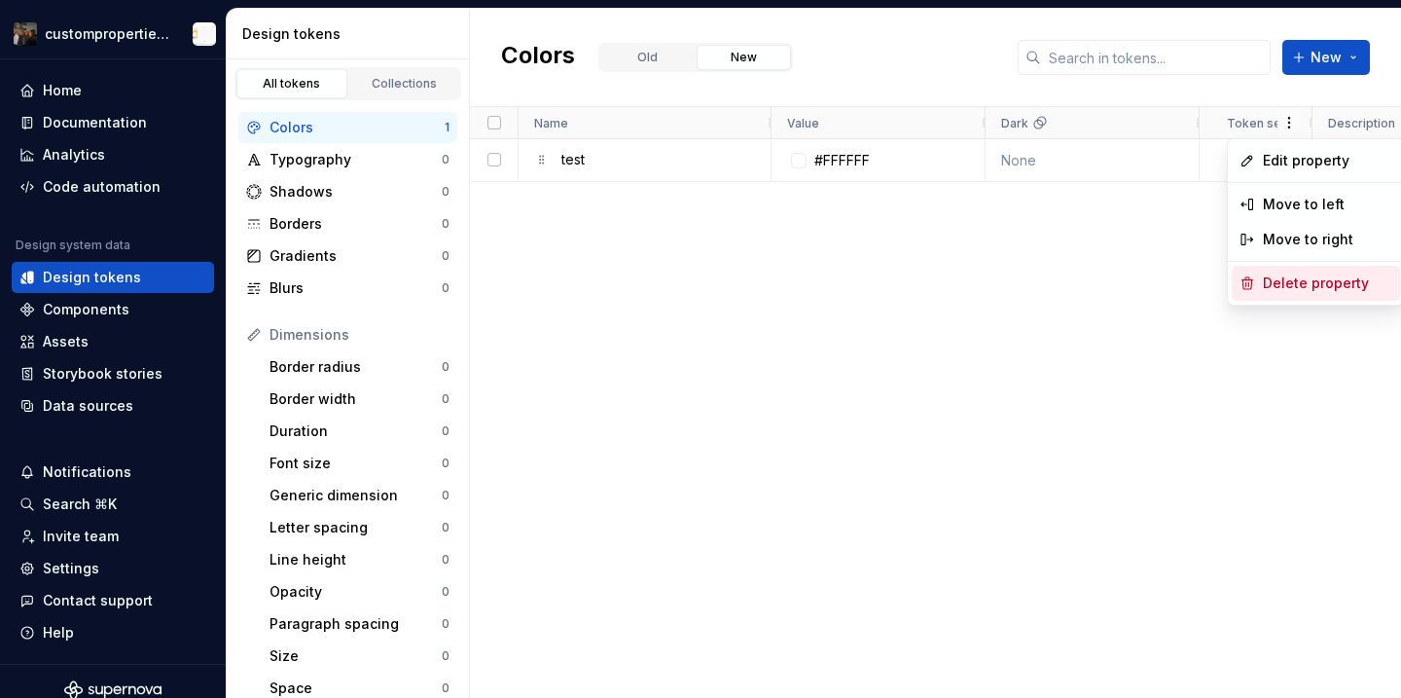
click at [1292, 298] on span "Delete property" at bounding box center [1319, 283] width 129 height 35
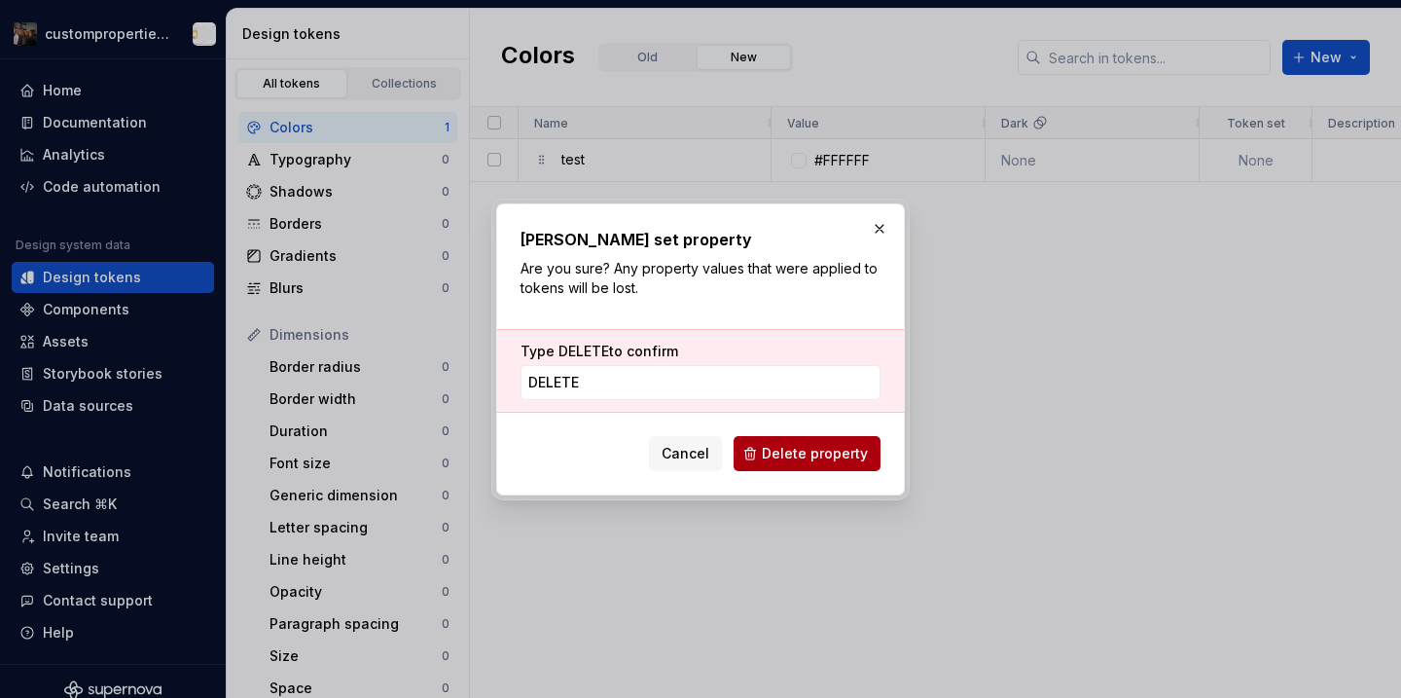
type input "DELETE"
click at [859, 461] on span "Delete property" at bounding box center [815, 453] width 106 height 19
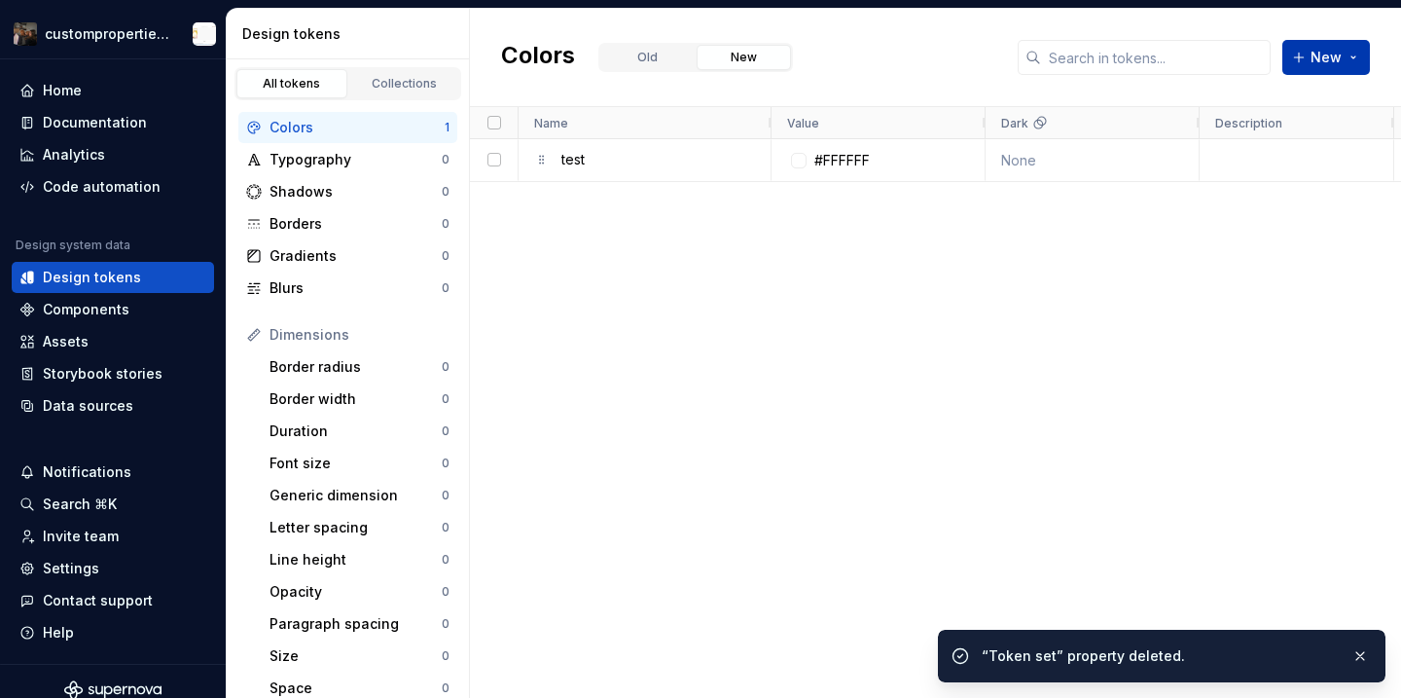
click at [1318, 73] on button "New" at bounding box center [1326, 57] width 88 height 35
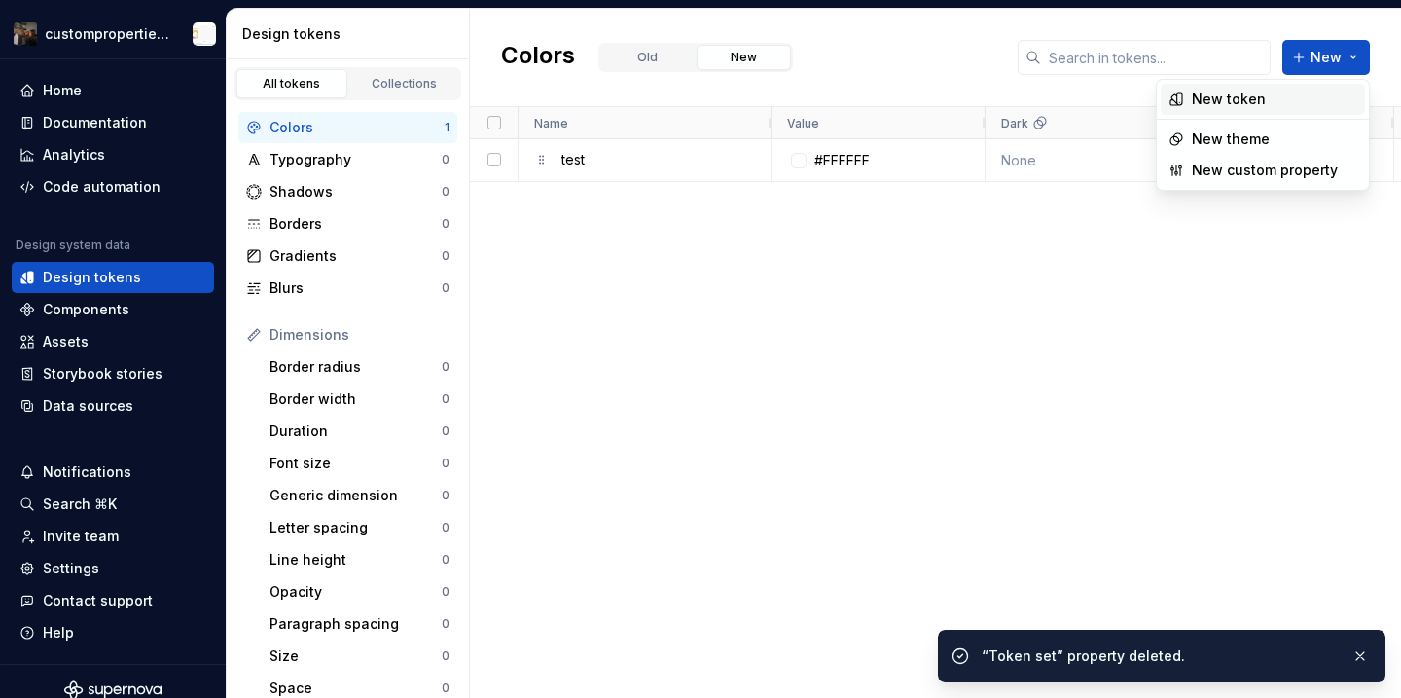
click at [1266, 98] on div "New token" at bounding box center [1274, 99] width 165 height 19
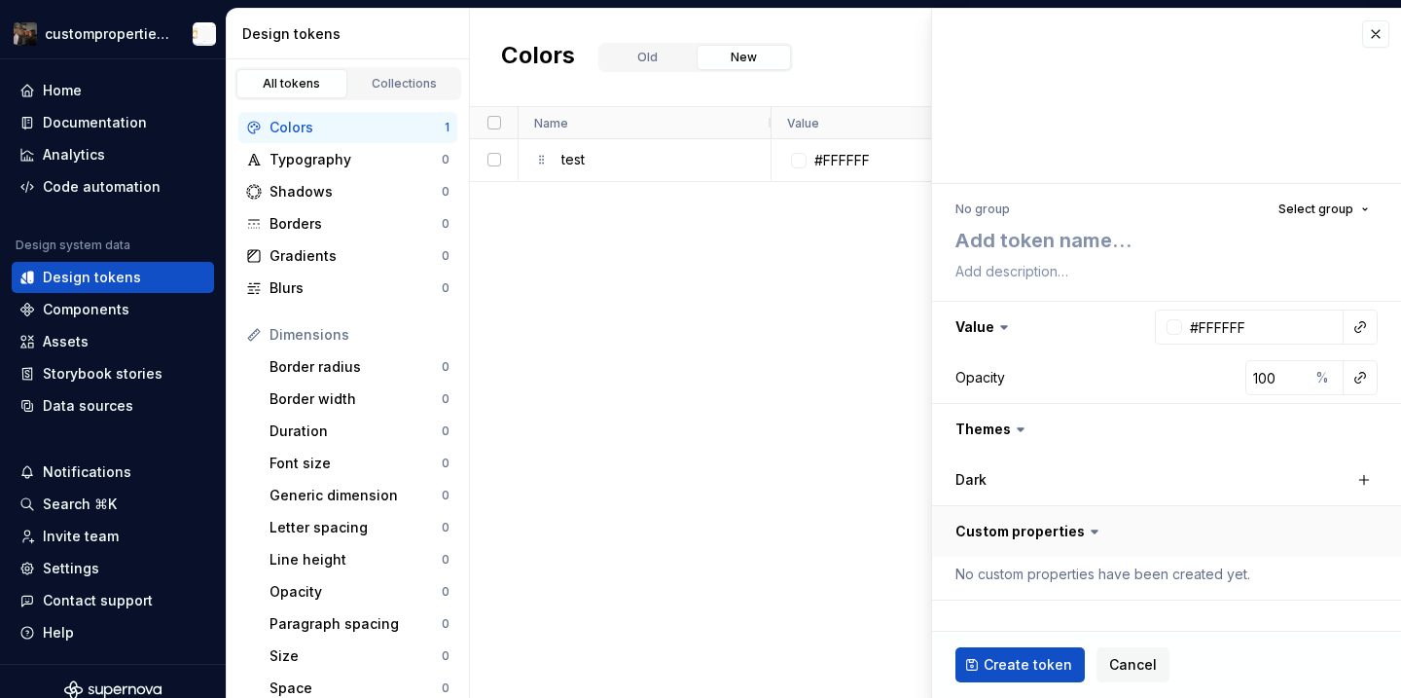
click at [1070, 533] on button "button" at bounding box center [1166, 531] width 469 height 51
click at [1071, 533] on button "button" at bounding box center [1166, 531] width 469 height 51
click at [780, 440] on div "#FFFFFF None less than a minute ago" at bounding box center [1087, 418] width 630 height 558
type textarea "*"
click at [725, 208] on div "test Open #FFFFFF None less than a minute ago" at bounding box center [935, 418] width 931 height 558
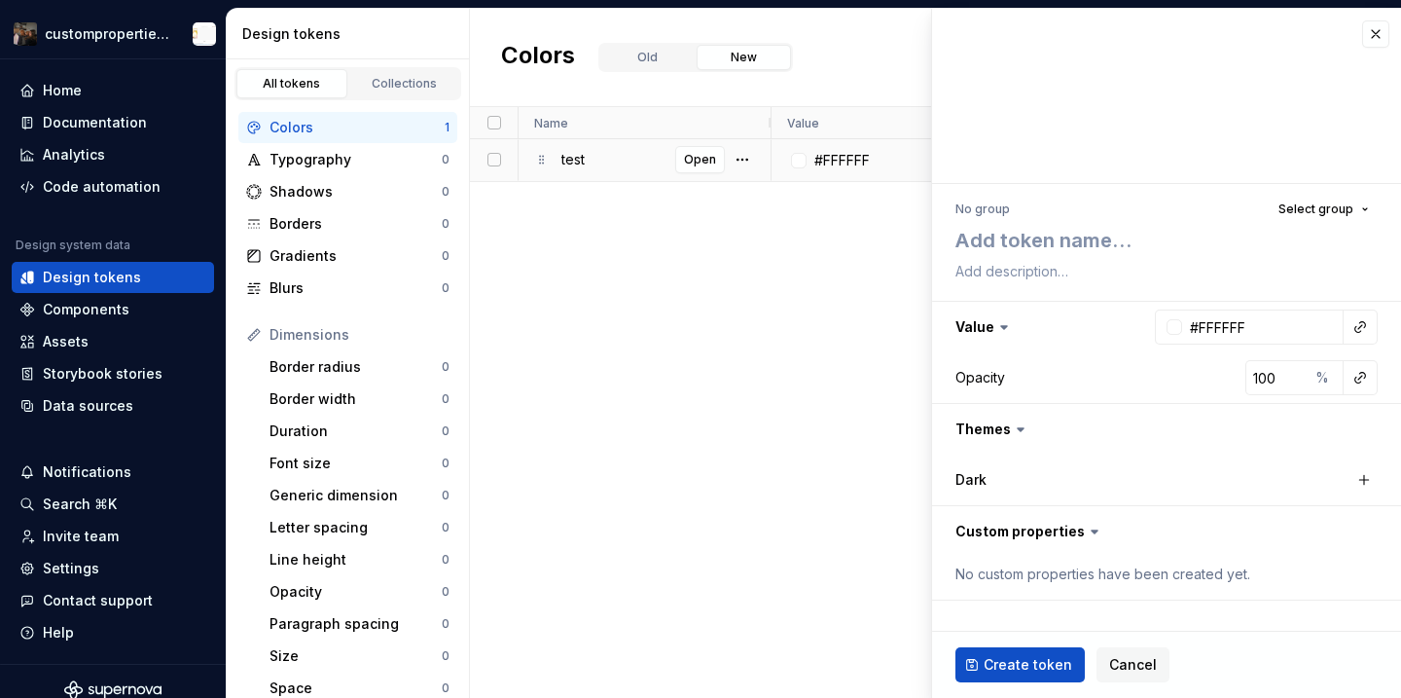
click at [760, 164] on div "test Open" at bounding box center [645, 160] width 253 height 42
click at [754, 162] on button "button" at bounding box center [742, 159] width 27 height 27
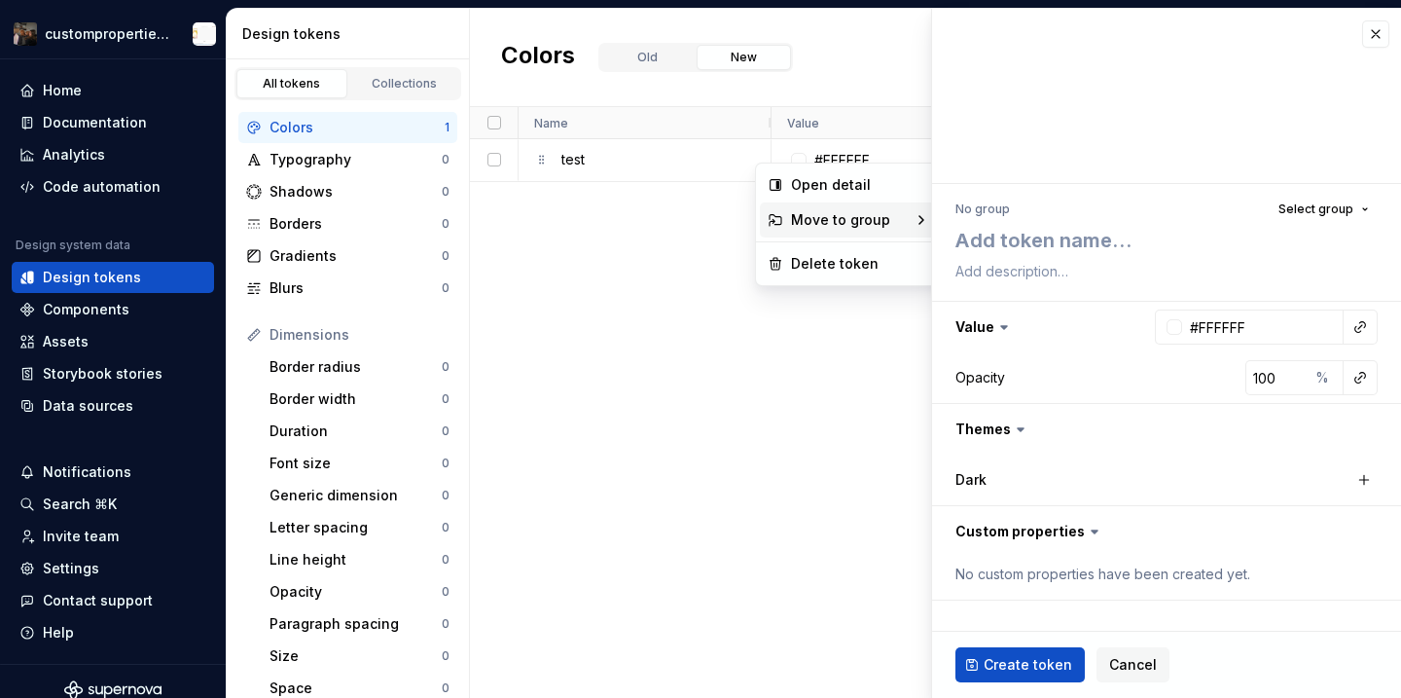
click at [816, 230] on span "Move to group" at bounding box center [844, 219] width 123 height 35
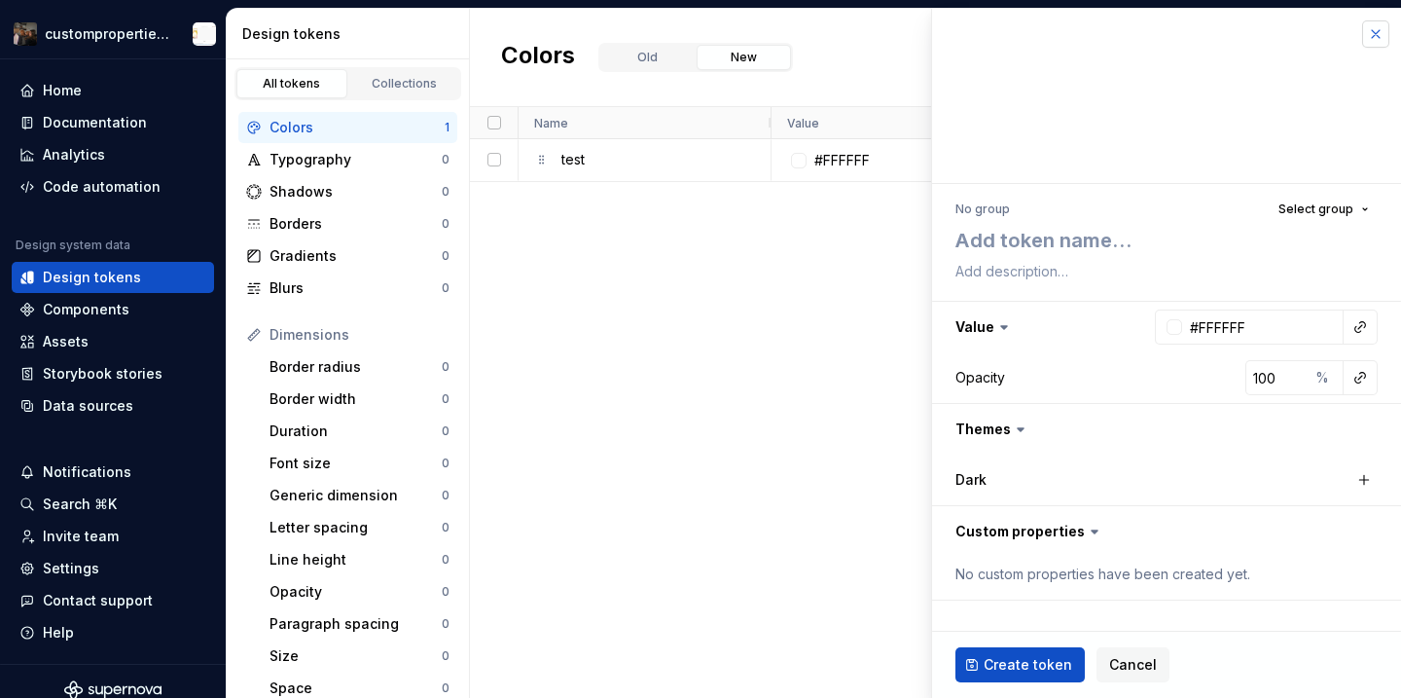
click at [1378, 31] on button "button" at bounding box center [1375, 33] width 27 height 27
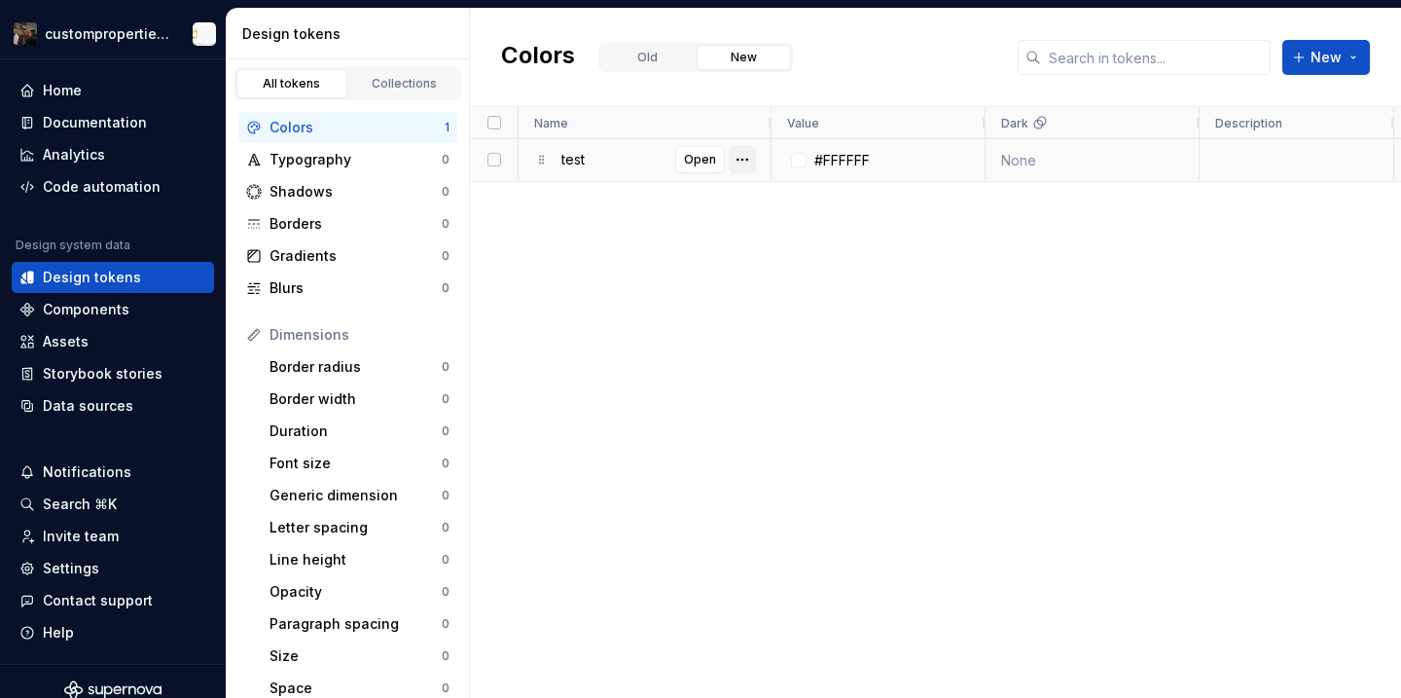
click at [751, 149] on button "button" at bounding box center [742, 159] width 27 height 27
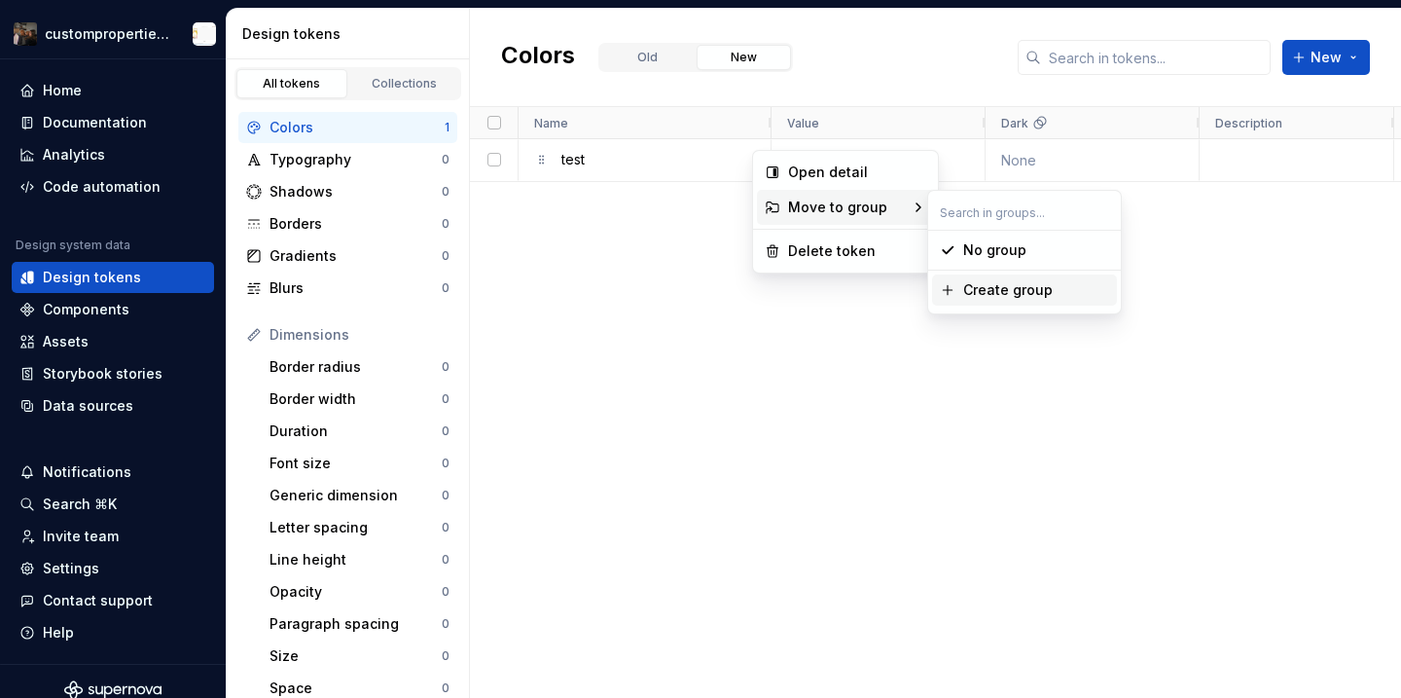
click at [1029, 295] on div "Create group" at bounding box center [1008, 289] width 90 height 19
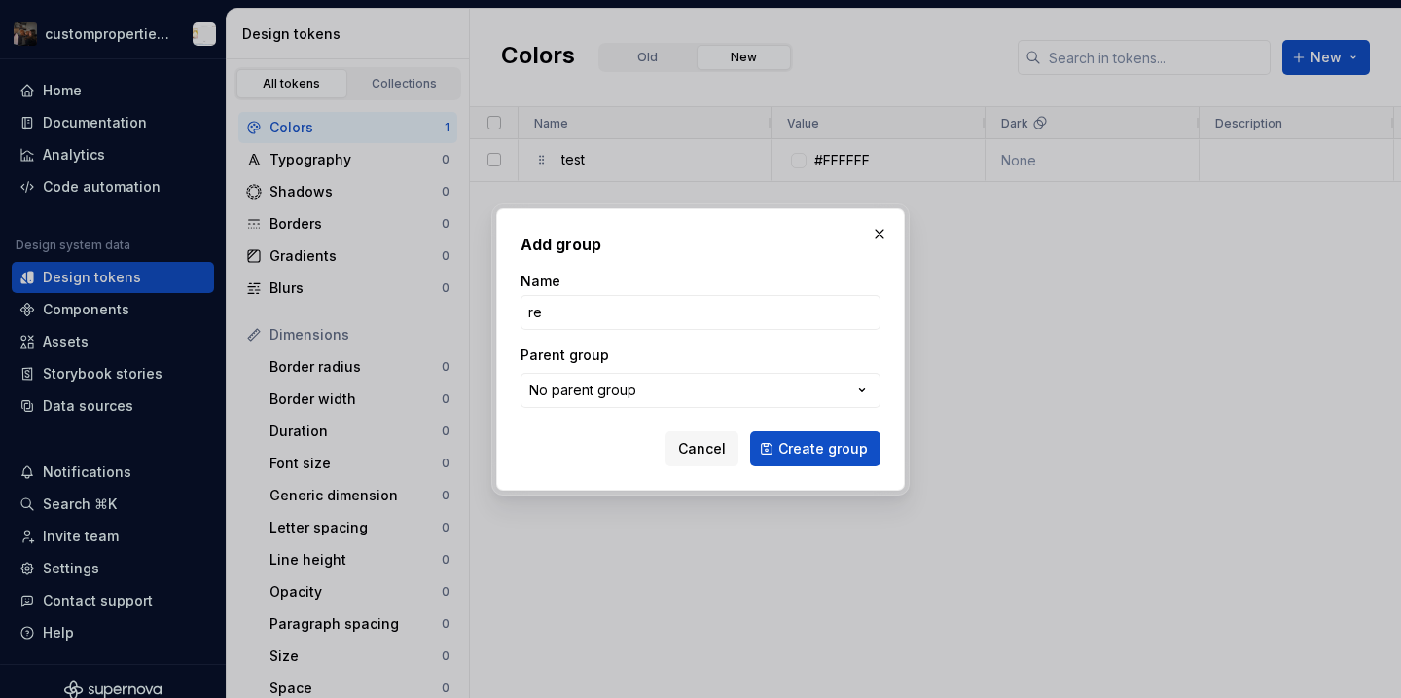
type input "r"
type input "test"
click at [817, 455] on span "Create group" at bounding box center [823, 448] width 90 height 19
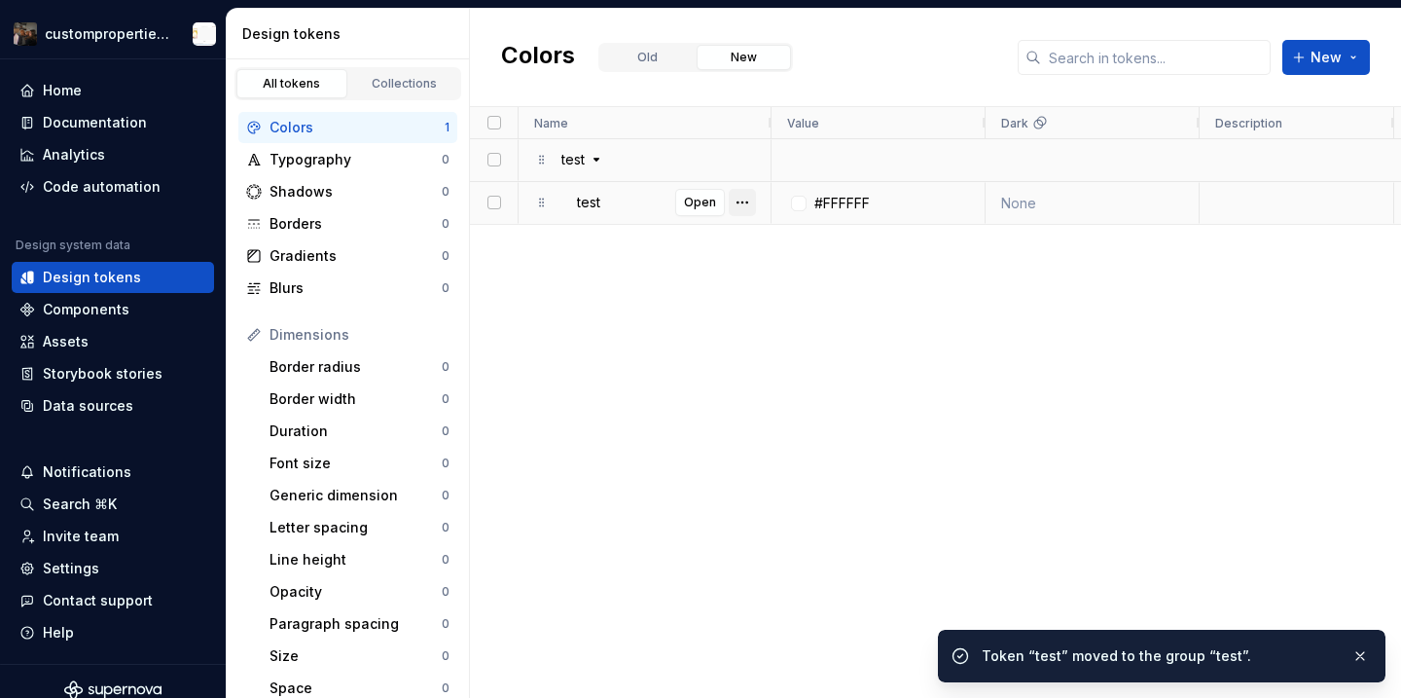
click at [738, 198] on button "button" at bounding box center [742, 202] width 27 height 27
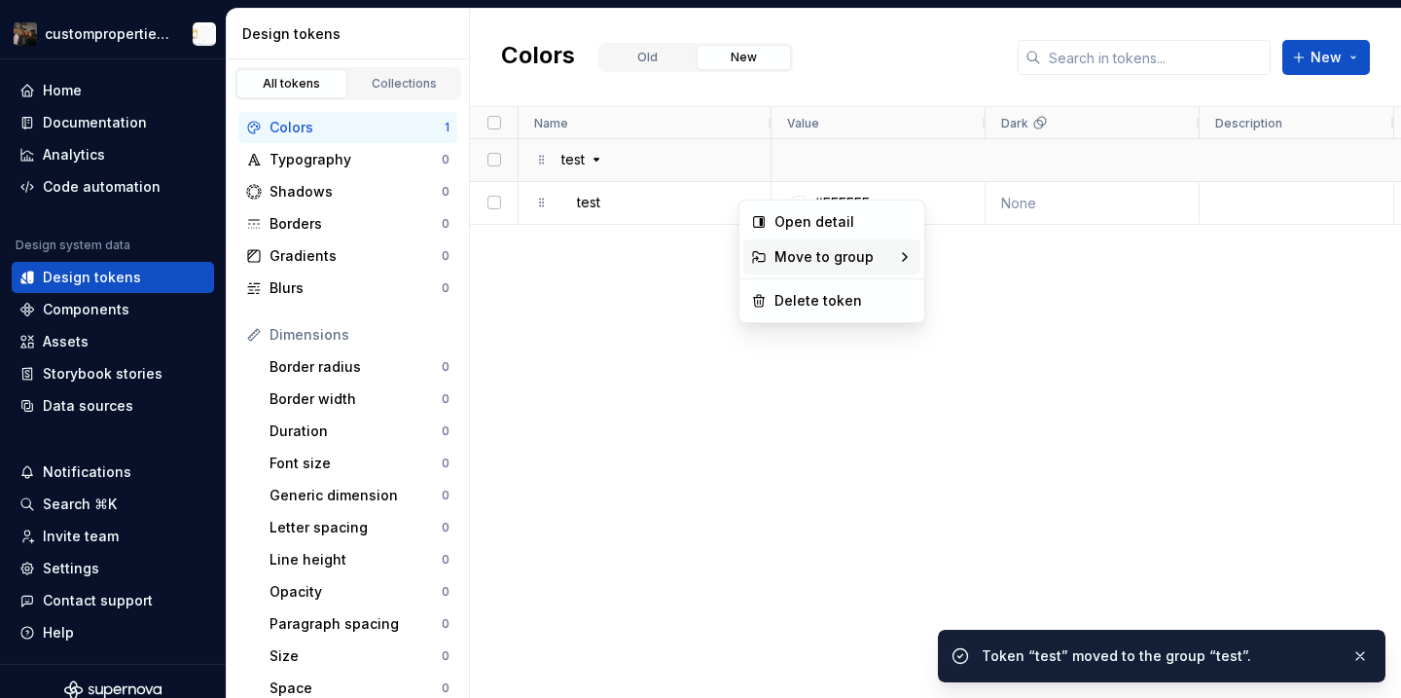
click at [794, 264] on span "Move to group" at bounding box center [828, 256] width 123 height 35
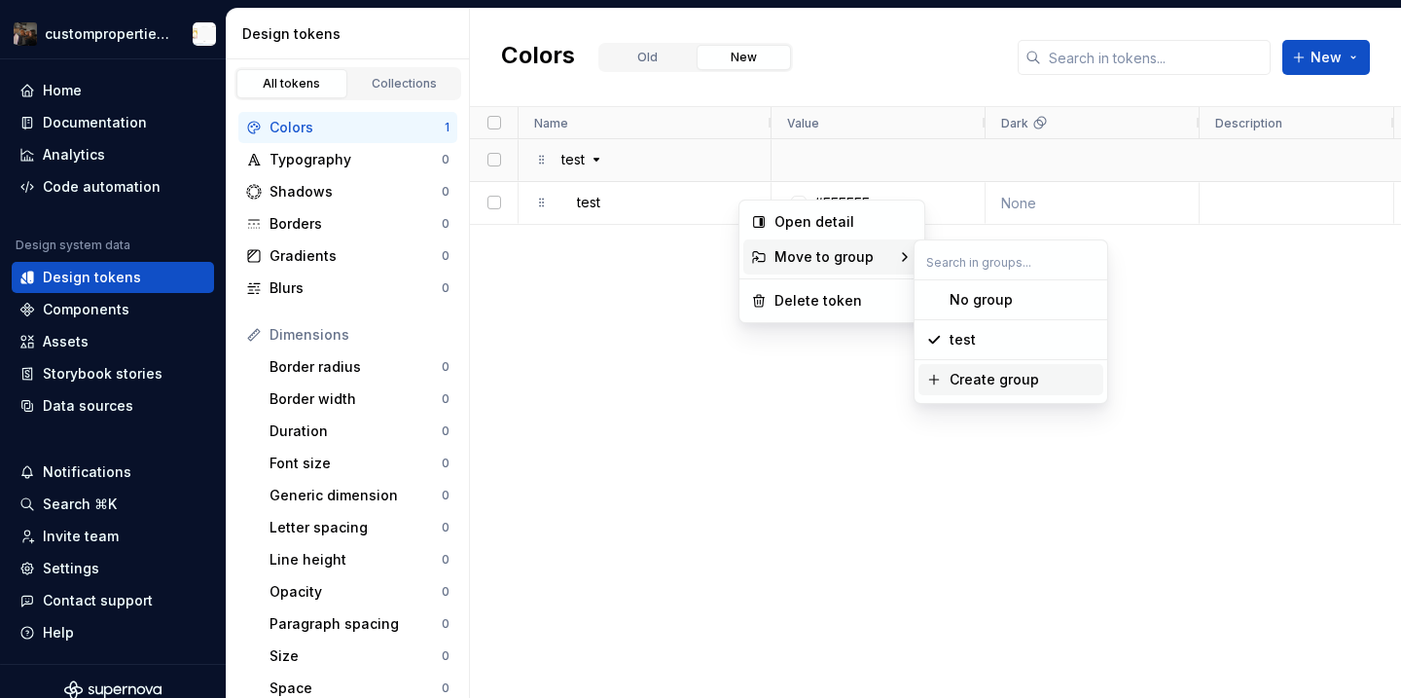
click at [975, 369] on span "Create group" at bounding box center [1011, 379] width 185 height 31
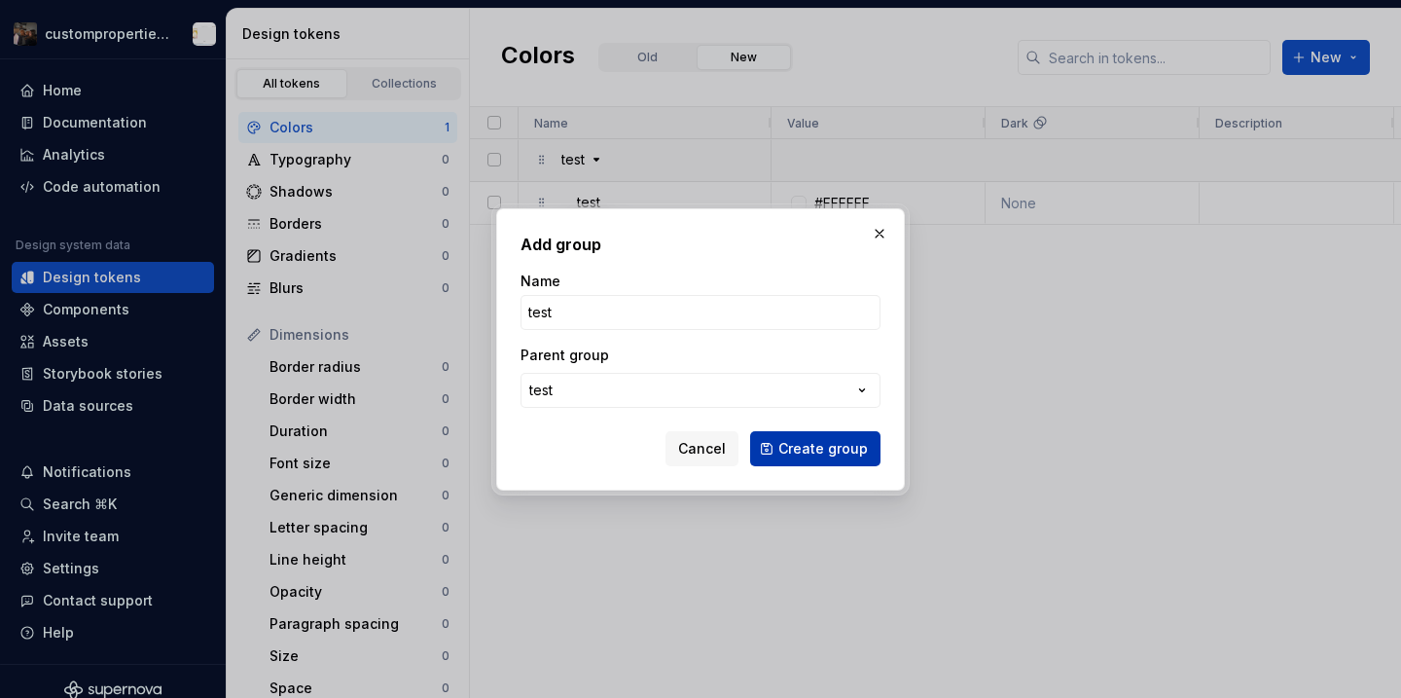
type input "test"
click at [809, 443] on span "Create group" at bounding box center [823, 448] width 90 height 19
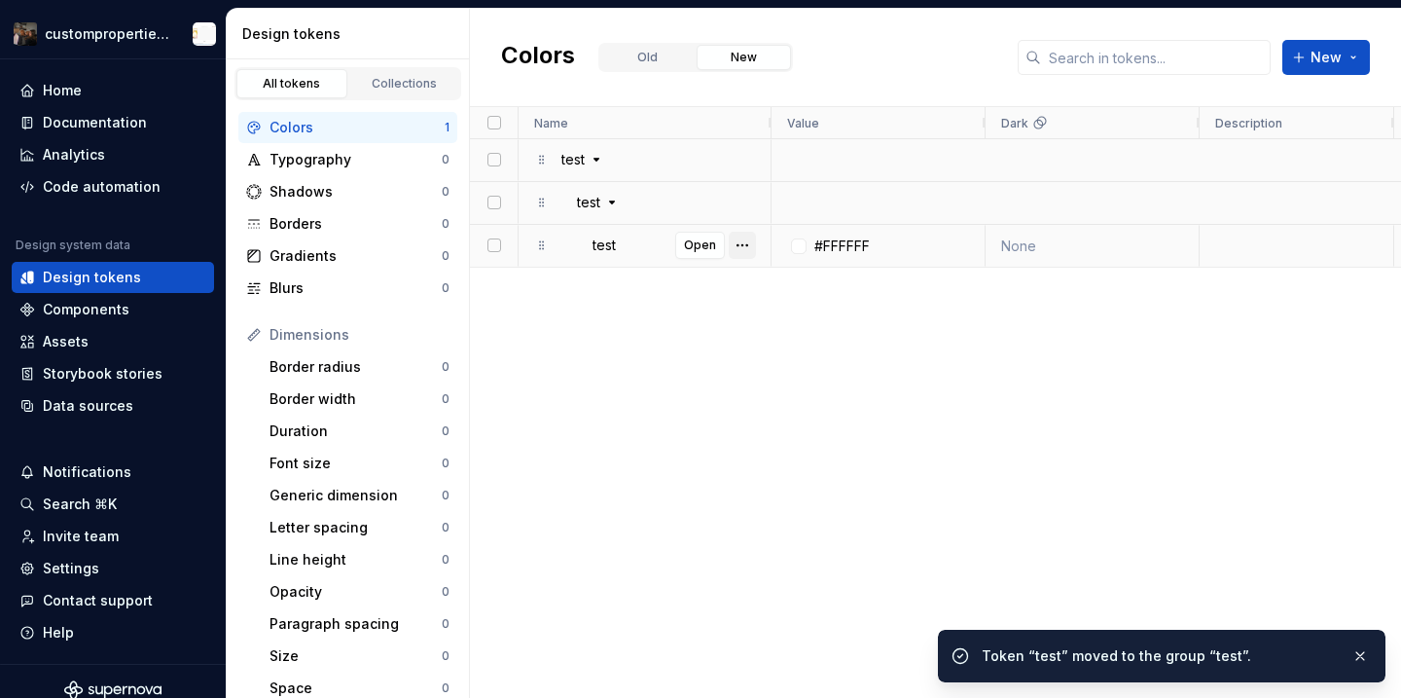
click at [753, 241] on button "button" at bounding box center [742, 245] width 27 height 27
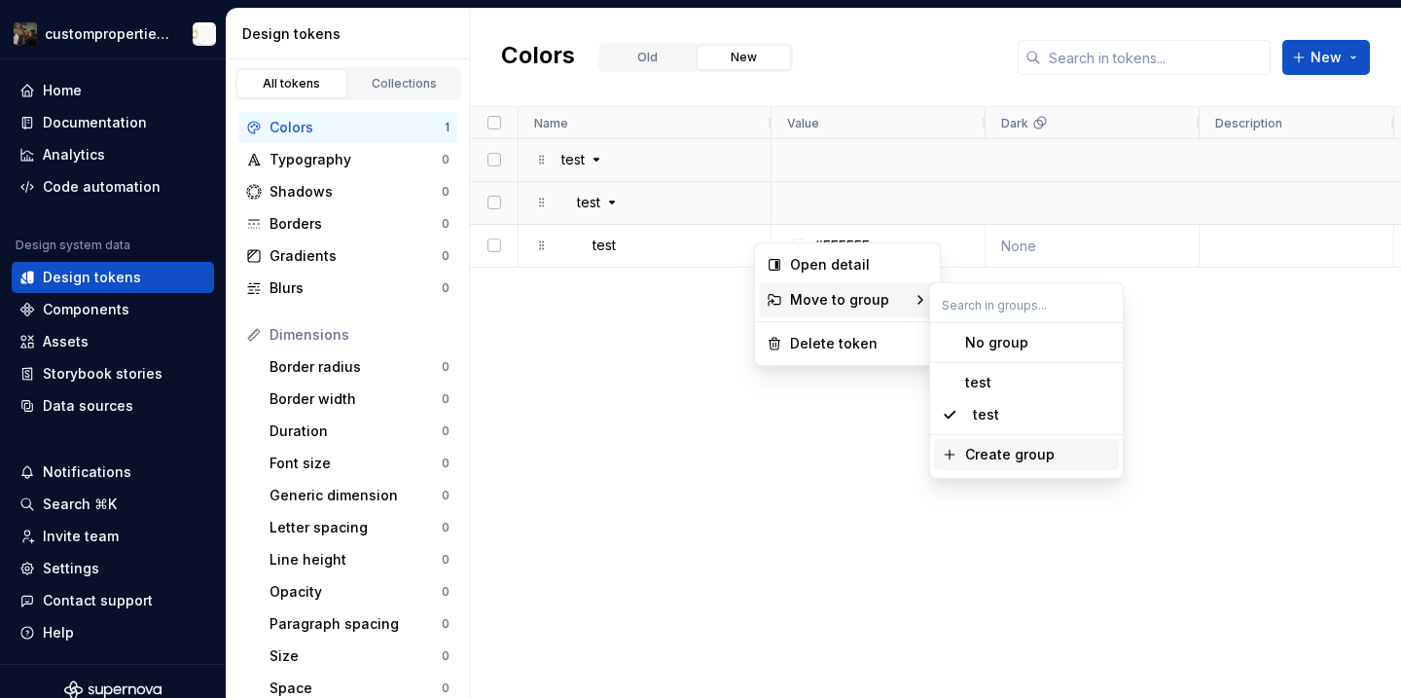
click at [1031, 461] on div "Create group" at bounding box center [1010, 454] width 90 height 19
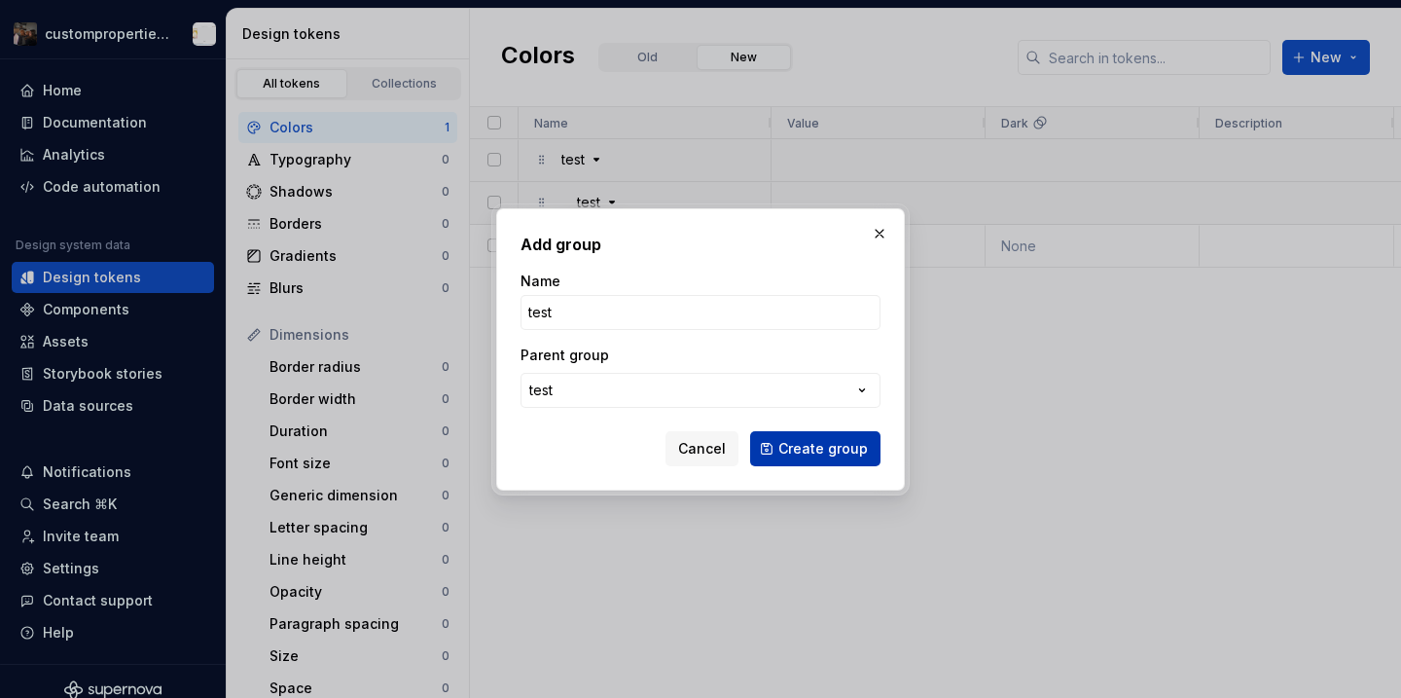
type input "test"
click at [834, 446] on span "Create group" at bounding box center [823, 448] width 90 height 19
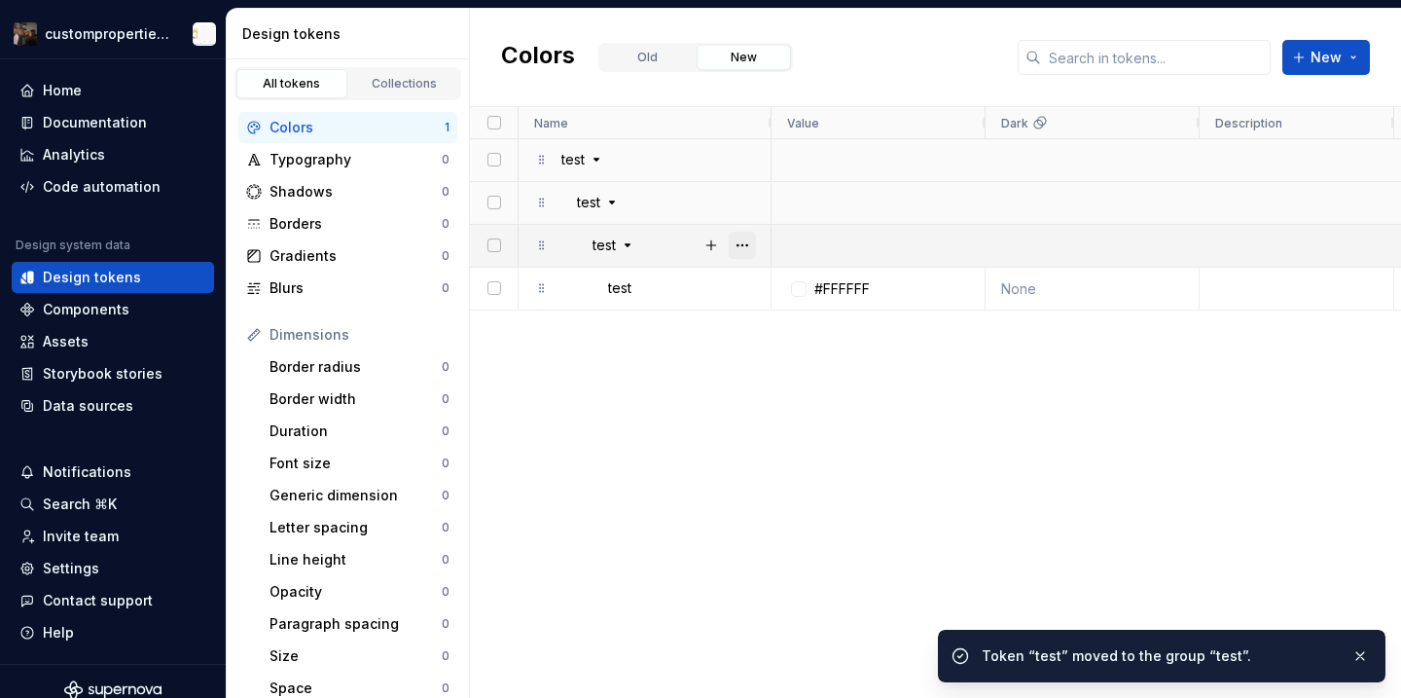
click at [755, 242] on button "button" at bounding box center [742, 245] width 27 height 27
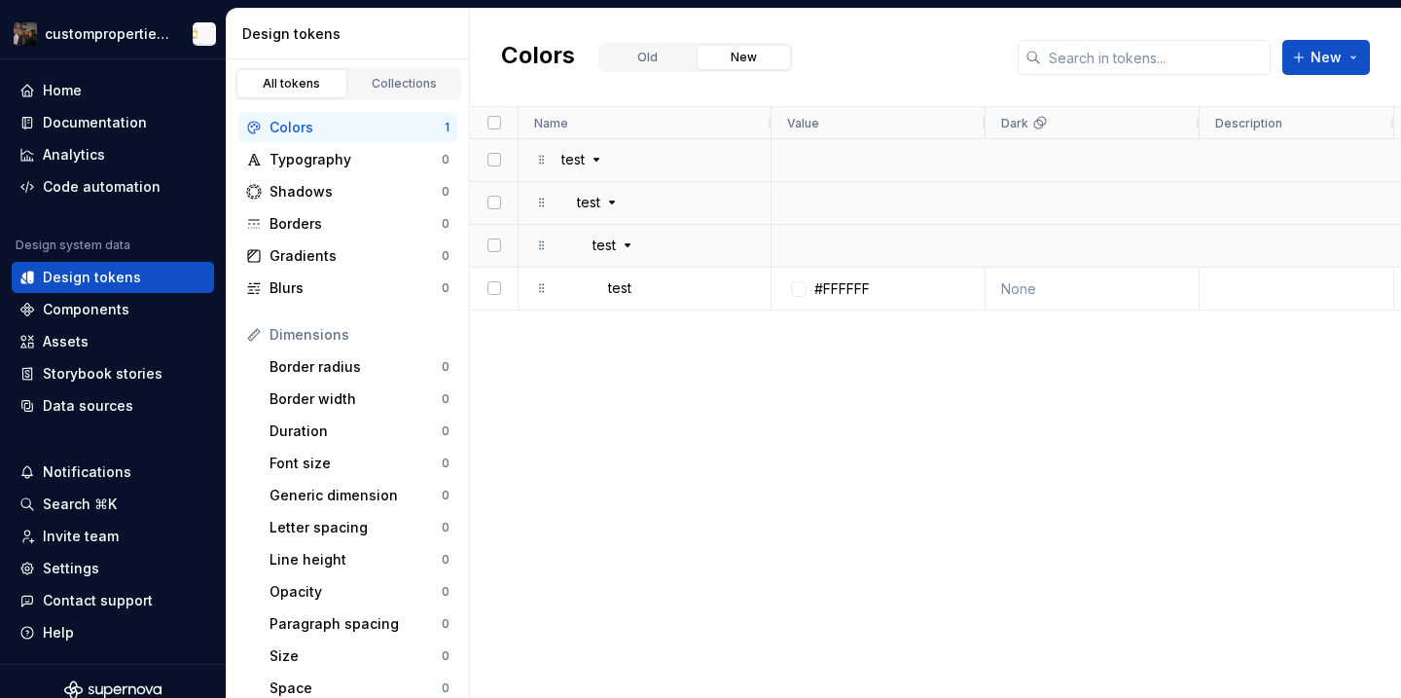
click at [668, 493] on div "test Open test test test #FFFFFF None 3 minutes ago" at bounding box center [935, 418] width 931 height 558
click at [369, 165] on div "Typography" at bounding box center [356, 159] width 172 height 19
click at [369, 189] on div "Shadows" at bounding box center [356, 191] width 172 height 19
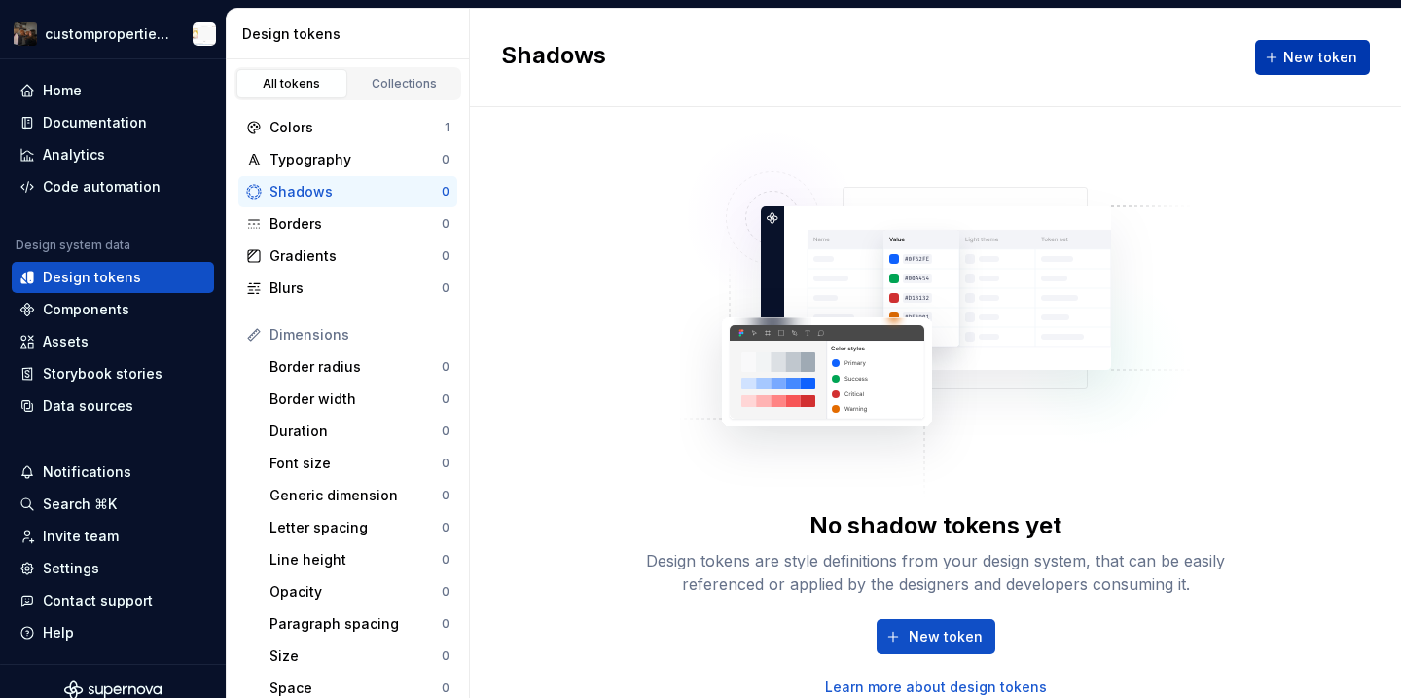
click at [1302, 68] on button "New token" at bounding box center [1312, 57] width 115 height 35
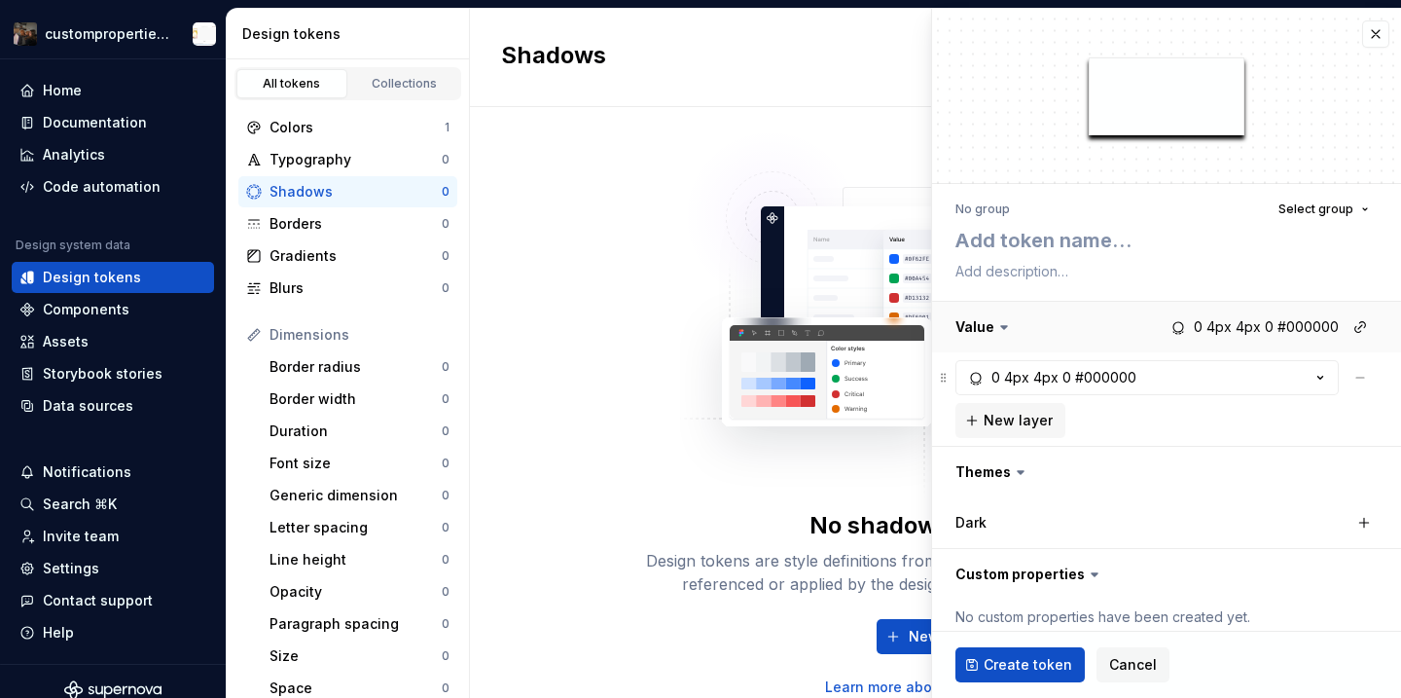
click at [1215, 334] on button "button" at bounding box center [1166, 327] width 469 height 51
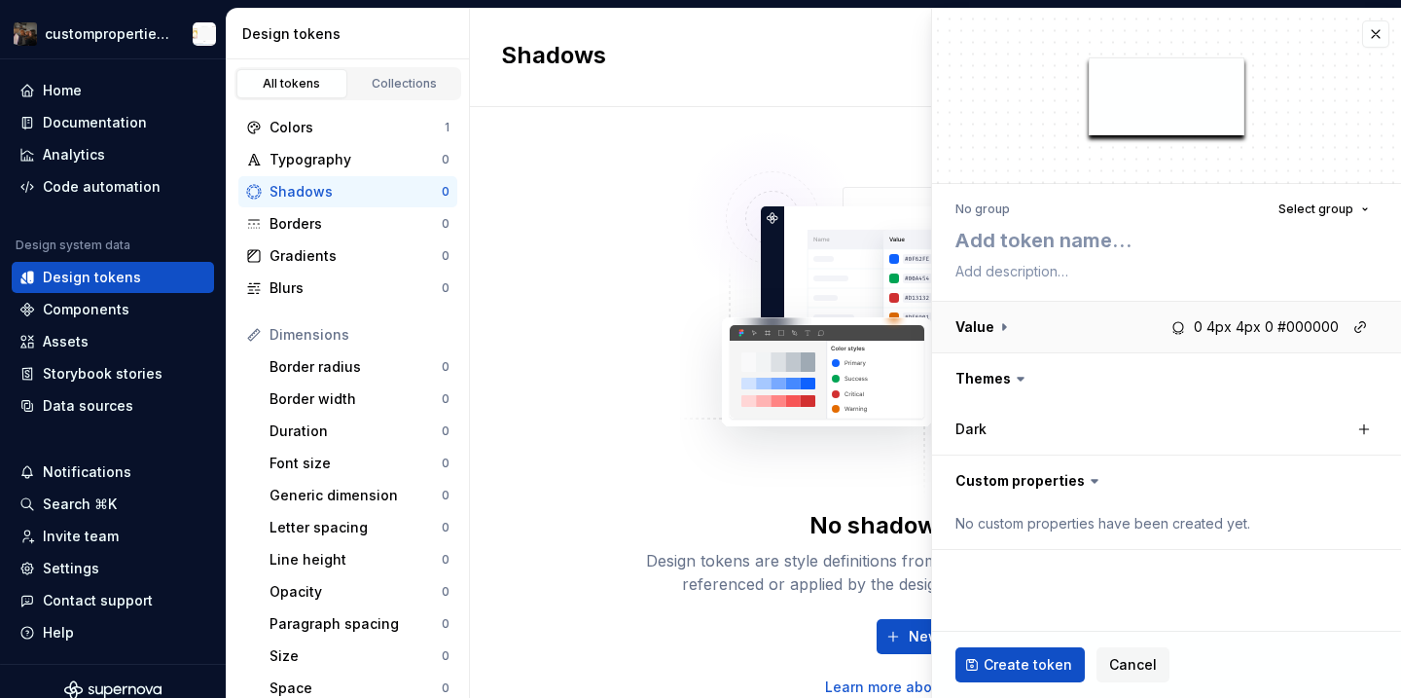
click at [1215, 334] on button "button" at bounding box center [1166, 327] width 469 height 51
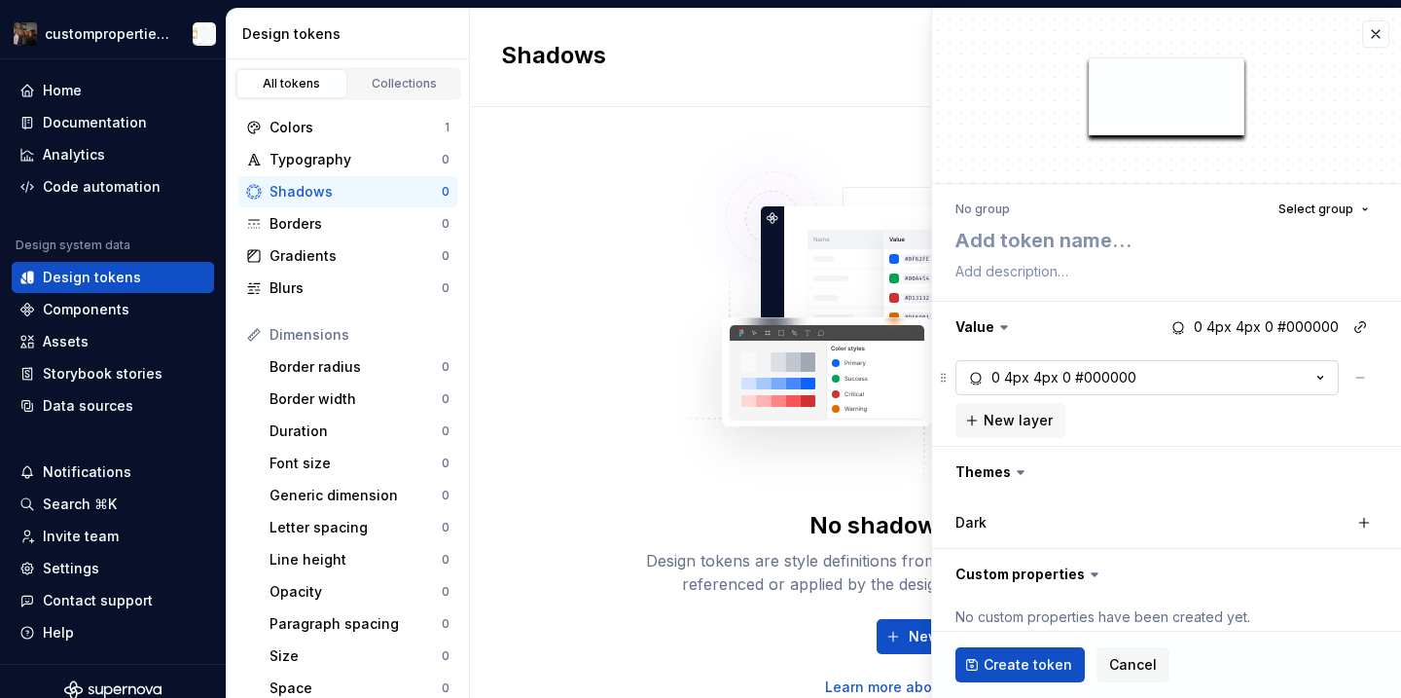
click at [1047, 383] on div "4px" at bounding box center [1045, 377] width 25 height 19
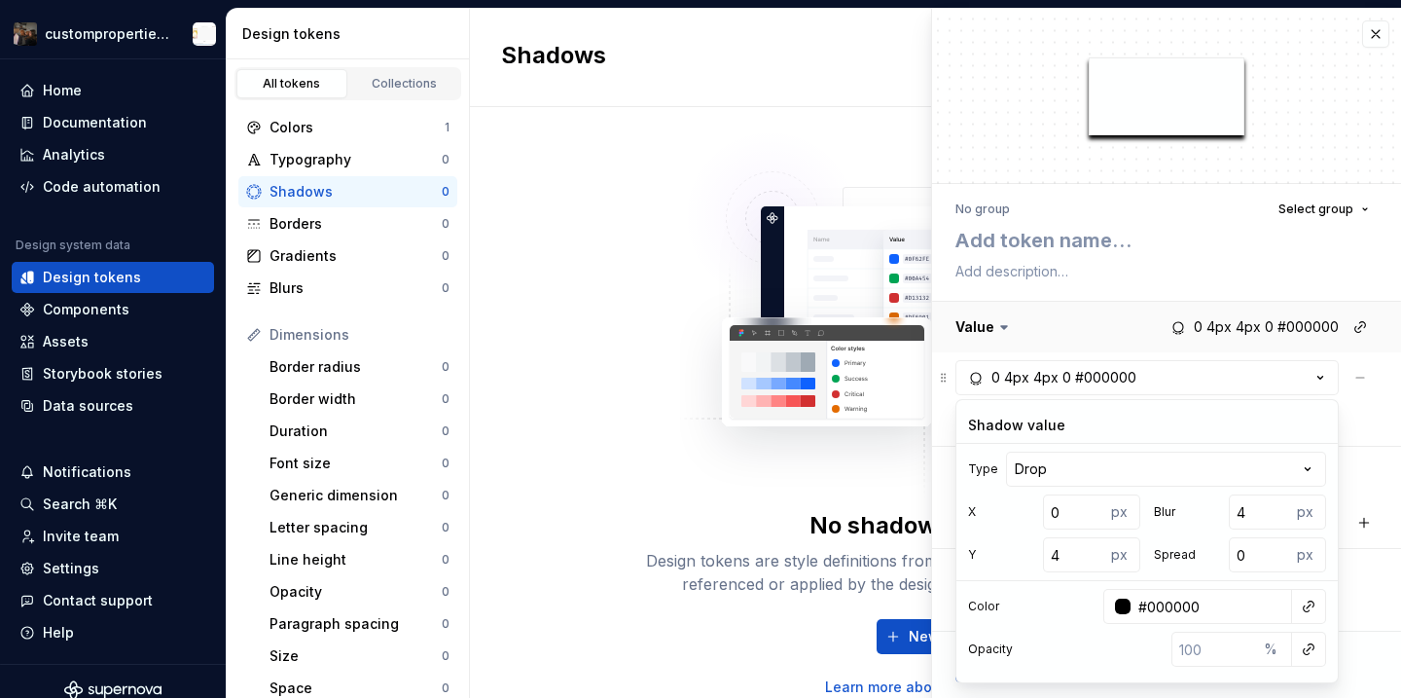
drag, startPoint x: 1047, startPoint y: 383, endPoint x: 1039, endPoint y: 331, distance: 53.1
click at [1039, 331] on div "Value 0 4px 4px 0 #000000 0 4px 4px 0 #000000 New layer" at bounding box center [1166, 374] width 469 height 145
click at [1078, 461] on html "custompropertiesbug Home Documentation Analytics Code automation Design system …" at bounding box center [700, 349] width 1401 height 698
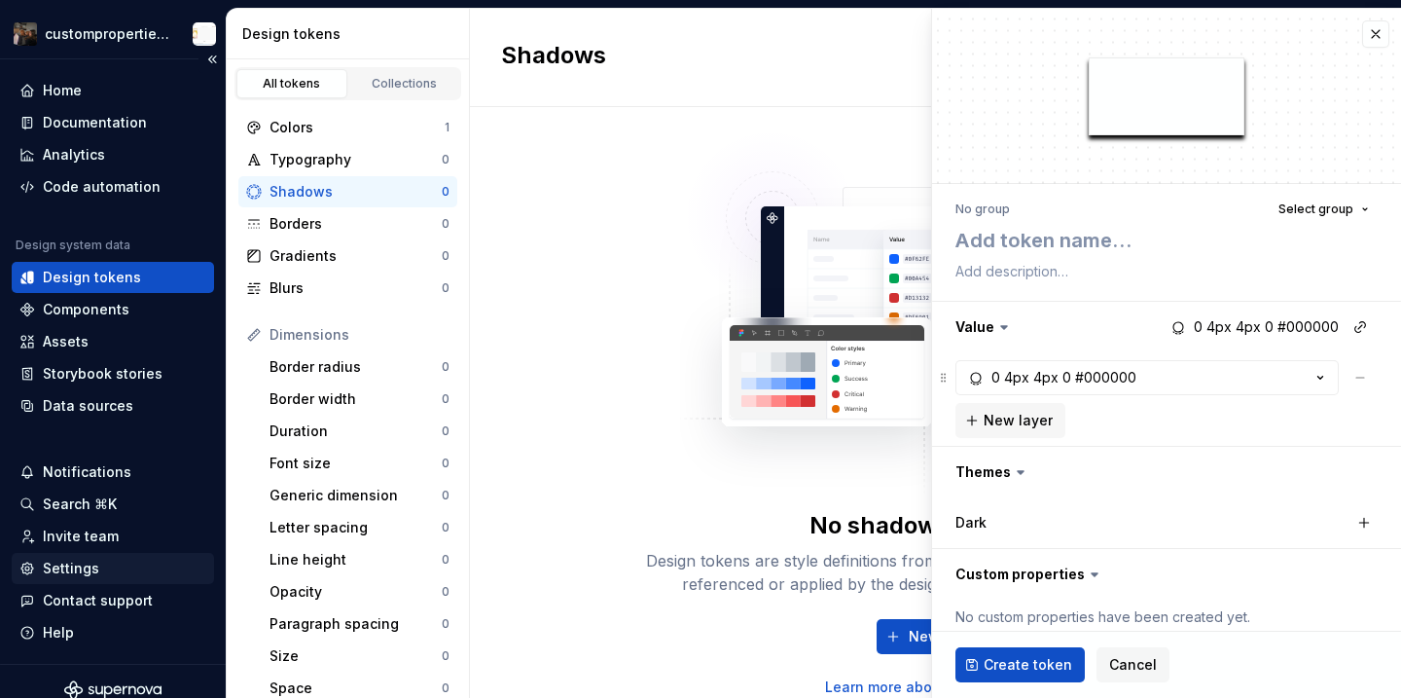
click at [111, 565] on div "Settings" at bounding box center [112, 568] width 187 height 19
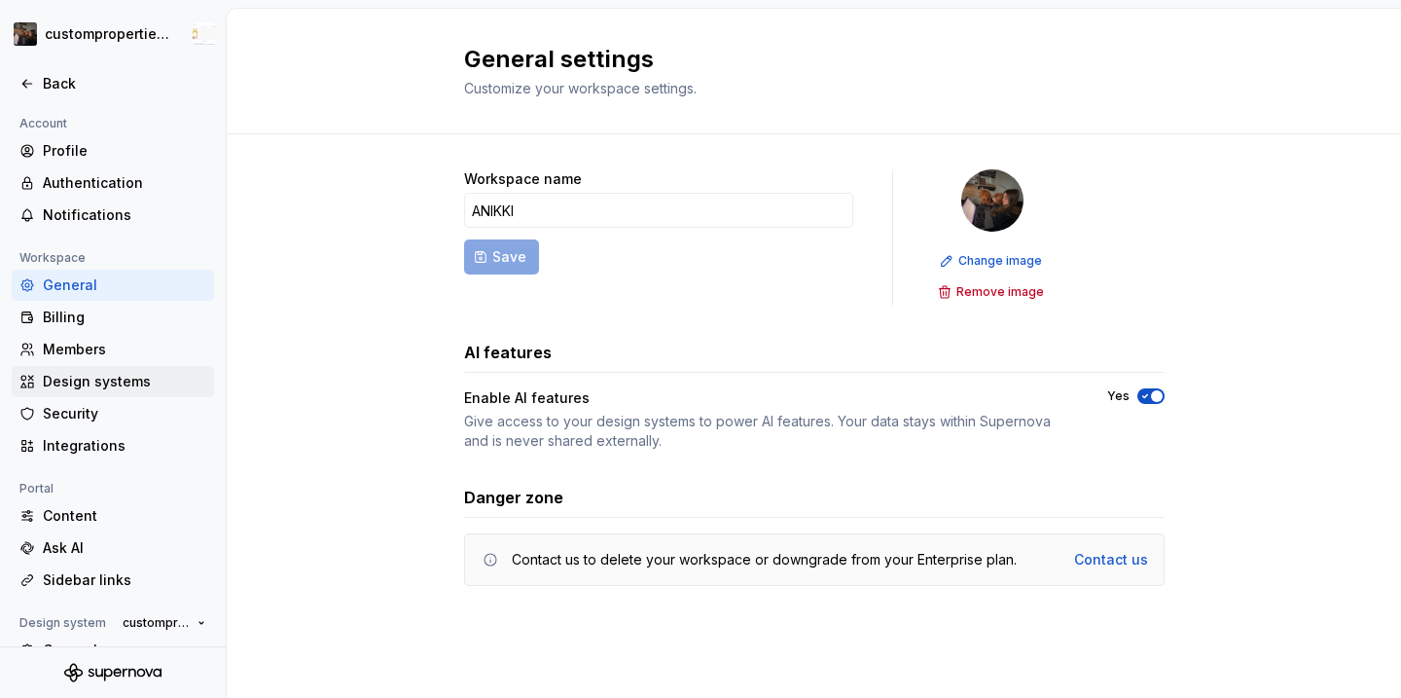
click at [105, 372] on div "Design systems" at bounding box center [124, 381] width 163 height 19
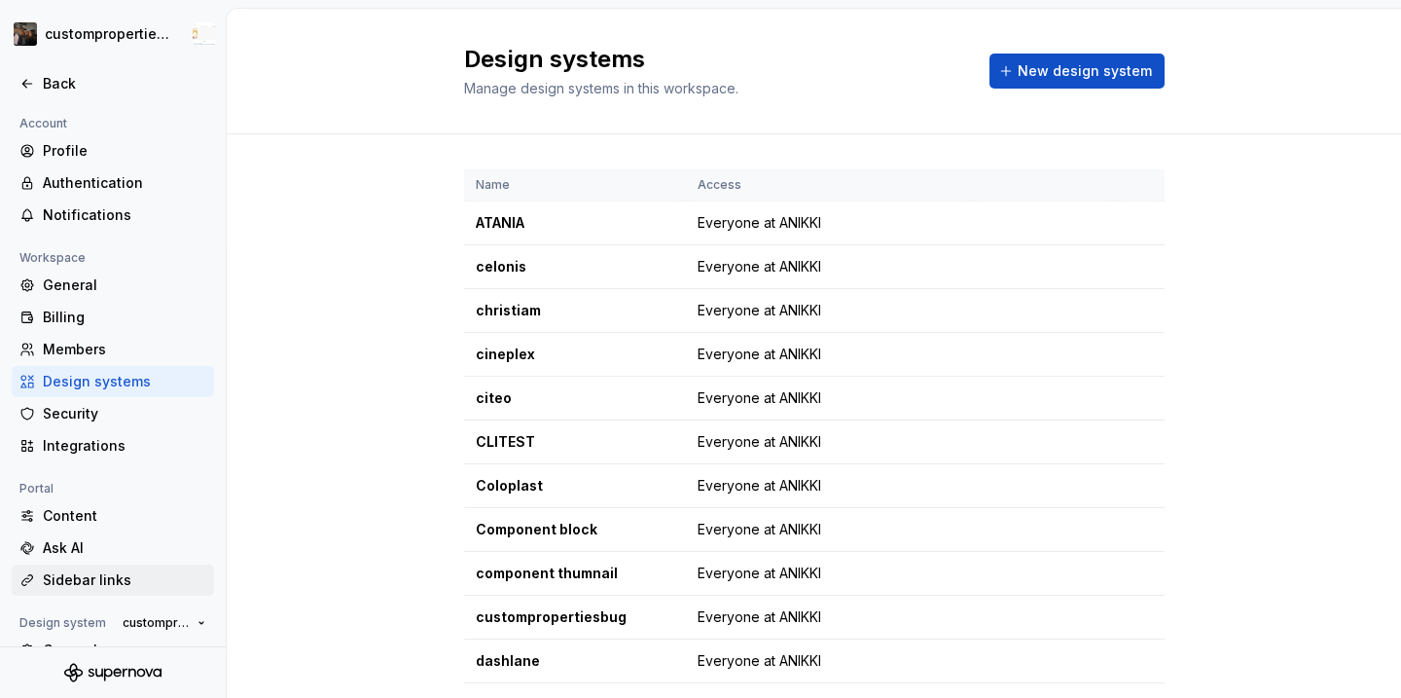
scroll to position [159, 0]
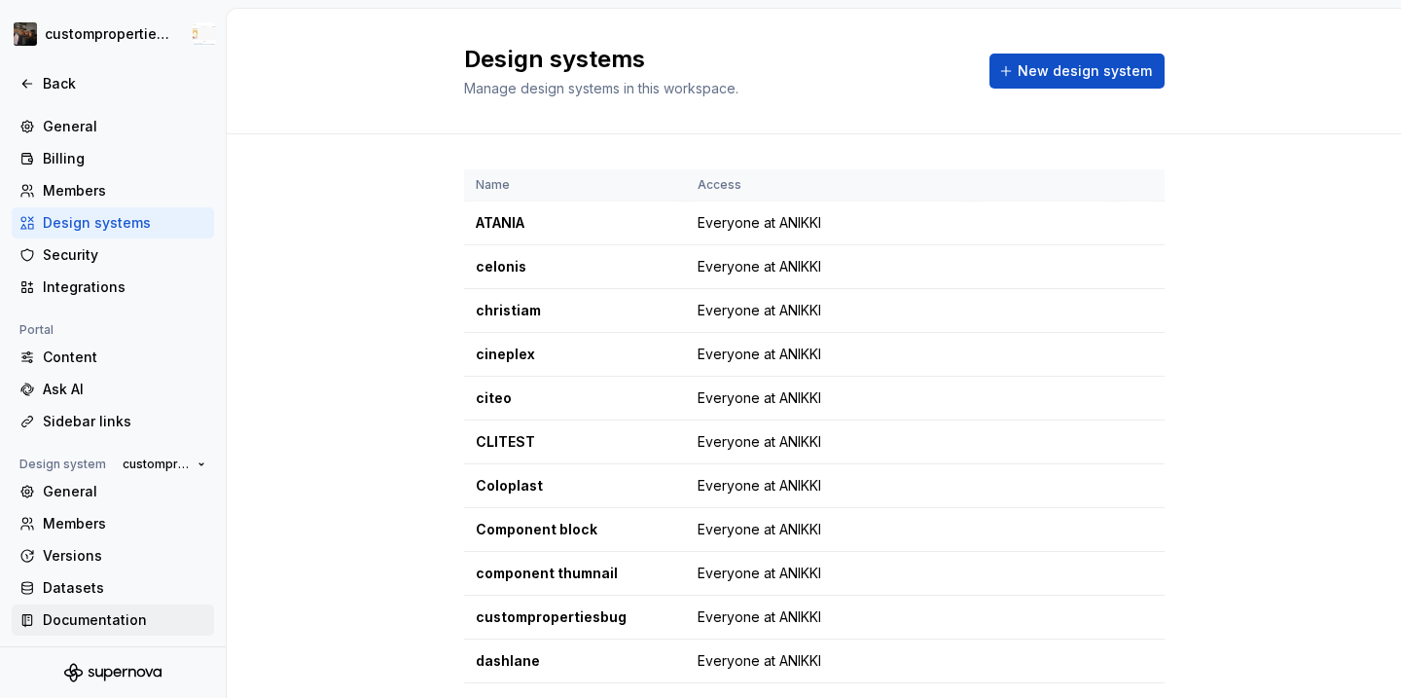
click at [113, 619] on div "Documentation" at bounding box center [124, 619] width 163 height 19
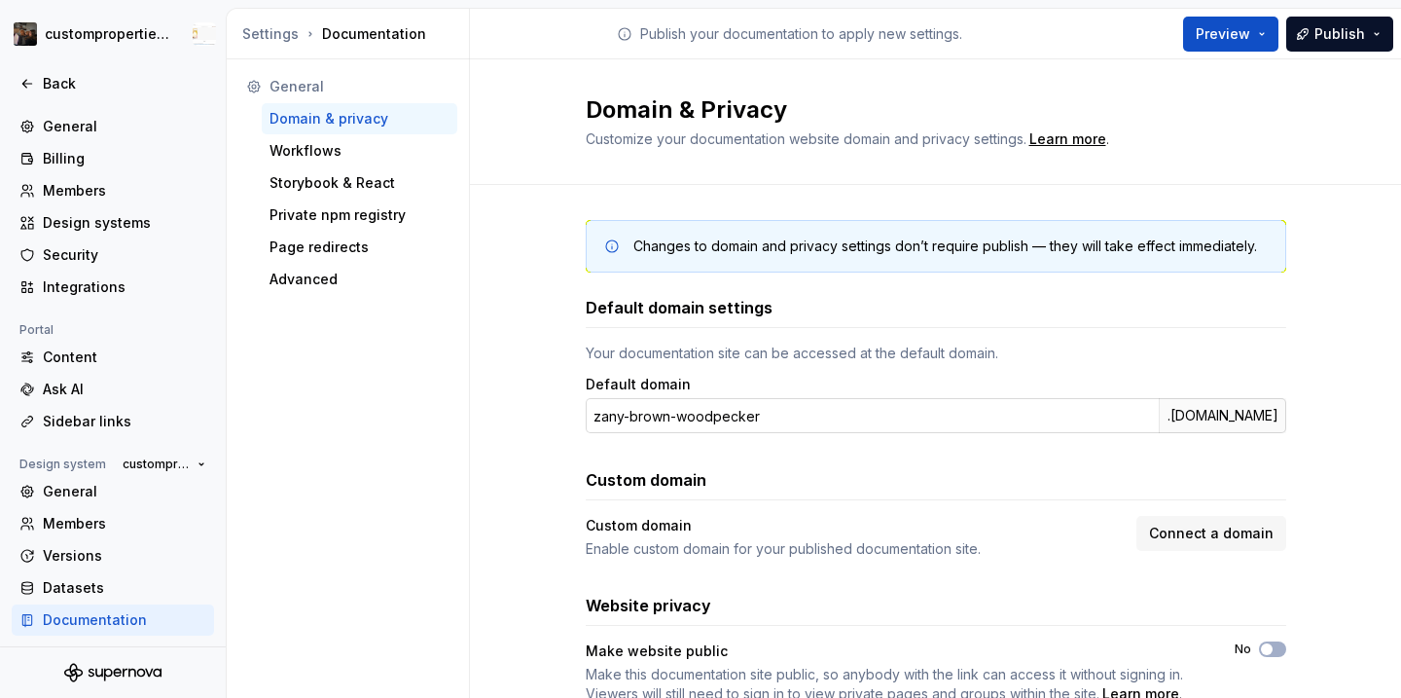
scroll to position [71, 0]
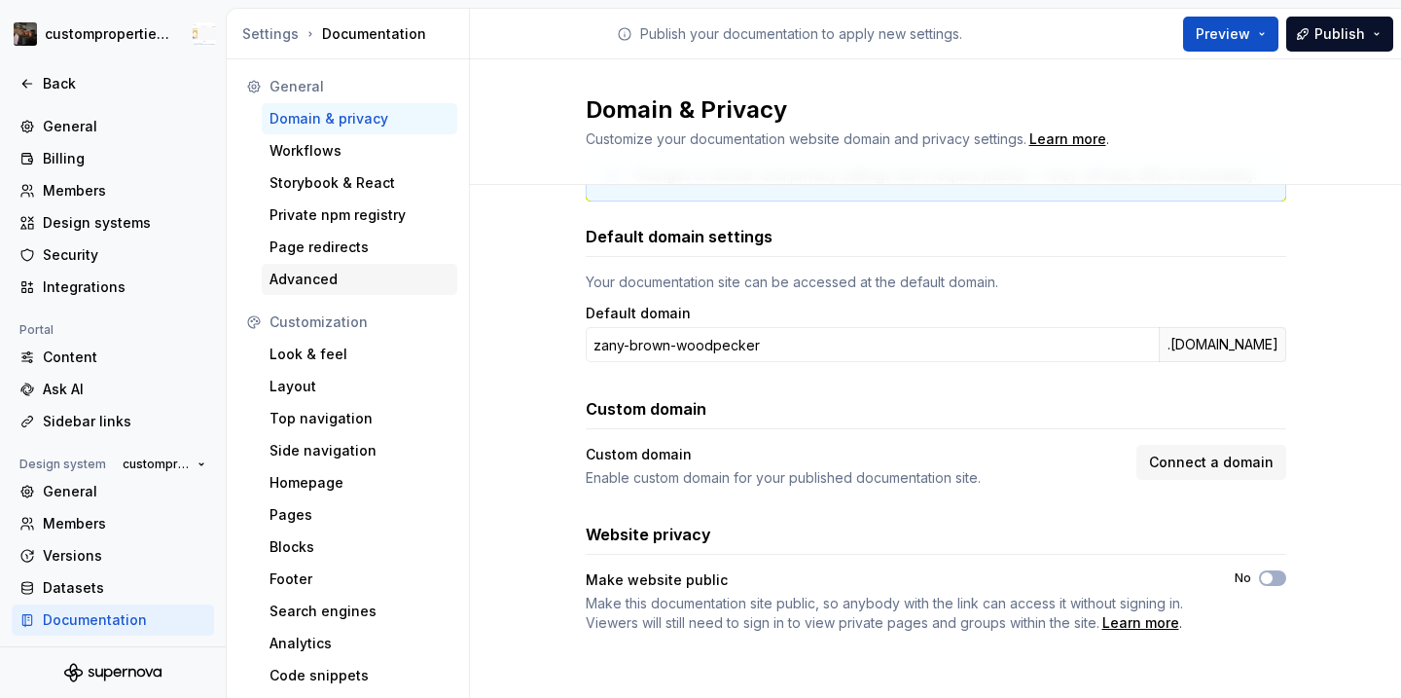
click at [351, 280] on div "Advanced" at bounding box center [360, 279] width 180 height 19
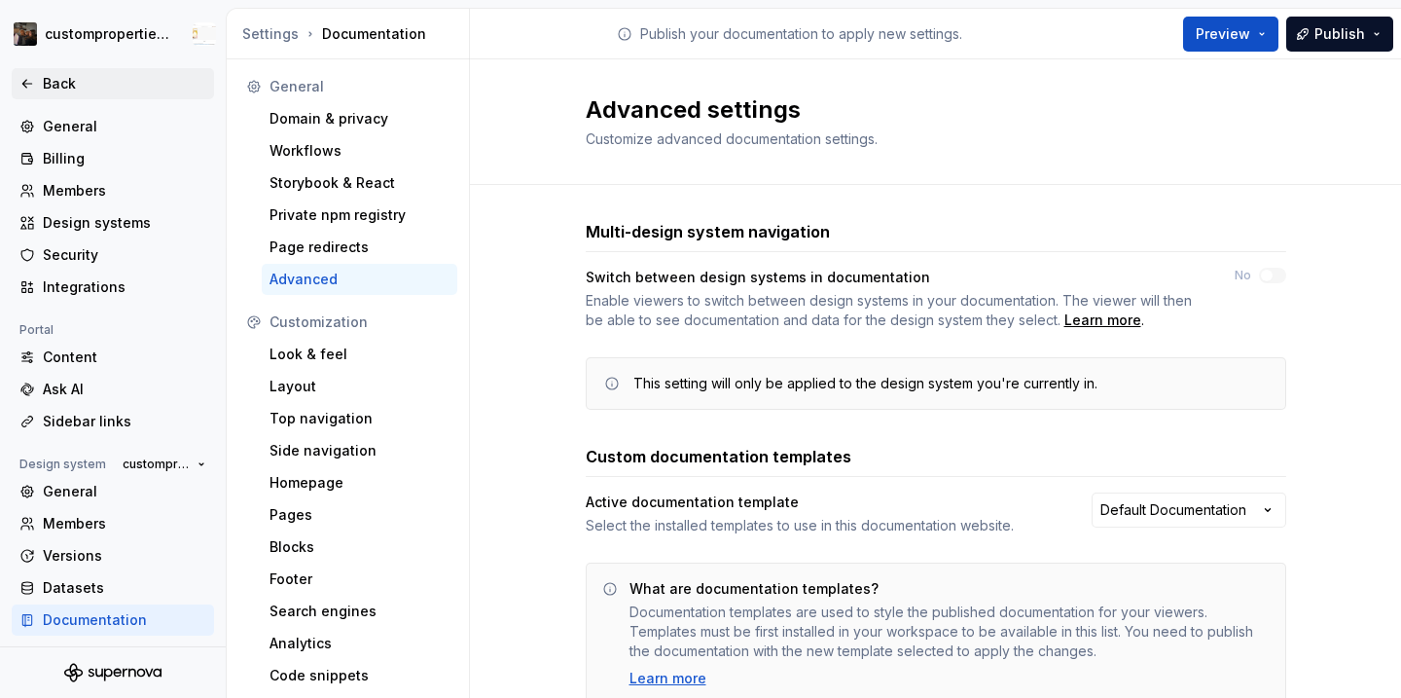
click at [70, 87] on div "Back" at bounding box center [124, 83] width 163 height 19
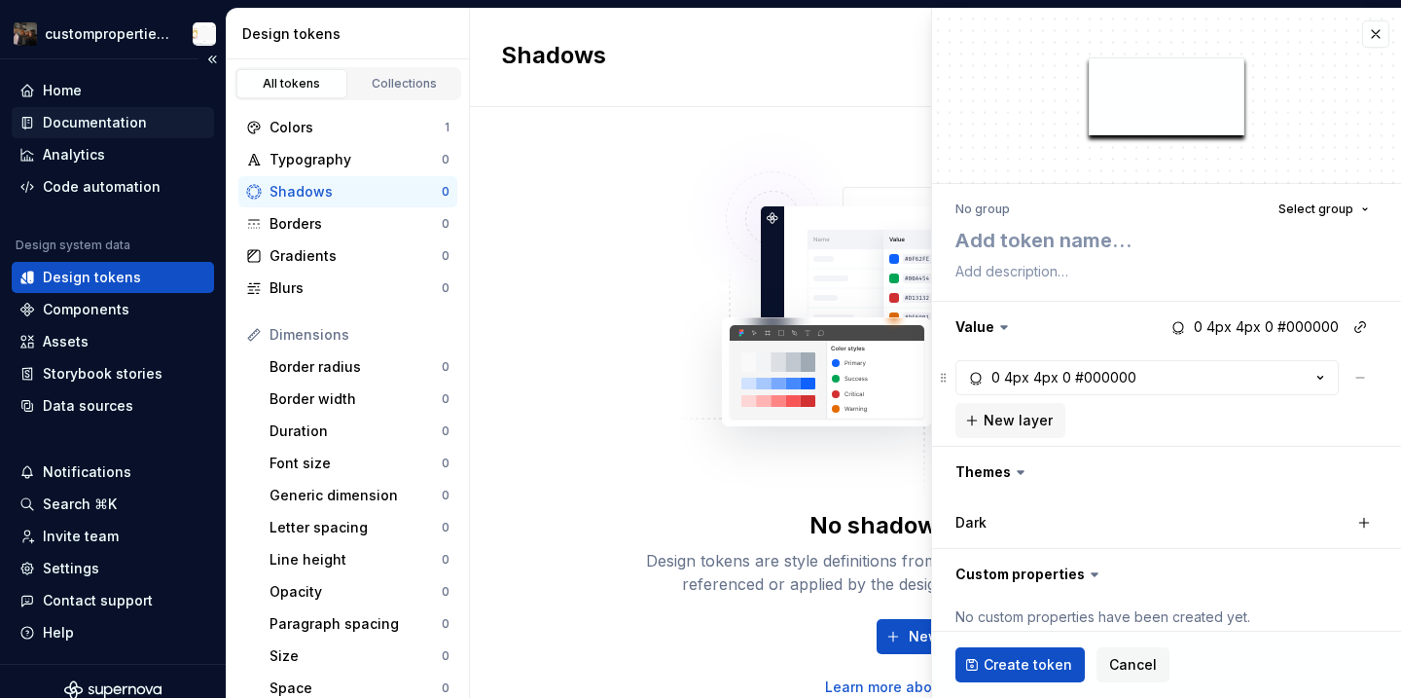
click at [140, 115] on div "Documentation" at bounding box center [95, 122] width 104 height 19
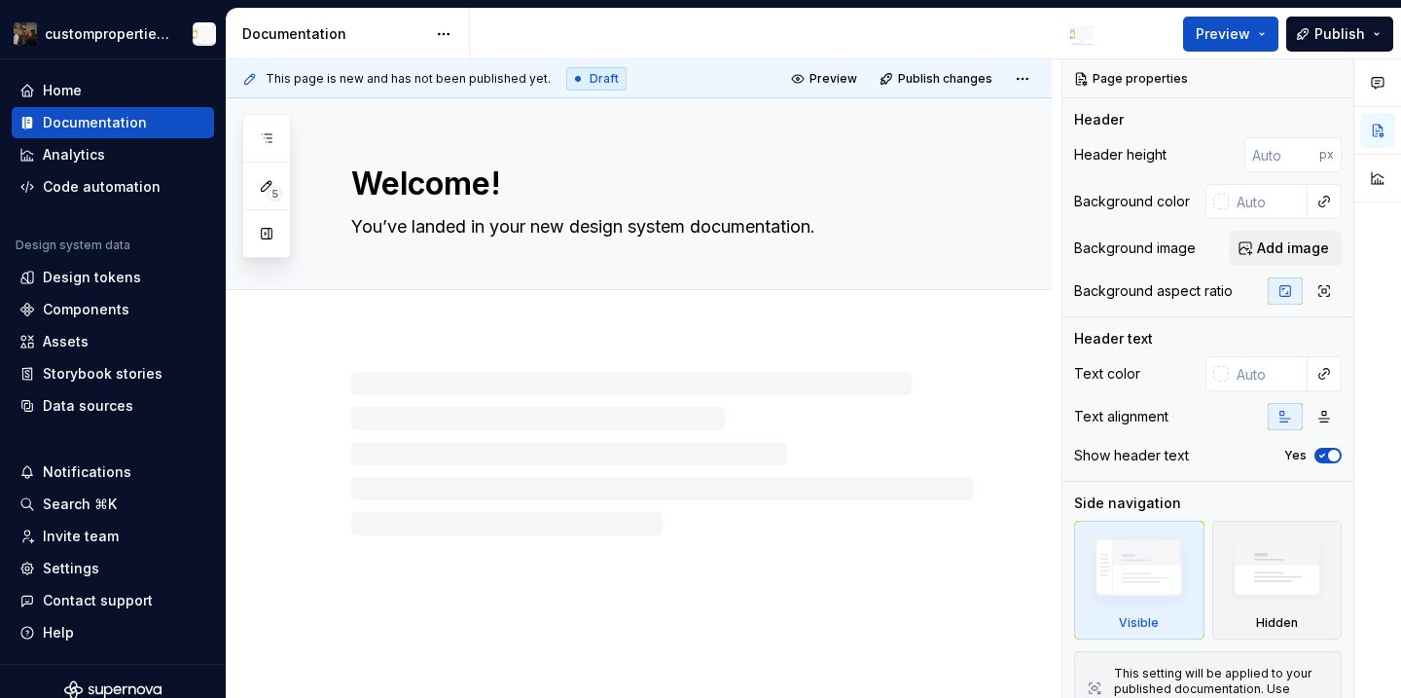
type textarea "*"
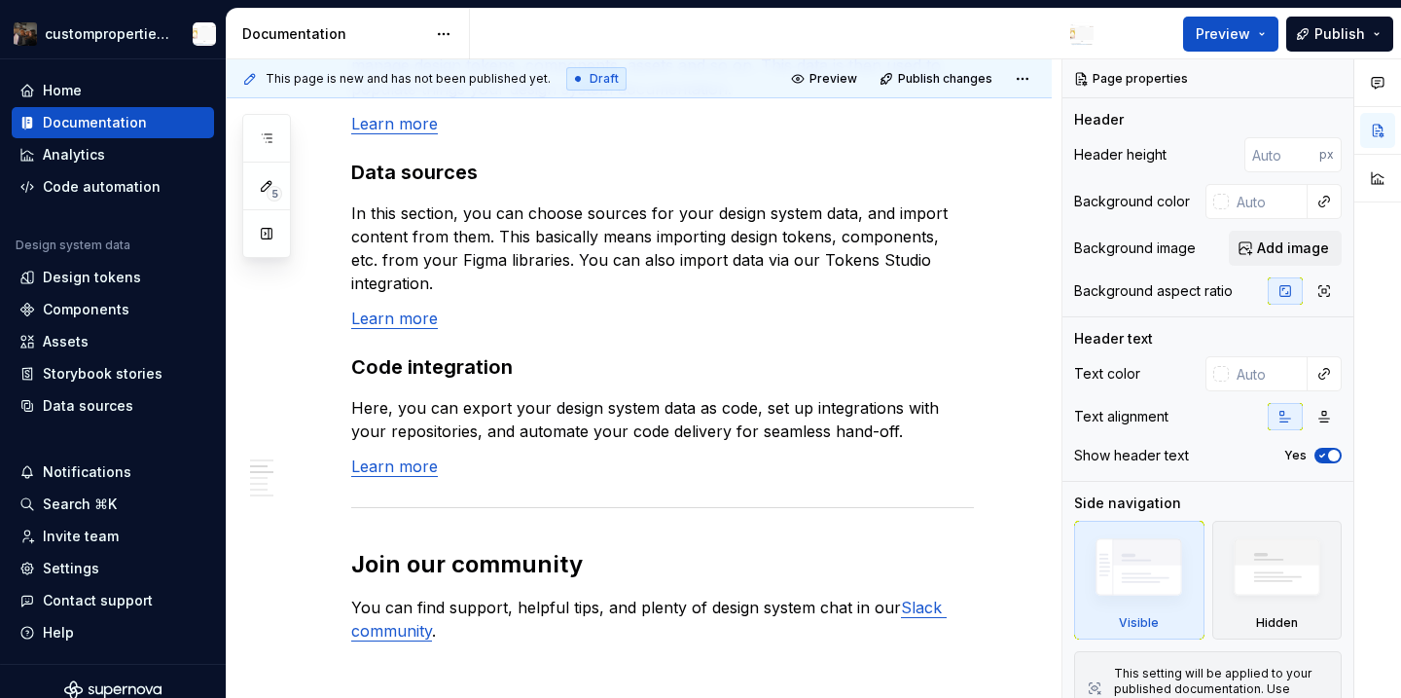
scroll to position [1797, 0]
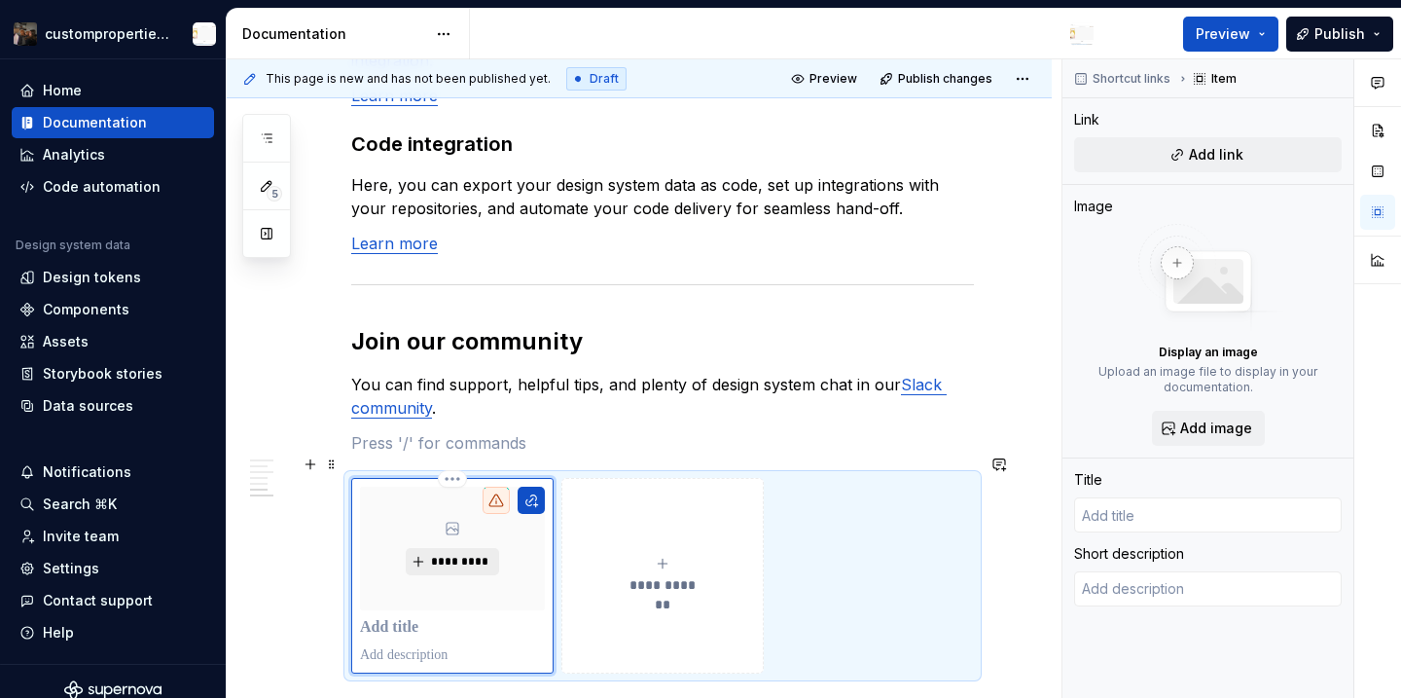
click at [443, 554] on span "*********" at bounding box center [459, 562] width 59 height 16
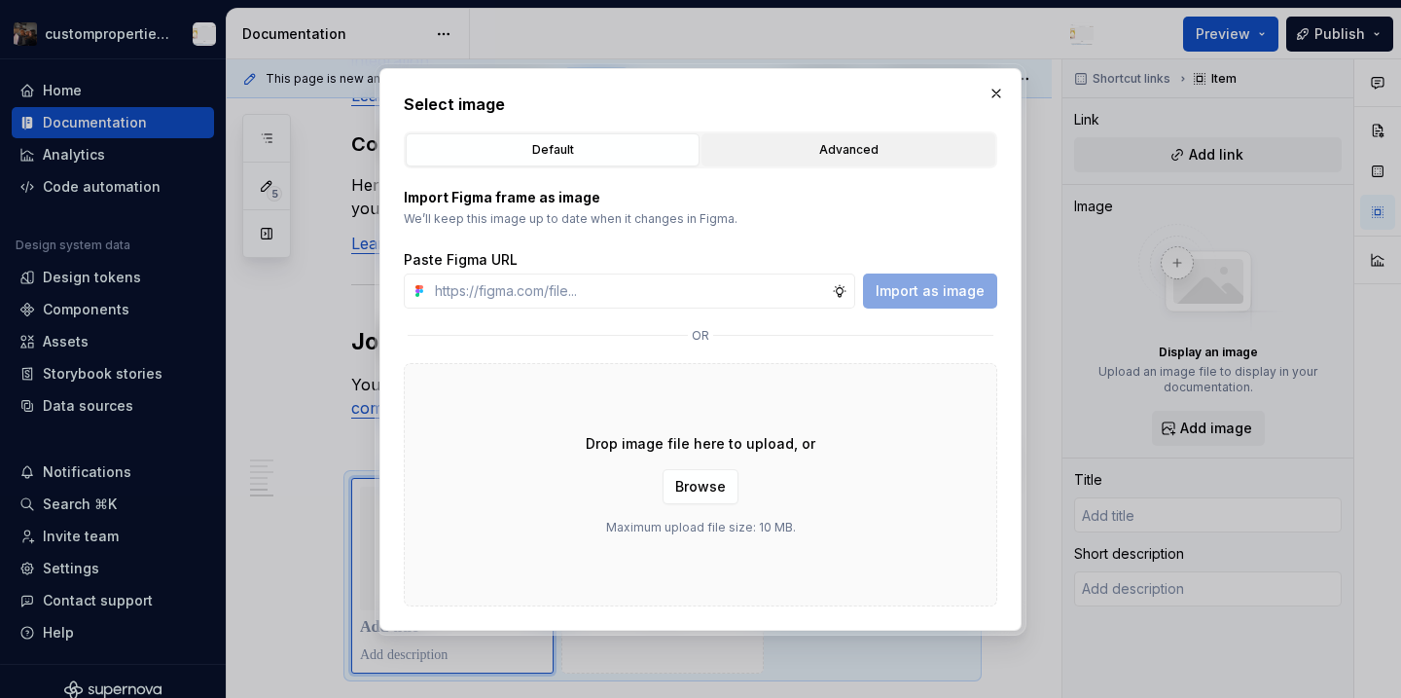
click at [770, 143] on div "Advanced" at bounding box center [848, 149] width 280 height 19
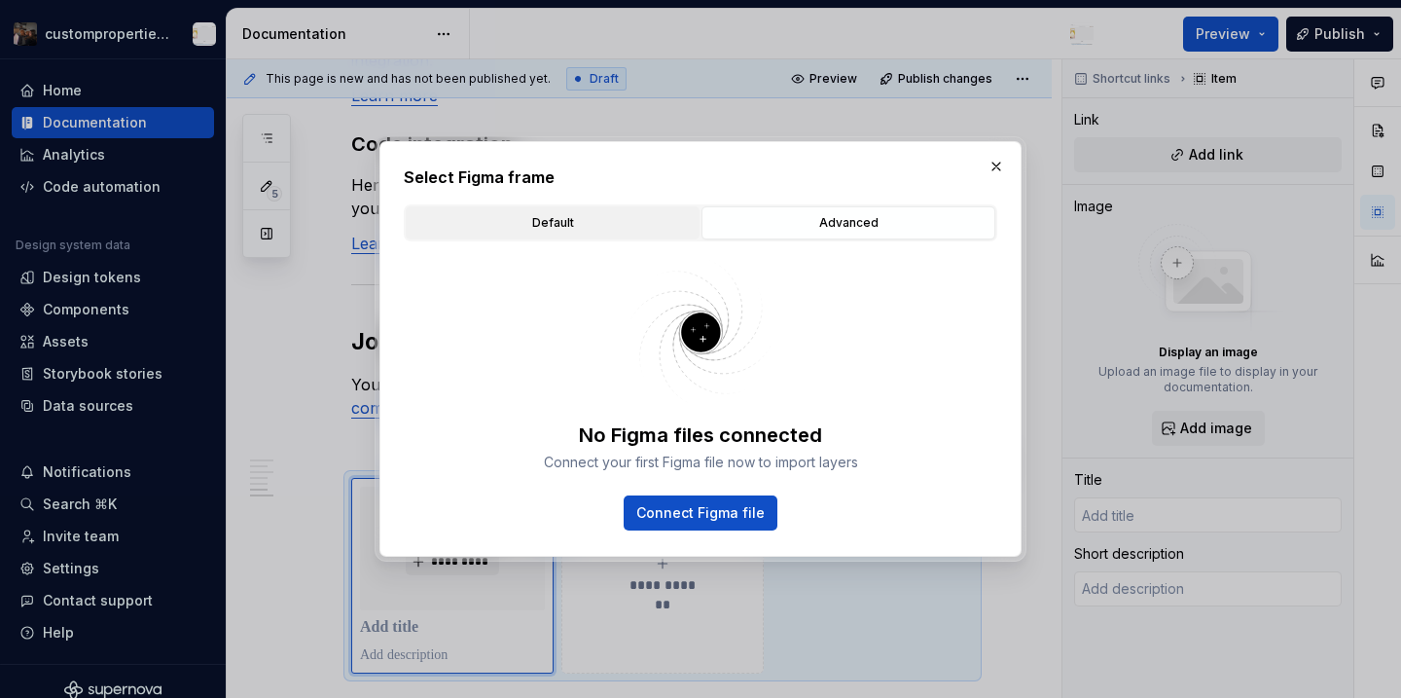
click at [607, 213] on div "Default" at bounding box center [553, 222] width 280 height 19
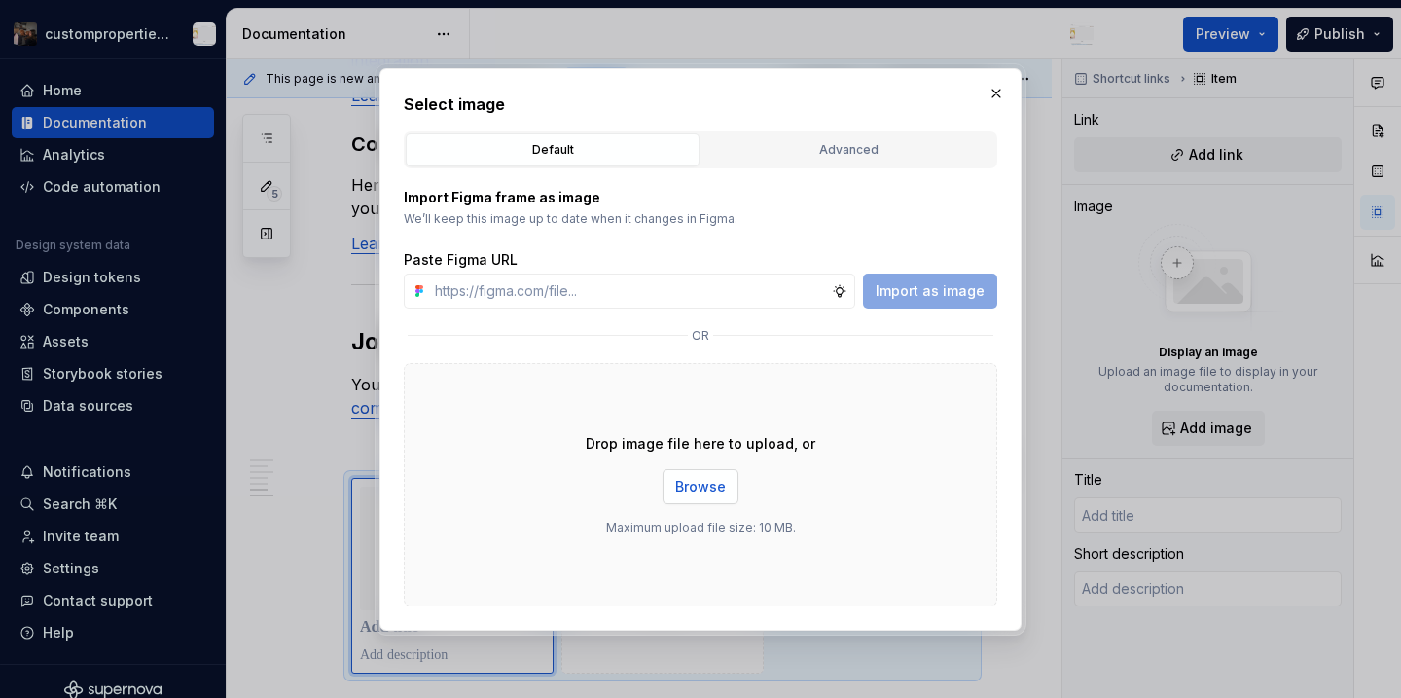
click at [697, 486] on span "Browse" at bounding box center [700, 486] width 51 height 19
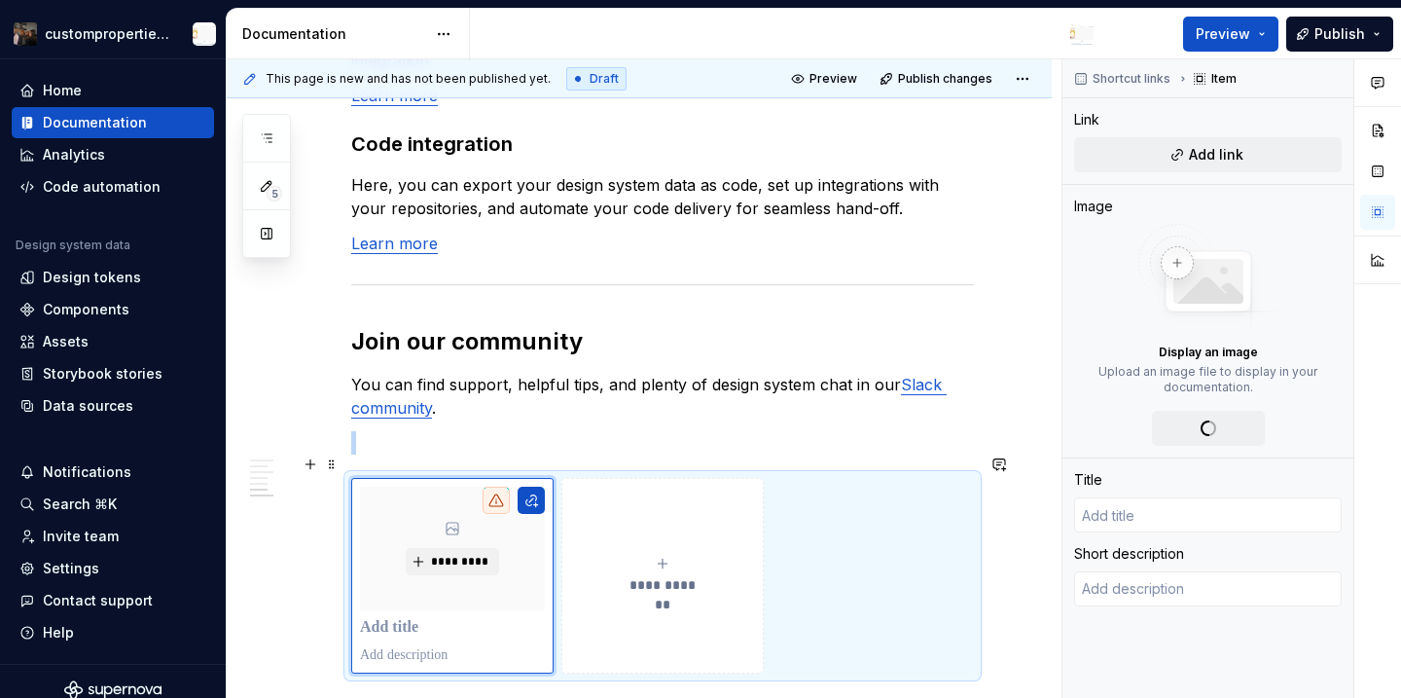
click at [649, 556] on div "**********" at bounding box center [662, 575] width 185 height 39
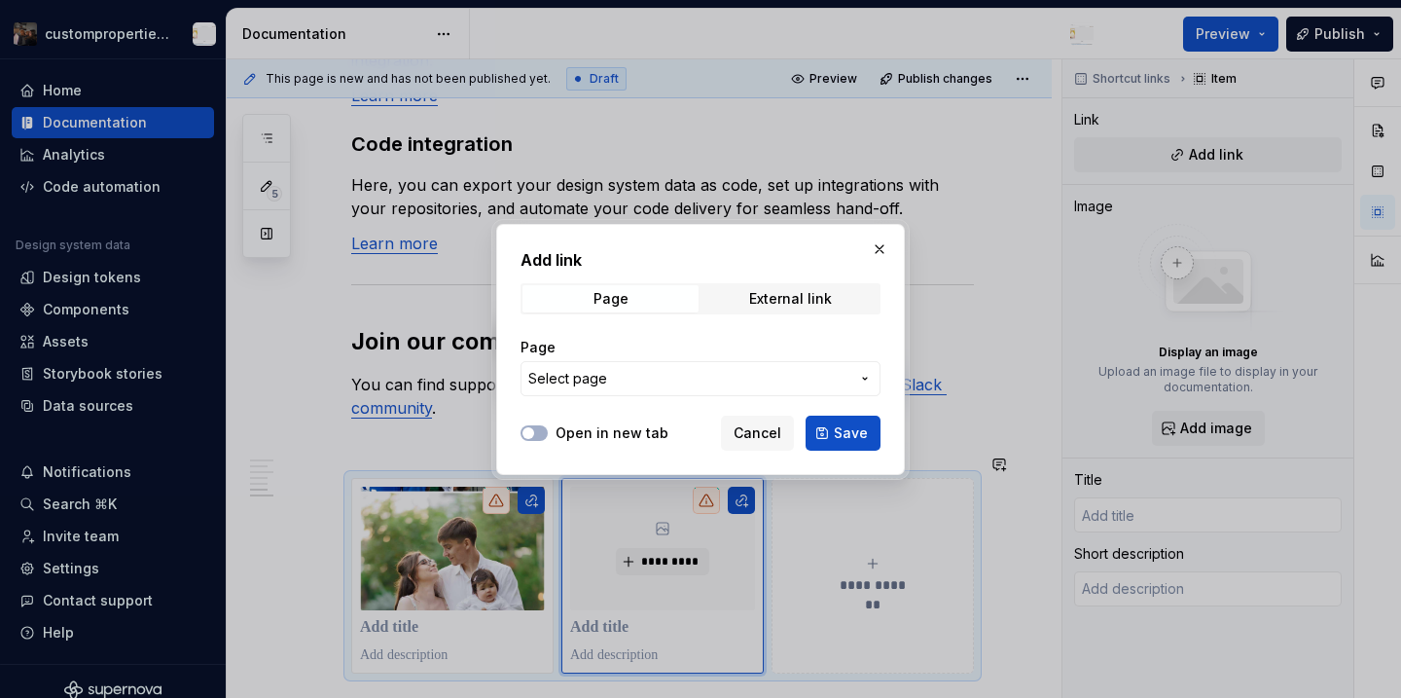
click at [719, 397] on div "Page Select page" at bounding box center [701, 367] width 360 height 82
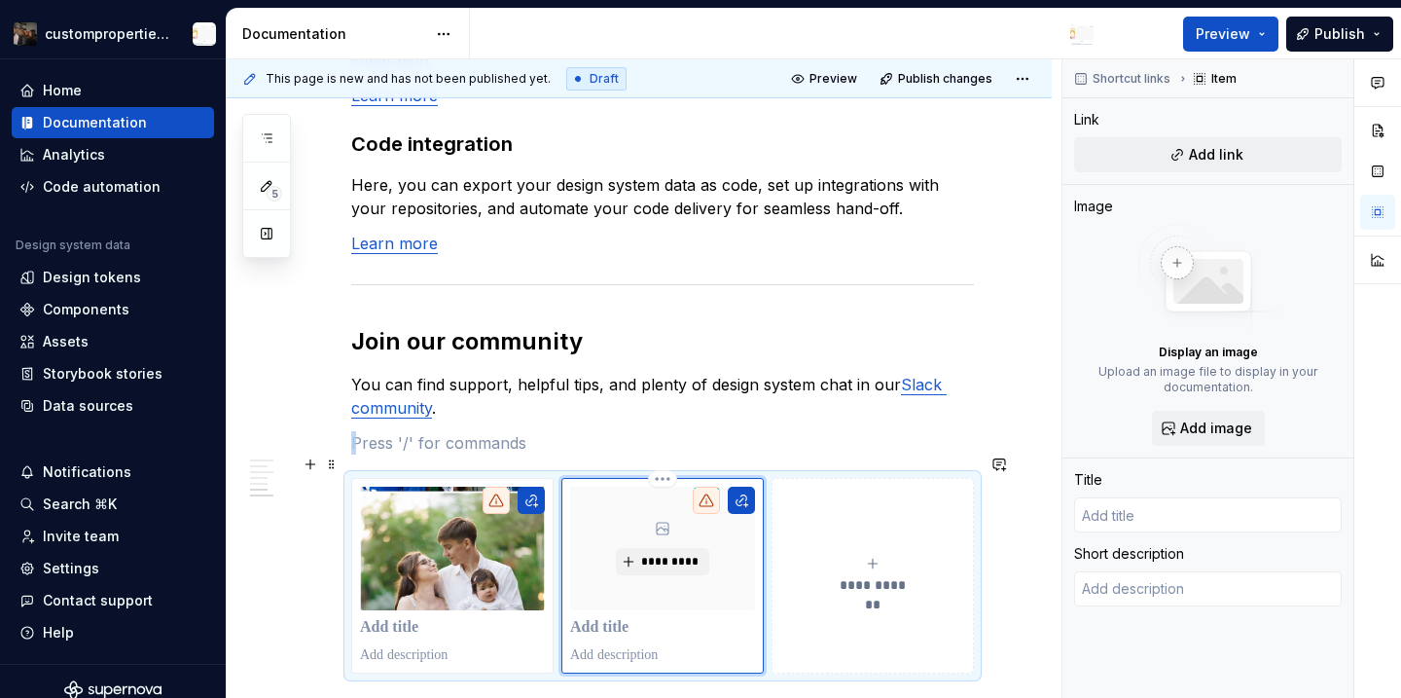
click at [661, 524] on div "*********" at bounding box center [662, 549] width 185 height 124
click at [668, 523] on icon at bounding box center [663, 529] width 12 height 12
click at [663, 548] on button "*********" at bounding box center [662, 561] width 92 height 27
click at [452, 581] on img at bounding box center [452, 549] width 185 height 124
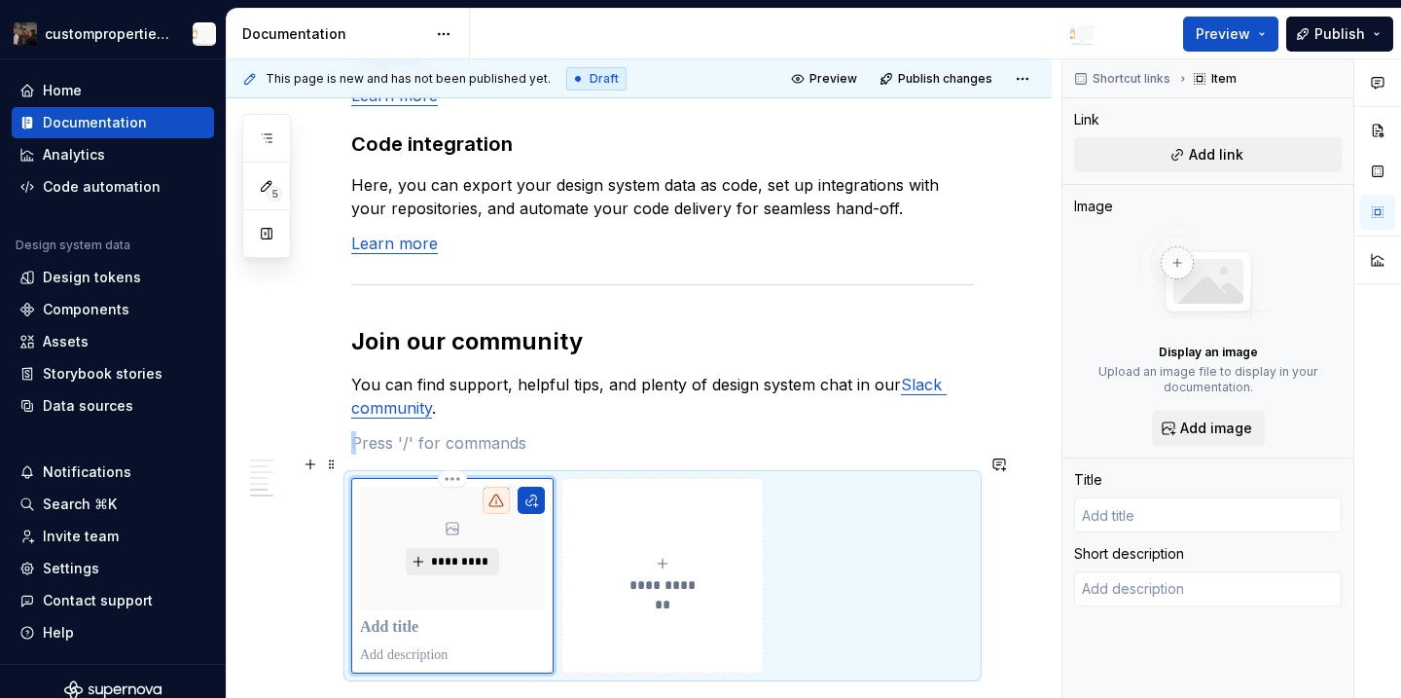
click at [442, 554] on span "*********" at bounding box center [459, 562] width 59 height 16
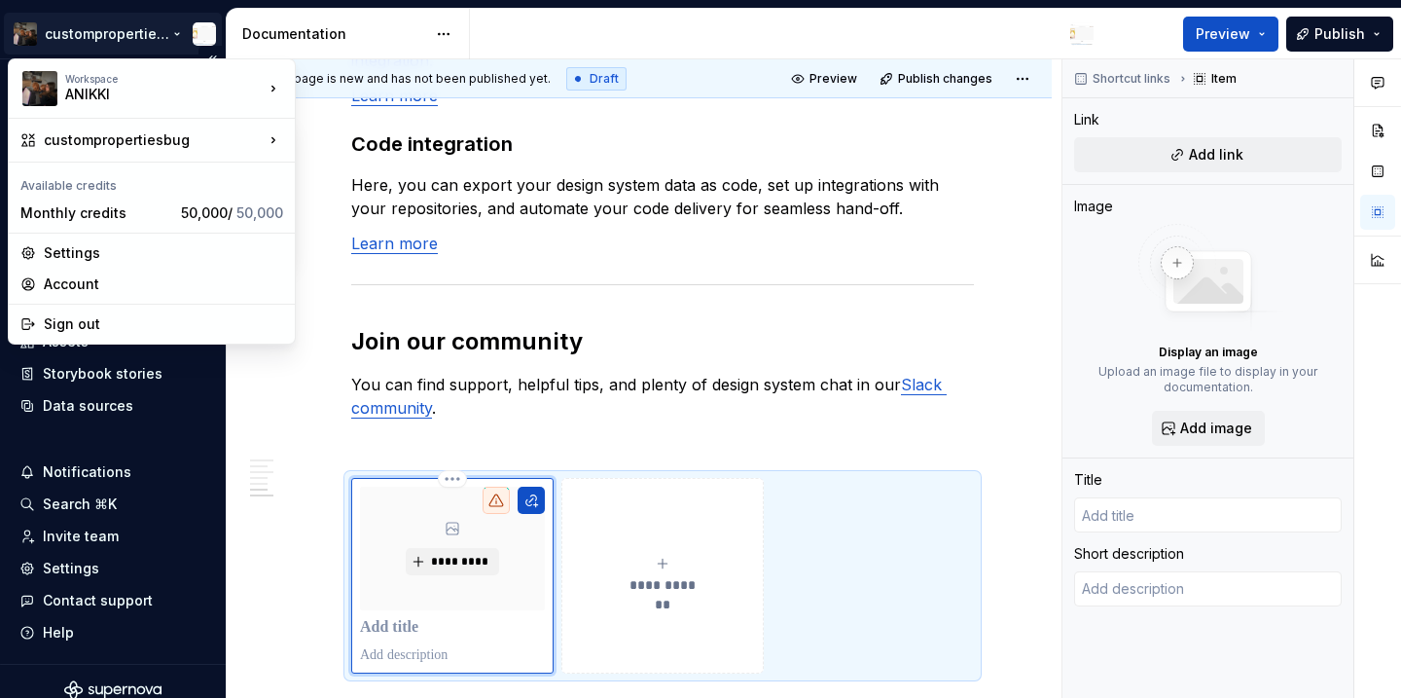
click at [134, 35] on html "custompropertiesbug Home Documentation Analytics Code automation Design system …" at bounding box center [700, 349] width 1401 height 698
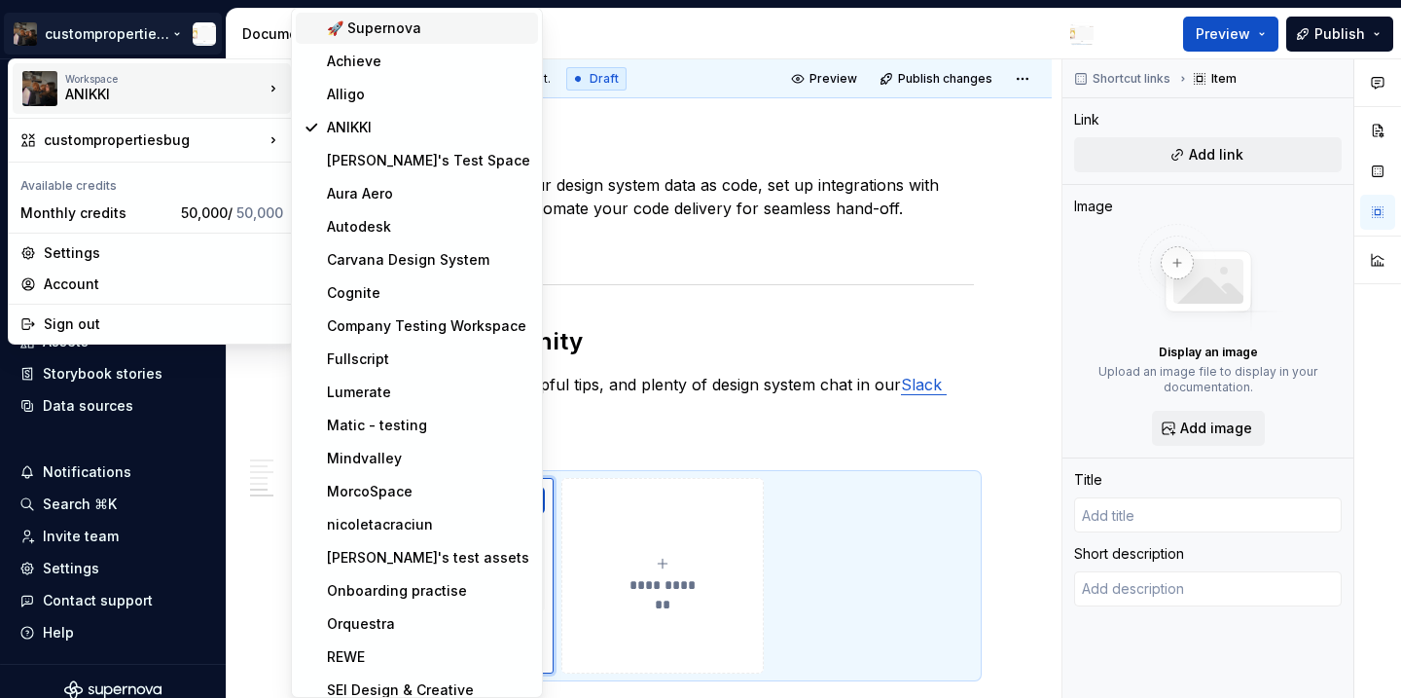
click at [343, 32] on div "🚀 Supernova" at bounding box center [428, 27] width 203 height 19
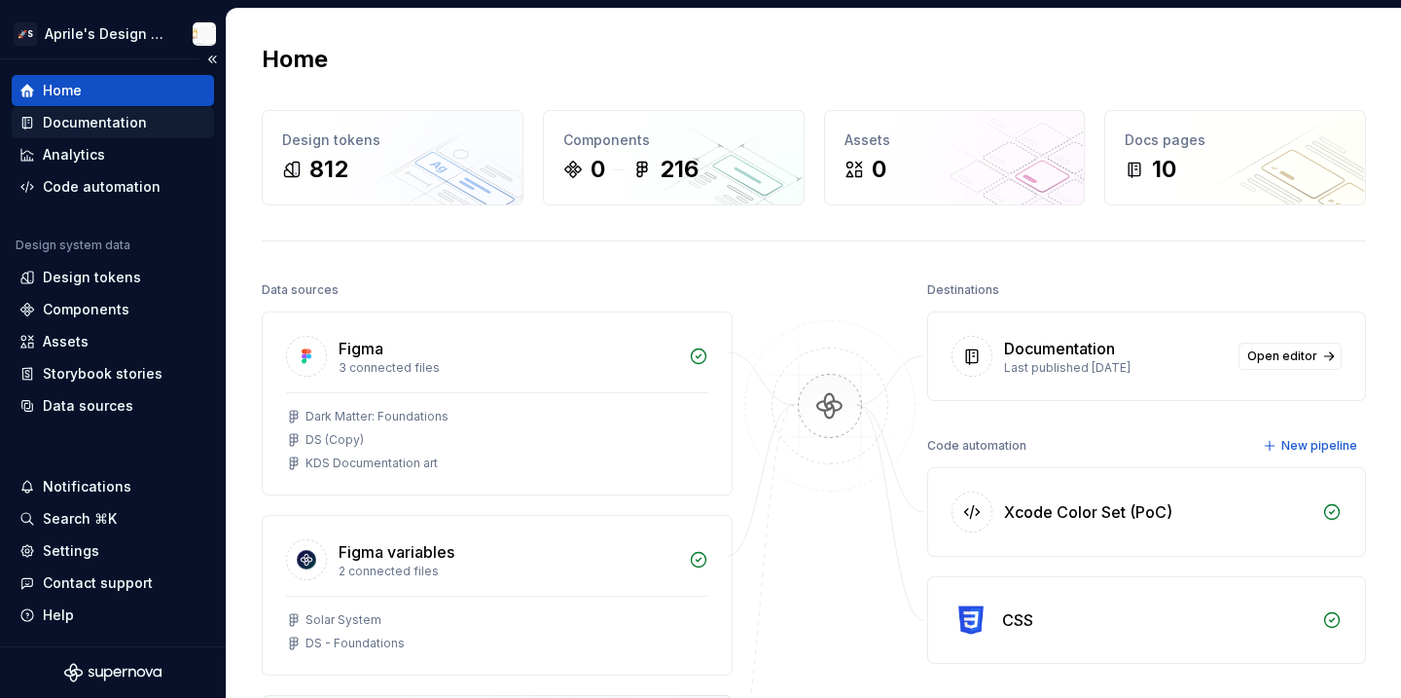
click at [108, 117] on div "Documentation" at bounding box center [95, 122] width 104 height 19
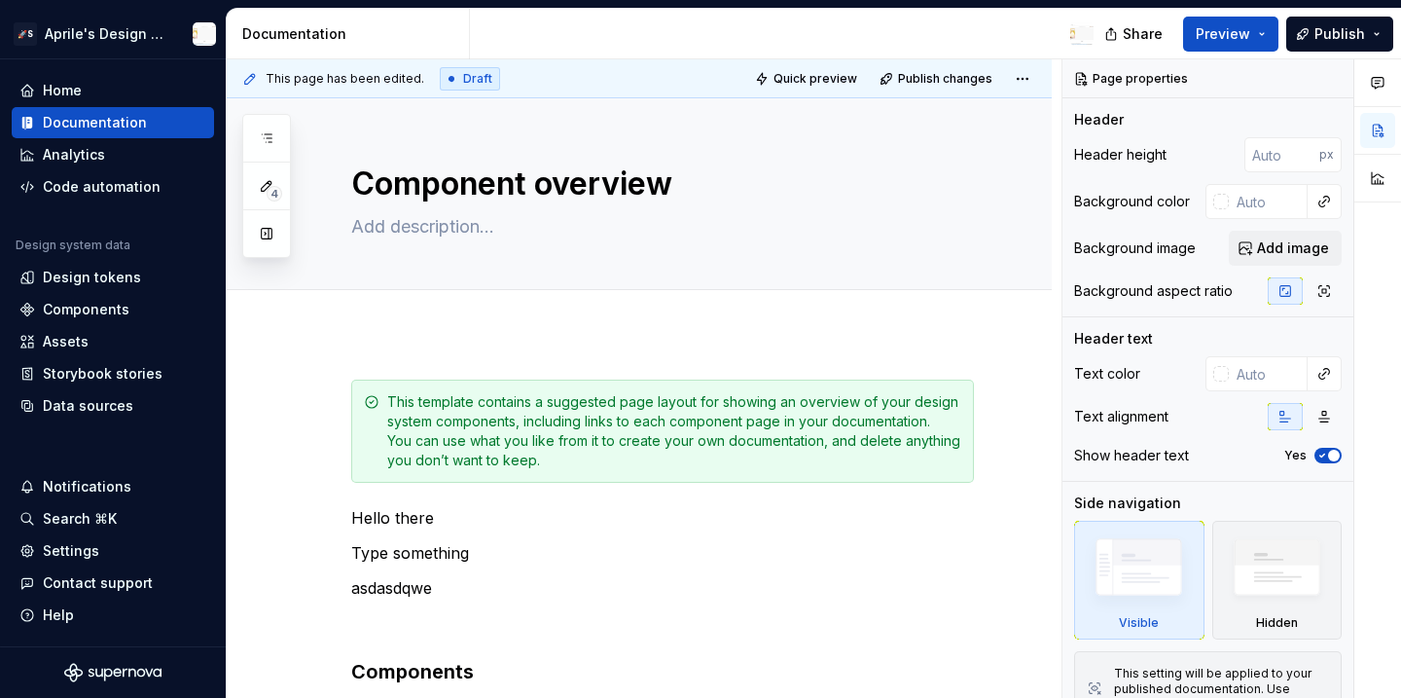
type textarea "*"
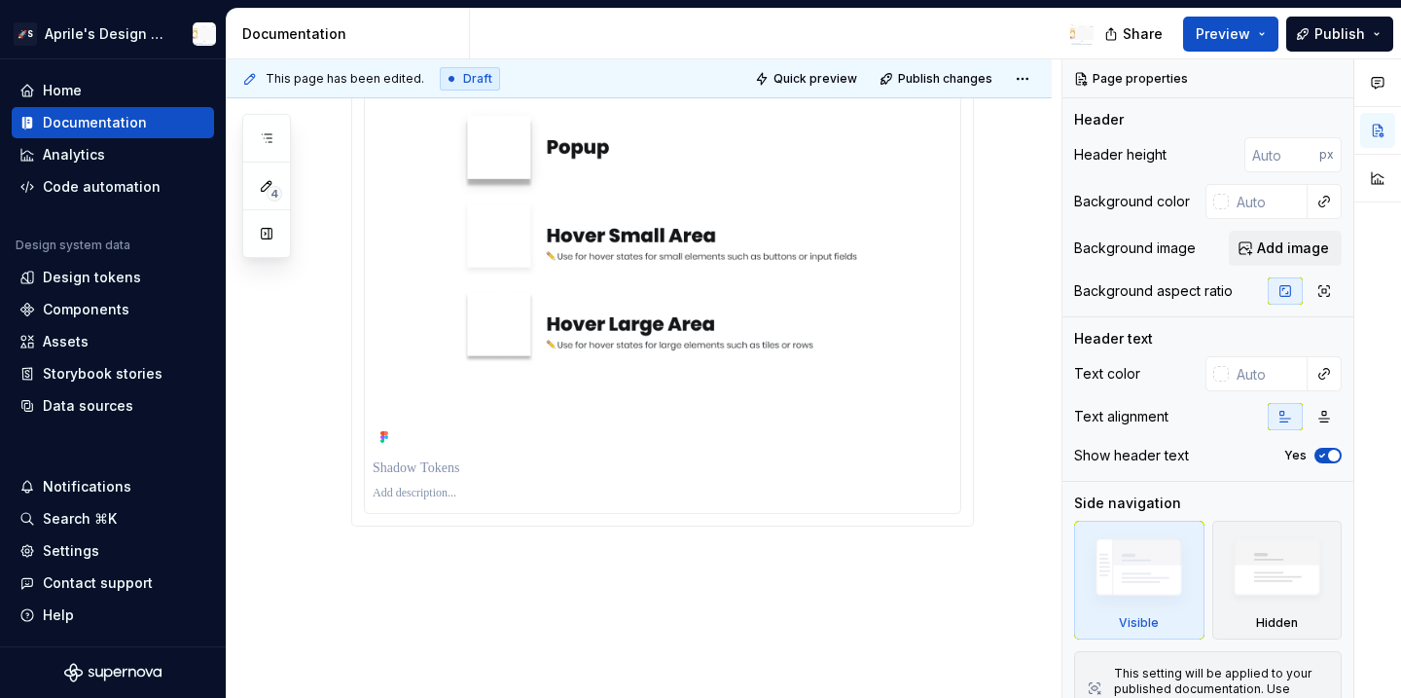
scroll to position [6686, 0]
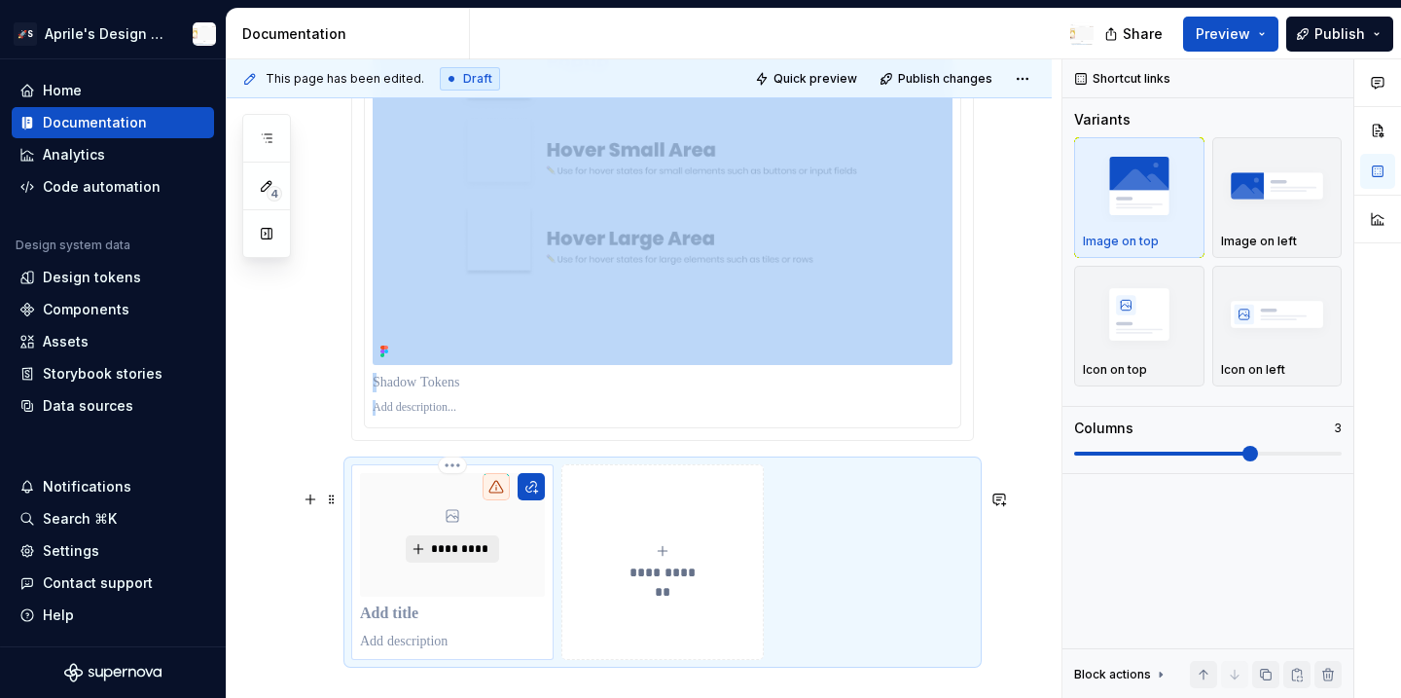
click at [437, 557] on span "*********" at bounding box center [459, 549] width 59 height 16
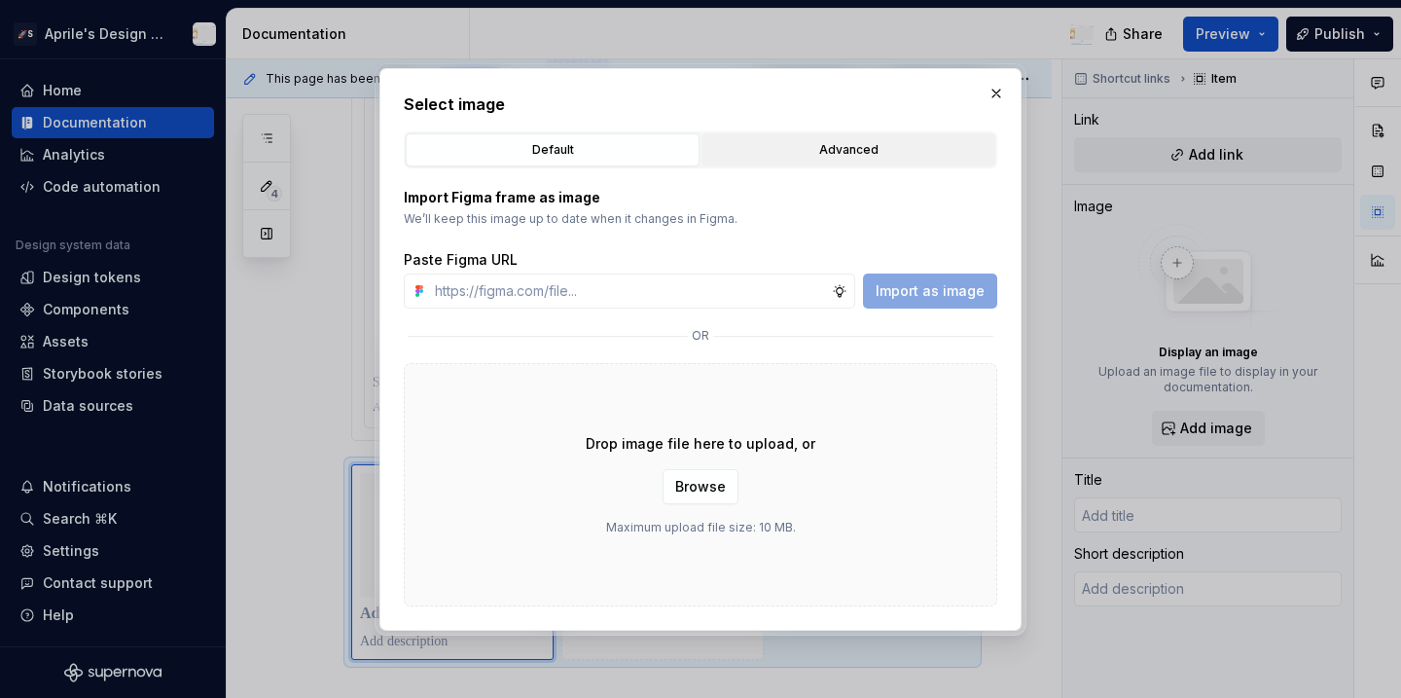
click at [779, 146] on div "Advanced" at bounding box center [848, 149] width 280 height 19
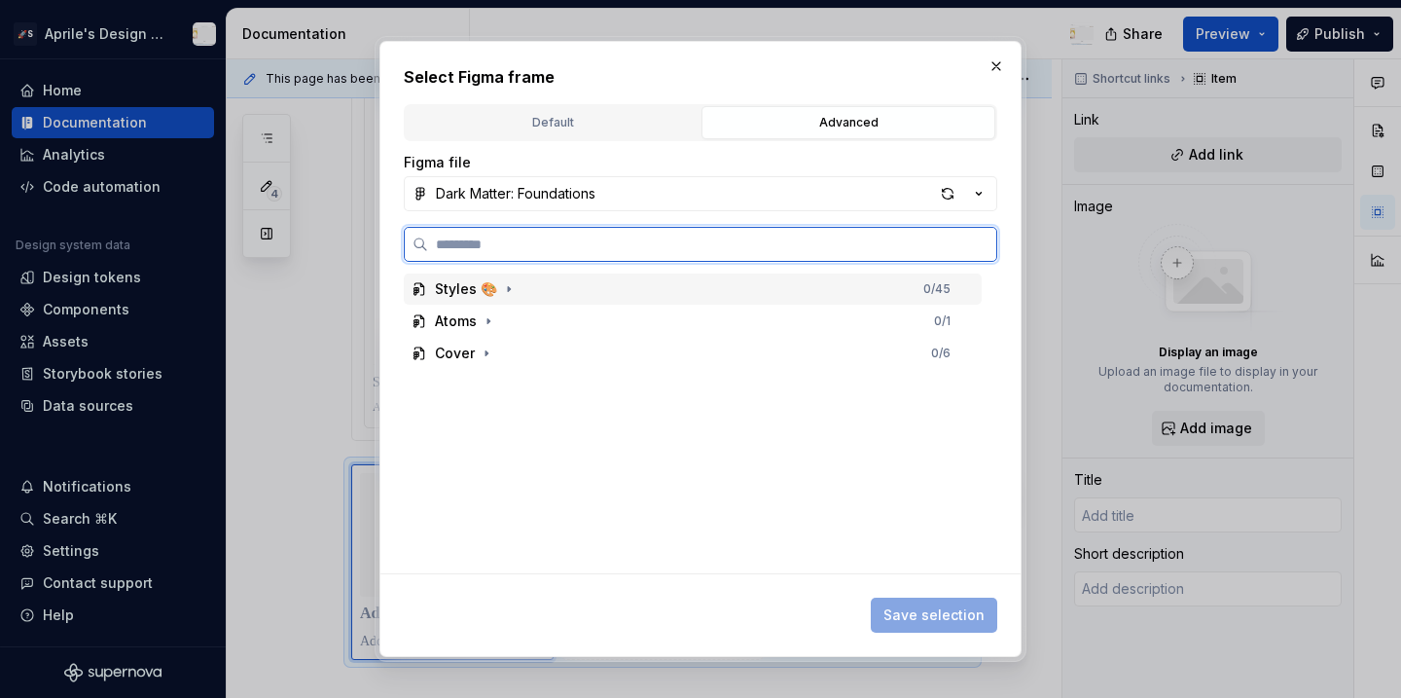
click at [522, 287] on div "Styles 🎨 0 / 45" at bounding box center [693, 288] width 578 height 31
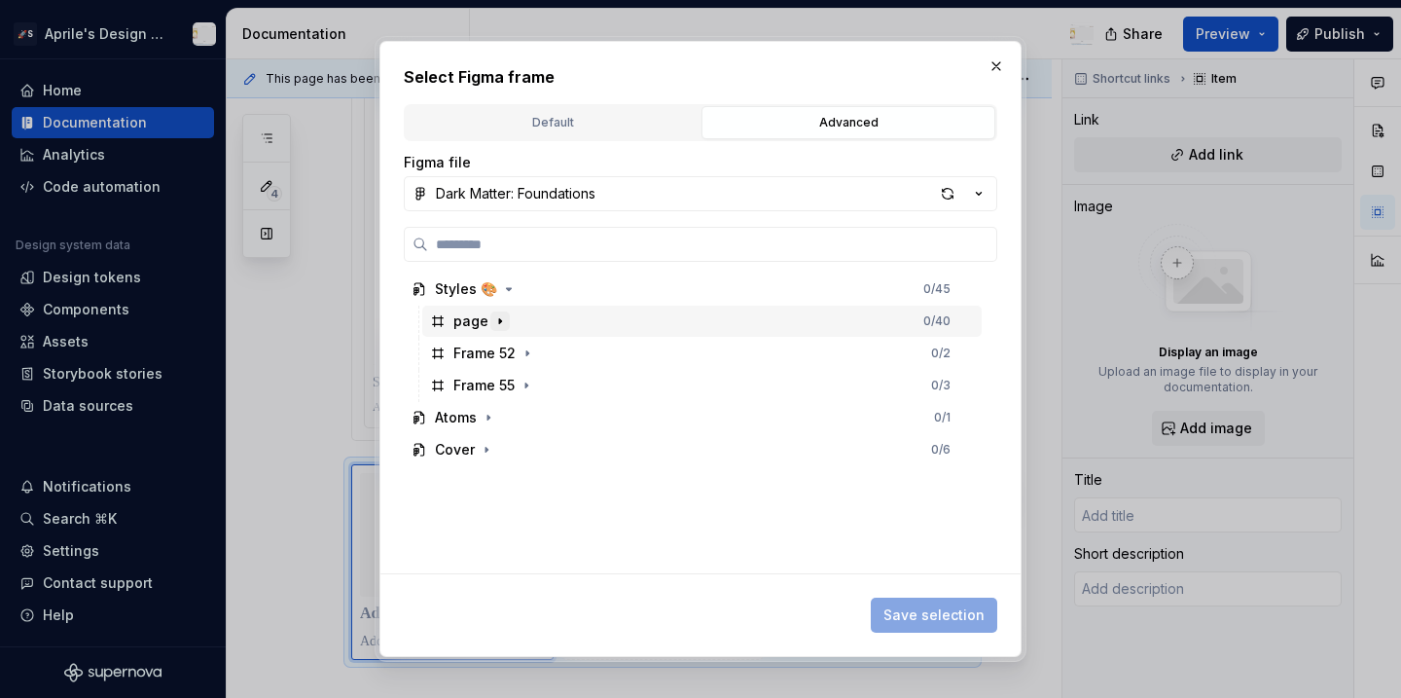
click at [502, 328] on button "button" at bounding box center [499, 320] width 19 height 19
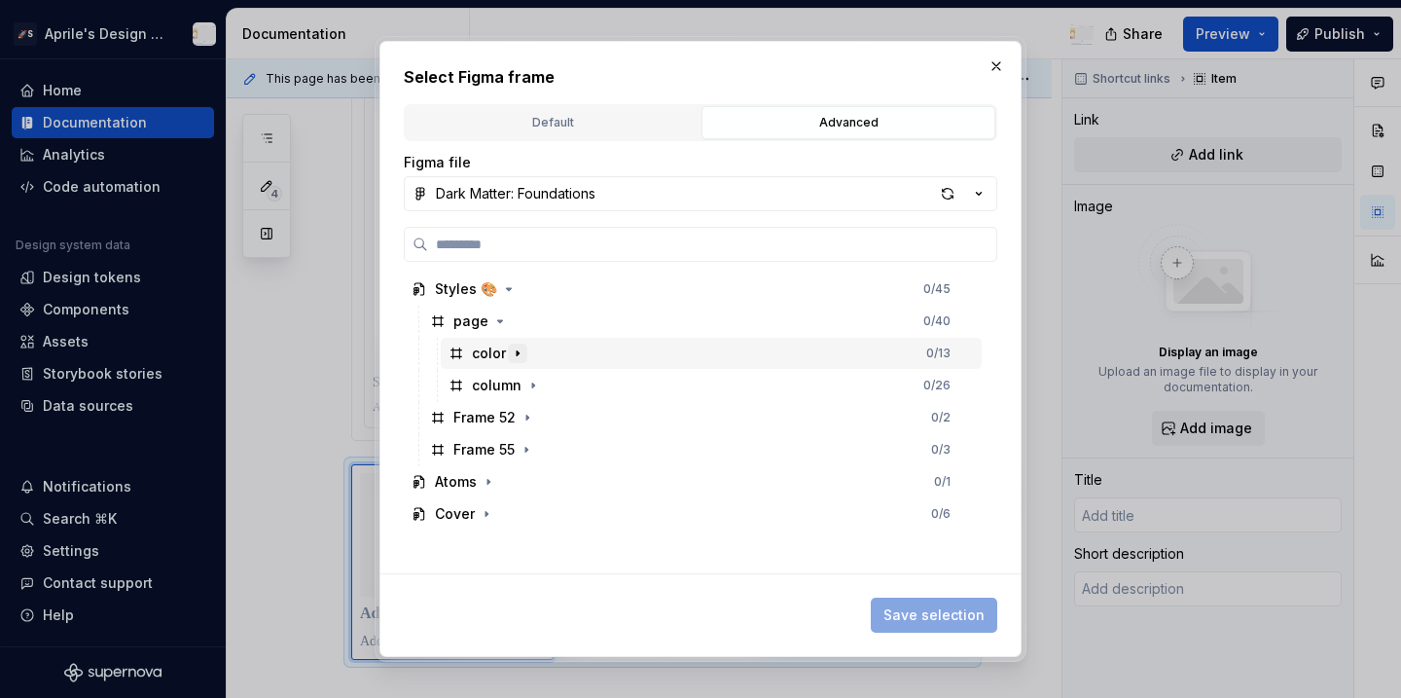
click at [511, 349] on icon "button" at bounding box center [518, 353] width 16 height 16
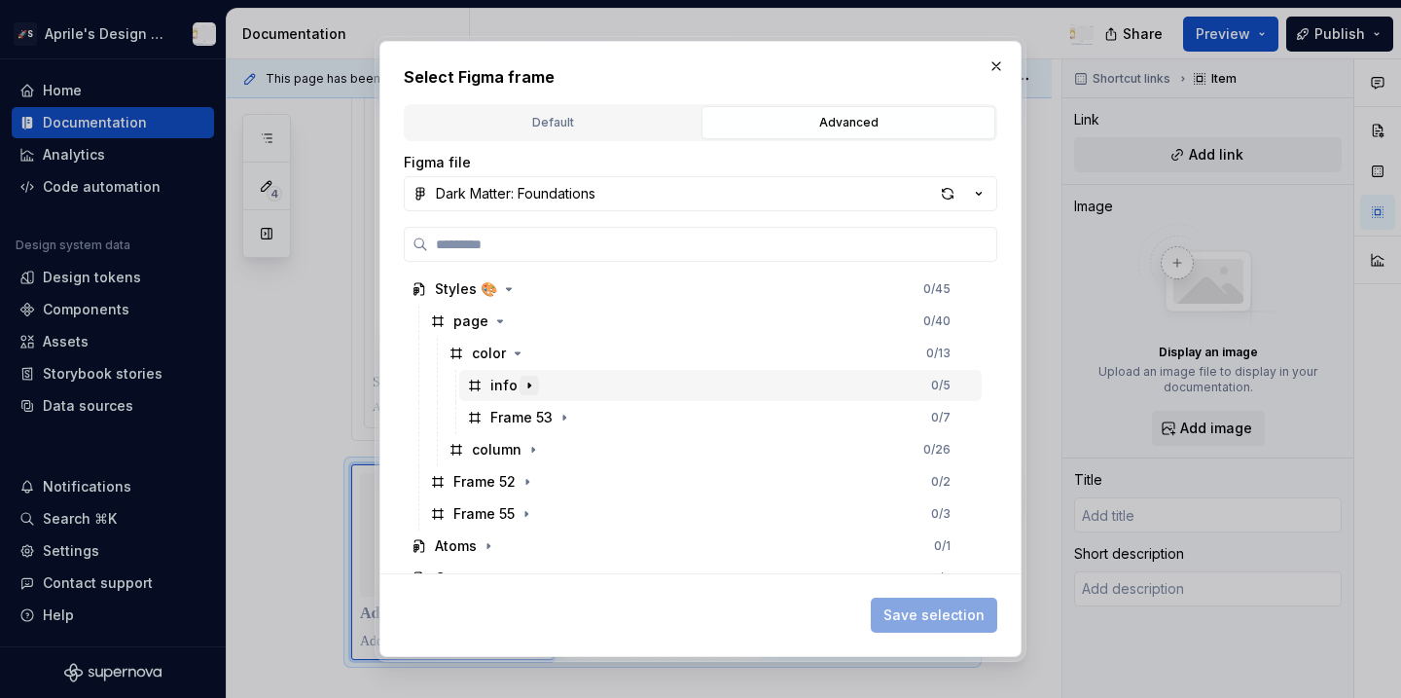
click at [534, 381] on icon "button" at bounding box center [530, 386] width 16 height 16
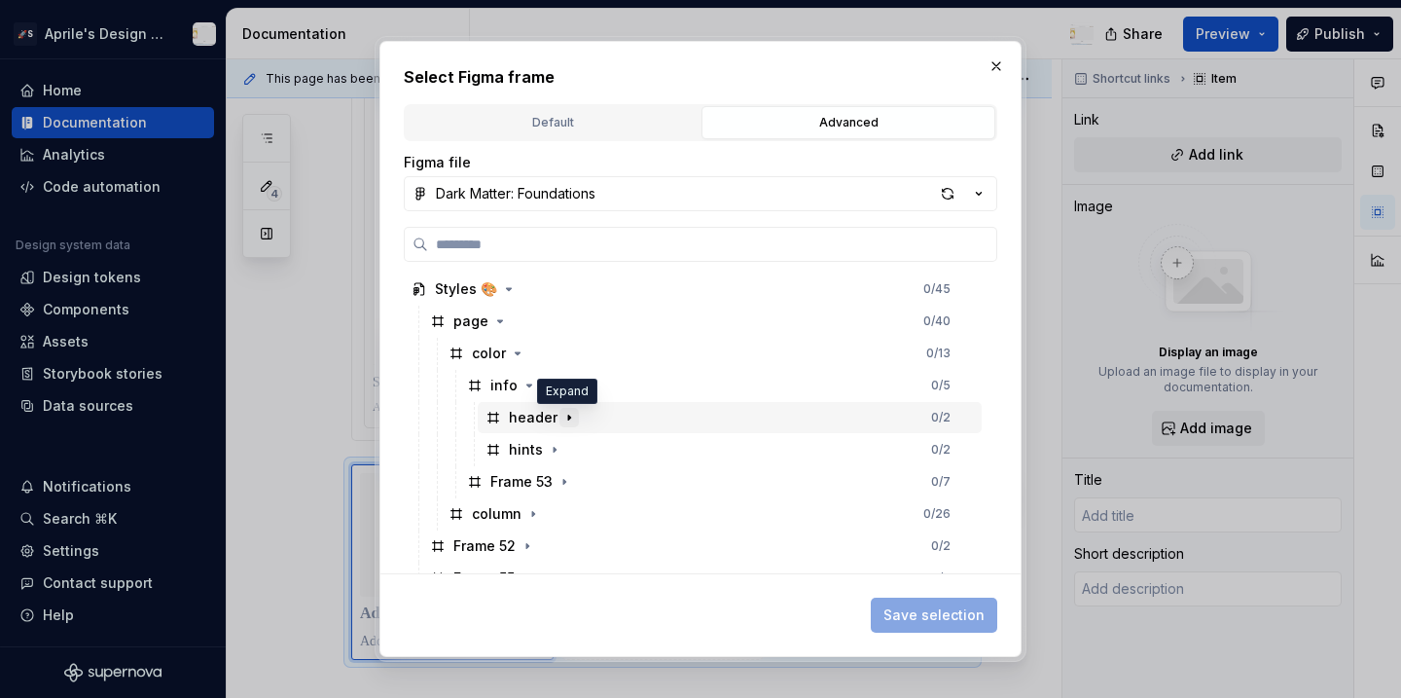
click at [561, 415] on icon "button" at bounding box center [569, 418] width 16 height 16
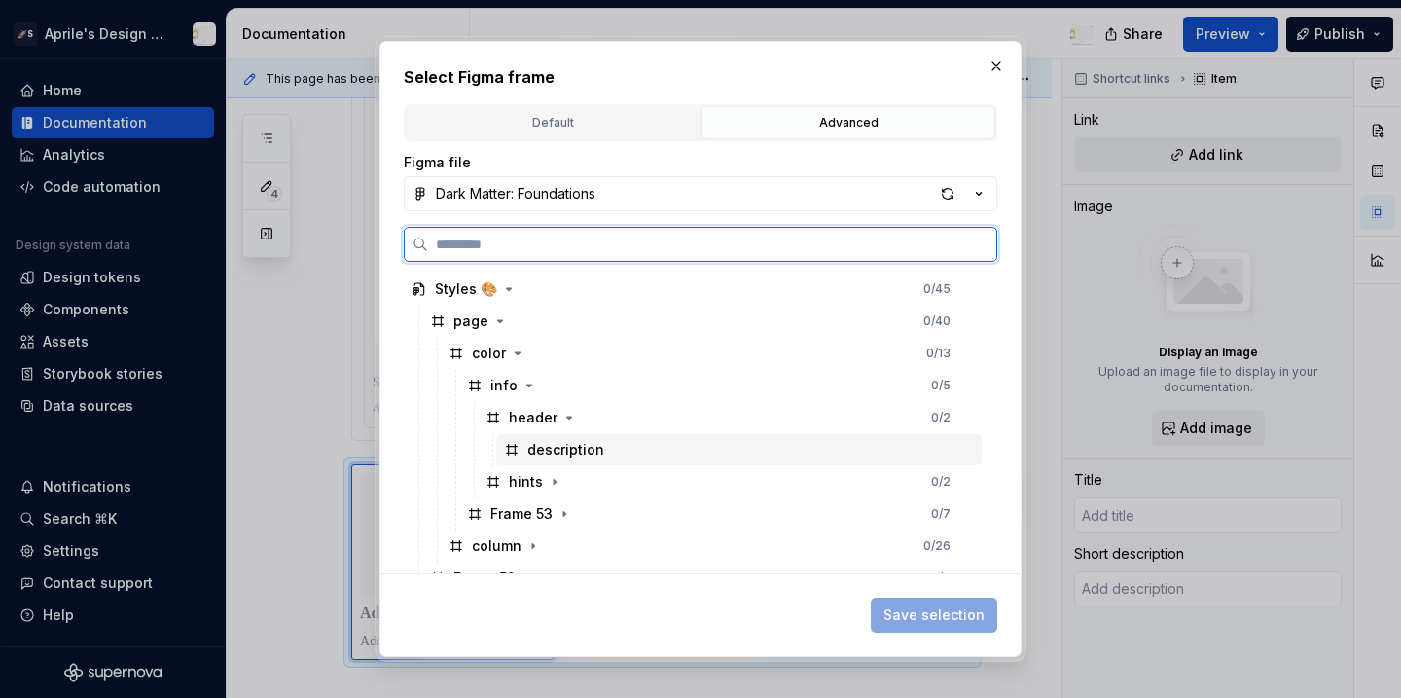
click at [578, 445] on div "description" at bounding box center [565, 449] width 77 height 19
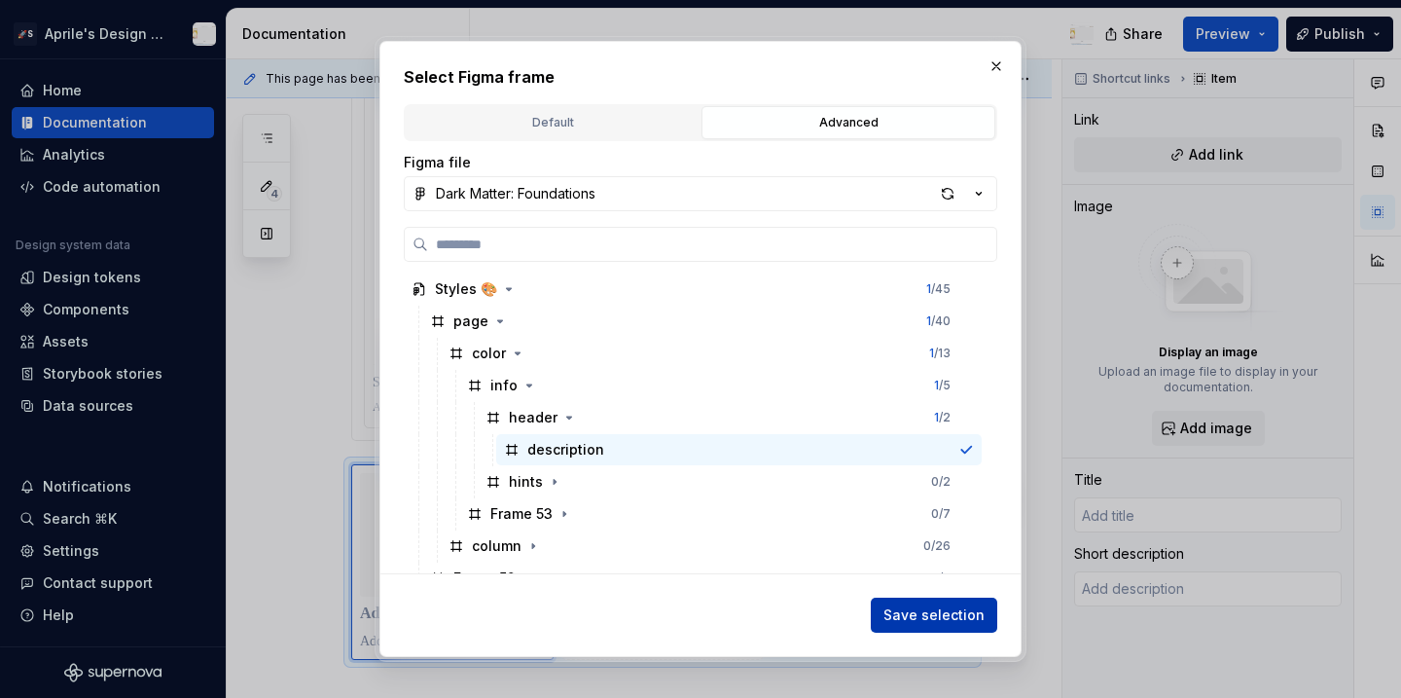
click at [896, 605] on span "Save selection" at bounding box center [934, 614] width 101 height 19
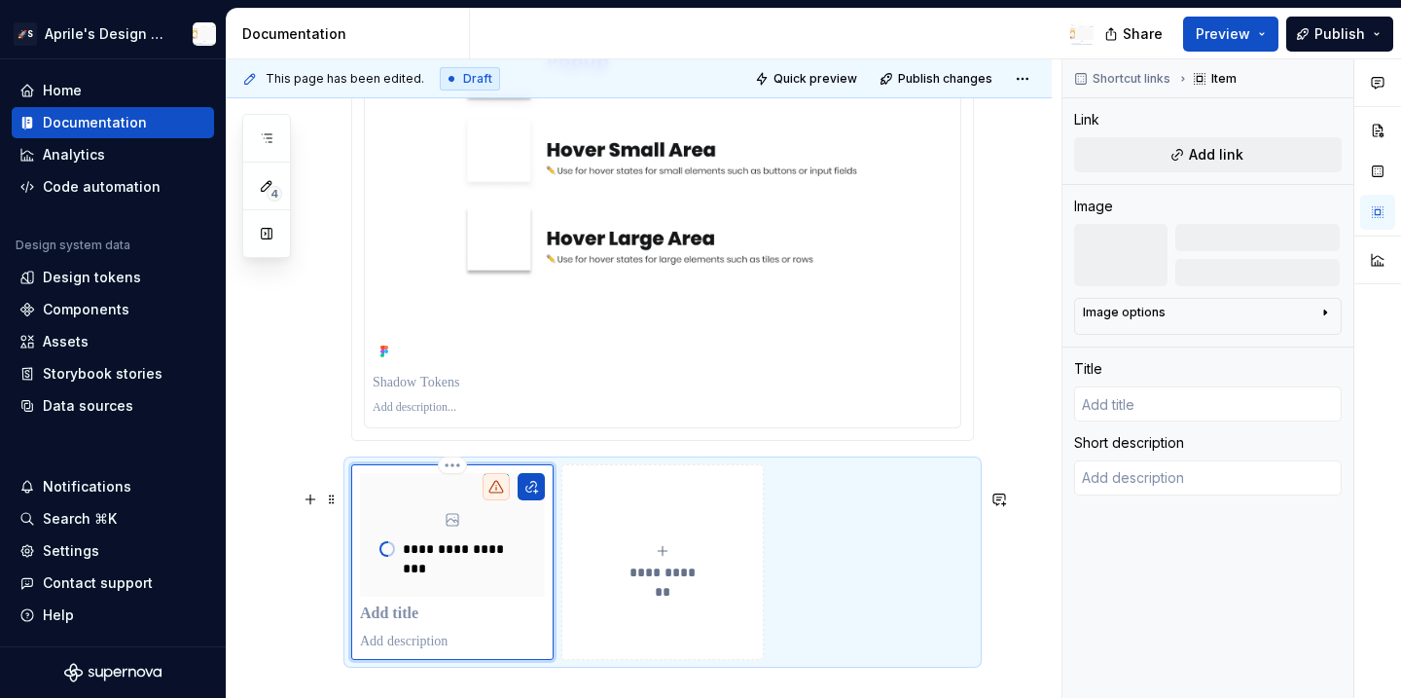
click at [666, 559] on icon "submit" at bounding box center [663, 551] width 16 height 16
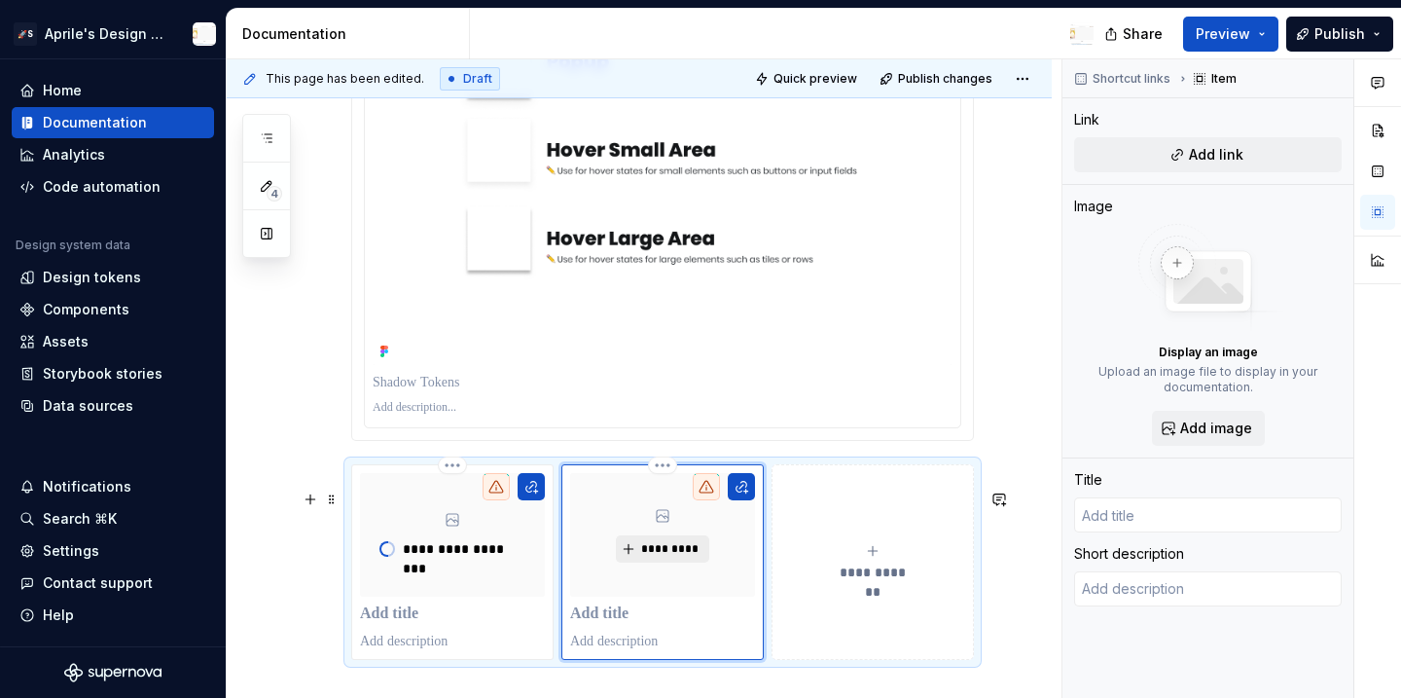
click at [670, 562] on button "*********" at bounding box center [662, 548] width 92 height 27
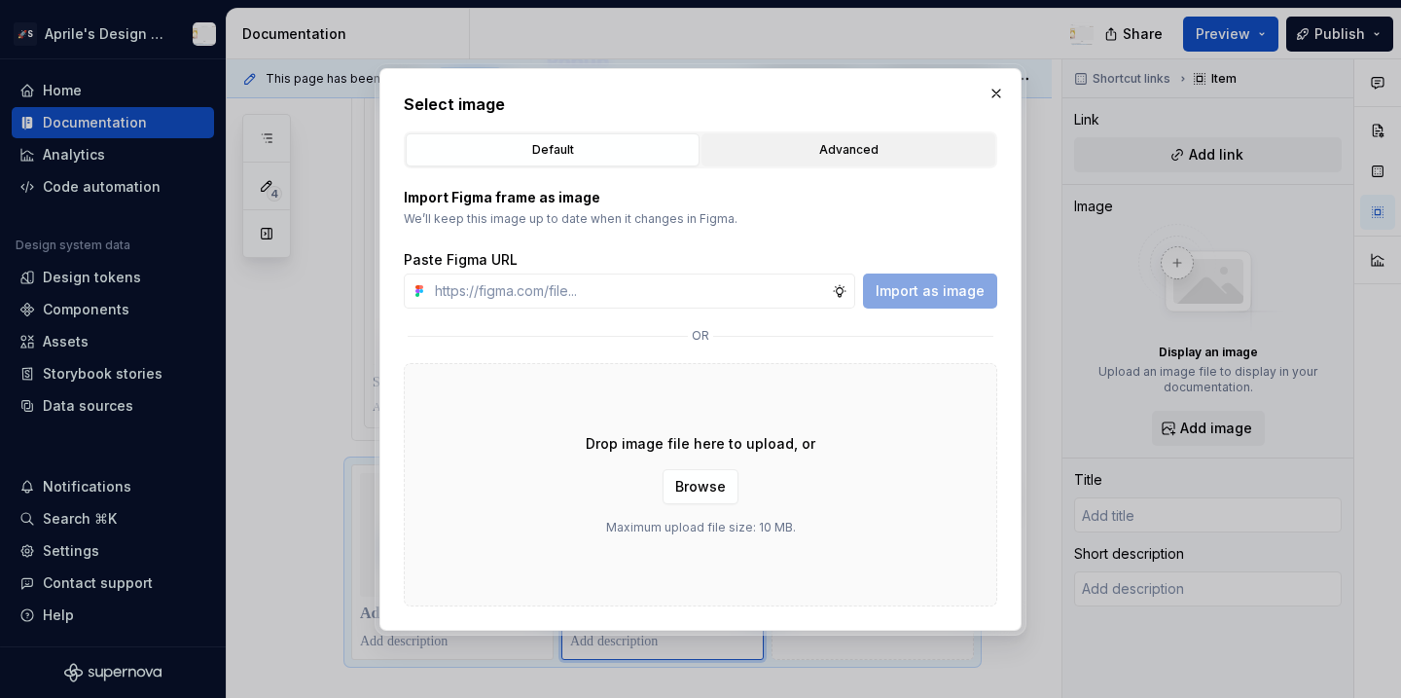
click at [796, 148] on div "Advanced" at bounding box center [848, 149] width 280 height 19
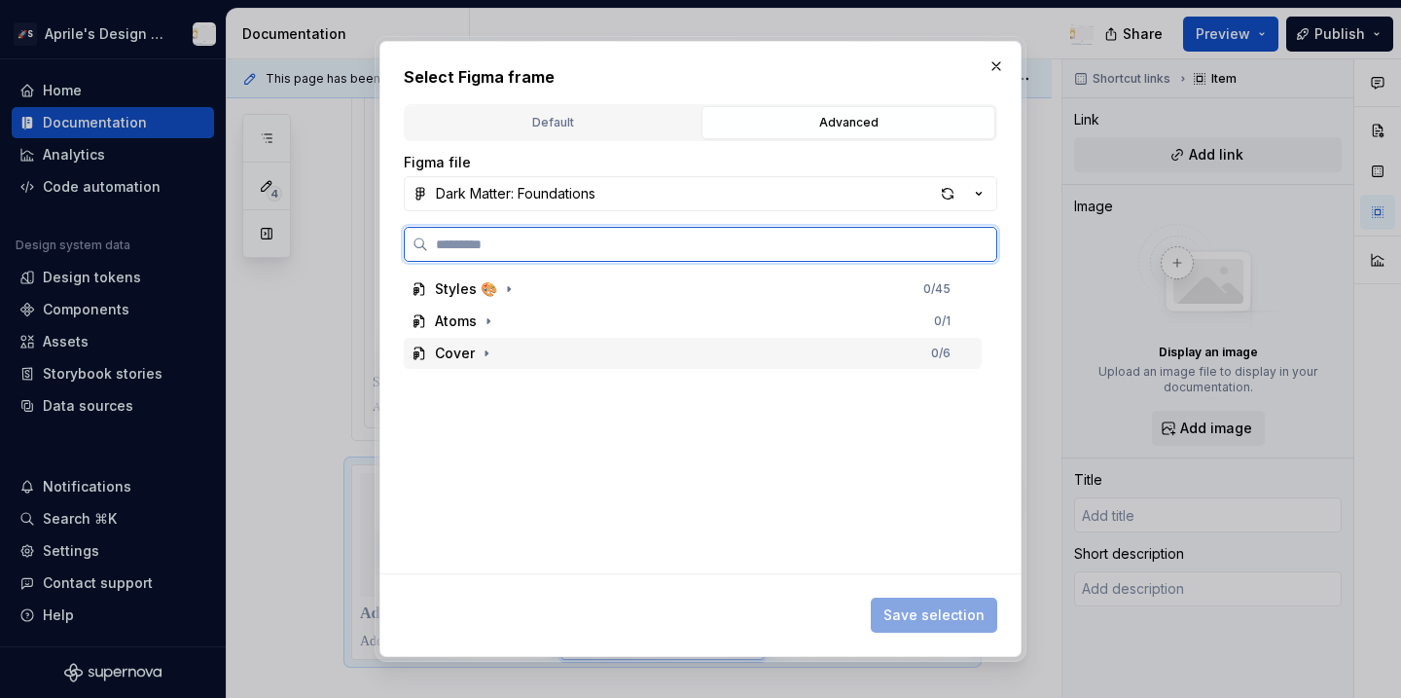
click at [584, 339] on div "Cover 0 / 6" at bounding box center [693, 353] width 578 height 31
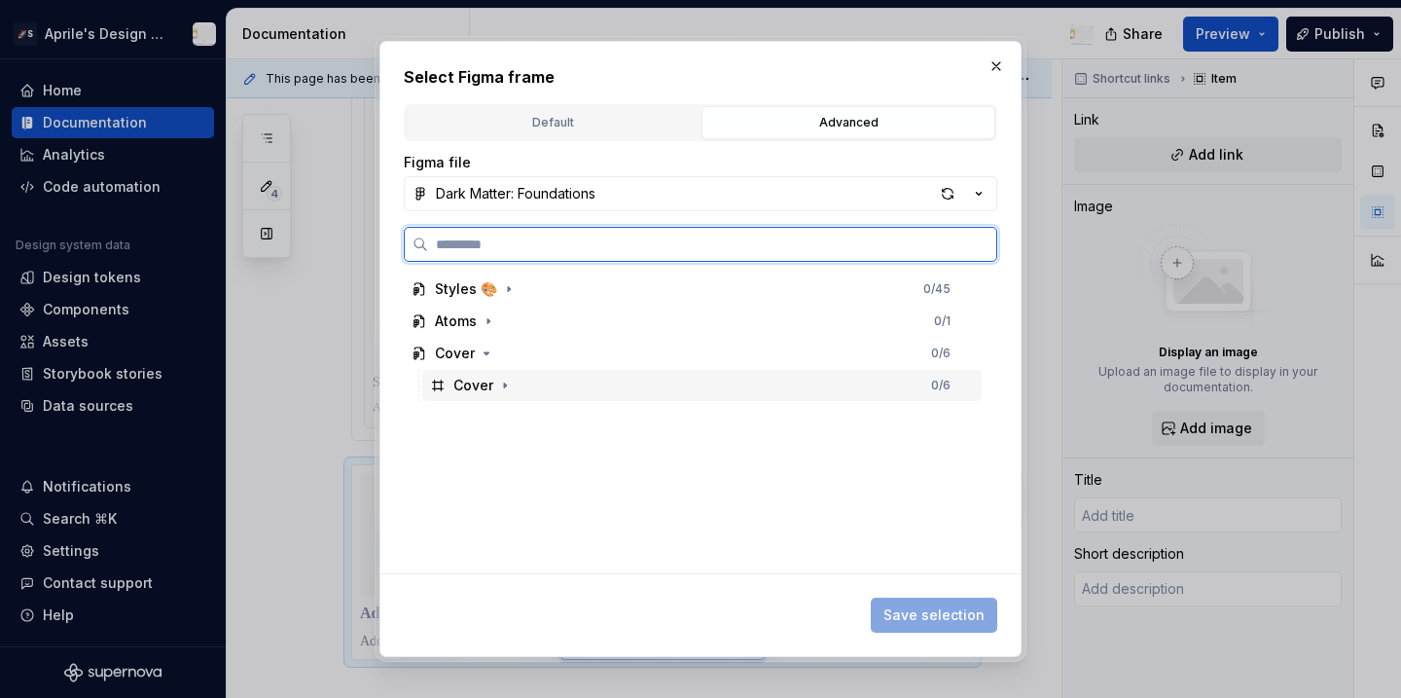
click at [465, 386] on div "Cover" at bounding box center [473, 385] width 40 height 19
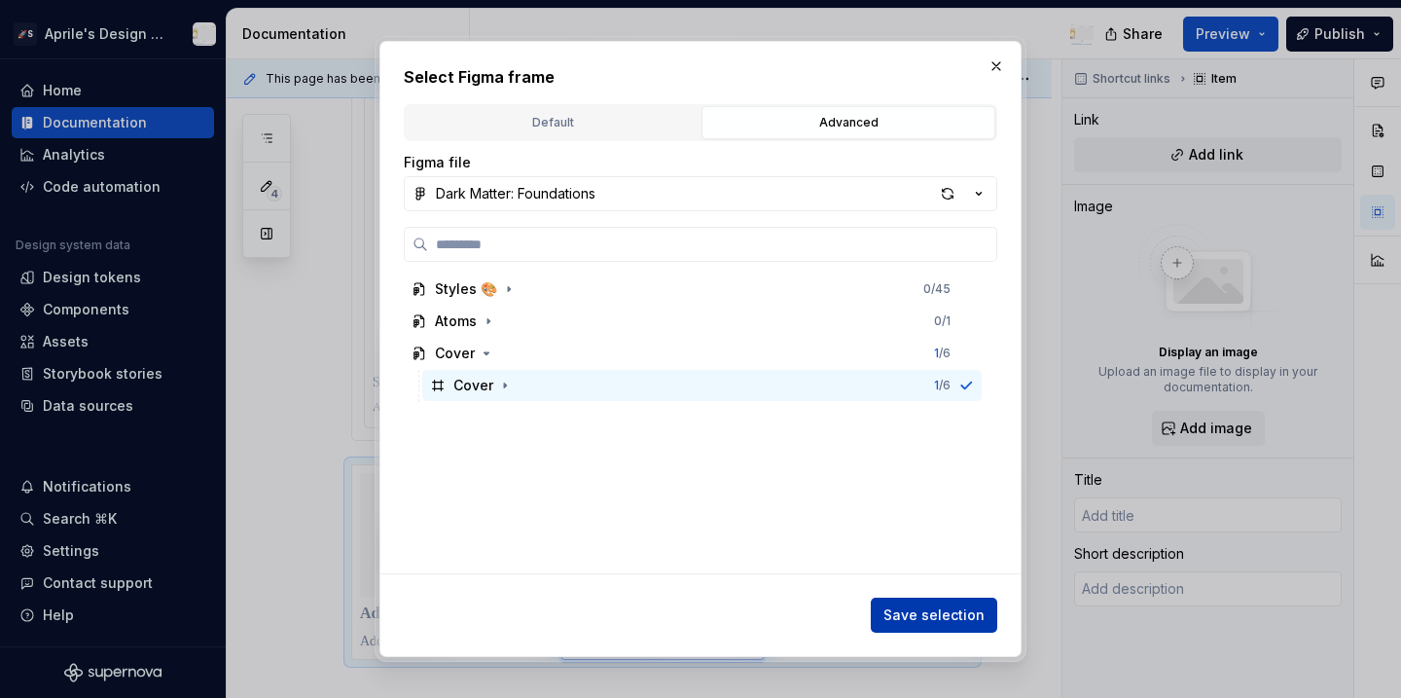
click at [917, 608] on span "Save selection" at bounding box center [934, 614] width 101 height 19
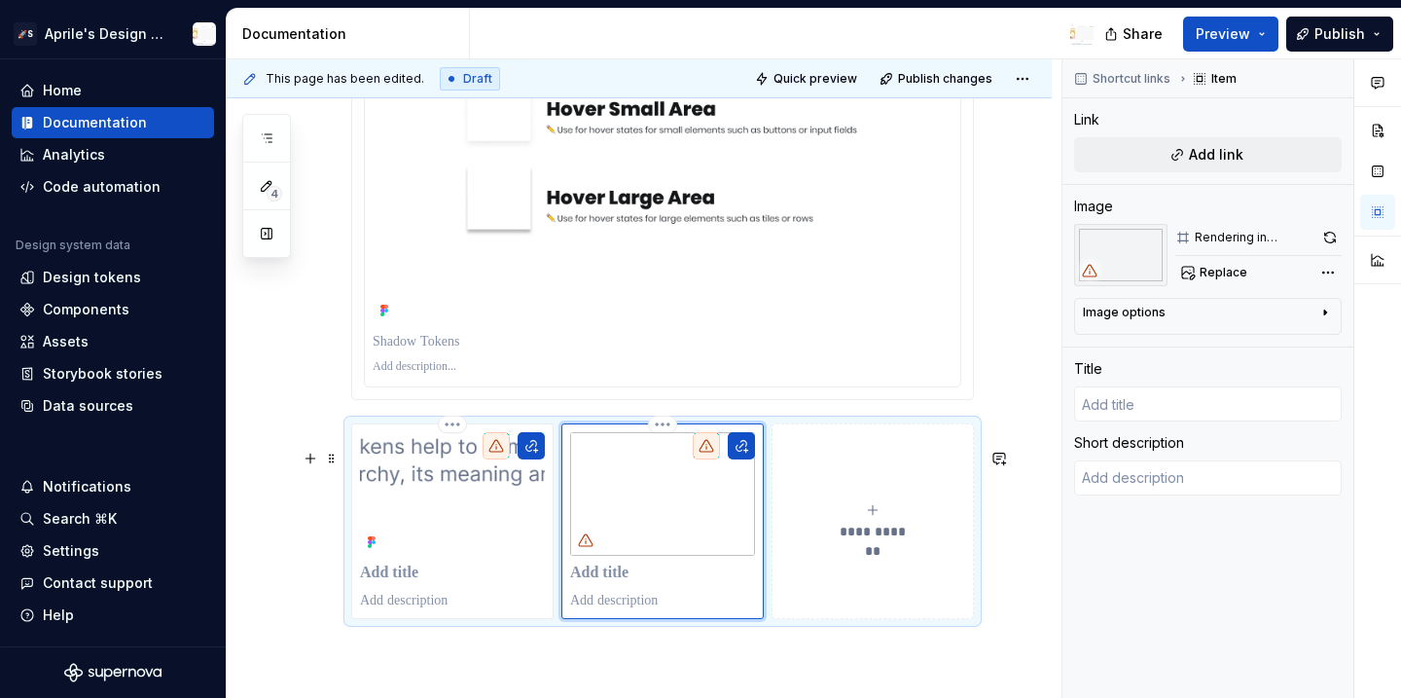
scroll to position [6727, 0]
click at [711, 451] on icon at bounding box center [707, 445] width 14 height 12
click at [702, 514] on img at bounding box center [662, 493] width 185 height 124
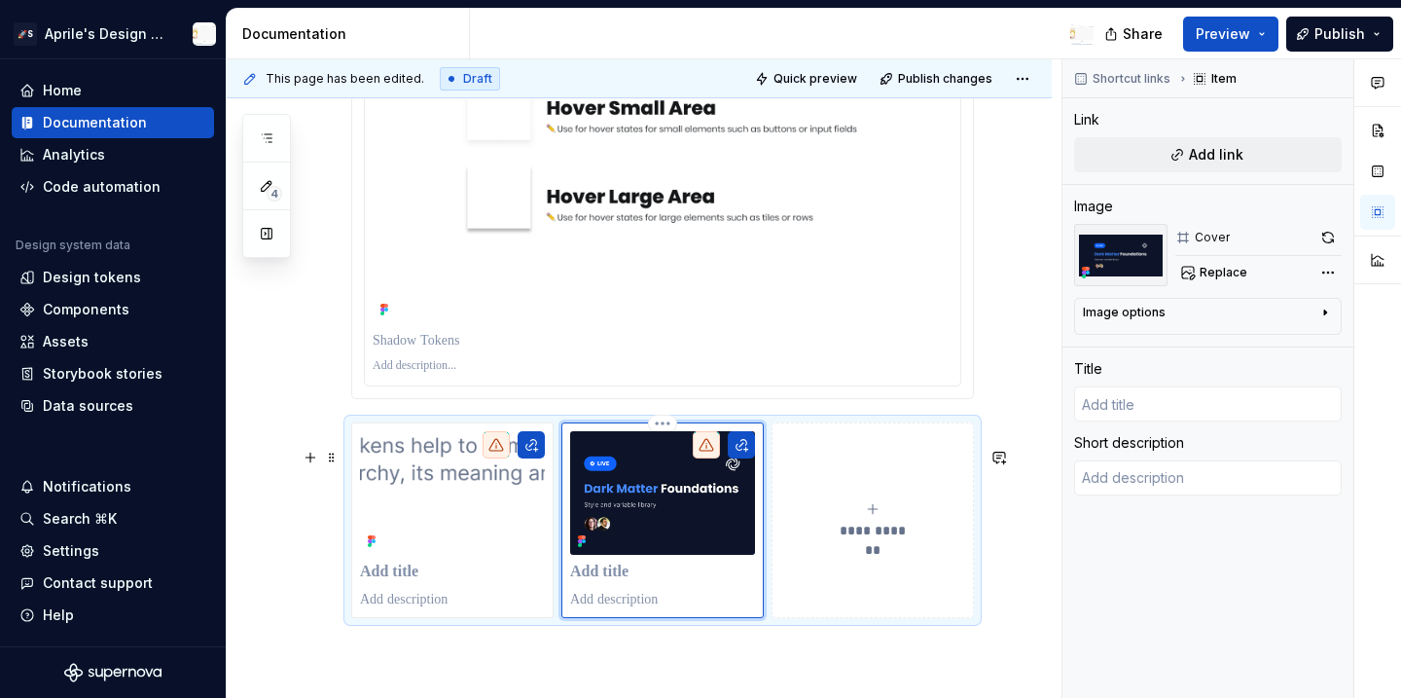
click at [722, 507] on img at bounding box center [662, 493] width 185 height 124
click at [100, 44] on html "🚀S Aprile's Design System Home Documentation Analytics Code automation Design s…" at bounding box center [700, 349] width 1401 height 698
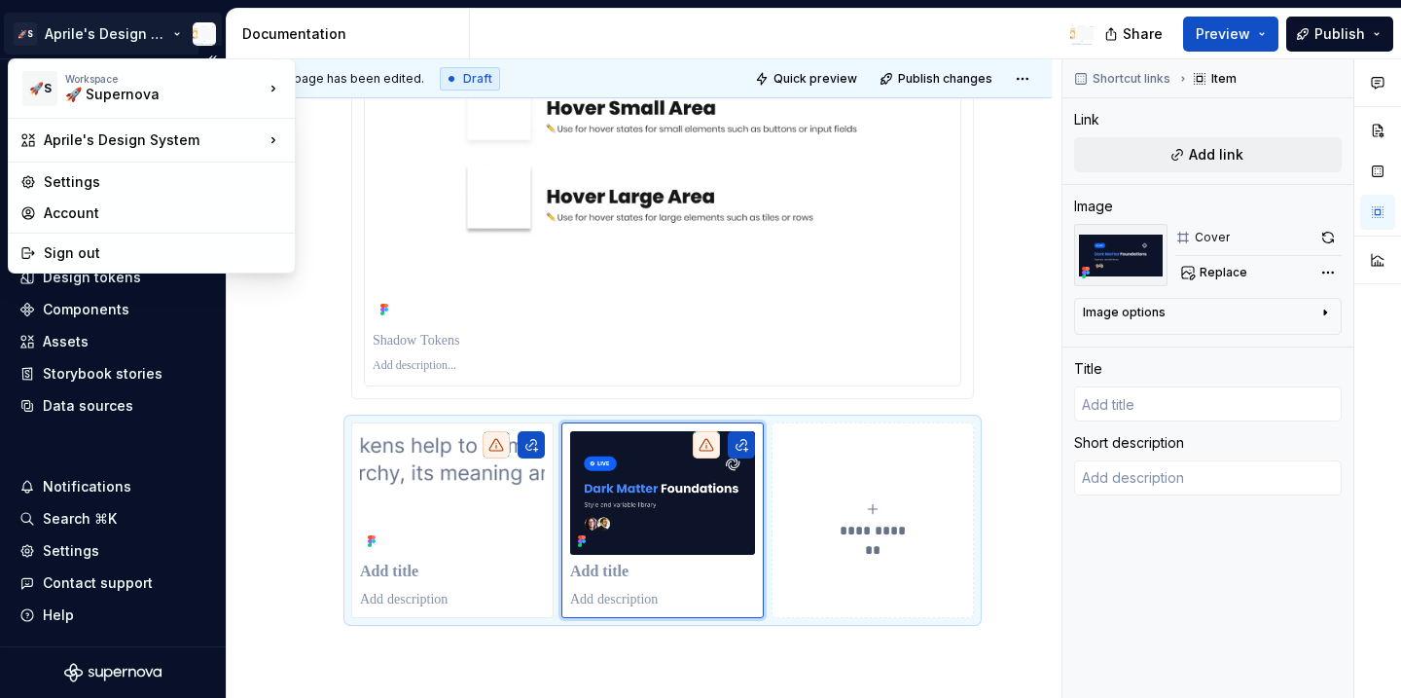
click at [100, 44] on html "🚀S Aprile's Design System Home Documentation Analytics Code automation Design s…" at bounding box center [700, 349] width 1401 height 698
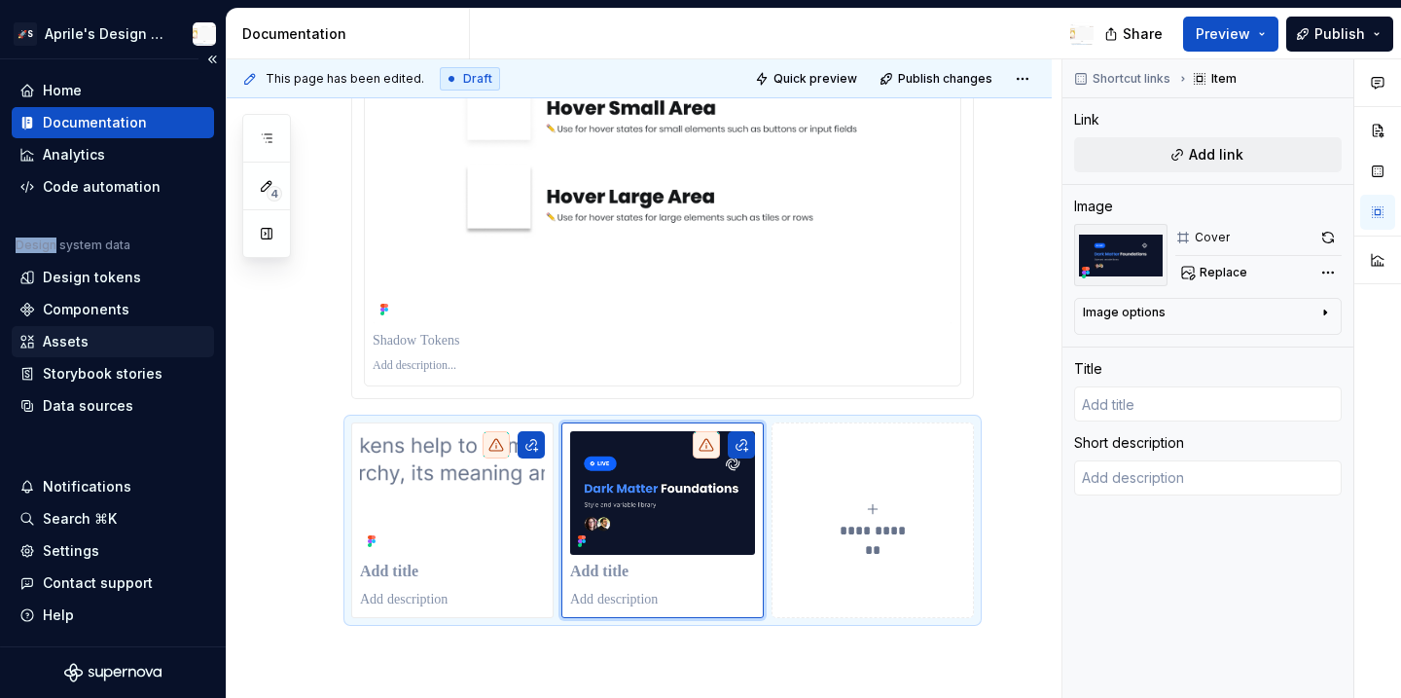
click at [98, 333] on div "Assets" at bounding box center [112, 341] width 187 height 19
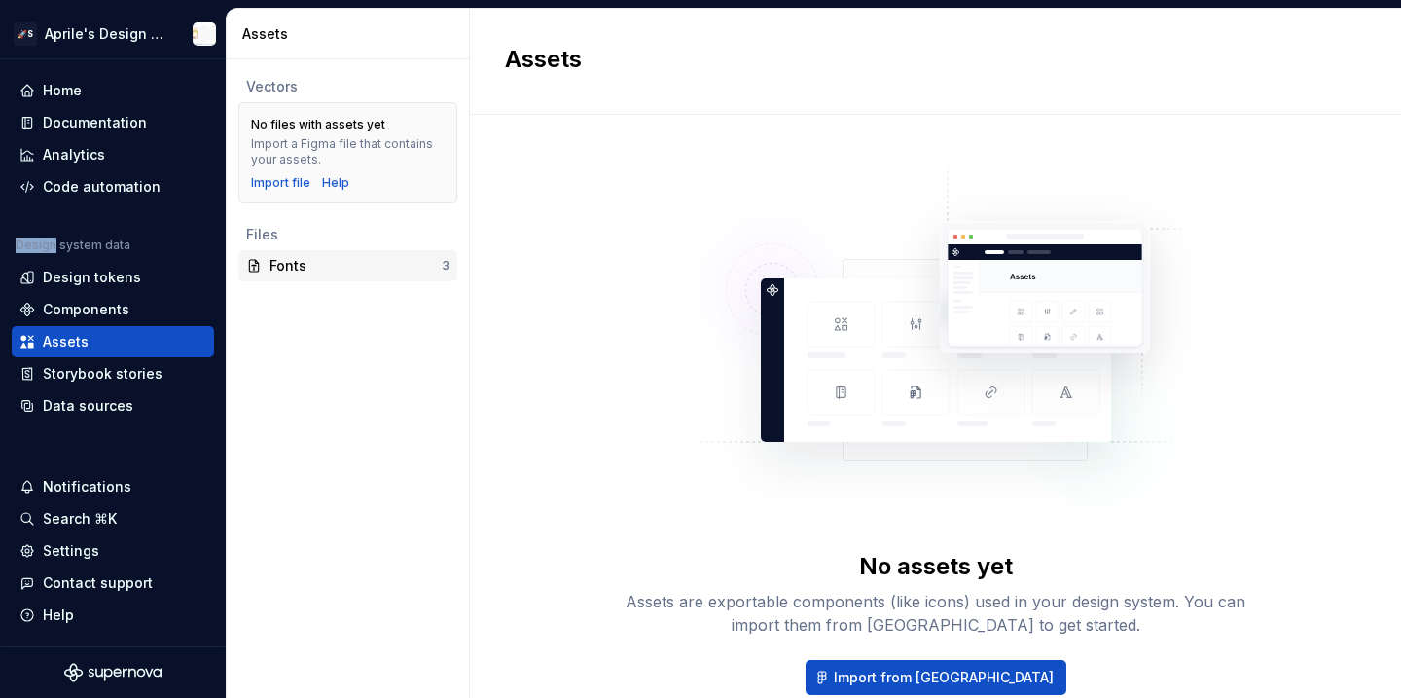
click at [330, 268] on div "Fonts" at bounding box center [356, 265] width 172 height 19
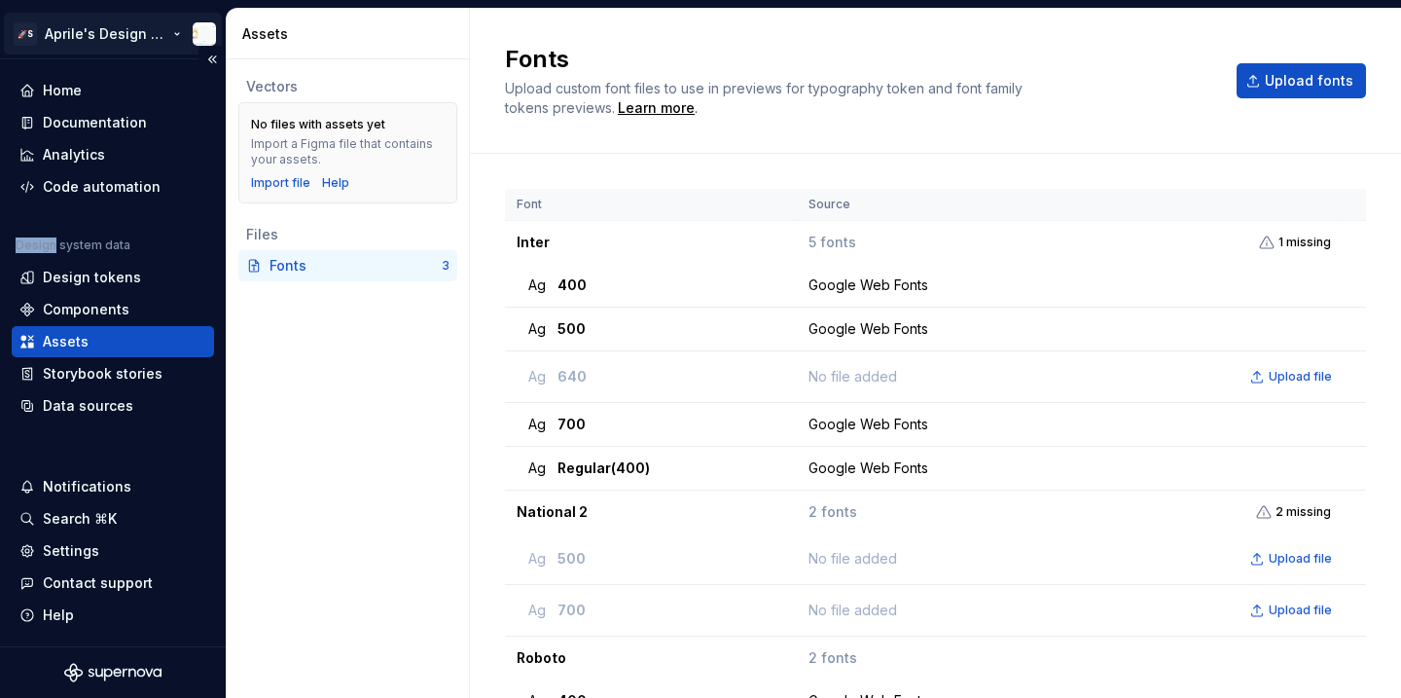
click at [97, 50] on html "🚀S Aprile's Design System Home Documentation Analytics Code automation Design s…" at bounding box center [700, 349] width 1401 height 698
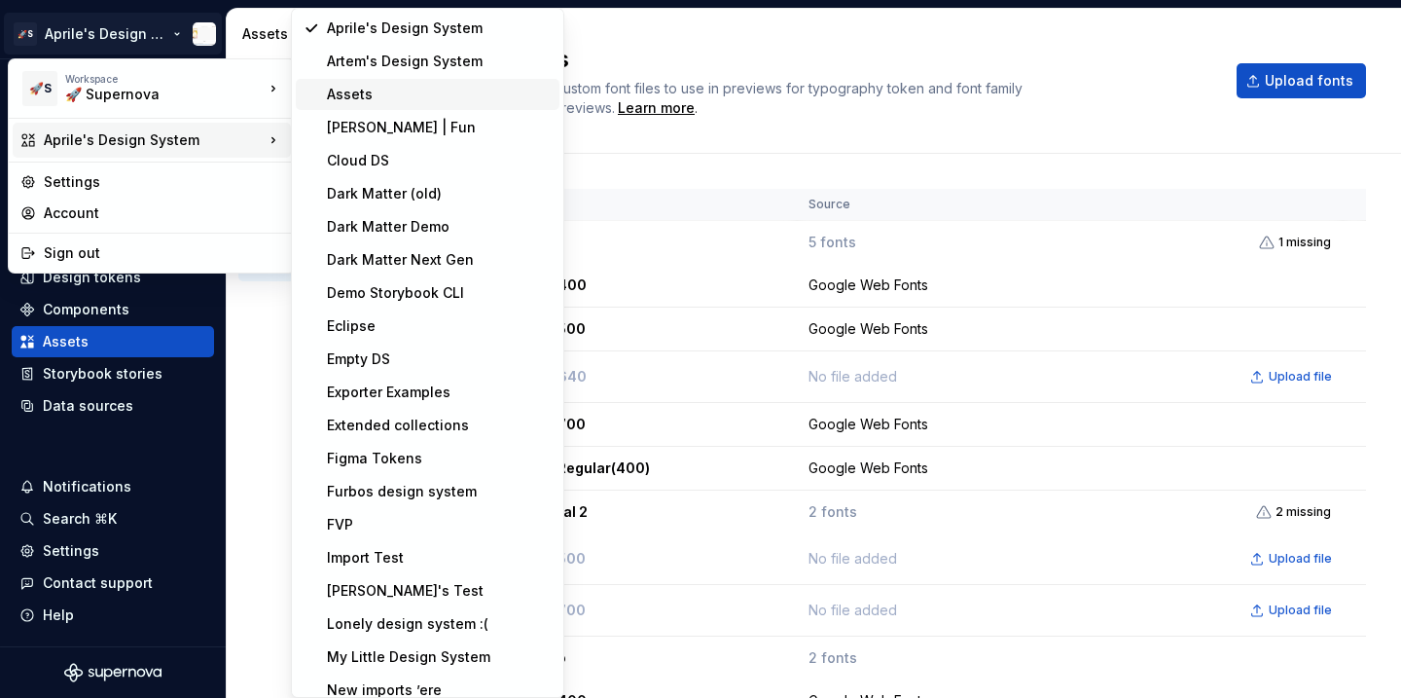
click at [346, 99] on div "Assets" at bounding box center [439, 94] width 225 height 19
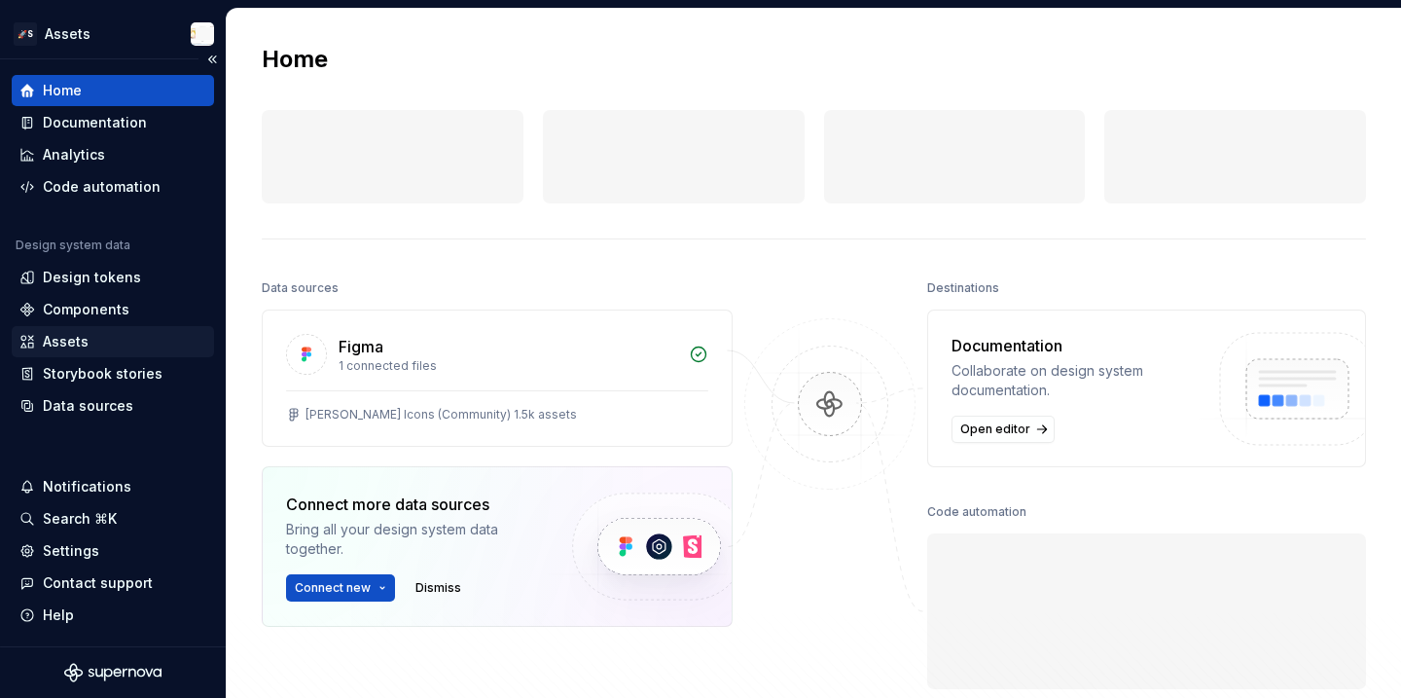
click at [110, 341] on div "Assets" at bounding box center [112, 341] width 187 height 19
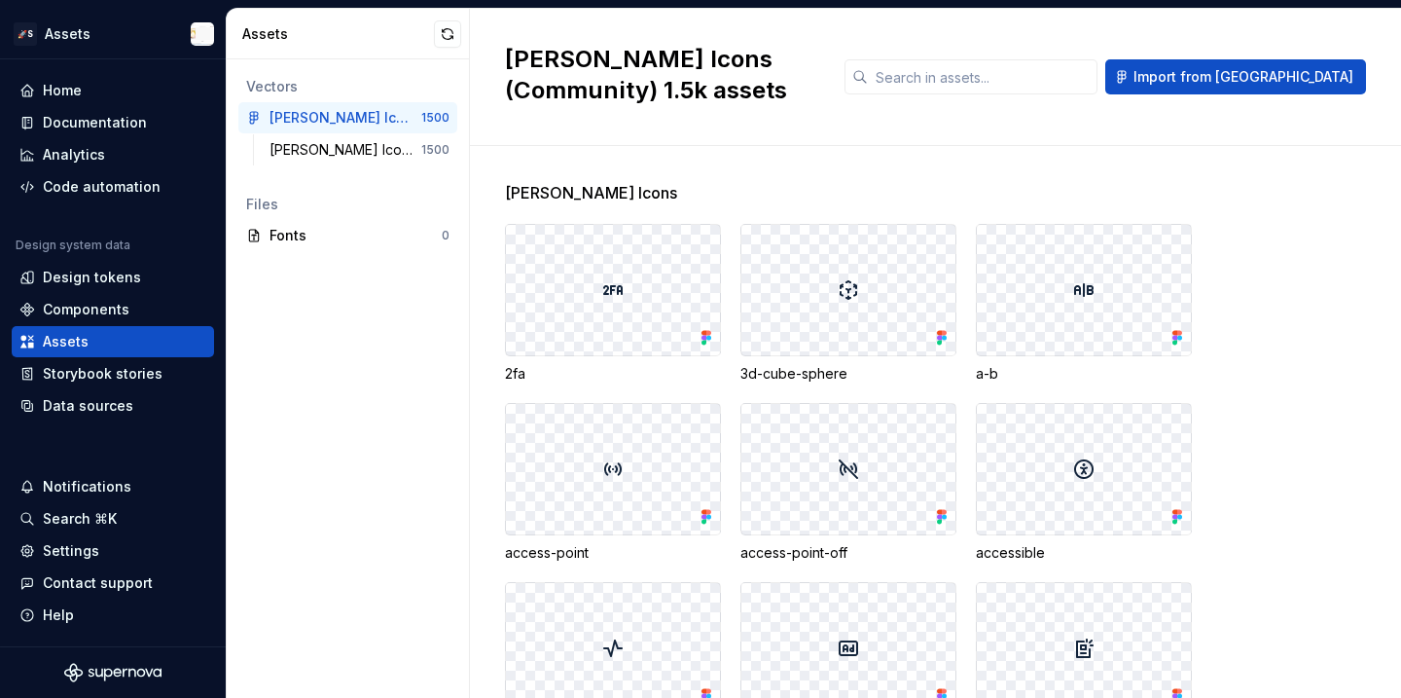
click at [588, 55] on h2 "Tabler Icons (Community) 1.5k assets" at bounding box center [663, 75] width 316 height 62
click at [385, 154] on div "Tabler Icons" at bounding box center [346, 149] width 152 height 19
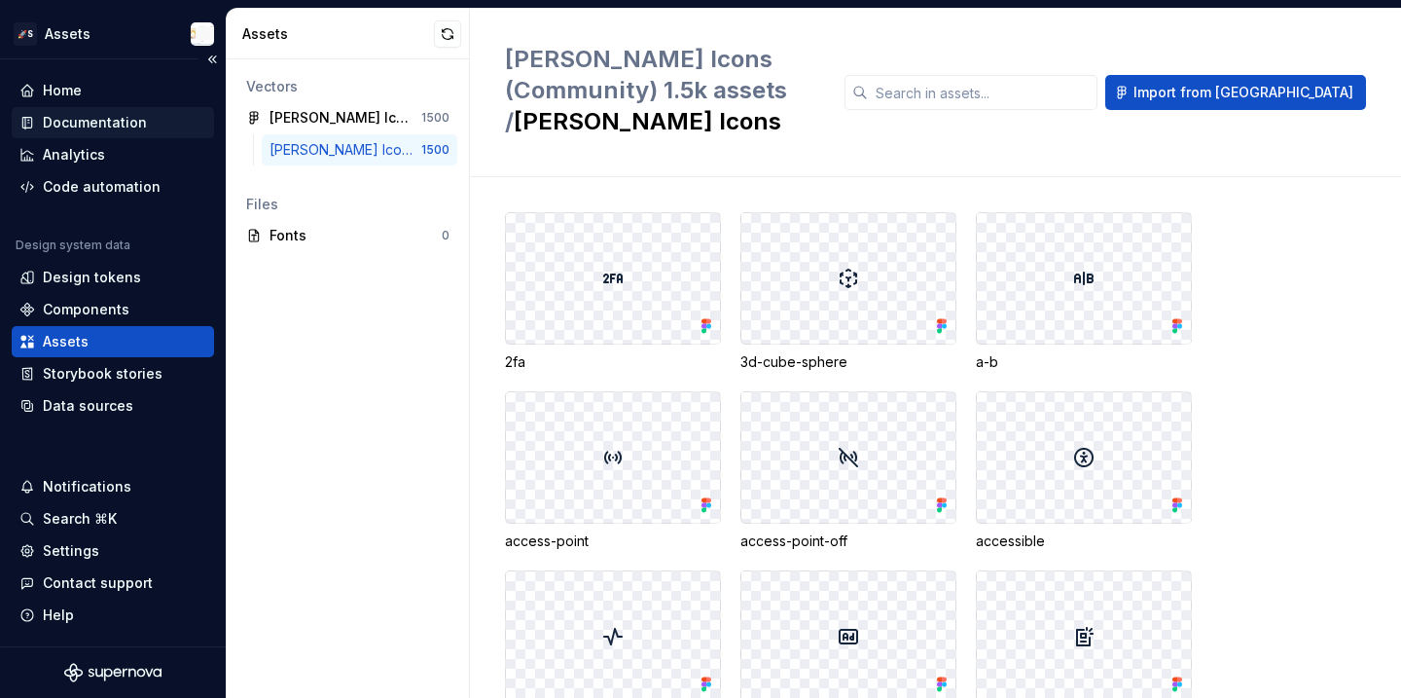
click at [108, 120] on div "Documentation" at bounding box center [95, 122] width 104 height 19
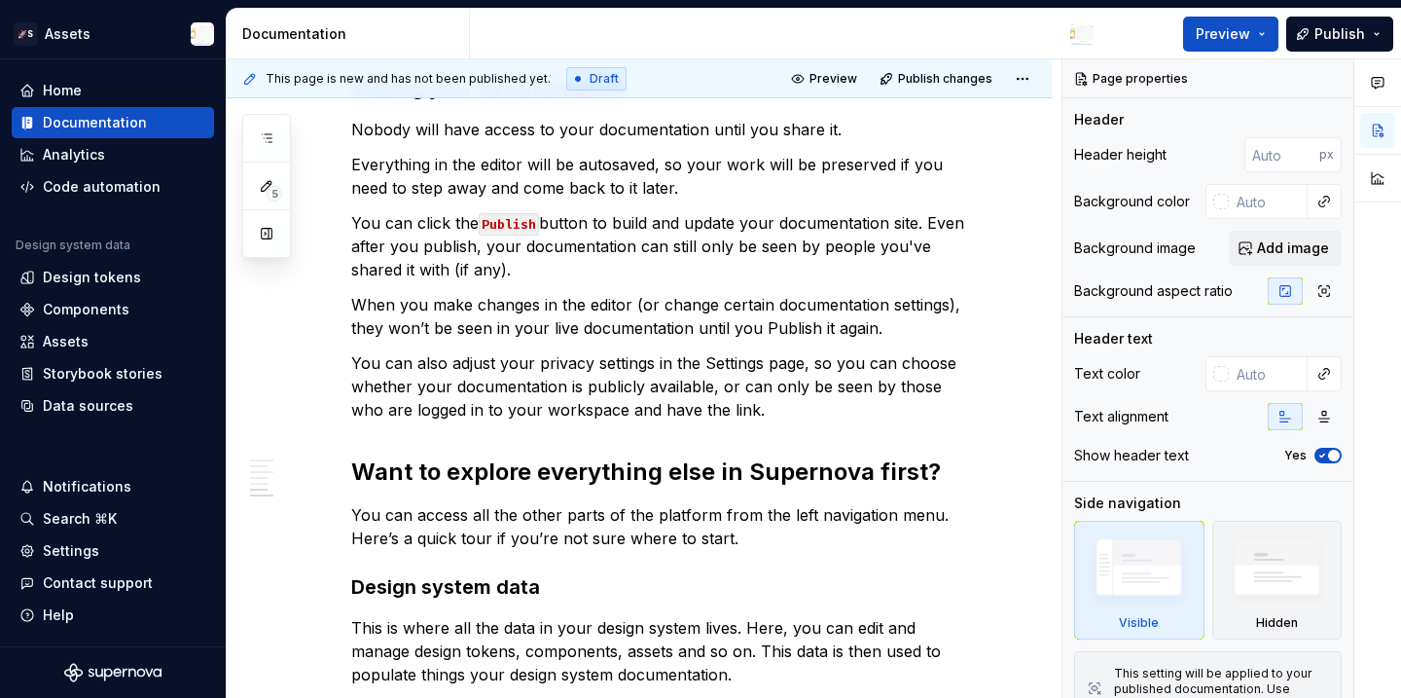
scroll to position [1797, 0]
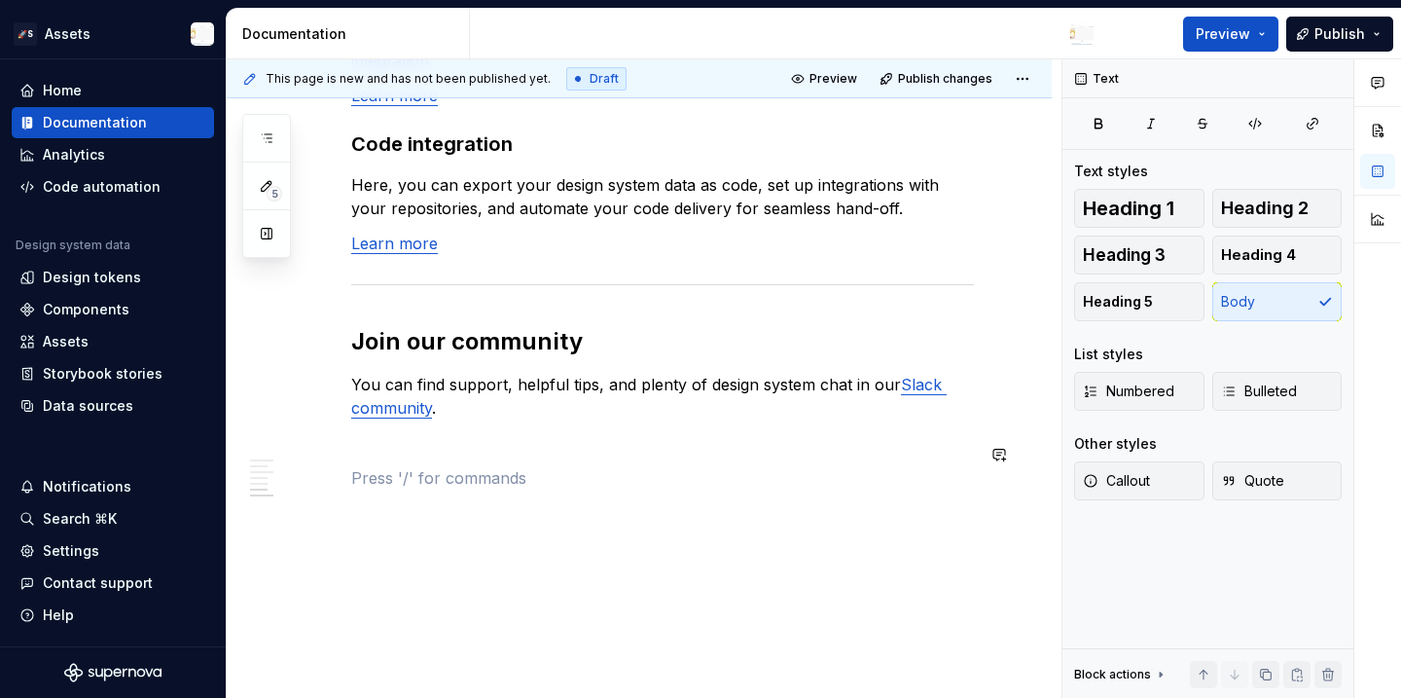
type textarea "*"
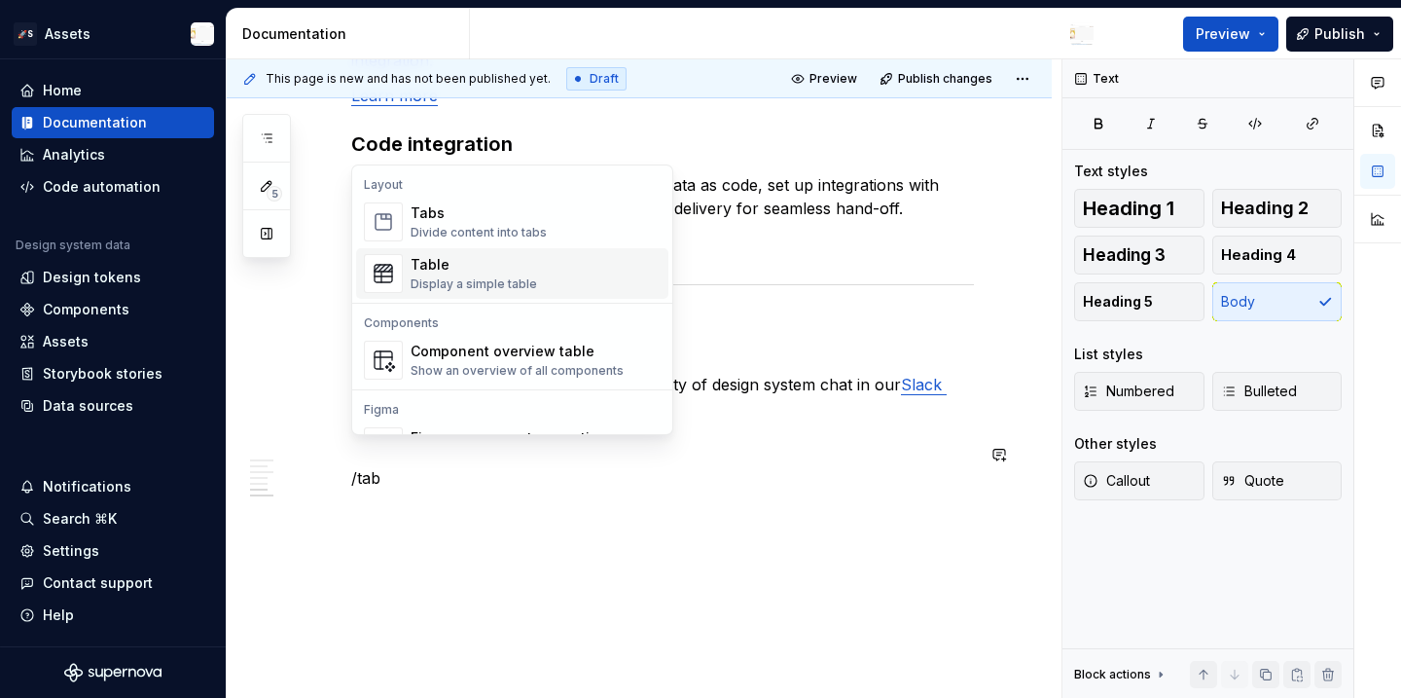
drag, startPoint x: 519, startPoint y: 241, endPoint x: 518, endPoint y: 266, distance: 24.3
click at [518, 266] on div "Tabs Divide content into tabs Table Display a simple table" at bounding box center [512, 248] width 312 height 102
click at [518, 266] on div "Table" at bounding box center [474, 264] width 126 height 19
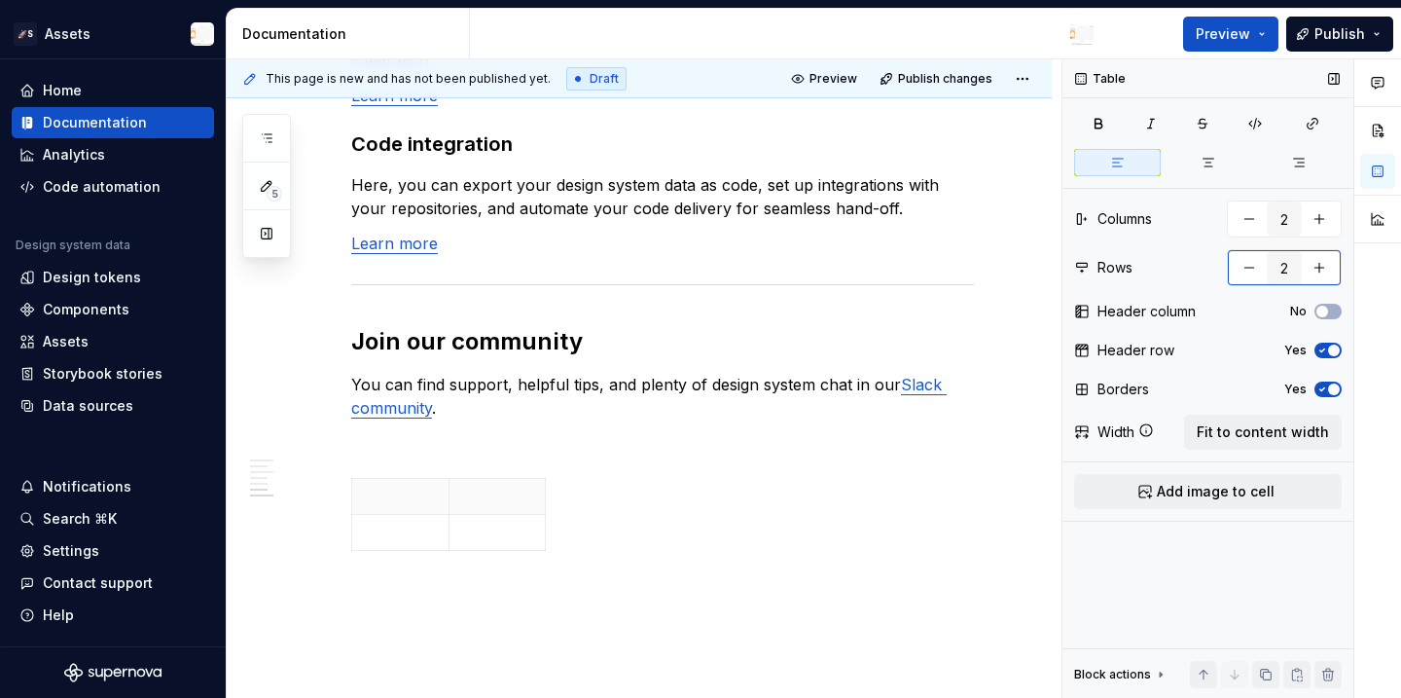
drag, startPoint x: 1287, startPoint y: 261, endPoint x: 1278, endPoint y: 257, distance: 10.5
click at [1278, 258] on input "2" at bounding box center [1284, 267] width 35 height 35
click at [1288, 267] on input "2" at bounding box center [1284, 267] width 35 height 35
drag, startPoint x: 1289, startPoint y: 269, endPoint x: 1274, endPoint y: 269, distance: 15.6
click at [1274, 269] on input "2" at bounding box center [1284, 267] width 35 height 35
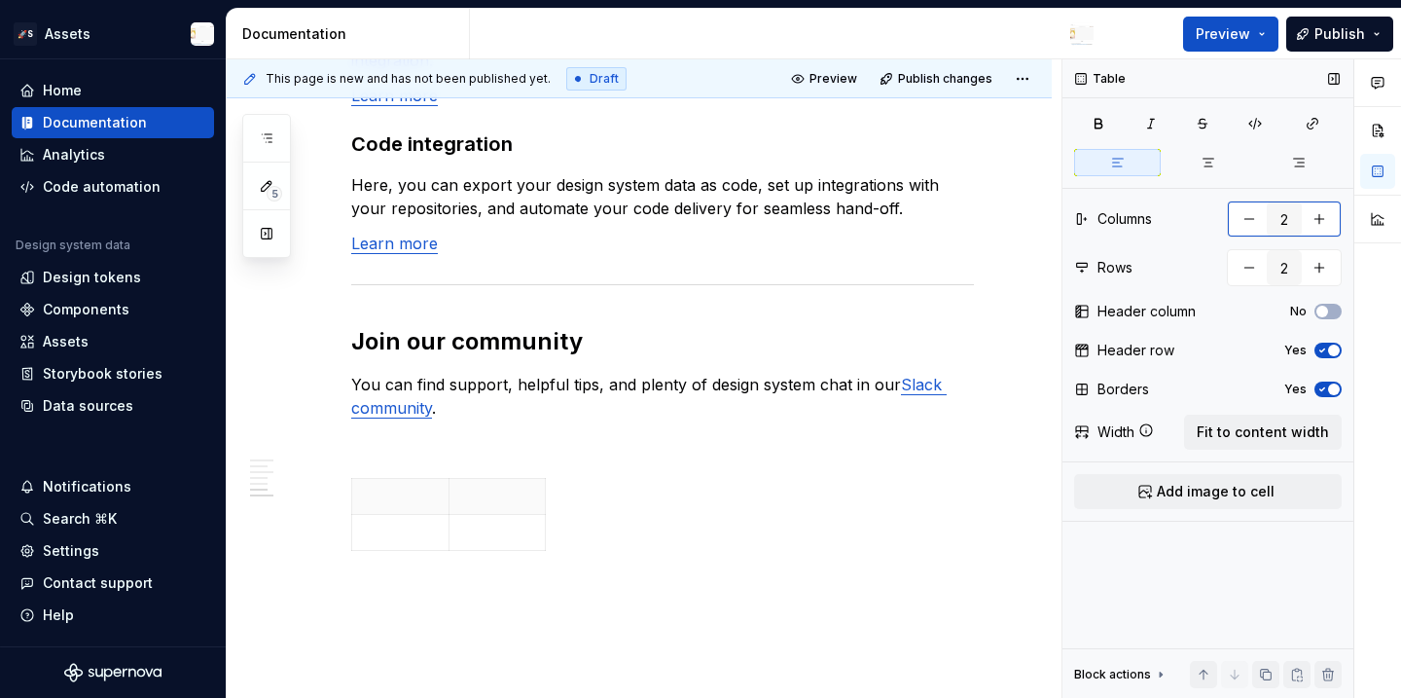
click at [1314, 215] on button "button" at bounding box center [1319, 218] width 35 height 35
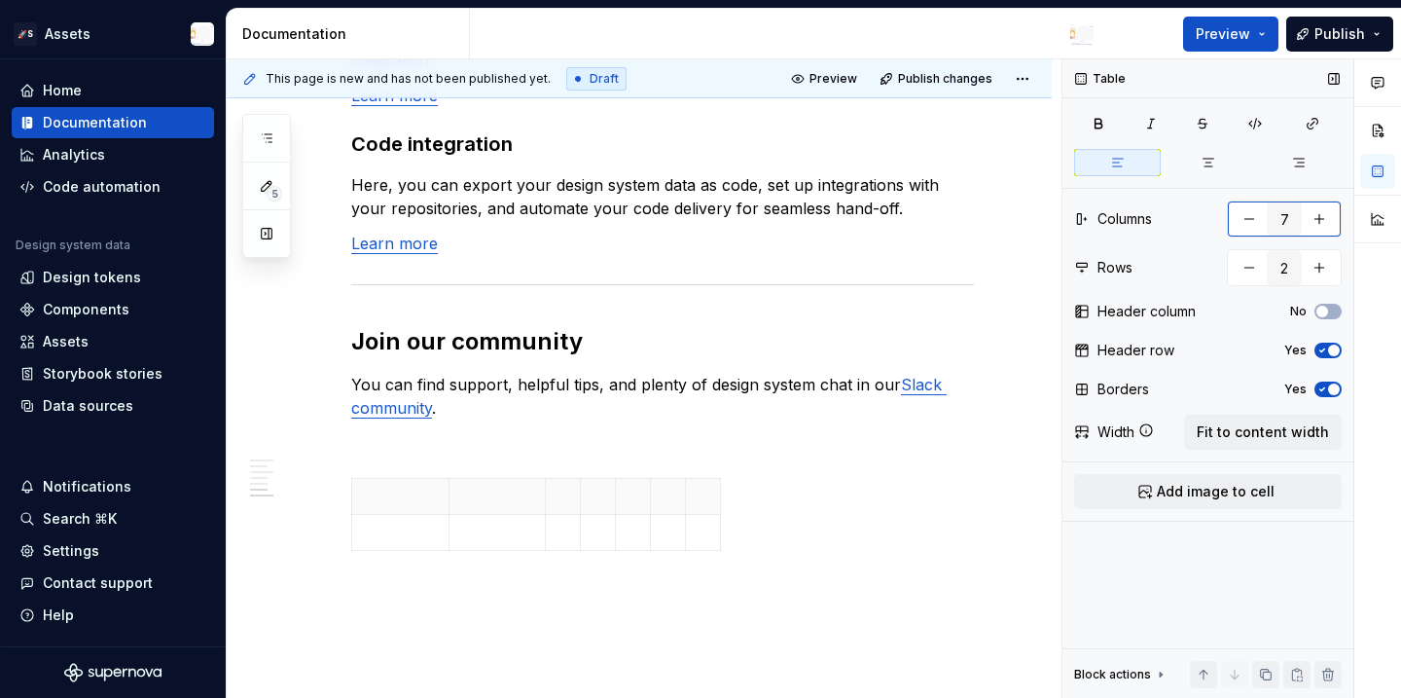
click at [1314, 215] on button "button" at bounding box center [1319, 218] width 35 height 35
click at [1333, 224] on button "button" at bounding box center [1319, 218] width 35 height 35
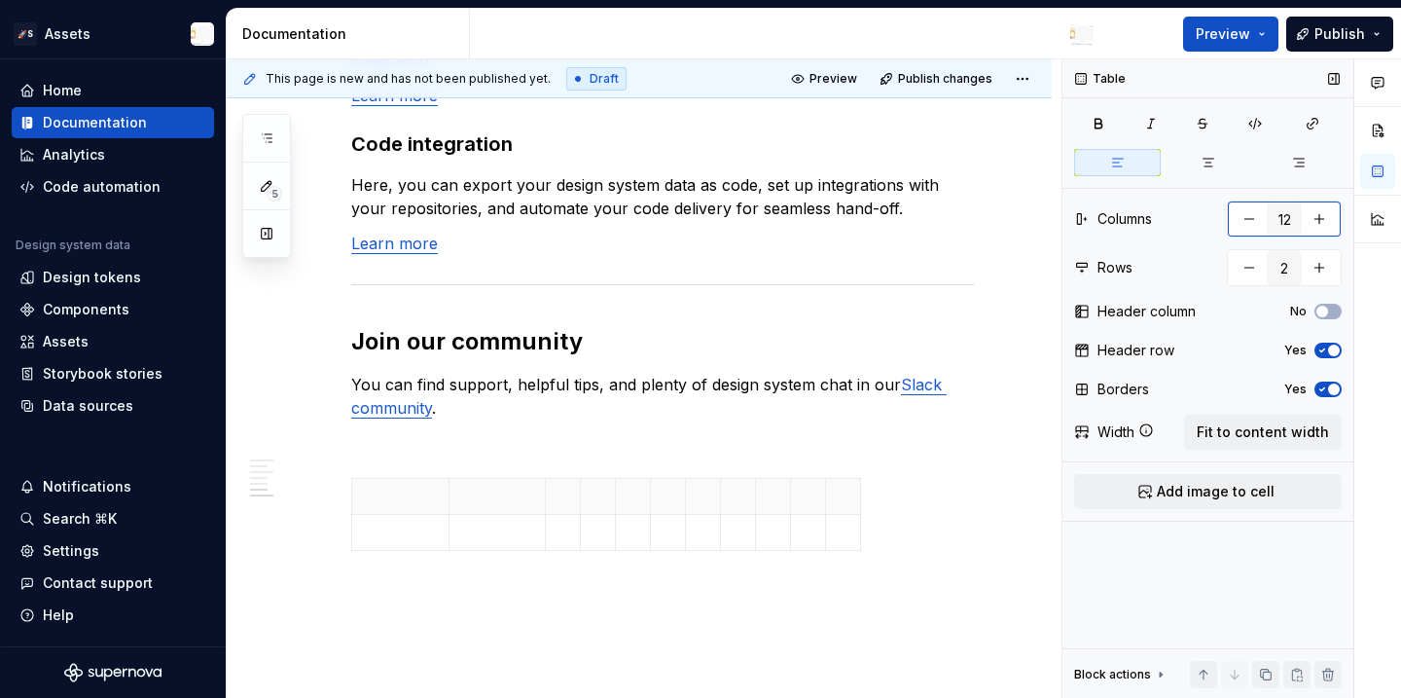
click at [1333, 224] on button "button" at bounding box center [1319, 218] width 35 height 35
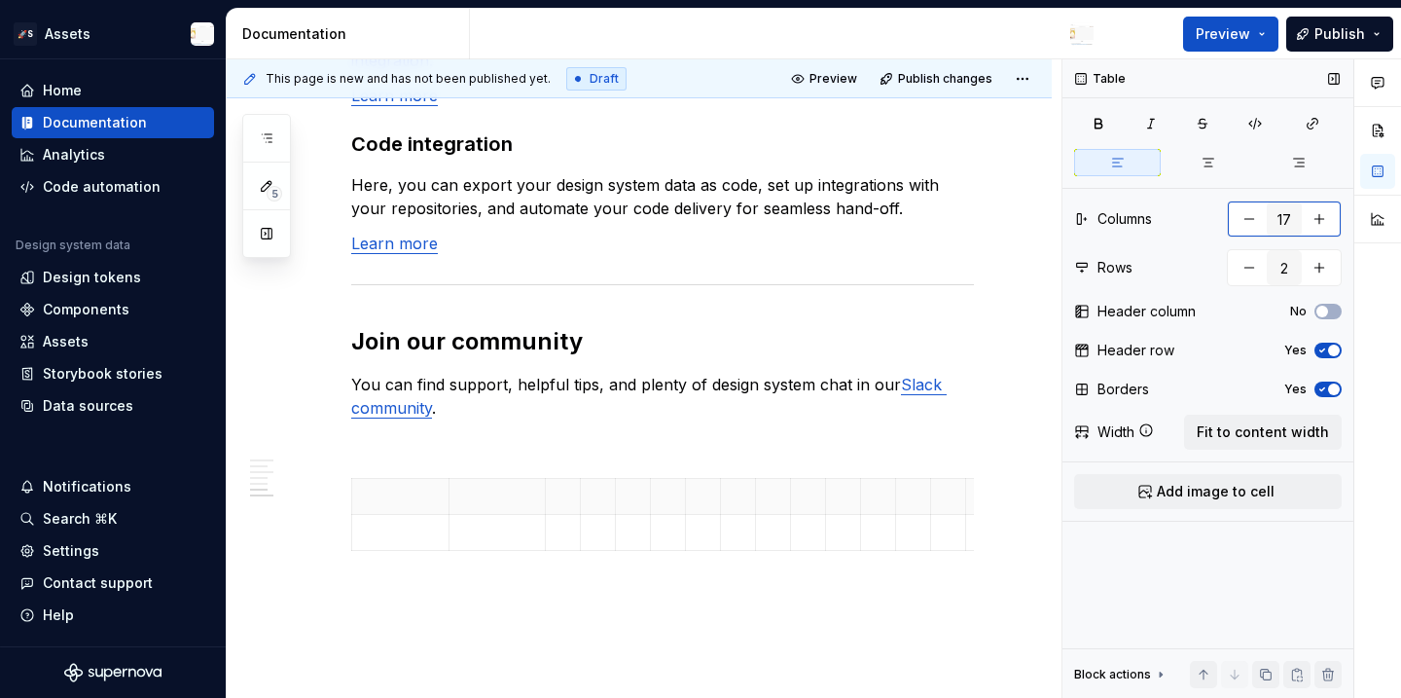
click at [1333, 224] on button "button" at bounding box center [1319, 218] width 35 height 35
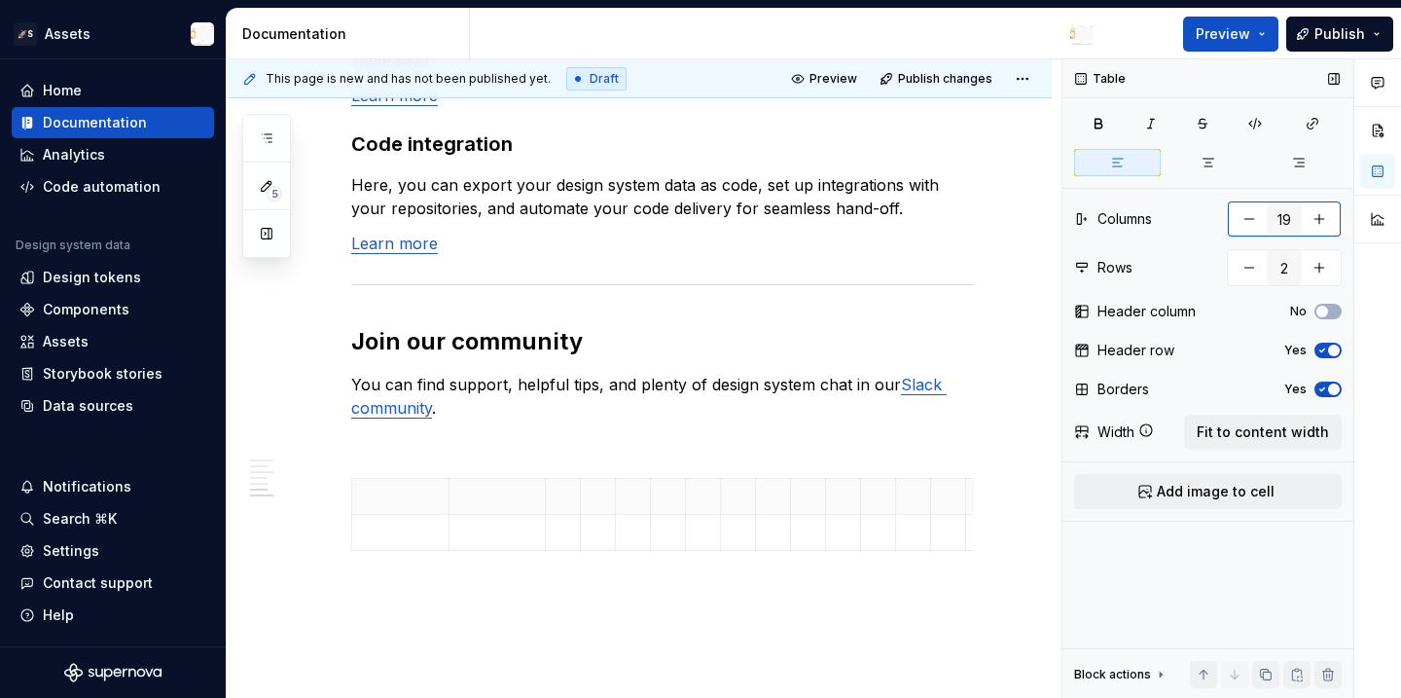
click at [1333, 224] on button "button" at bounding box center [1319, 218] width 35 height 35
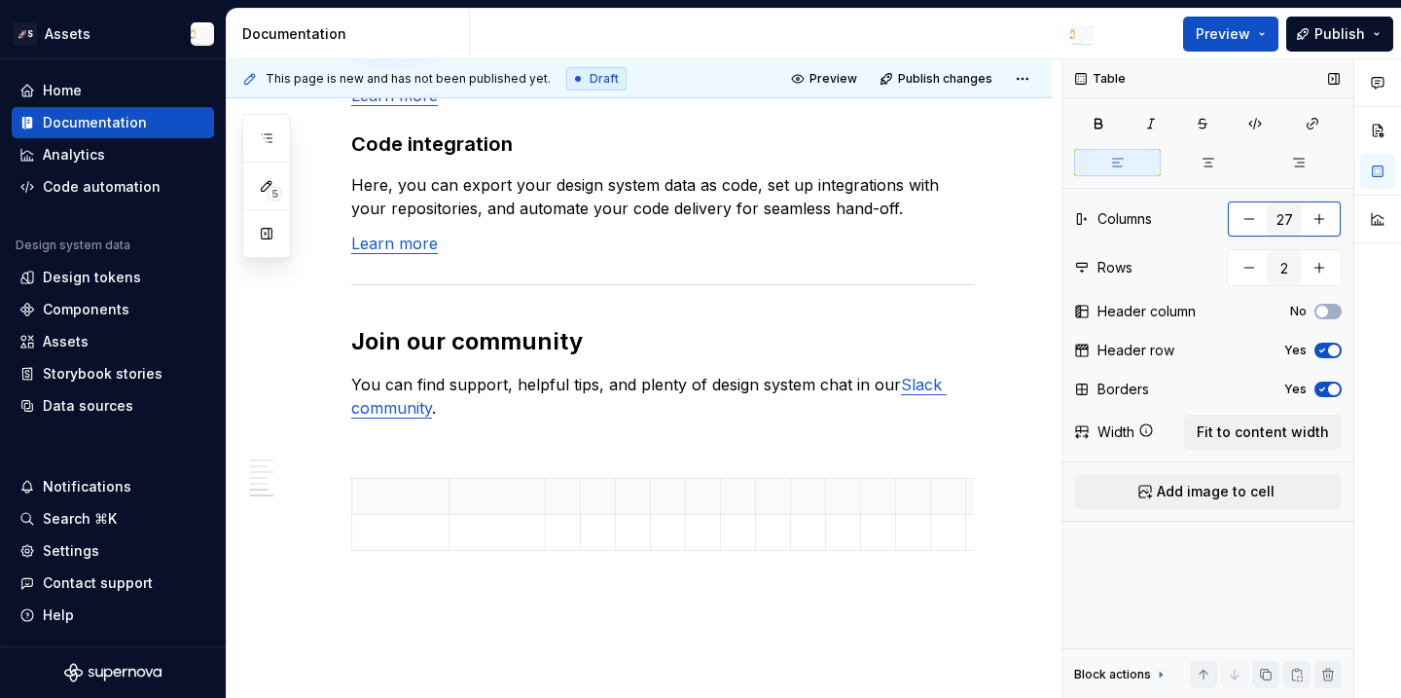
click at [1333, 224] on button "button" at bounding box center [1319, 218] width 35 height 35
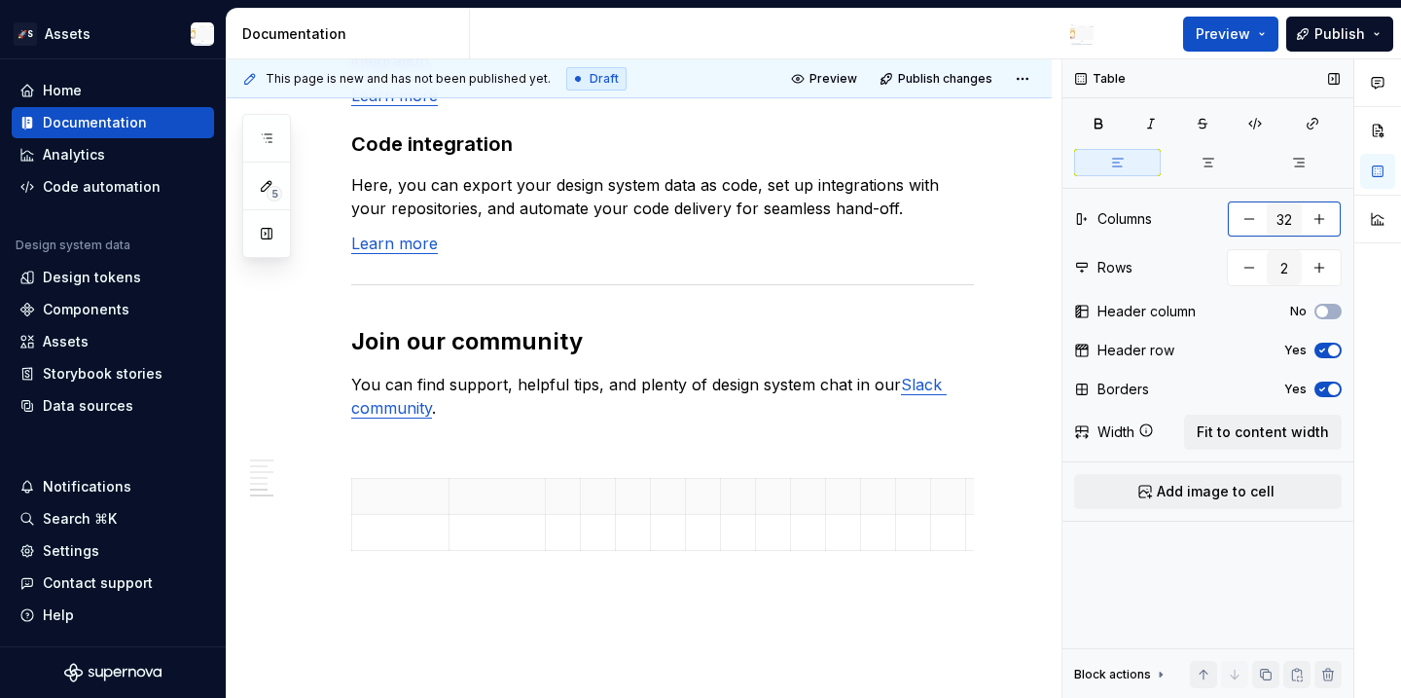
click at [1333, 224] on button "button" at bounding box center [1319, 218] width 35 height 35
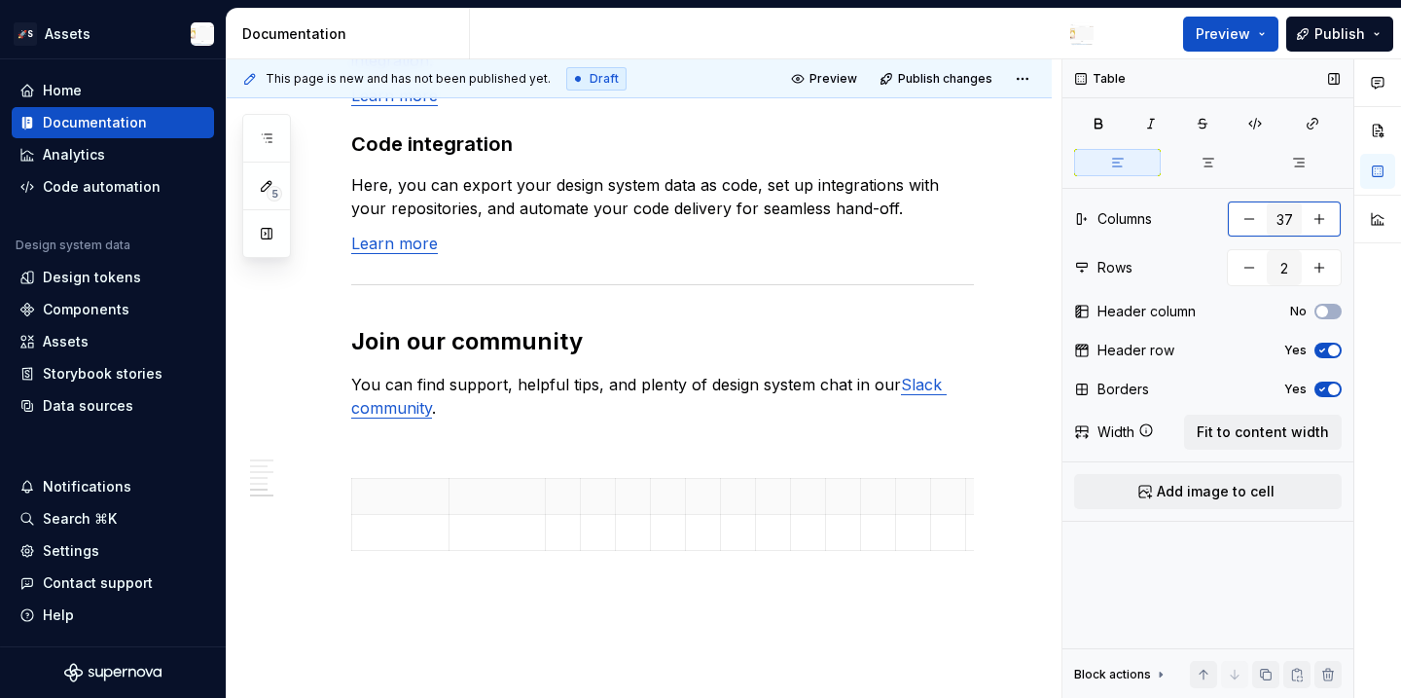
click at [1333, 224] on button "button" at bounding box center [1319, 218] width 35 height 35
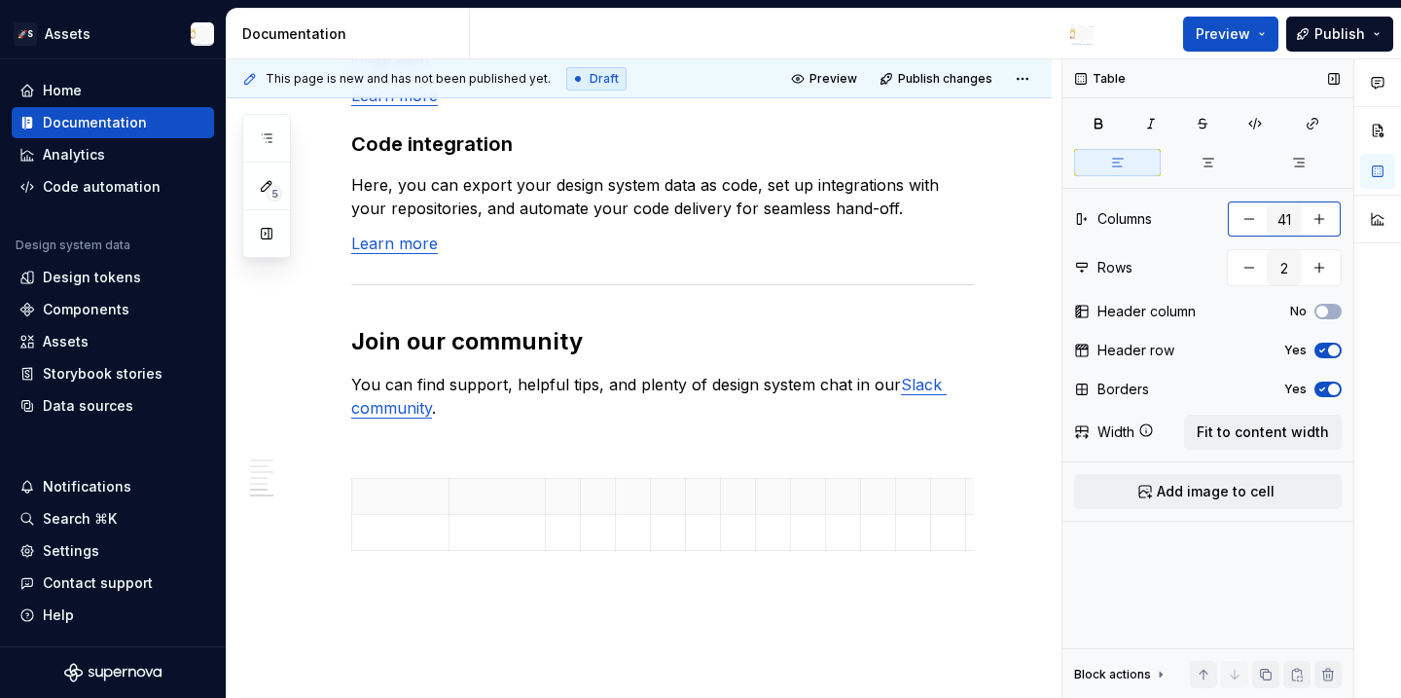
click at [1333, 224] on button "button" at bounding box center [1319, 218] width 35 height 35
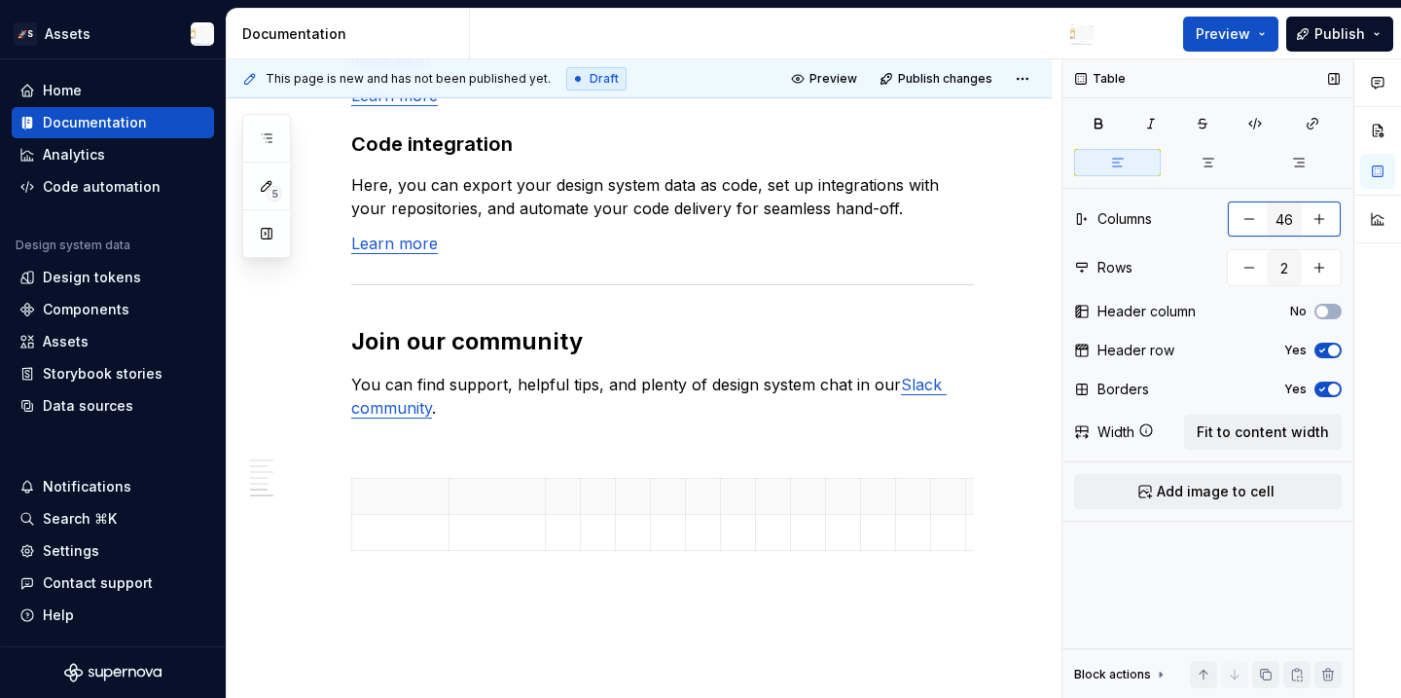
click at [1333, 224] on button "button" at bounding box center [1319, 218] width 35 height 35
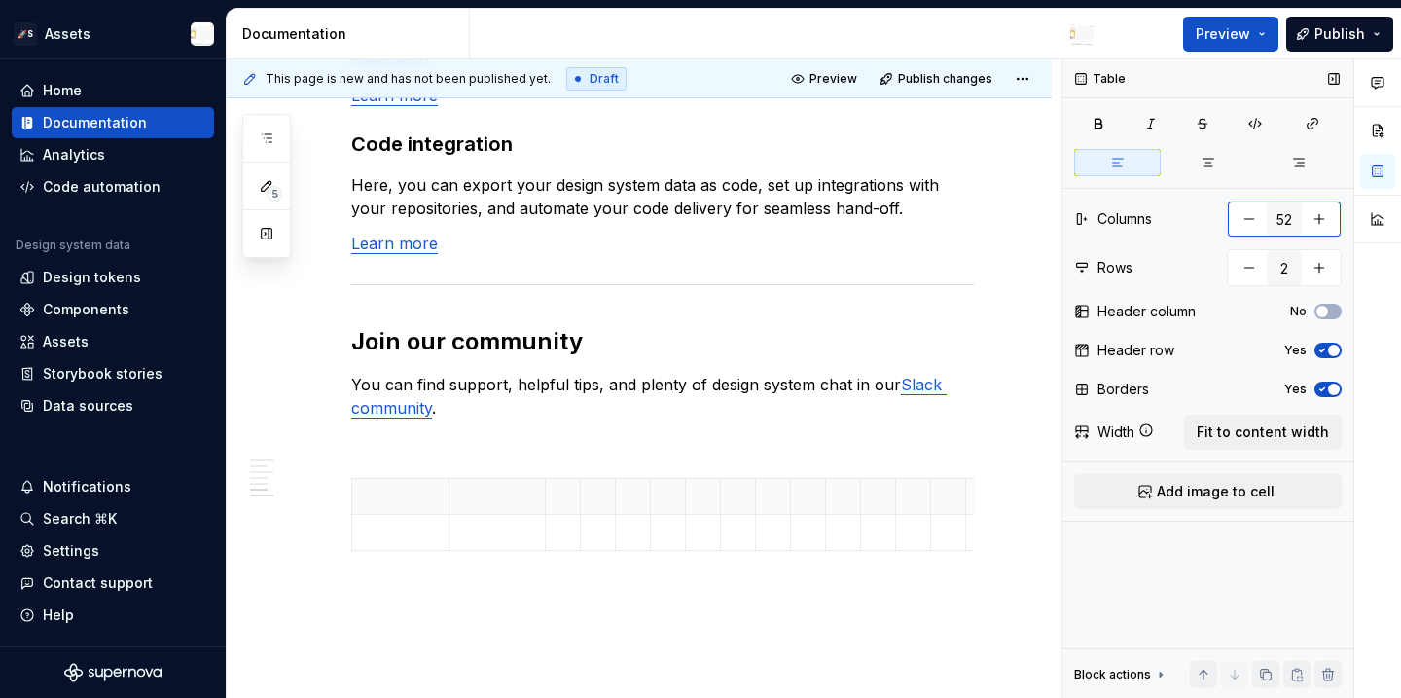
click at [1333, 224] on button "button" at bounding box center [1319, 218] width 35 height 35
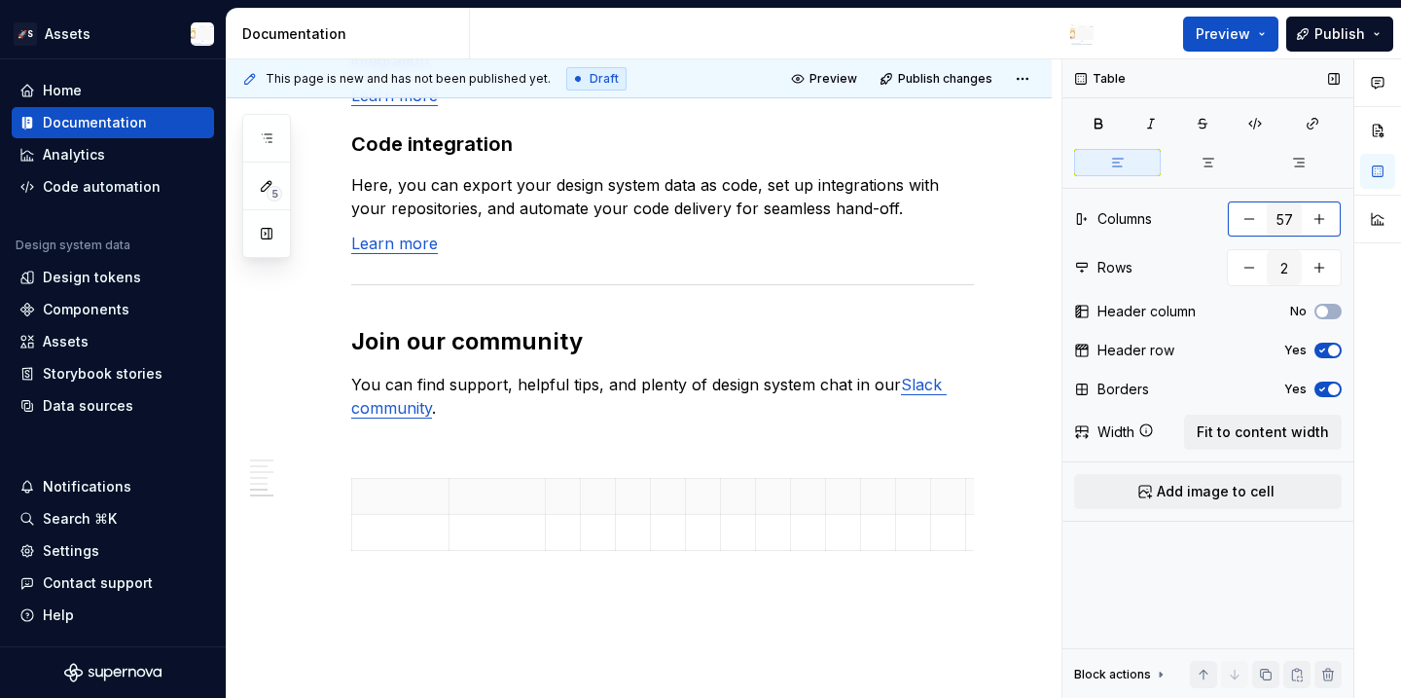
click at [1333, 224] on button "button" at bounding box center [1319, 218] width 35 height 35
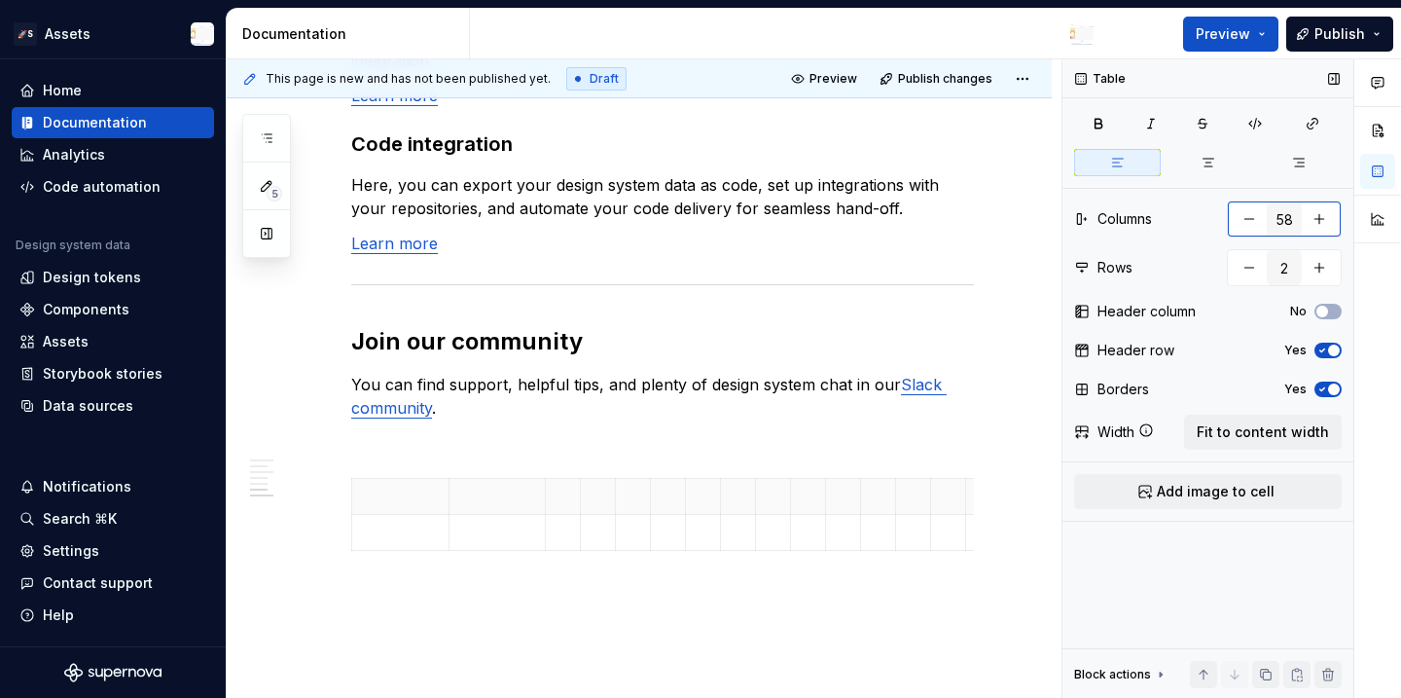
click at [1333, 224] on button "button" at bounding box center [1319, 218] width 35 height 35
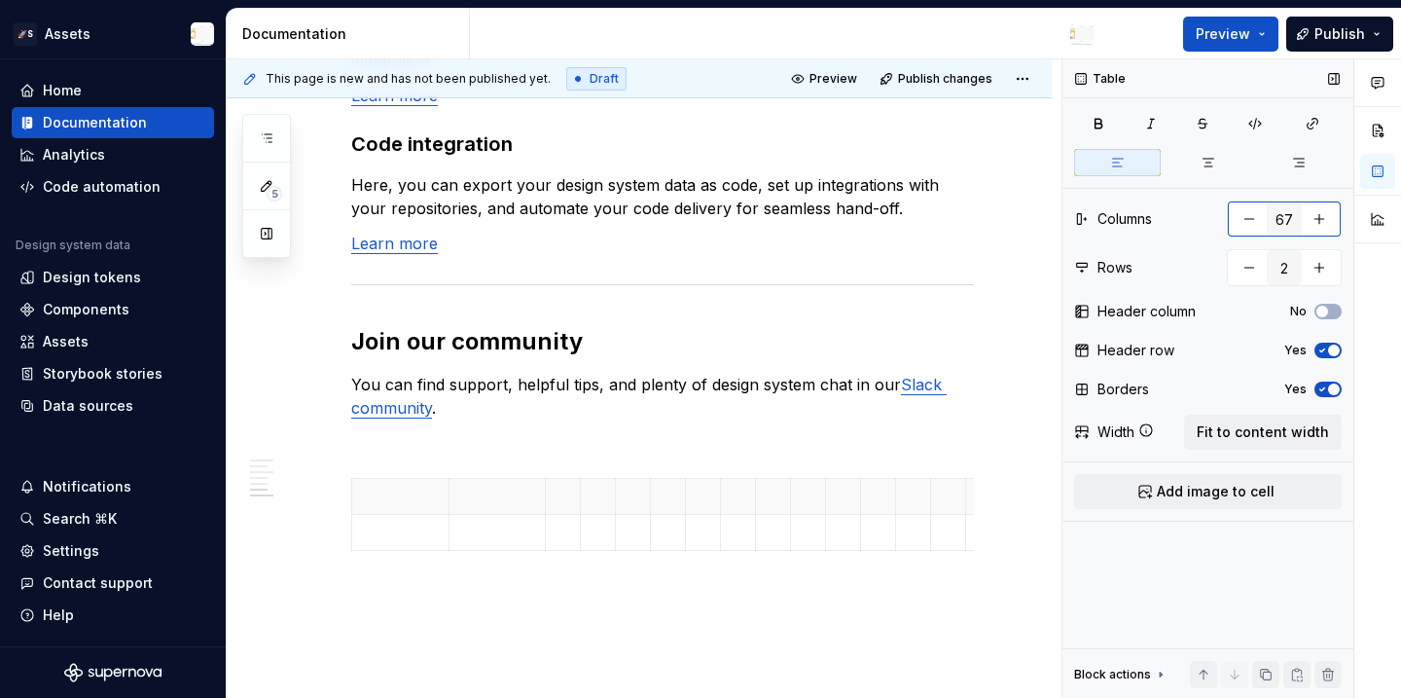
click at [1333, 224] on button "button" at bounding box center [1319, 218] width 35 height 35
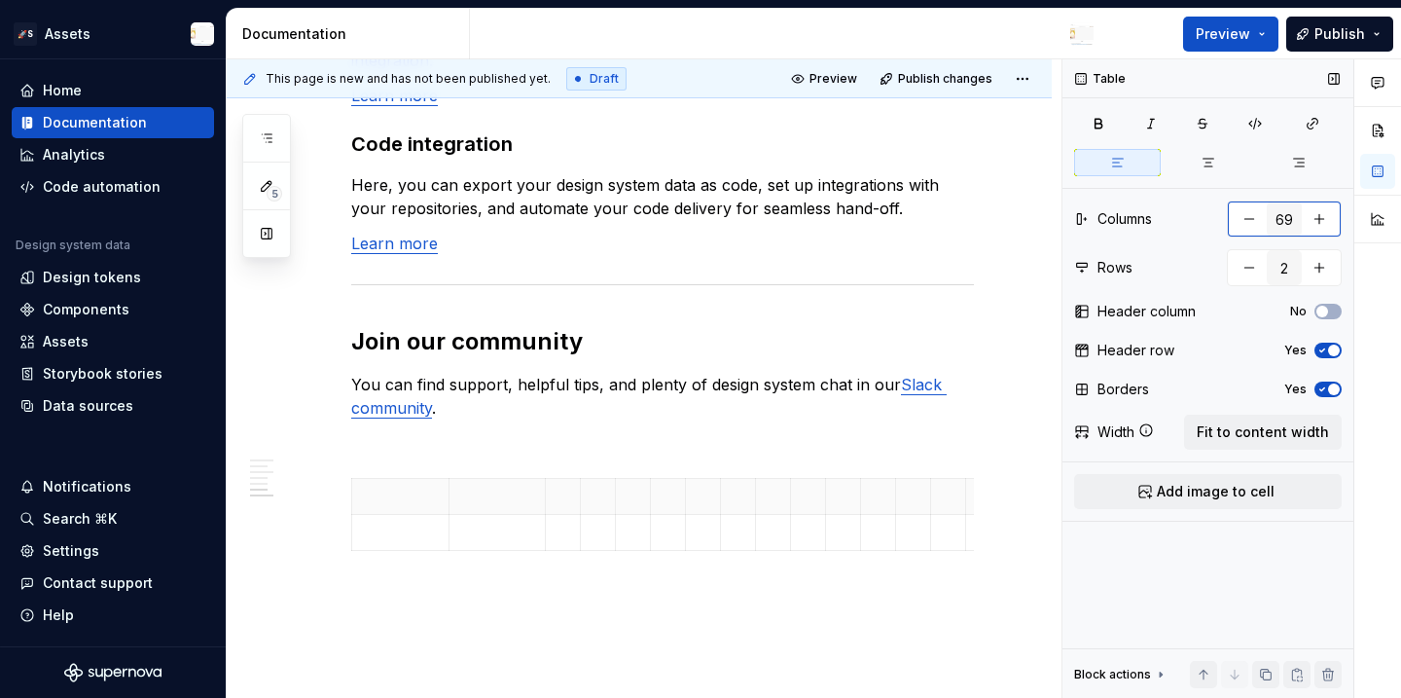
click at [1333, 224] on button "button" at bounding box center [1319, 218] width 35 height 35
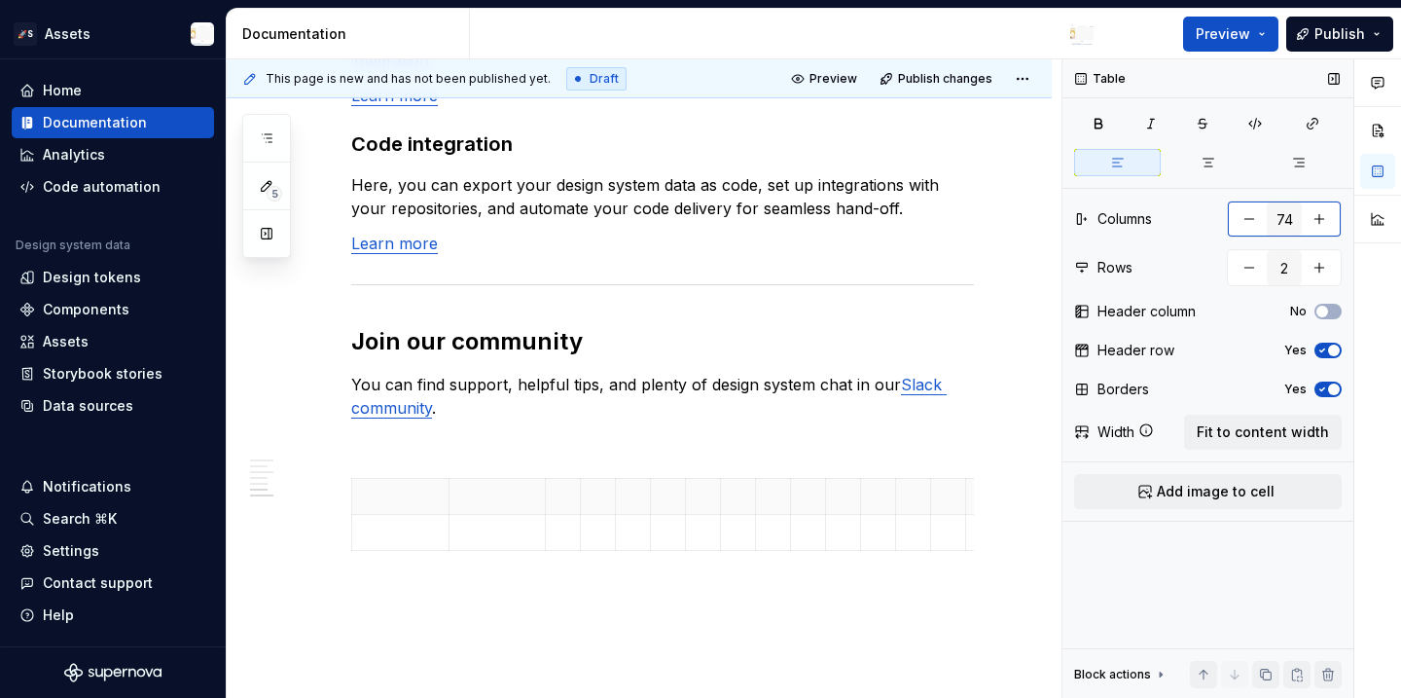
click at [1333, 224] on button "button" at bounding box center [1319, 218] width 35 height 35
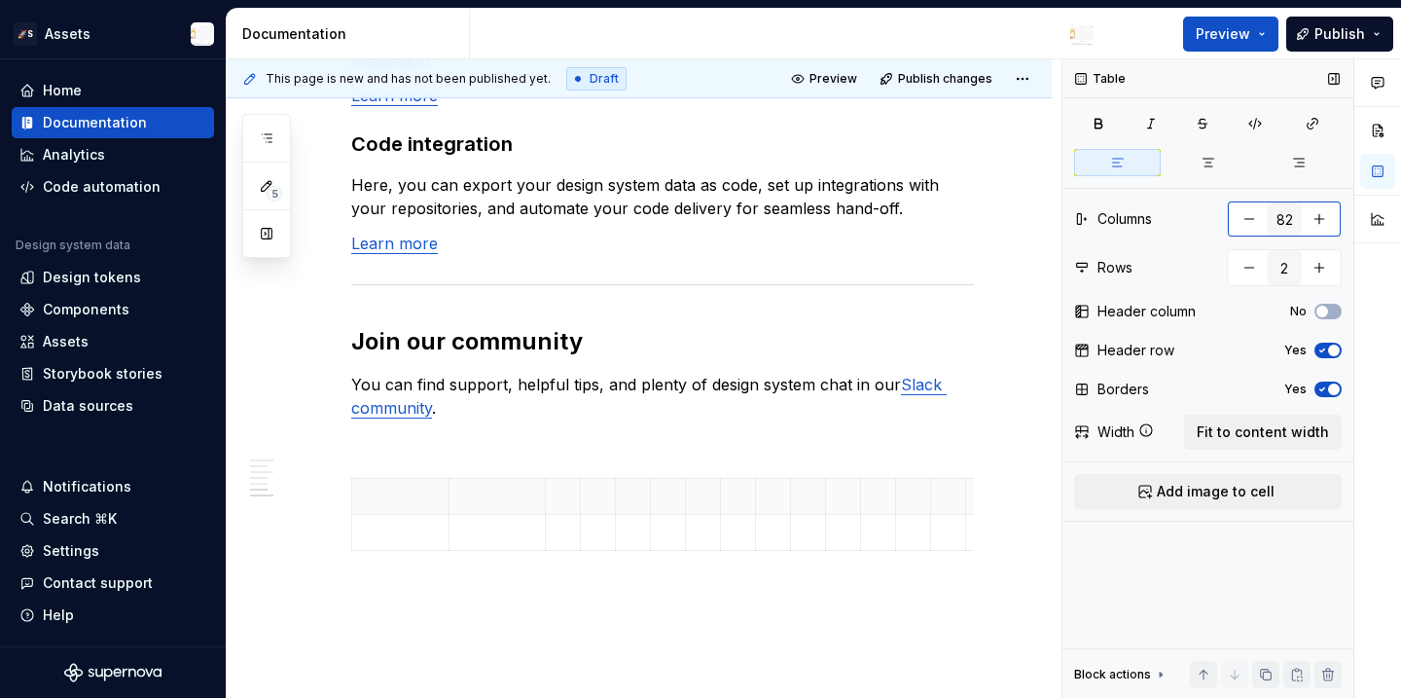
click at [1333, 224] on button "button" at bounding box center [1319, 218] width 35 height 35
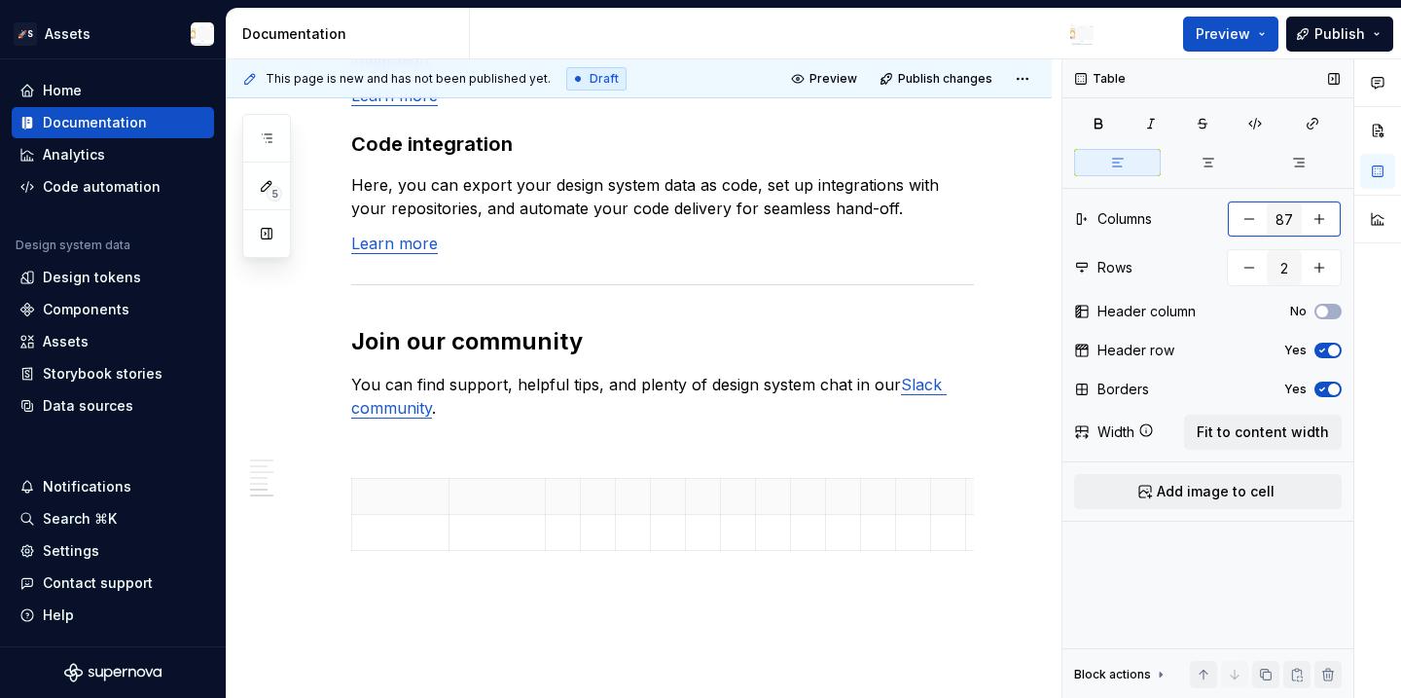
click at [1333, 224] on button "button" at bounding box center [1319, 218] width 35 height 35
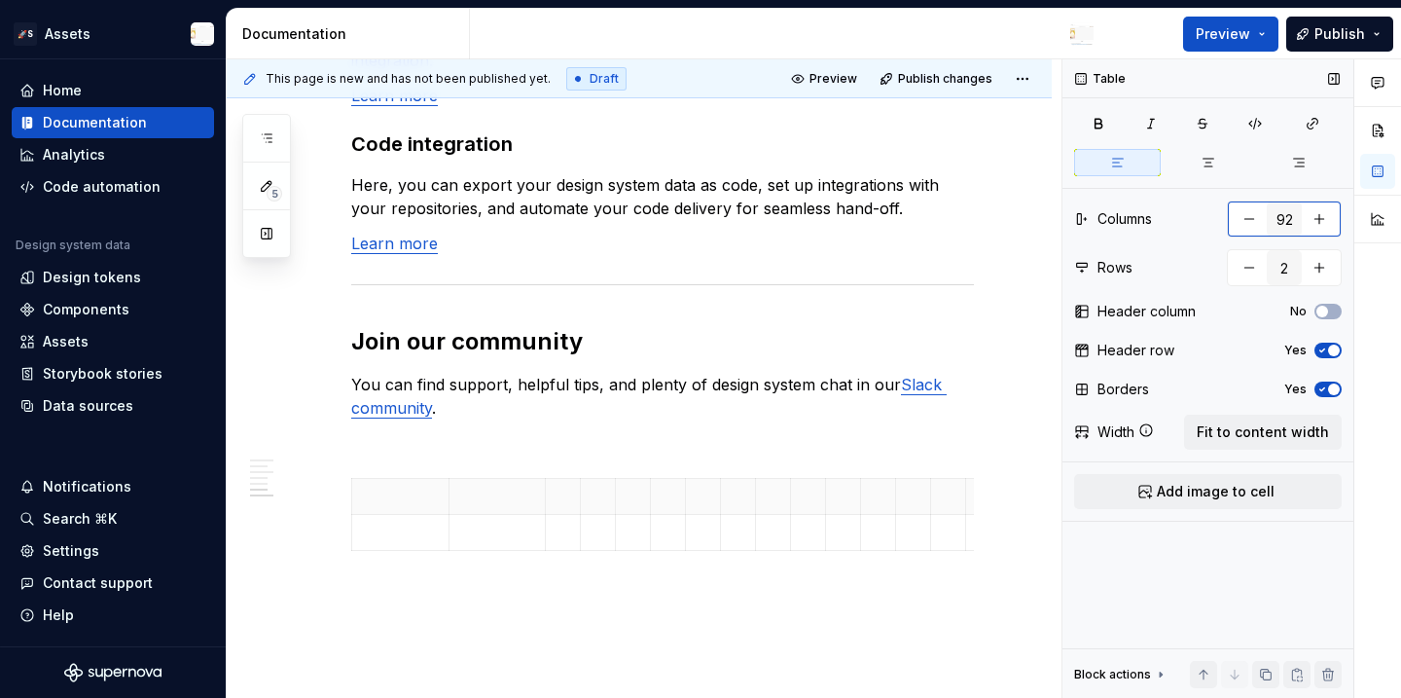
click at [1333, 224] on button "button" at bounding box center [1319, 218] width 35 height 35
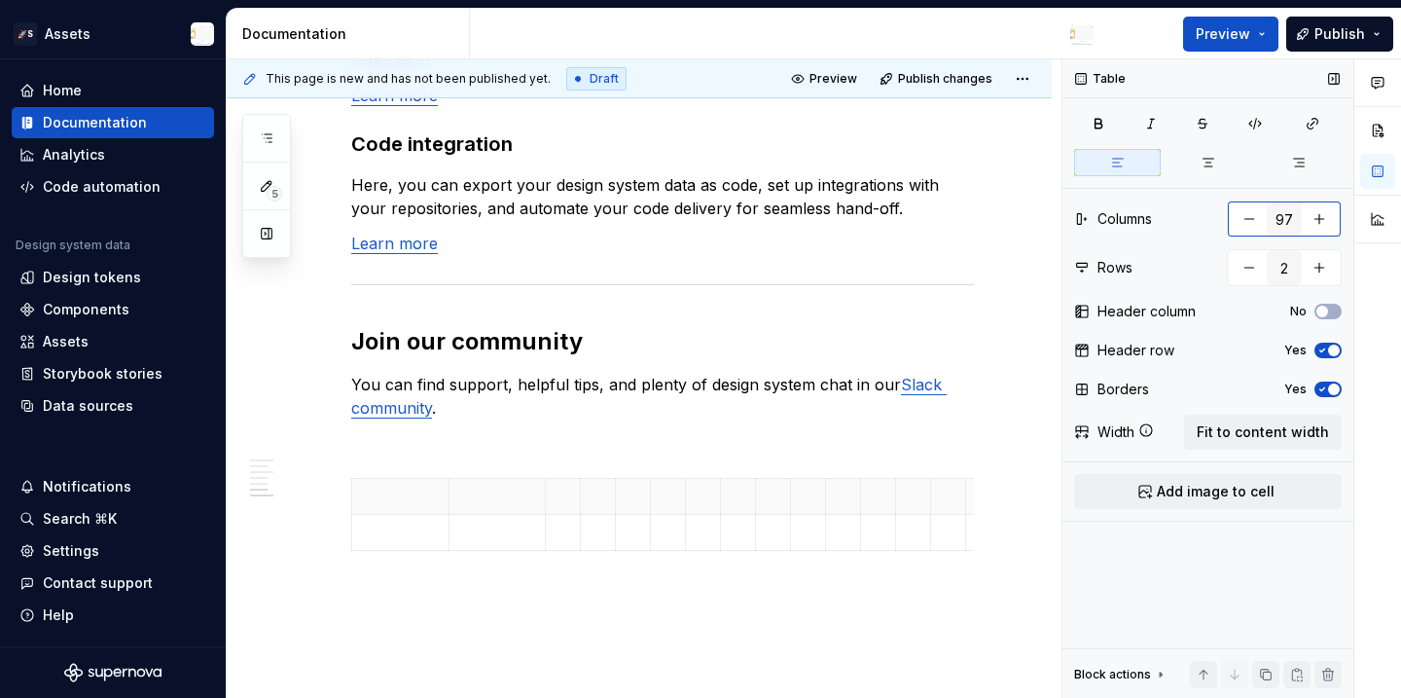
click at [1333, 224] on button "button" at bounding box center [1319, 218] width 35 height 35
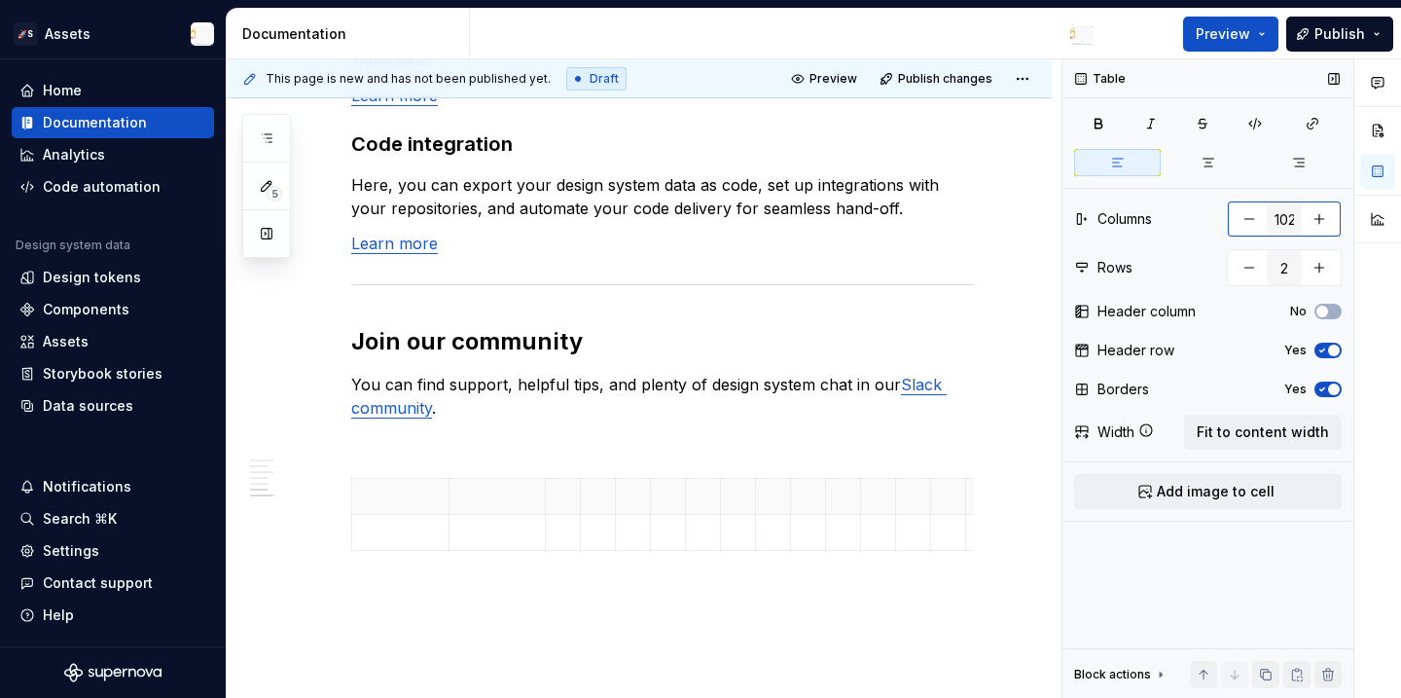
click at [1333, 224] on button "button" at bounding box center [1319, 218] width 35 height 35
type input "103"
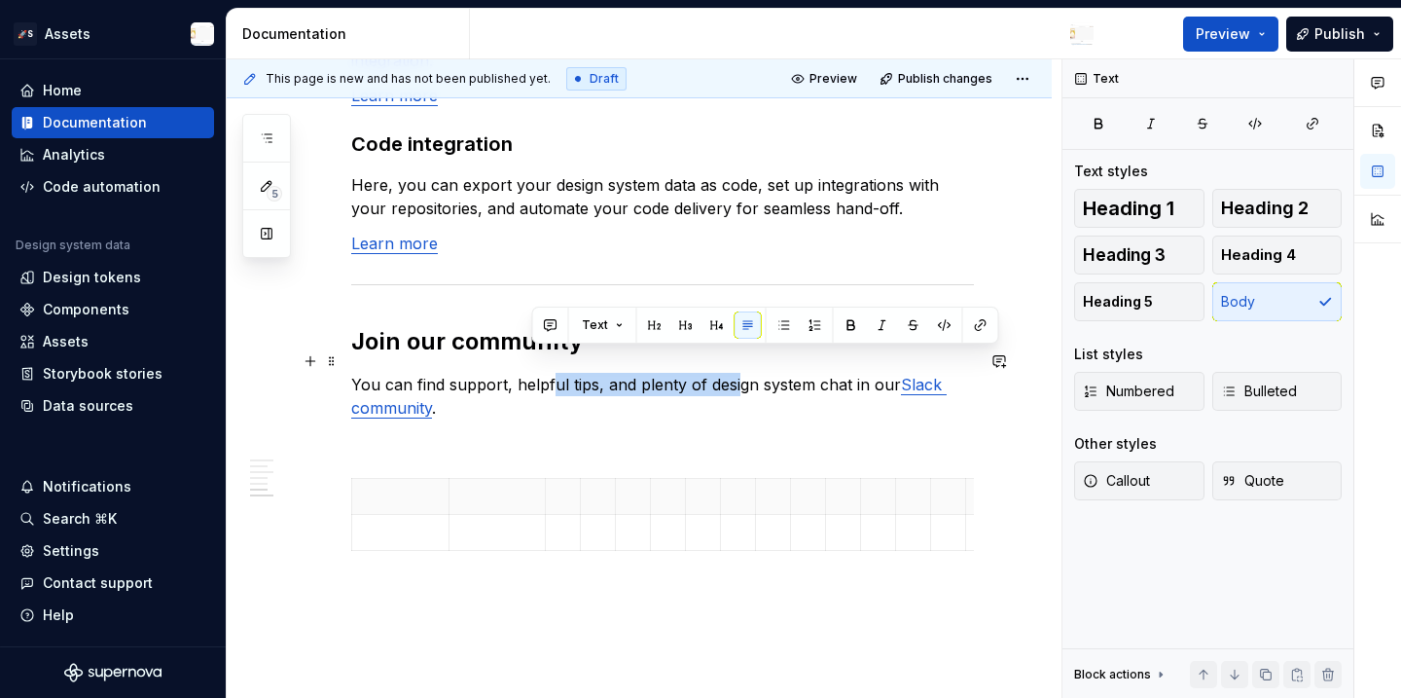
drag, startPoint x: 634, startPoint y: 366, endPoint x: 457, endPoint y: 370, distance: 177.1
click at [457, 373] on p "You can find support, helpful tips, and plenty of design system chat in our Sla…" at bounding box center [662, 396] width 623 height 47
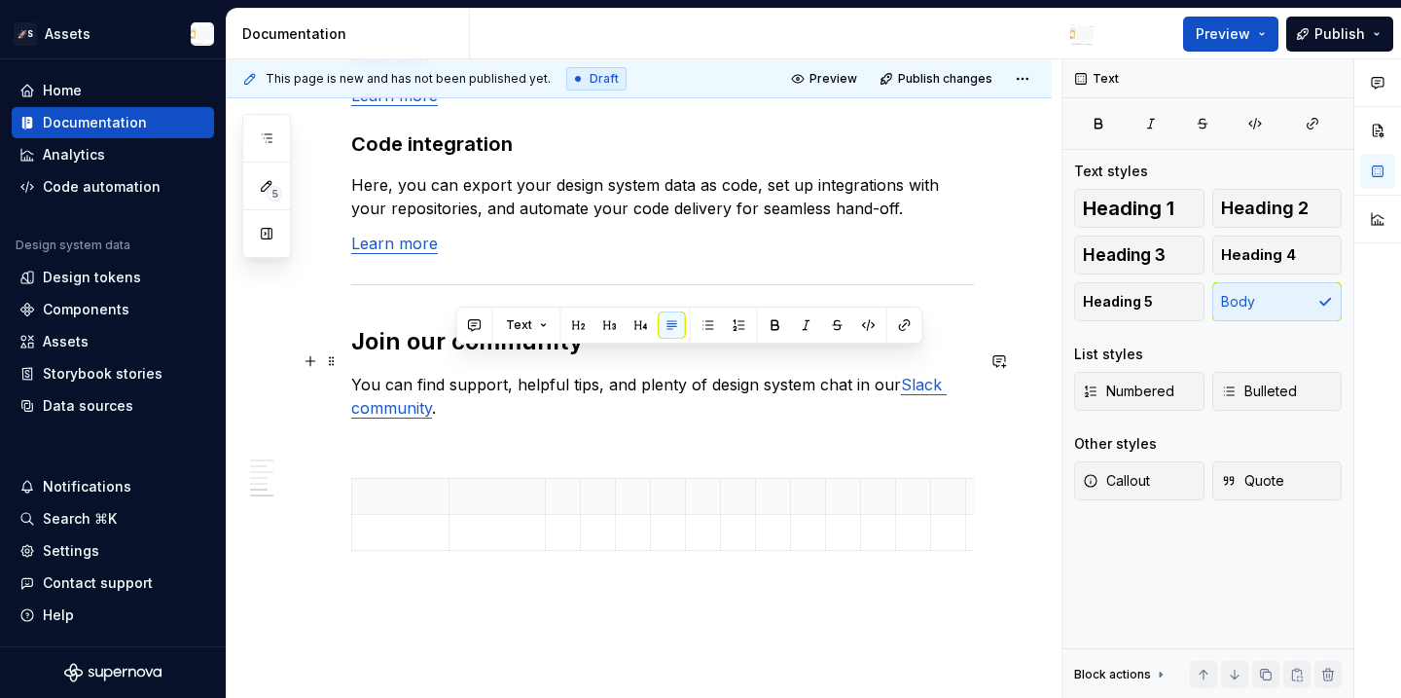
click at [462, 373] on p "You can find support, helpful tips, and plenty of design system chat in our Sla…" at bounding box center [662, 396] width 623 height 47
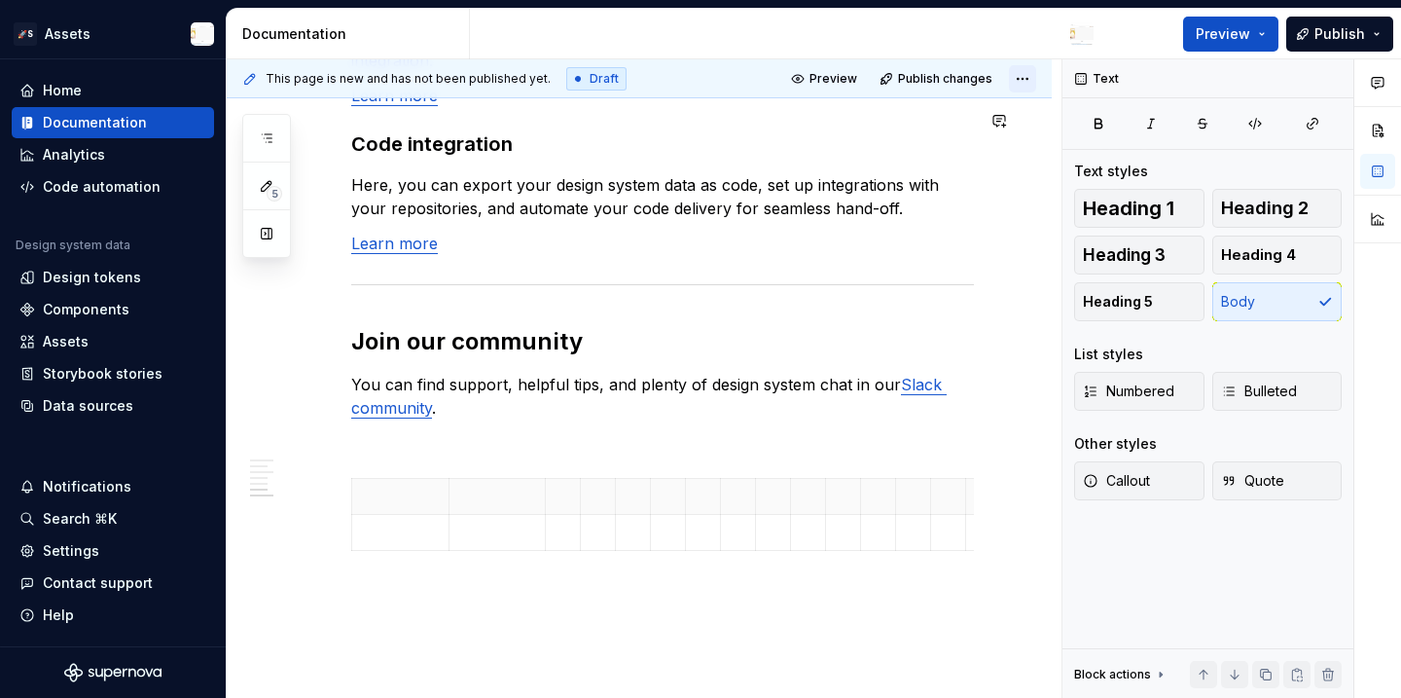
click at [1028, 76] on html "🚀S Assets Home Documentation Analytics Code automation Design system data Desig…" at bounding box center [700, 349] width 1401 height 698
click at [699, 89] on html "🚀S Assets Home Documentation Analytics Code automation Design system data Desig…" at bounding box center [700, 349] width 1401 height 698
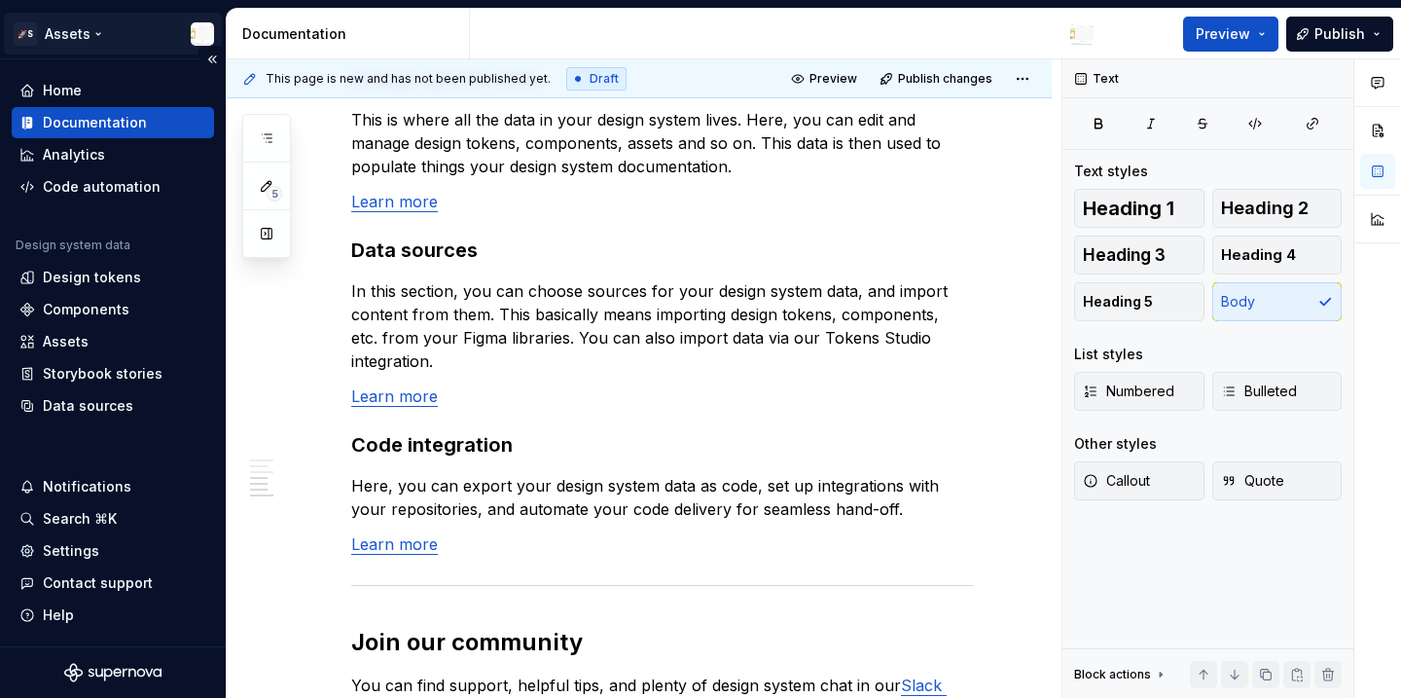
click at [67, 33] on html "🚀S Assets Home Documentation Analytics Code automation Design system data Desig…" at bounding box center [700, 349] width 1401 height 698
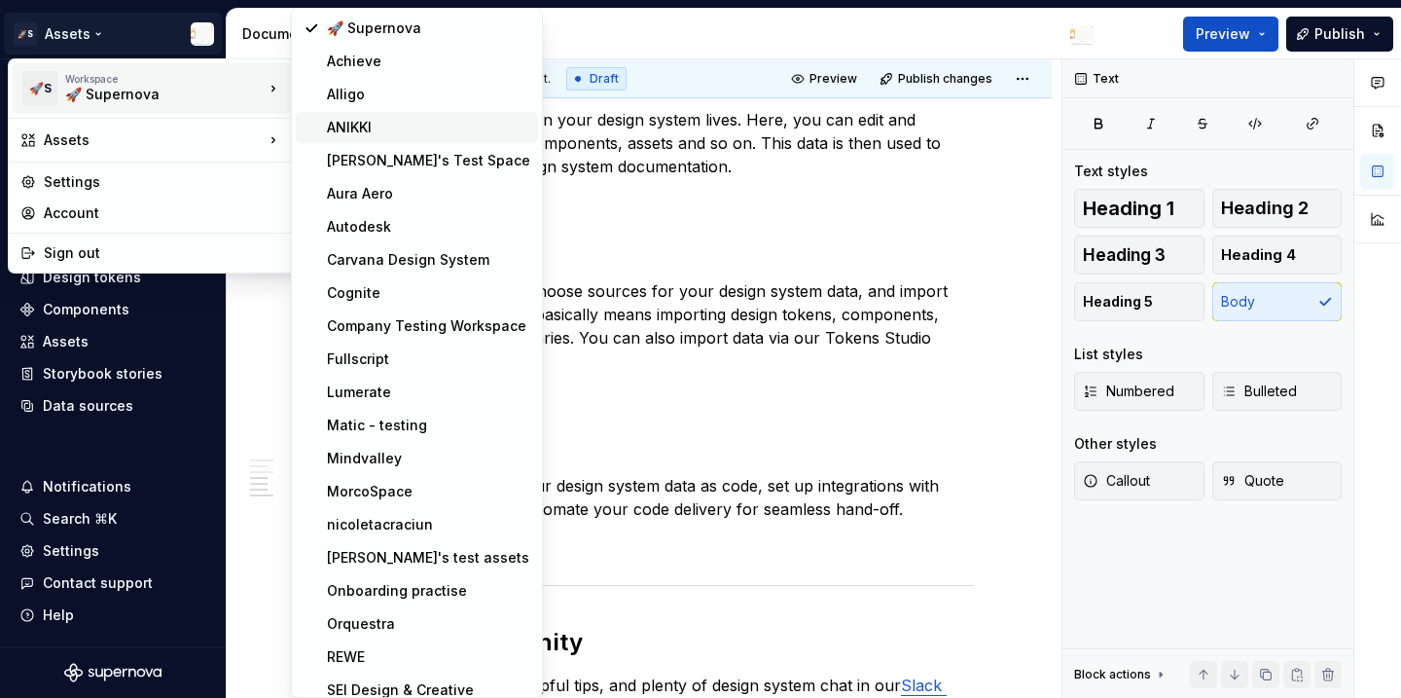
click at [428, 141] on div "ANIKKI" at bounding box center [417, 127] width 242 height 31
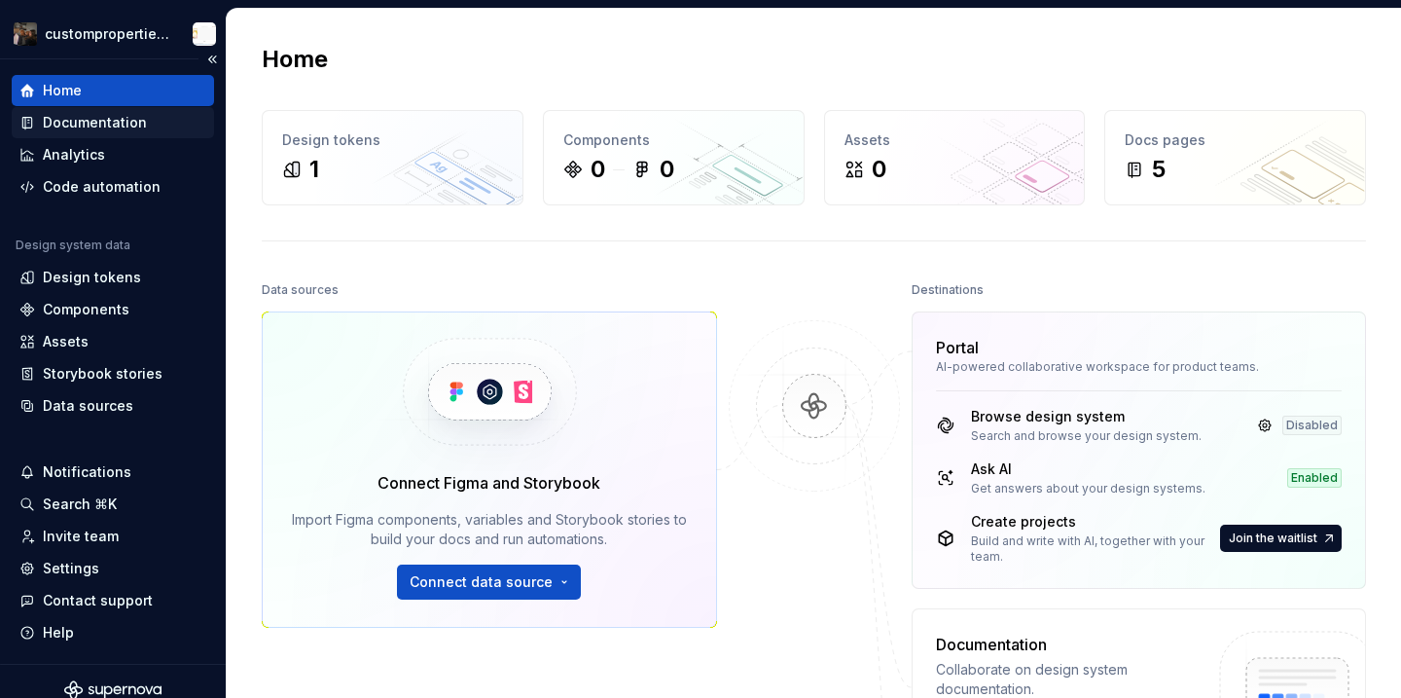
click at [62, 110] on div "Documentation" at bounding box center [113, 122] width 202 height 31
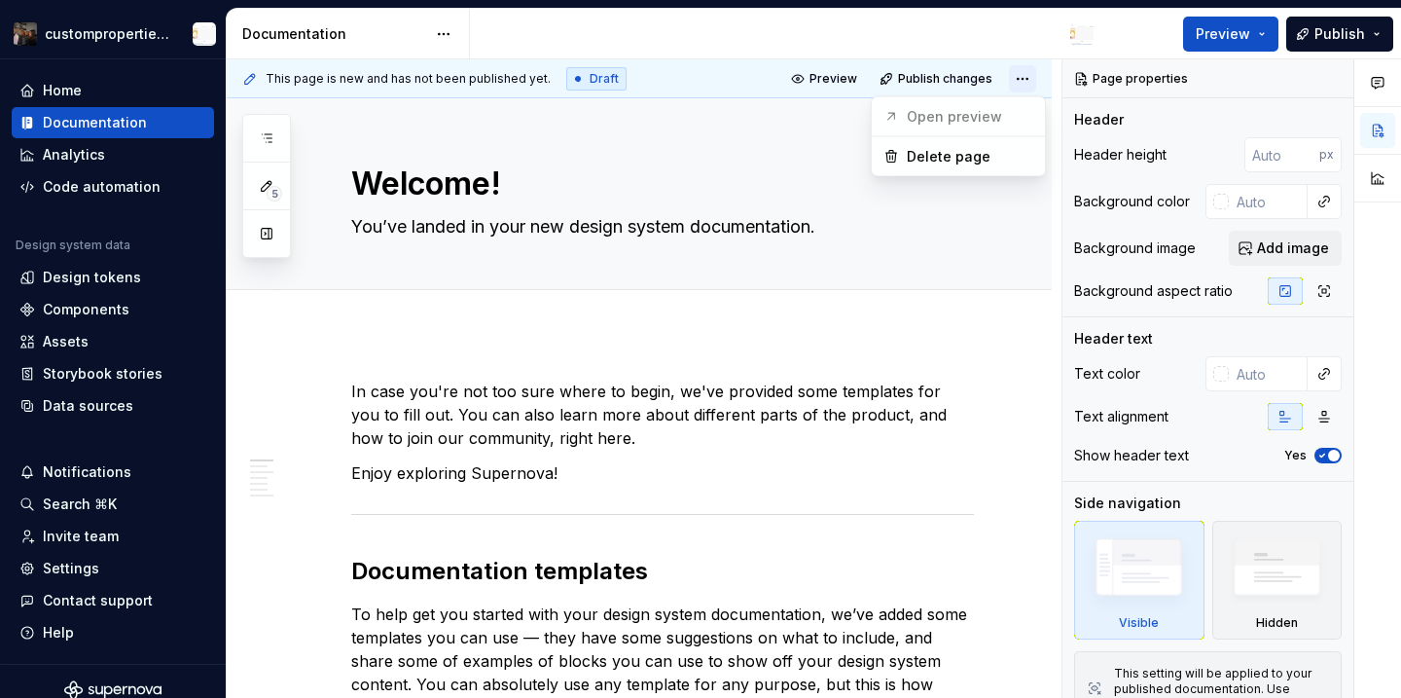
click at [1029, 84] on html "custompropertiesbug Home Documentation Analytics Code automation Design system …" at bounding box center [700, 349] width 1401 height 698
click at [1021, 84] on html "custompropertiesbug Home Documentation Analytics Code automation Design system …" at bounding box center [700, 349] width 1401 height 698
type textarea "*"
click at [84, 569] on div "Settings" at bounding box center [71, 568] width 56 height 19
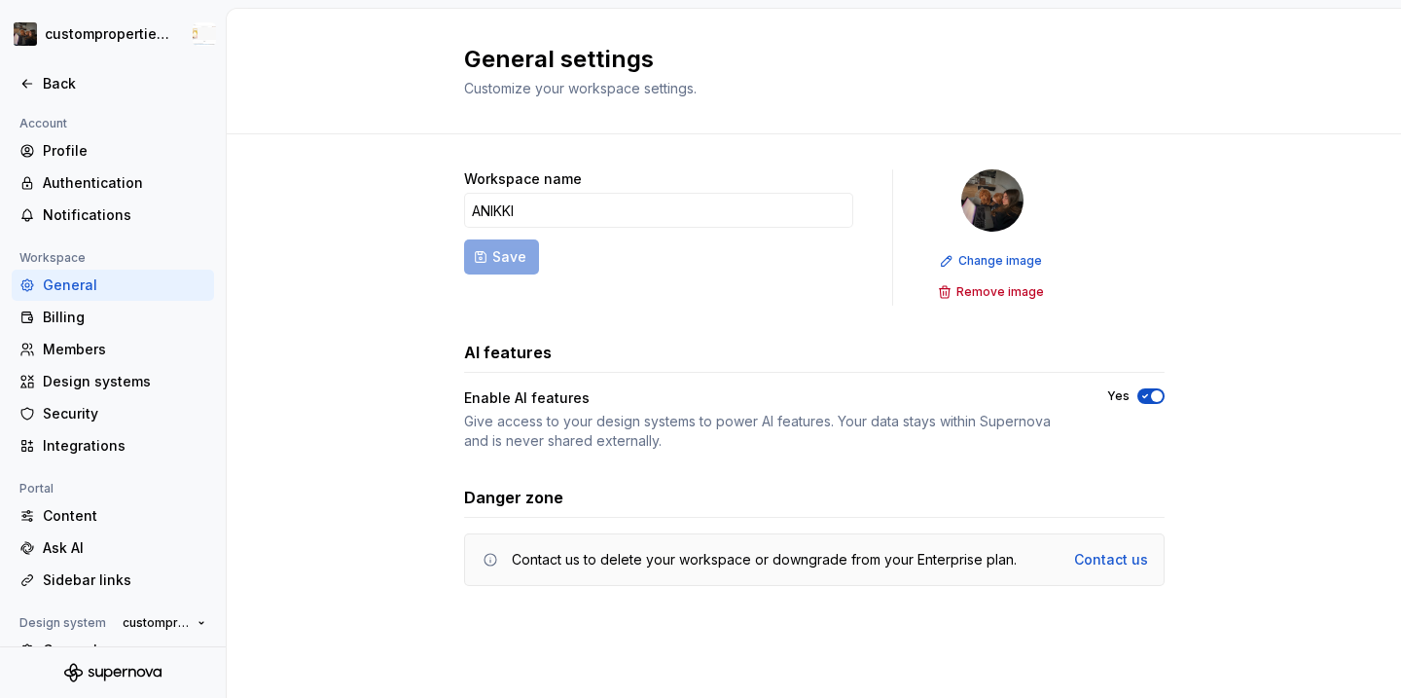
scroll to position [159, 0]
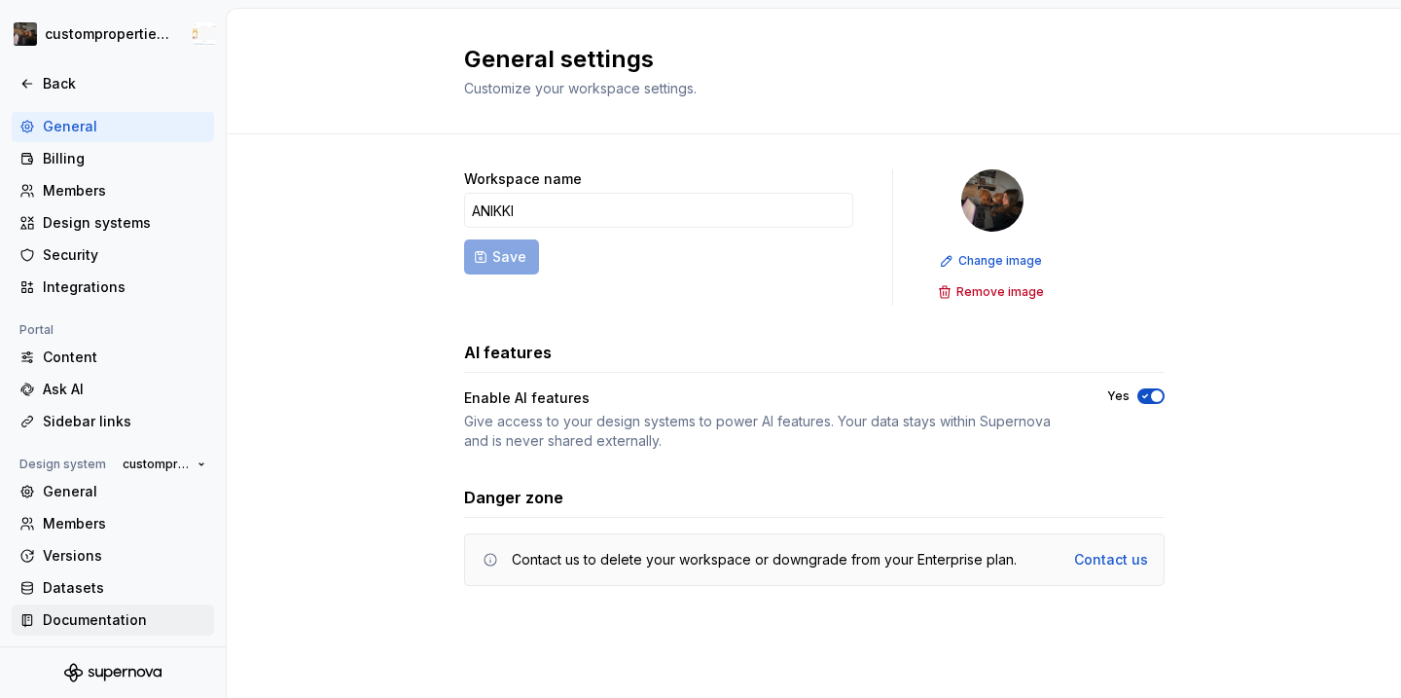
click at [123, 616] on div "Documentation" at bounding box center [124, 619] width 163 height 19
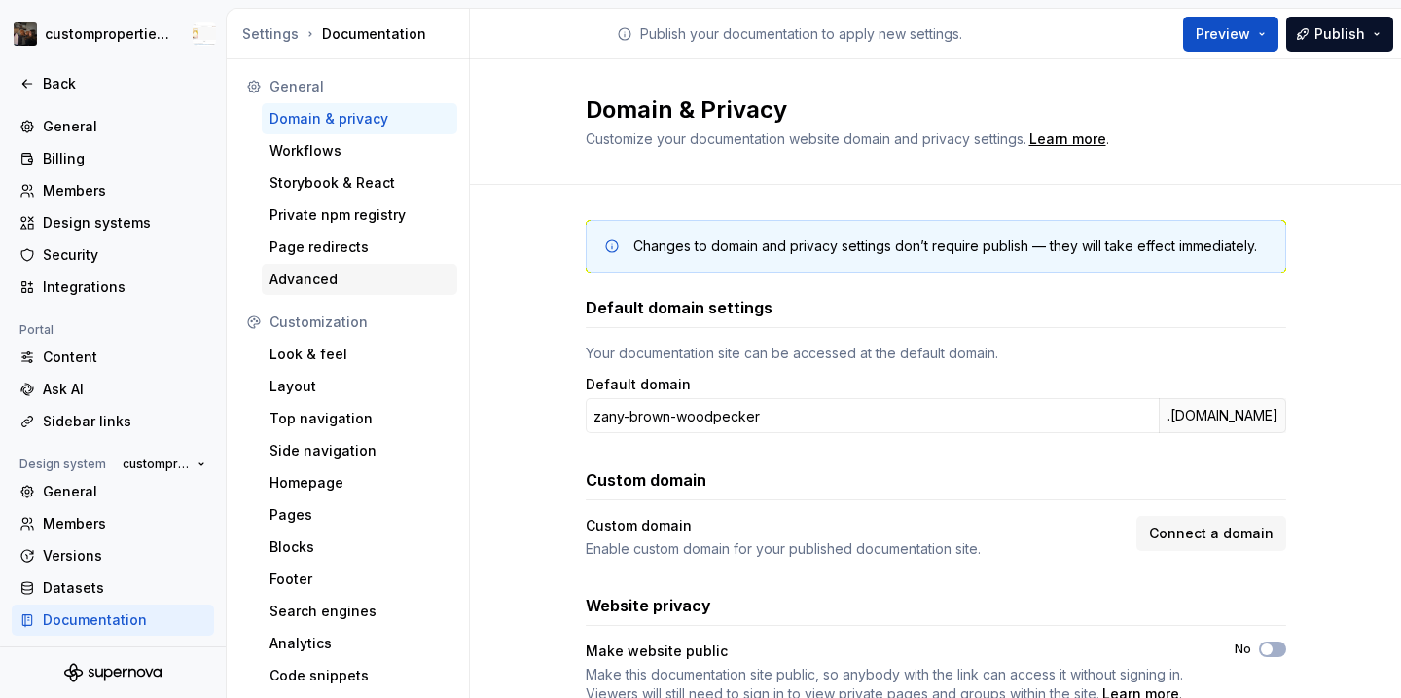
scroll to position [7, 0]
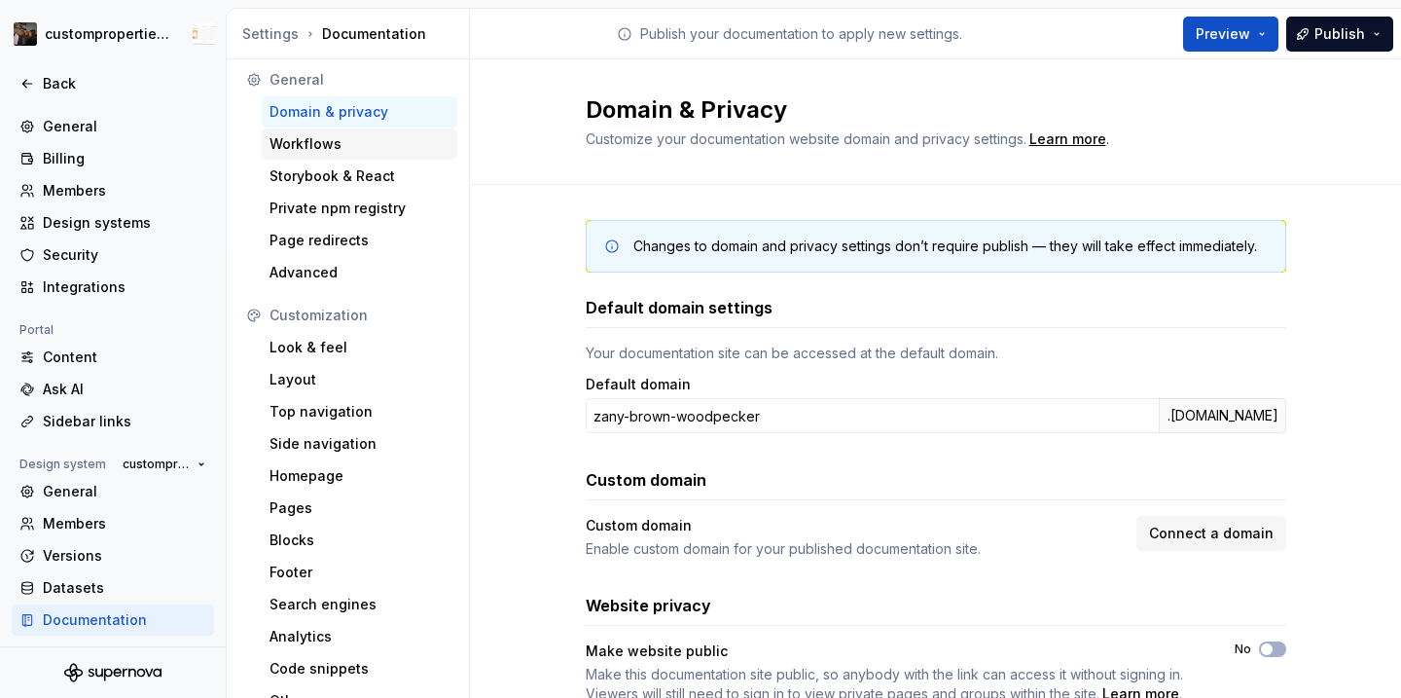
click at [338, 129] on div "Workflows" at bounding box center [360, 143] width 196 height 31
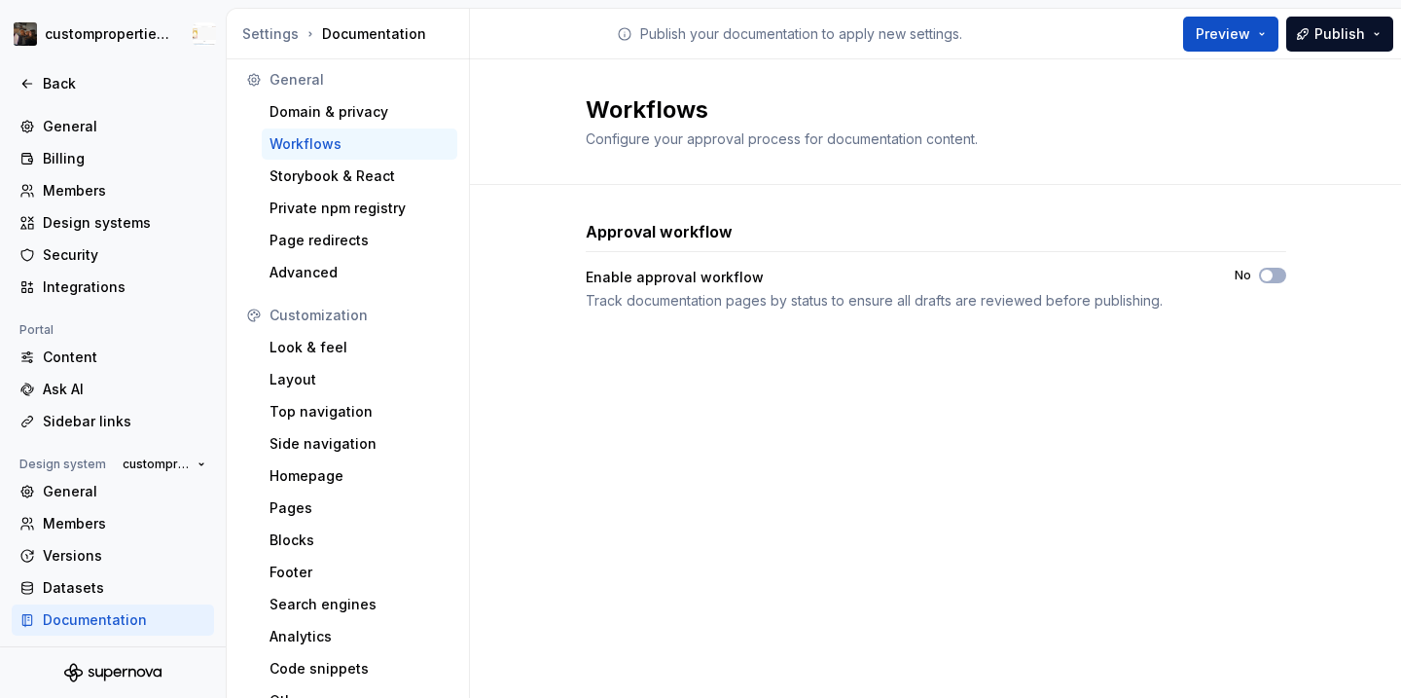
click at [1235, 288] on div "Enable approval workflow Track documentation pages by status to ensure all draf…" at bounding box center [936, 289] width 701 height 43
click at [1254, 283] on div "Enable approval workflow Track documentation pages by status to ensure all draf…" at bounding box center [936, 289] width 701 height 43
click at [1274, 277] on button "No" at bounding box center [1272, 276] width 27 height 16
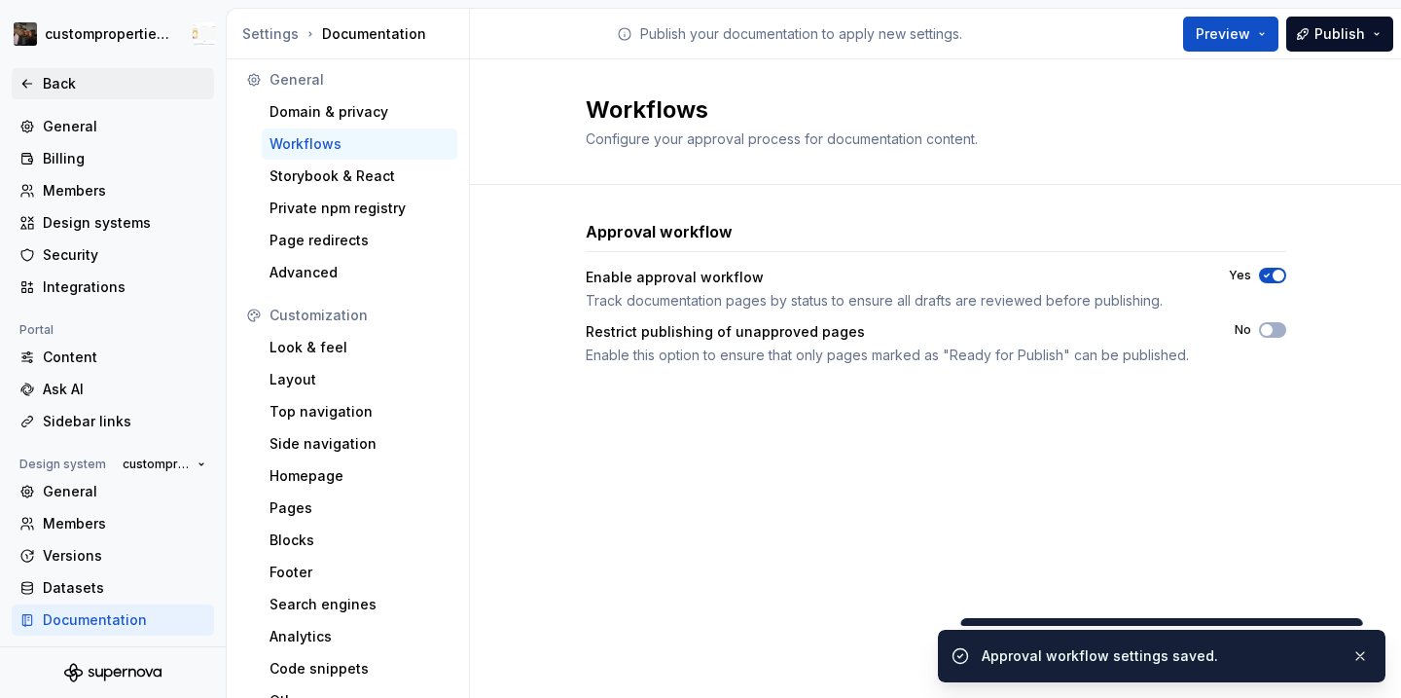
click at [44, 90] on div "Back" at bounding box center [124, 83] width 163 height 19
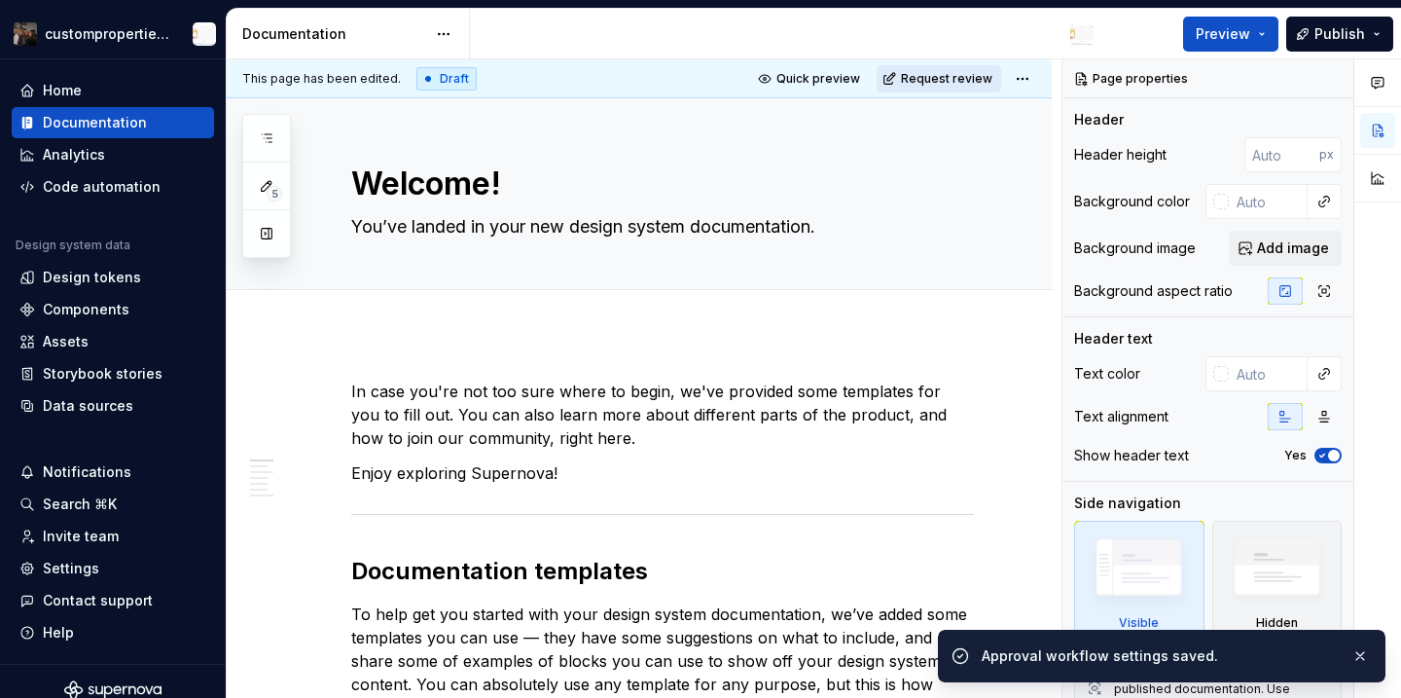
click at [974, 81] on span "Request review" at bounding box center [946, 79] width 91 height 16
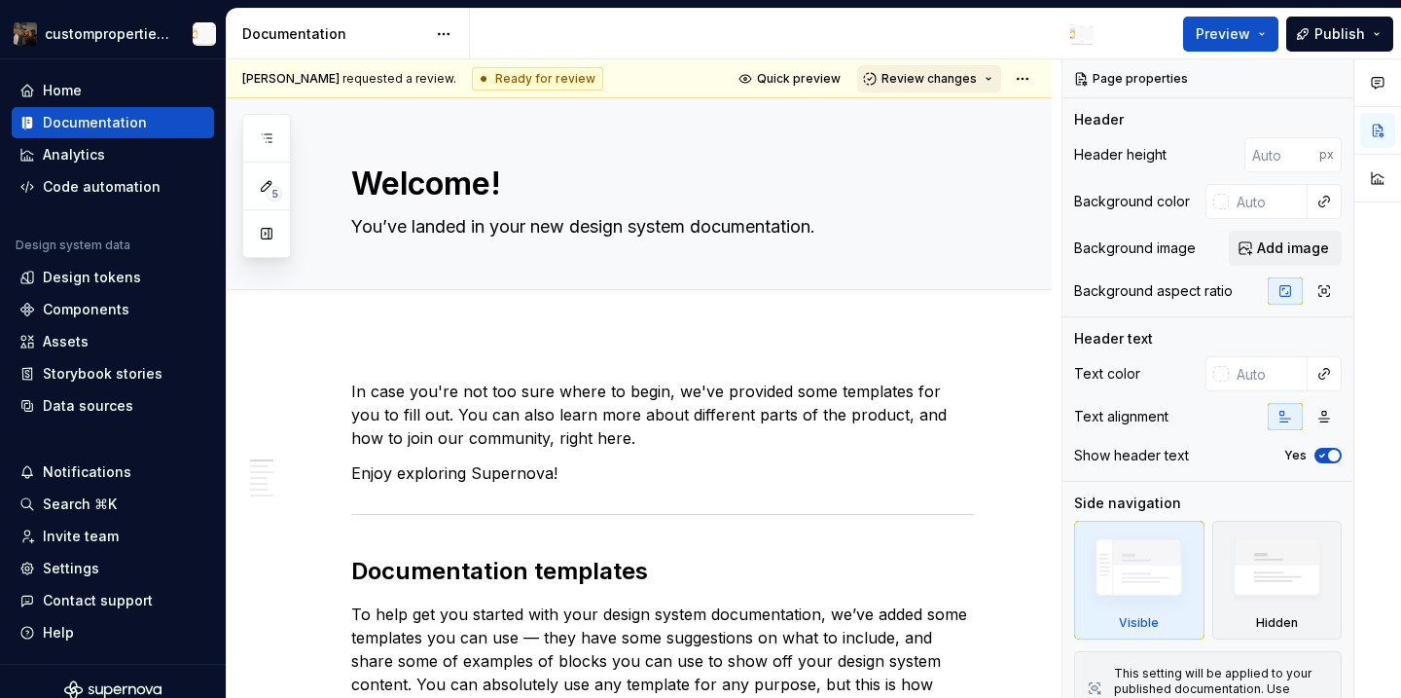
click at [991, 85] on button "Review changes" at bounding box center [929, 78] width 144 height 27
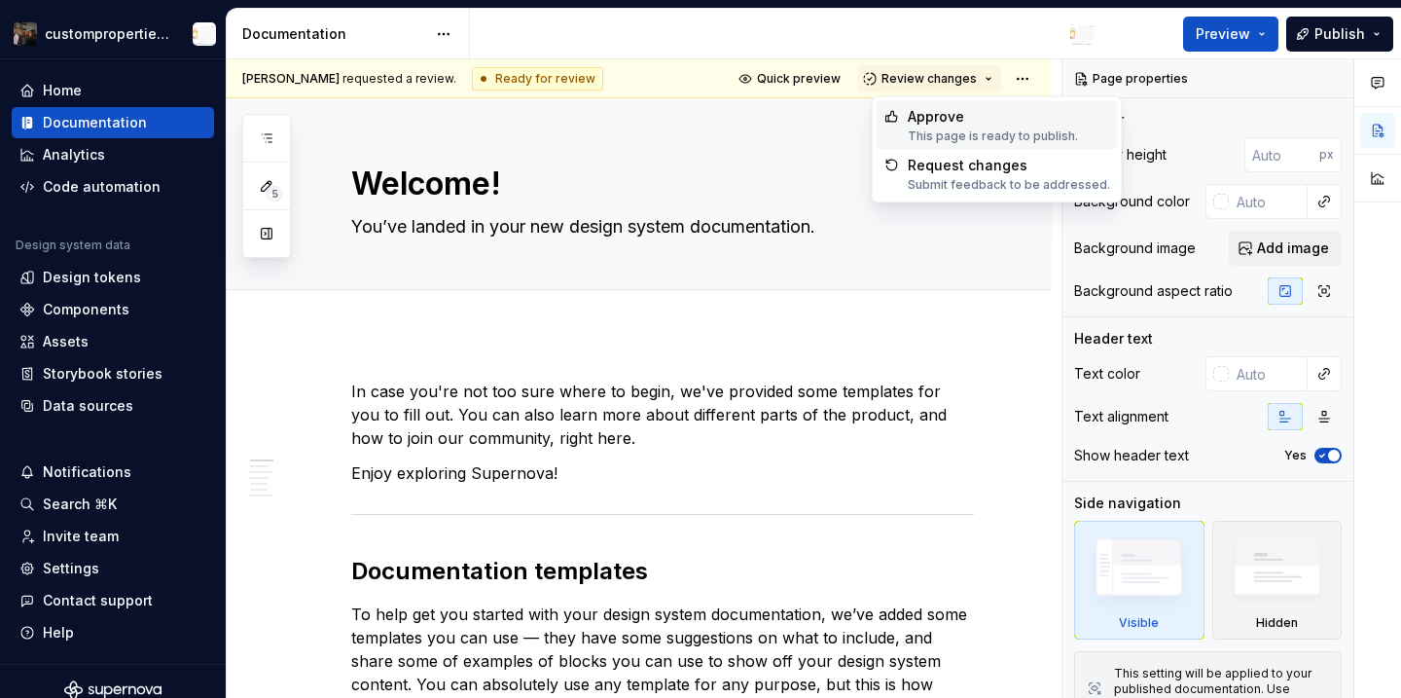
click at [953, 133] on div "This page is ready to publish." at bounding box center [993, 136] width 170 height 16
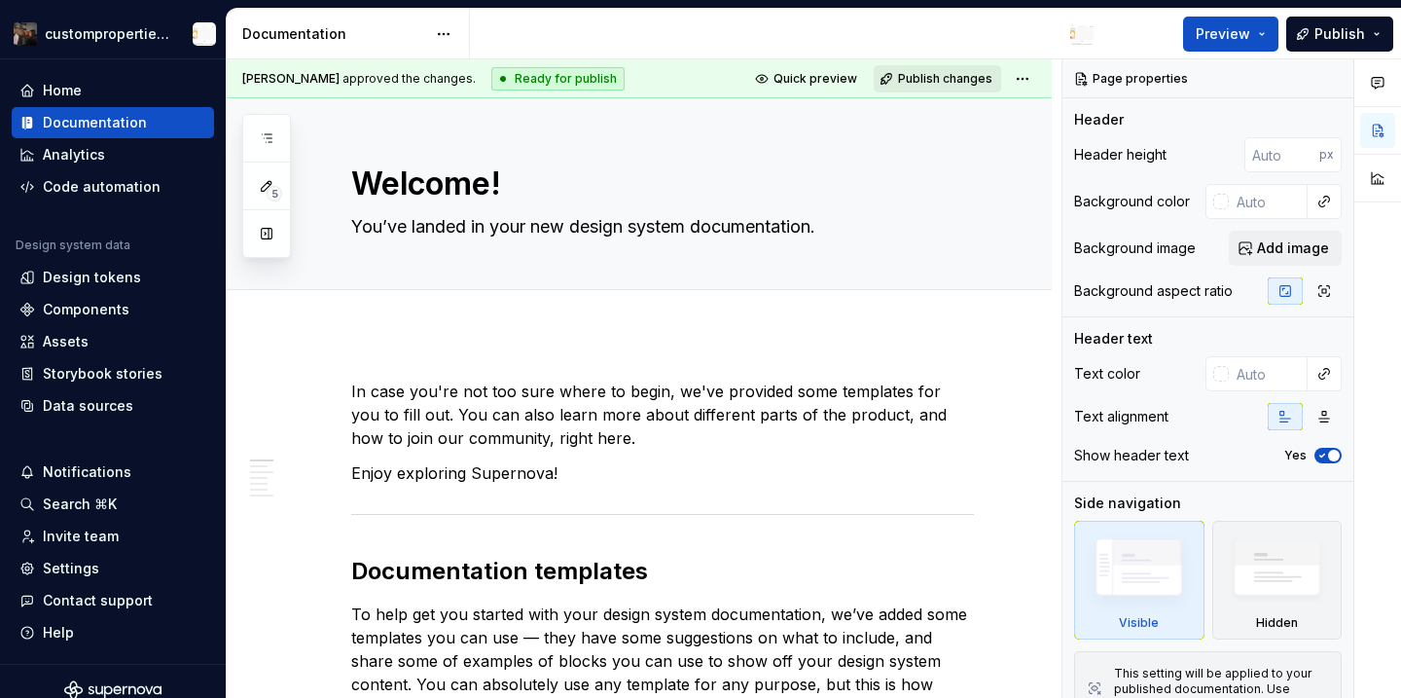
click at [981, 84] on span "Publish changes" at bounding box center [945, 79] width 94 height 16
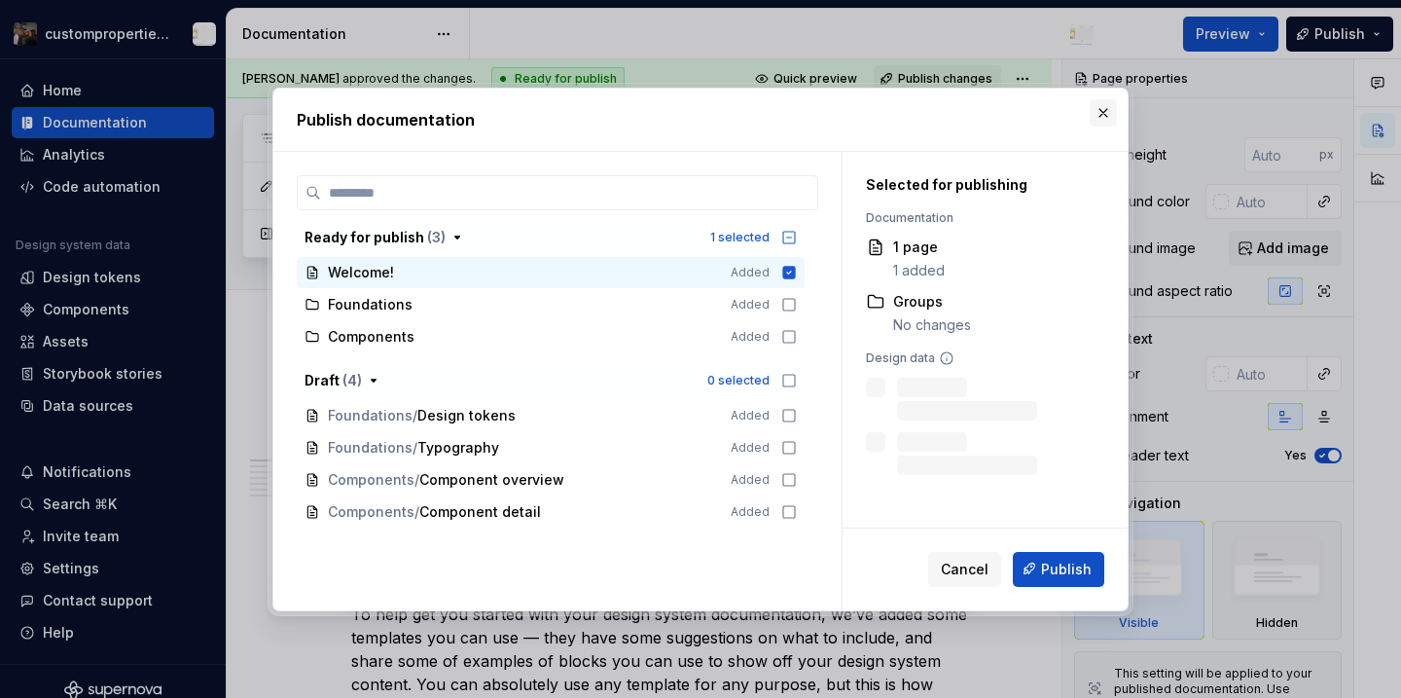
click at [1106, 112] on button "button" at bounding box center [1103, 112] width 27 height 27
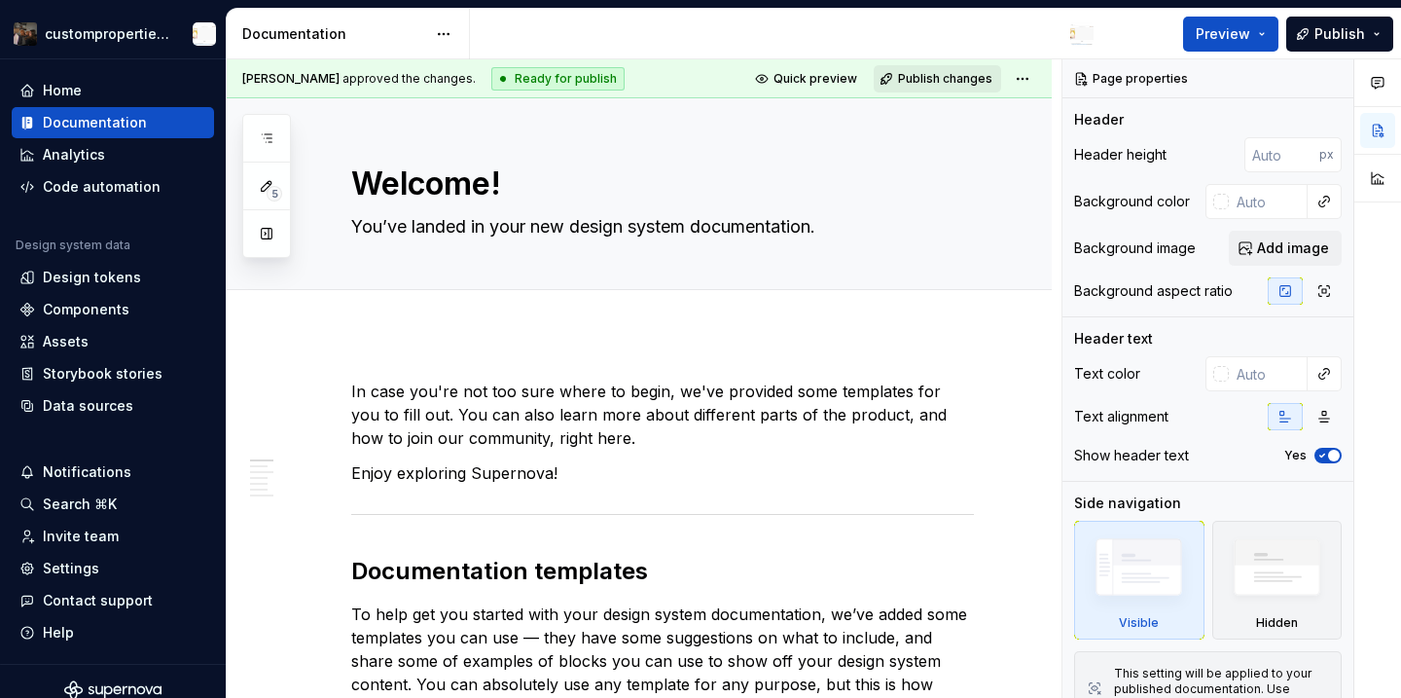
click at [990, 83] on span "Publish changes" at bounding box center [945, 79] width 94 height 16
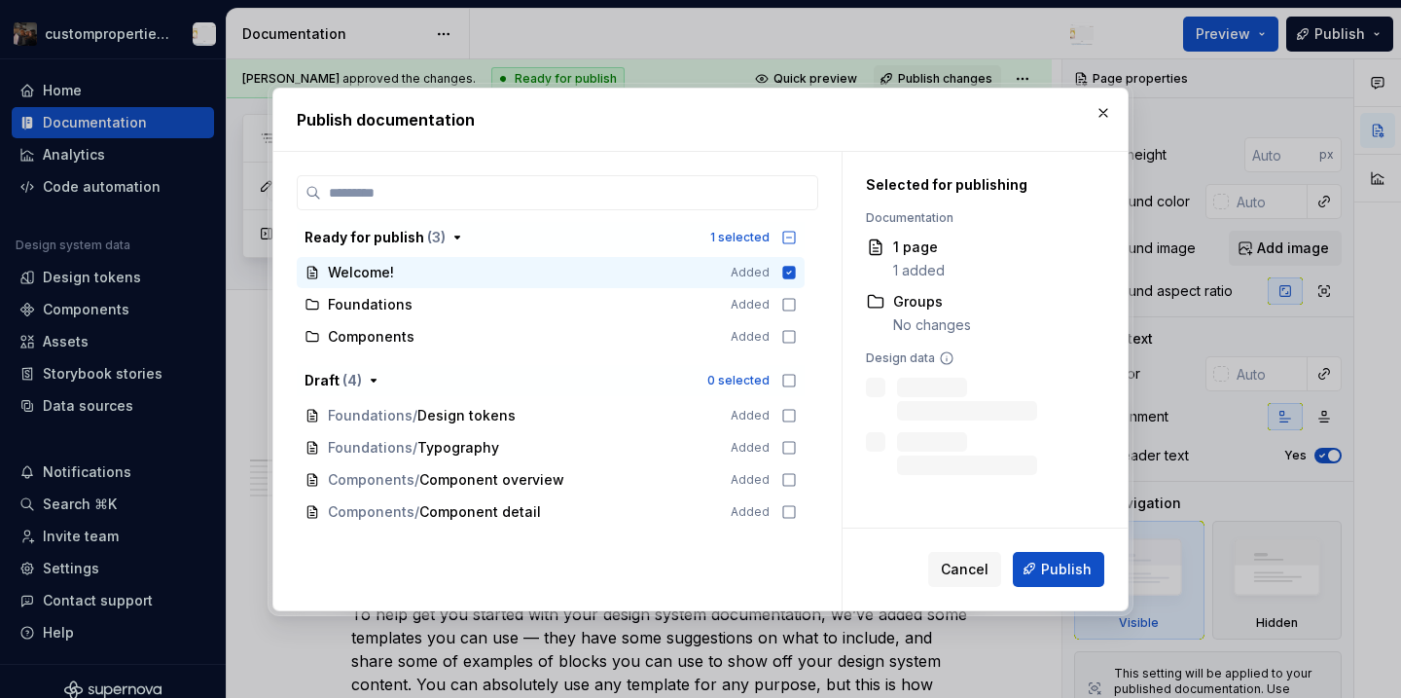
click at [1029, 83] on div "Publish documentation Ready for publish ( 3 ) 1 selected Welcome! Added Foundat…" at bounding box center [701, 349] width 866 height 533
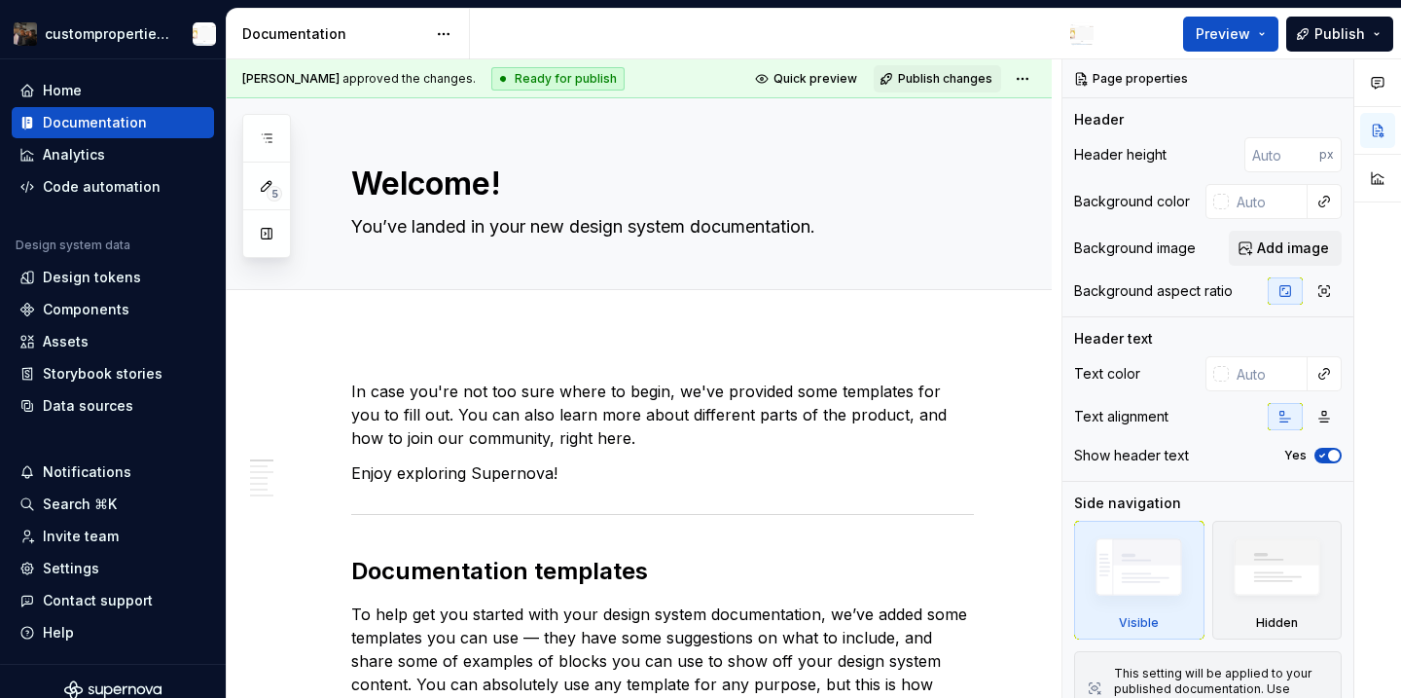
click at [1028, 73] on html "custompropertiesbug Home Documentation Analytics Code automation Design system …" at bounding box center [700, 349] width 1401 height 698
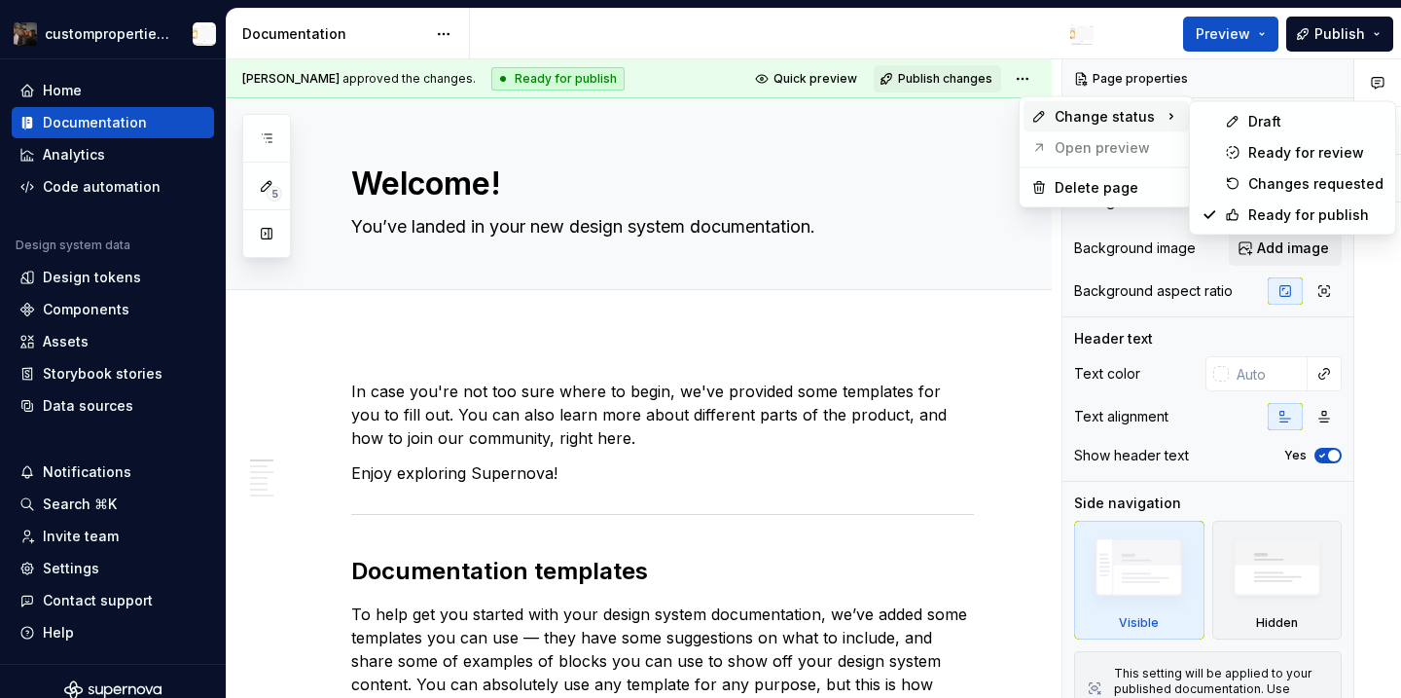
click at [1055, 110] on span "Change status" at bounding box center [1105, 116] width 100 height 19
click at [1280, 181] on div "Changes requested" at bounding box center [1315, 183] width 135 height 19
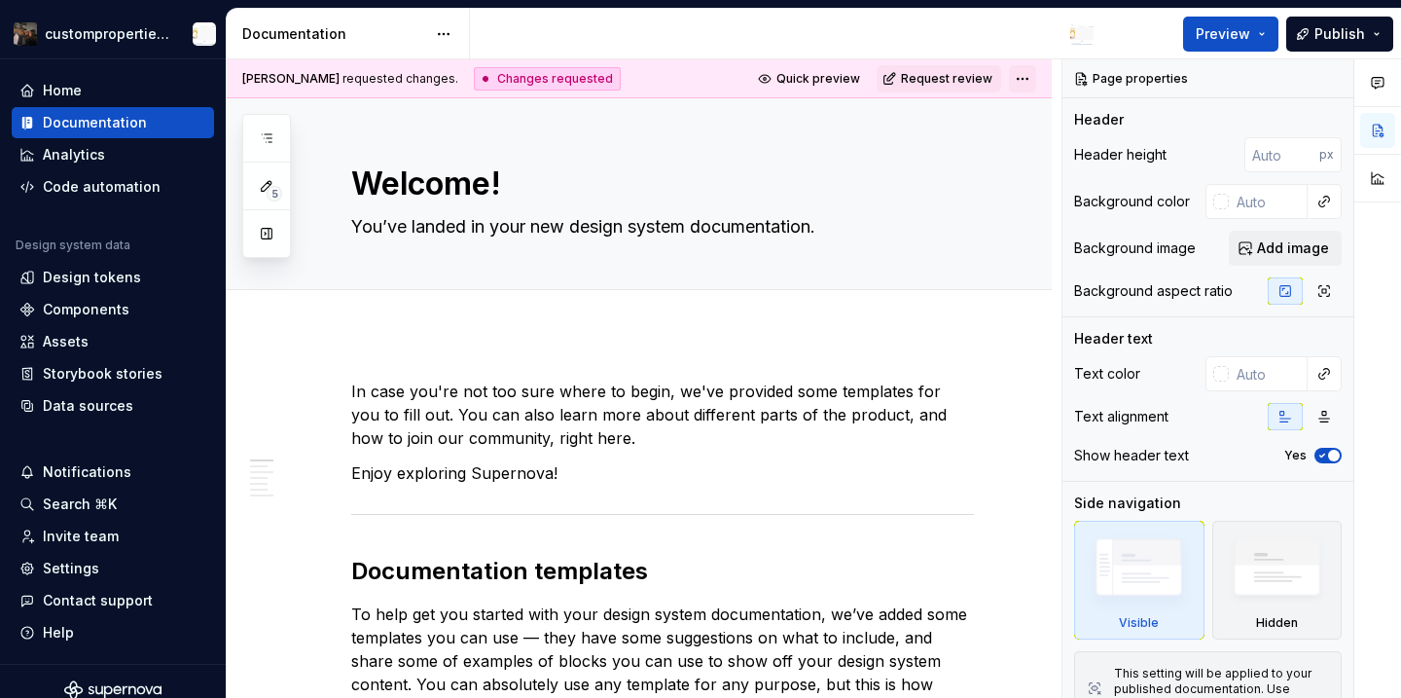
click at [1033, 79] on html "custompropertiesbug Home Documentation Analytics Code automation Design system …" at bounding box center [700, 349] width 1401 height 698
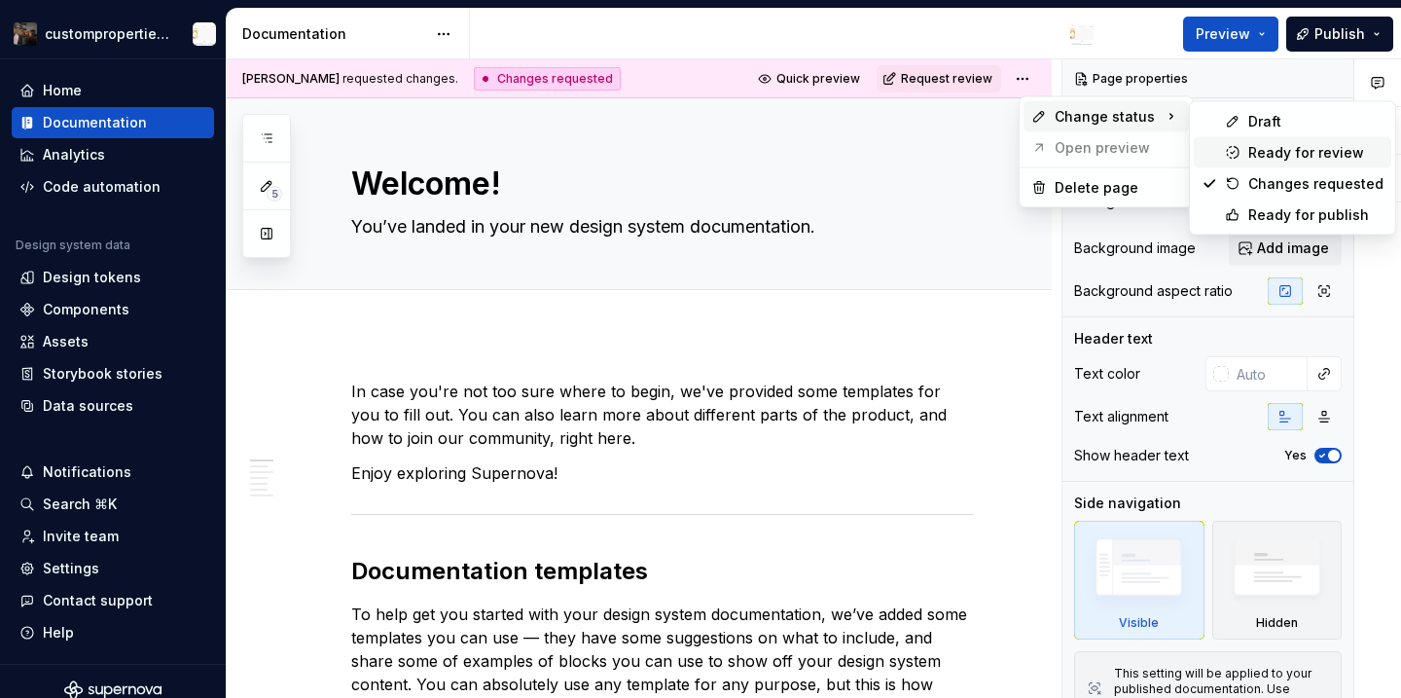
click at [1293, 161] on div "Ready for review" at bounding box center [1315, 152] width 135 height 19
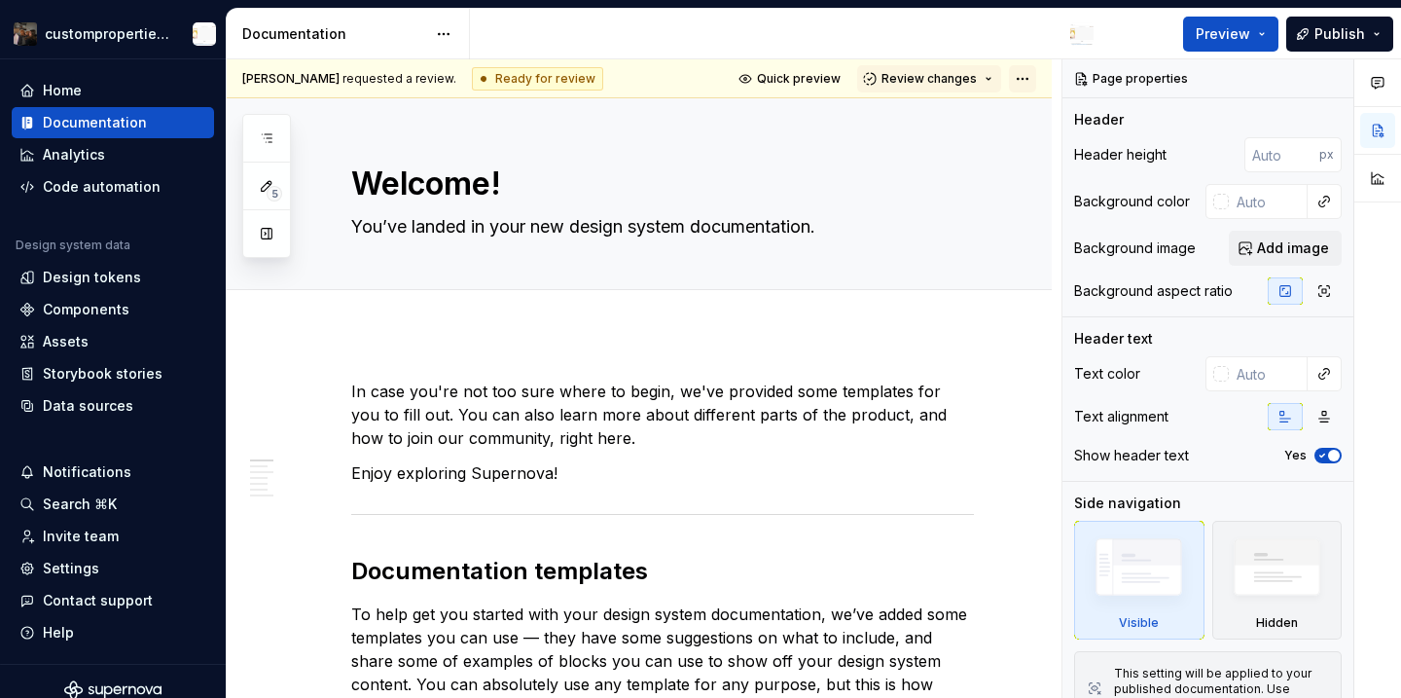
click at [1038, 80] on html "custompropertiesbug Home Documentation Analytics Code automation Design system …" at bounding box center [700, 349] width 1401 height 698
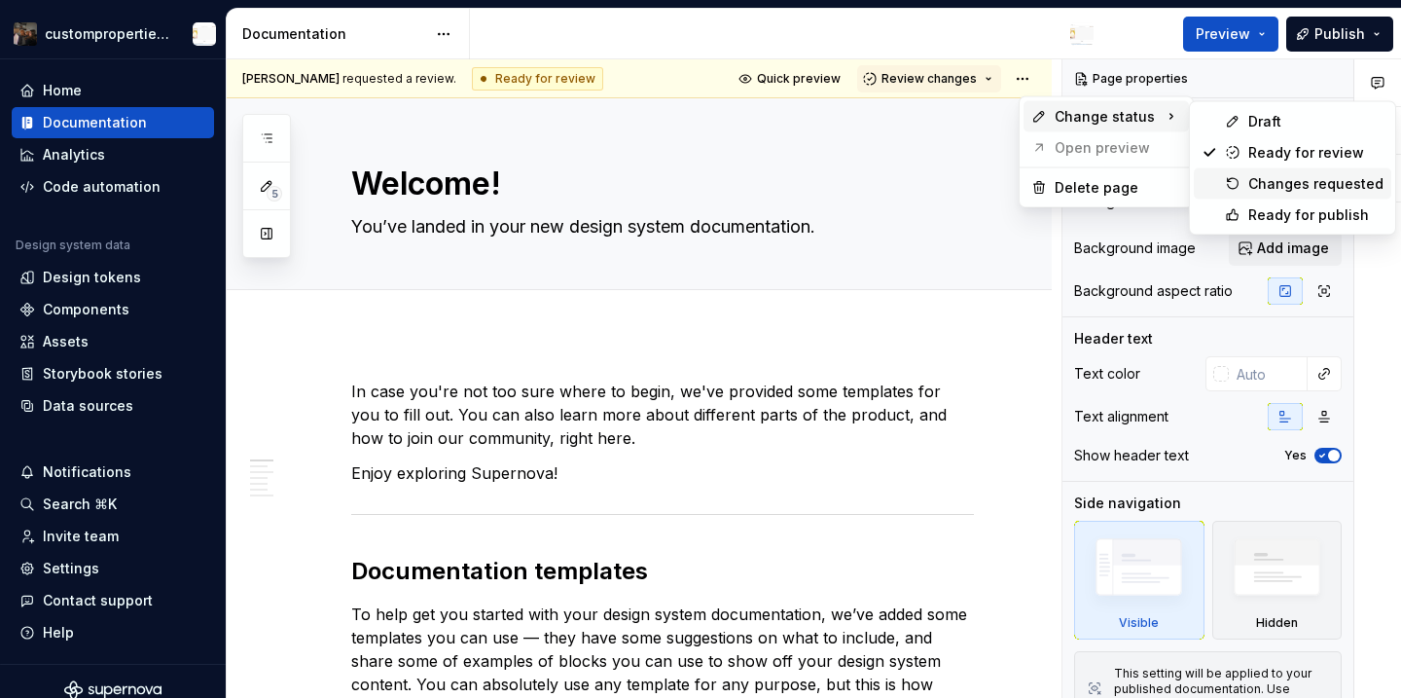
click at [1288, 179] on div "Changes requested" at bounding box center [1315, 183] width 135 height 19
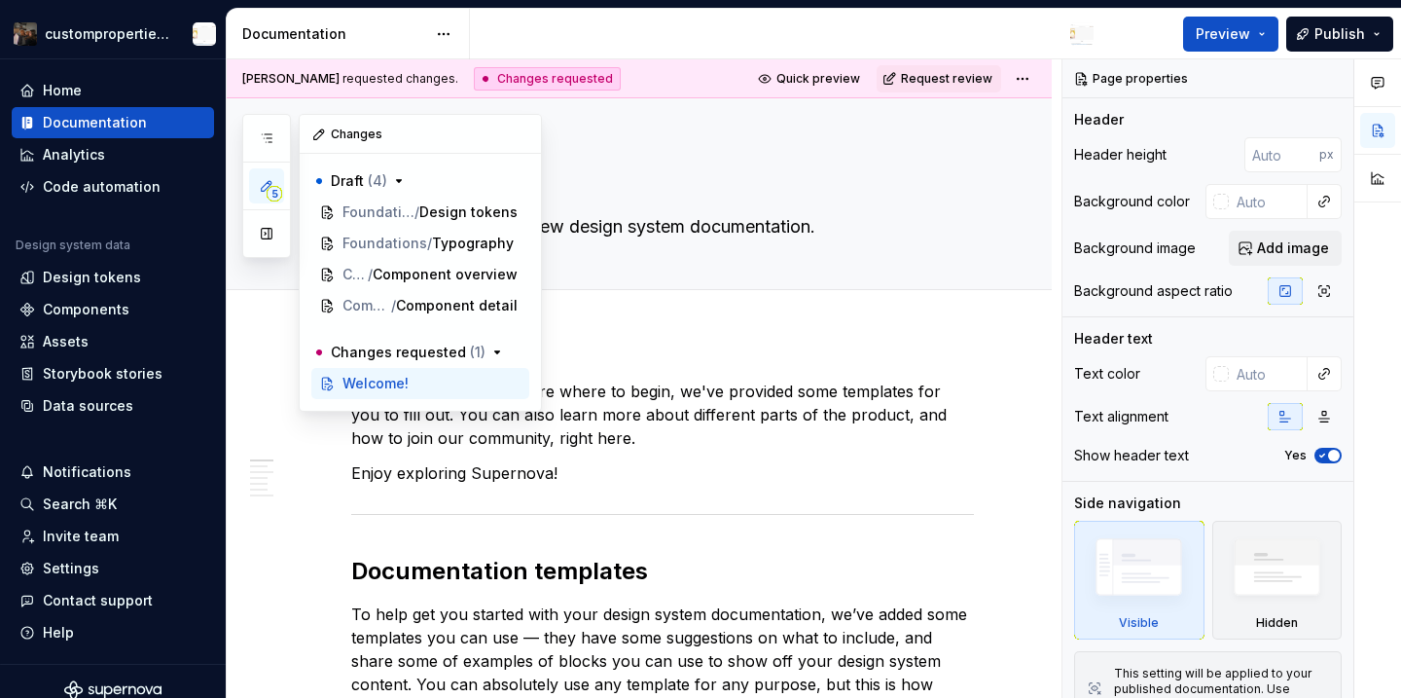
drag, startPoint x: 275, startPoint y: 192, endPoint x: 333, endPoint y: 114, distance: 96.7
click at [333, 114] on div "5 Pages Add Accessibility guide for tree Page tree. Navigate the tree with the …" at bounding box center [392, 263] width 300 height 298
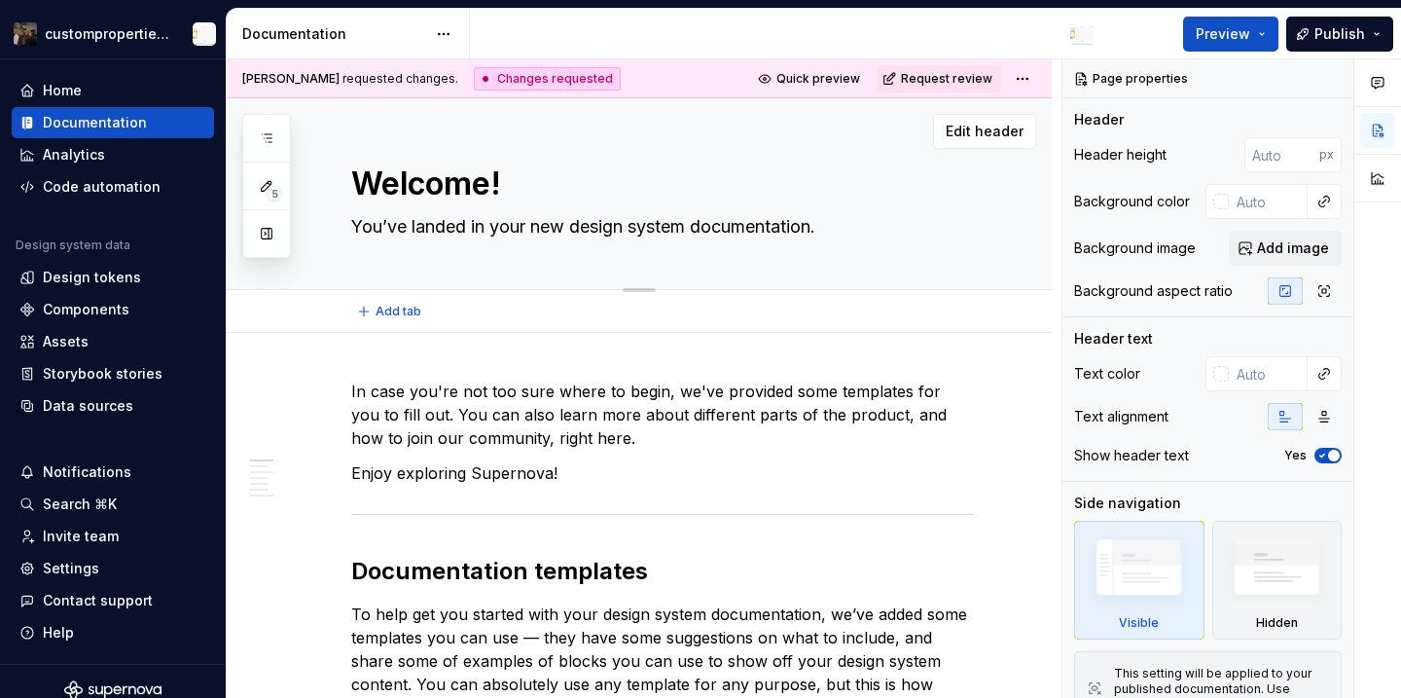
click at [641, 256] on div "Welcome! You’ve landed in your new design system documentation." at bounding box center [662, 193] width 623 height 191
type textarea "*"
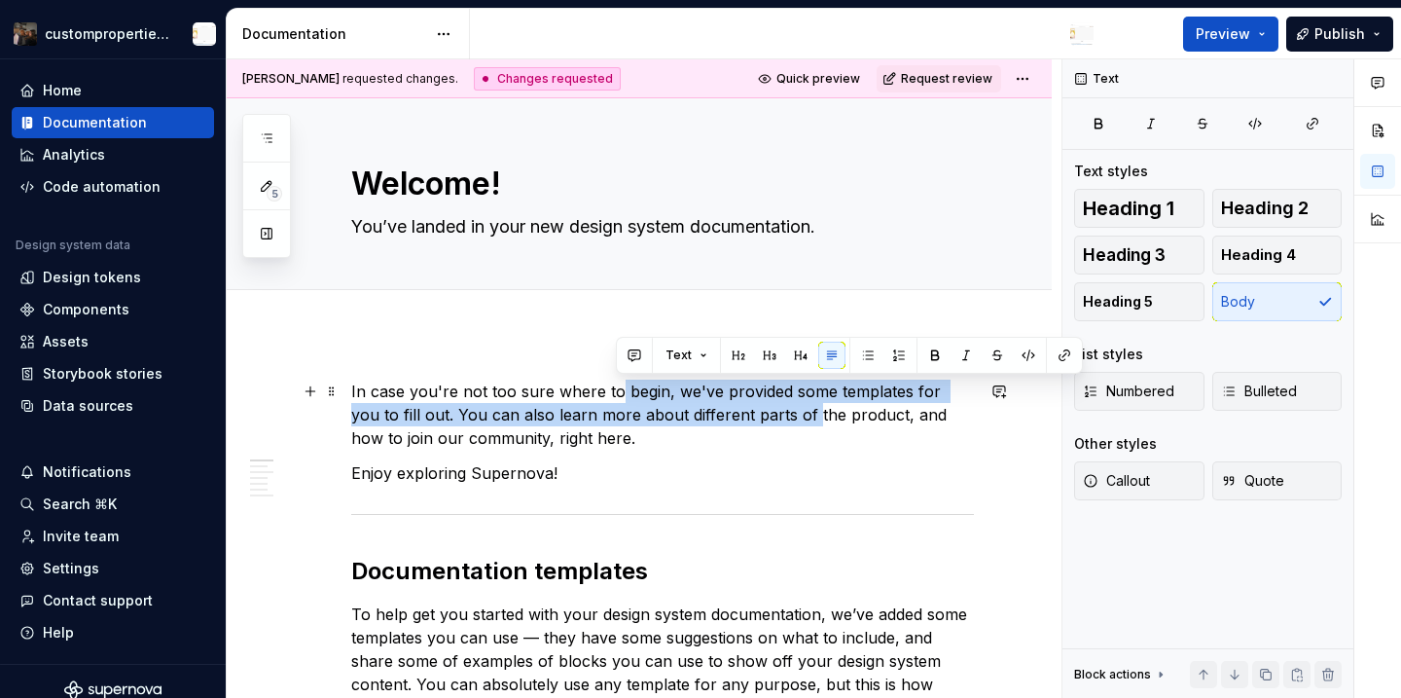
drag, startPoint x: 617, startPoint y: 393, endPoint x: 762, endPoint y: 422, distance: 147.9
click at [763, 422] on p "In case you're not too sure where to begin, we've provided some templates for y…" at bounding box center [662, 414] width 623 height 70
click at [629, 362] on button "button" at bounding box center [634, 355] width 27 height 27
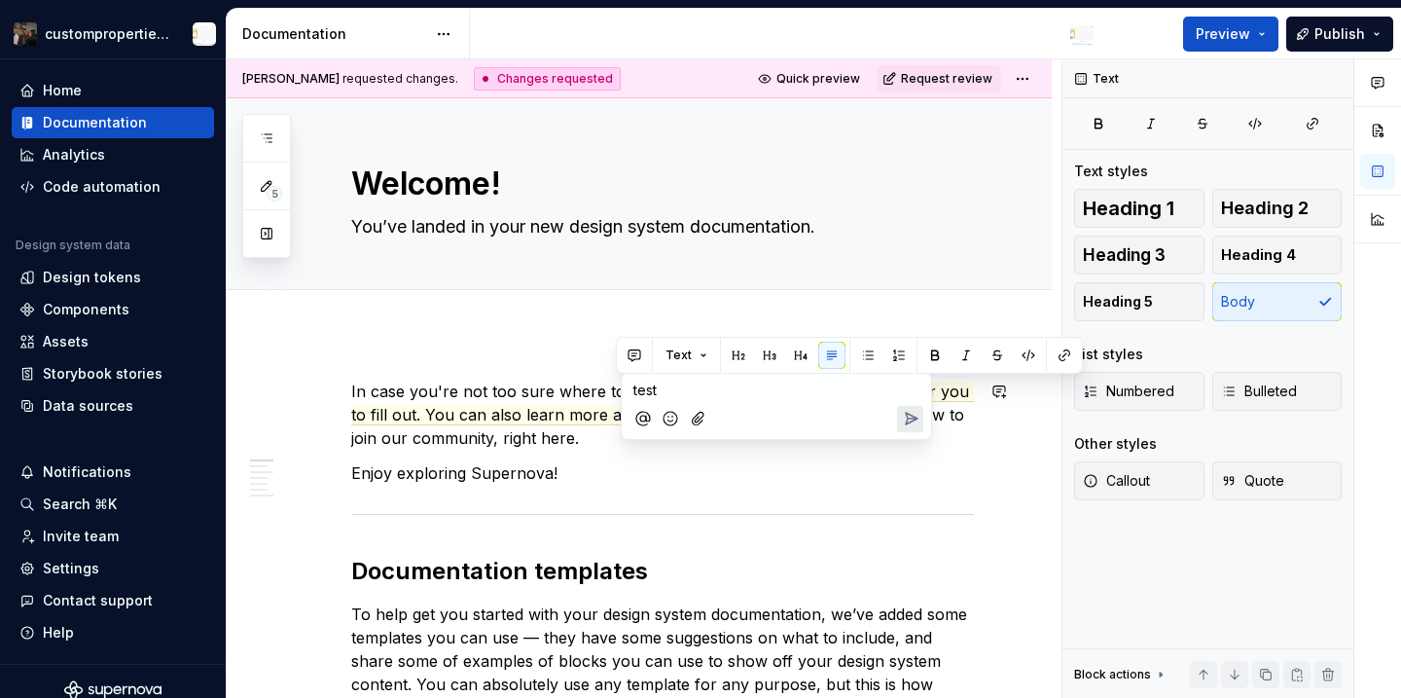
click at [919, 429] on button "Send" at bounding box center [910, 419] width 26 height 26
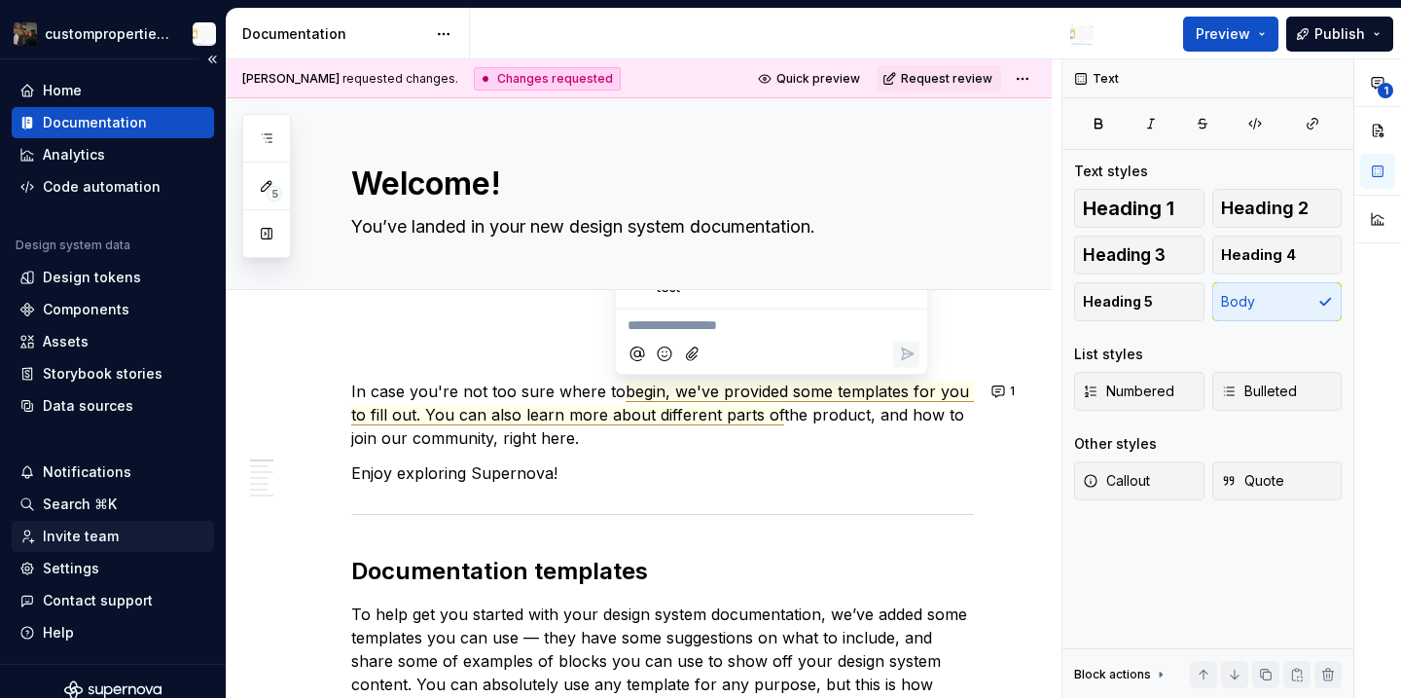
scroll to position [18, 0]
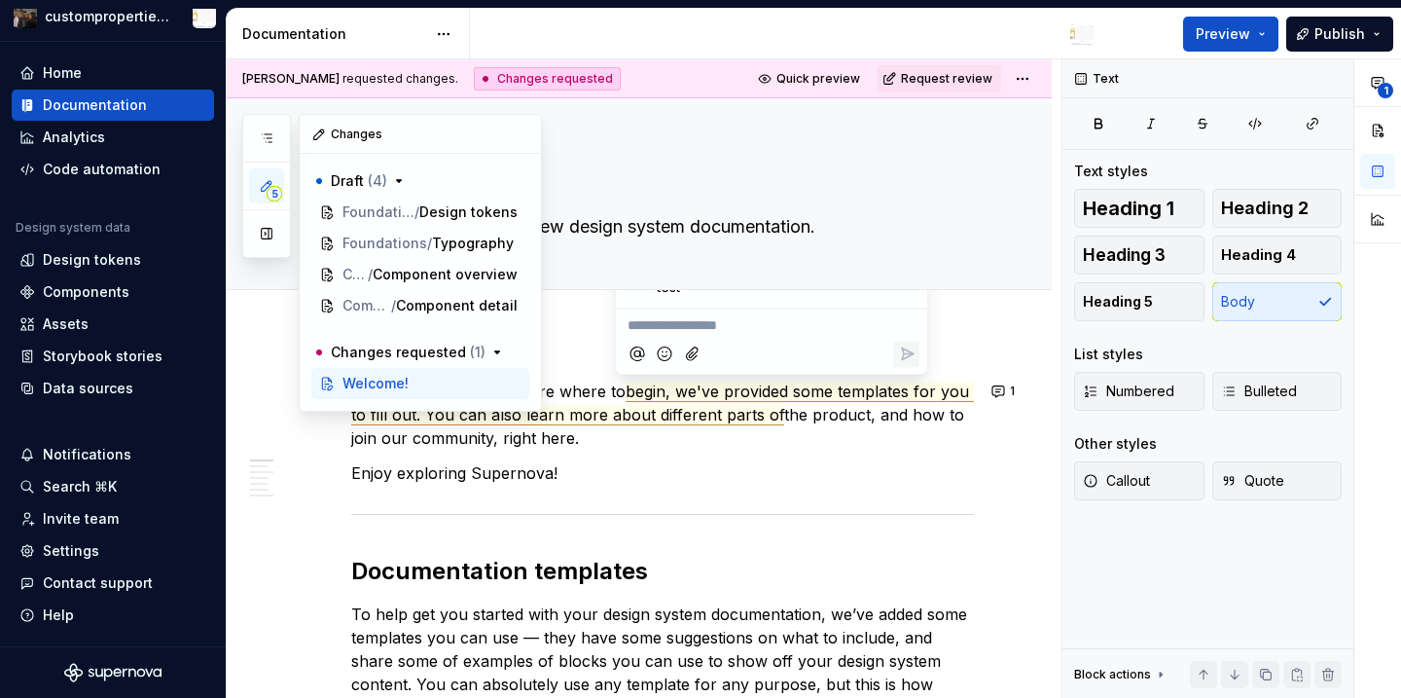
drag, startPoint x: 264, startPoint y: 236, endPoint x: 300, endPoint y: 325, distance: 95.6
click at [264, 236] on button "button" at bounding box center [266, 233] width 35 height 35
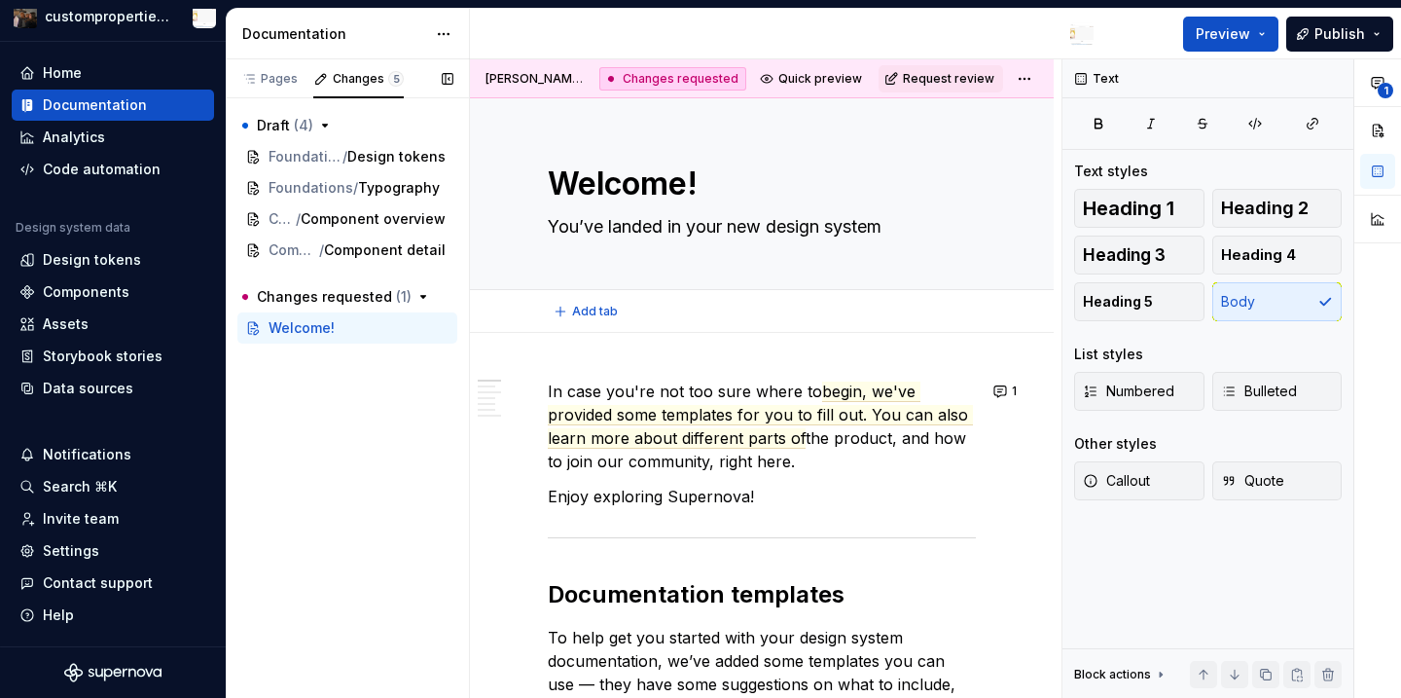
scroll to position [0, 0]
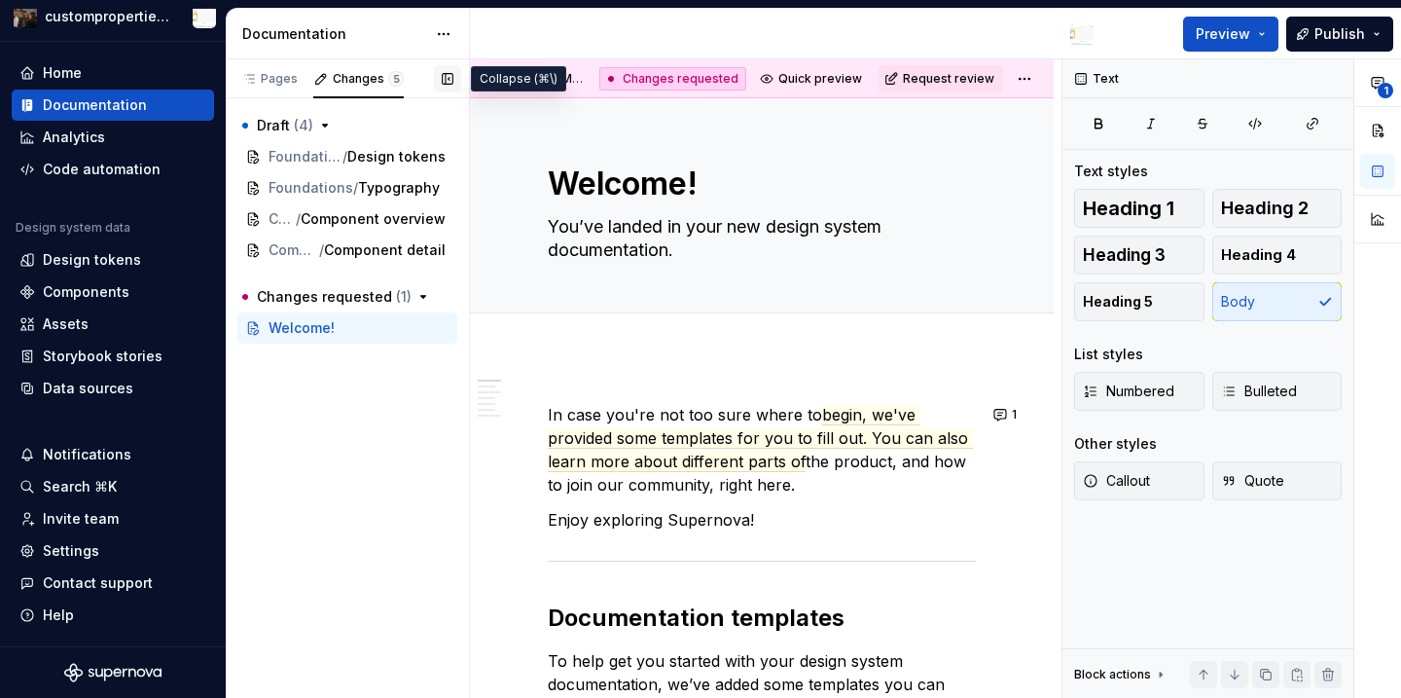
click at [450, 82] on button "button" at bounding box center [447, 78] width 27 height 27
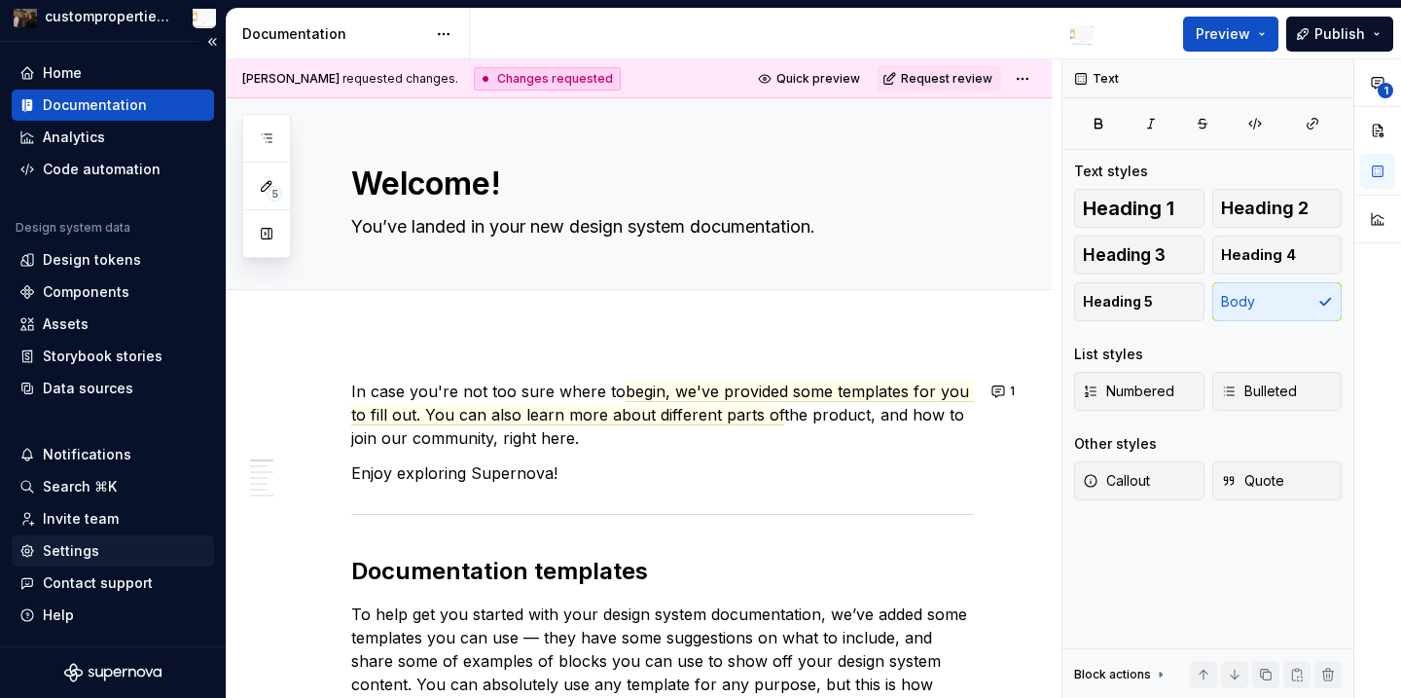
click at [68, 559] on div "Settings" at bounding box center [71, 550] width 56 height 19
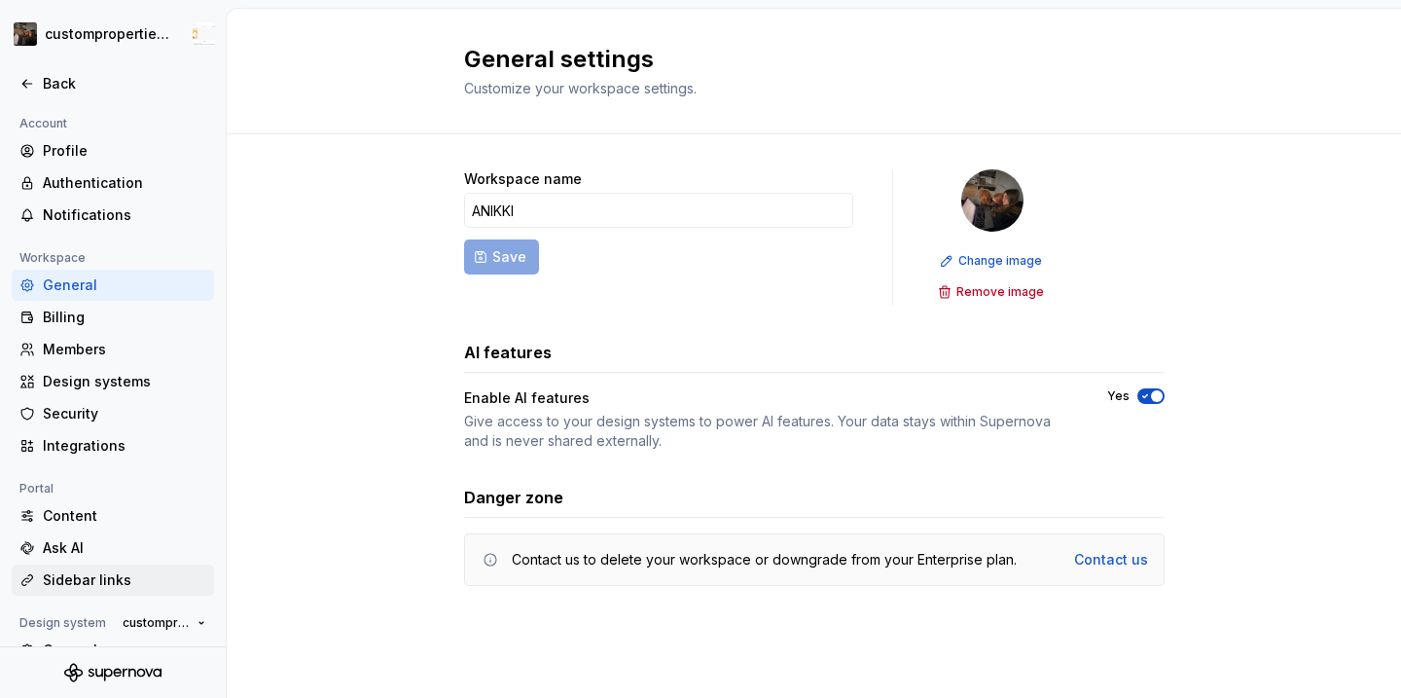
scroll to position [159, 0]
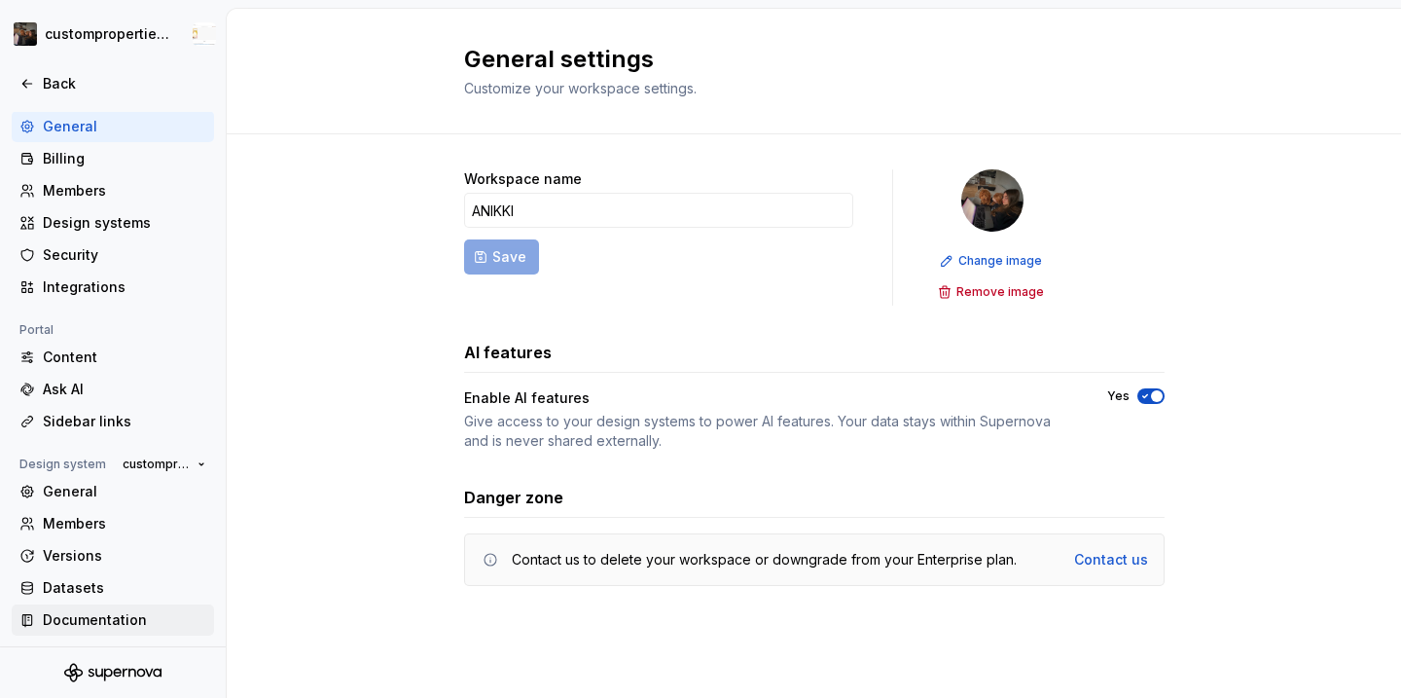
click at [120, 621] on div "Documentation" at bounding box center [124, 619] width 163 height 19
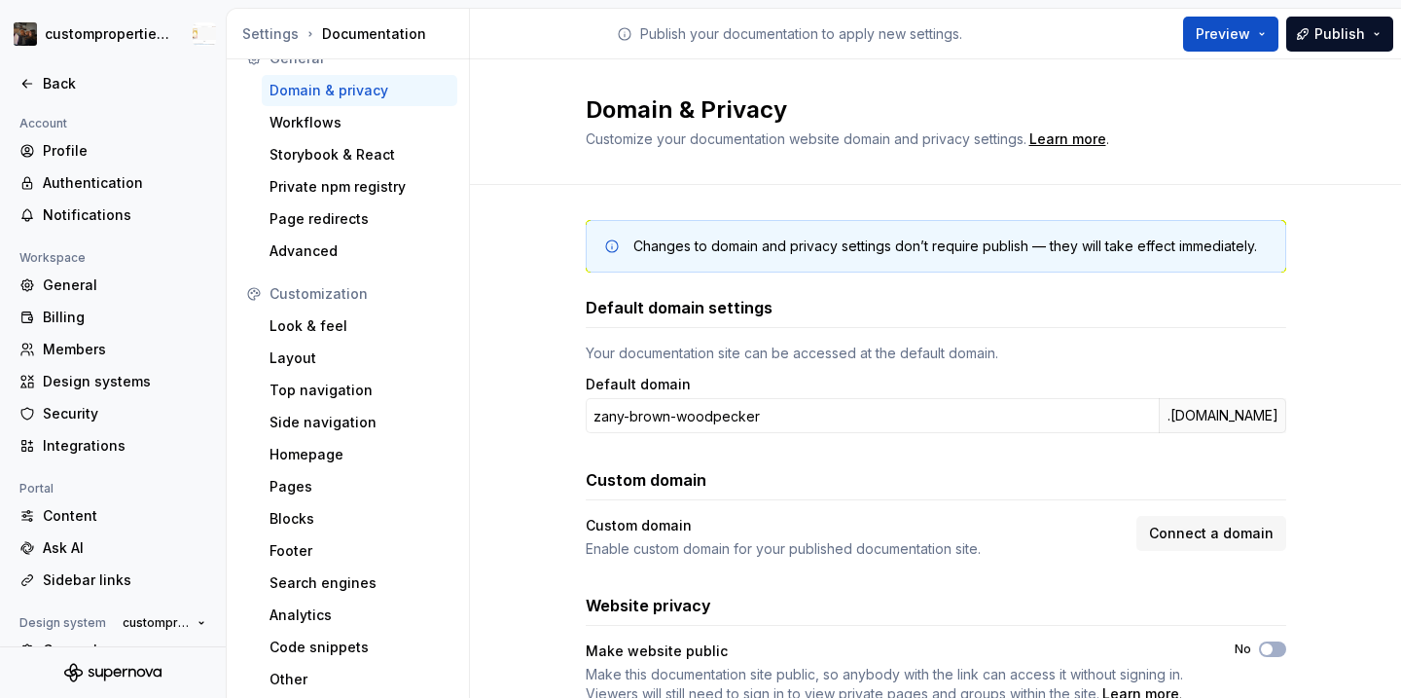
click at [30, 65] on div at bounding box center [113, 63] width 226 height 9
click at [30, 79] on icon at bounding box center [27, 84] width 16 height 16
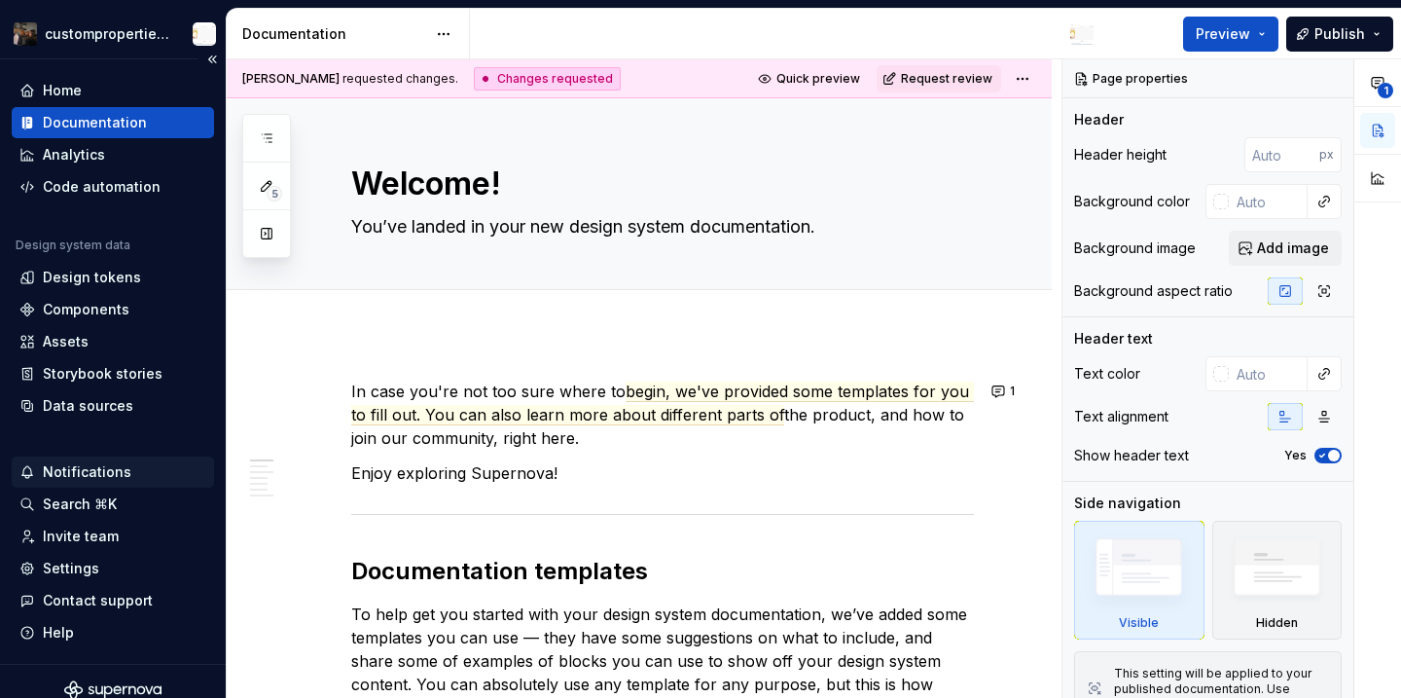
click at [103, 474] on div "Notifications" at bounding box center [87, 471] width 89 height 19
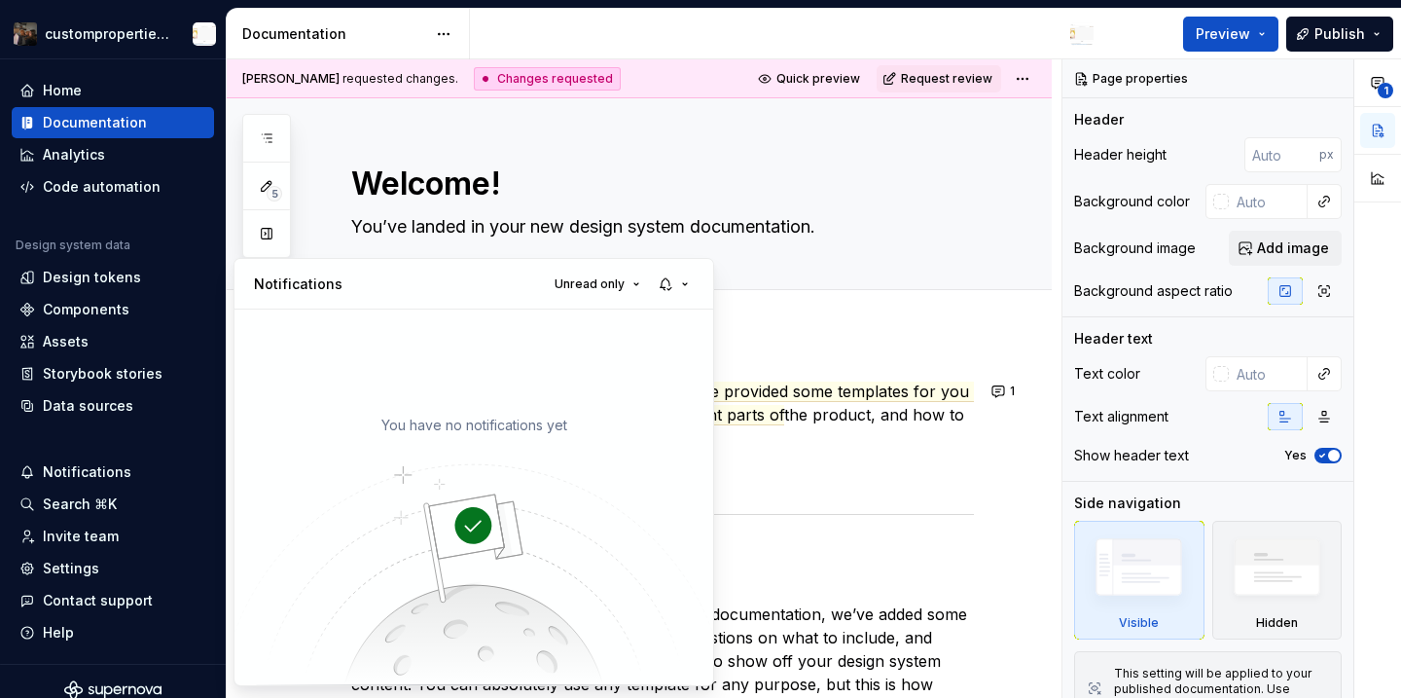
click at [501, 649] on img at bounding box center [473, 568] width 479 height 234
click at [512, 519] on img at bounding box center [473, 568] width 479 height 234
click at [606, 280] on span "Unread only" at bounding box center [590, 284] width 70 height 16
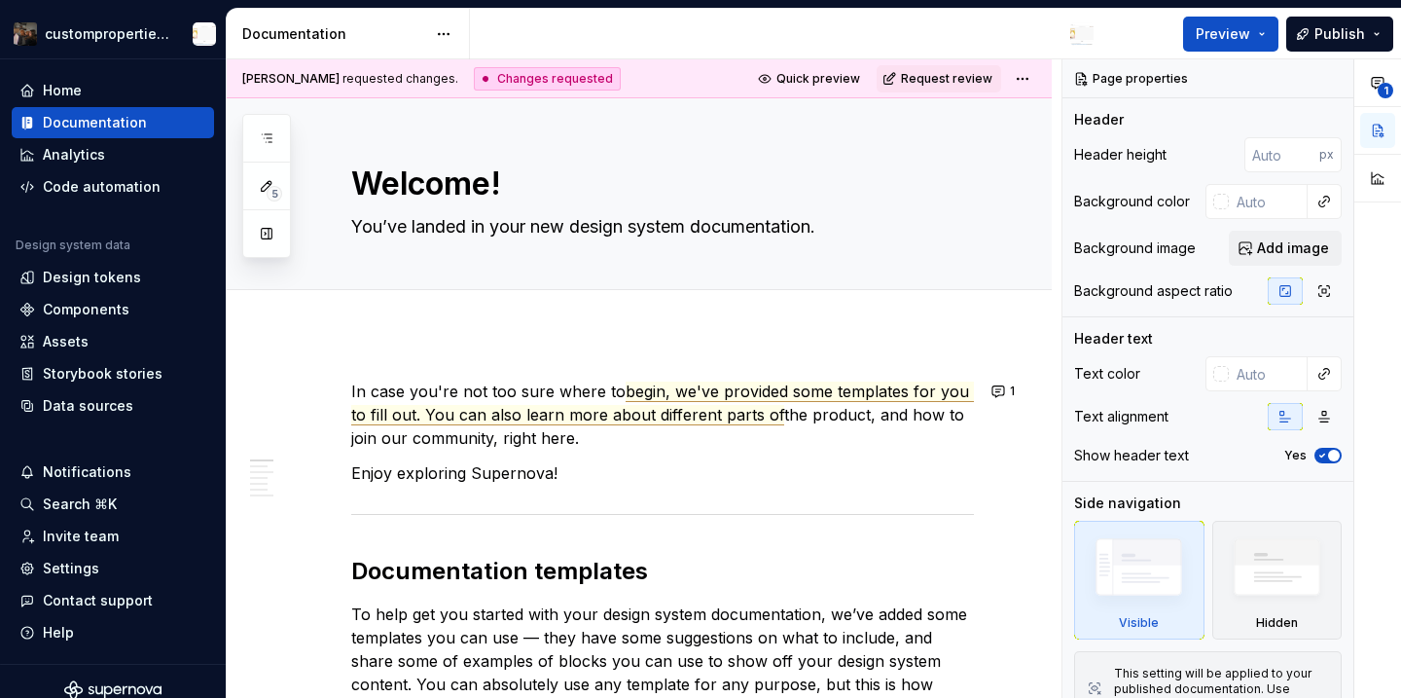
click at [803, 382] on html "custompropertiesbug Home Documentation Analytics Code automation Design system …" at bounding box center [700, 349] width 1401 height 698
type textarea "*"
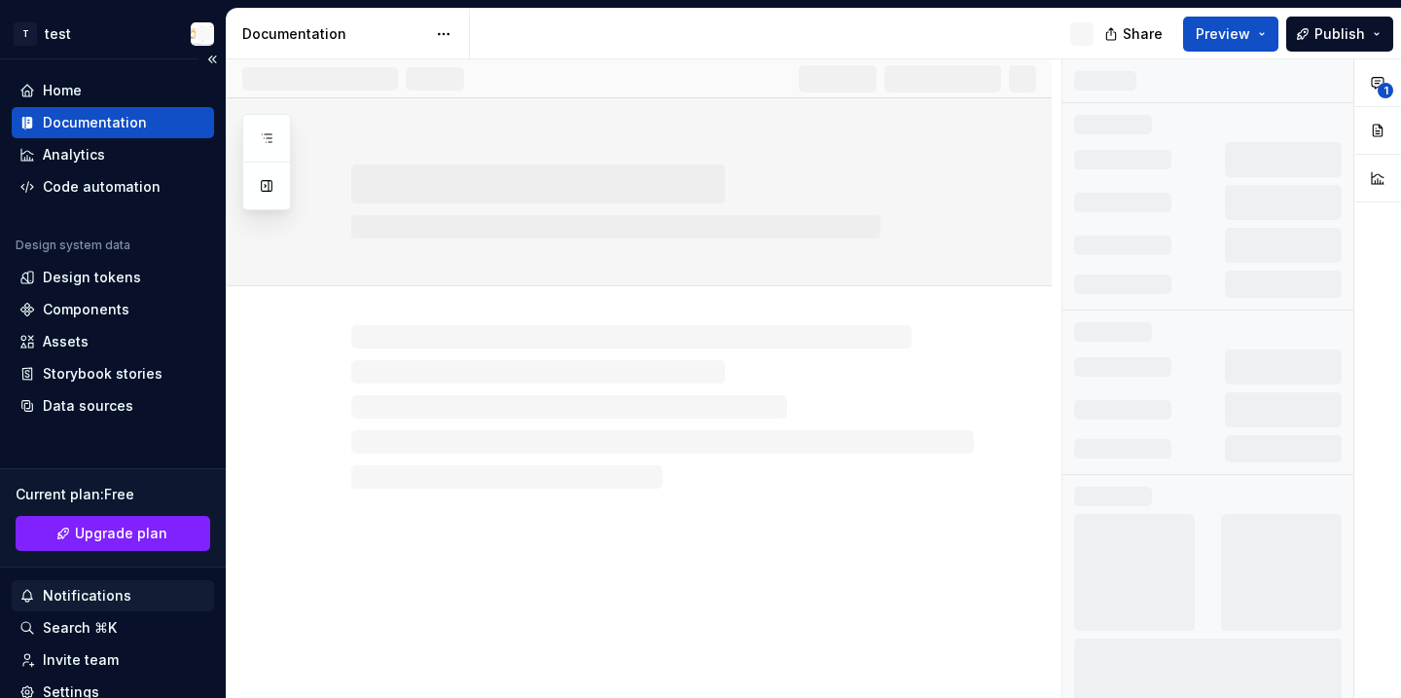
click at [90, 587] on div "Notifications" at bounding box center [87, 595] width 89 height 19
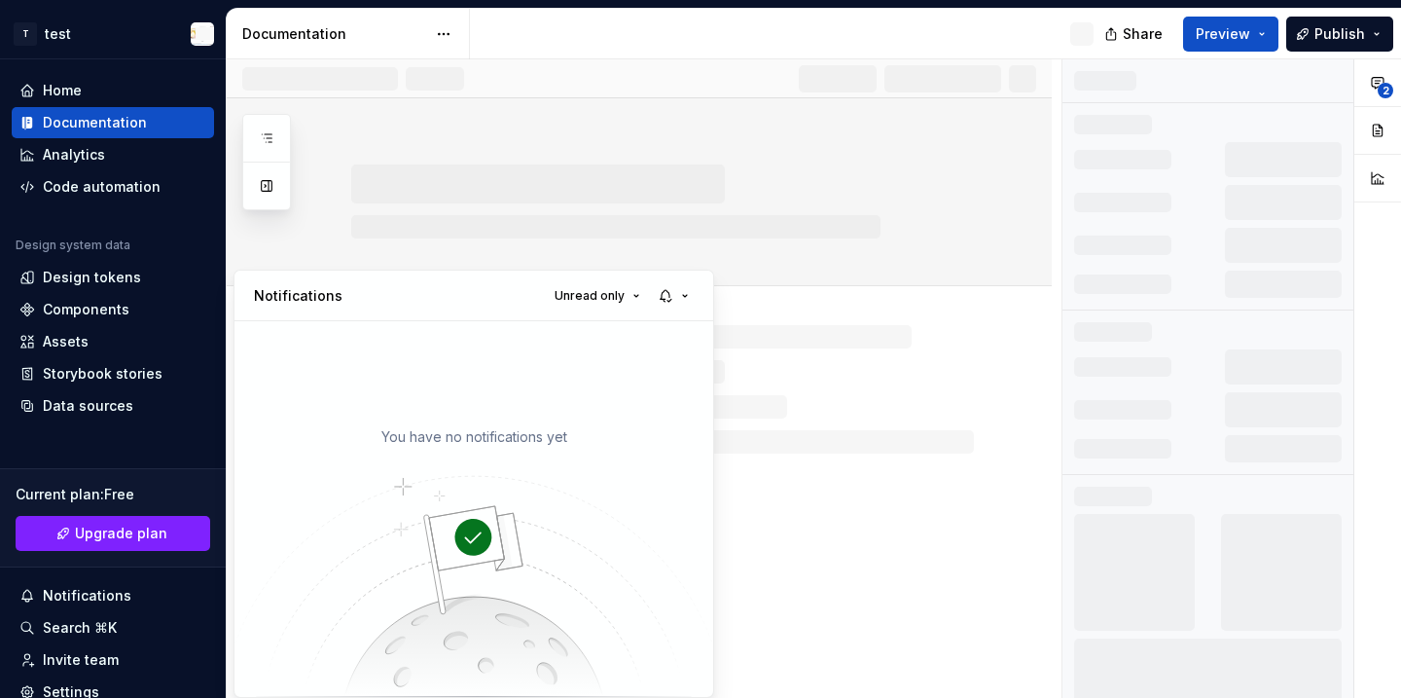
click at [725, 309] on html "T test Home Documentation Analytics Code automation Design system data Design t…" at bounding box center [700, 349] width 1401 height 698
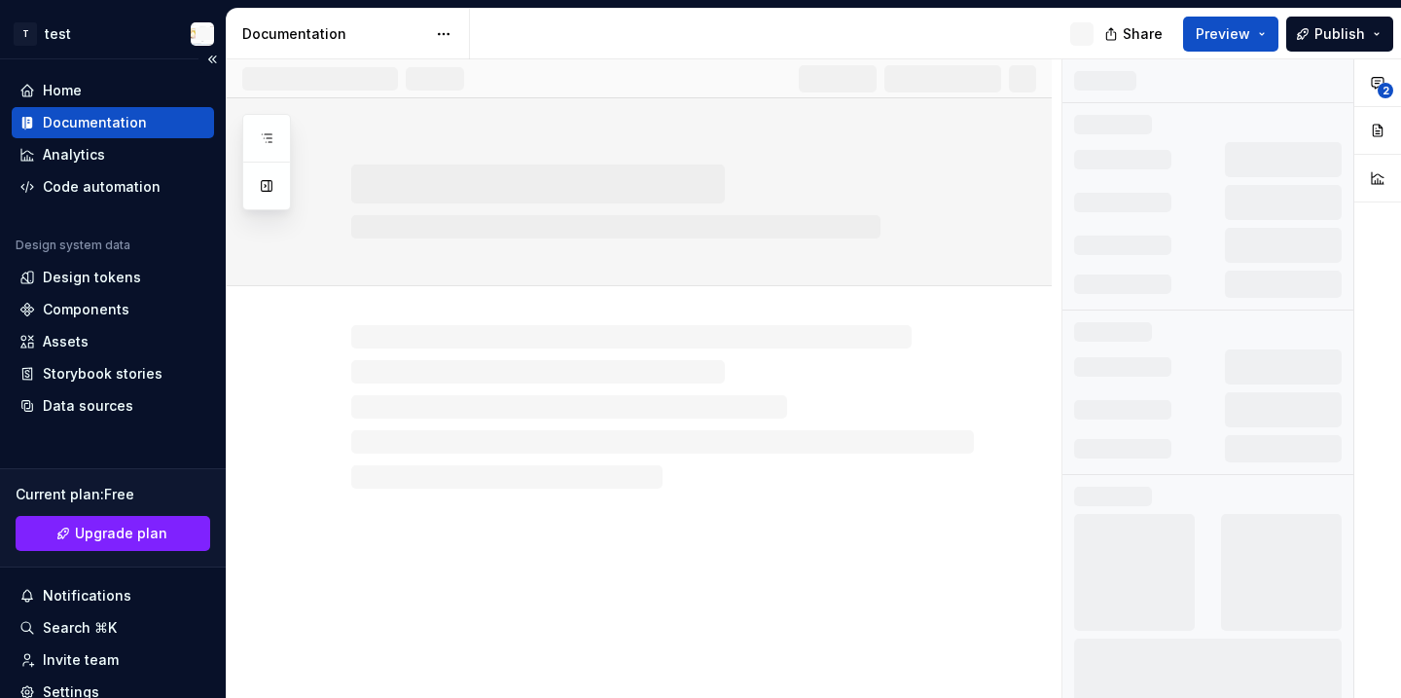
click at [140, 120] on div "Documentation" at bounding box center [95, 122] width 104 height 19
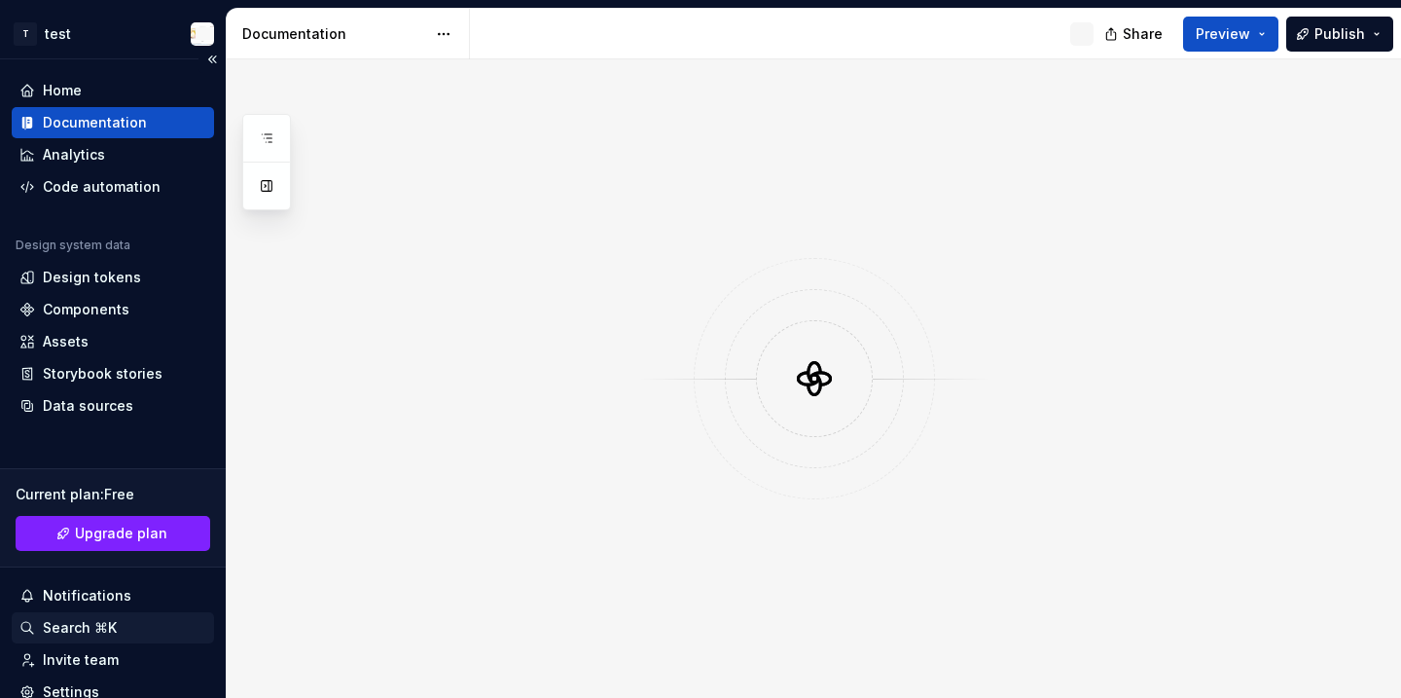
scroll to position [19, 0]
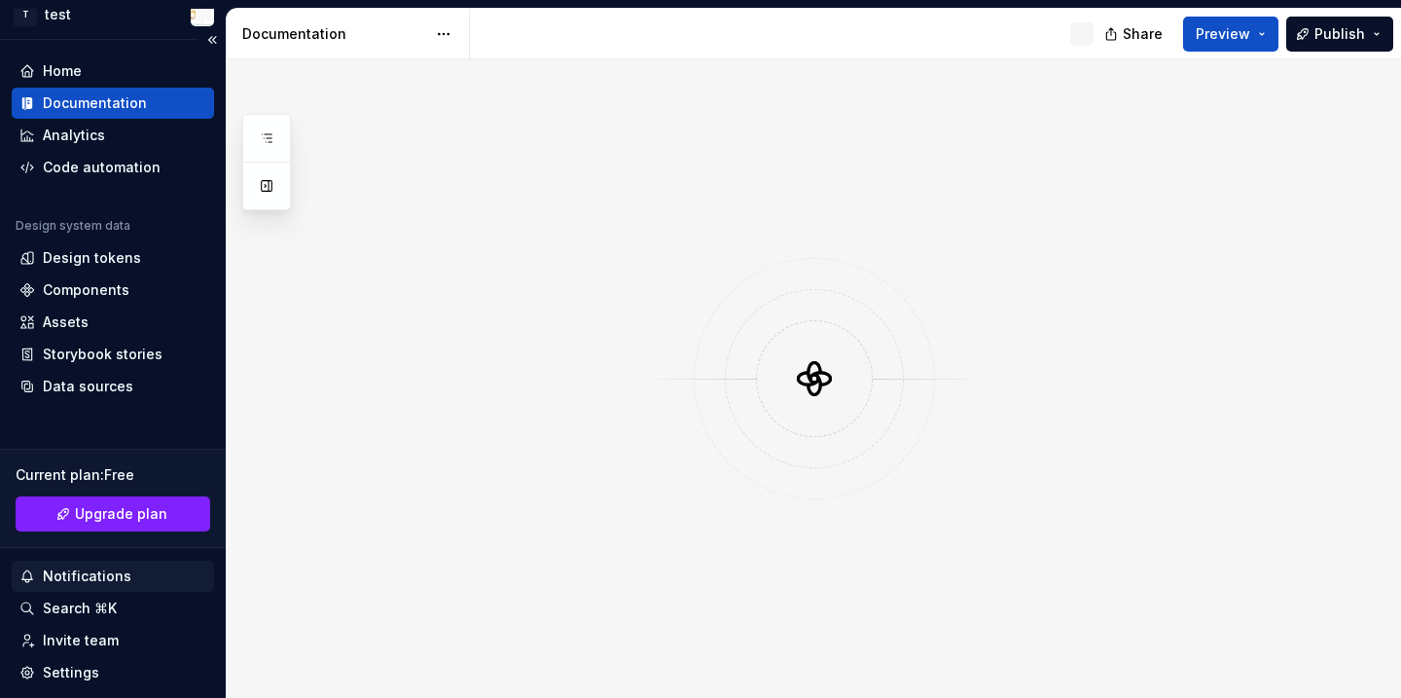
click at [112, 576] on div "Notifications" at bounding box center [87, 575] width 89 height 19
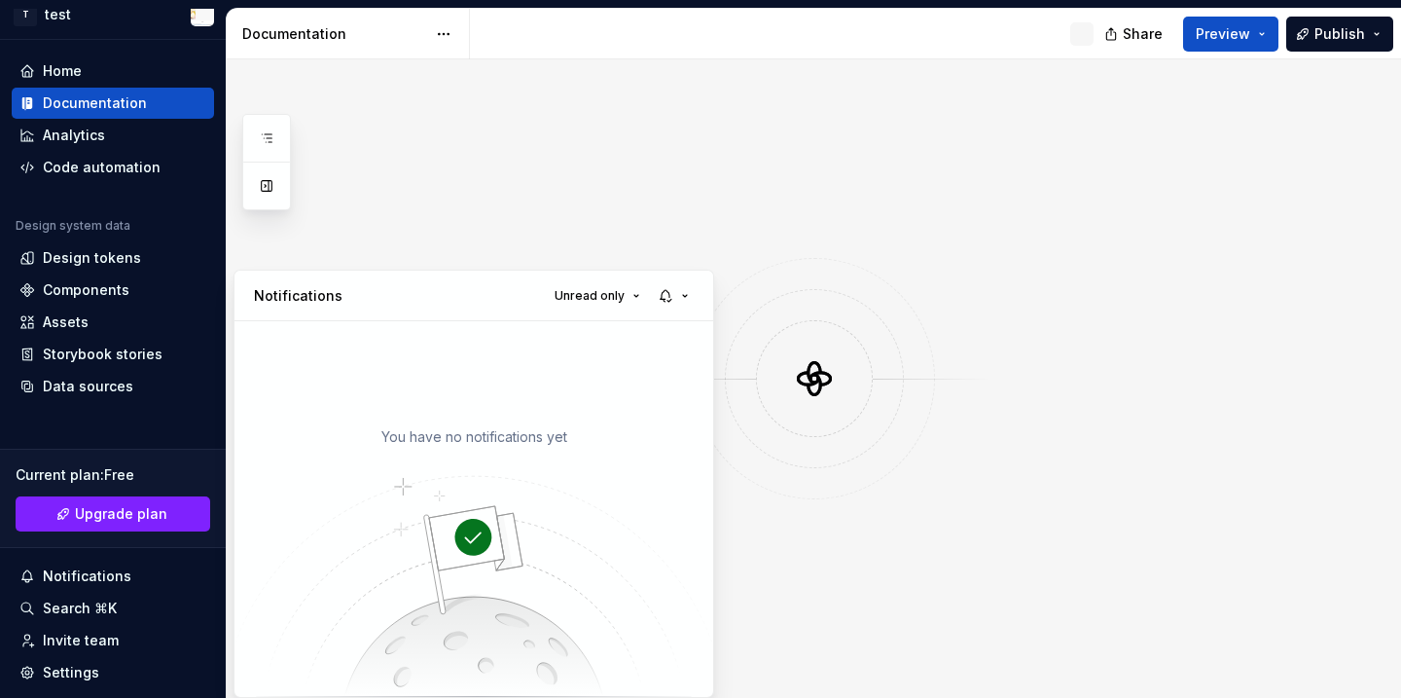
click at [77, 17] on html "T test Home Documentation Analytics Code automation Design system data Design t…" at bounding box center [700, 349] width 1401 height 698
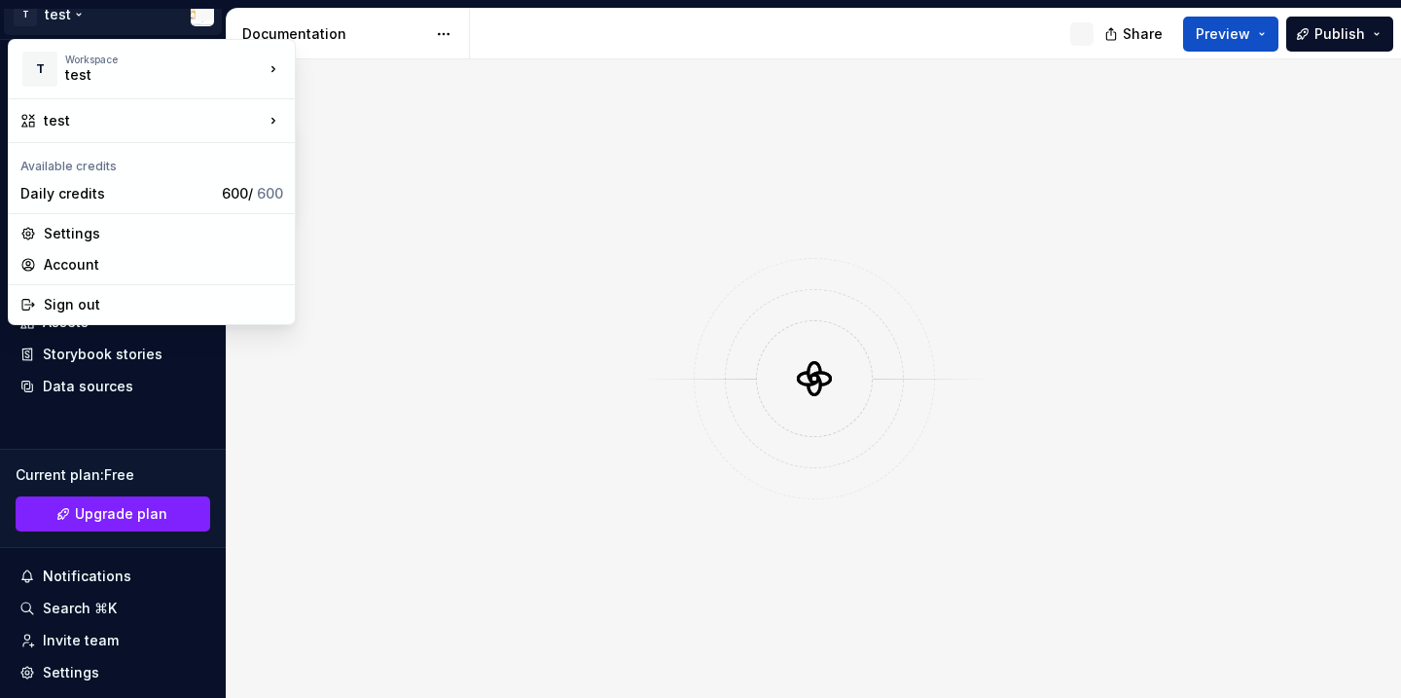
click at [77, 17] on html "T test Home Documentation Analytics Code automation Design system data Design t…" at bounding box center [700, 349] width 1401 height 698
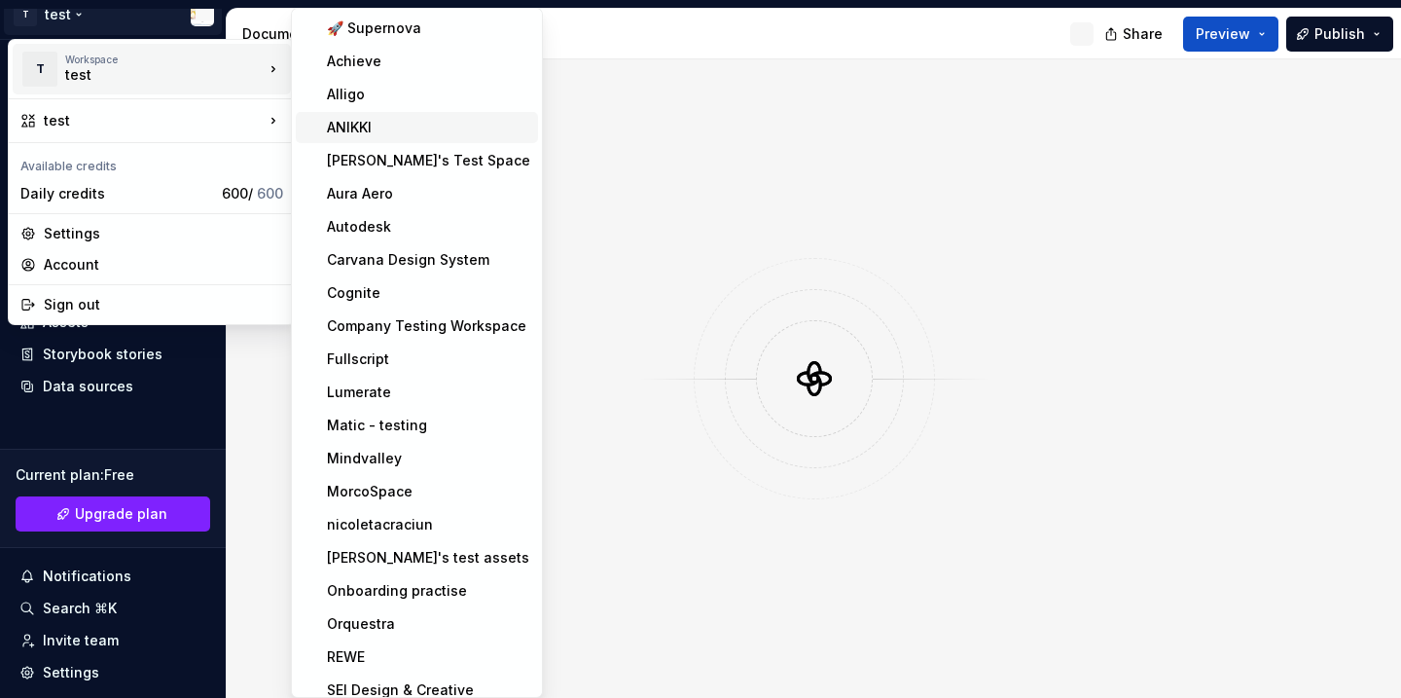
click at [382, 126] on div "ANIKKI" at bounding box center [428, 127] width 203 height 19
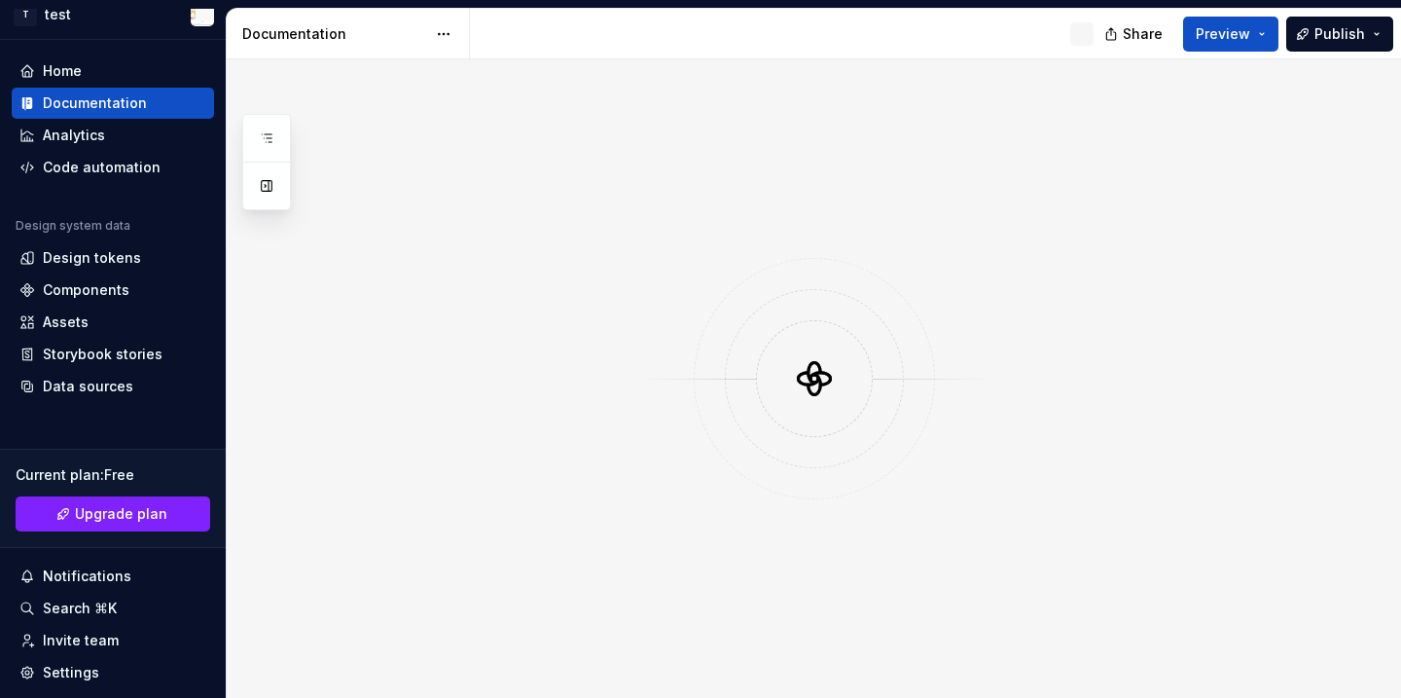
scroll to position [4, 0]
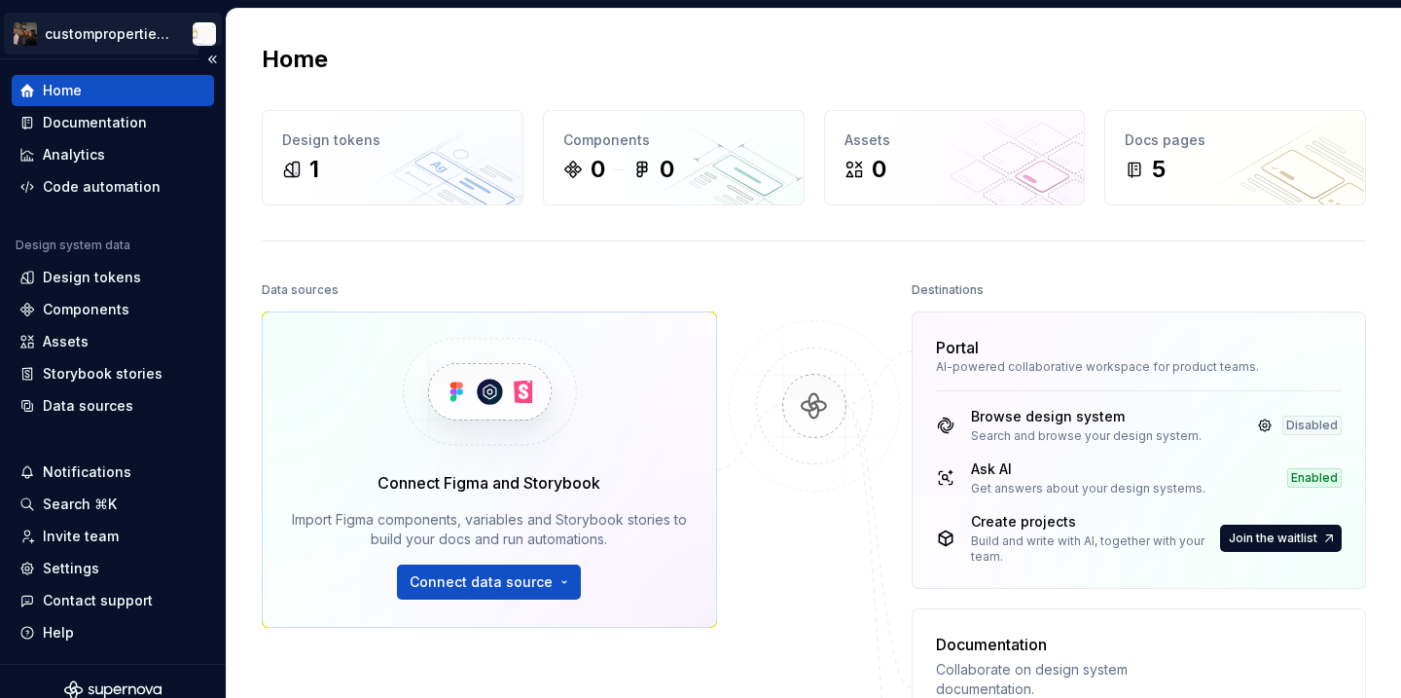
click at [91, 34] on html "custompropertiesbug Home Documentation Analytics Code automation Design system …" at bounding box center [700, 349] width 1401 height 698
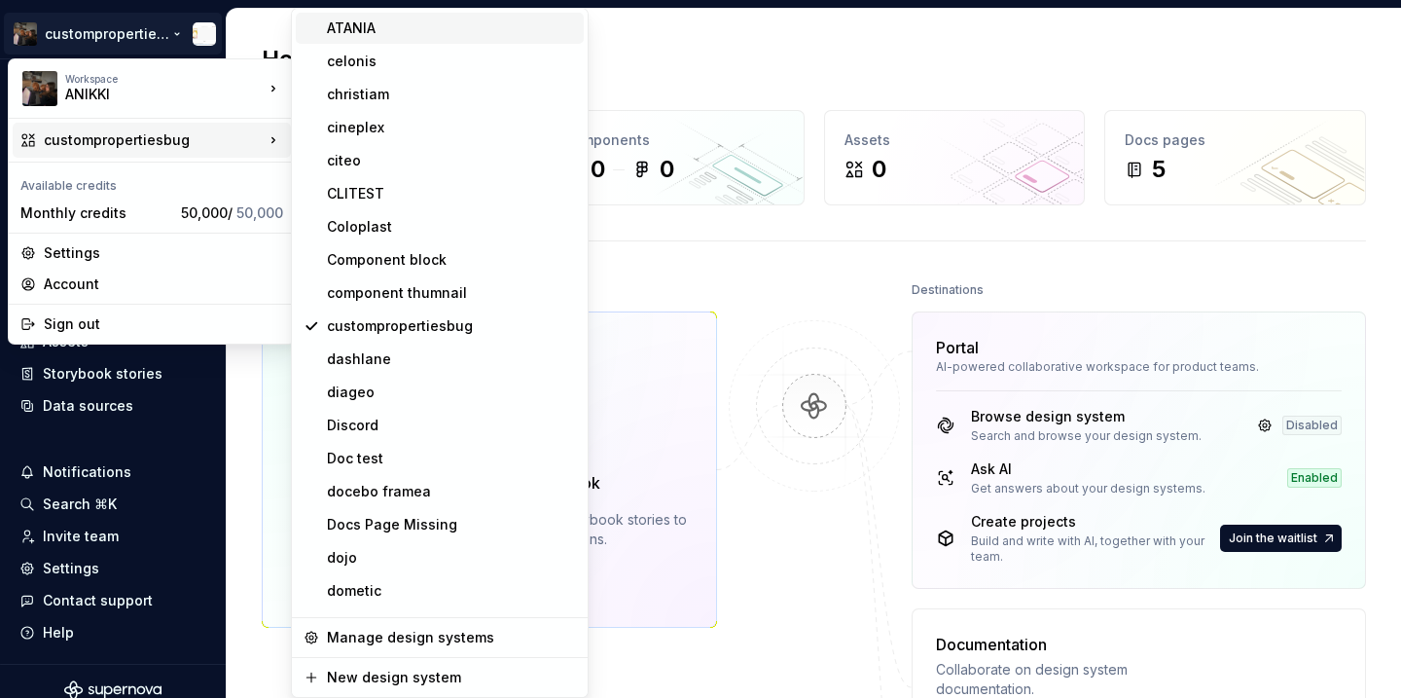
click at [352, 30] on div "ATANIA" at bounding box center [451, 27] width 249 height 19
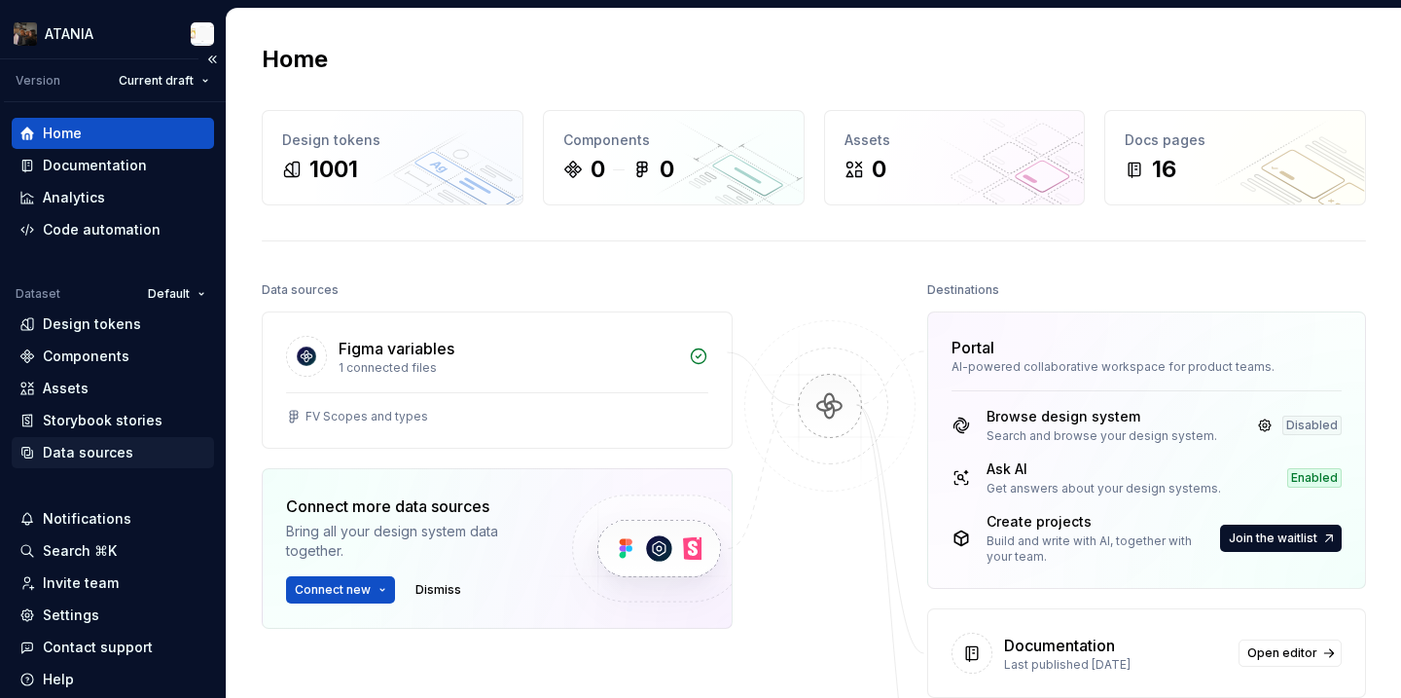
click at [144, 452] on div "Data sources" at bounding box center [112, 452] width 187 height 19
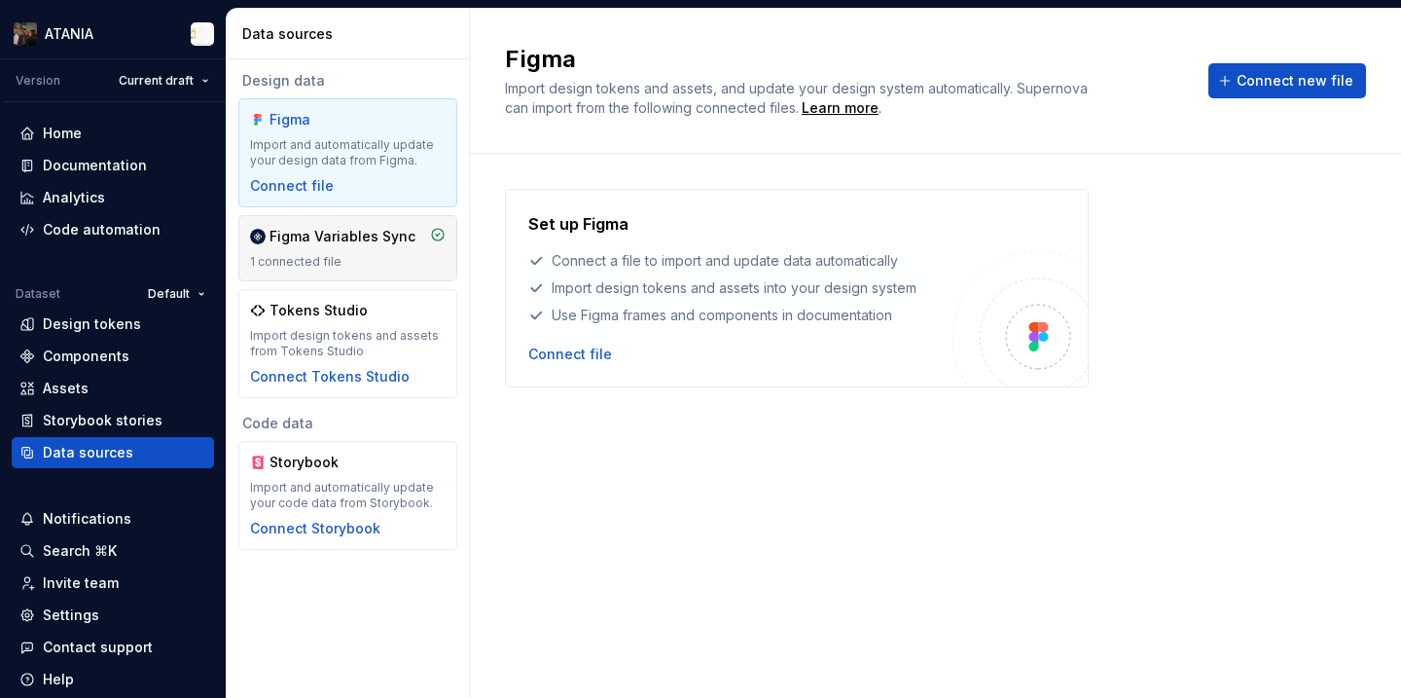
click at [350, 243] on div "Figma Variables Sync" at bounding box center [343, 236] width 146 height 19
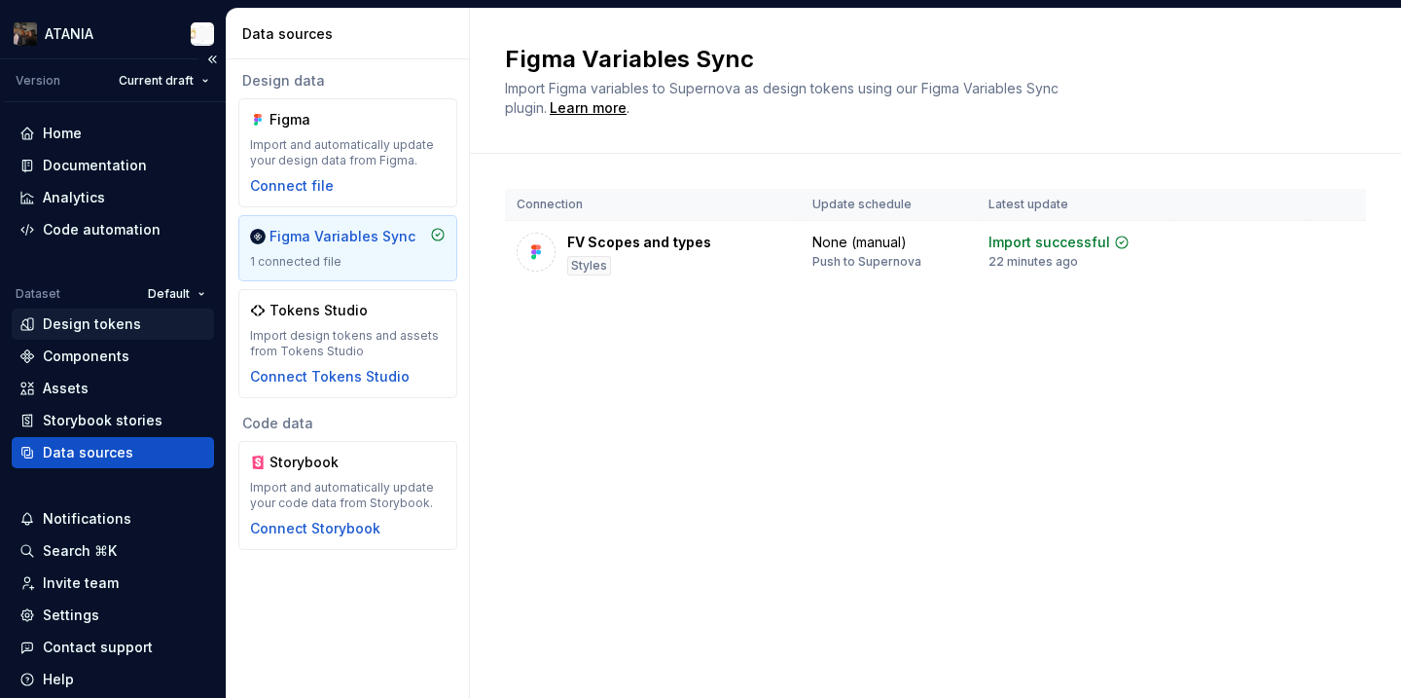
click at [122, 321] on div "Design tokens" at bounding box center [92, 323] width 98 height 19
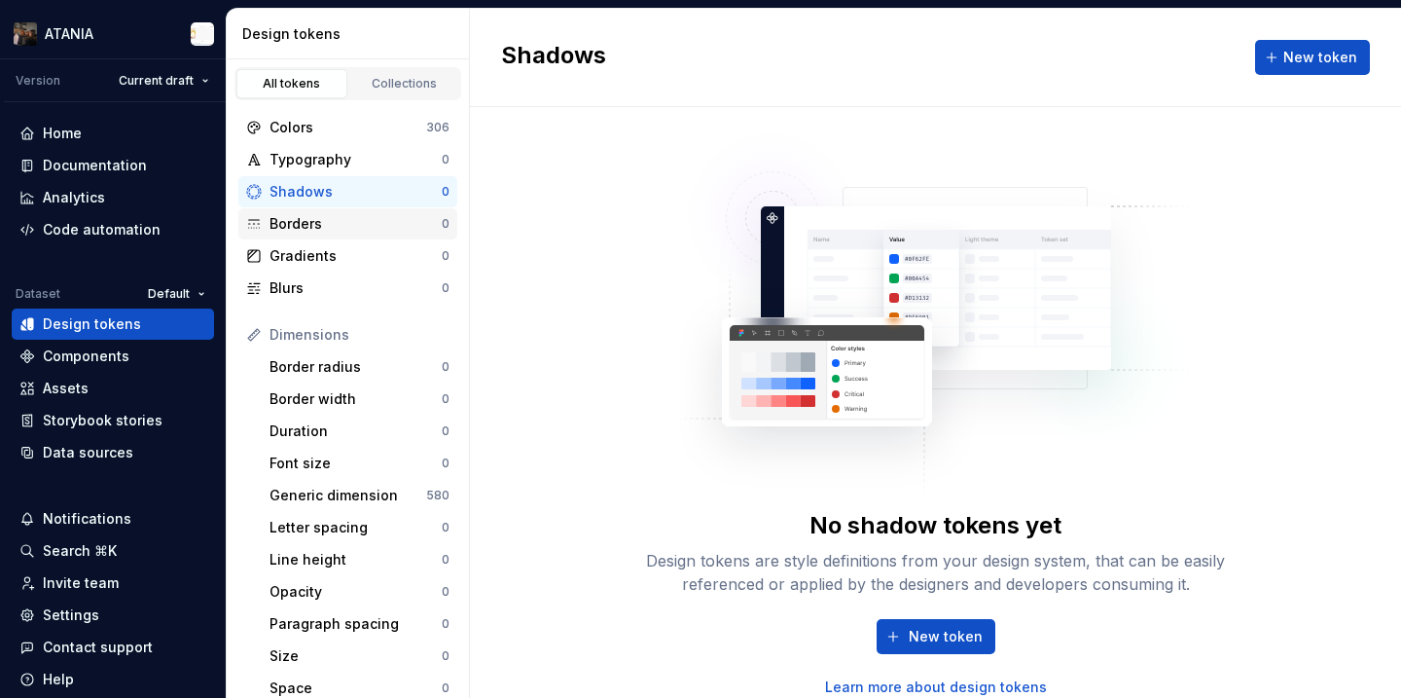
click at [324, 226] on div "Borders" at bounding box center [356, 223] width 172 height 19
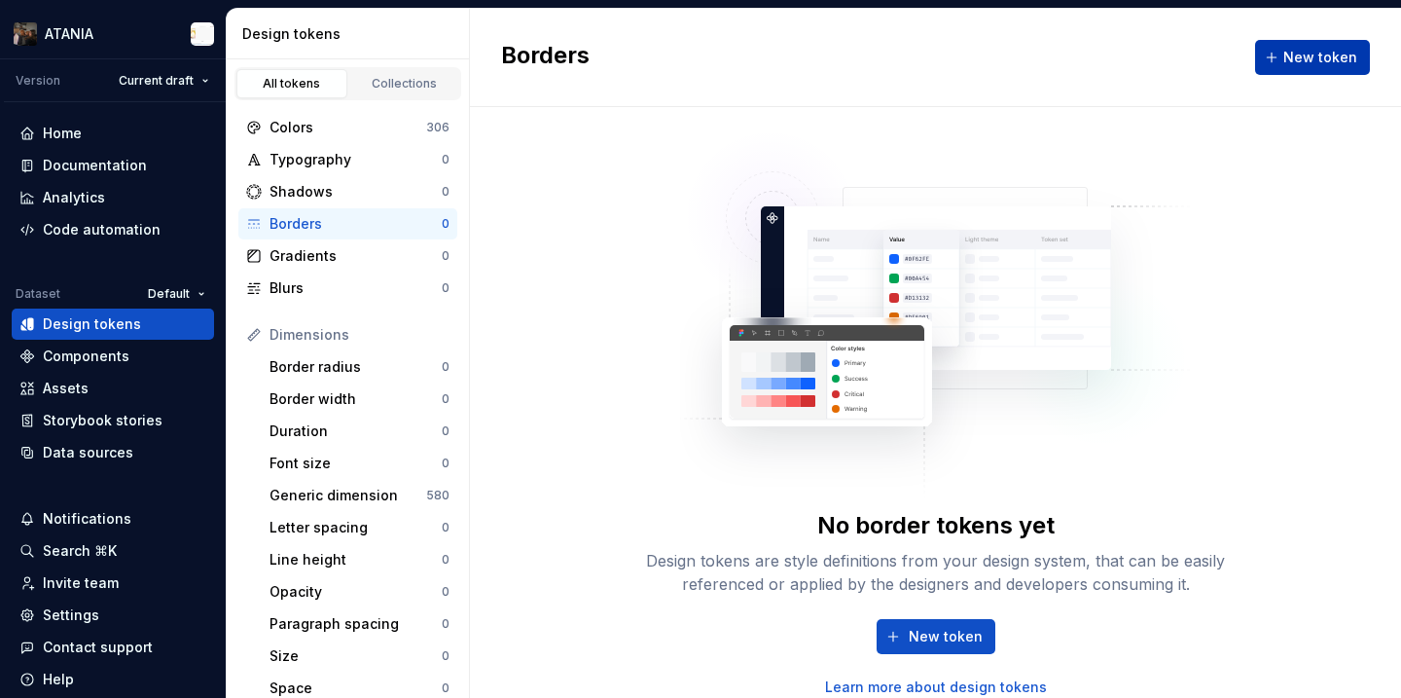
click at [1285, 63] on button "New token" at bounding box center [1312, 57] width 115 height 35
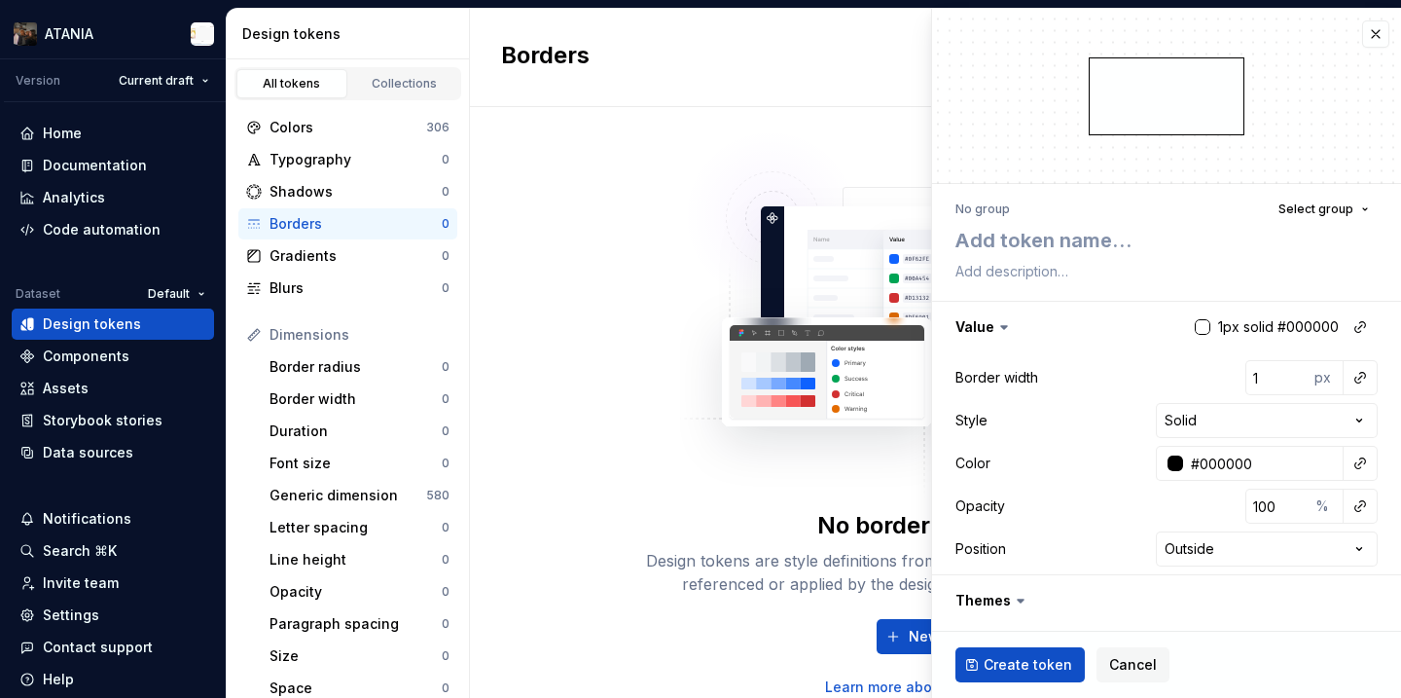
type textarea "*"
type input "2"
type textarea "*"
type input "3"
type textarea "*"
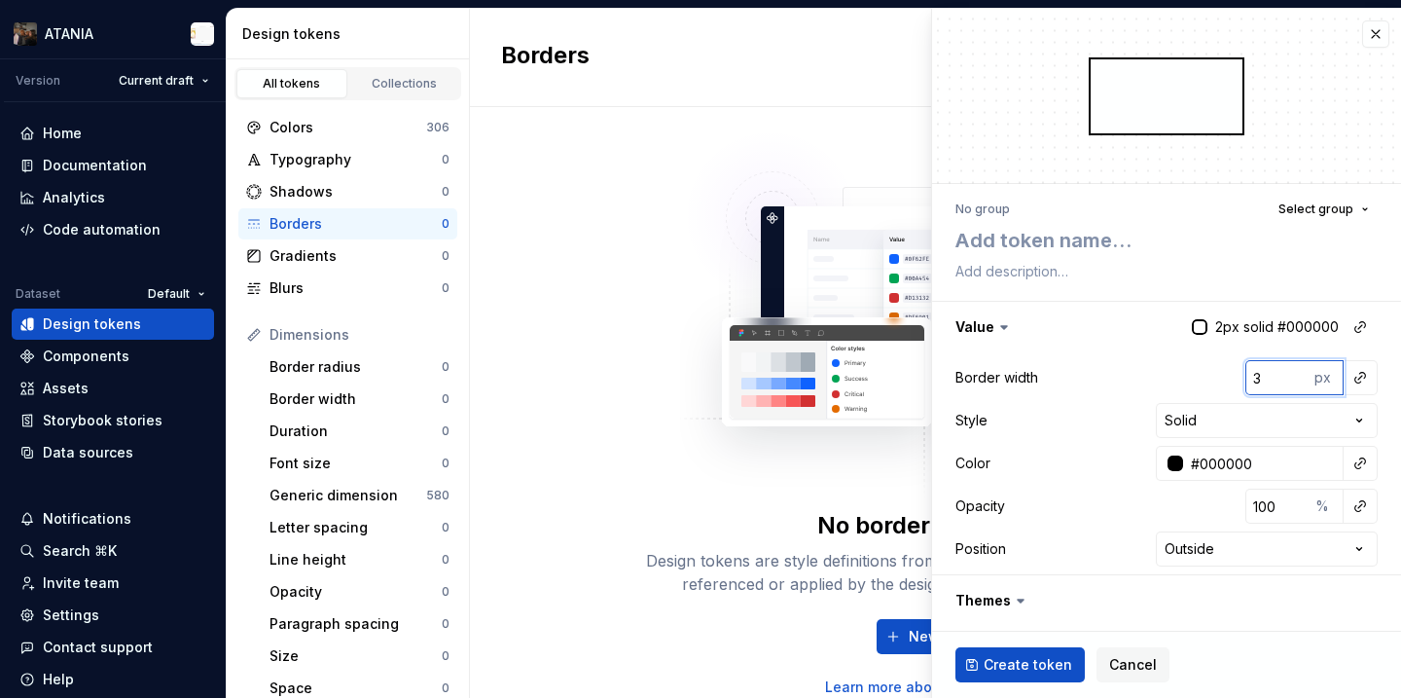
type input "4"
type textarea "*"
type input "5"
type textarea "*"
type input "6"
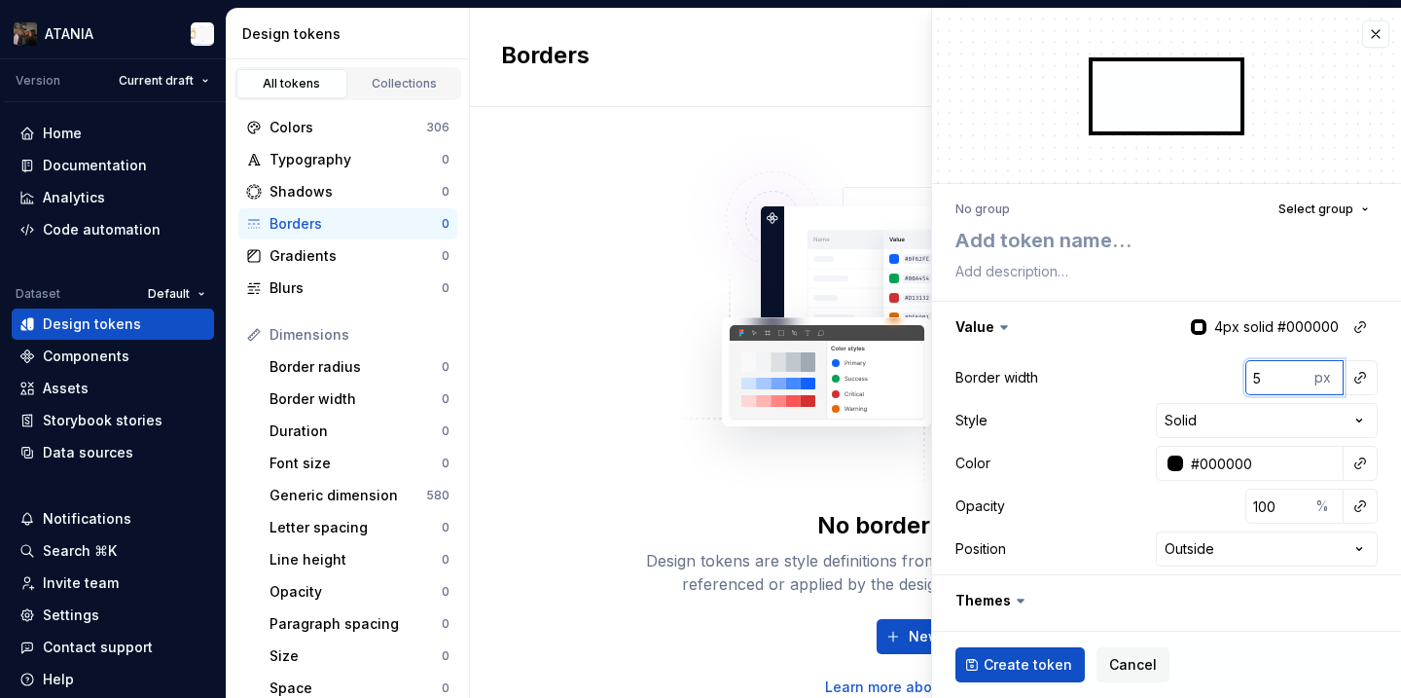
type textarea "*"
type input "7"
type textarea "*"
type input "8"
type textarea "*"
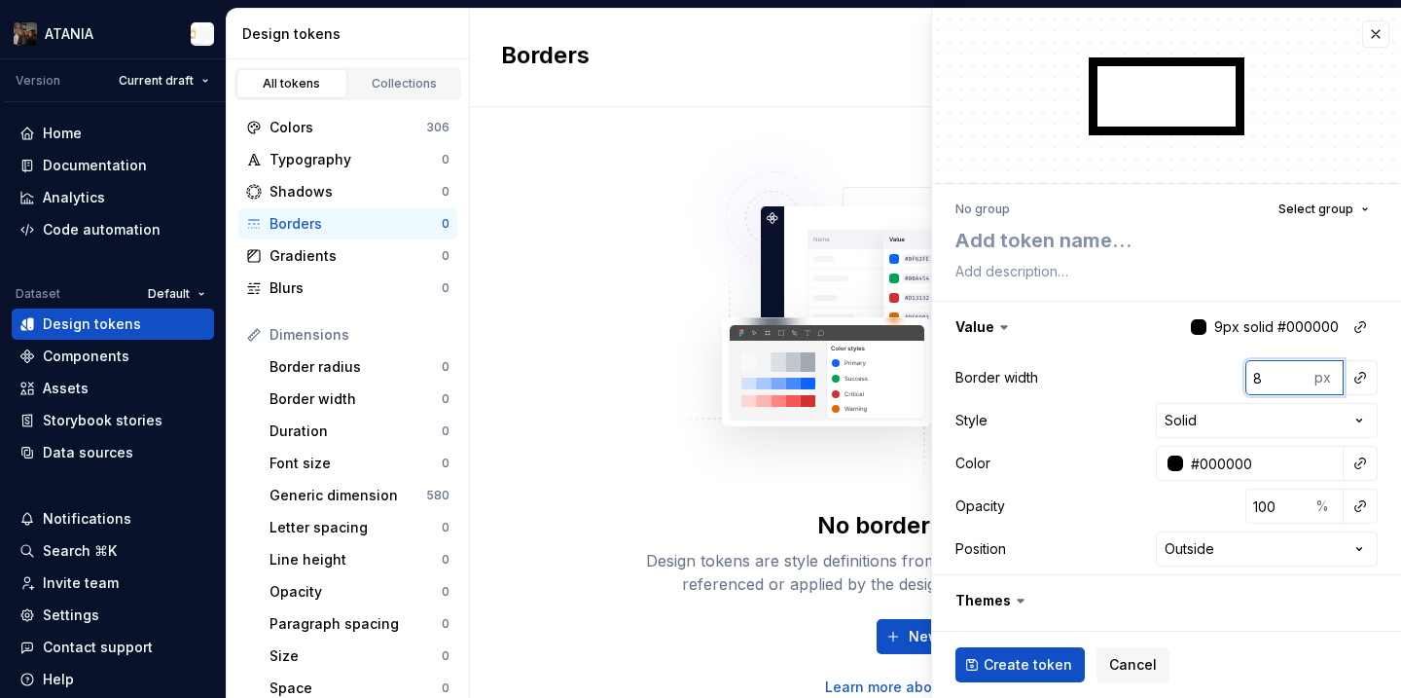
type input "9"
type textarea "*"
type input "10"
type textarea "*"
type input "11"
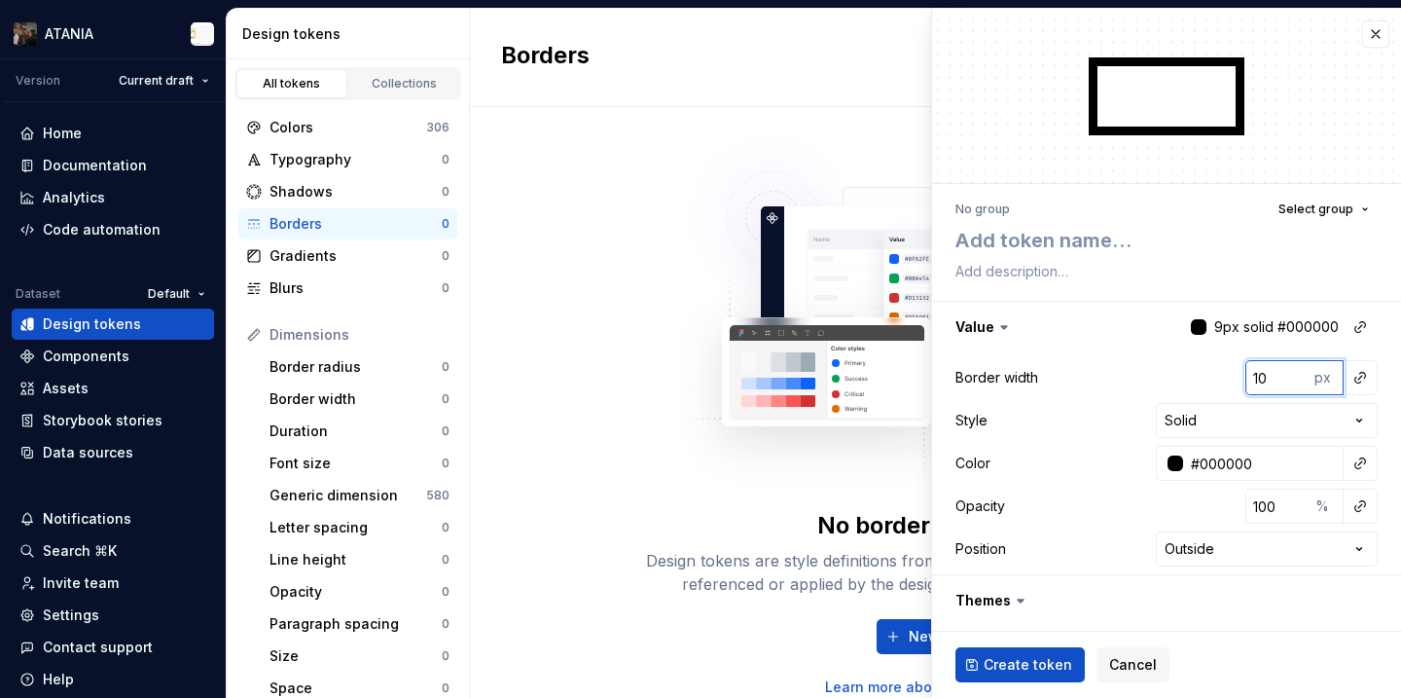
type textarea "*"
type input "12"
type textarea "*"
type input "13"
type textarea "*"
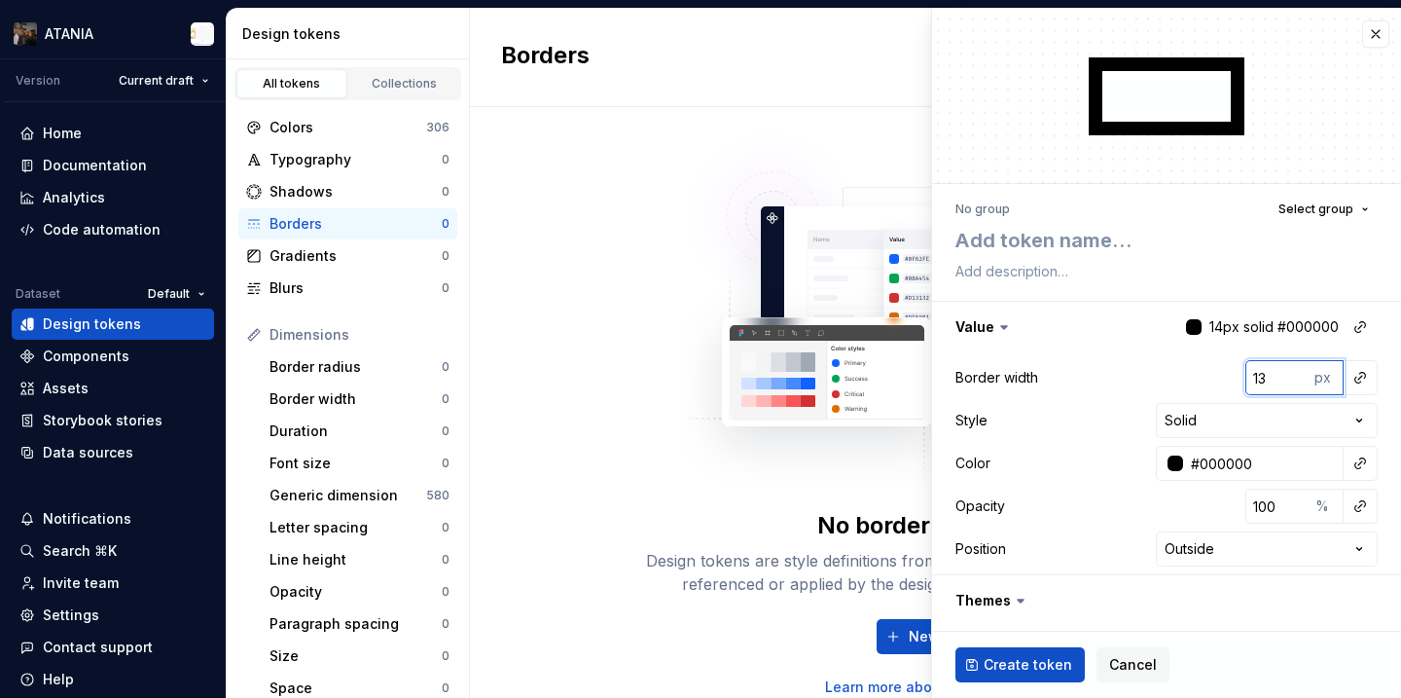
type input "14"
type textarea "*"
type input "15"
type textarea "*"
type input "16"
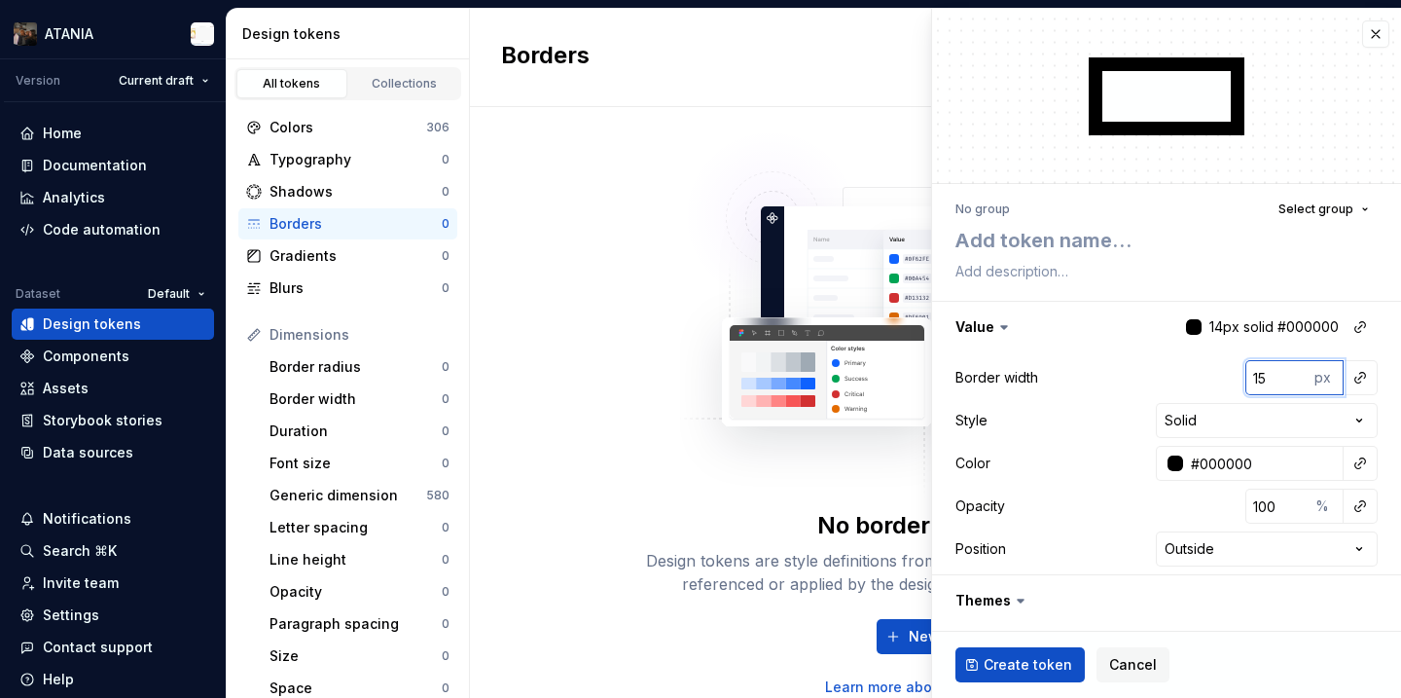
type textarea "*"
type input "17"
type textarea "*"
type input "18"
type textarea "*"
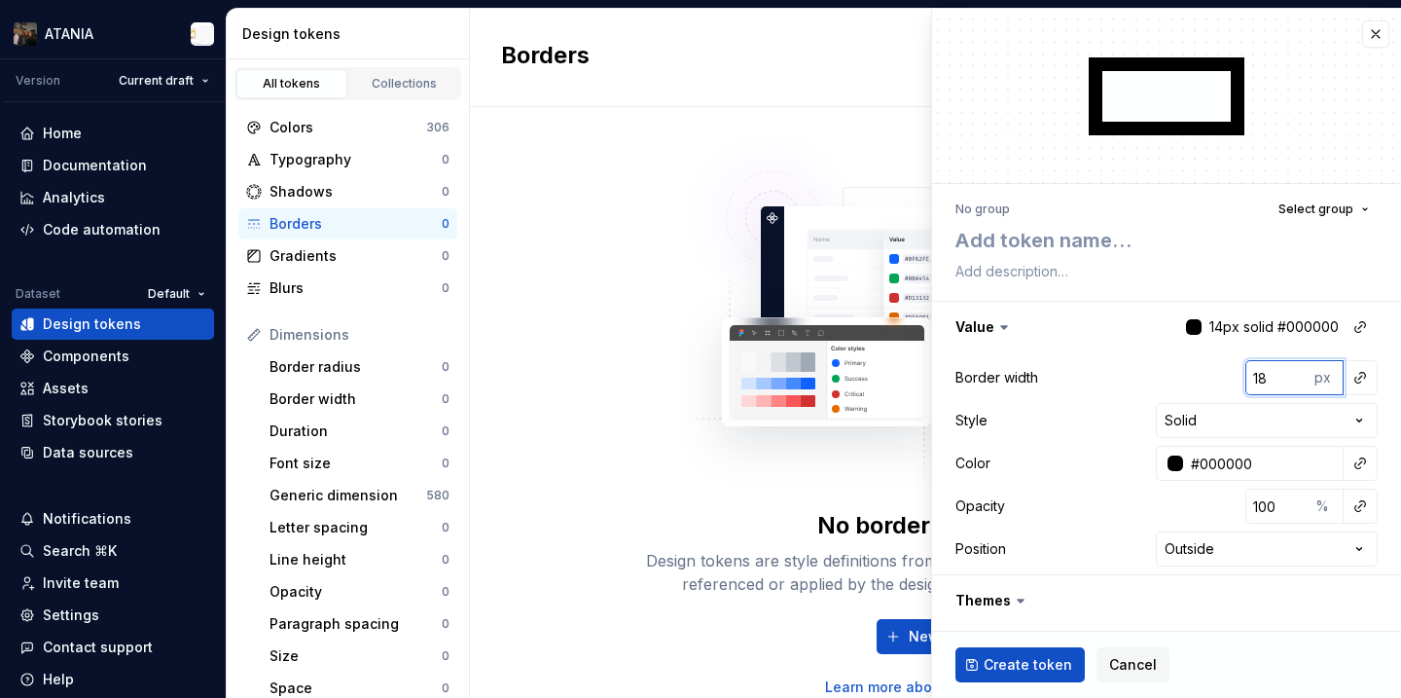
type input "19"
type textarea "*"
type input "20"
type textarea "*"
type input "21"
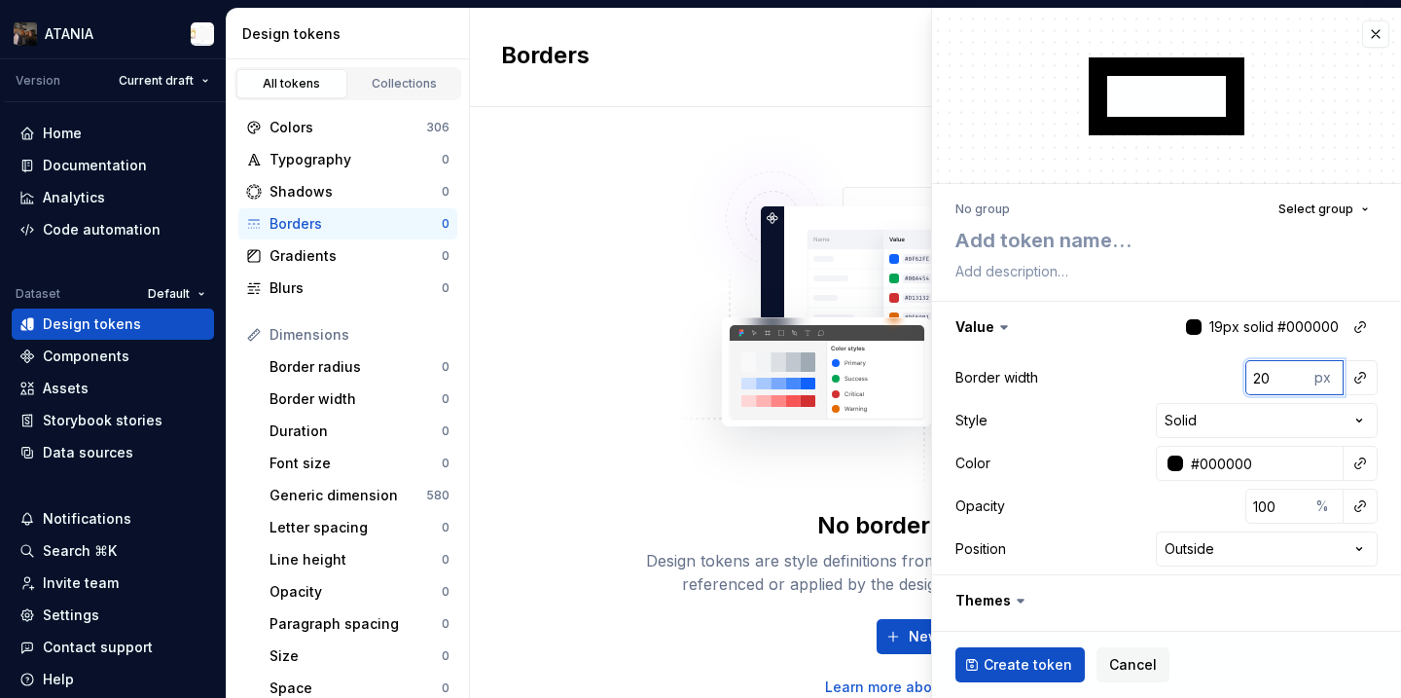
type textarea "*"
type input "22"
type textarea "*"
type input "23"
type textarea "*"
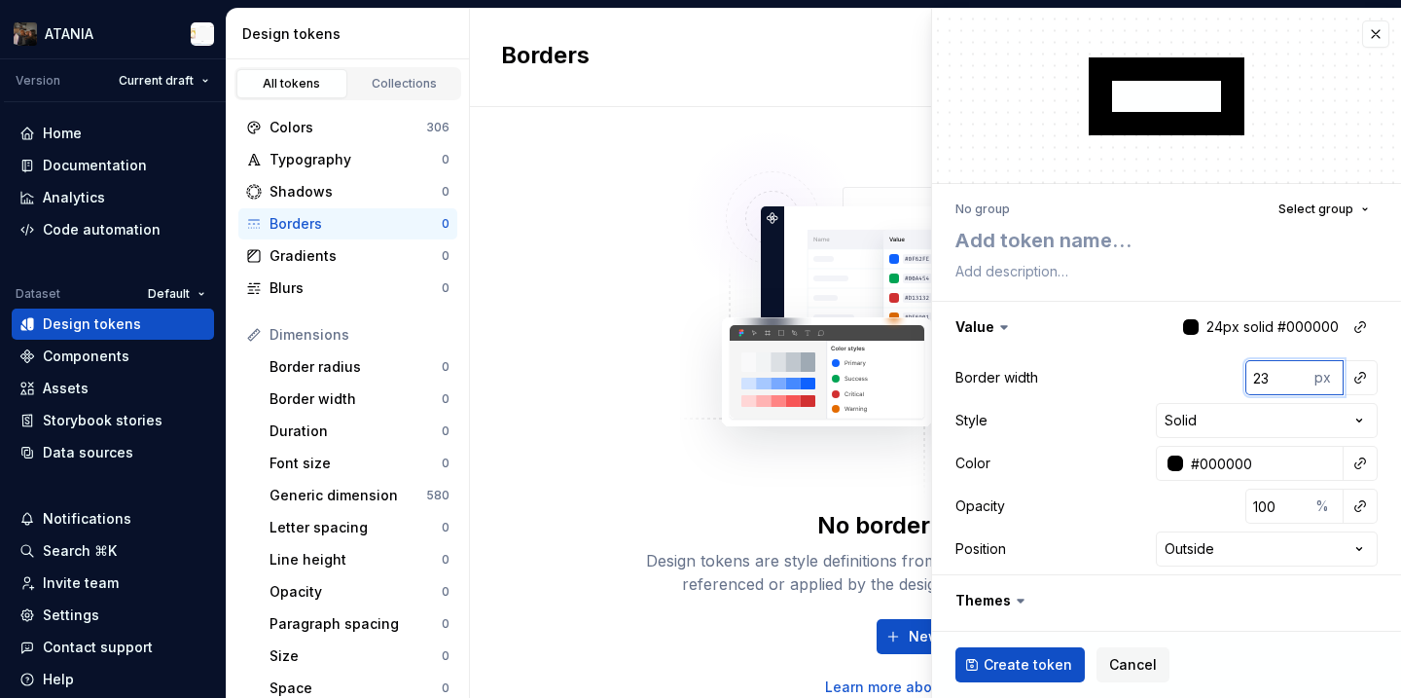
type input "24"
type textarea "*"
type input "25"
type textarea "*"
type input "26"
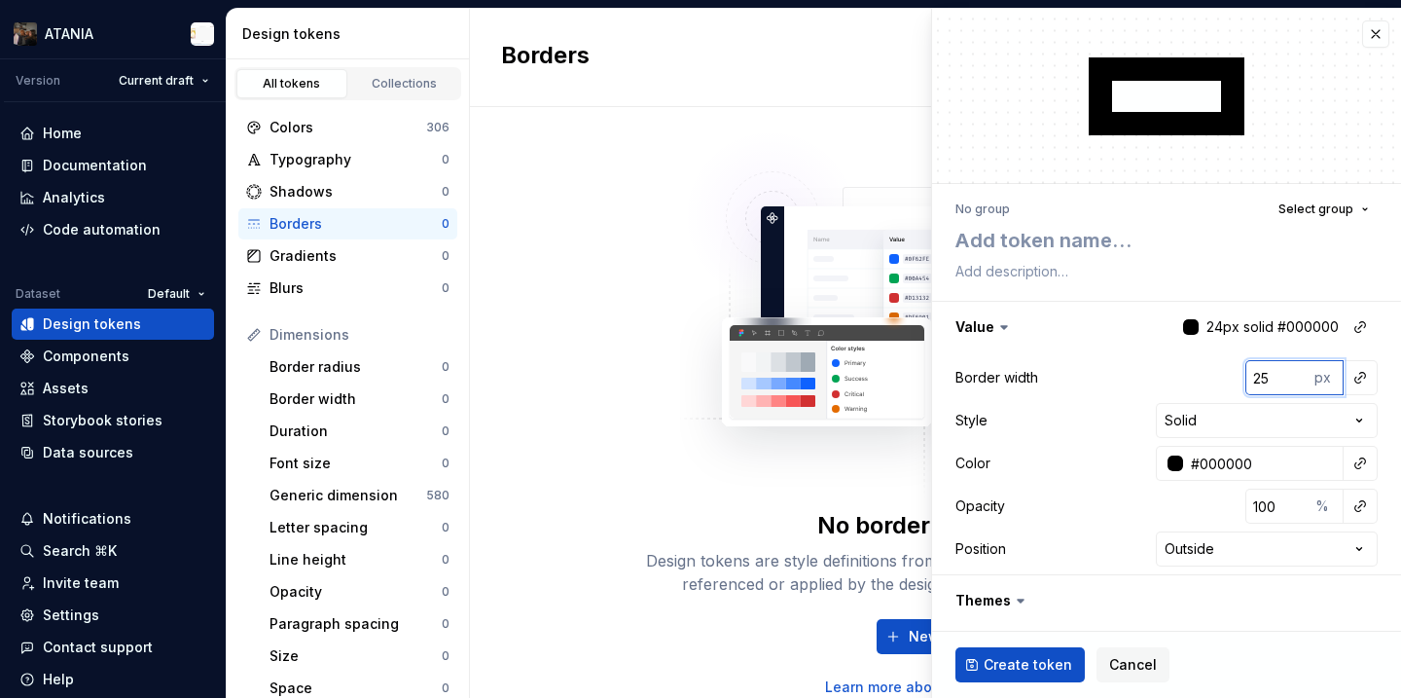
type textarea "*"
type input "27"
type textarea "*"
type input "28"
type textarea "*"
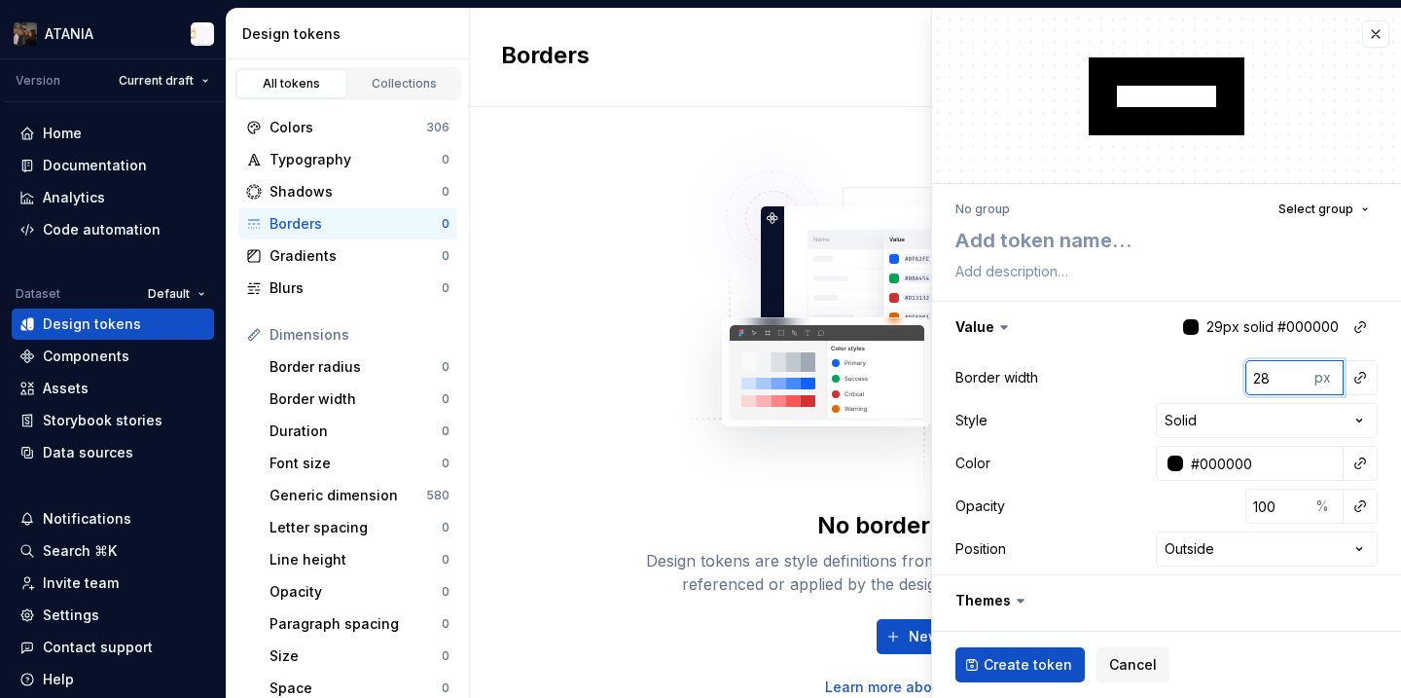
type input "29"
type textarea "*"
type input "30"
type textarea "*"
type input "31"
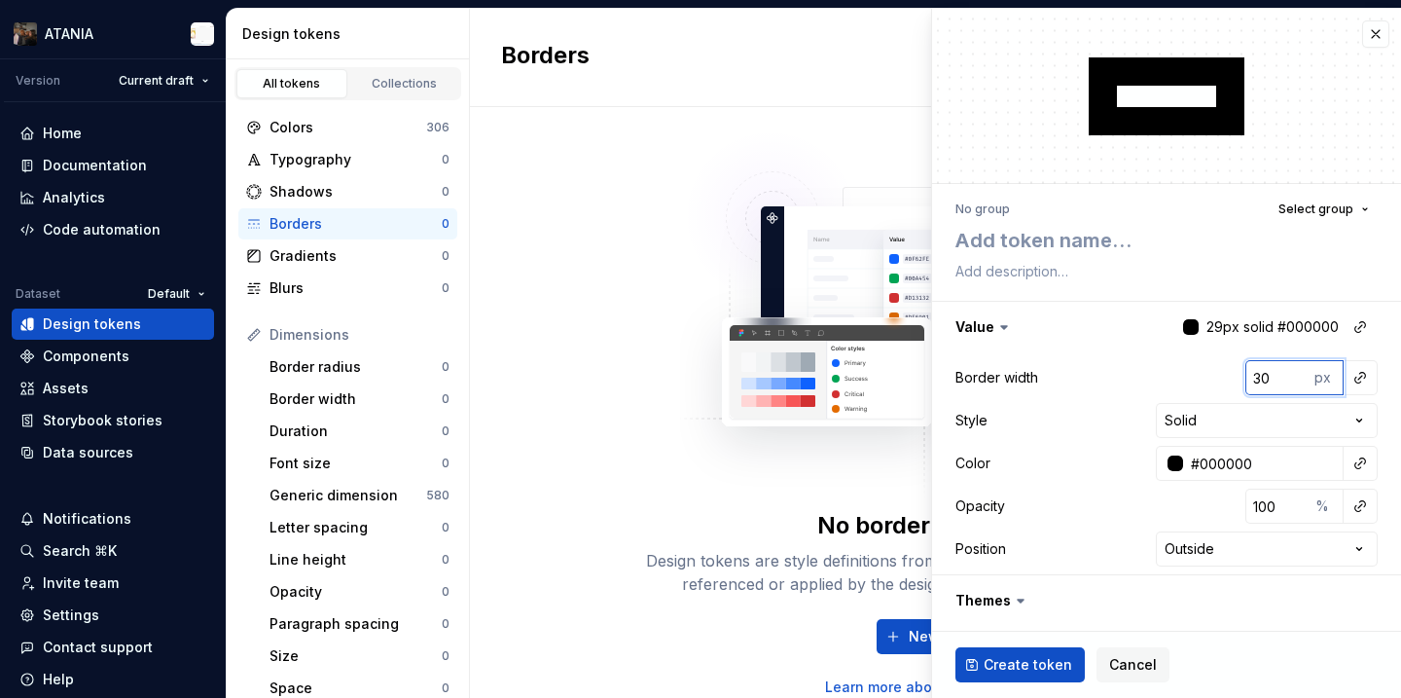
type textarea "*"
type input "32"
type textarea "*"
type input "33"
type textarea "*"
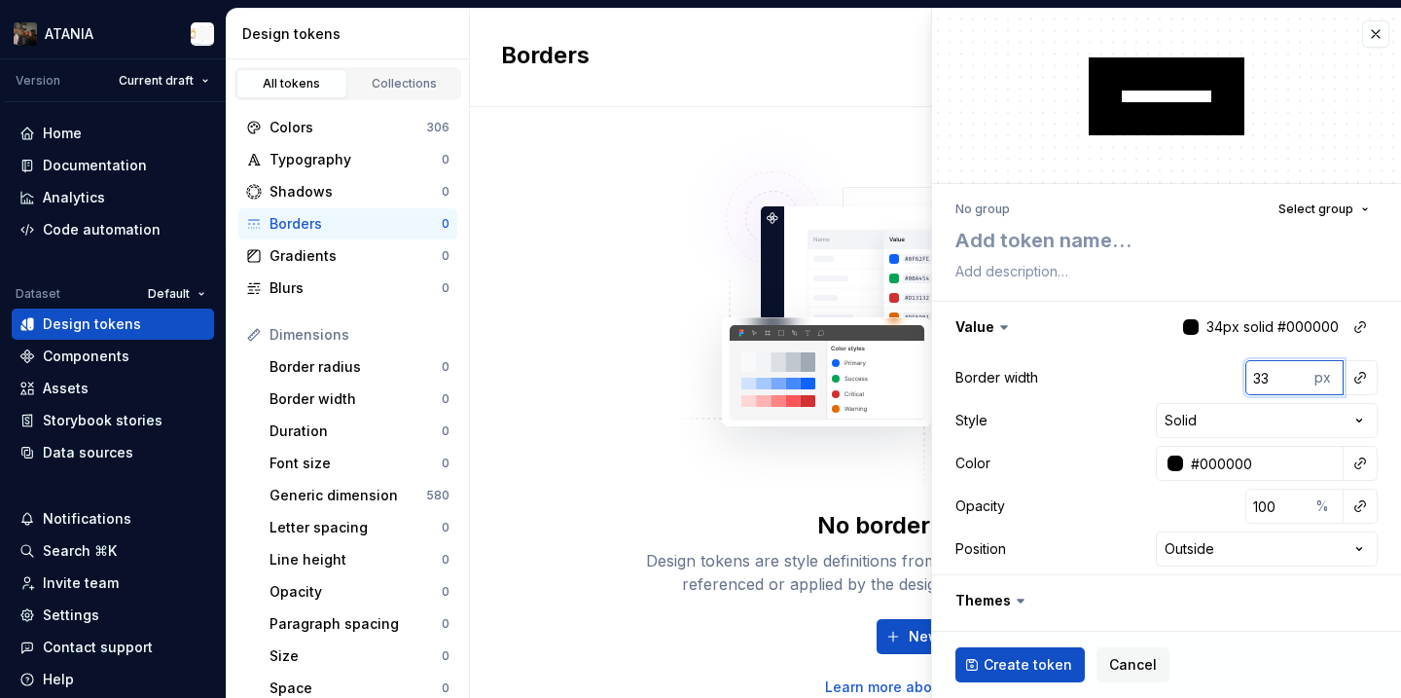
type input "34"
type textarea "*"
type input "35"
type textarea "*"
type input "36"
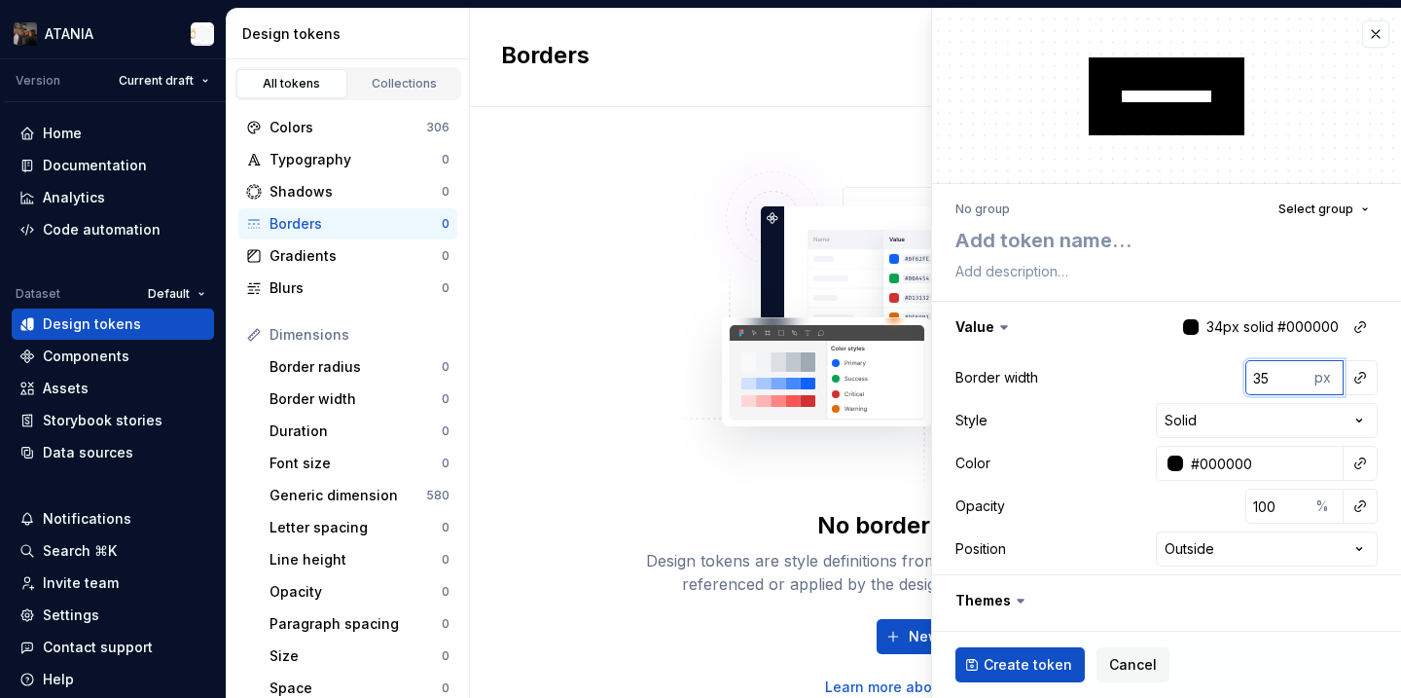
type textarea "*"
type input "37"
type textarea "*"
type input "38"
type textarea "*"
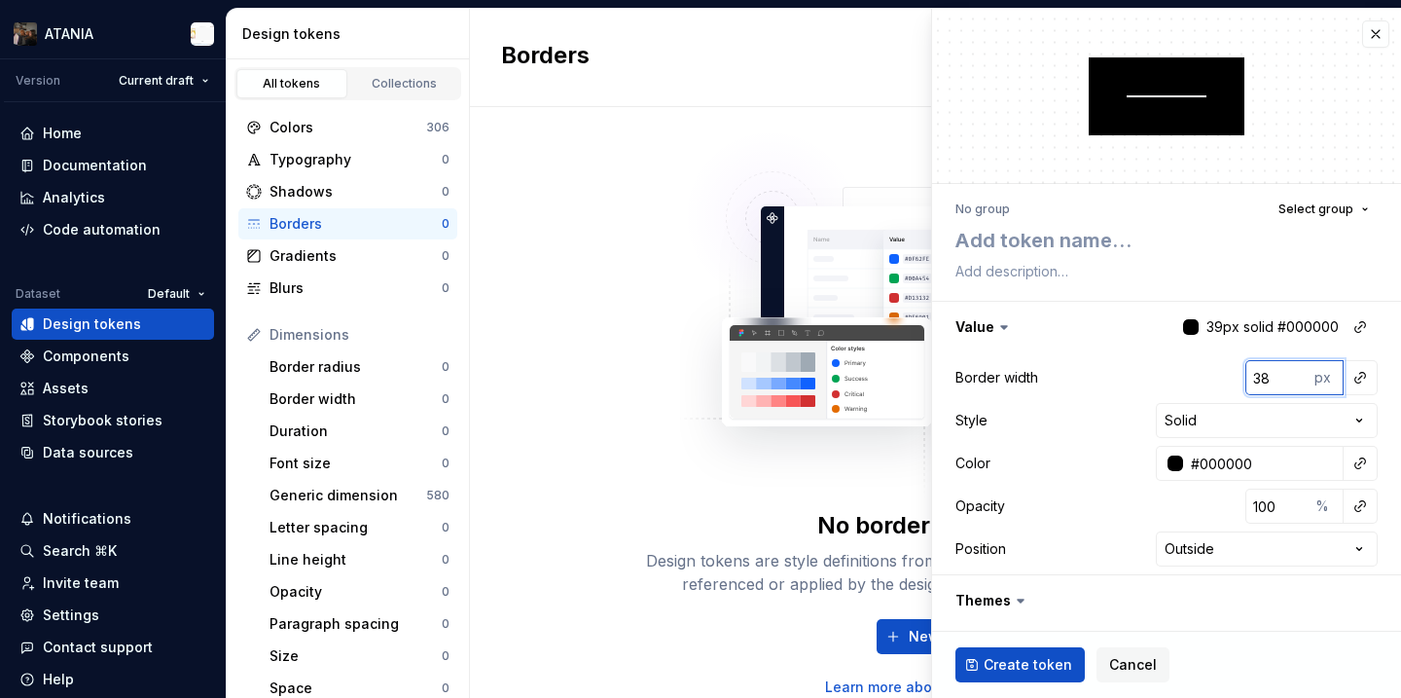
type input "39"
type textarea "*"
type input "40"
type textarea "*"
type input "41"
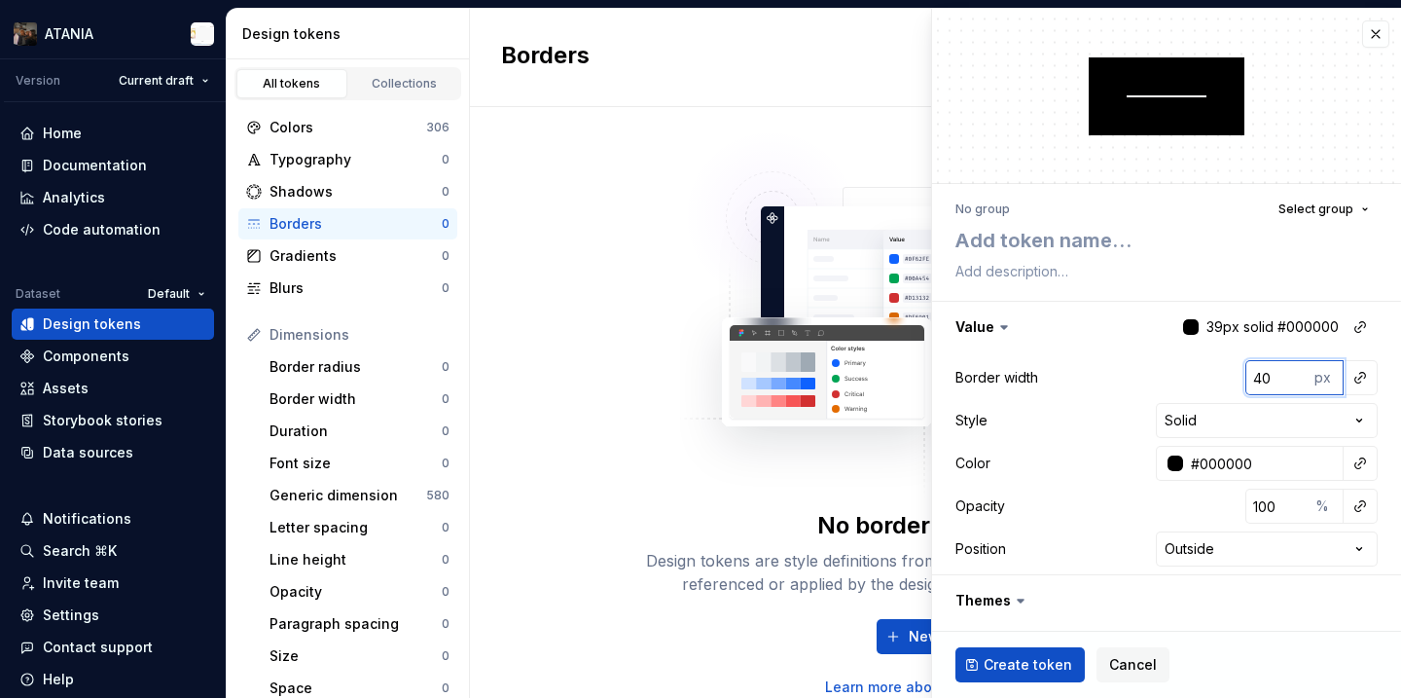
type textarea "*"
type input "42"
type textarea "*"
type input "43"
type textarea "*"
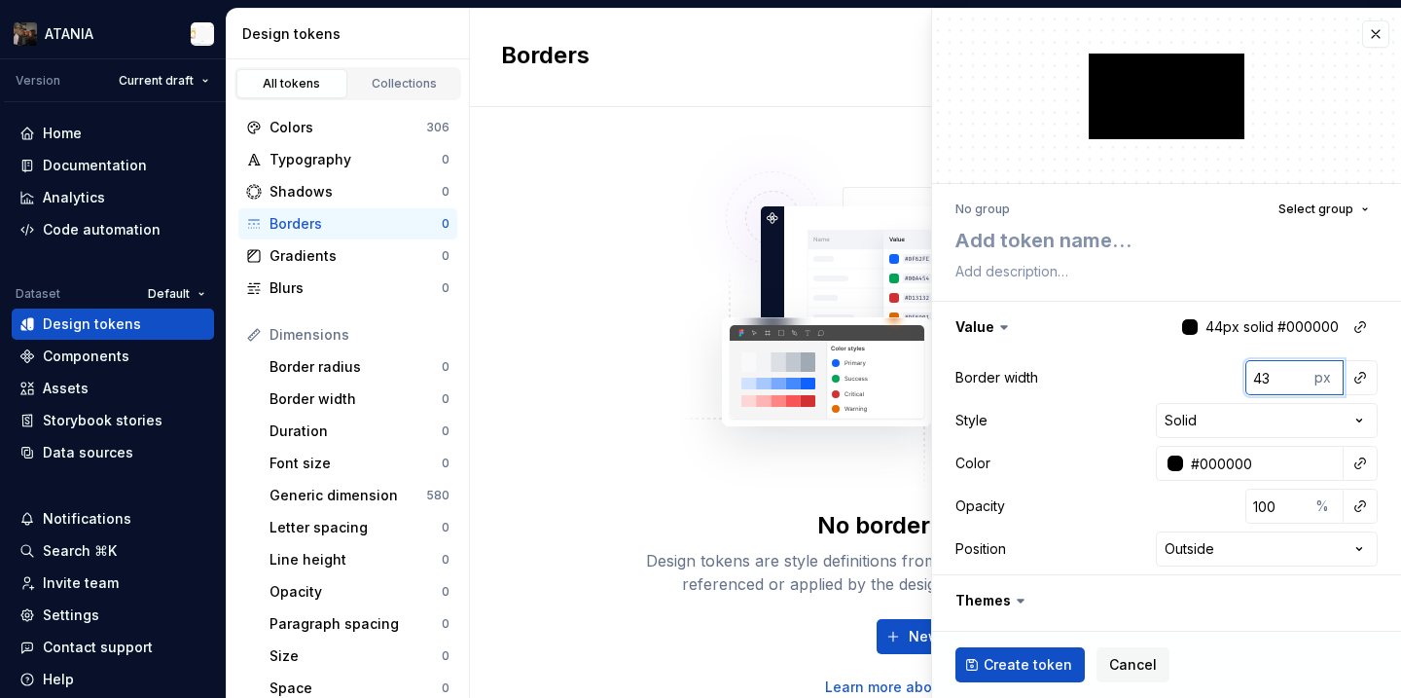
type input "44"
type textarea "*"
type input "45"
type textarea "*"
type input "46"
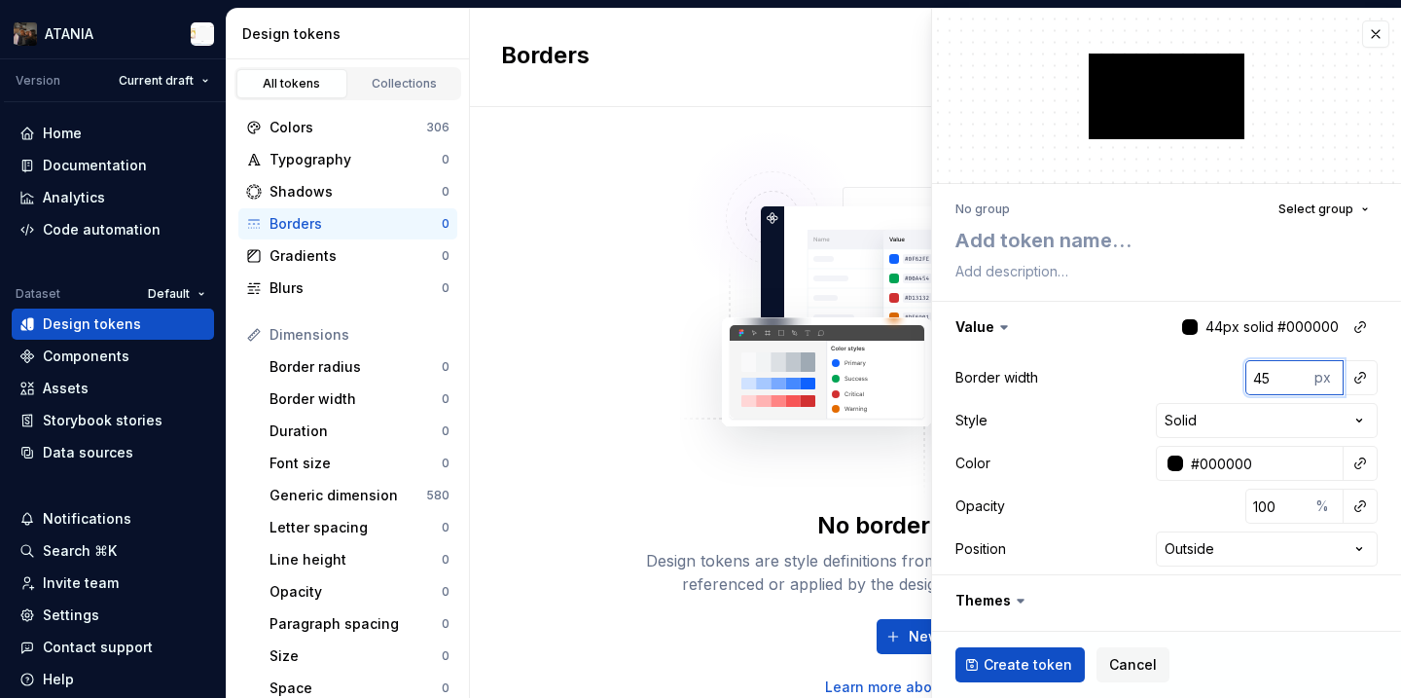
type textarea "*"
type input "47"
type textarea "*"
type input "48"
type textarea "*"
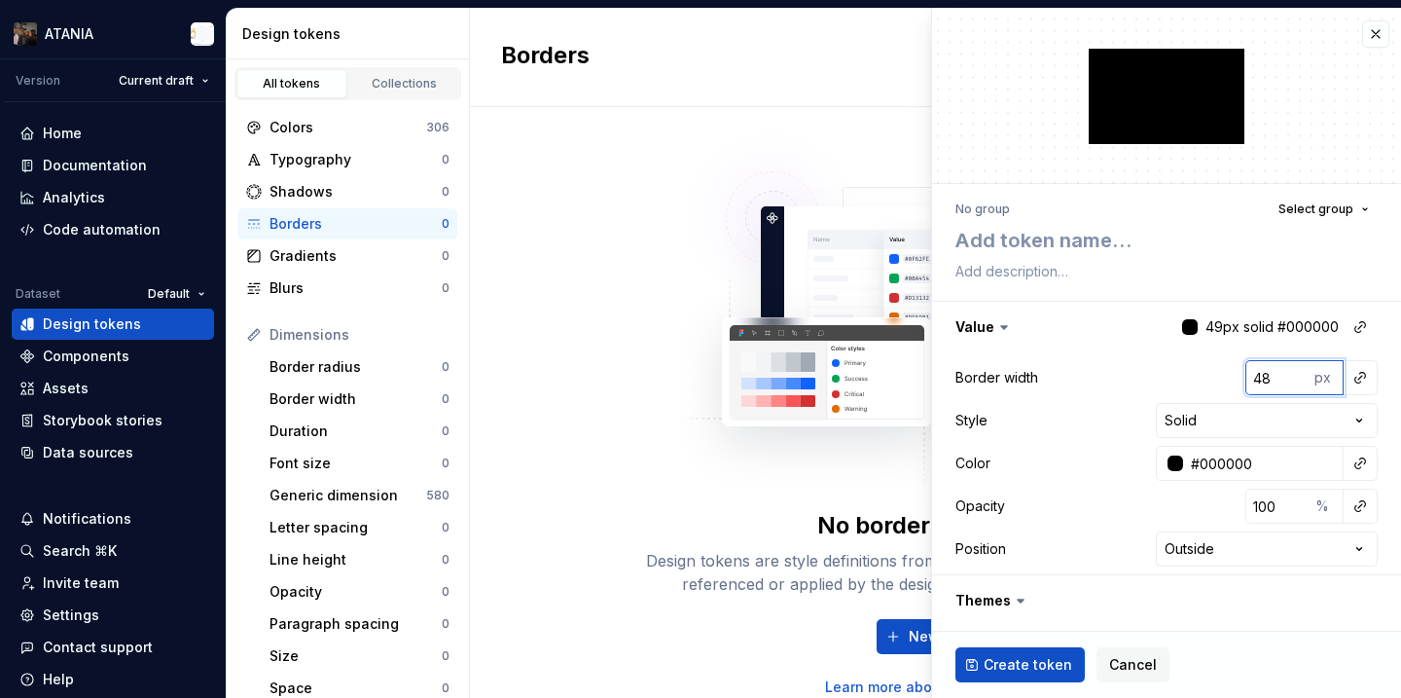
type input "49"
type textarea "*"
type input "50"
type textarea "*"
type input "51"
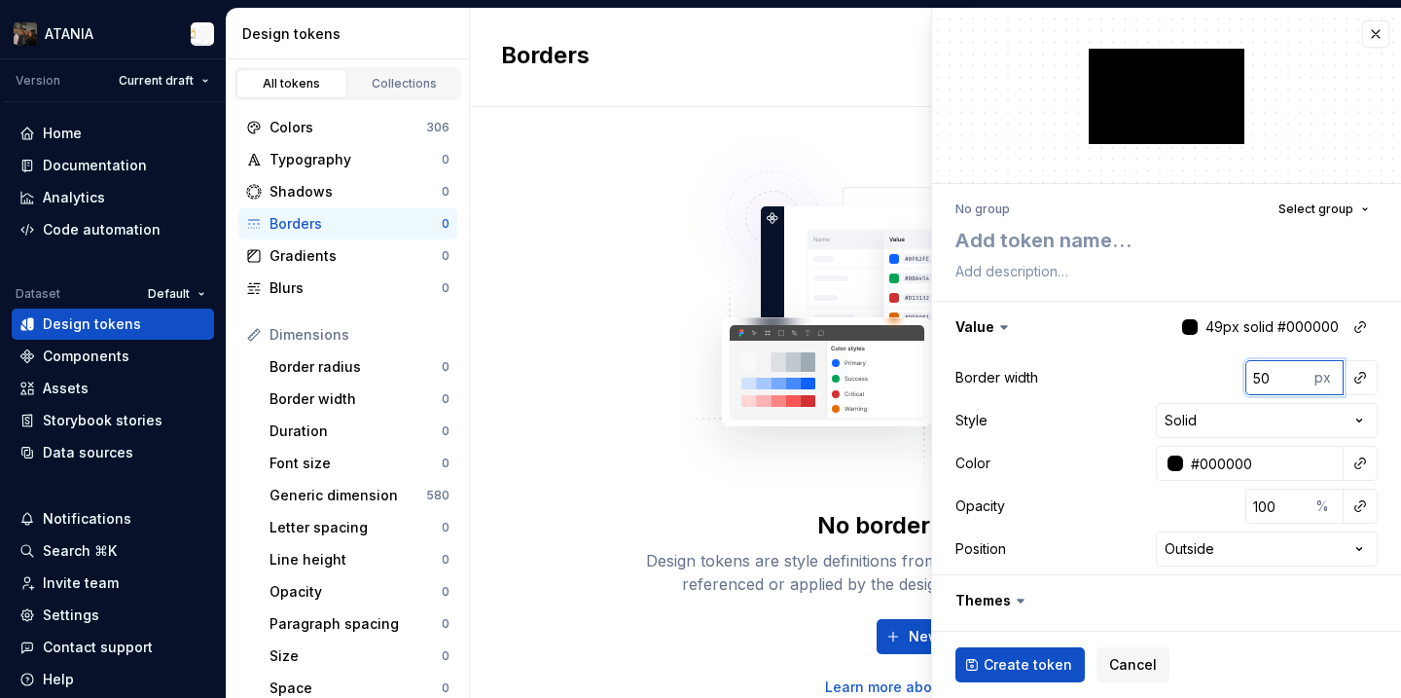
type textarea "*"
type input "52"
type textarea "*"
type input "53"
type textarea "*"
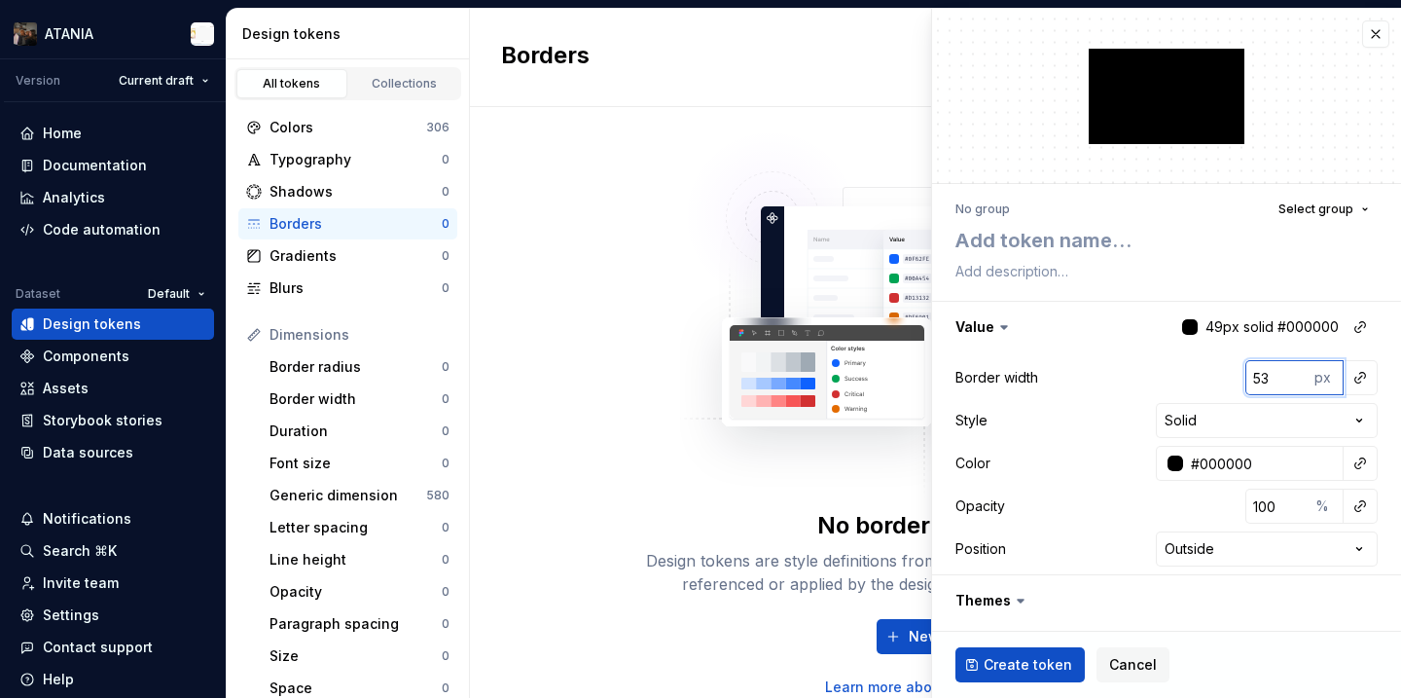
type input "54"
type textarea "*"
type input "55"
type textarea "*"
type input "56"
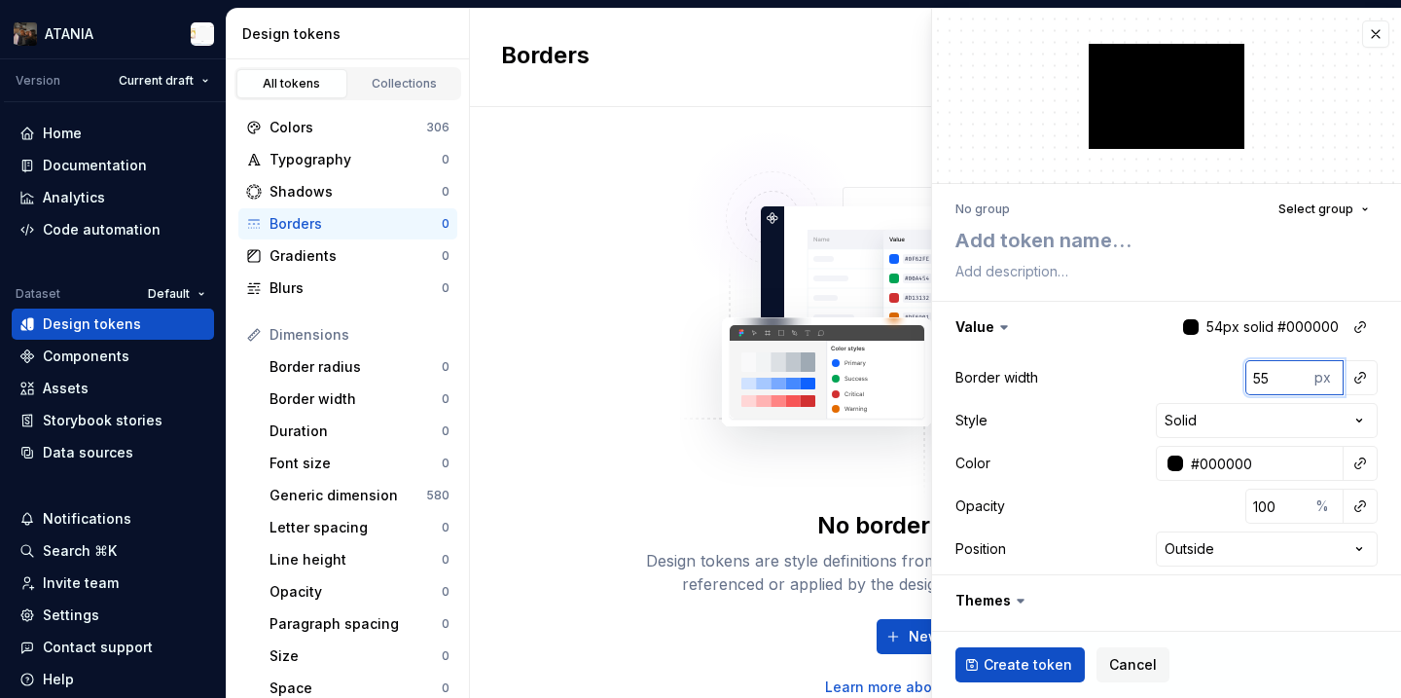
type textarea "*"
type input "57"
type textarea "*"
type input "58"
type textarea "*"
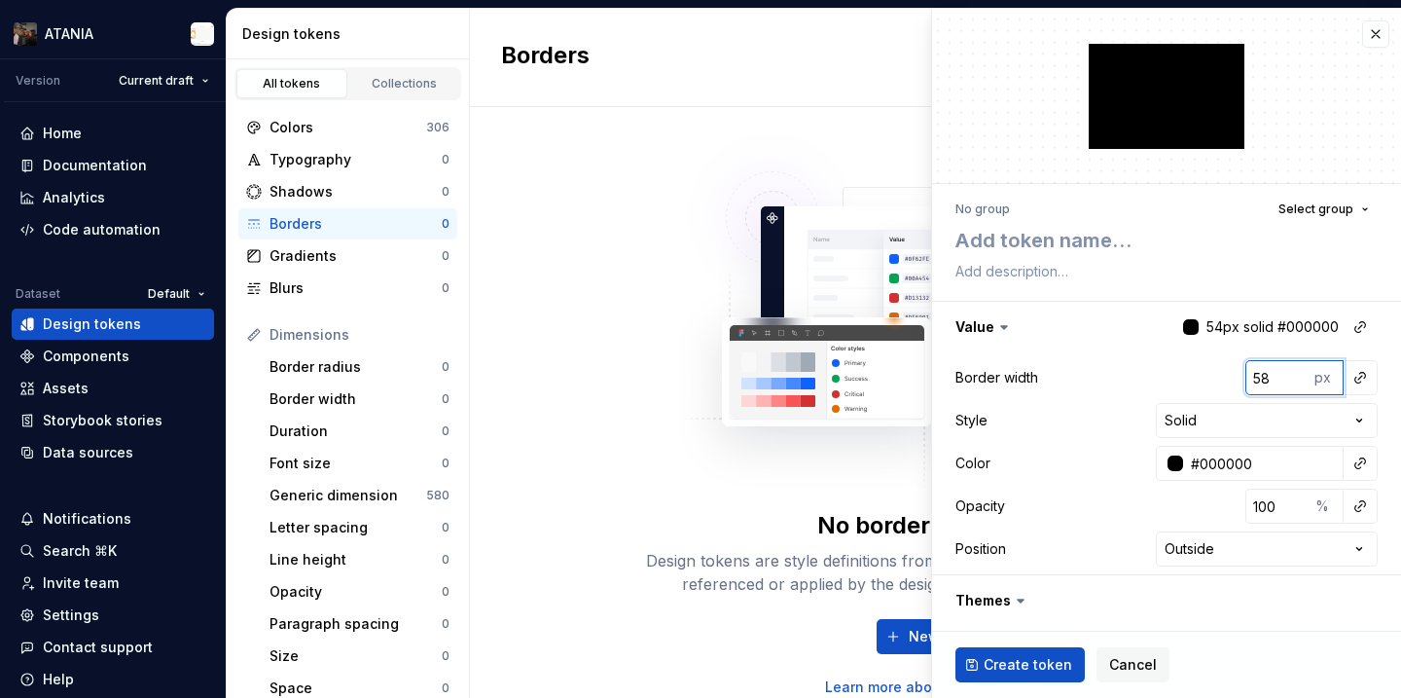
type input "59"
type textarea "*"
type input "60"
type textarea "*"
type input "61"
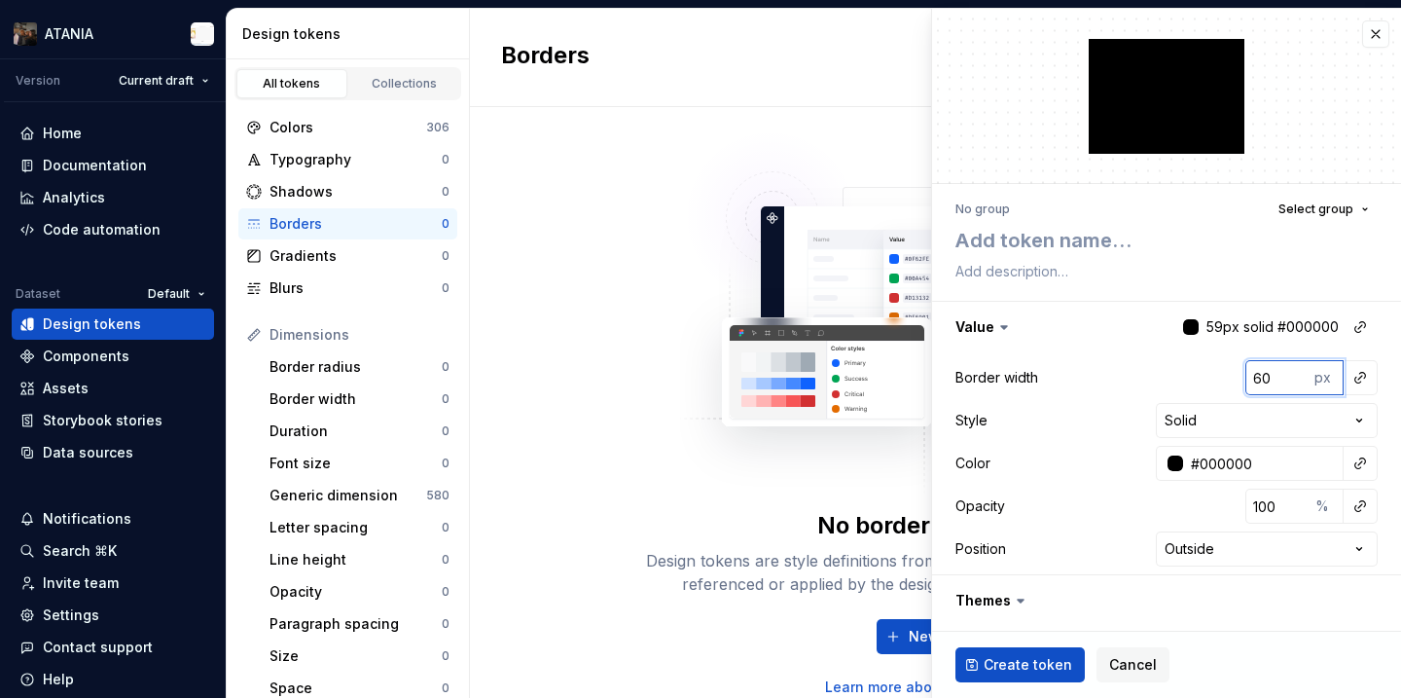
type textarea "*"
type input "62"
type textarea "*"
type input "63"
type textarea "*"
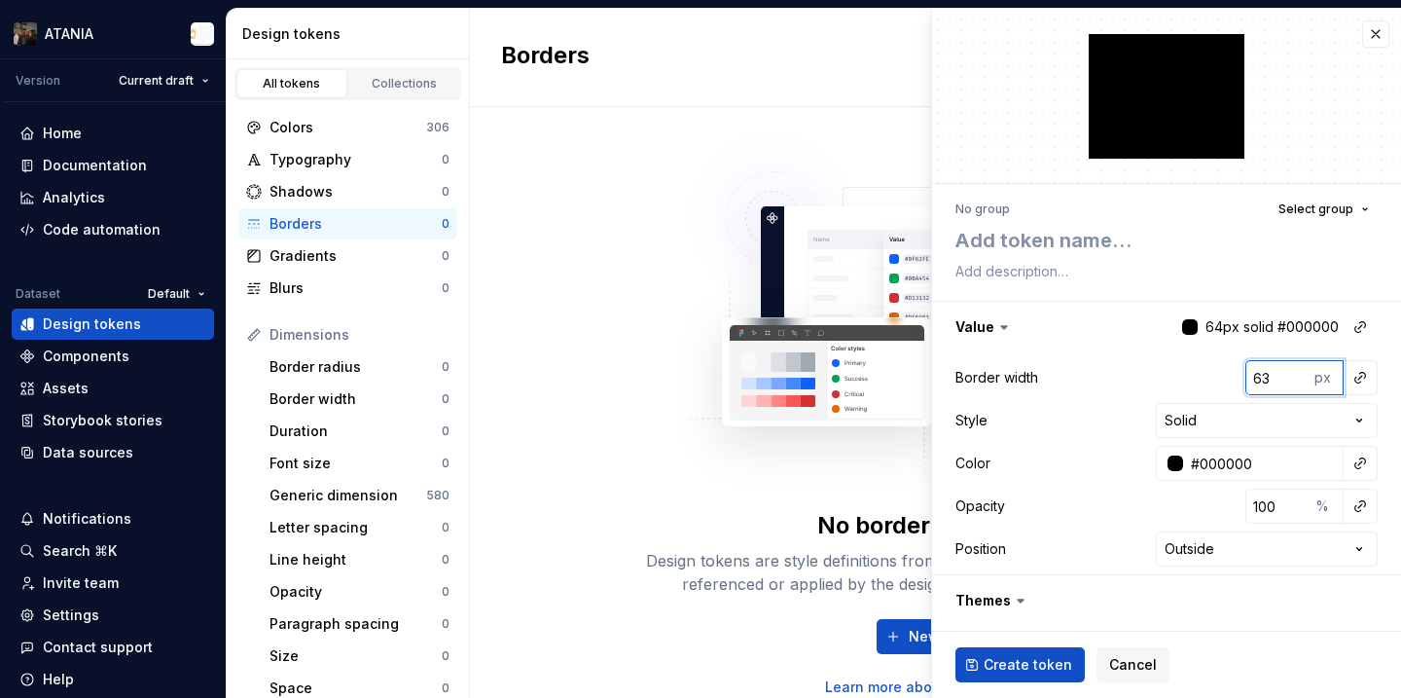
type input "64"
type textarea "*"
type input "65"
type textarea "*"
type input "66"
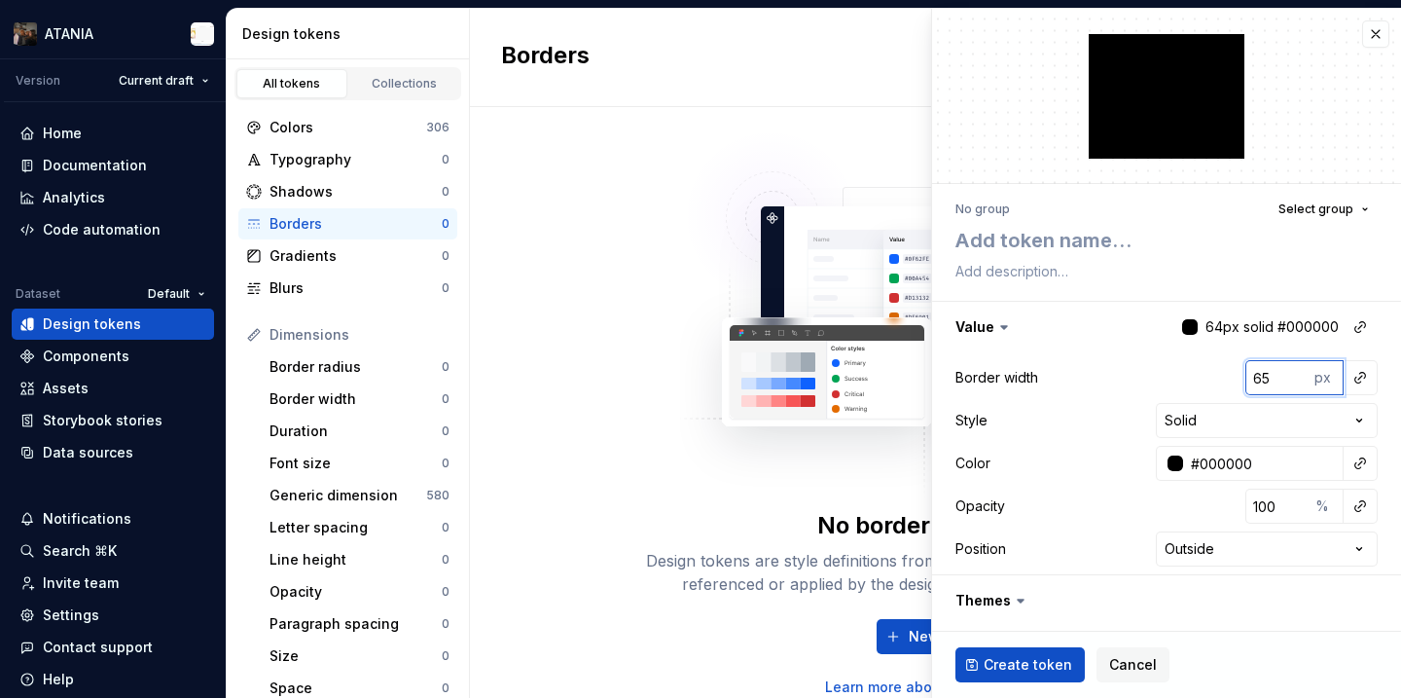
type textarea "*"
type input "67"
type textarea "*"
type input "68"
type textarea "*"
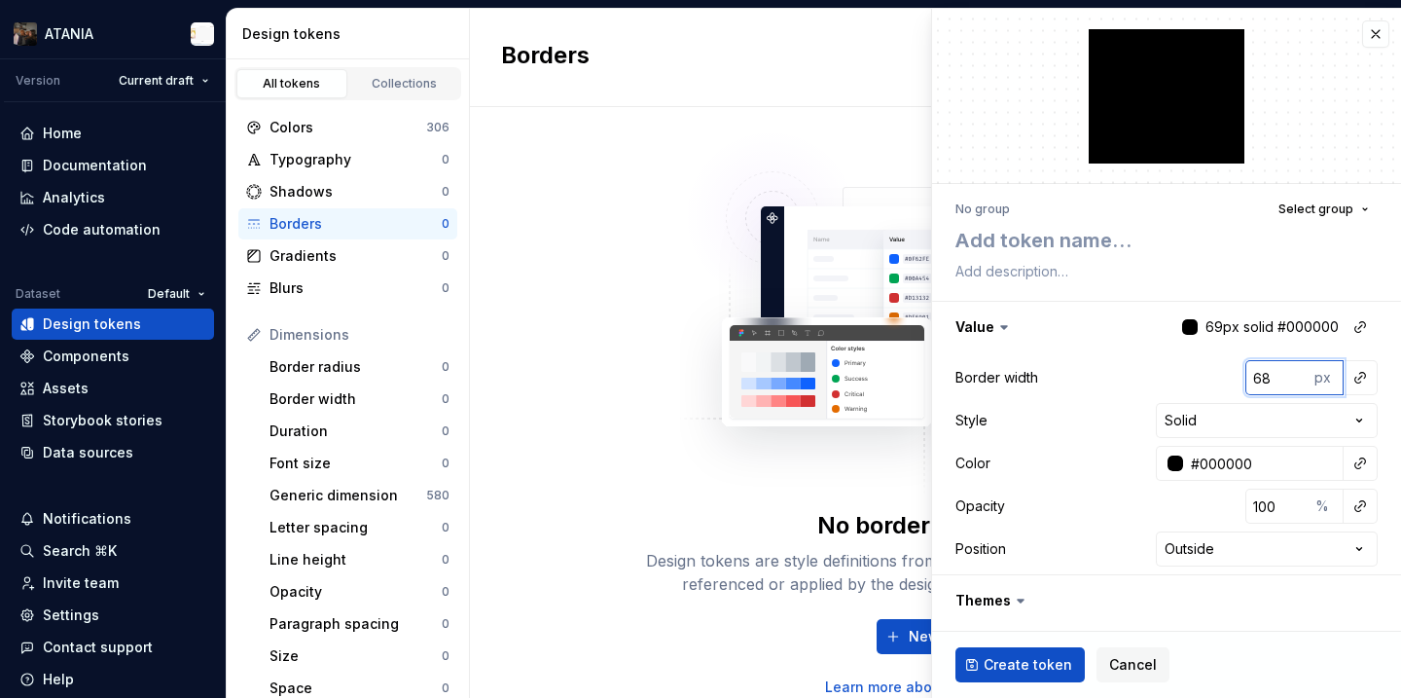
type input "69"
type textarea "*"
type input "70"
type textarea "*"
type input "71"
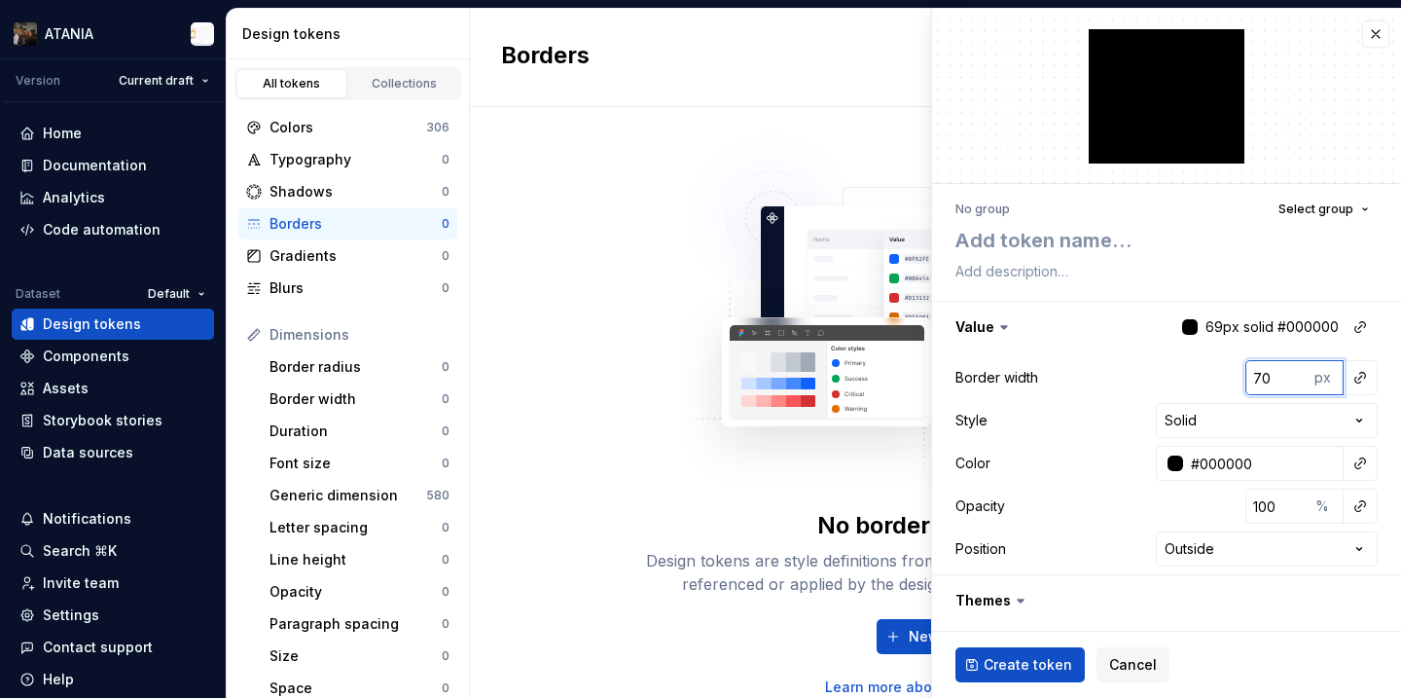
type textarea "*"
type input "72"
type textarea "*"
type input "73"
type textarea "*"
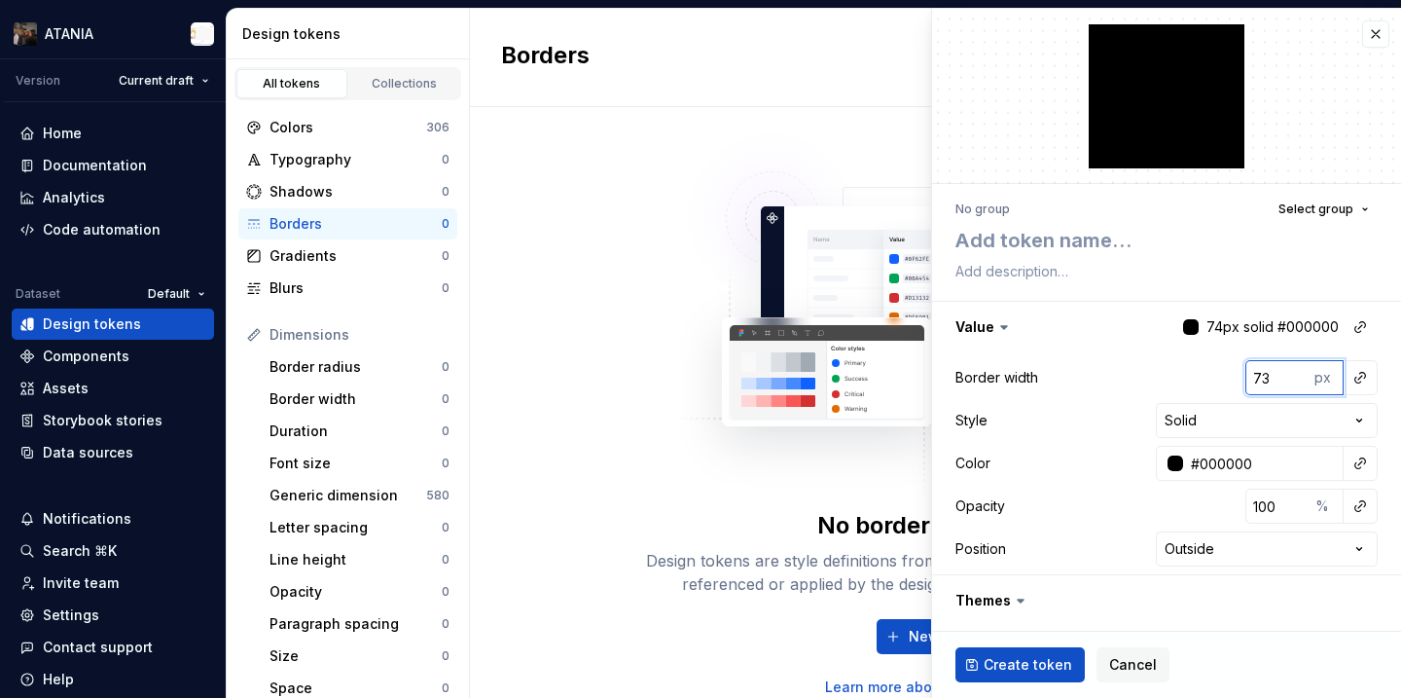
type input "74"
type textarea "*"
type input "75"
type textarea "*"
type input "76"
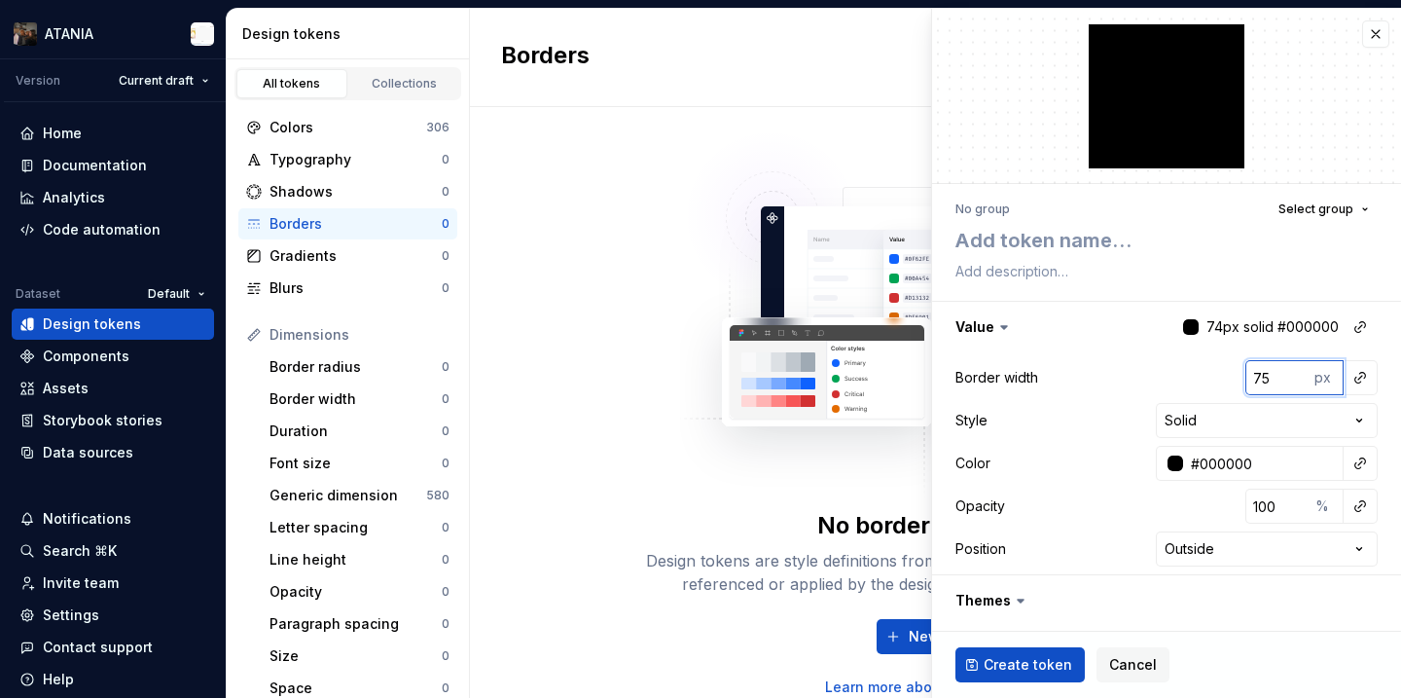
type textarea "*"
type input "77"
type textarea "*"
type input "78"
type textarea "*"
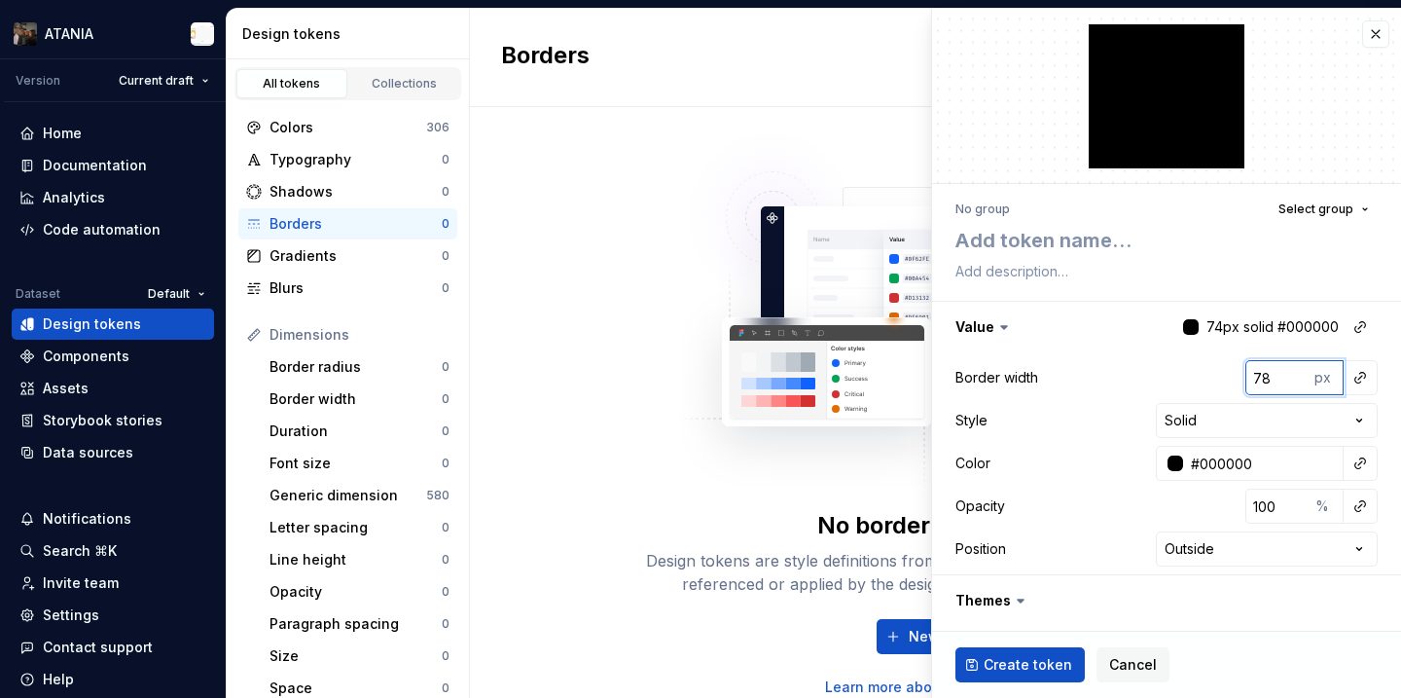
type input "79"
type textarea "*"
type input "80"
type textarea "*"
type input "81"
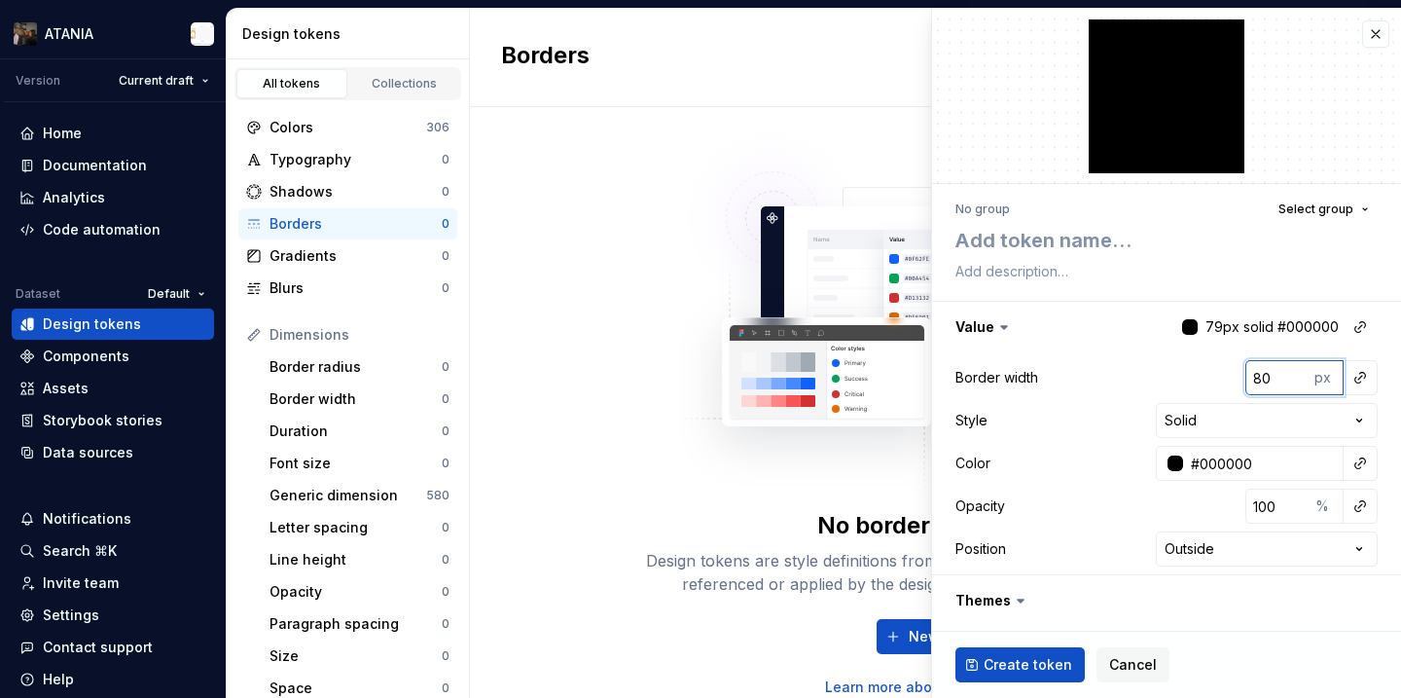
type textarea "*"
type input "82"
type textarea "*"
type input "83"
type textarea "*"
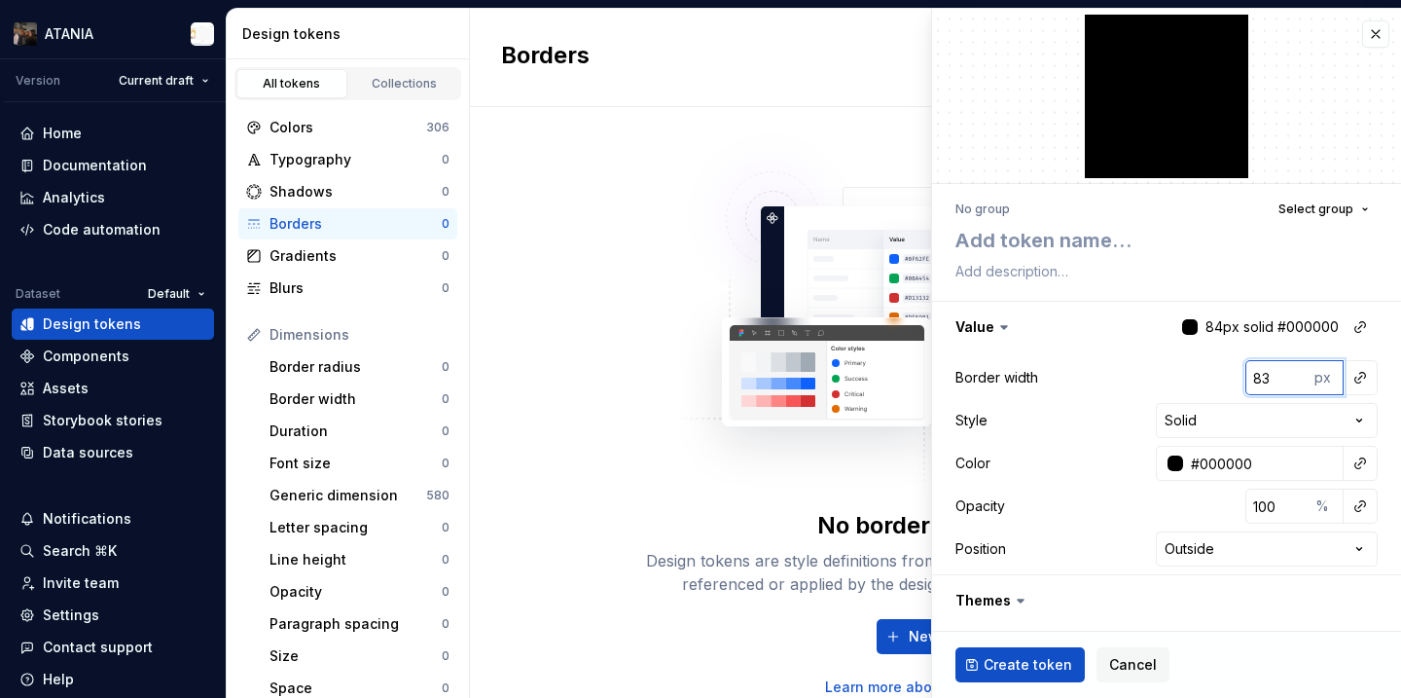
type input "84"
type textarea "*"
type input "85"
type textarea "*"
type input "86"
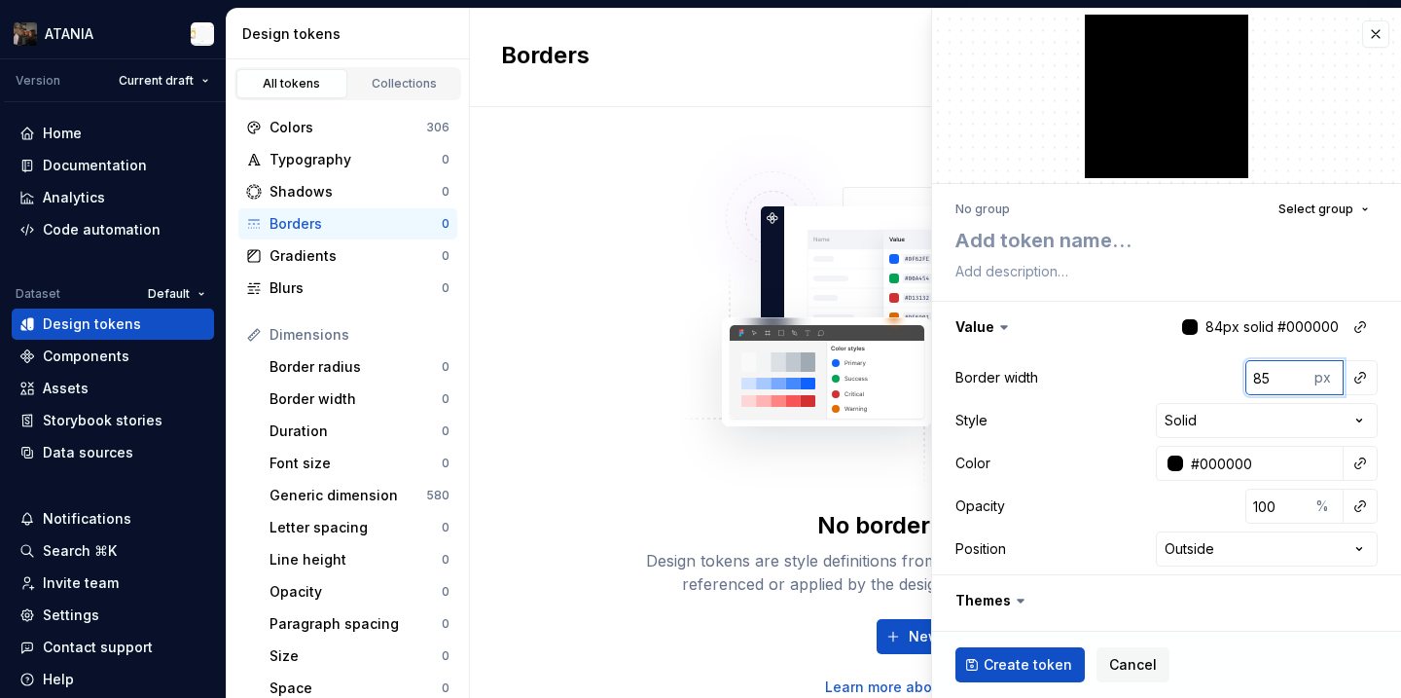
type textarea "*"
type input "87"
type textarea "*"
type input "88"
type textarea "*"
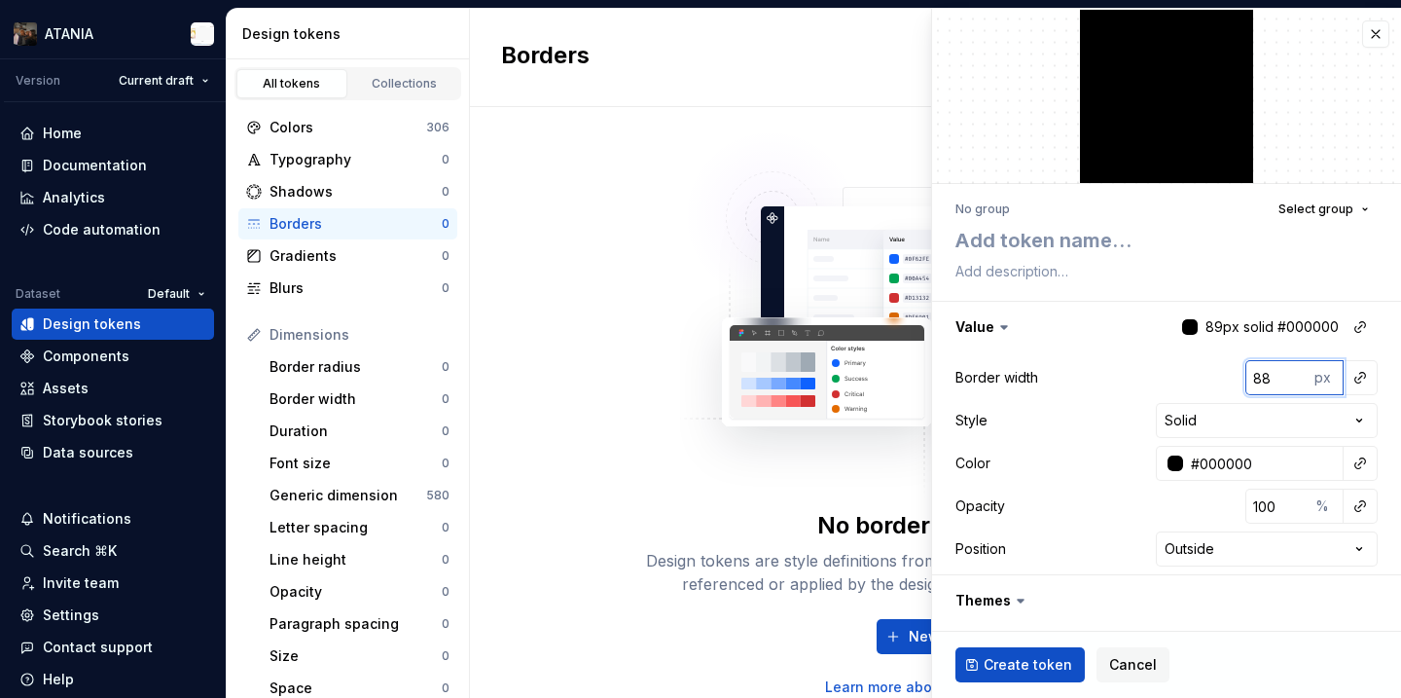
type input "89"
type textarea "*"
type input "90"
type textarea "*"
type input "91"
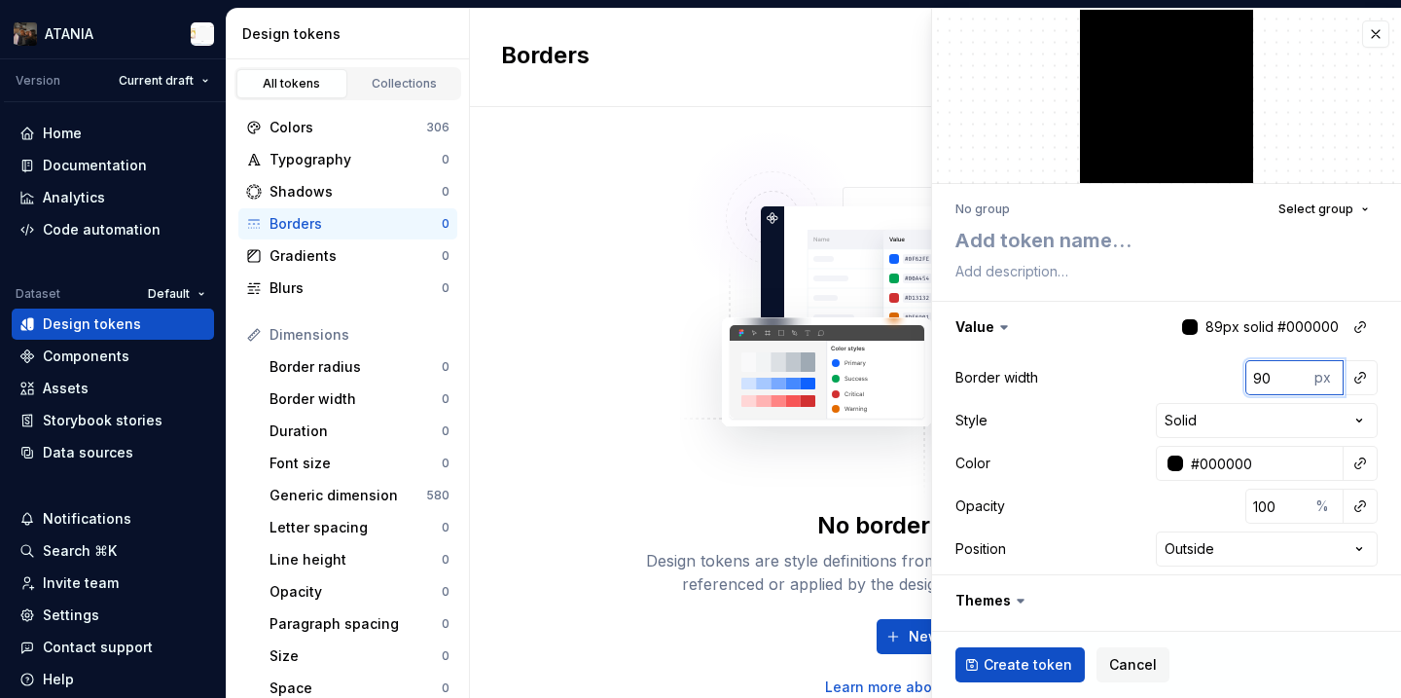
type textarea "*"
type input "92"
type textarea "*"
type input "93"
type textarea "*"
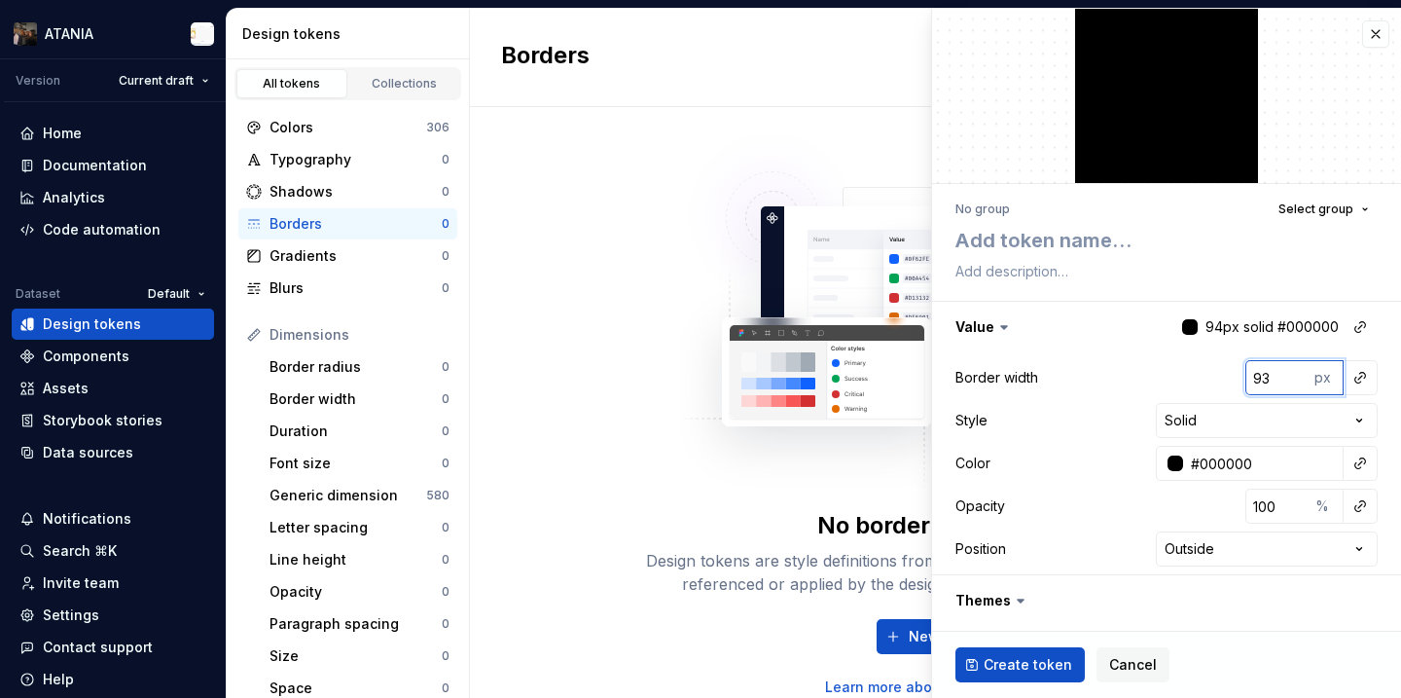
type input "94"
type textarea "*"
type input "95"
type textarea "*"
type input "96"
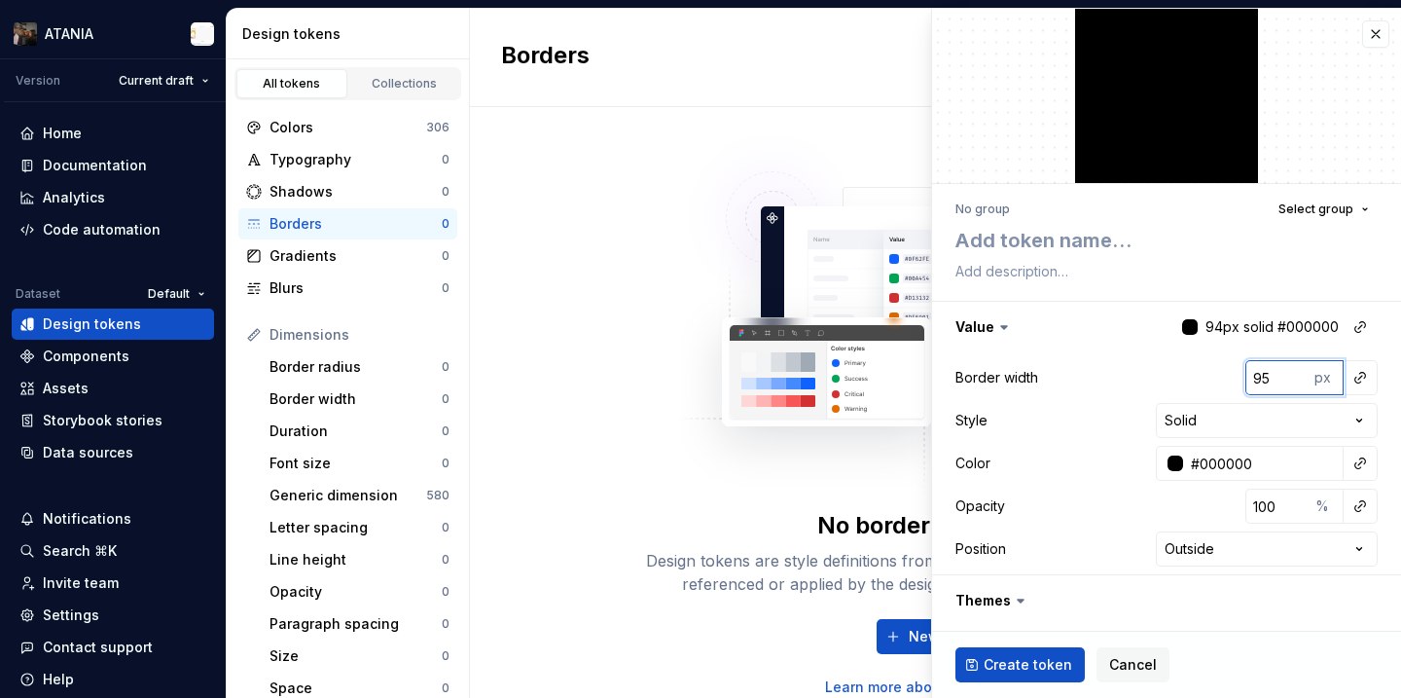
type textarea "*"
type input "97"
type textarea "*"
type input "98"
type textarea "*"
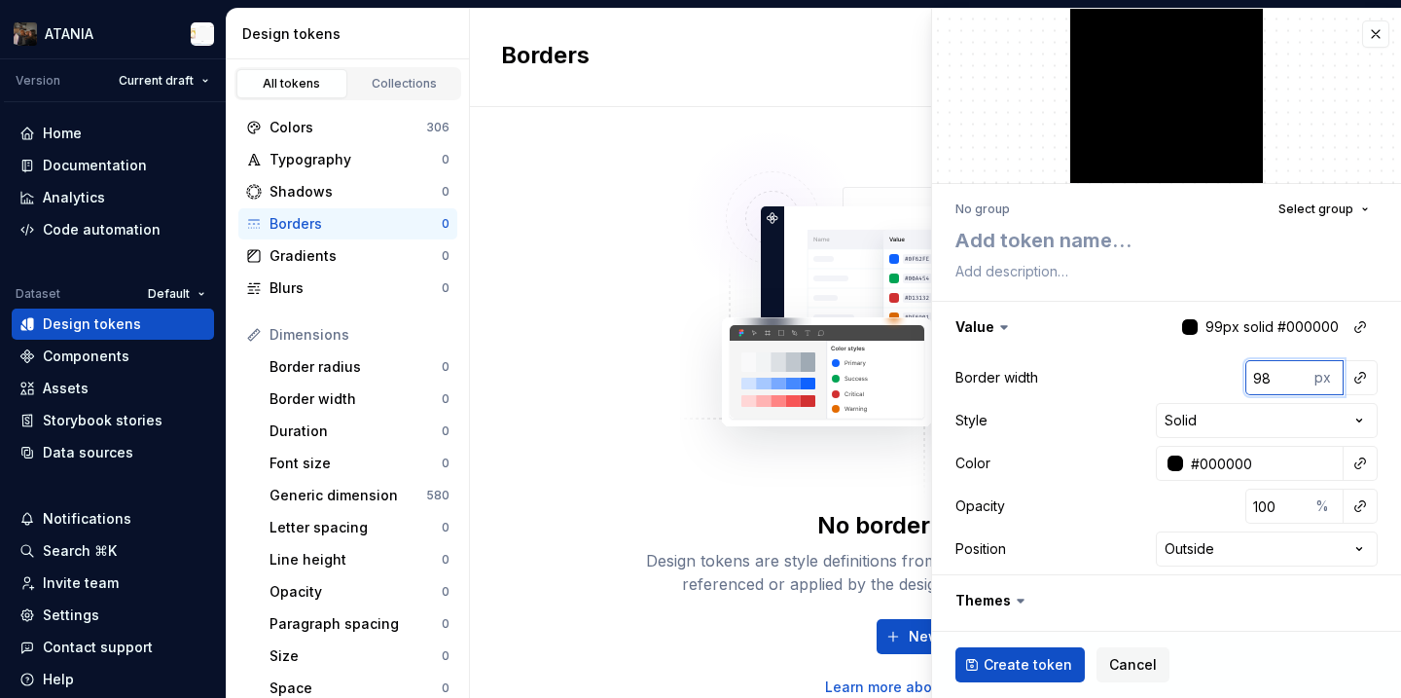
type input "99"
type textarea "*"
type input "100"
type textarea "*"
type input "101"
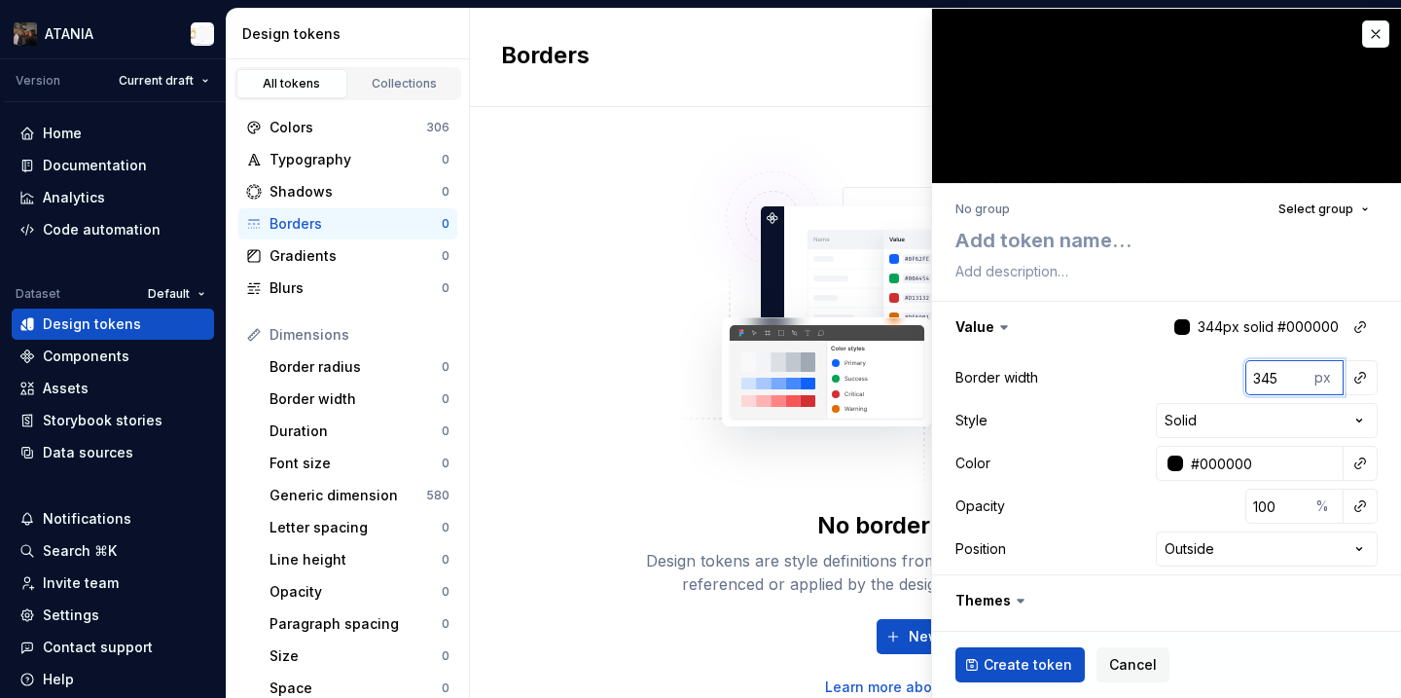
click at [1300, 374] on input "345" at bounding box center [1276, 377] width 63 height 35
click at [1039, 667] on span "Create token" at bounding box center [1028, 664] width 89 height 19
